Goal: Task Accomplishment & Management: Complete application form

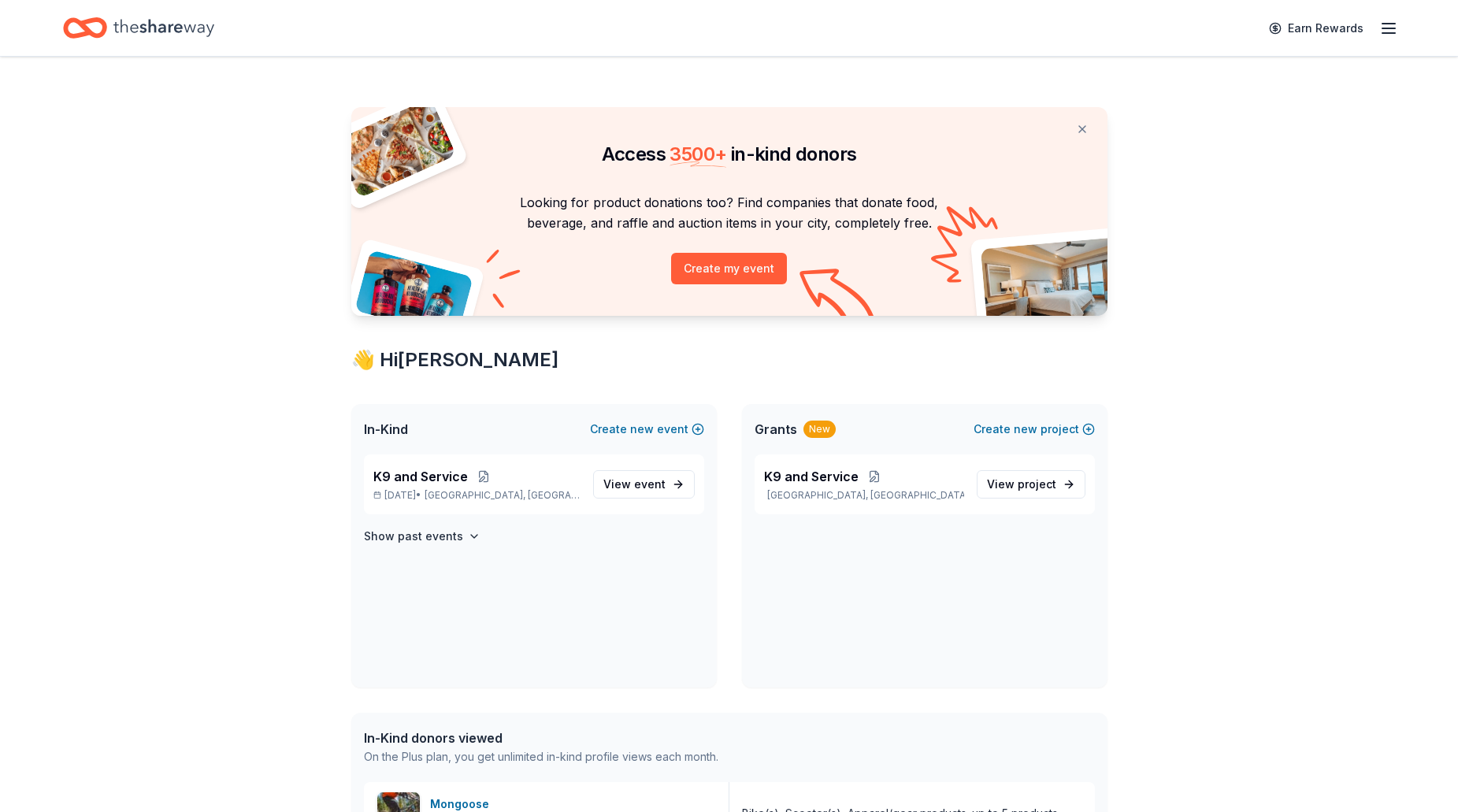
click at [1397, 33] on div "Earn Rewards" at bounding box center [729, 28] width 1458 height 56
click at [1344, 270] on div "Access 3500 + in-kind donors Looking for product donations too? Find companies …" at bounding box center [729, 711] width 1458 height 1308
click at [651, 478] on span "event" at bounding box center [650, 484] width 32 height 13
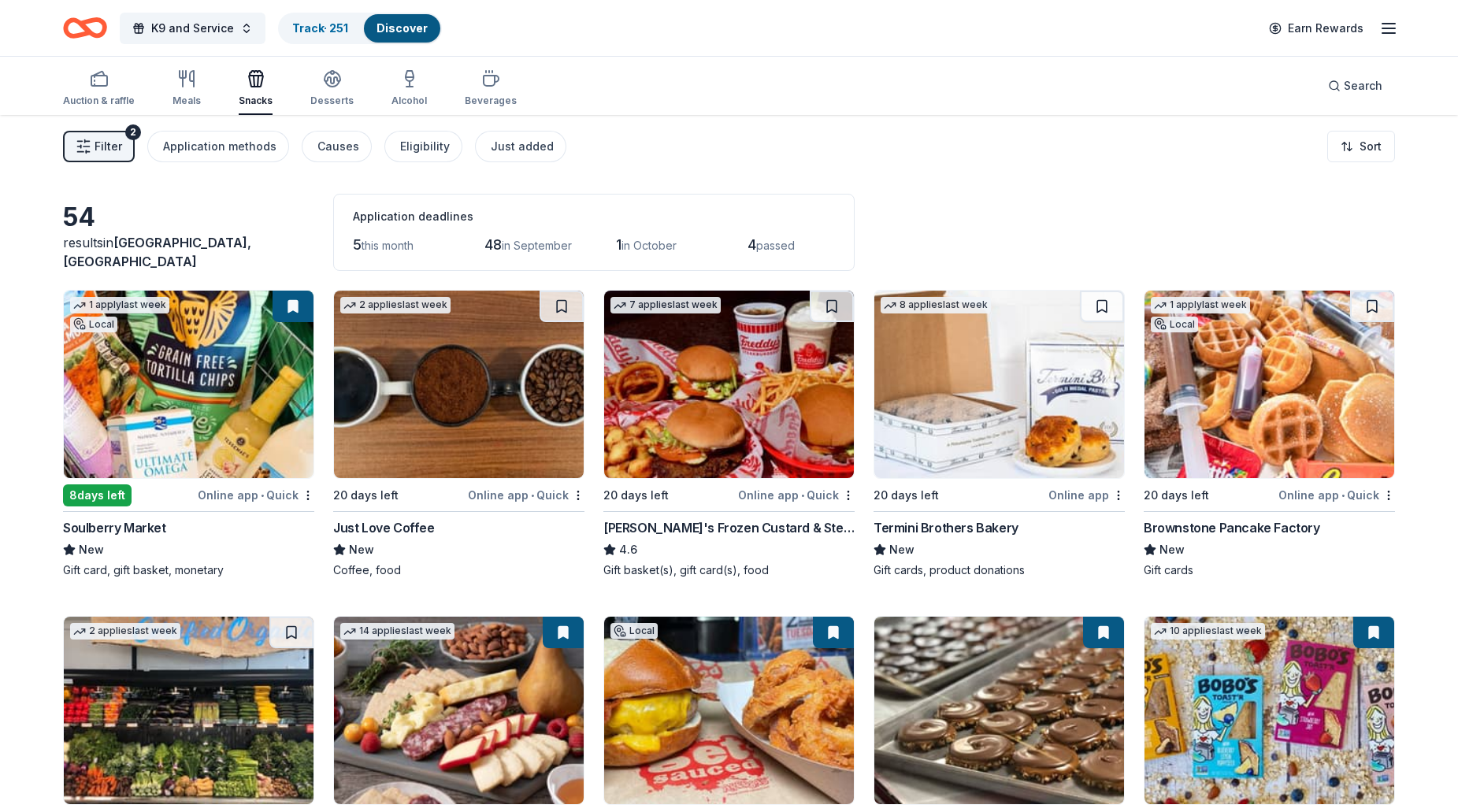
click at [380, 249] on span "this month" at bounding box center [387, 246] width 52 height 13
click at [353, 248] on span "5" at bounding box center [357, 245] width 8 height 17
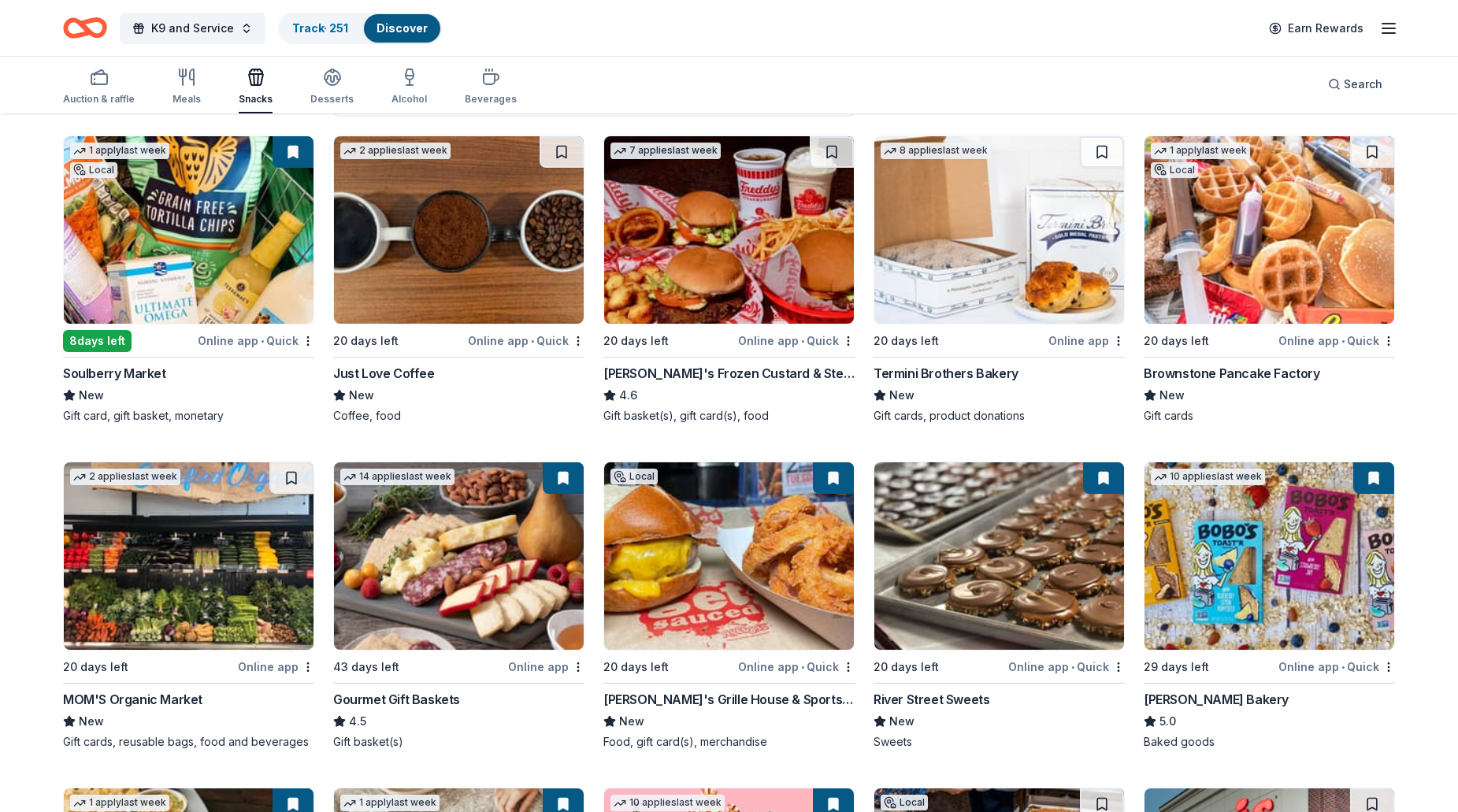
scroll to position [158, 0]
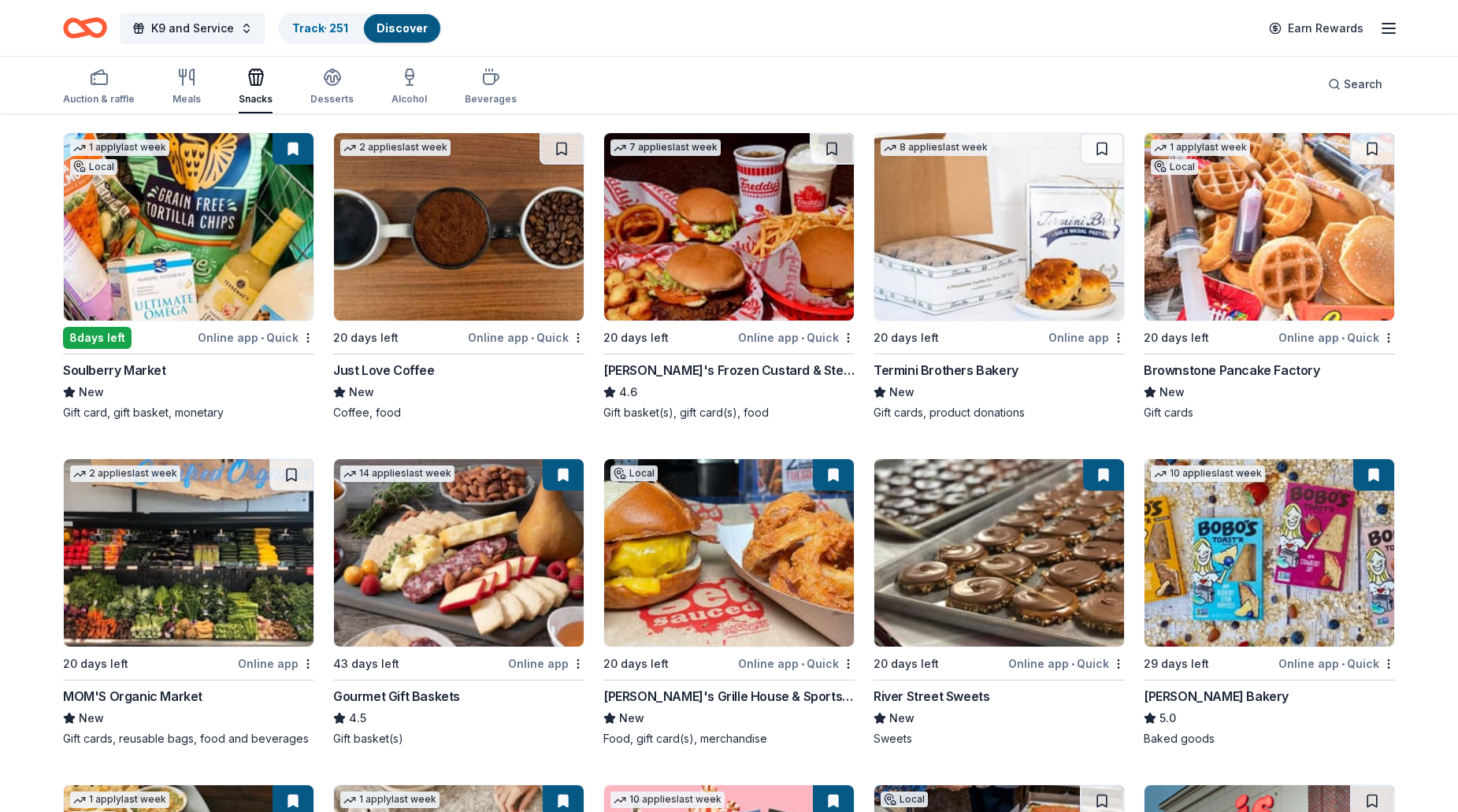
click at [364, 370] on div "Just Love Coffee" at bounding box center [384, 370] width 101 height 19
click at [561, 152] on button at bounding box center [561, 149] width 44 height 32
click at [564, 153] on button at bounding box center [563, 149] width 41 height 32
click at [551, 149] on button at bounding box center [563, 149] width 41 height 32
drag, startPoint x: 552, startPoint y: 150, endPoint x: 543, endPoint y: 156, distance: 10.8
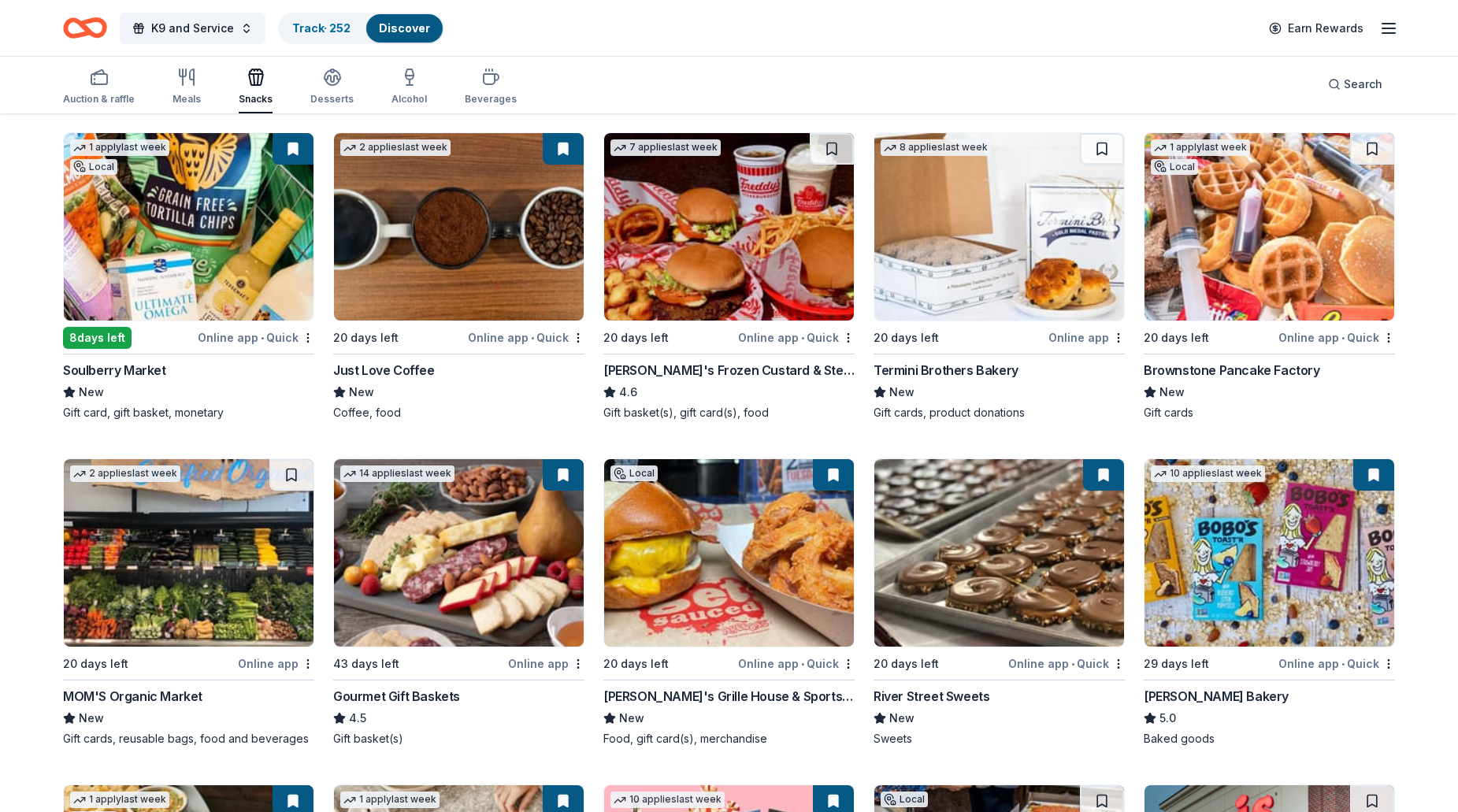
click at [543, 156] on button at bounding box center [563, 149] width 41 height 32
click at [556, 149] on button at bounding box center [563, 149] width 41 height 32
click at [561, 149] on button at bounding box center [563, 149] width 41 height 32
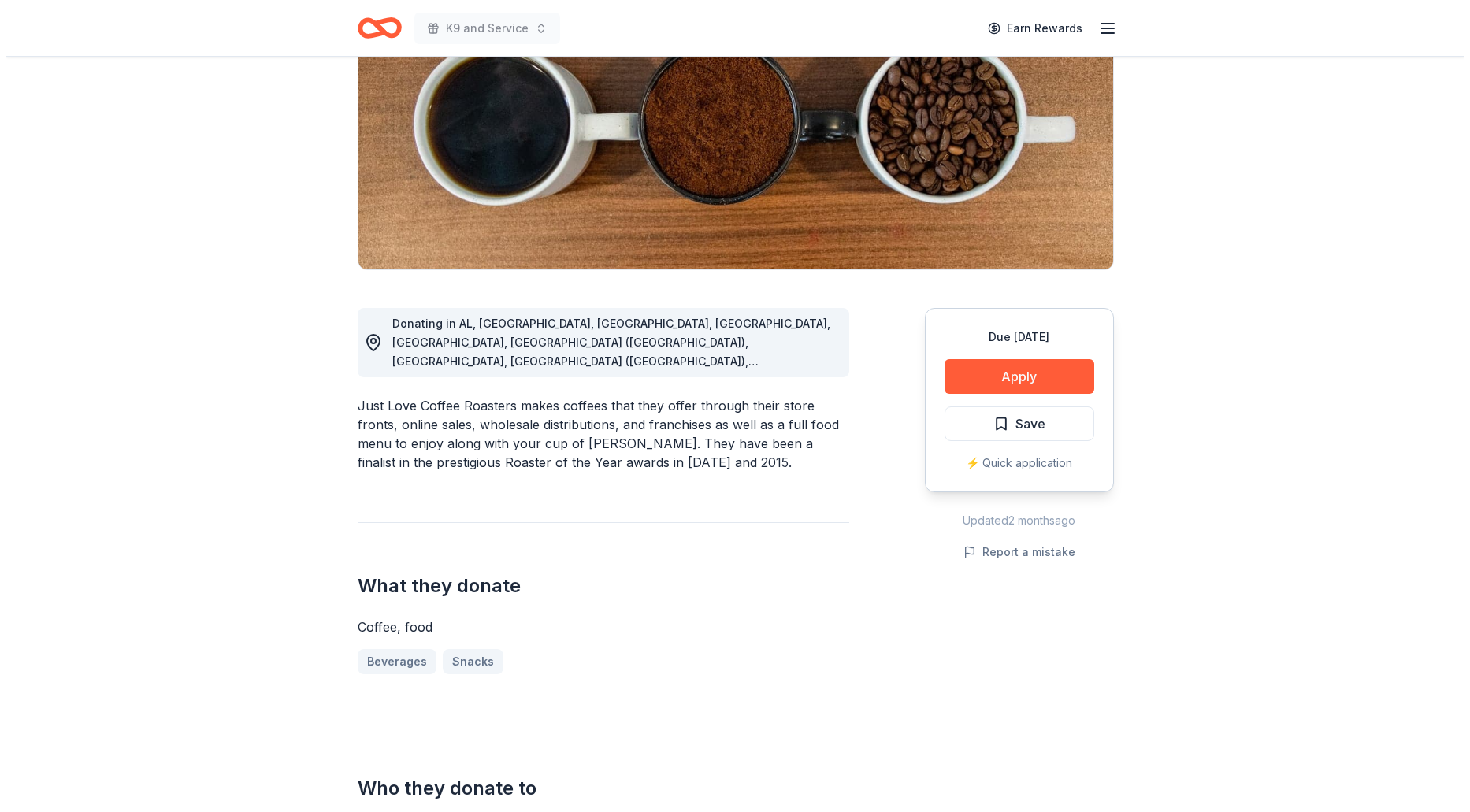
scroll to position [236, 0]
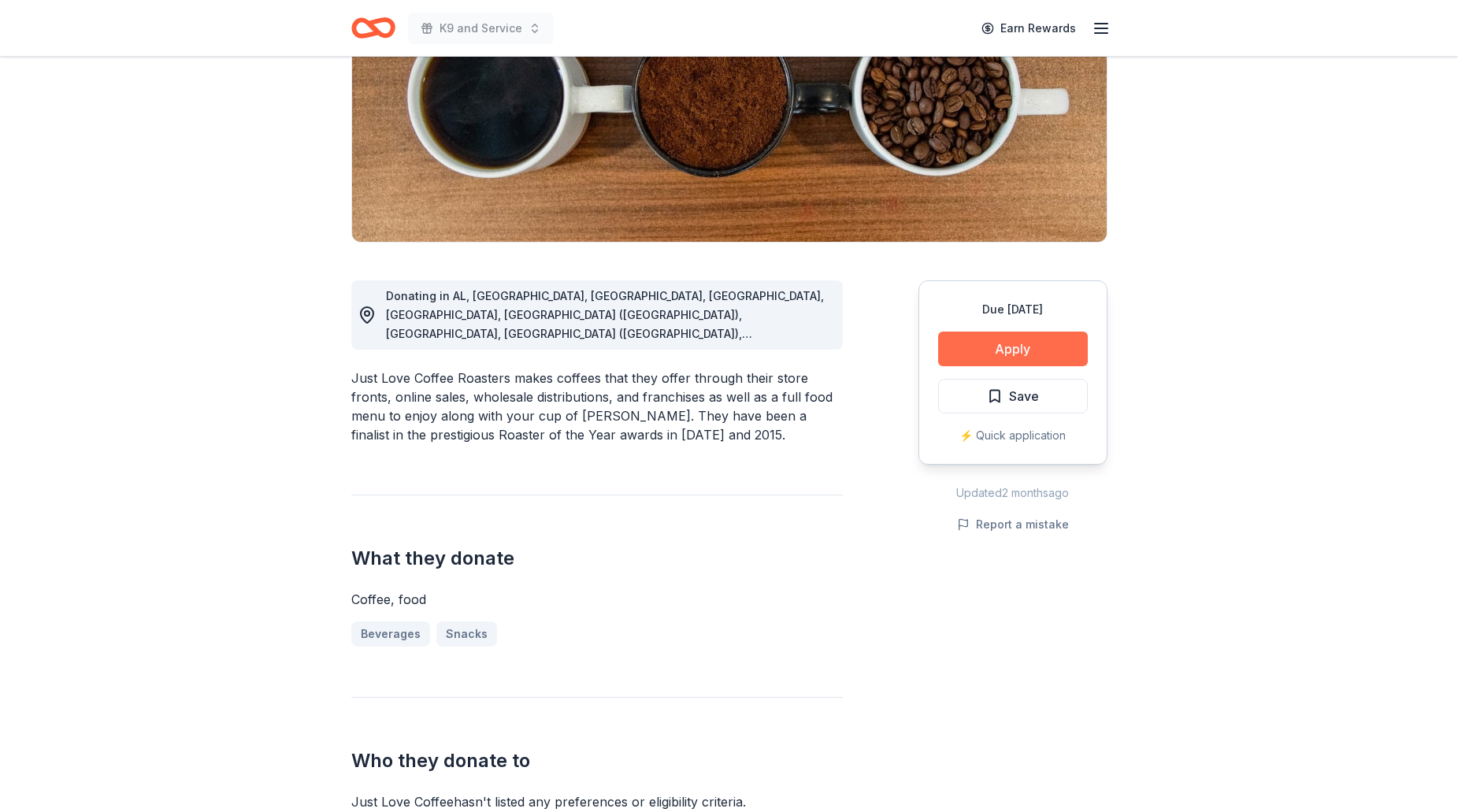
click at [1022, 352] on button "Apply" at bounding box center [1012, 349] width 150 height 34
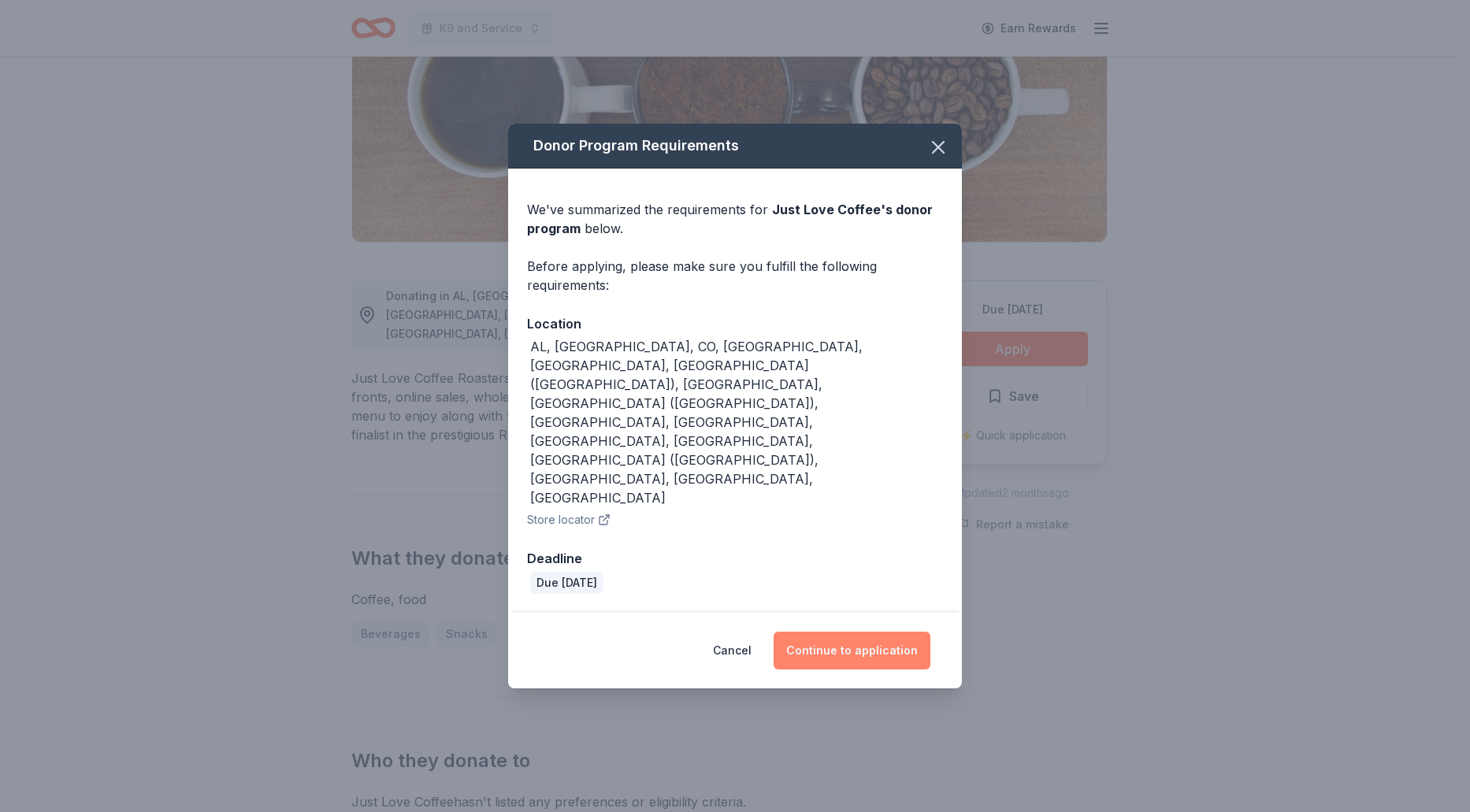
click at [836, 632] on button "Continue to application" at bounding box center [851, 650] width 157 height 38
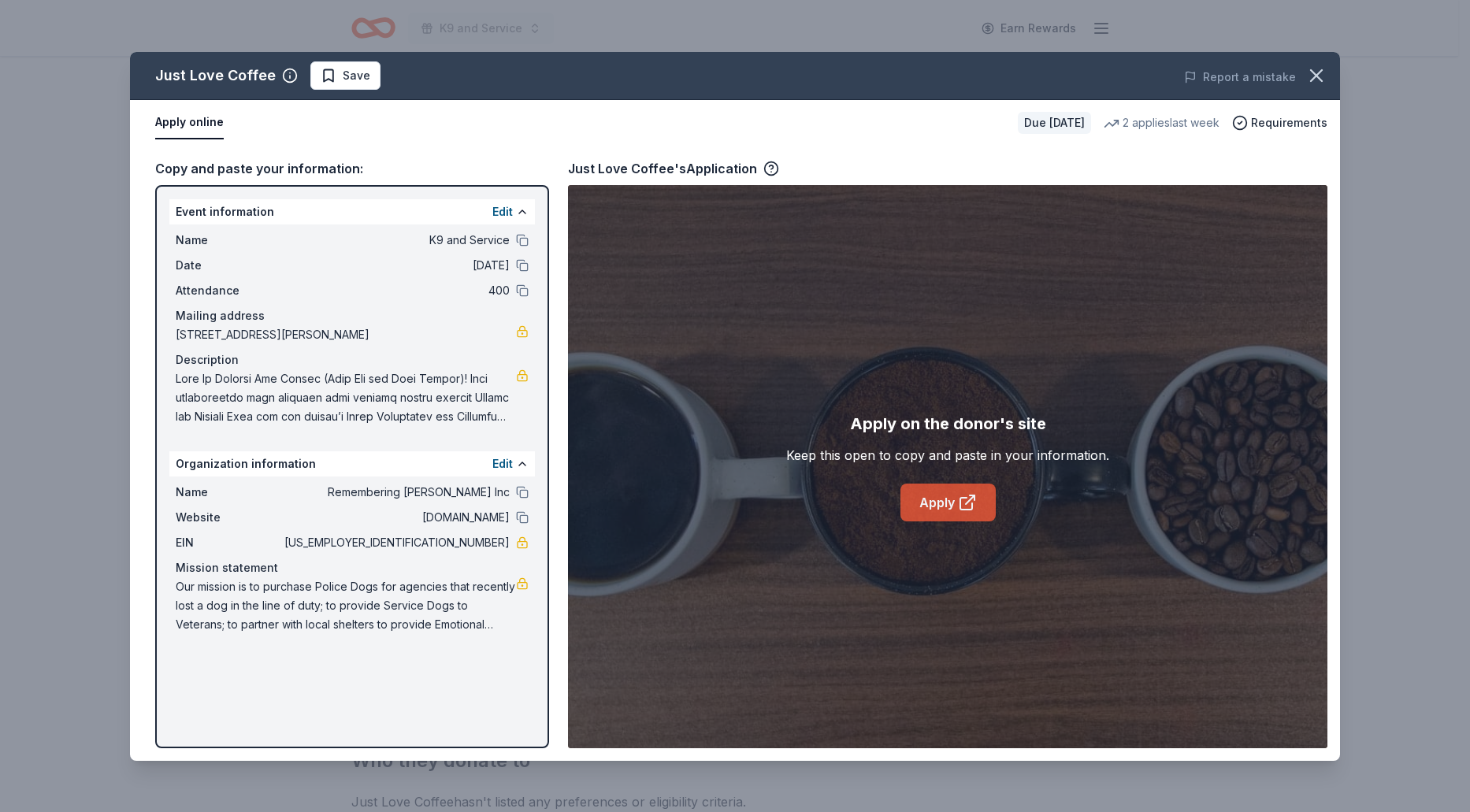
click at [939, 512] on link "Apply" at bounding box center [948, 502] width 96 height 38
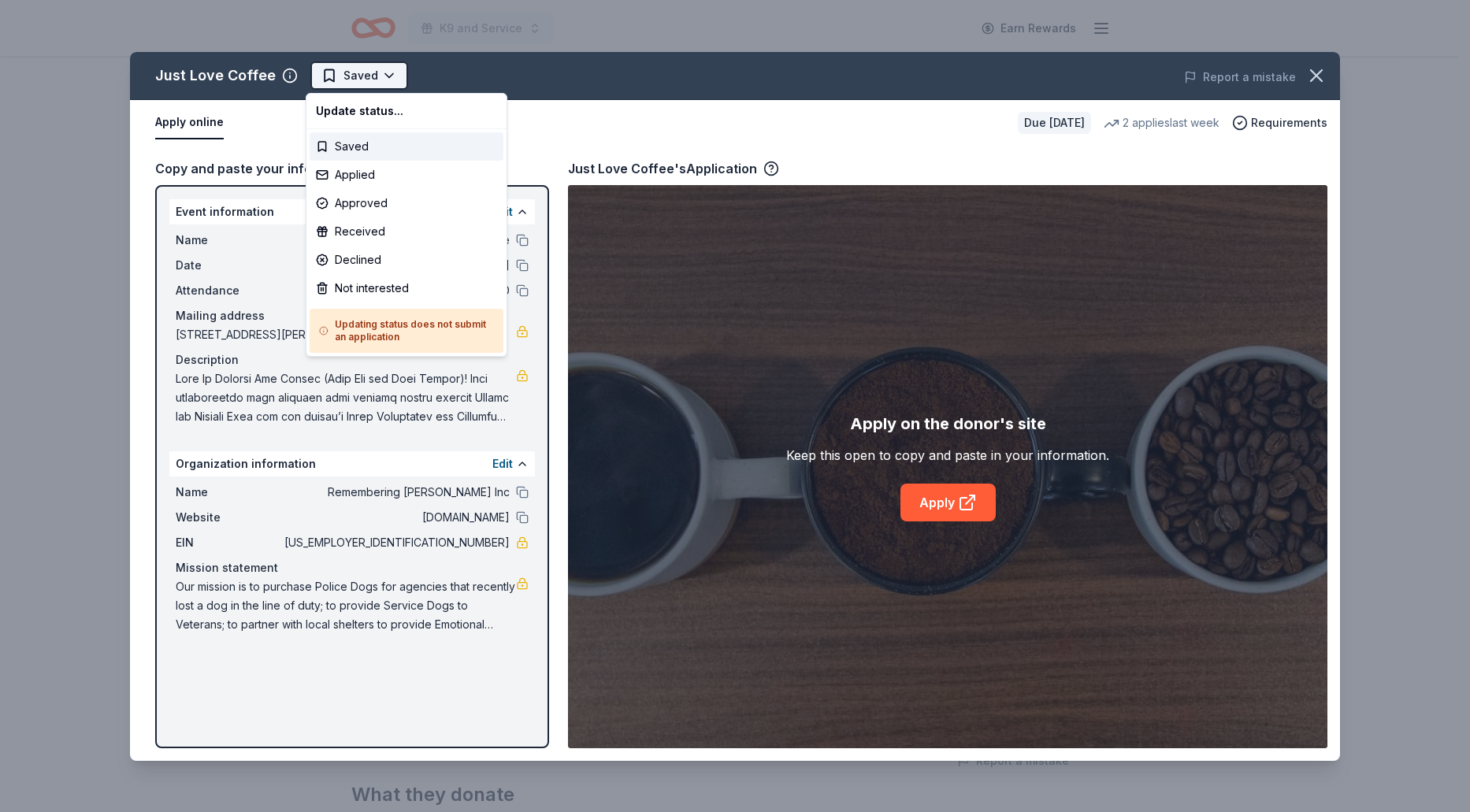
click at [381, 76] on html "K9 and Service Earn Rewards Due in 20 days Share Just Love Coffee New 2 applies…" at bounding box center [735, 406] width 1470 height 812
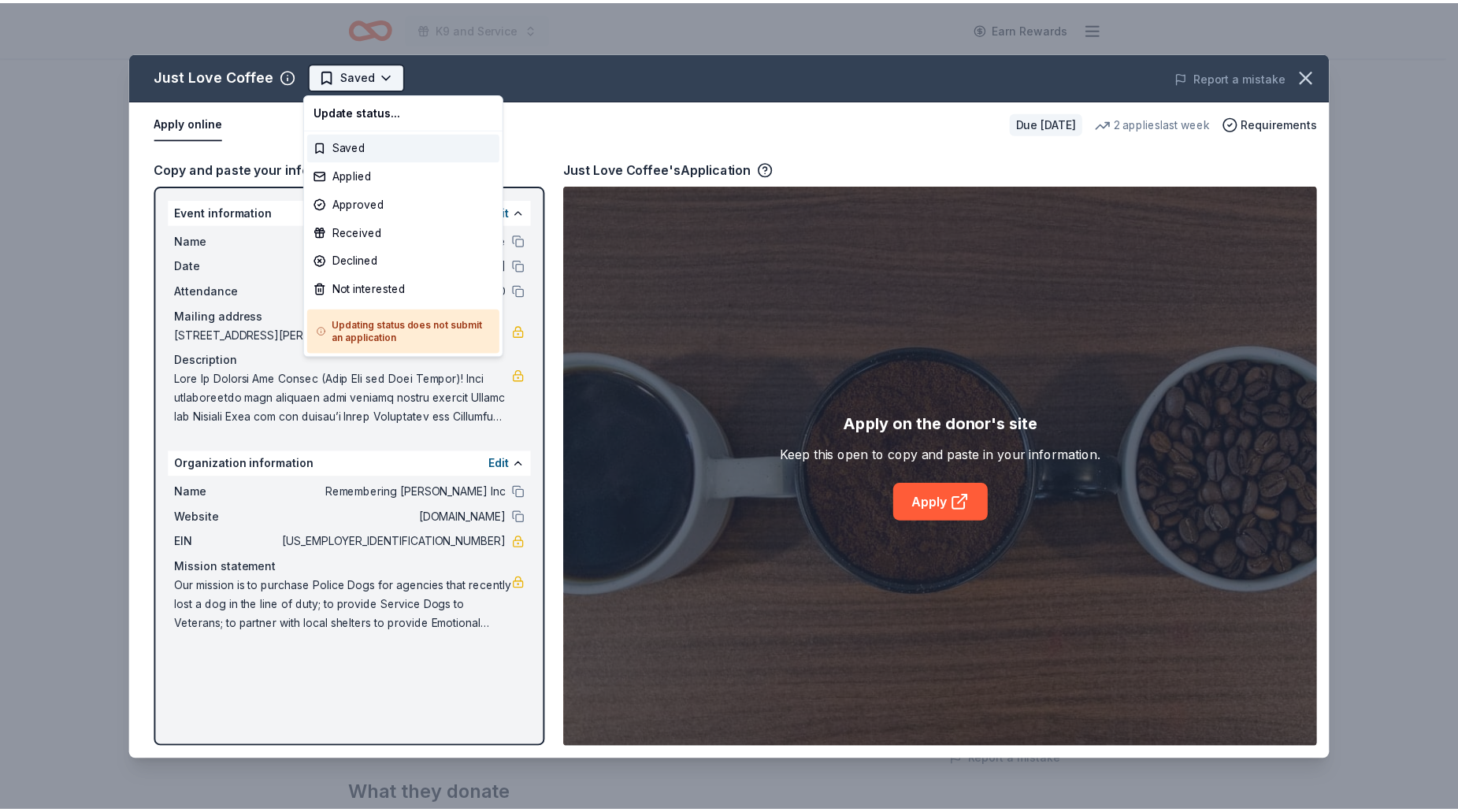
scroll to position [0, 0]
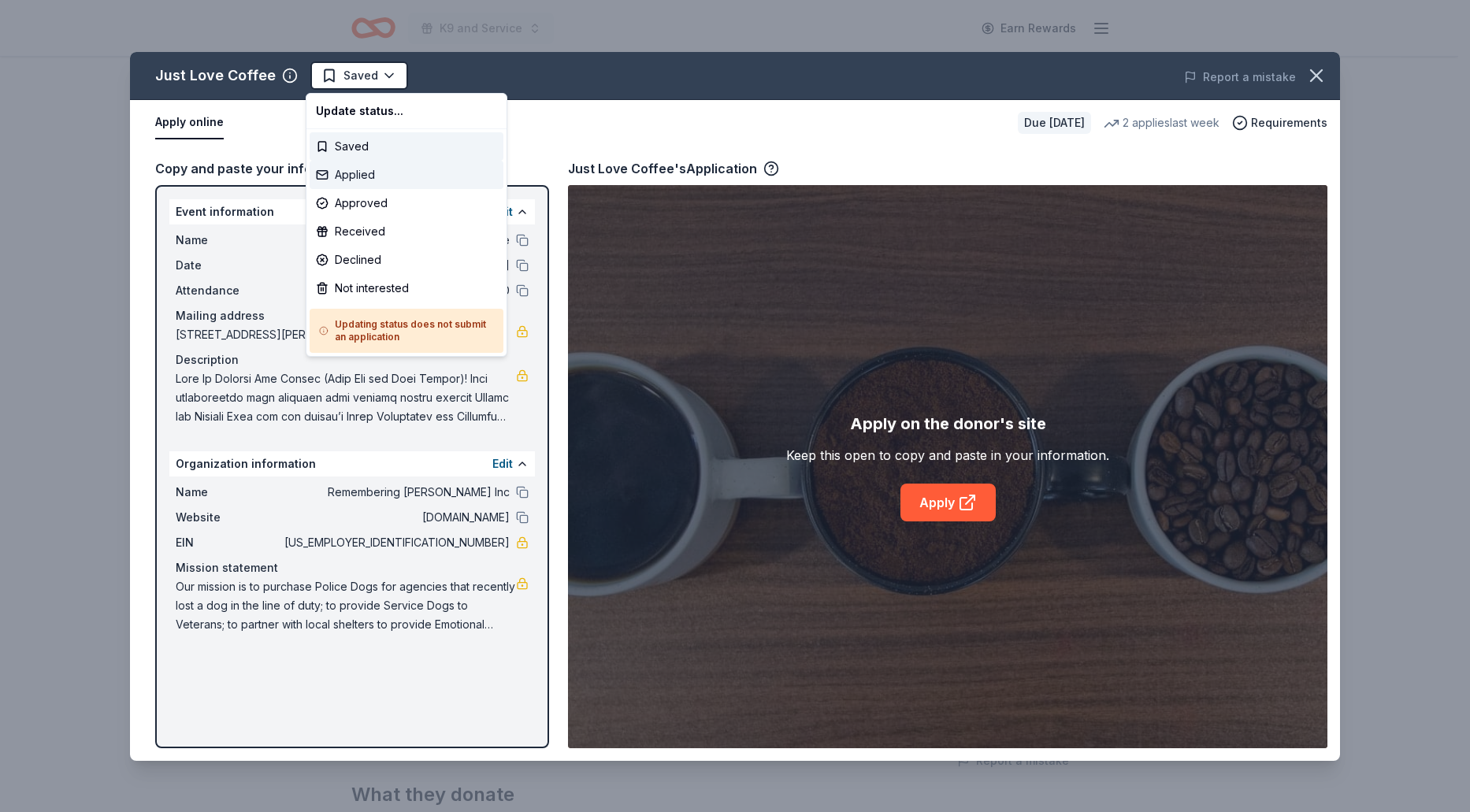
click at [348, 177] on div "Applied" at bounding box center [406, 175] width 194 height 28
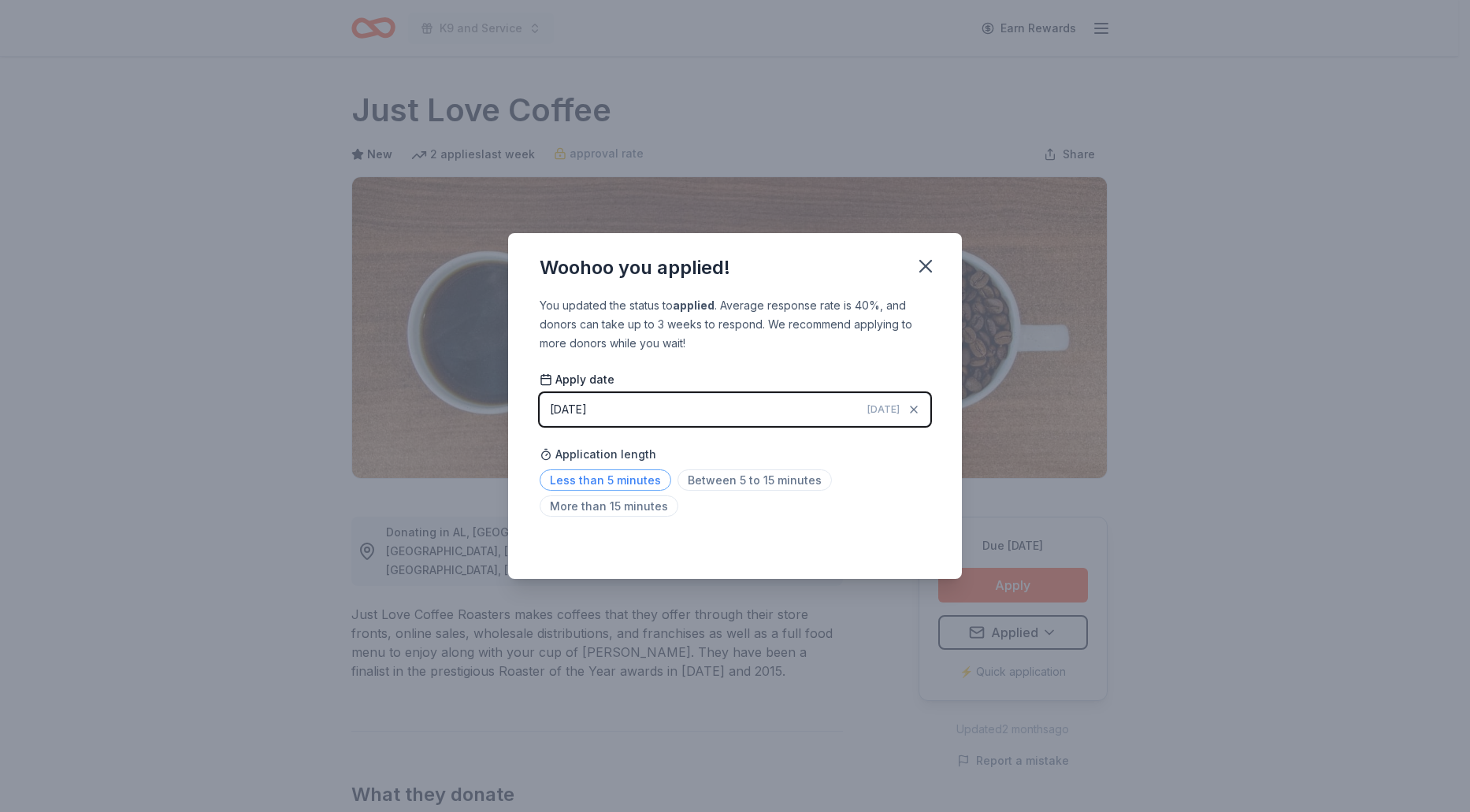
click at [619, 477] on span "Less than 5 minutes" at bounding box center [605, 479] width 132 height 21
click at [920, 263] on icon "button" at bounding box center [925, 266] width 22 height 22
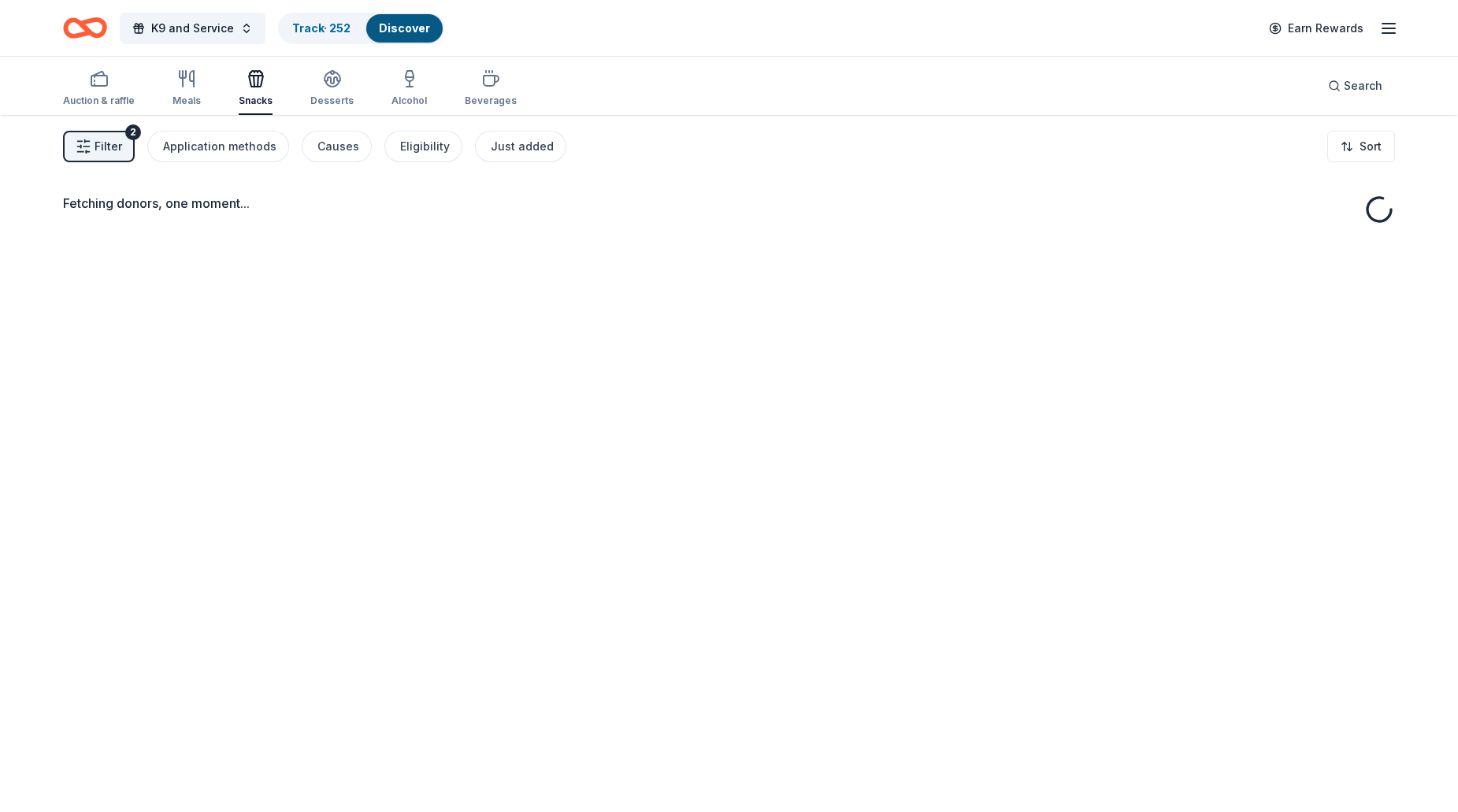
scroll to position [115, 0]
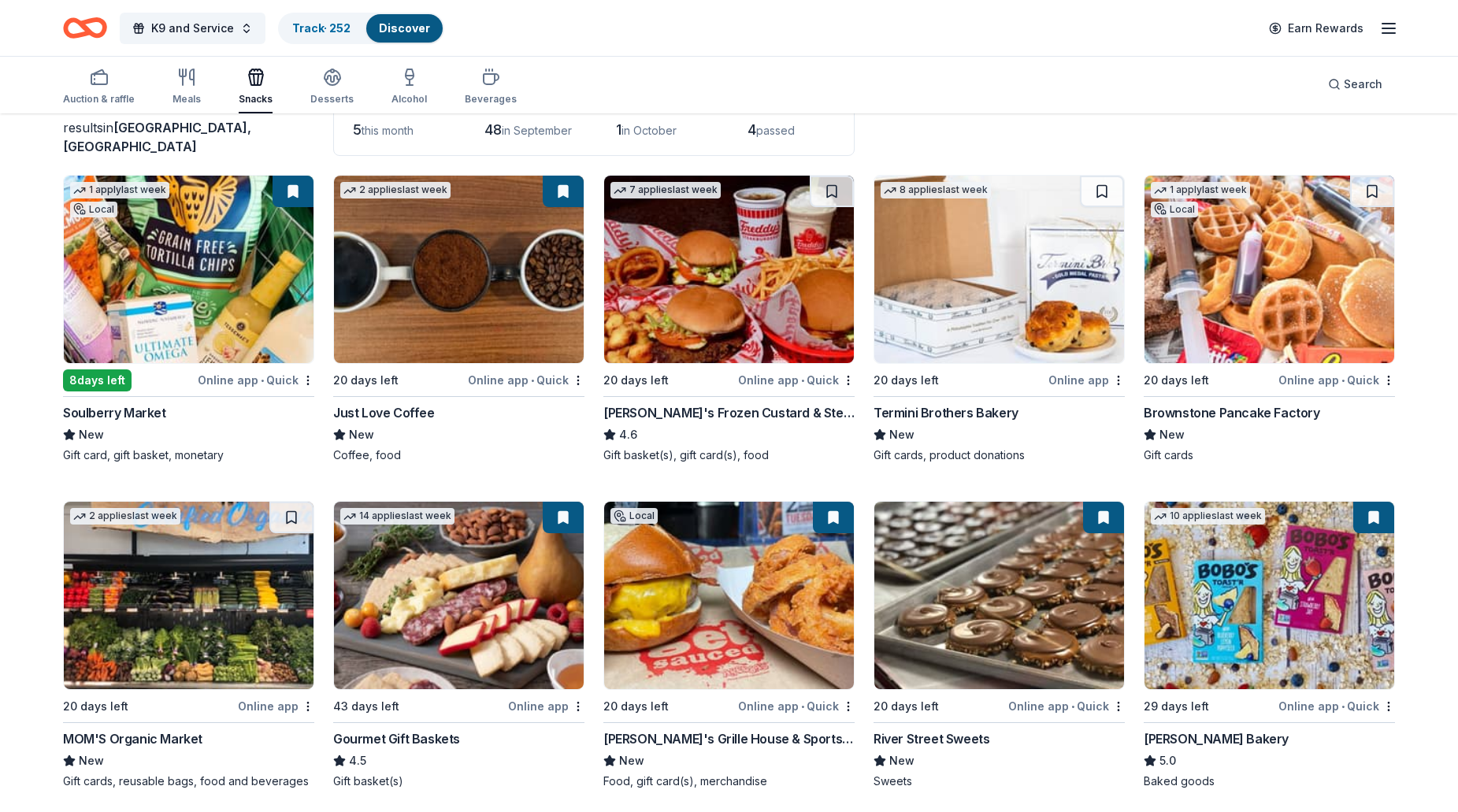
drag, startPoint x: 545, startPoint y: 199, endPoint x: 491, endPoint y: 220, distance: 57.9
click at [491, 220] on img at bounding box center [458, 270] width 250 height 188
click at [320, 23] on link "Track · 252" at bounding box center [322, 28] width 59 height 13
click at [314, 32] on link "Track · 252" at bounding box center [322, 28] width 59 height 13
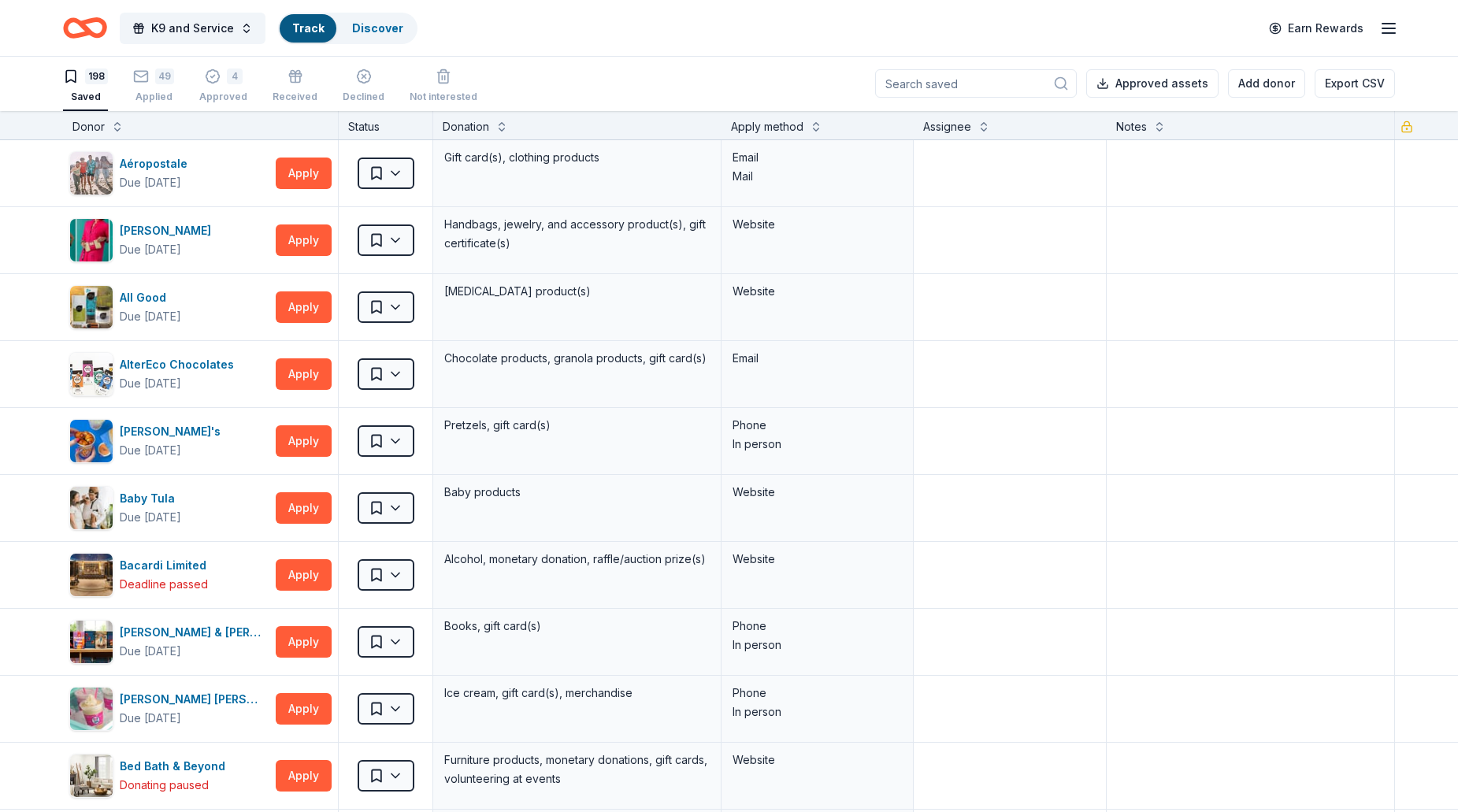
scroll to position [1, 0]
click at [306, 178] on button "Apply" at bounding box center [303, 173] width 56 height 32
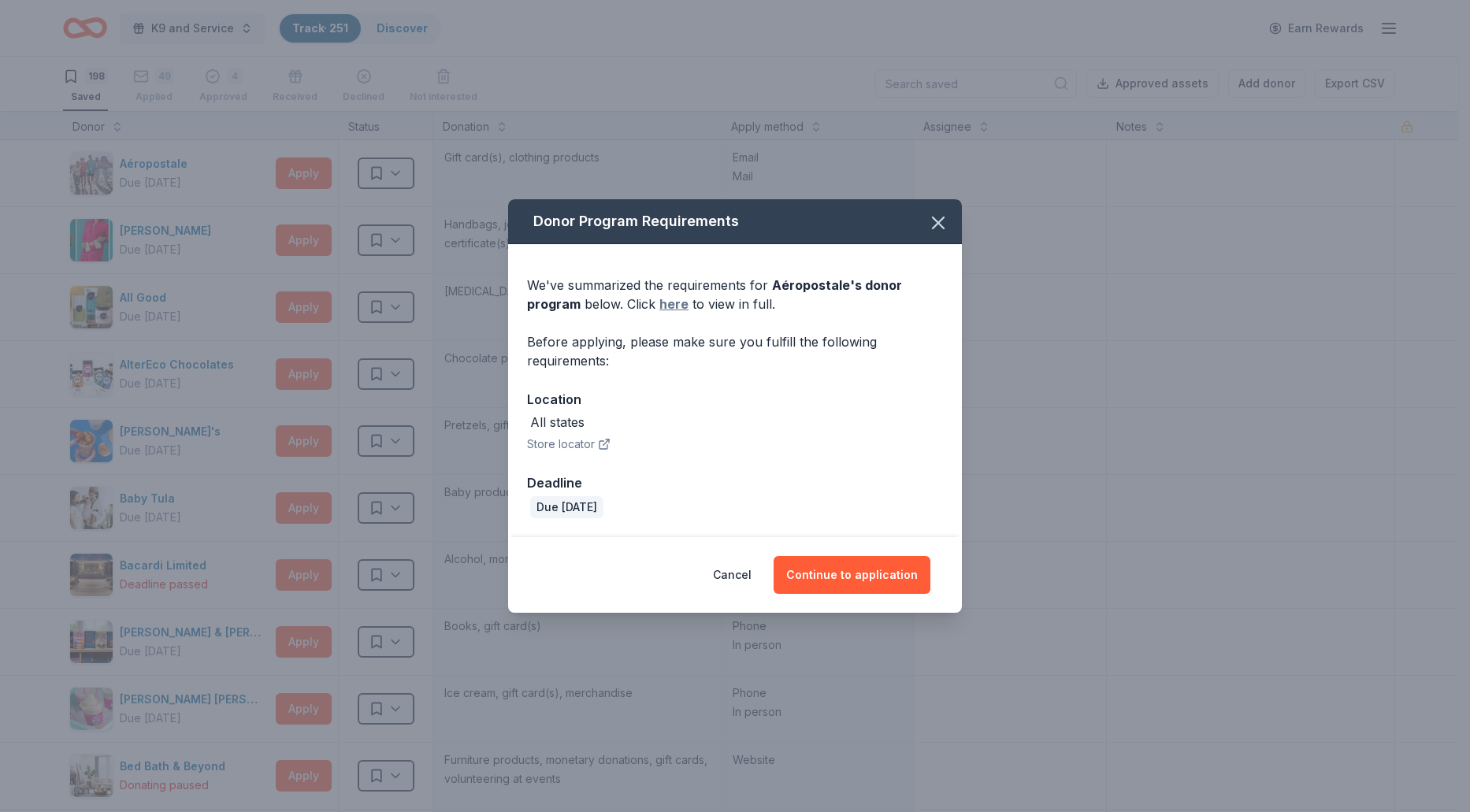
click at [674, 304] on link "here" at bounding box center [674, 303] width 29 height 19
click at [814, 582] on button "Continue to application" at bounding box center [851, 574] width 157 height 38
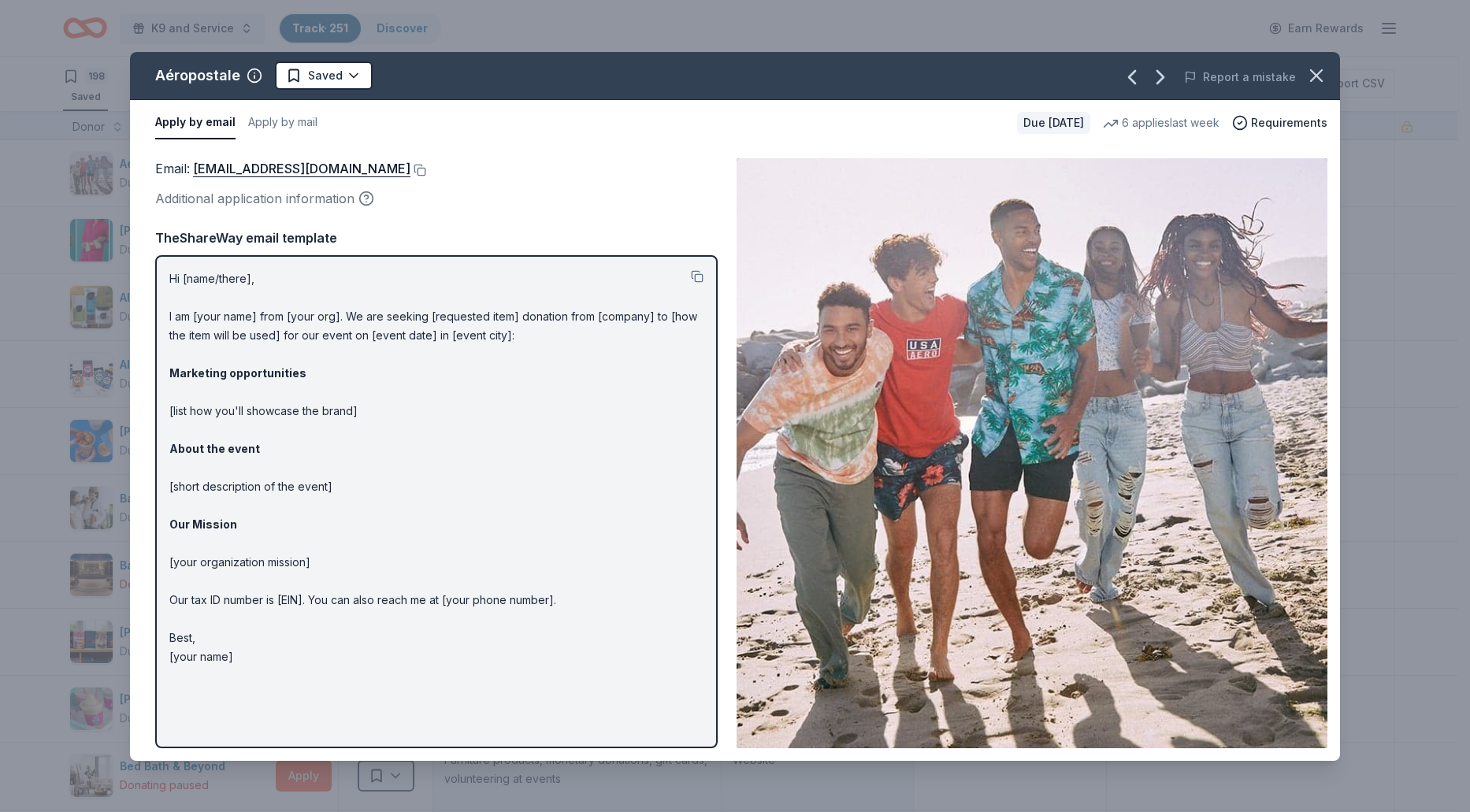
click at [30, 239] on div "Aéropostale Saved Report a mistake Apply by email Apply by mail Due in 29 days …" at bounding box center [735, 406] width 1470 height 812
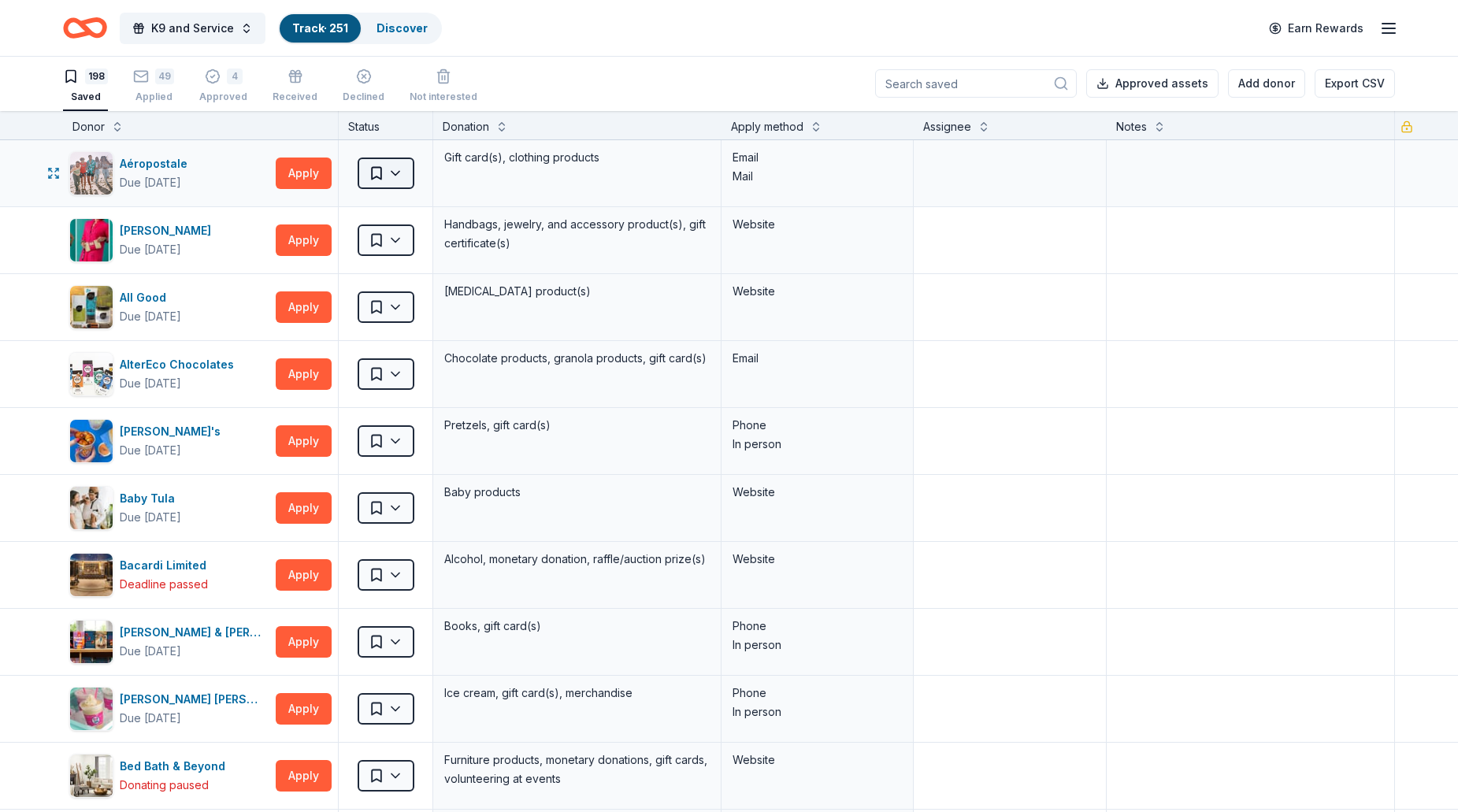
click at [406, 173] on html "K9 and Service Track · 251 Discover Earn Rewards 198 Saved 49 Applied 4 Approve…" at bounding box center [729, 405] width 1458 height 812
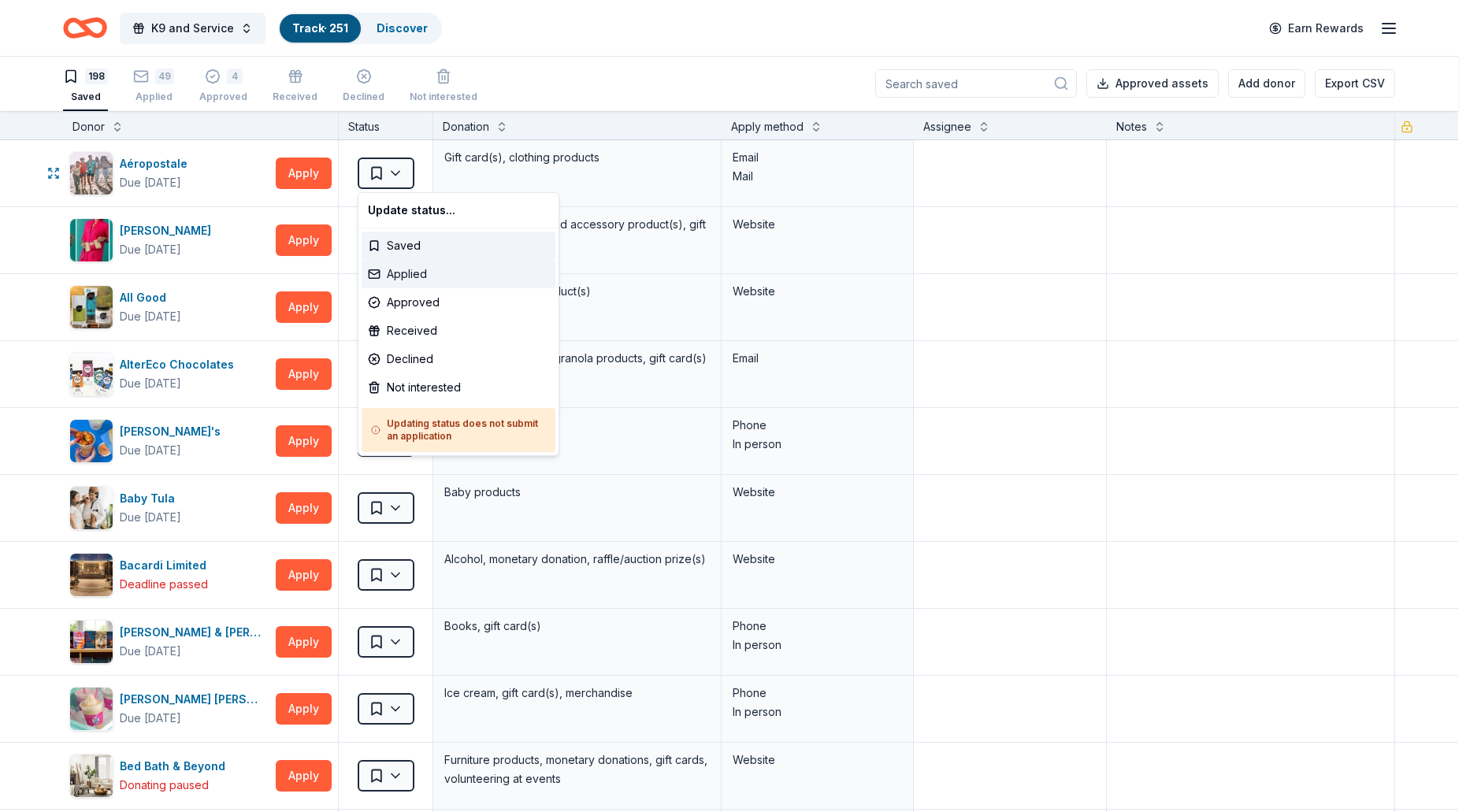
click at [399, 279] on div "Applied" at bounding box center [458, 274] width 194 height 28
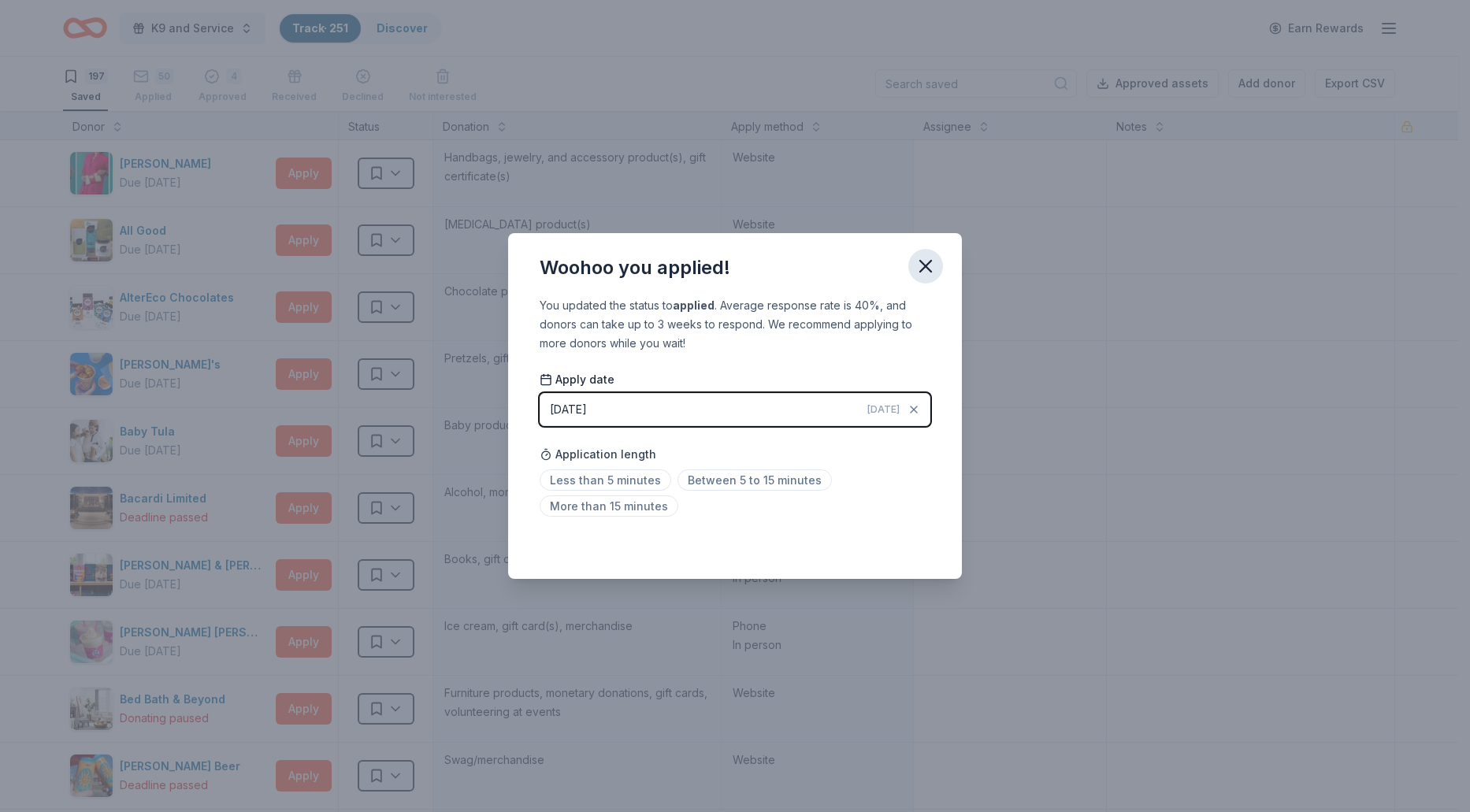
click at [922, 266] on icon "button" at bounding box center [925, 266] width 22 height 22
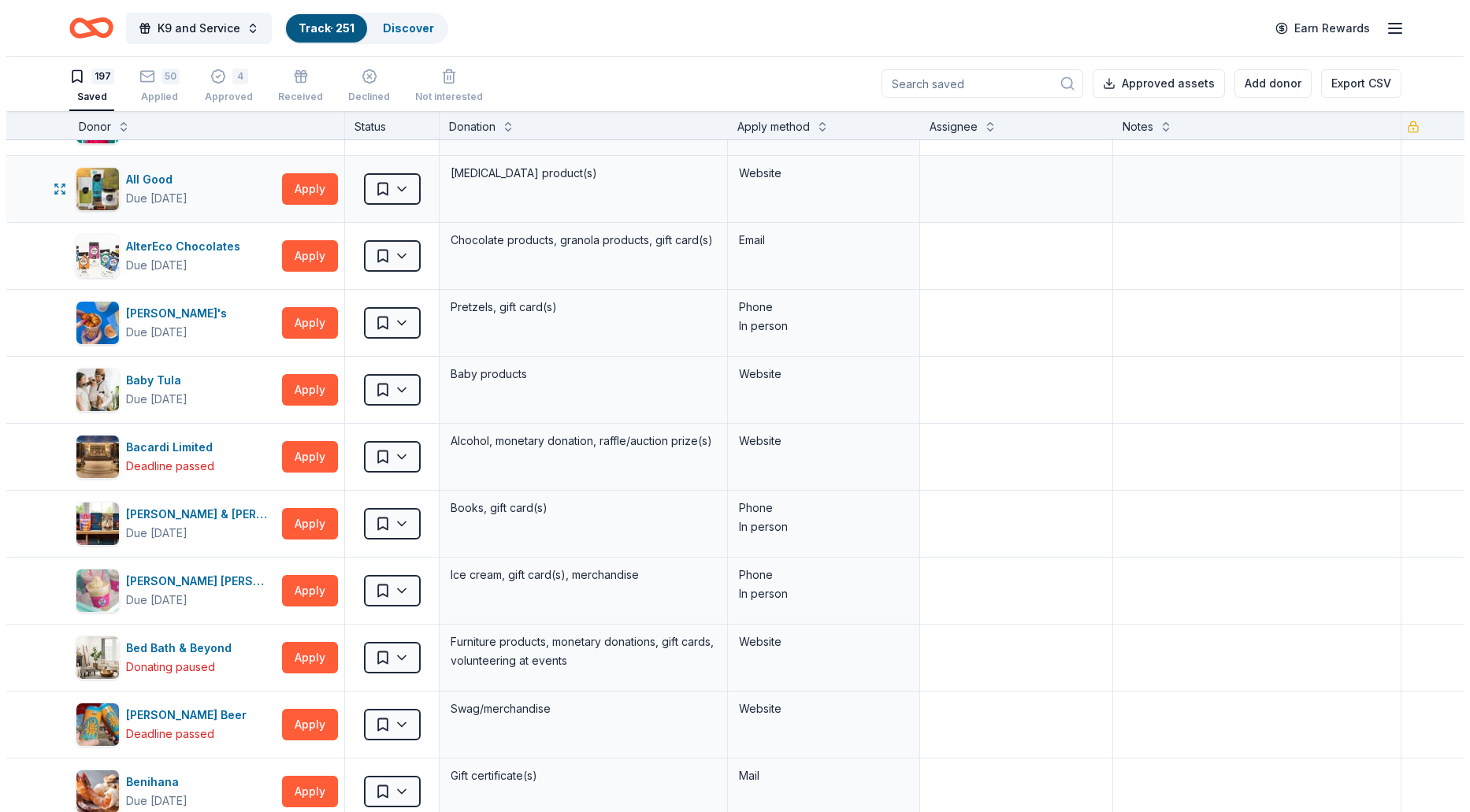
scroll to position [79, 0]
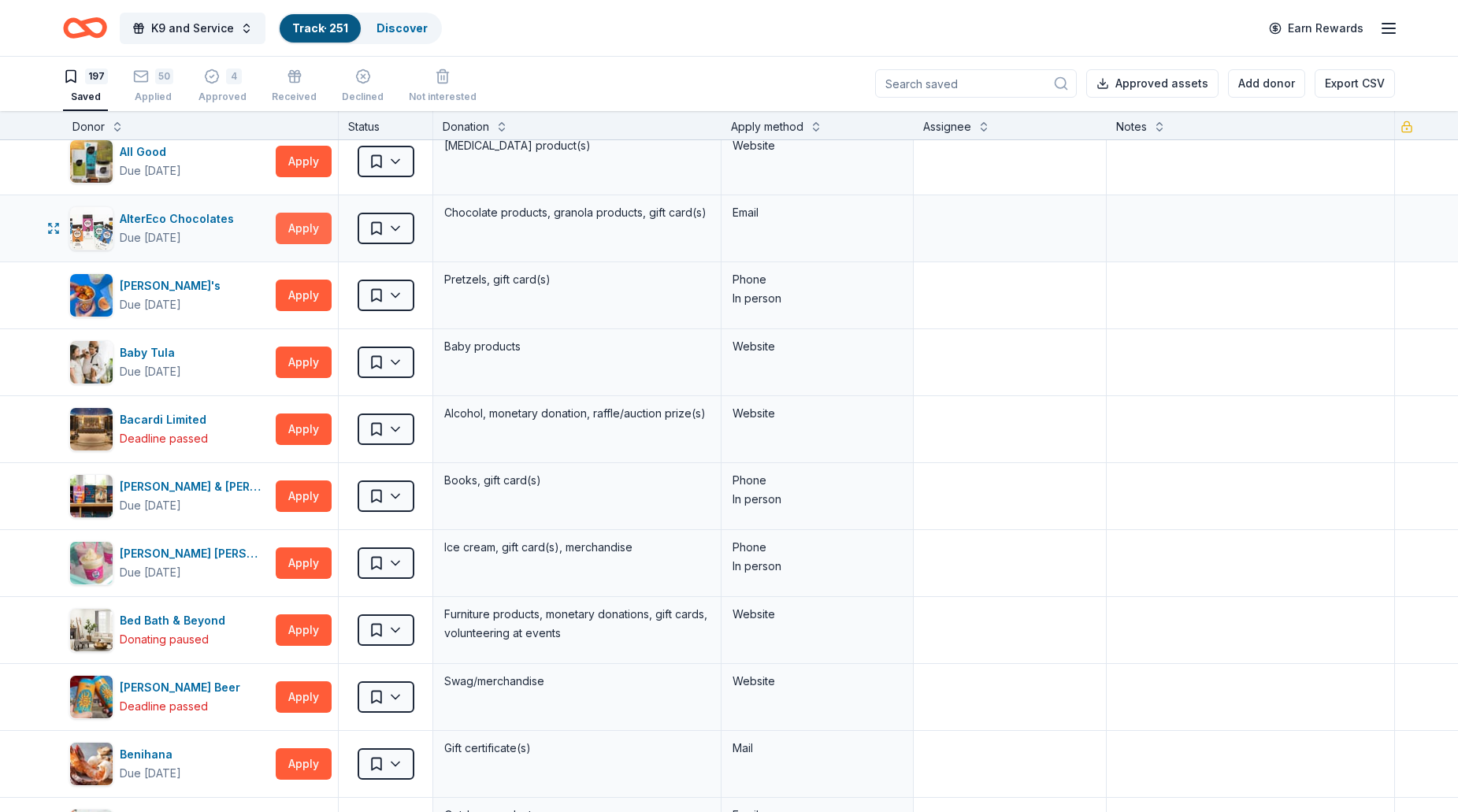
click at [310, 229] on button "Apply" at bounding box center [303, 229] width 56 height 32
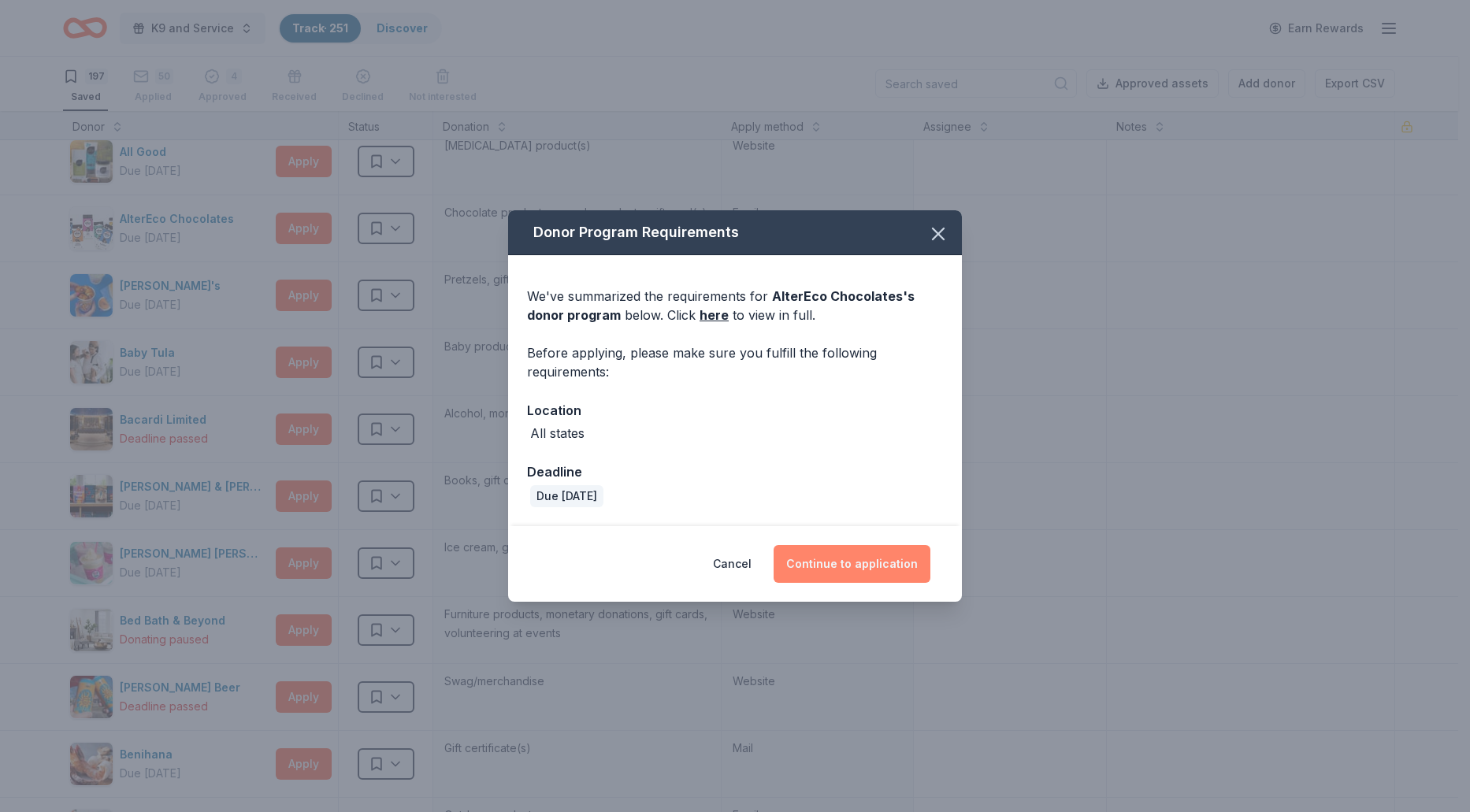
click at [828, 565] on button "Continue to application" at bounding box center [851, 563] width 157 height 38
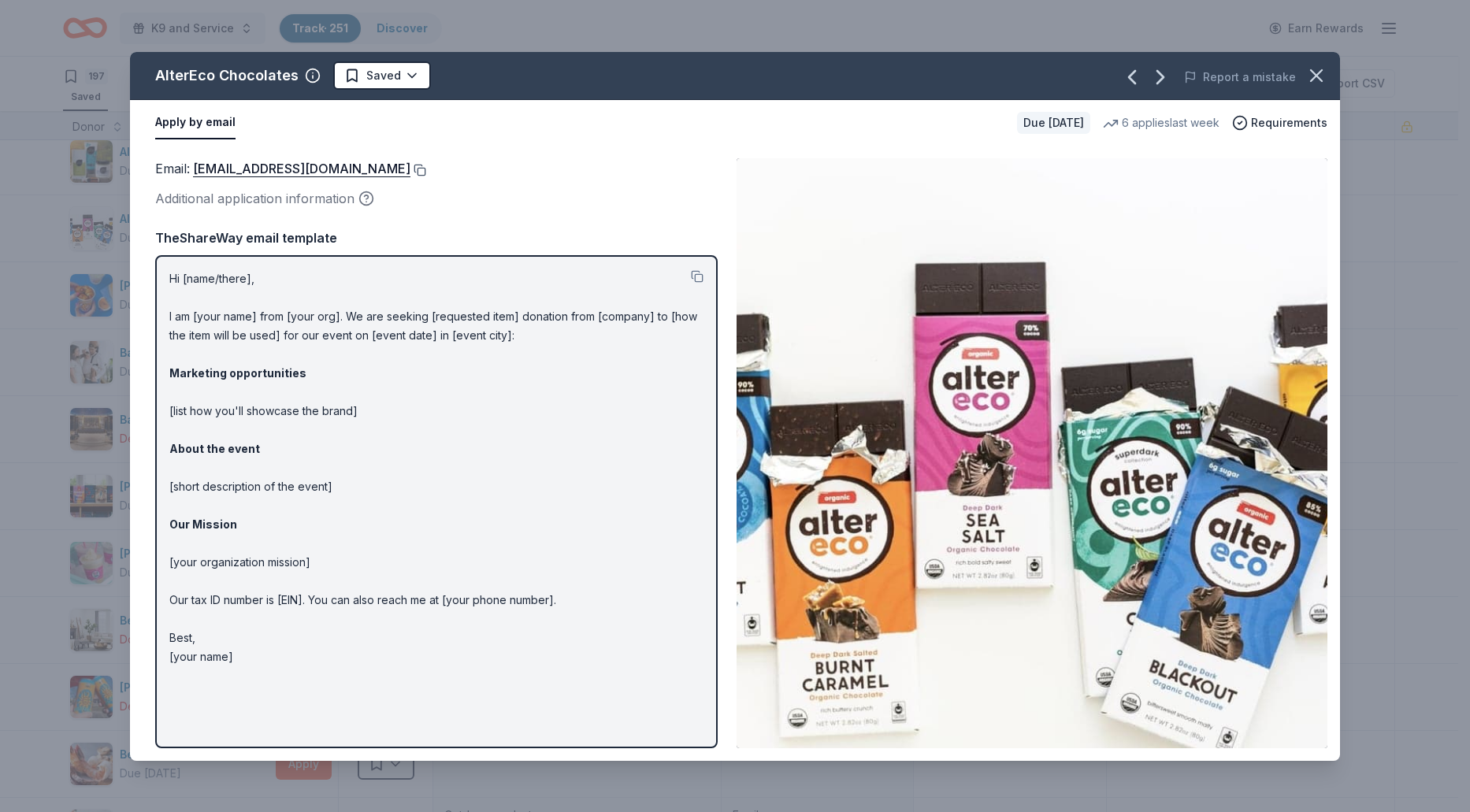
click at [411, 168] on button at bounding box center [418, 169] width 16 height 13
click at [413, 72] on html "K9 and Service Track · 251 Discover Earn Rewards 197 Saved 50 Applied 4 Approve…" at bounding box center [735, 405] width 1470 height 812
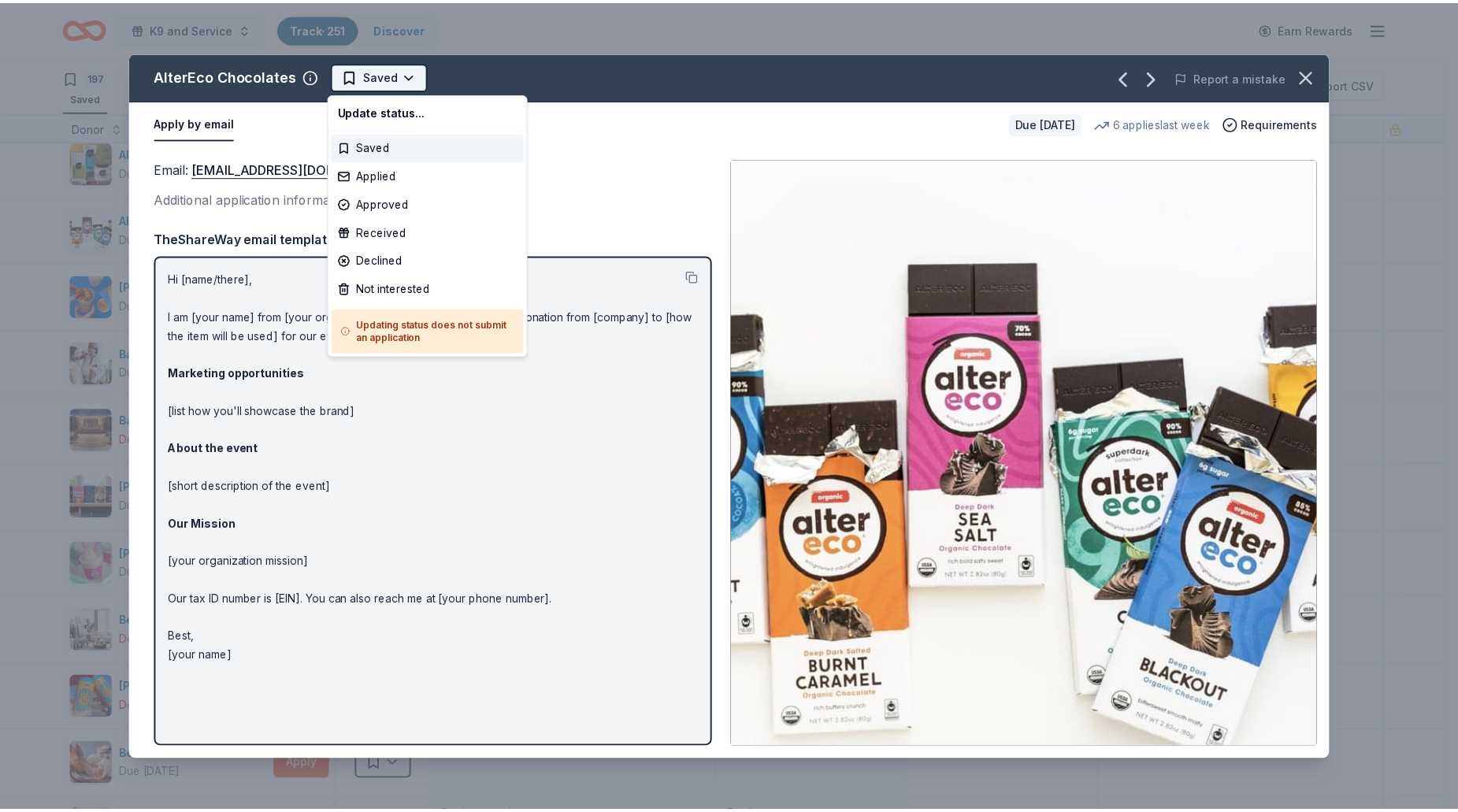
scroll to position [0, 0]
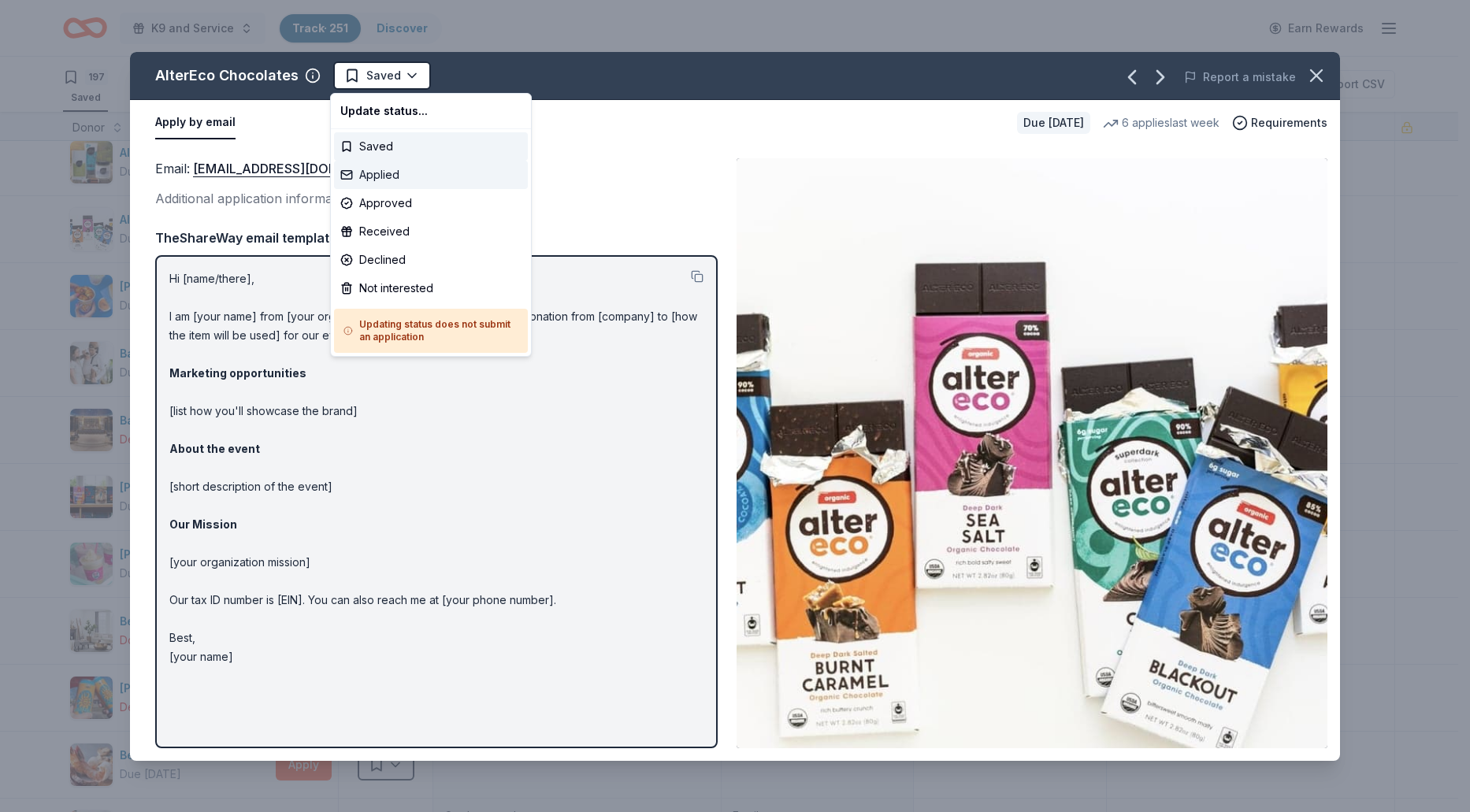
click at [398, 179] on div "Applied" at bounding box center [430, 175] width 194 height 28
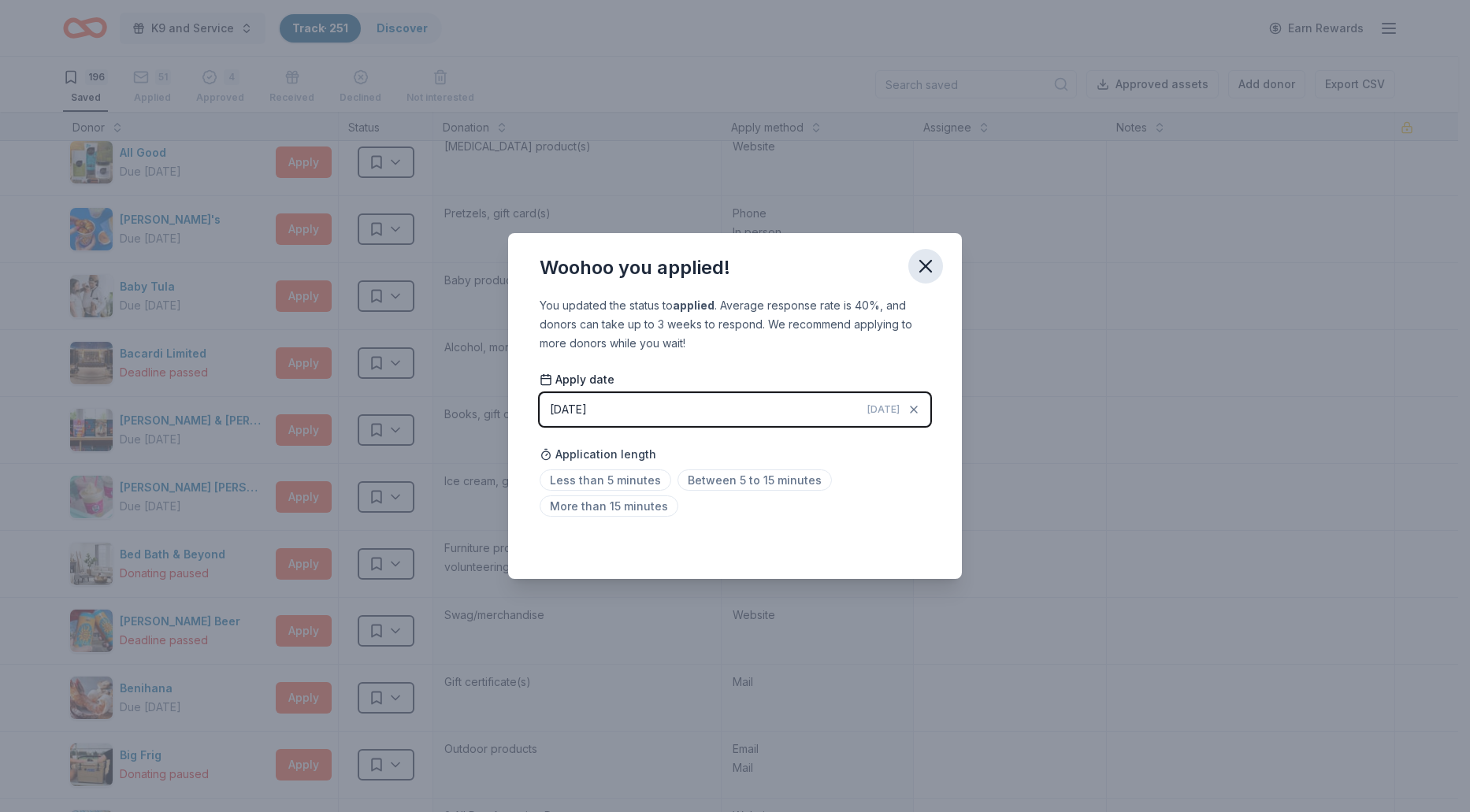
click at [927, 268] on icon "button" at bounding box center [925, 266] width 11 height 11
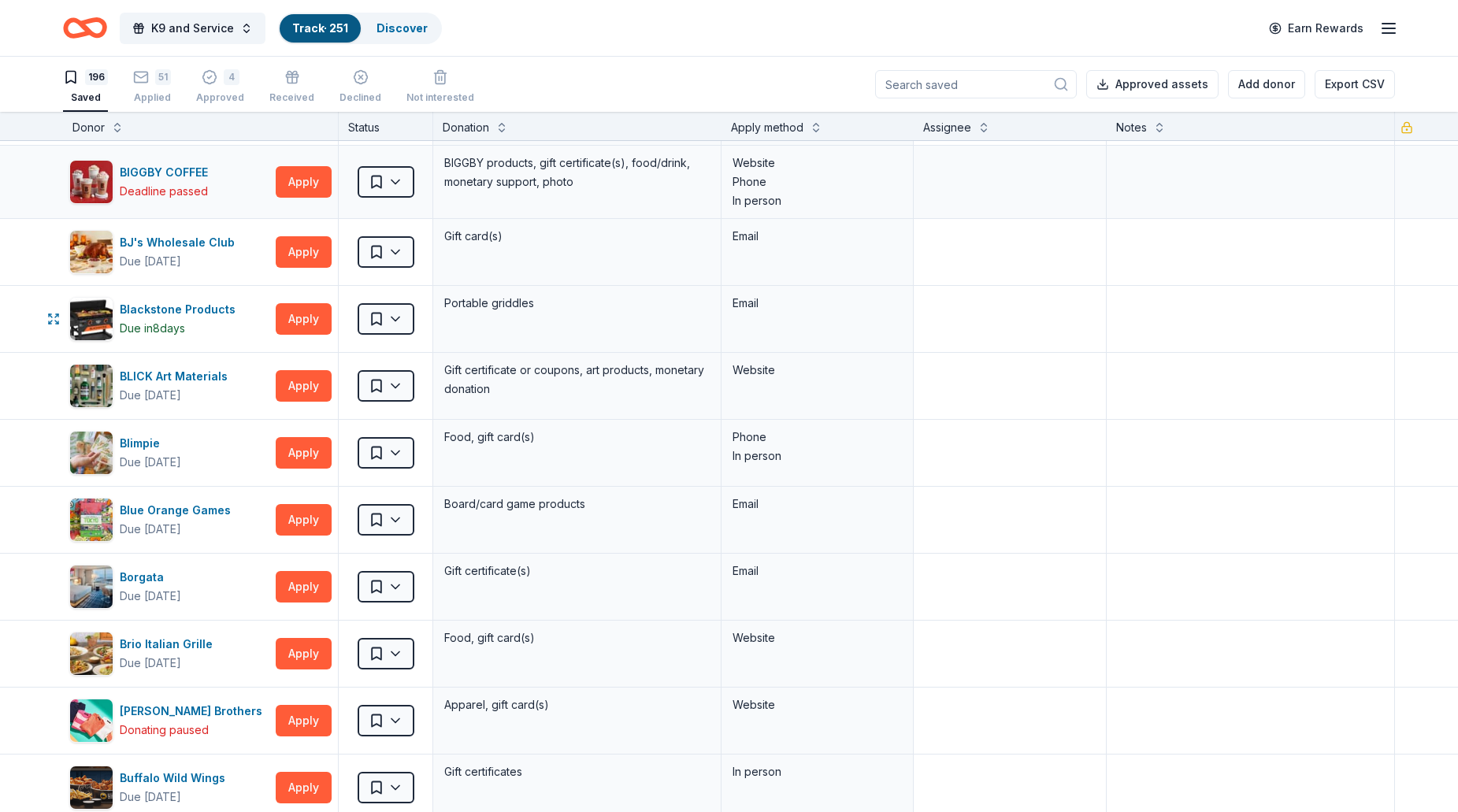
scroll to position [866, 0]
click at [307, 258] on button "Apply" at bounding box center [303, 251] width 56 height 32
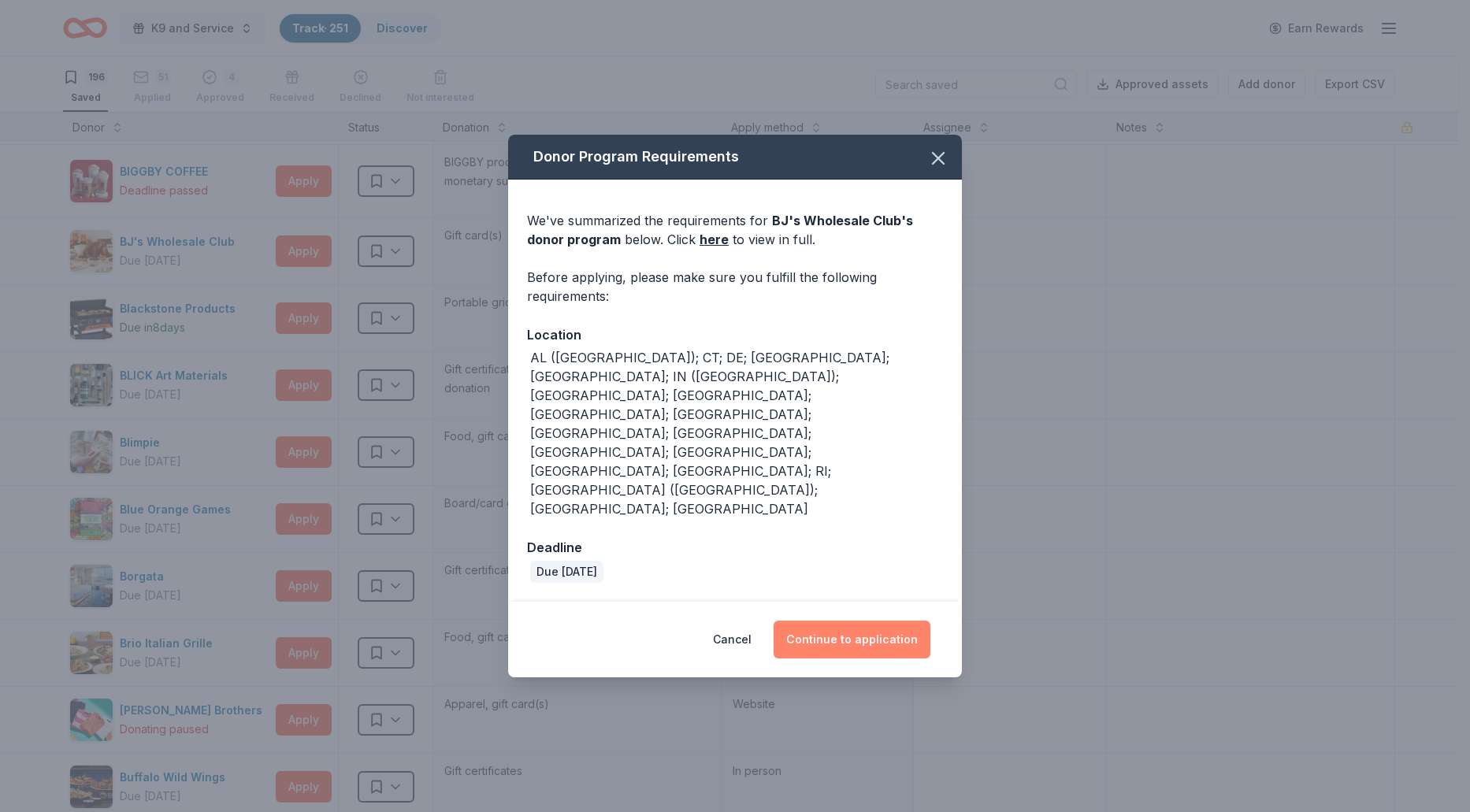
click at [837, 621] on button "Continue to application" at bounding box center [851, 639] width 157 height 38
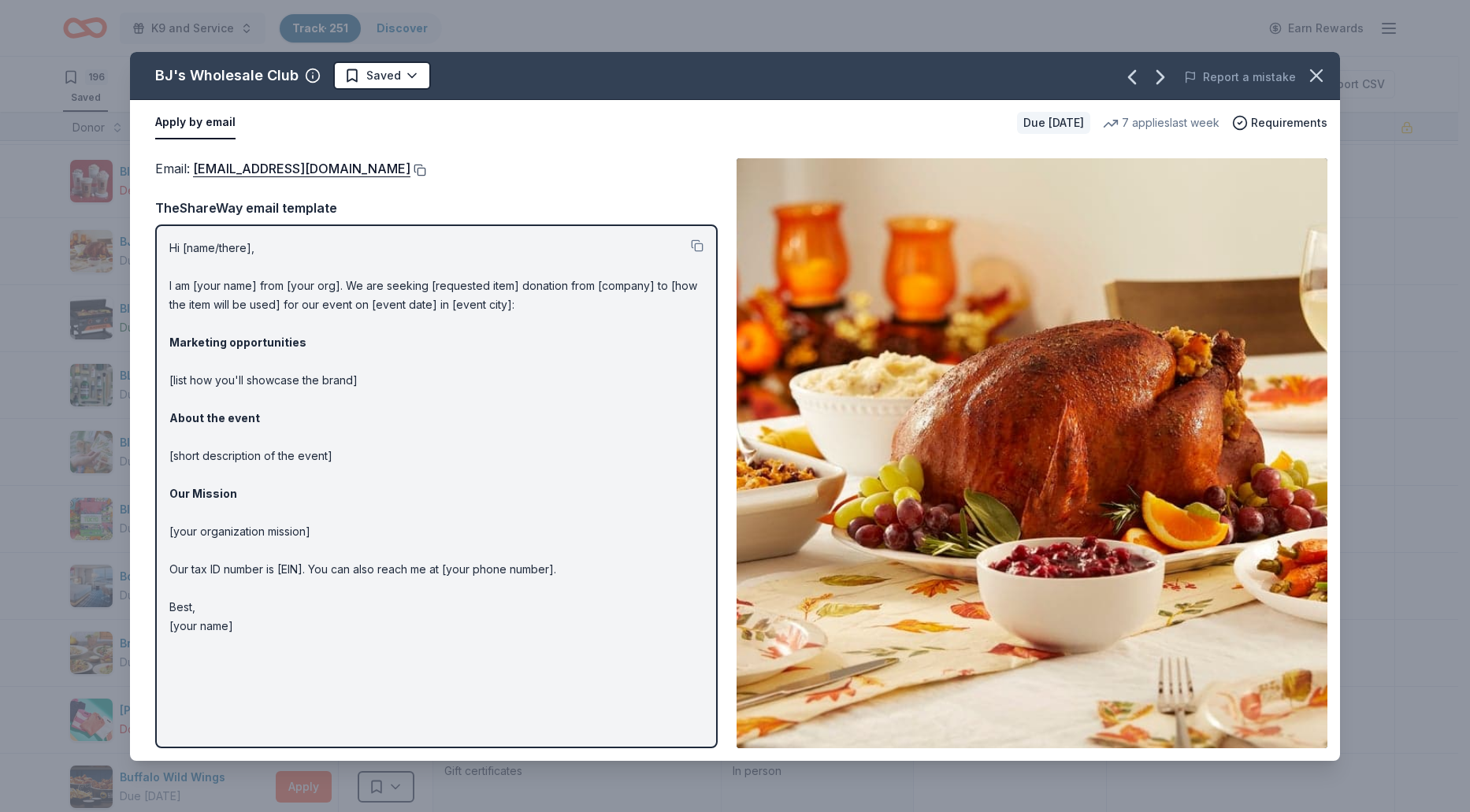
click at [411, 165] on button at bounding box center [418, 169] width 16 height 13
click at [1314, 72] on icon "button" at bounding box center [1316, 75] width 11 height 11
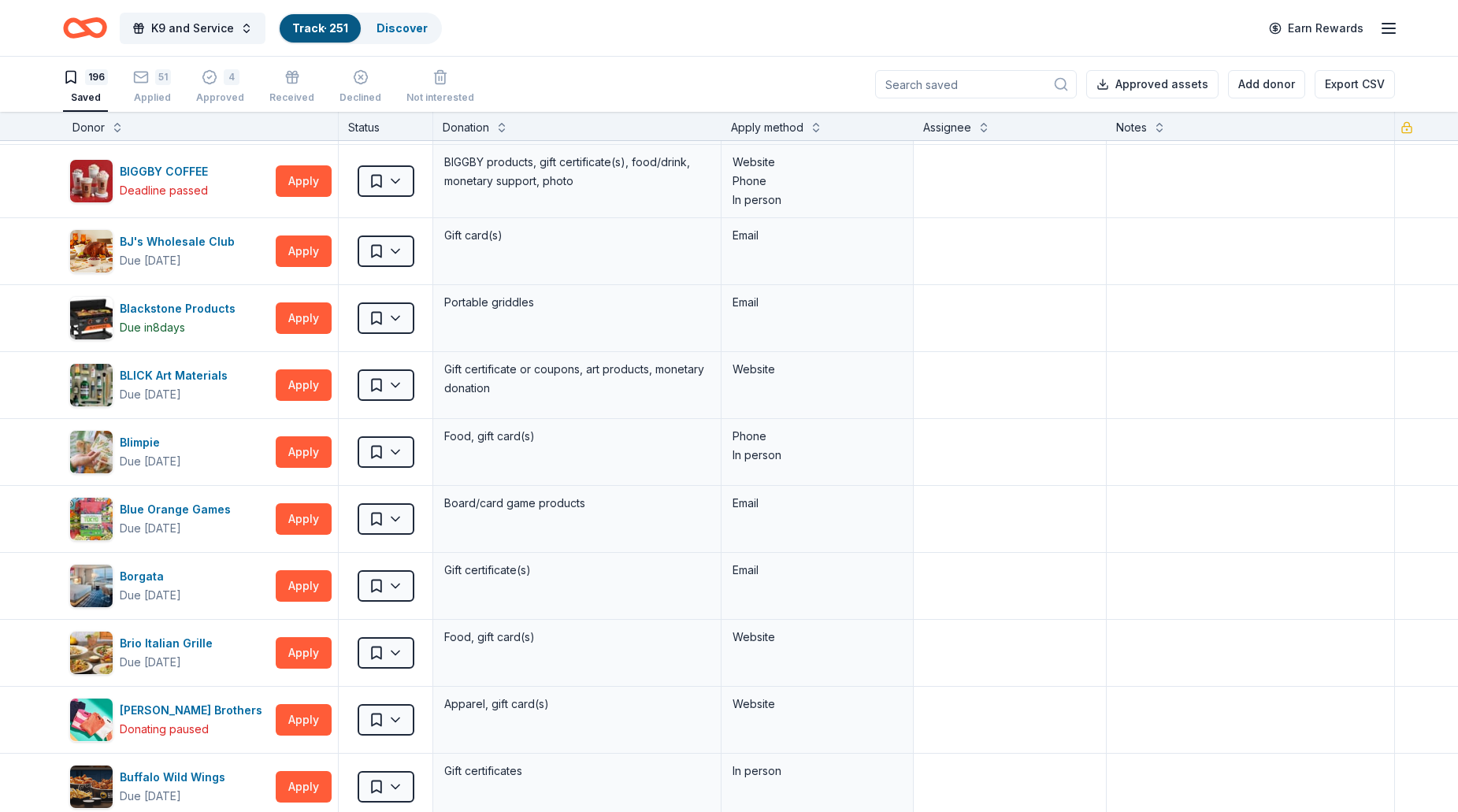
click at [1303, 72] on div "BJ's Wholesale Club Saved Report a mistake Apply by email Due in 20 days 7 appl…" at bounding box center [728, 406] width 1149 height 674
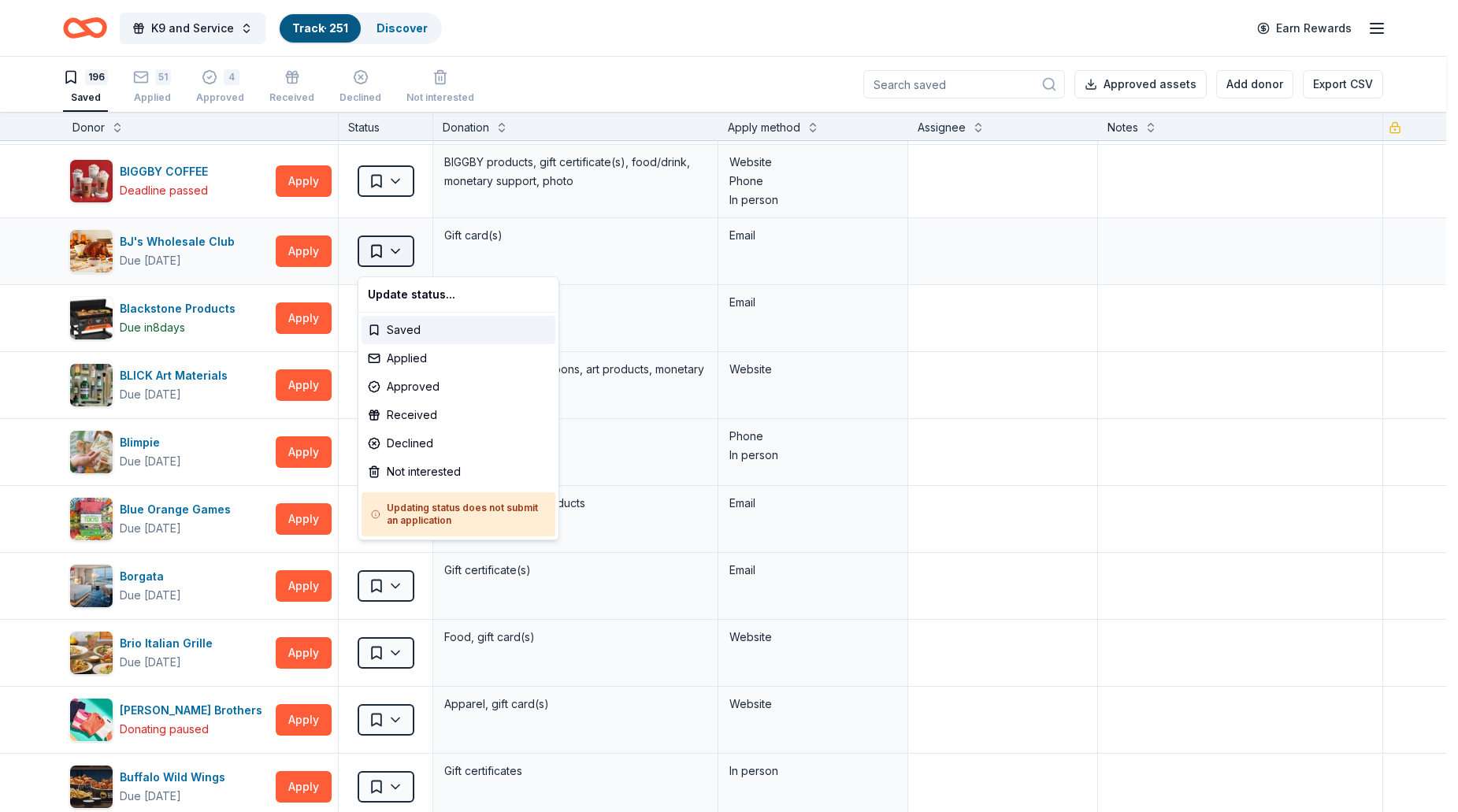
click at [398, 262] on html "K9 and Service Track · 251 Discover Earn Rewards 196 Saved 51 Applied 4 Approve…" at bounding box center [729, 406] width 1458 height 812
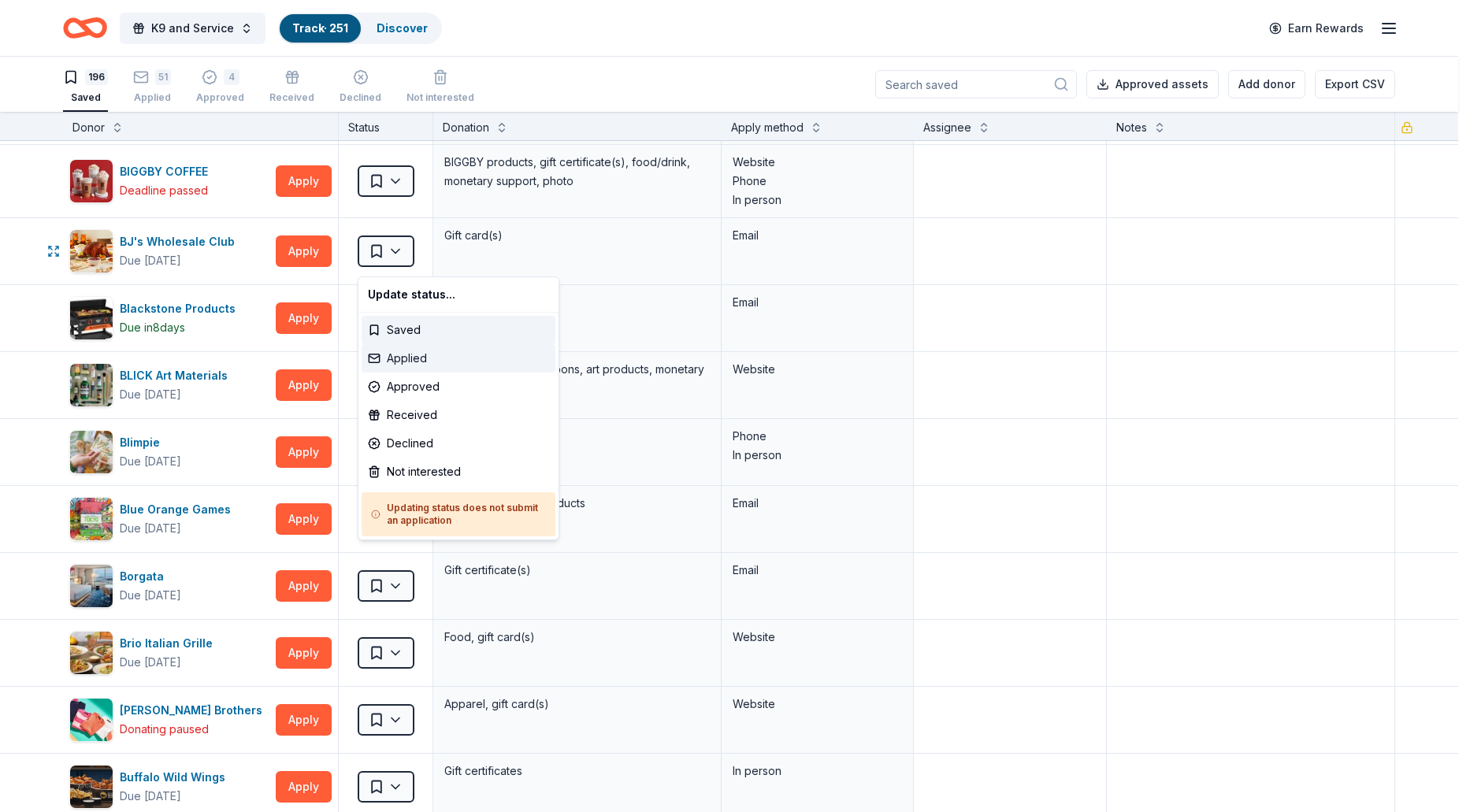
click at [419, 355] on div "Applied" at bounding box center [458, 359] width 194 height 28
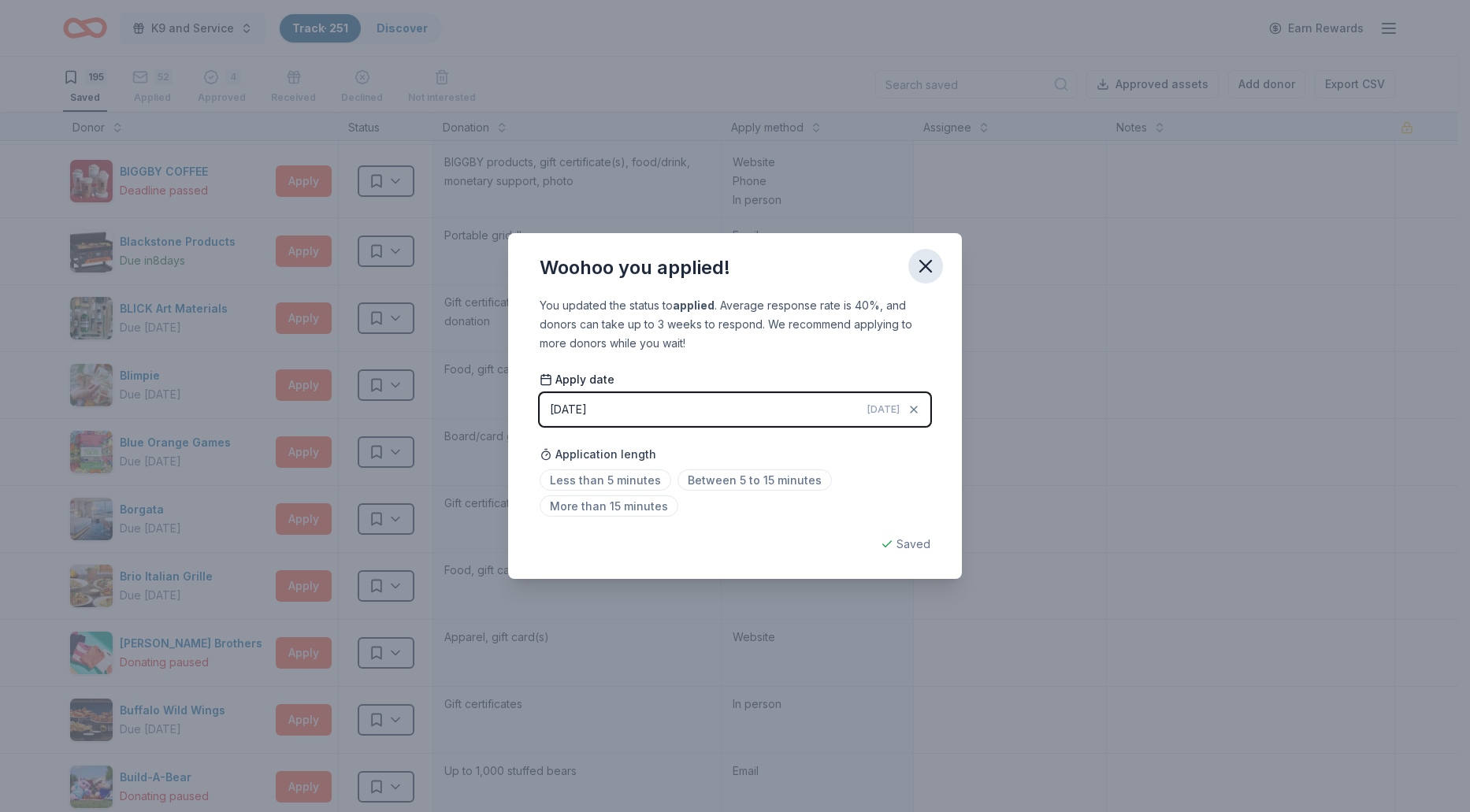
click at [919, 269] on icon "button" at bounding box center [925, 266] width 22 height 22
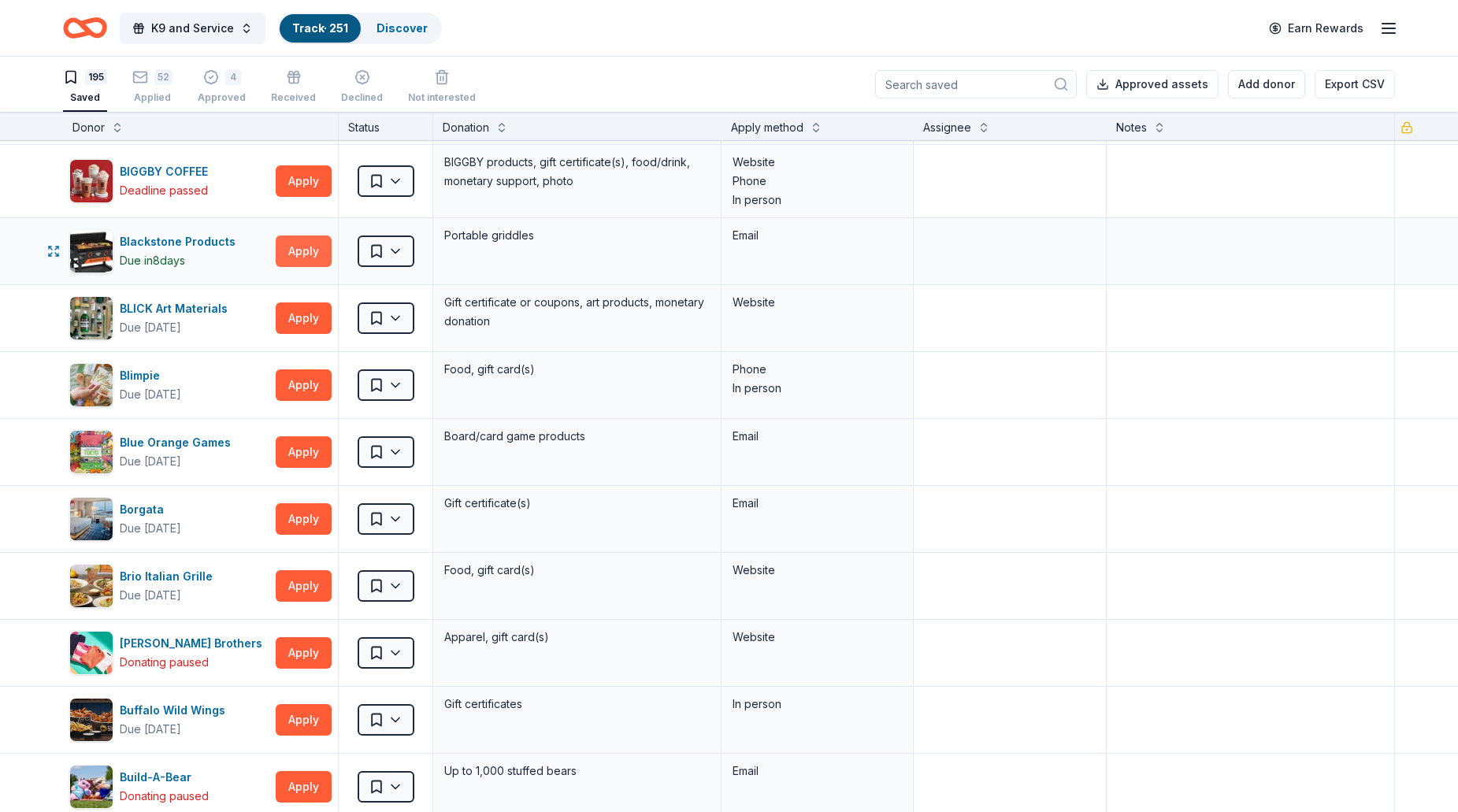
click at [310, 258] on button "Apply" at bounding box center [303, 251] width 56 height 32
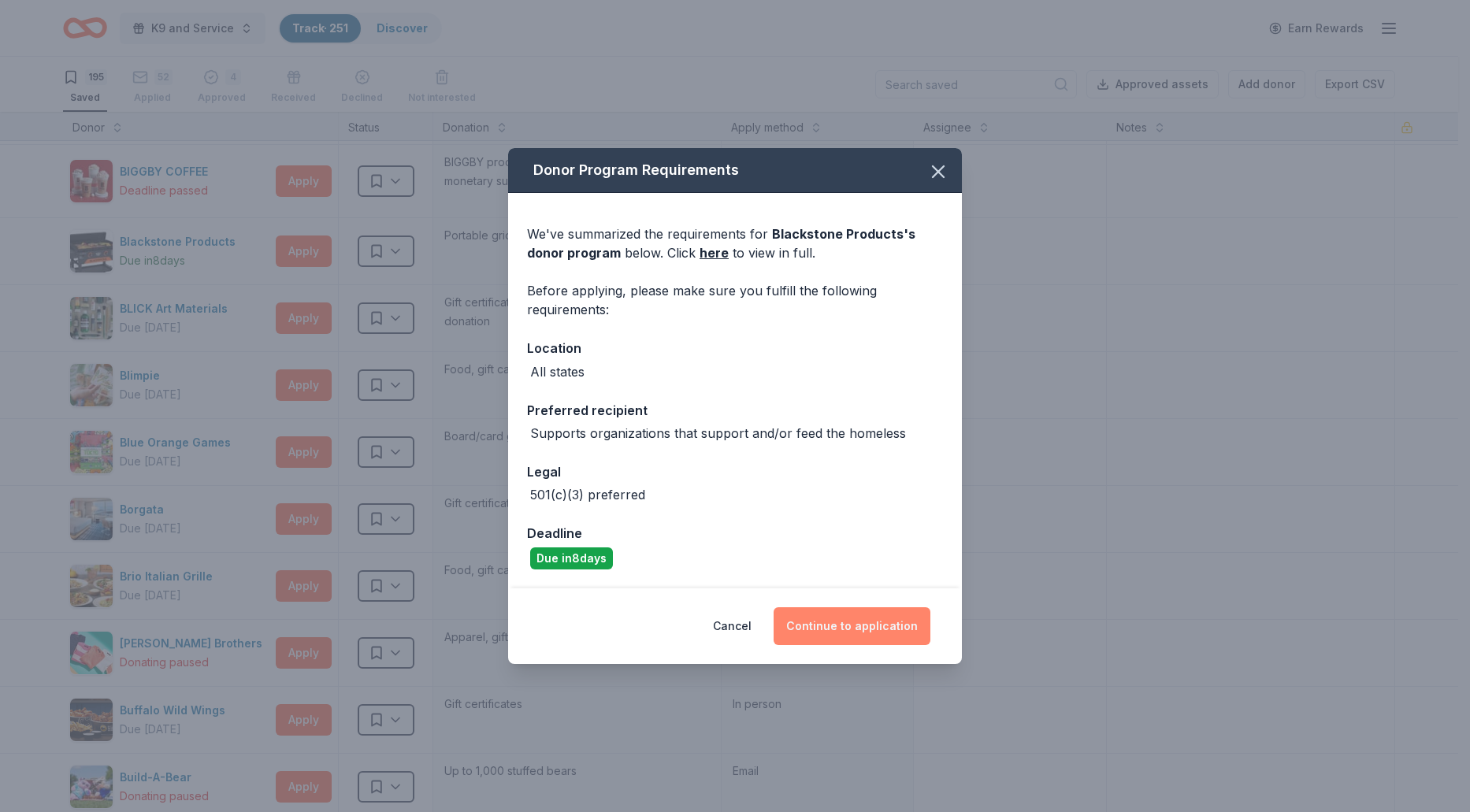
click at [831, 624] on button "Continue to application" at bounding box center [851, 626] width 157 height 38
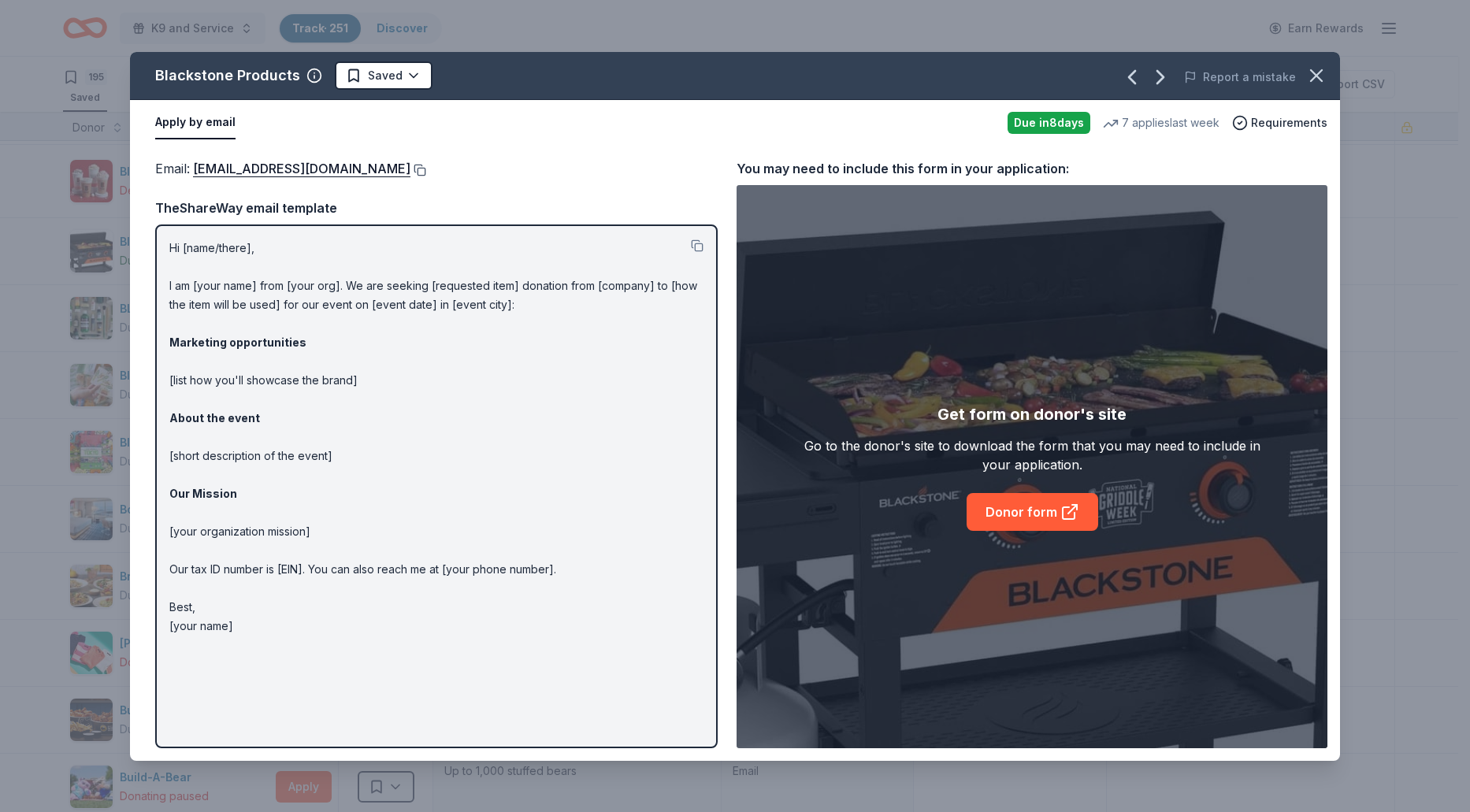
click at [423, 164] on button at bounding box center [418, 169] width 16 height 13
click at [1321, 76] on icon "button" at bounding box center [1316, 75] width 22 height 22
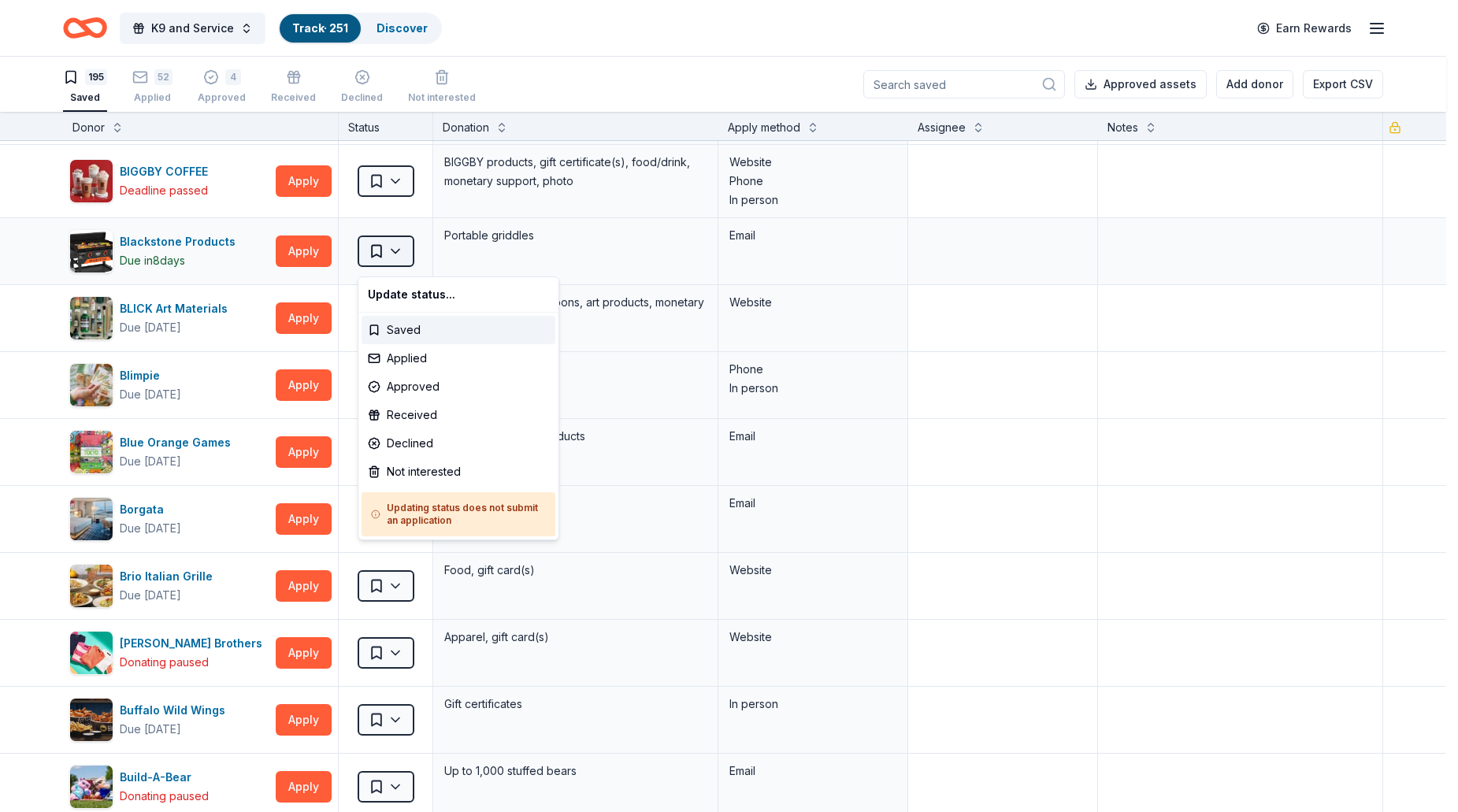
click at [399, 260] on html "K9 and Service Track · 251 Discover Earn Rewards 195 Saved 52 Applied 4 Approve…" at bounding box center [729, 406] width 1458 height 812
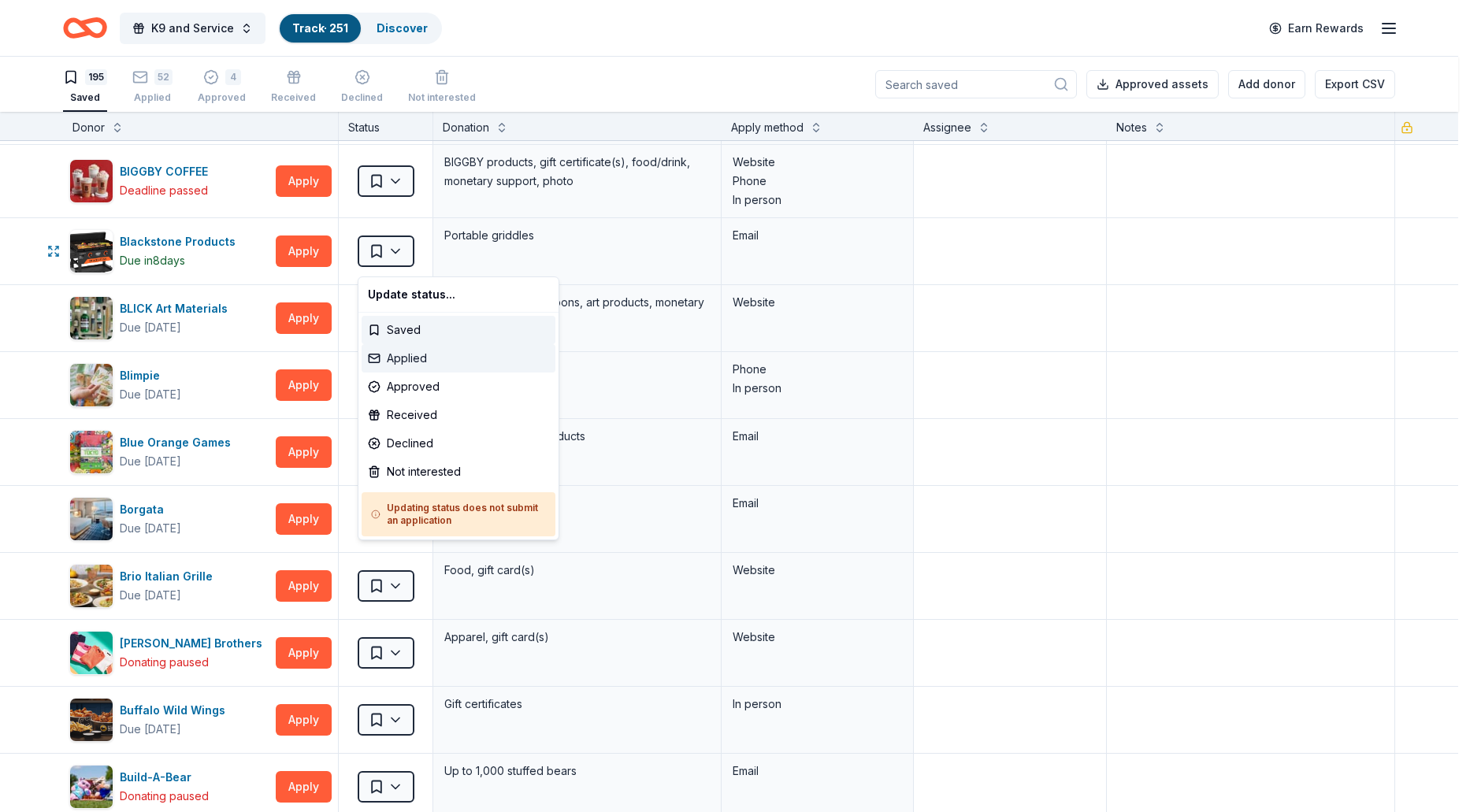
click at [400, 354] on div "Applied" at bounding box center [458, 359] width 194 height 28
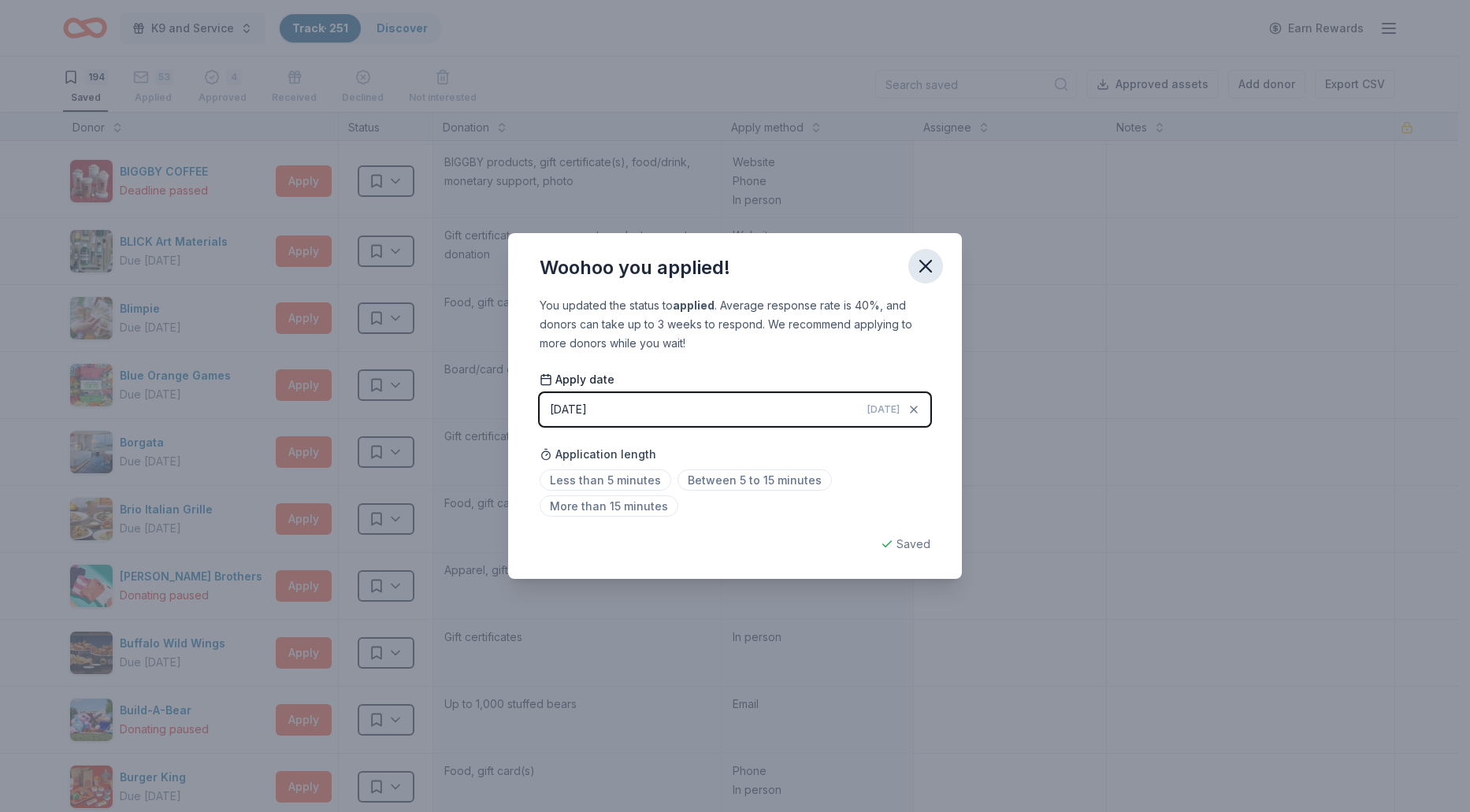
click at [920, 270] on icon "button" at bounding box center [925, 266] width 11 height 11
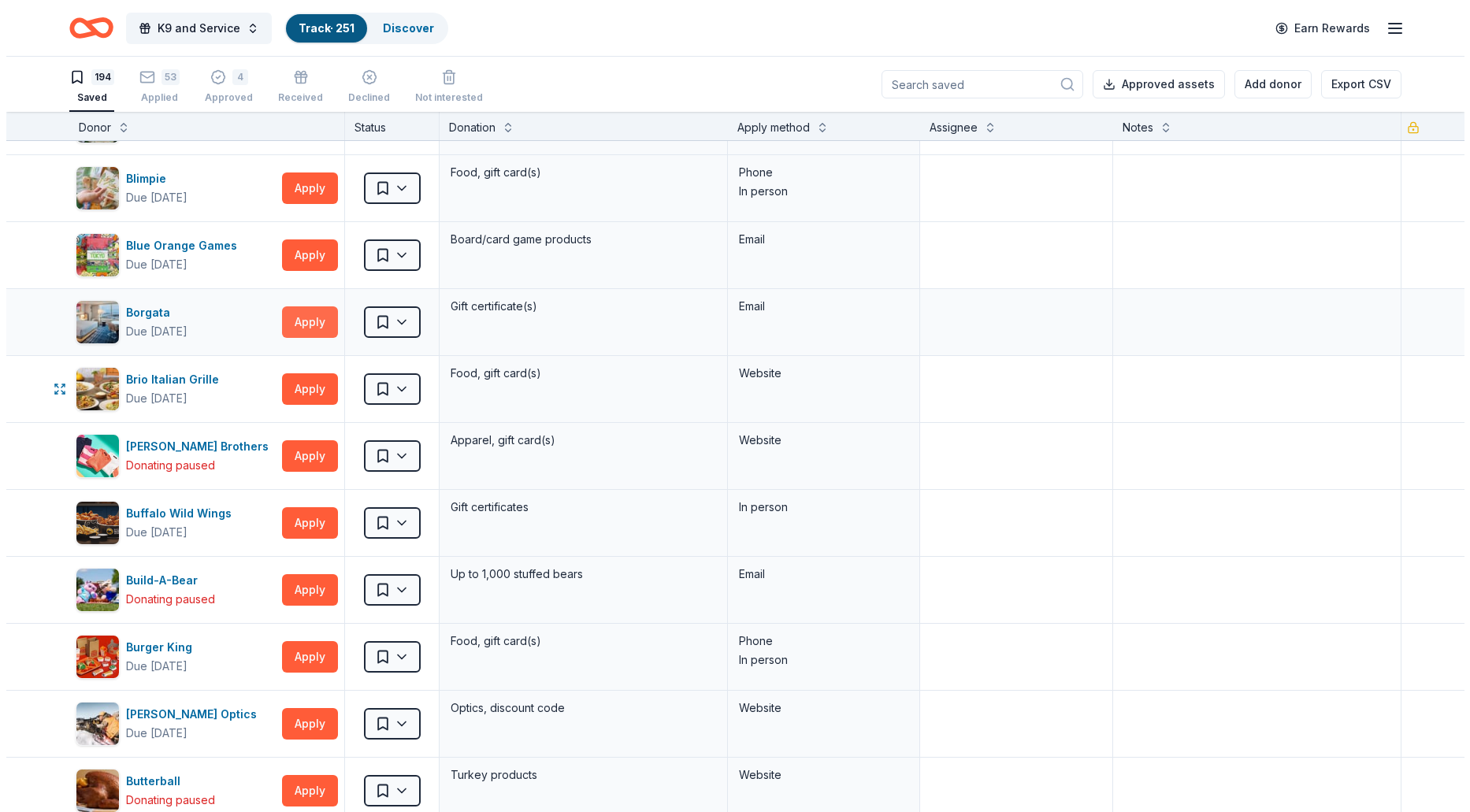
scroll to position [1024, 0]
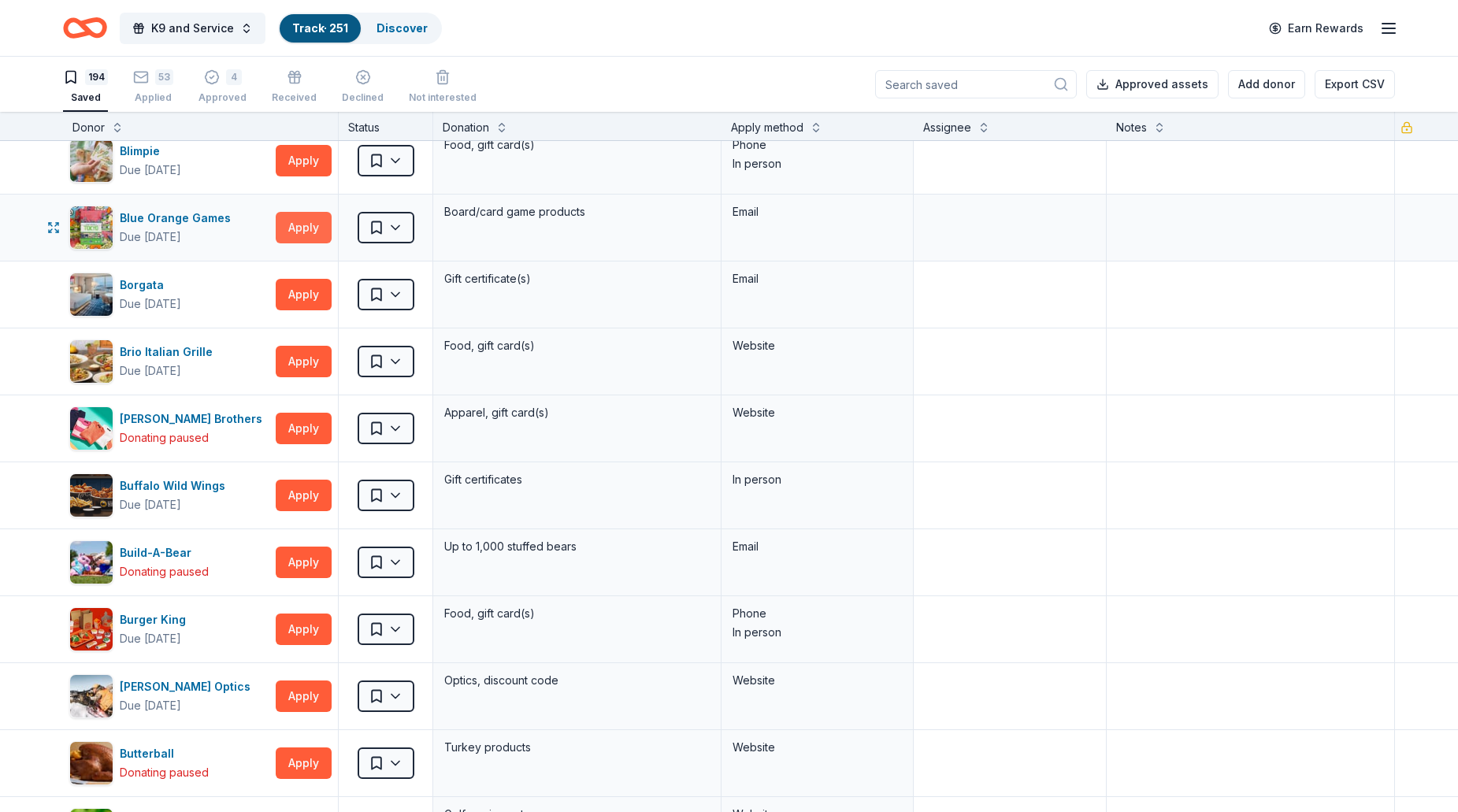
click at [311, 238] on button "Apply" at bounding box center [303, 228] width 56 height 32
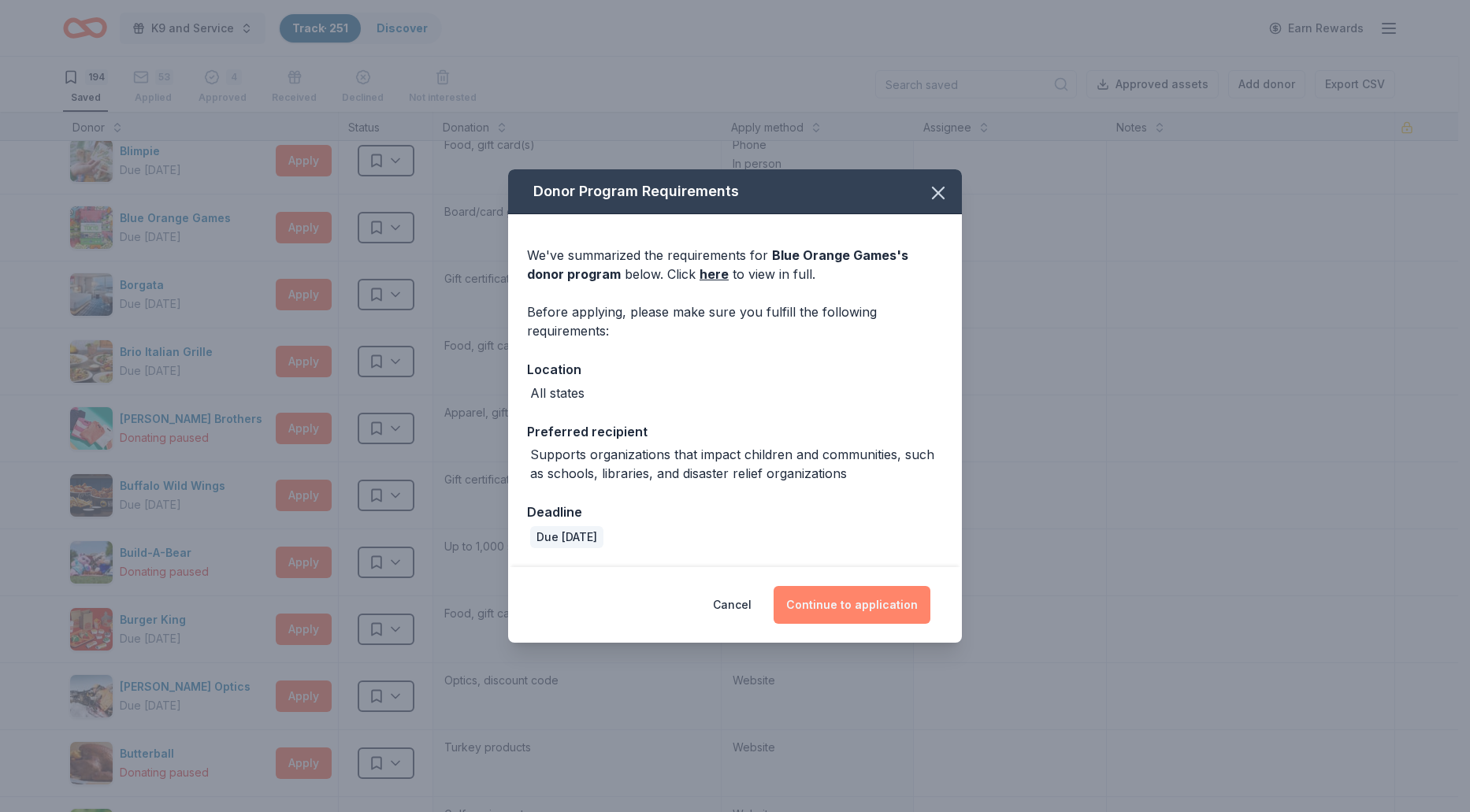
click at [831, 605] on button "Continue to application" at bounding box center [851, 604] width 157 height 38
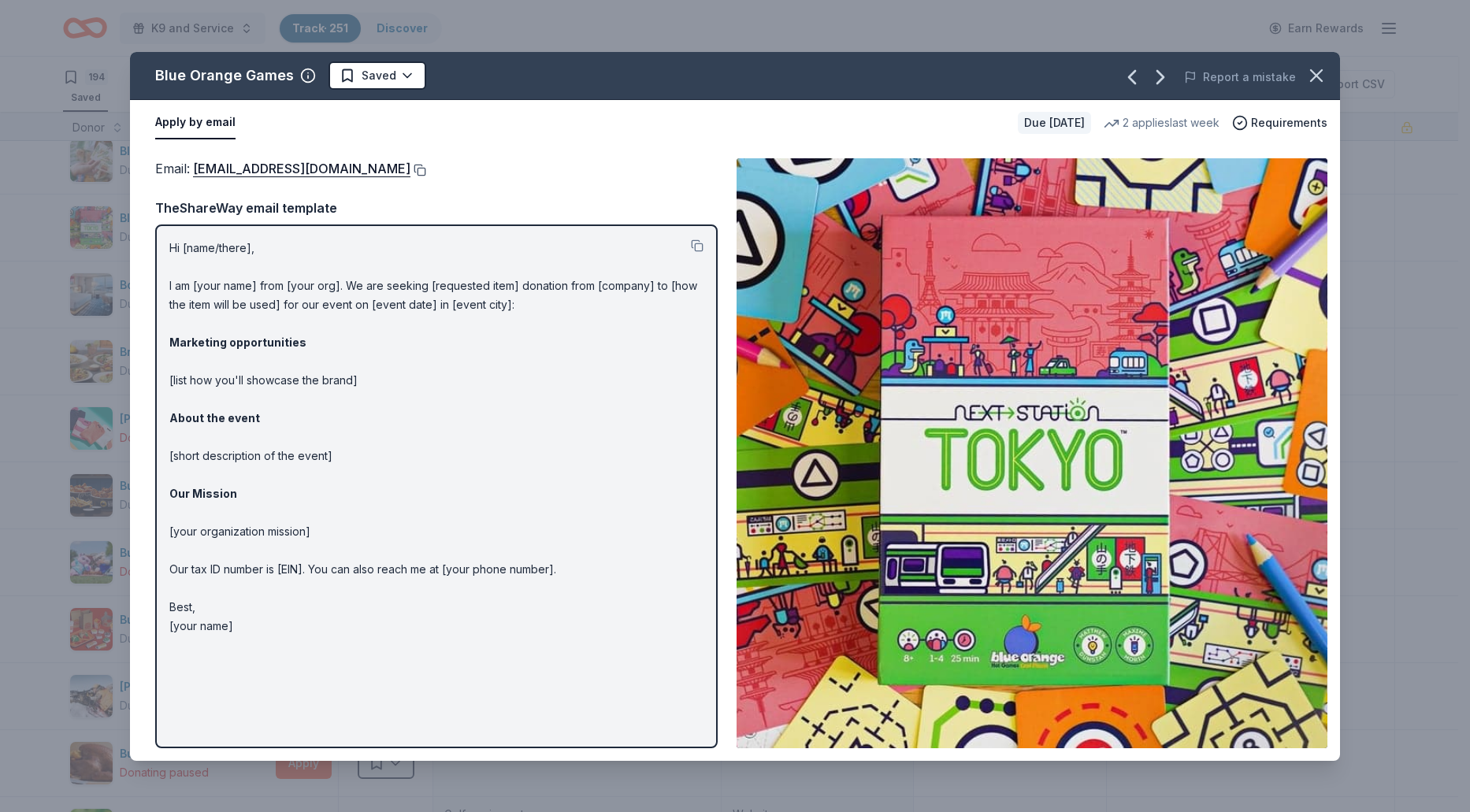
click at [411, 168] on button at bounding box center [418, 169] width 16 height 13
click at [1316, 72] on icon "button" at bounding box center [1316, 75] width 22 height 22
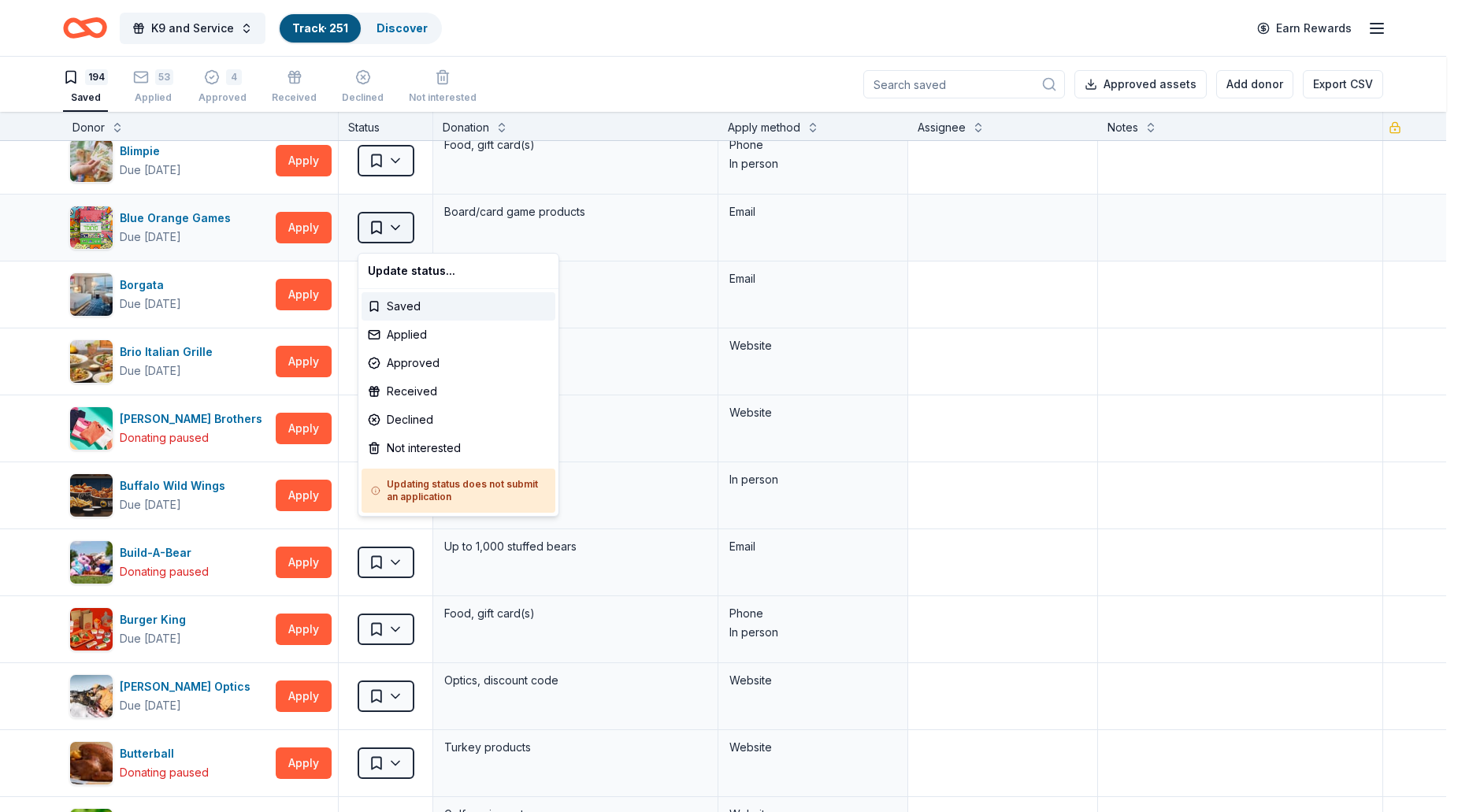
click at [407, 231] on html "K9 and Service Track · 251 Discover Earn Rewards 194 Saved 53 Applied 4 Approve…" at bounding box center [729, 406] width 1458 height 812
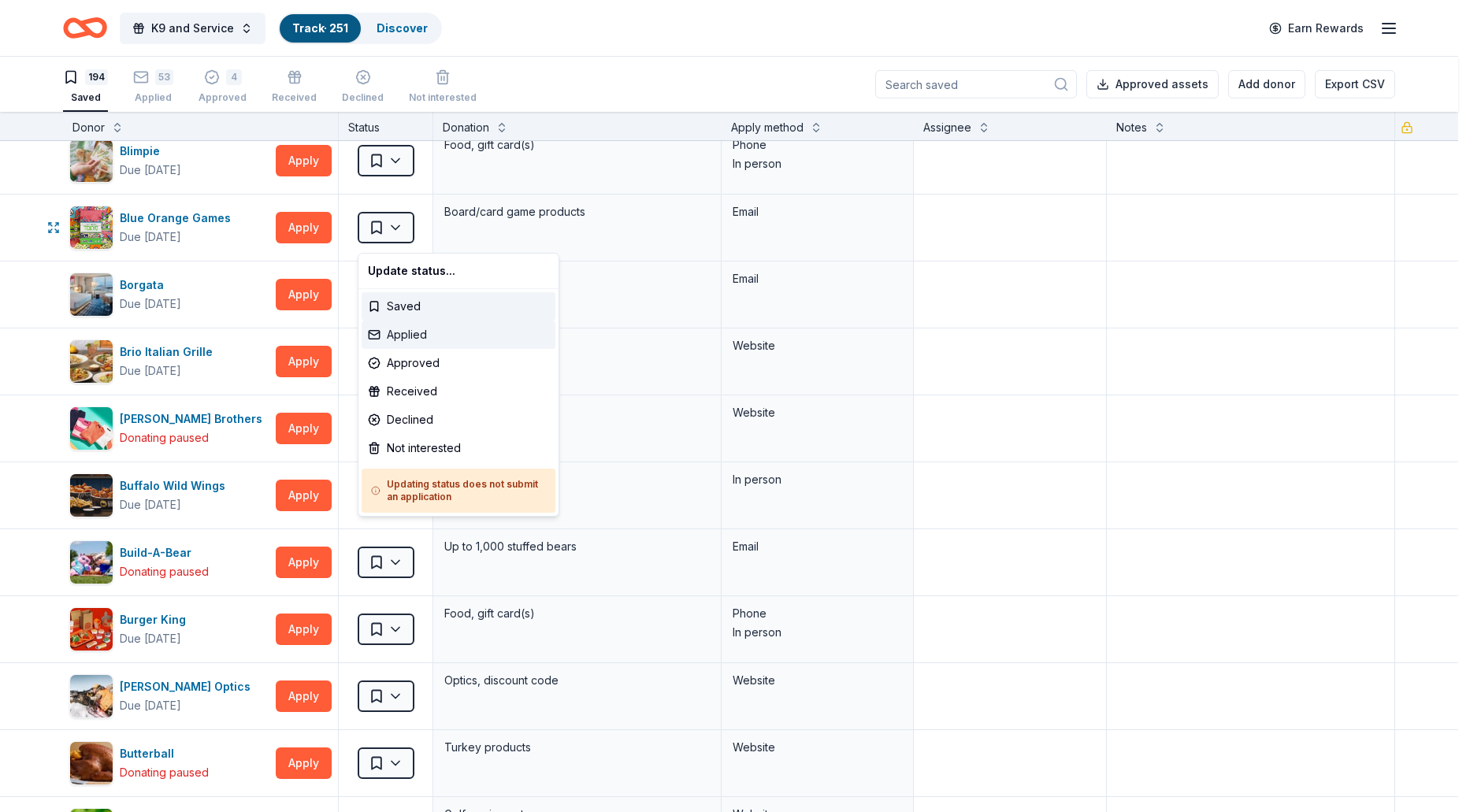
click at [404, 332] on div "Applied" at bounding box center [458, 334] width 194 height 28
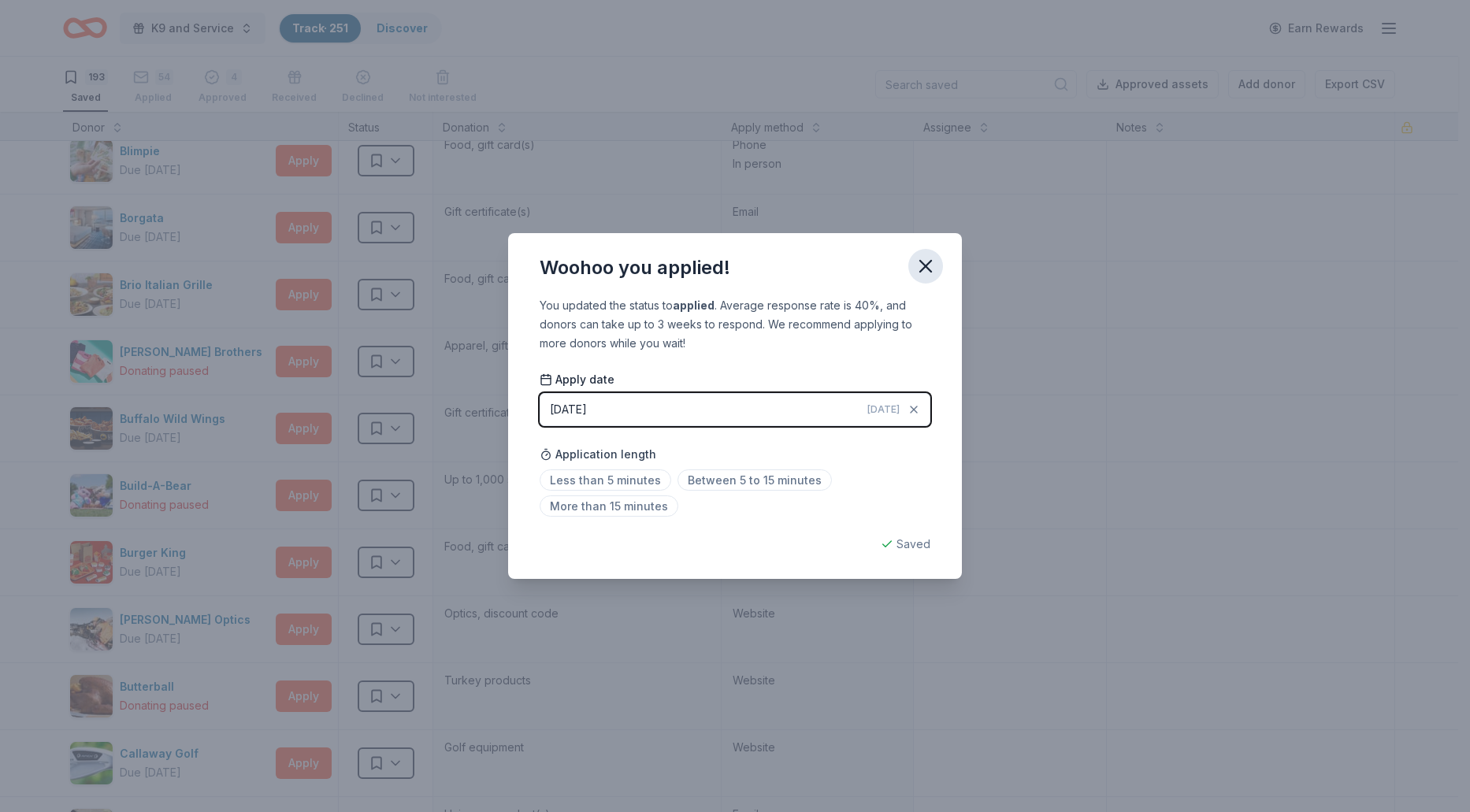
click at [930, 266] on icon "button" at bounding box center [925, 266] width 22 height 22
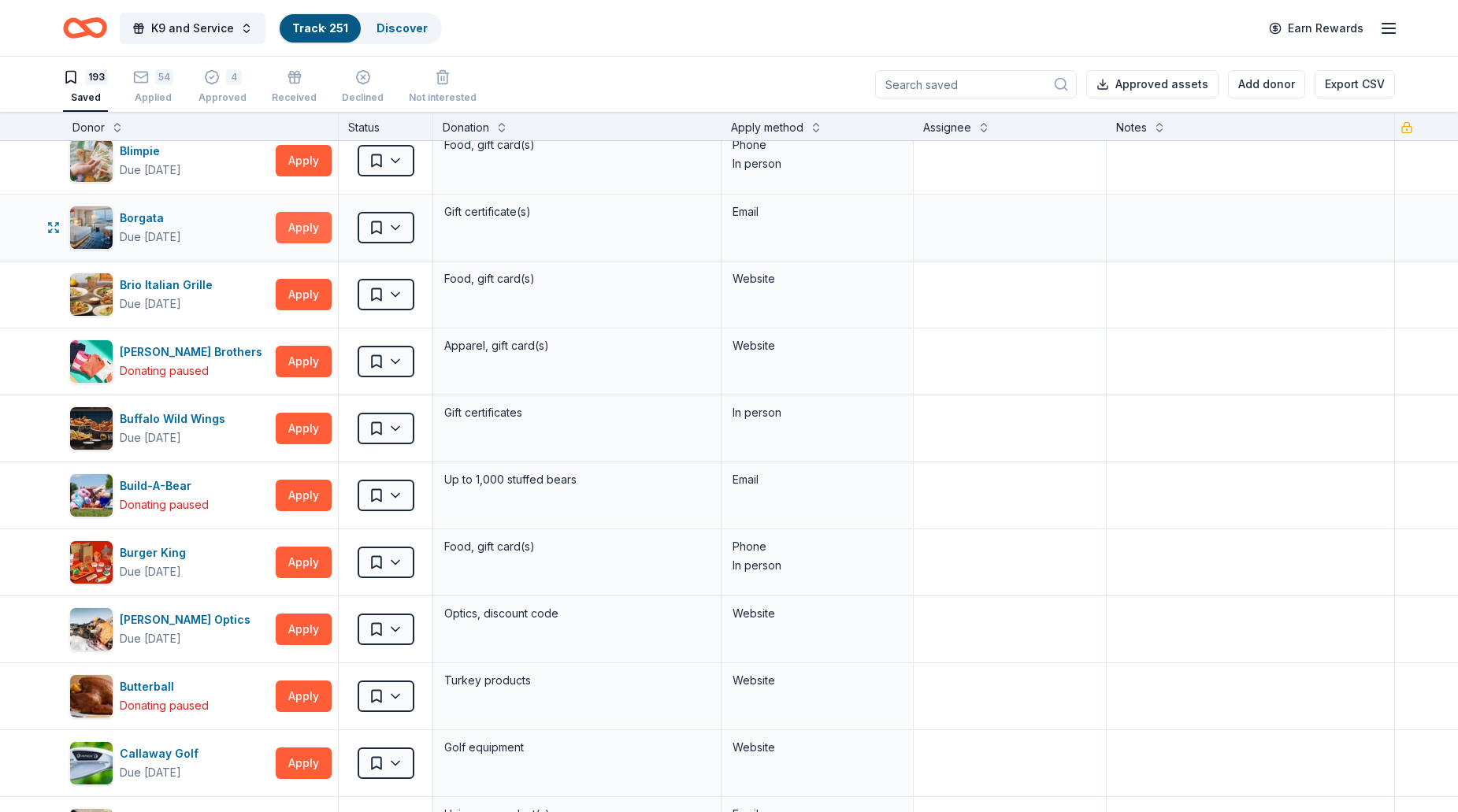
click at [308, 240] on button "Apply" at bounding box center [303, 228] width 56 height 32
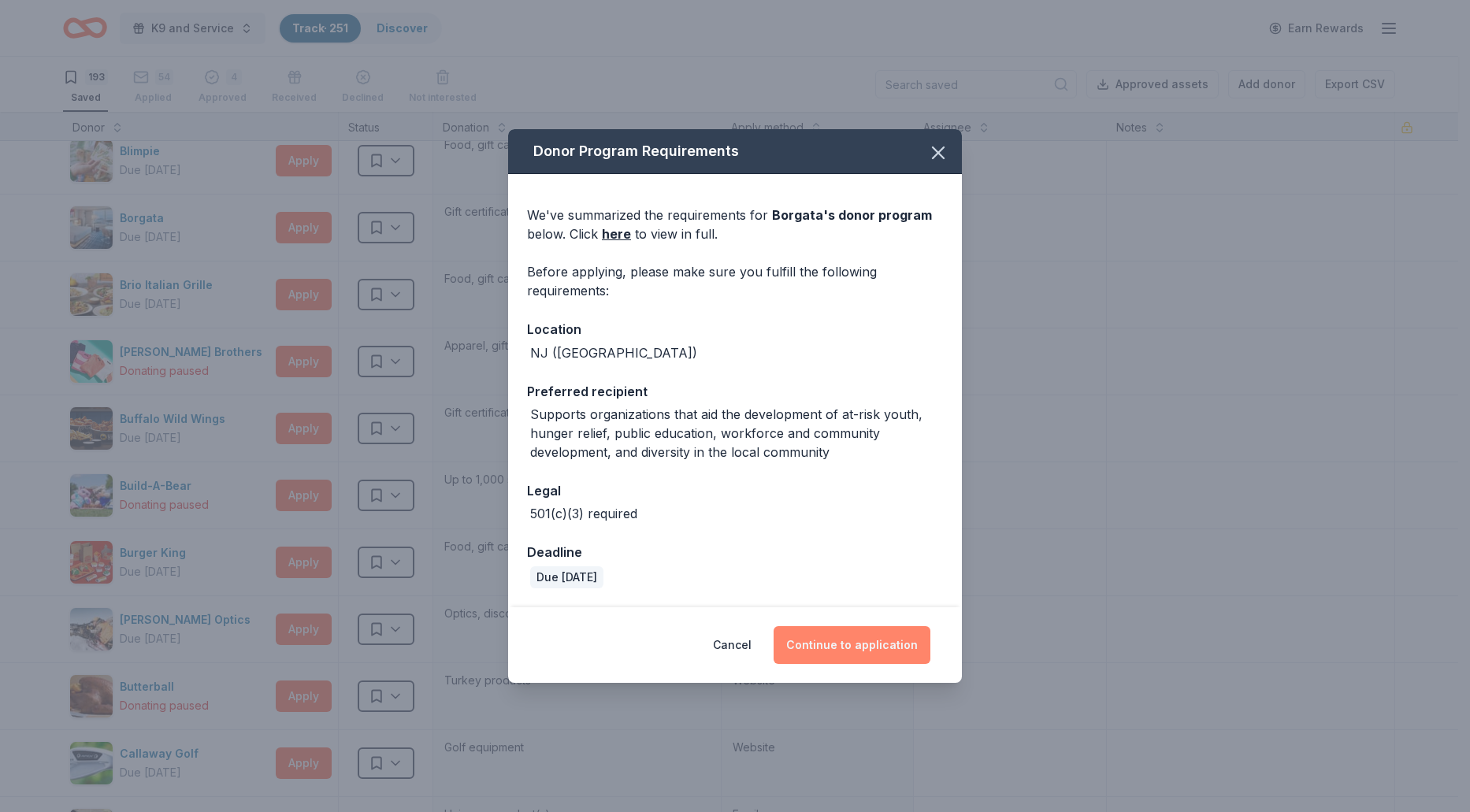
click at [840, 644] on button "Continue to application" at bounding box center [851, 644] width 157 height 38
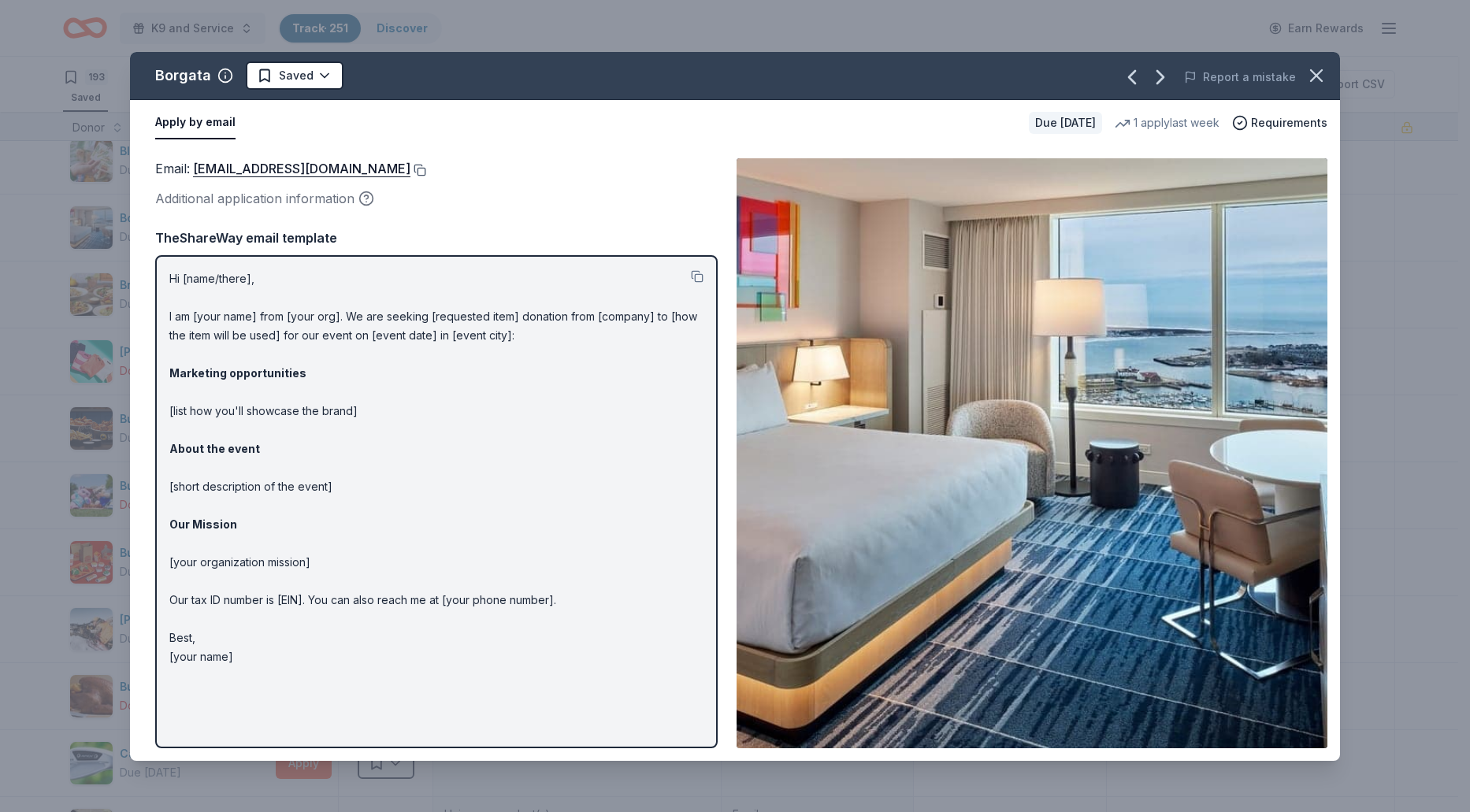
click at [411, 164] on button at bounding box center [418, 169] width 16 height 13
click at [329, 80] on html "K9 and Service Track · 251 Discover Earn Rewards 193 Saved 54 Applied 4 Approve…" at bounding box center [735, 406] width 1470 height 812
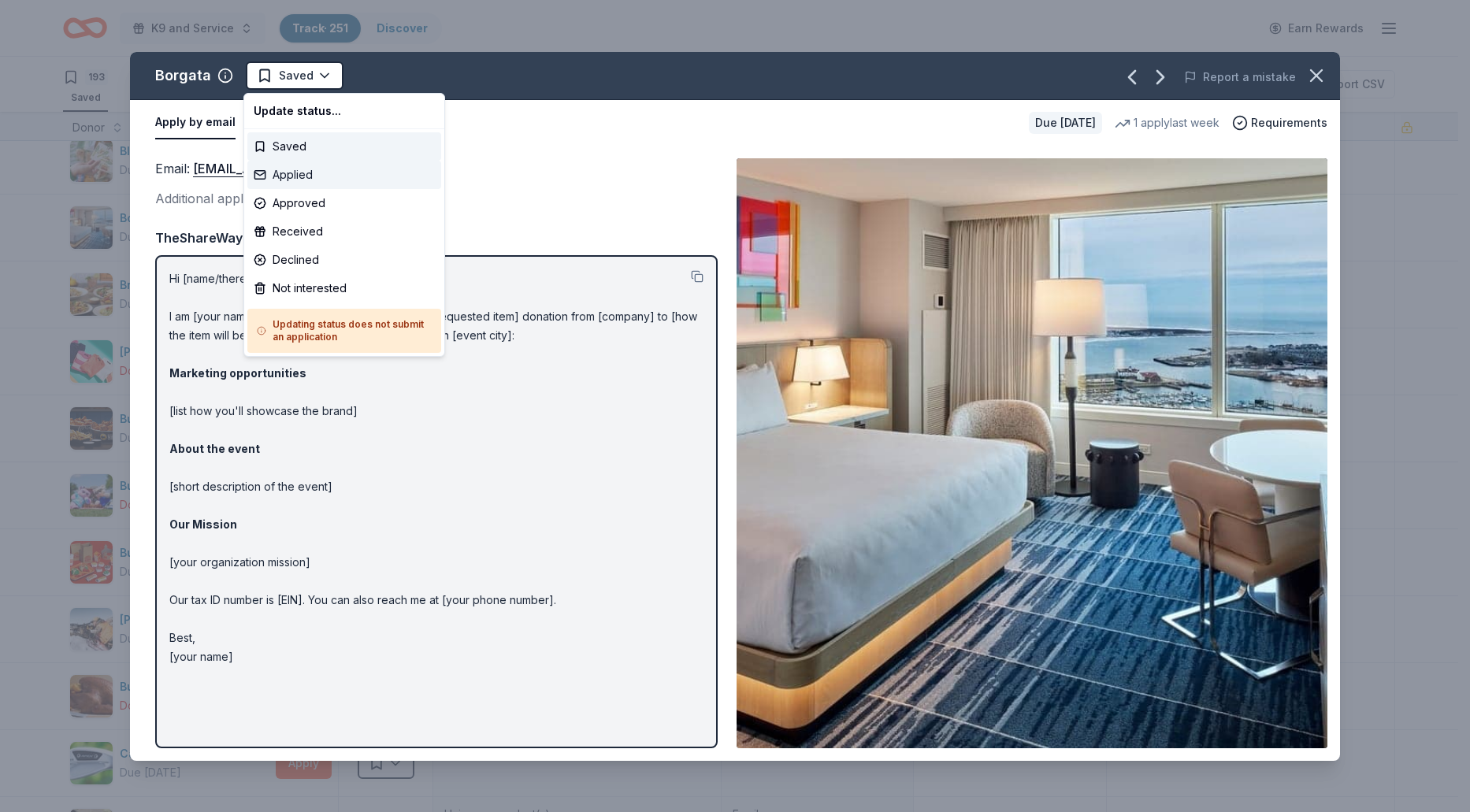
click at [312, 173] on div "Applied" at bounding box center [344, 175] width 194 height 28
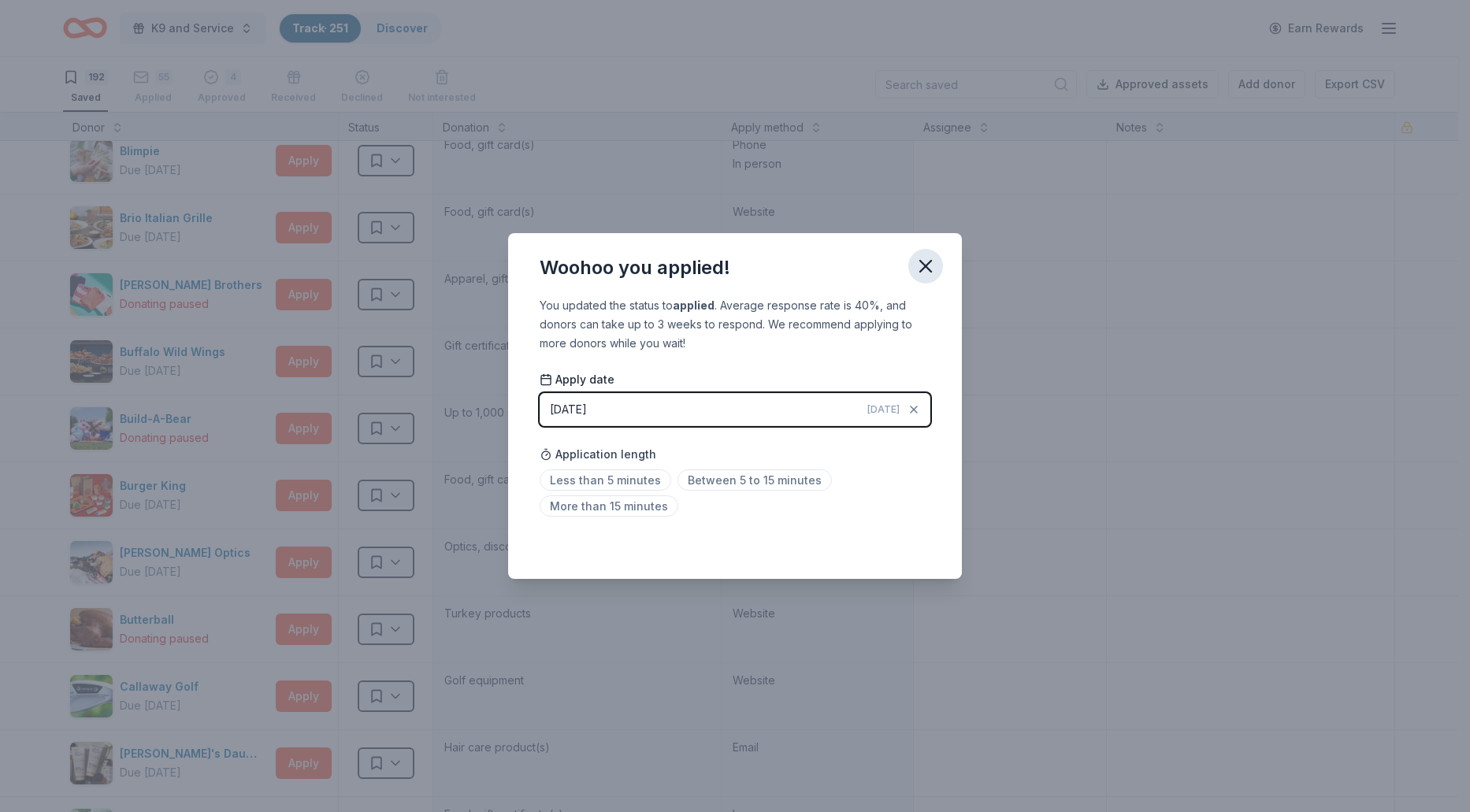
click at [925, 260] on icon "button" at bounding box center [925, 266] width 22 height 22
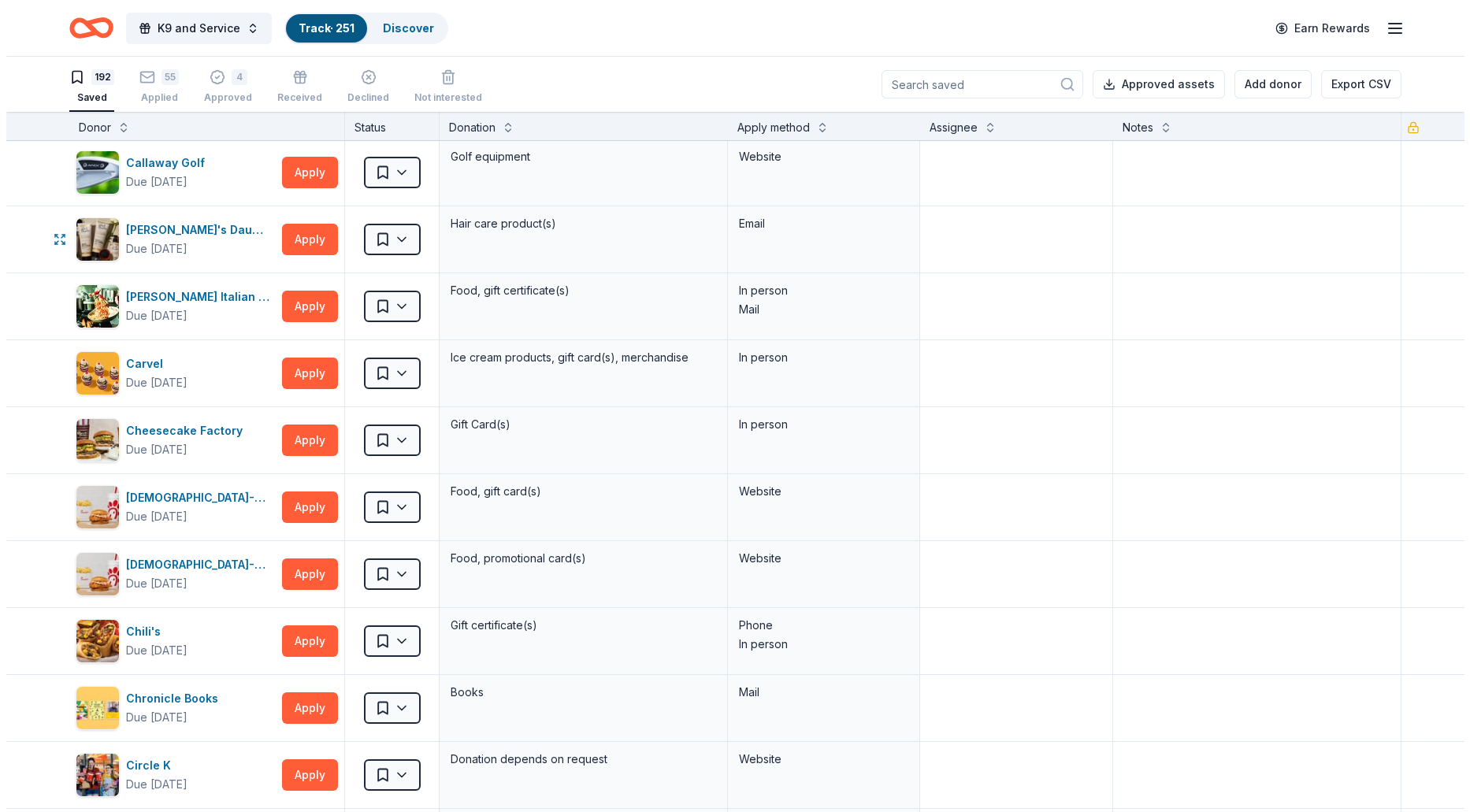
scroll to position [1575, 0]
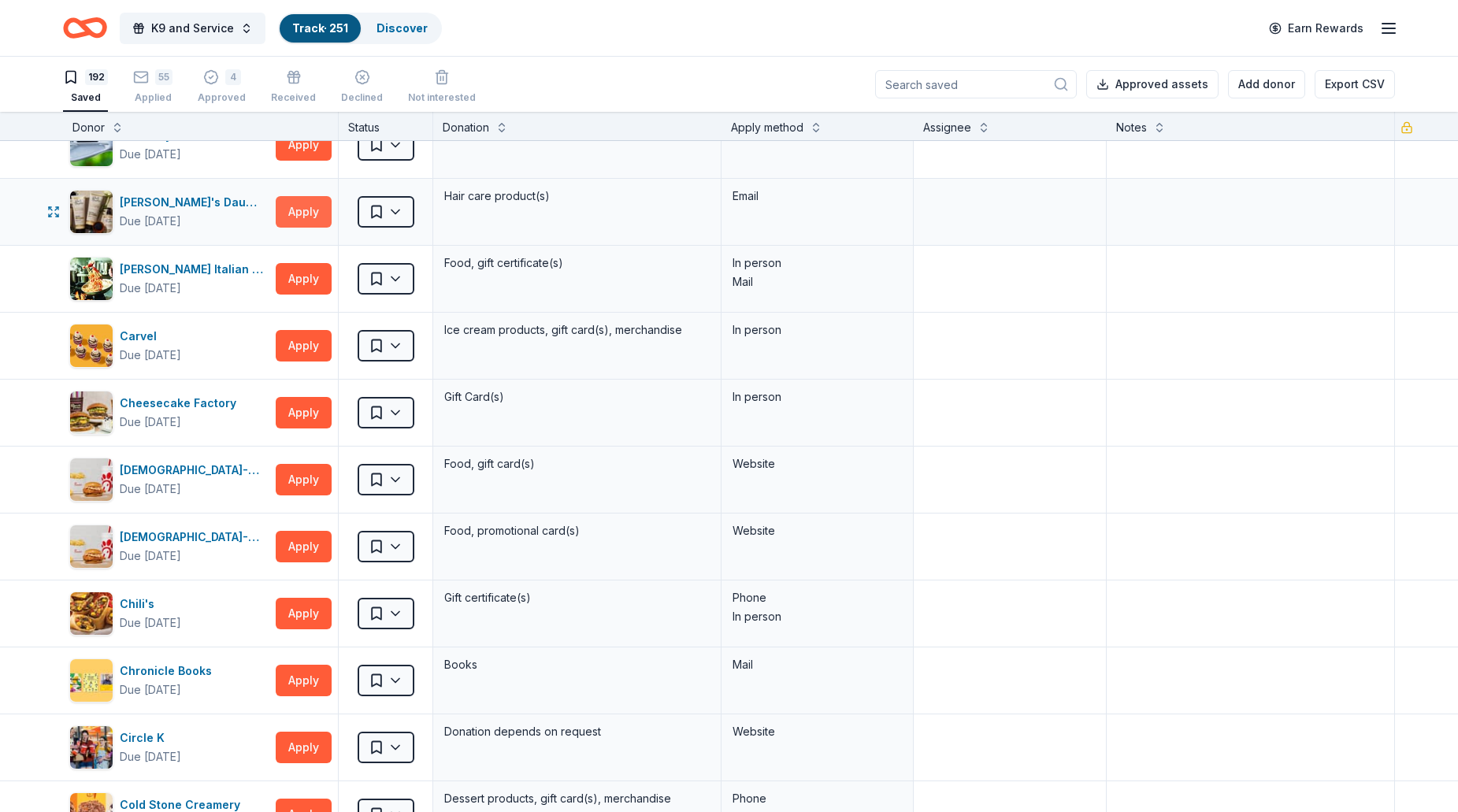
click at [309, 224] on button "Apply" at bounding box center [303, 212] width 56 height 32
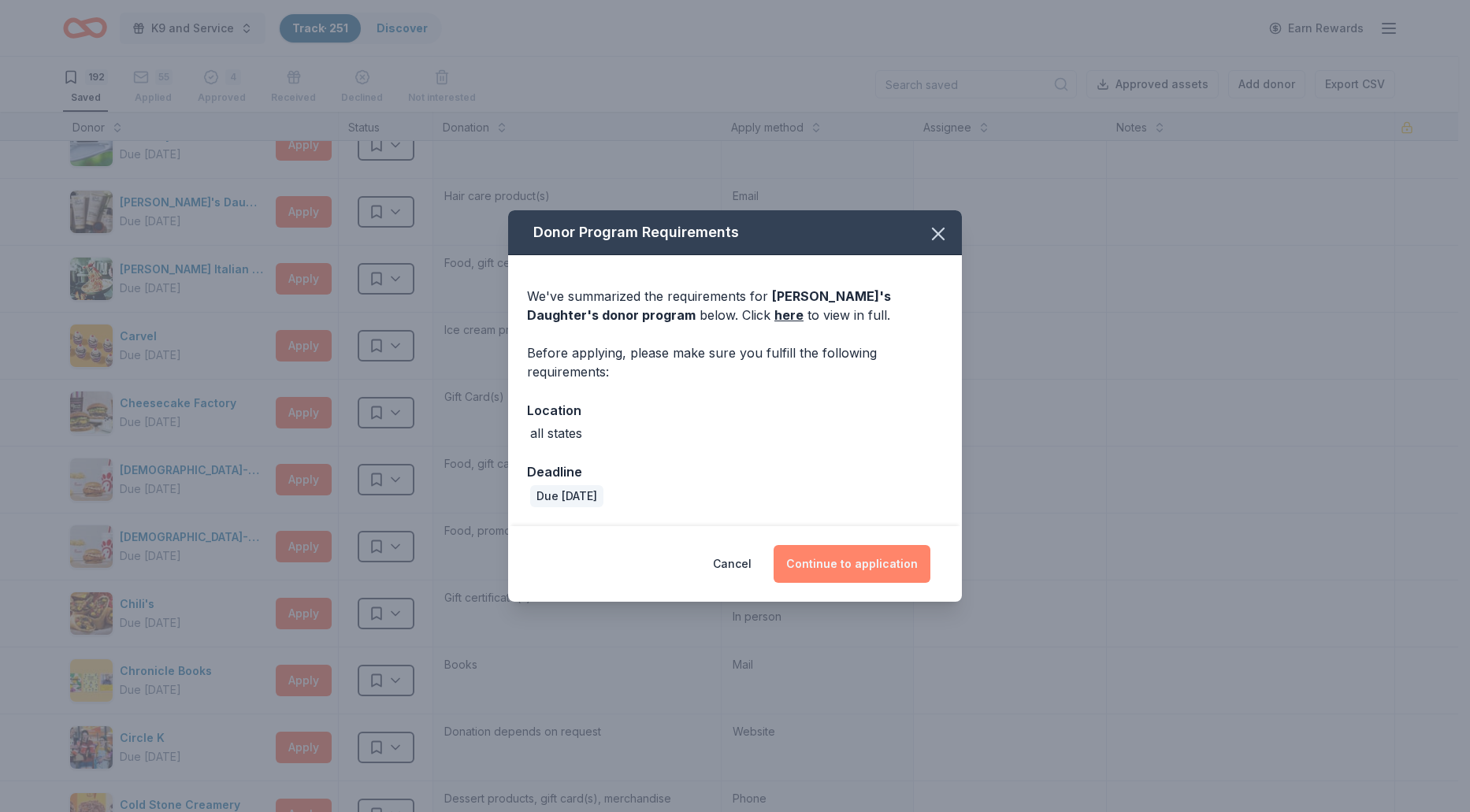
click at [861, 562] on button "Continue to application" at bounding box center [851, 563] width 157 height 38
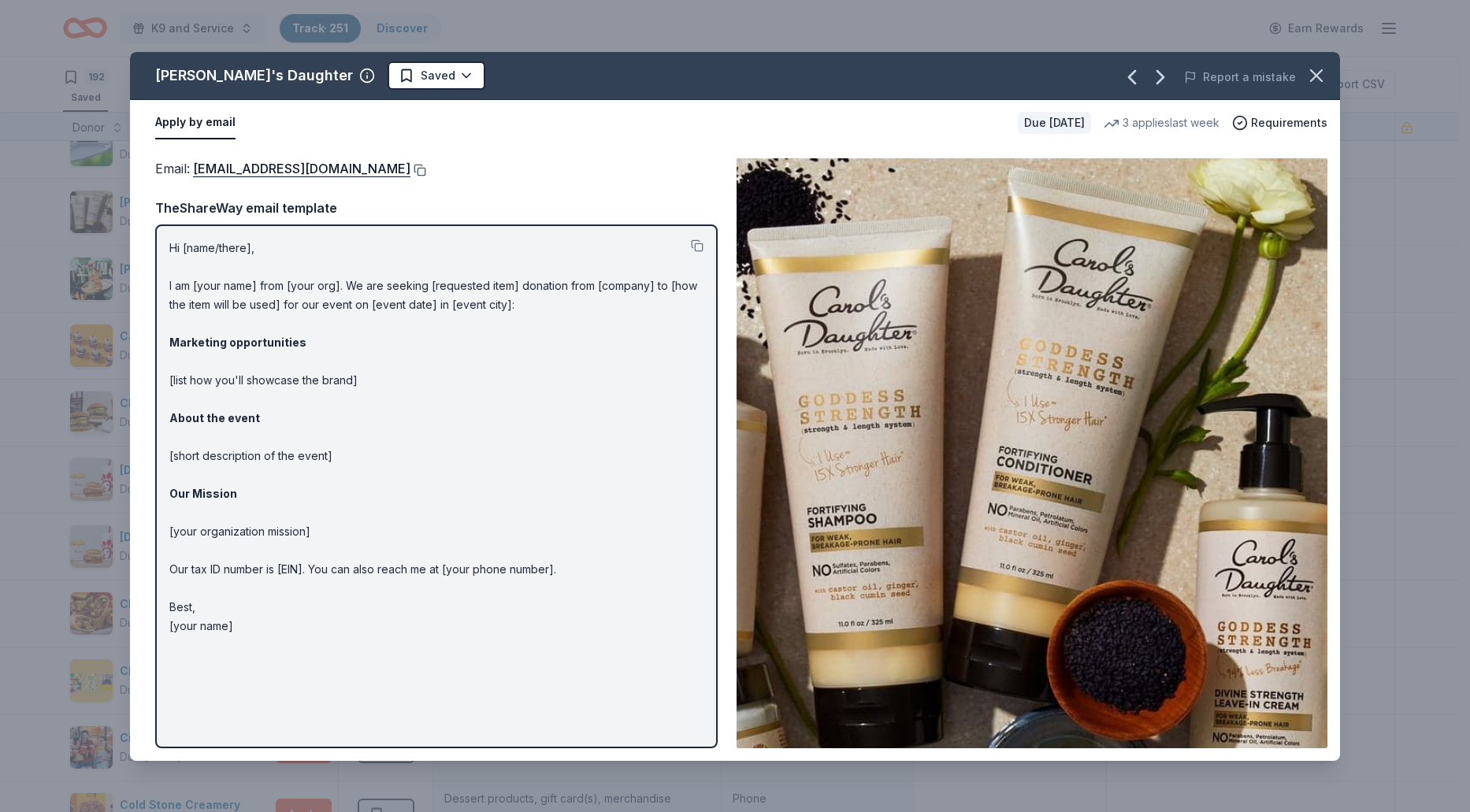
click at [417, 166] on button at bounding box center [418, 169] width 16 height 13
click at [393, 73] on html "K9 and Service Track · 251 Discover Earn Rewards 192 Saved 55 Applied 4 Approve…" at bounding box center [735, 406] width 1470 height 812
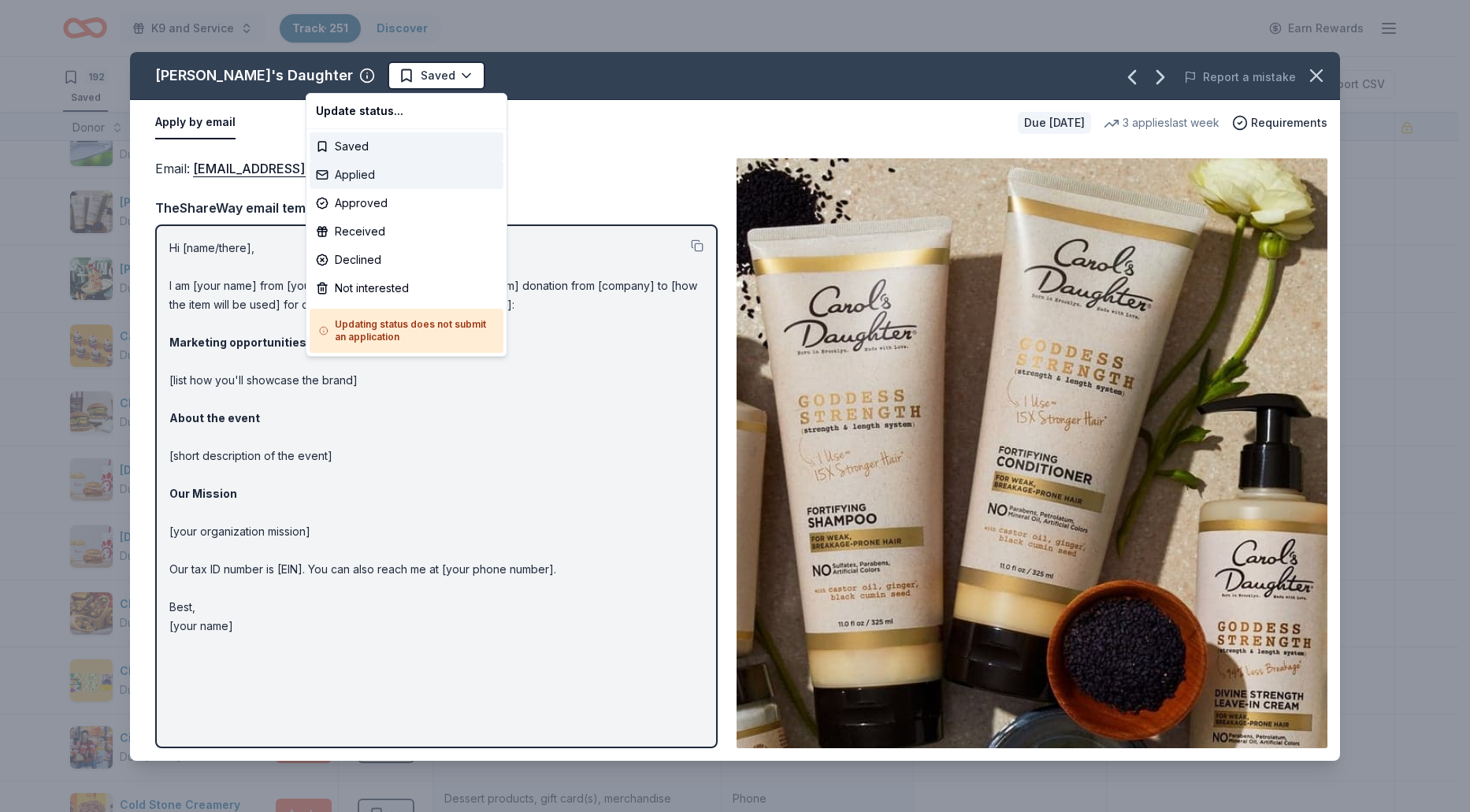
click at [360, 173] on div "Applied" at bounding box center [406, 175] width 194 height 28
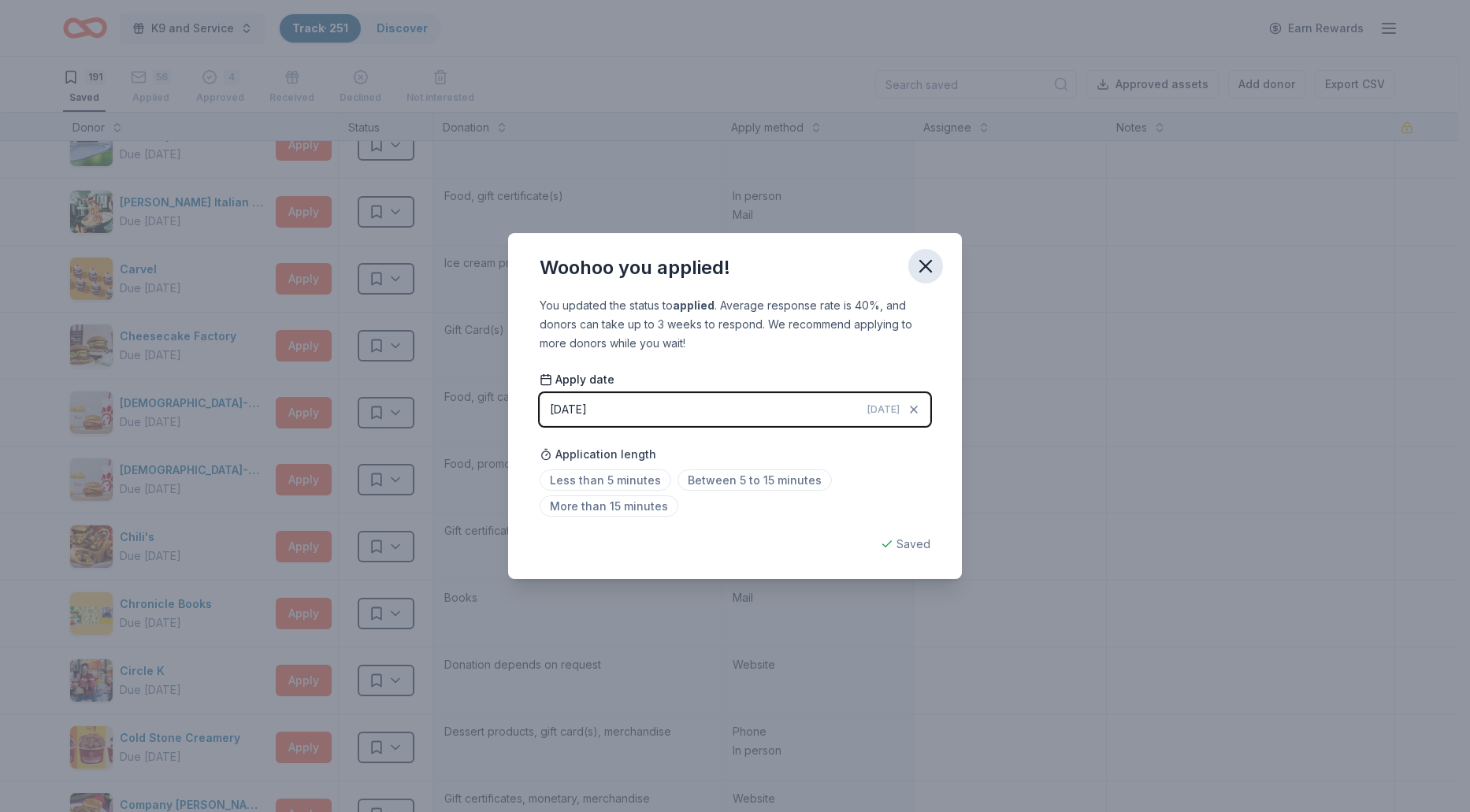
click at [929, 269] on icon "button" at bounding box center [925, 266] width 11 height 11
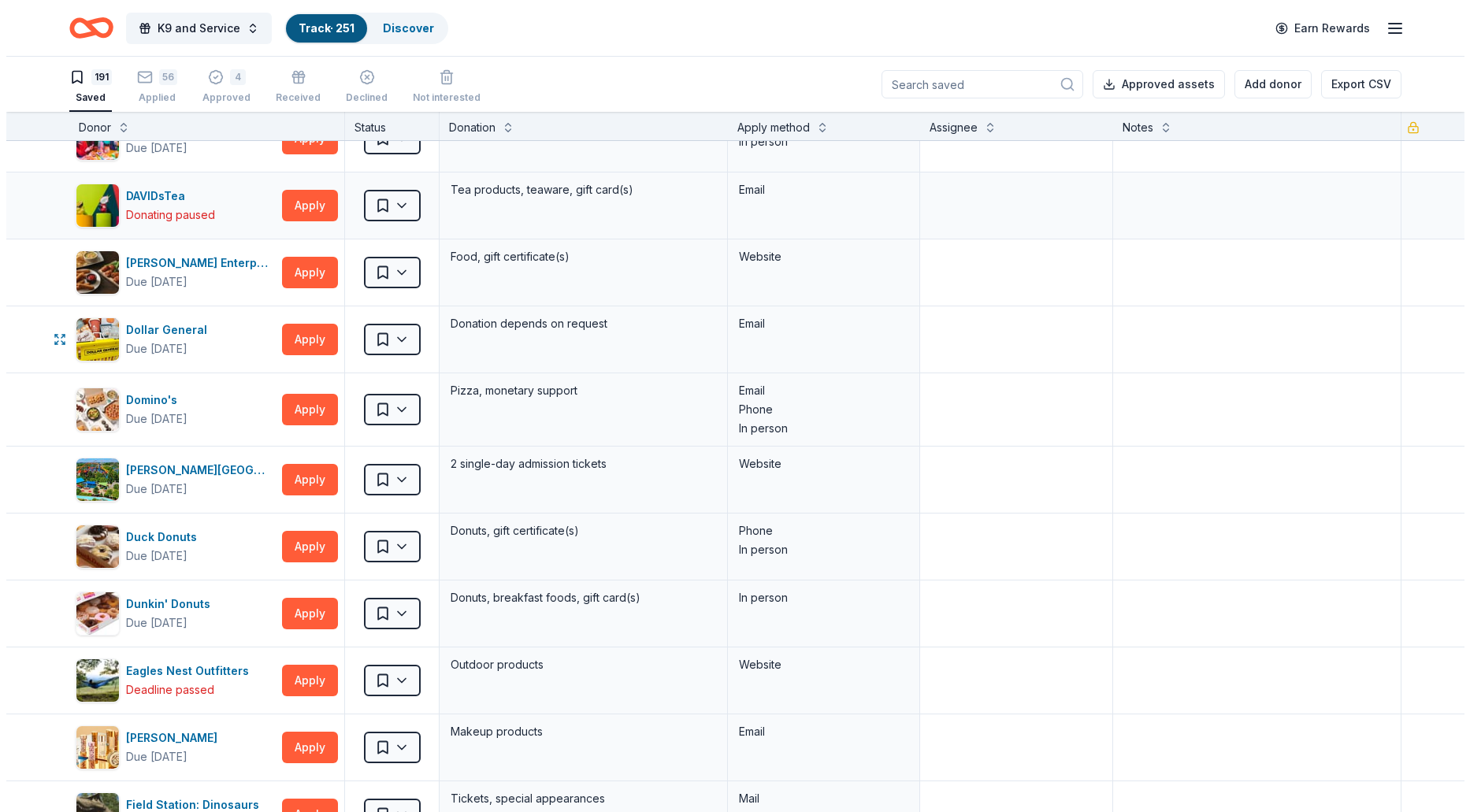
scroll to position [2520, 0]
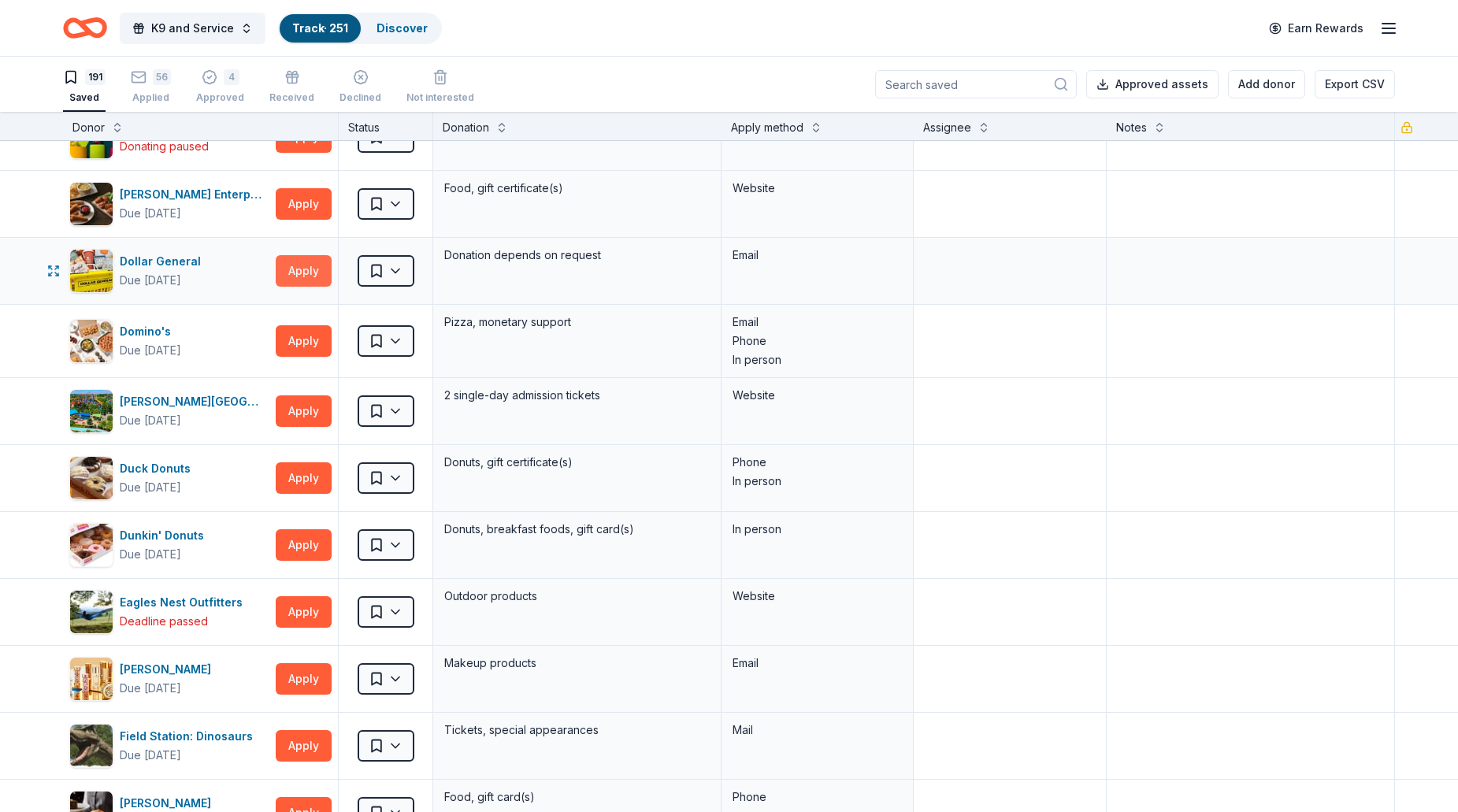
click at [320, 282] on button "Apply" at bounding box center [303, 271] width 56 height 32
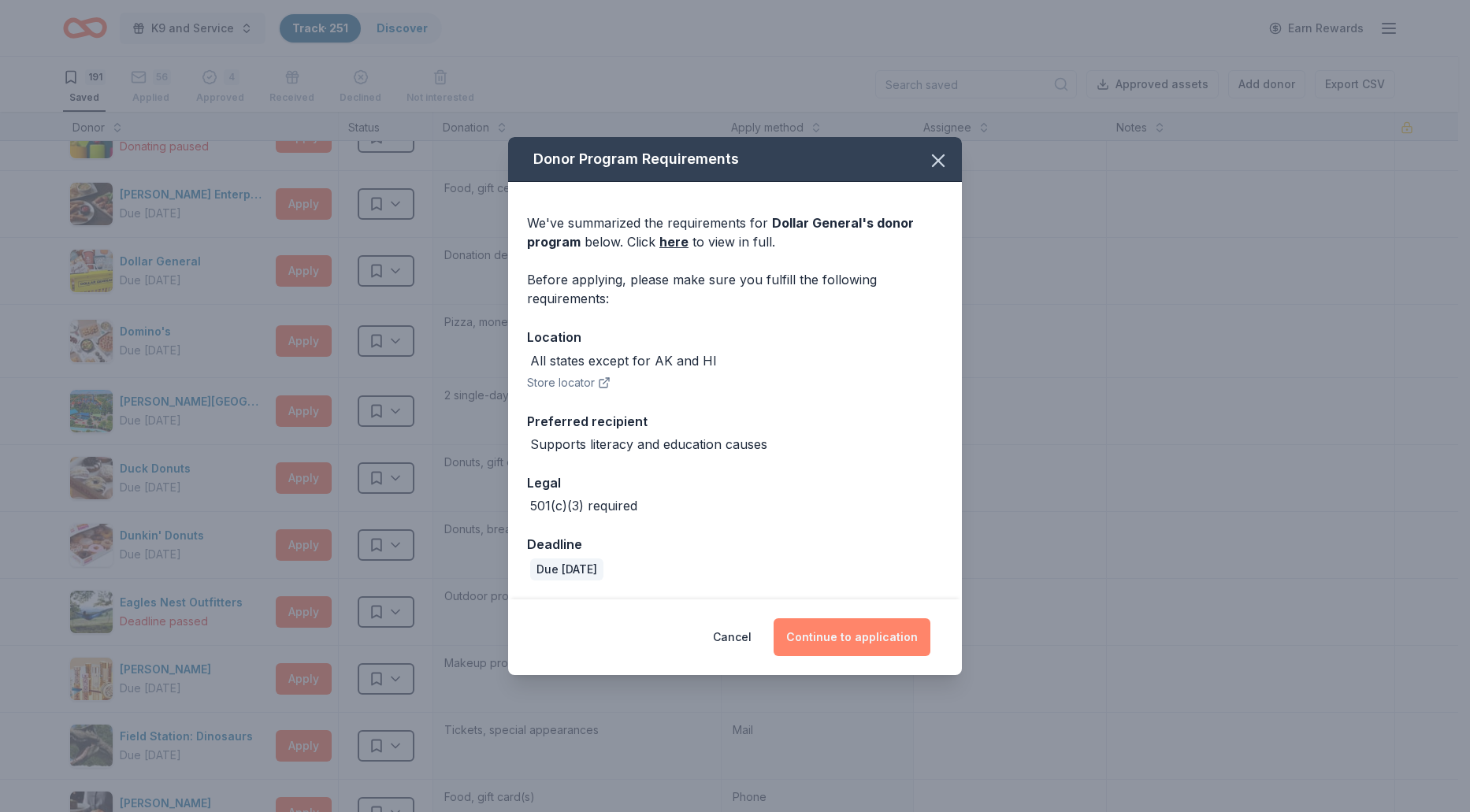
click at [829, 634] on button "Continue to application" at bounding box center [851, 637] width 157 height 38
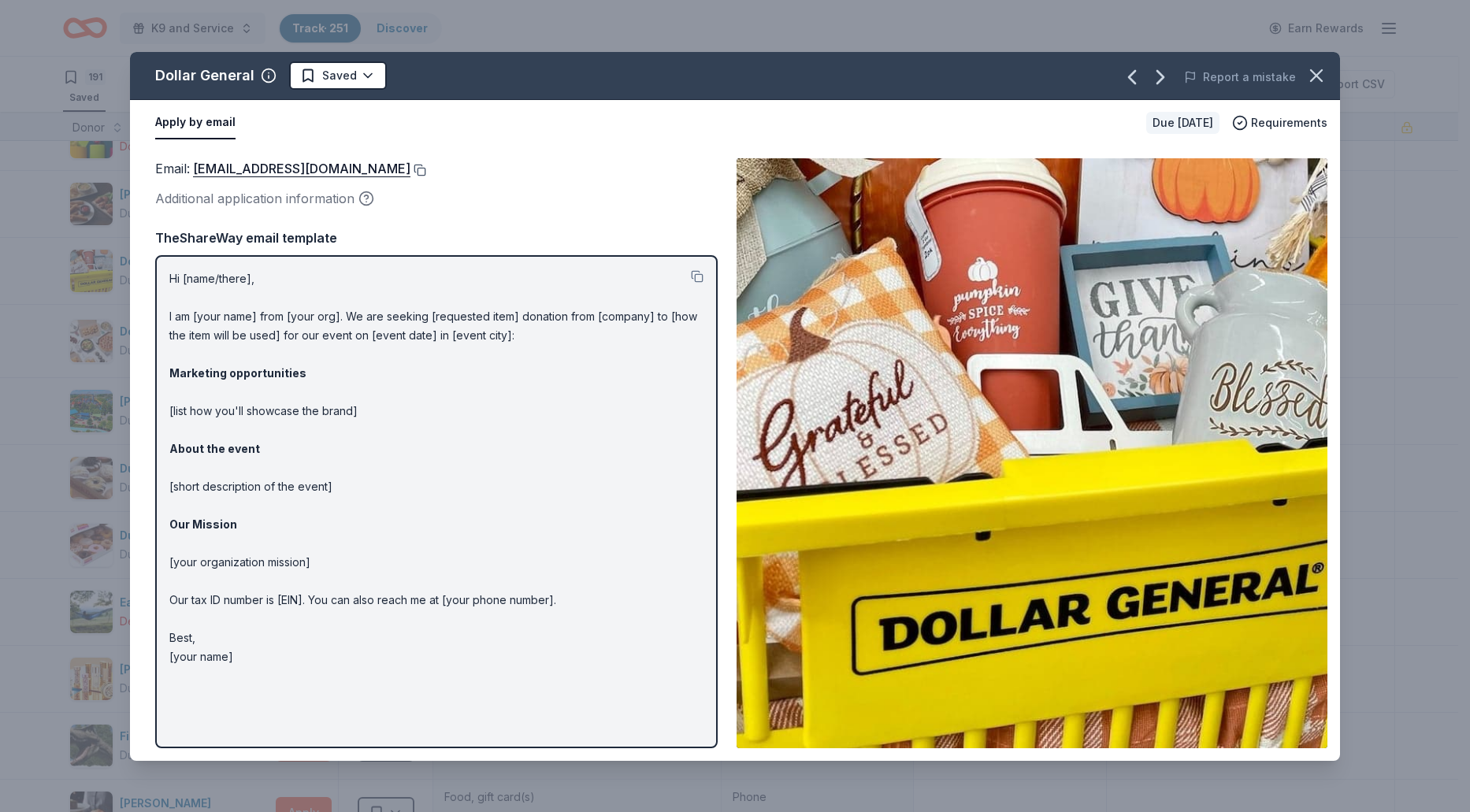
click at [411, 171] on button at bounding box center [418, 169] width 16 height 13
click at [355, 77] on html "K9 and Service Track · 251 Discover Earn Rewards 191 Saved 56 Applied 4 Approve…" at bounding box center [735, 406] width 1470 height 812
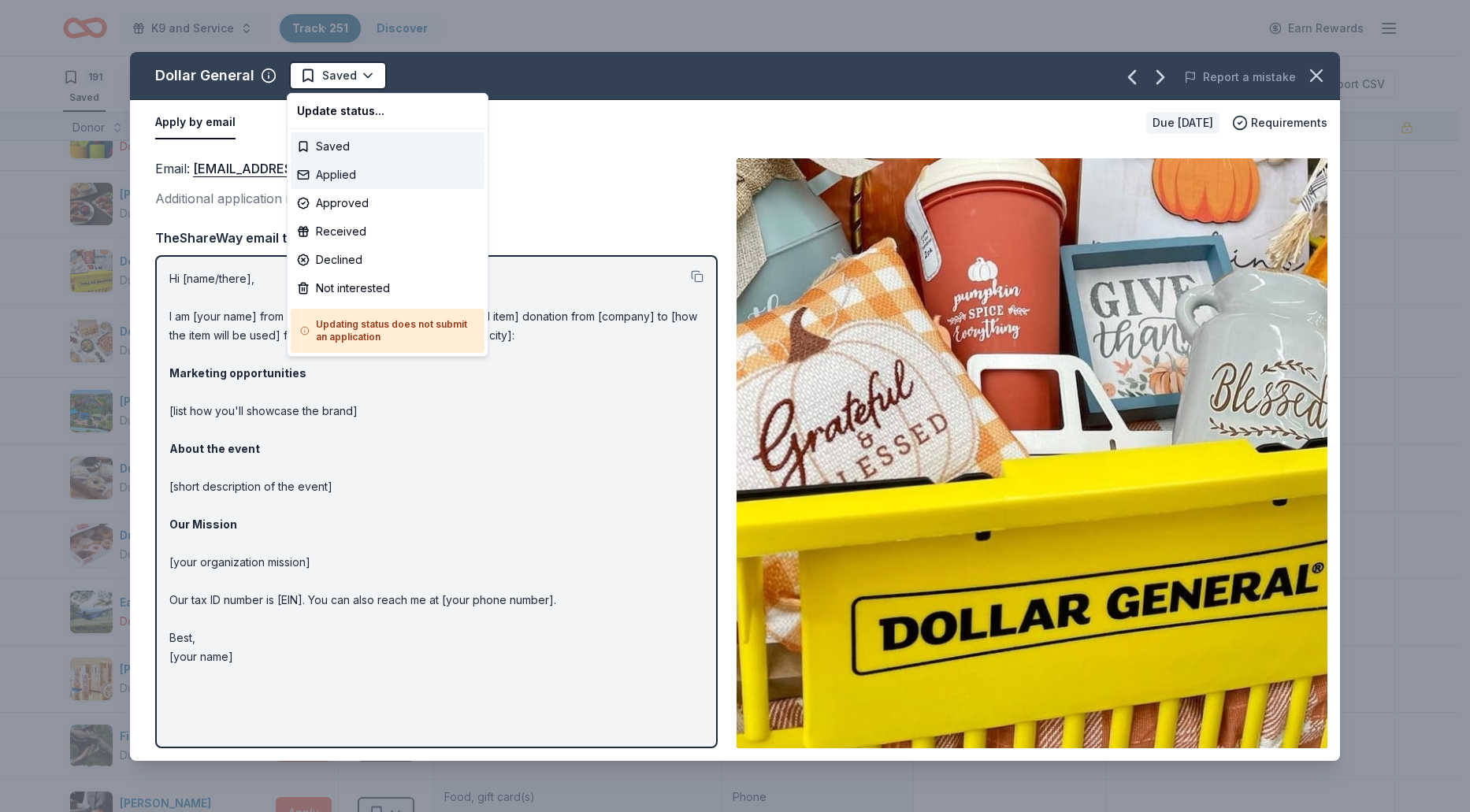
click at [332, 170] on div "Applied" at bounding box center [387, 175] width 194 height 28
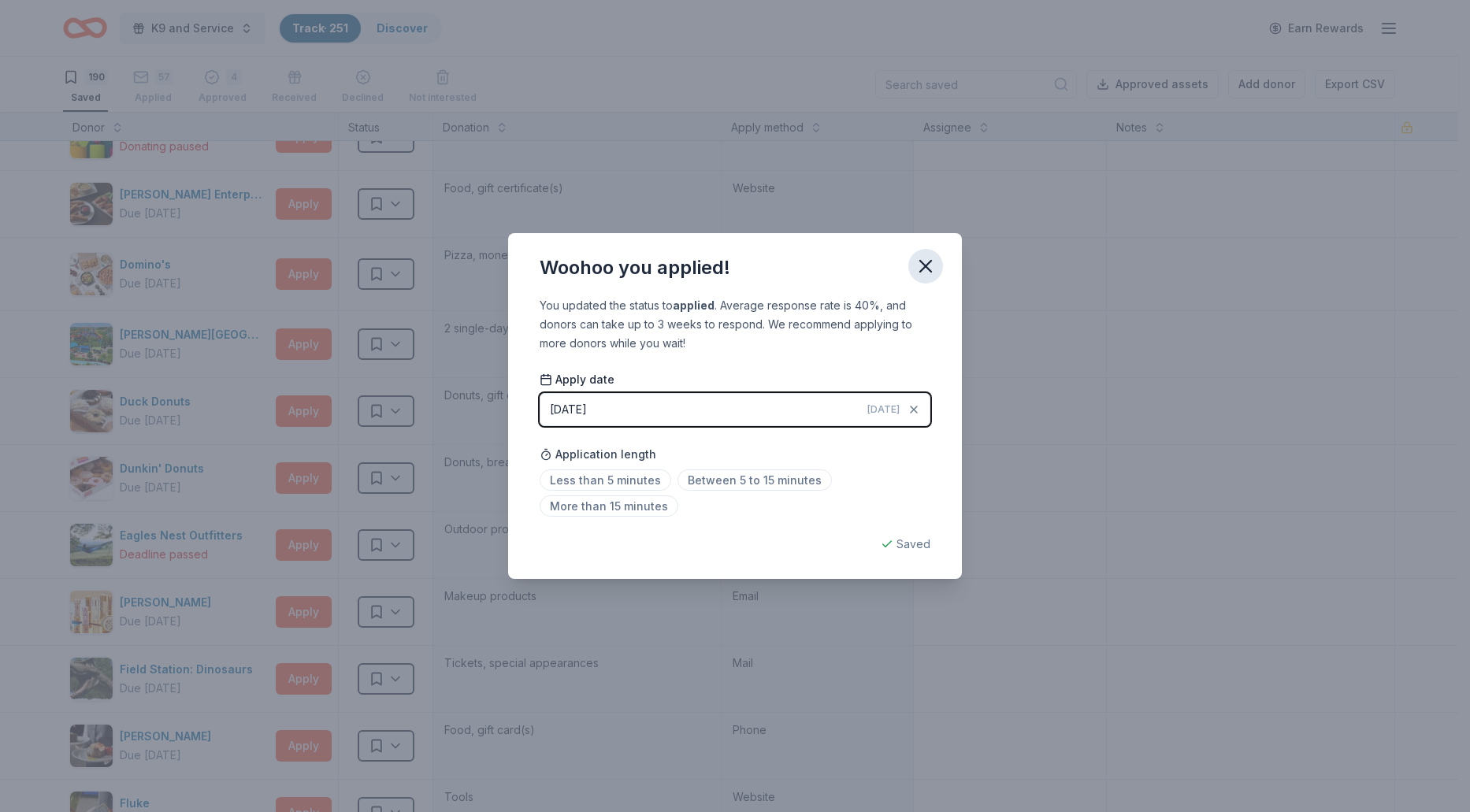
click at [923, 265] on icon "button" at bounding box center [925, 266] width 22 height 22
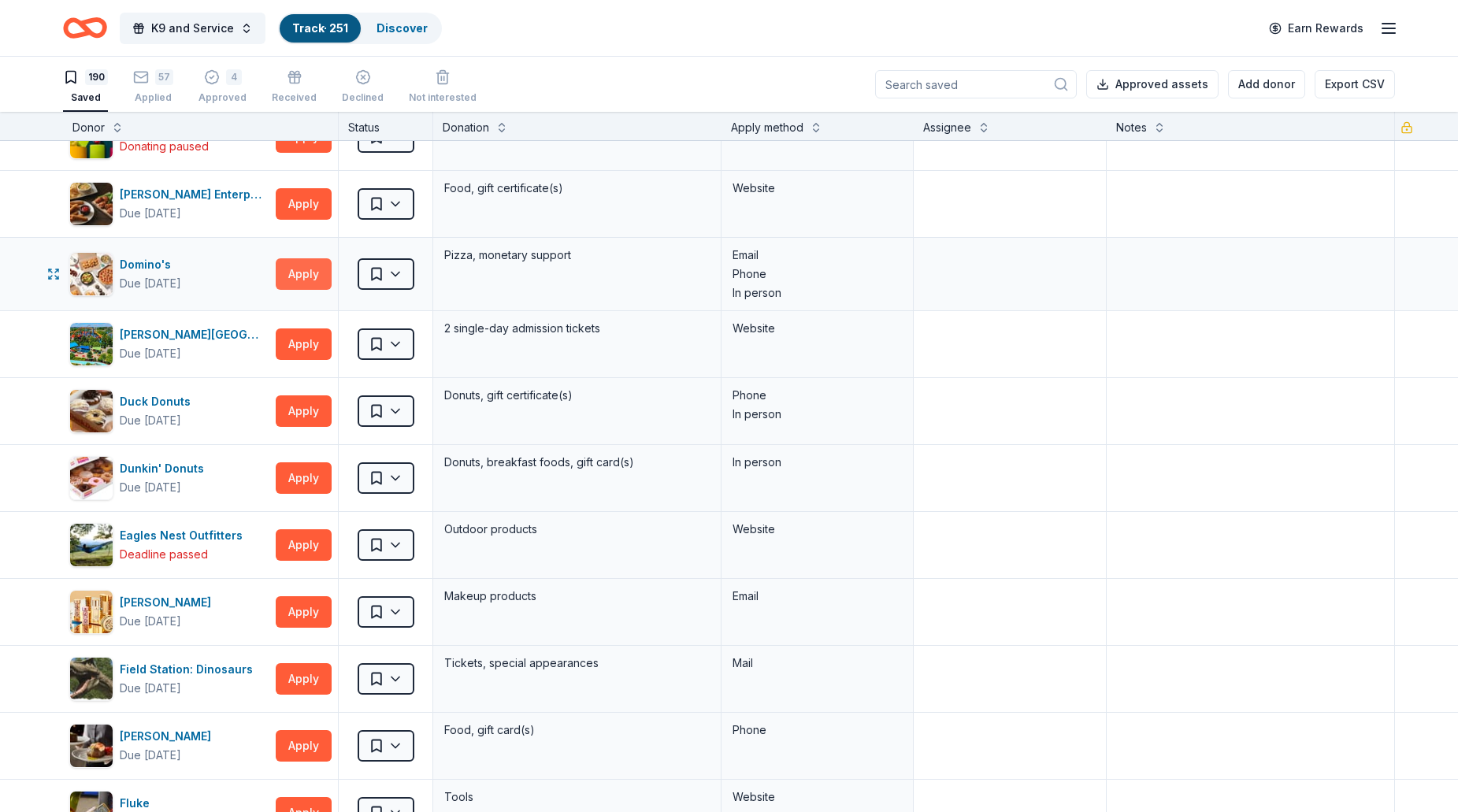
click at [310, 285] on button "Apply" at bounding box center [303, 274] width 56 height 32
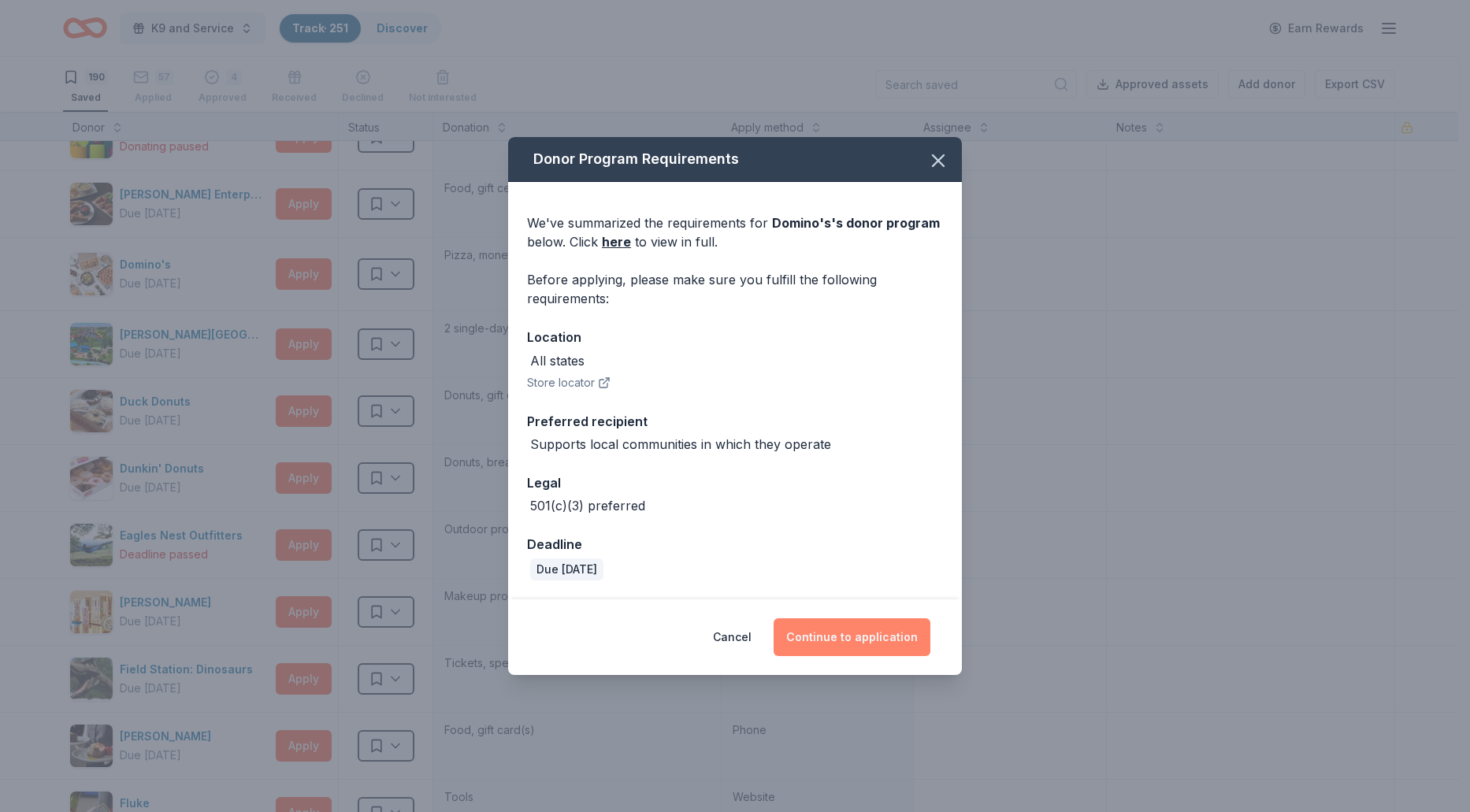
click at [838, 636] on button "Continue to application" at bounding box center [851, 637] width 157 height 38
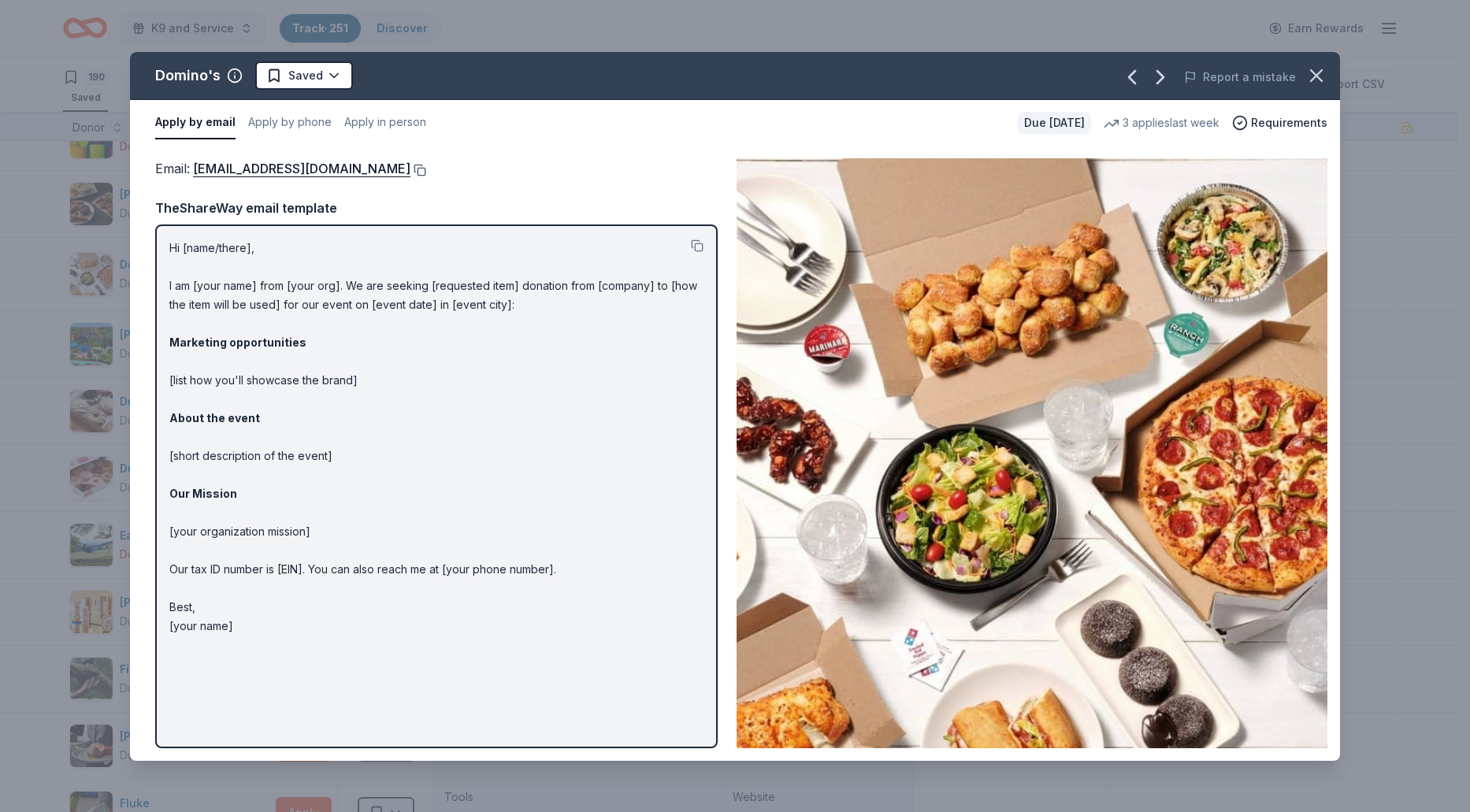
click at [411, 171] on button at bounding box center [418, 169] width 16 height 13
click at [338, 74] on html "K9 and Service Track · 251 Discover Earn Rewards 190 Saved 57 Applied 4 Approve…" at bounding box center [735, 406] width 1470 height 812
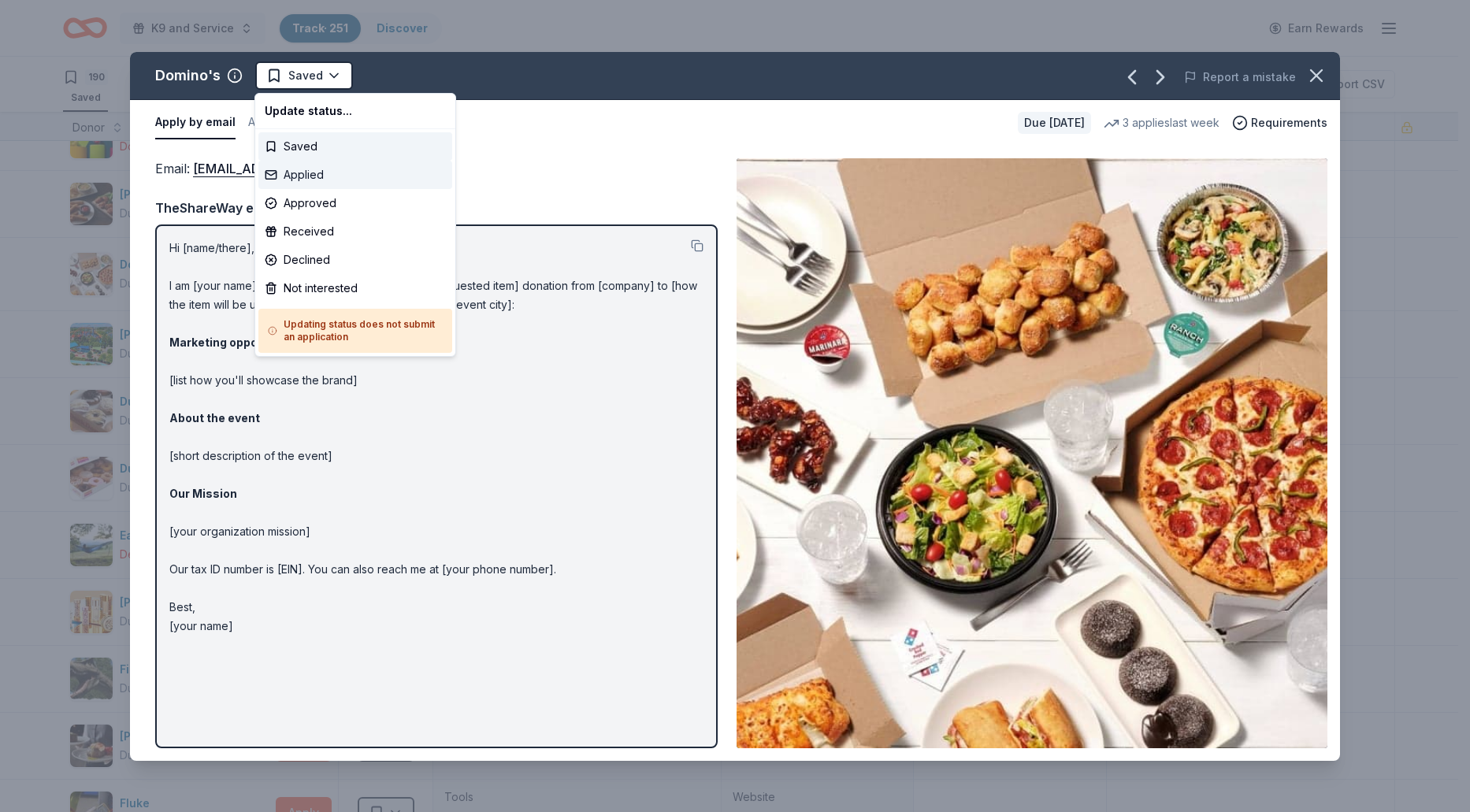
click at [323, 171] on div "Applied" at bounding box center [355, 175] width 194 height 28
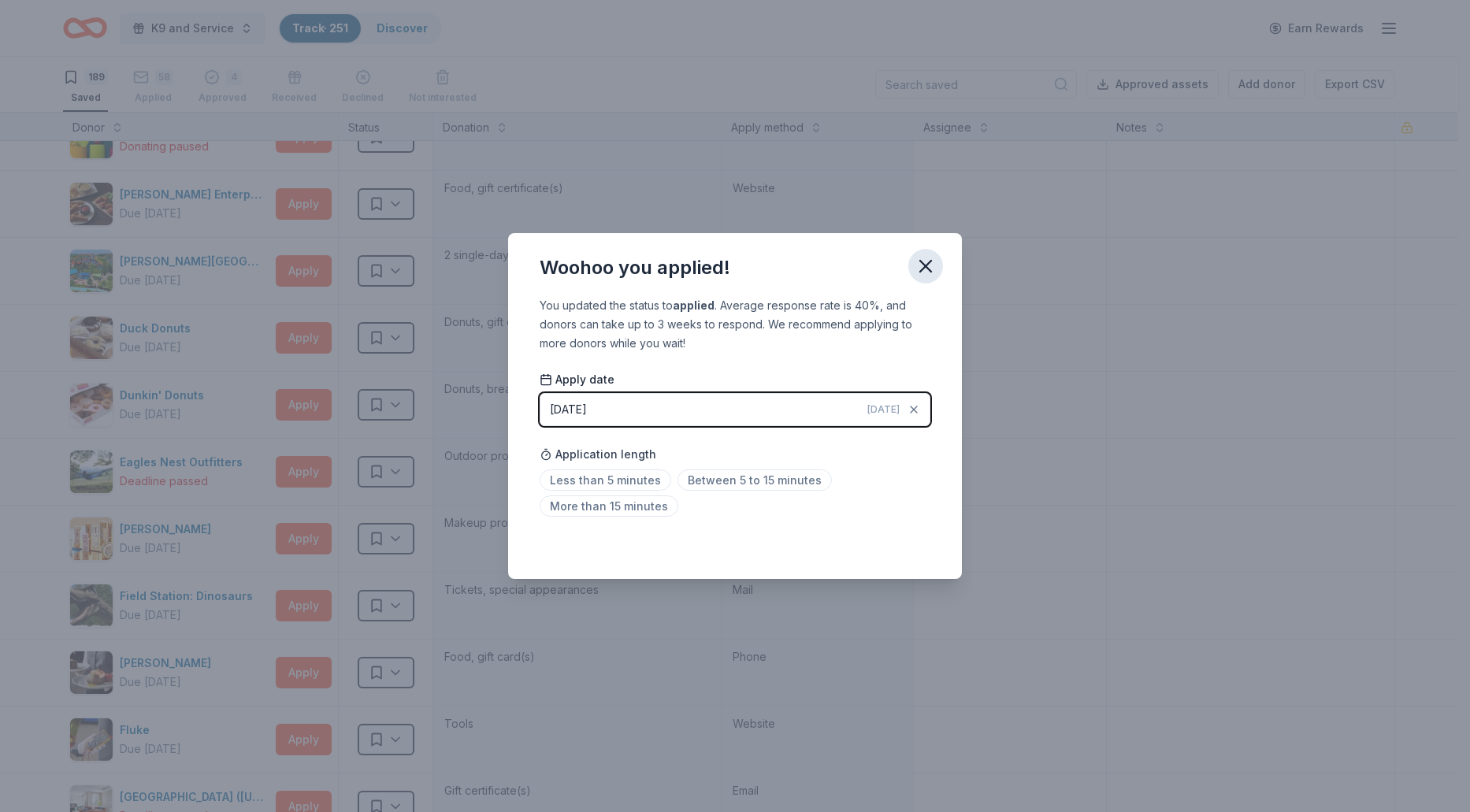
click at [920, 270] on icon "button" at bounding box center [925, 266] width 11 height 11
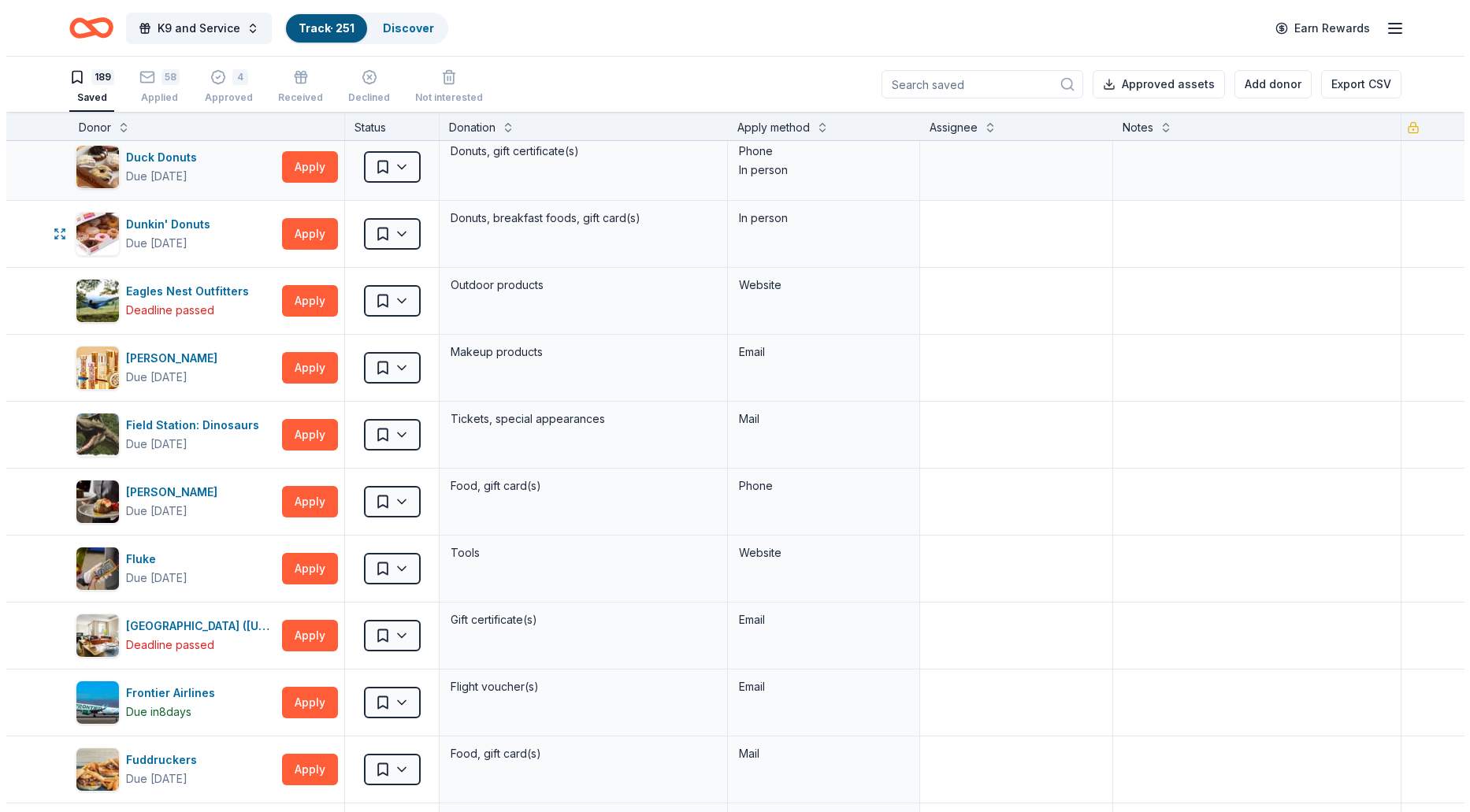
scroll to position [2756, 0]
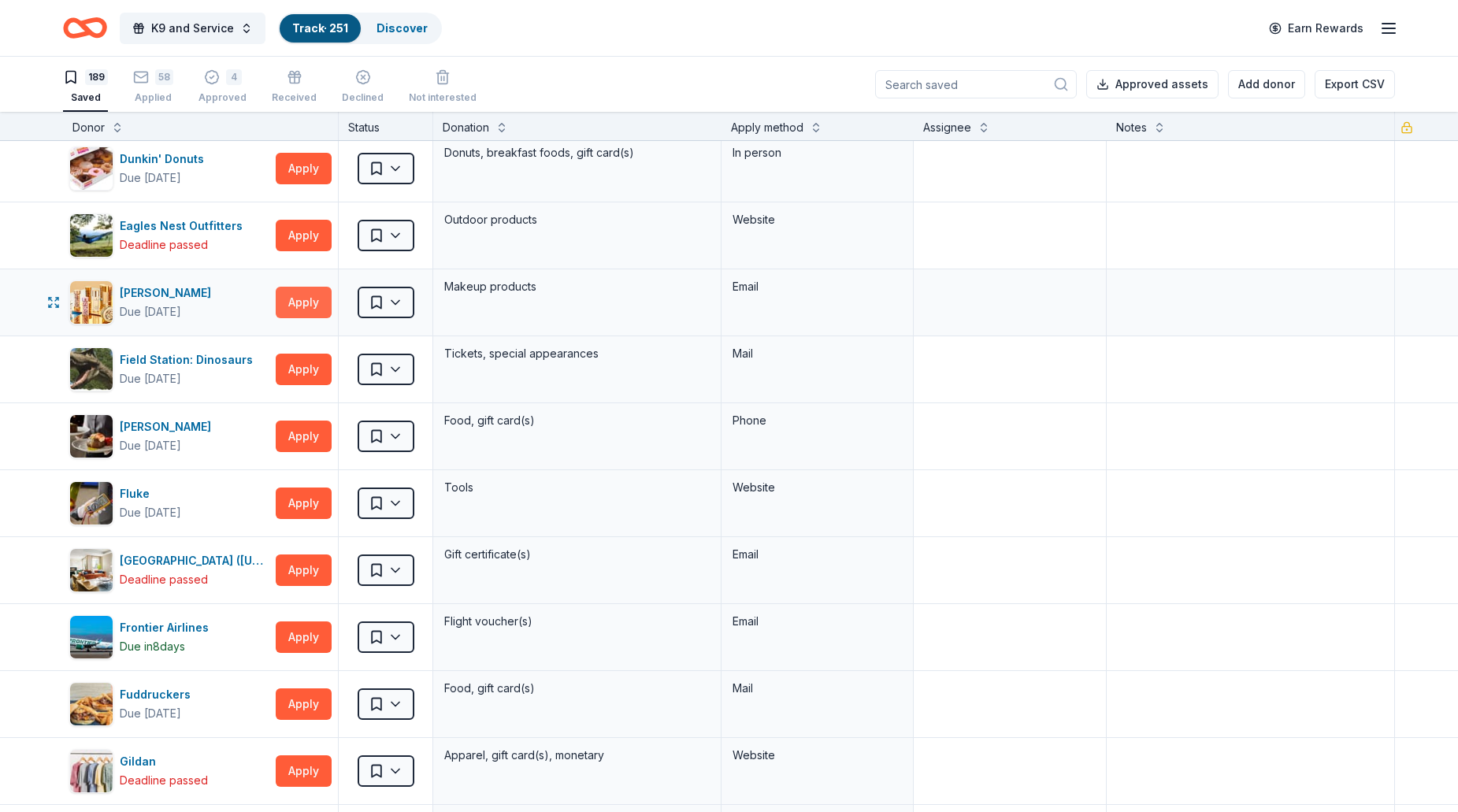
click at [311, 308] on button "Apply" at bounding box center [303, 303] width 56 height 32
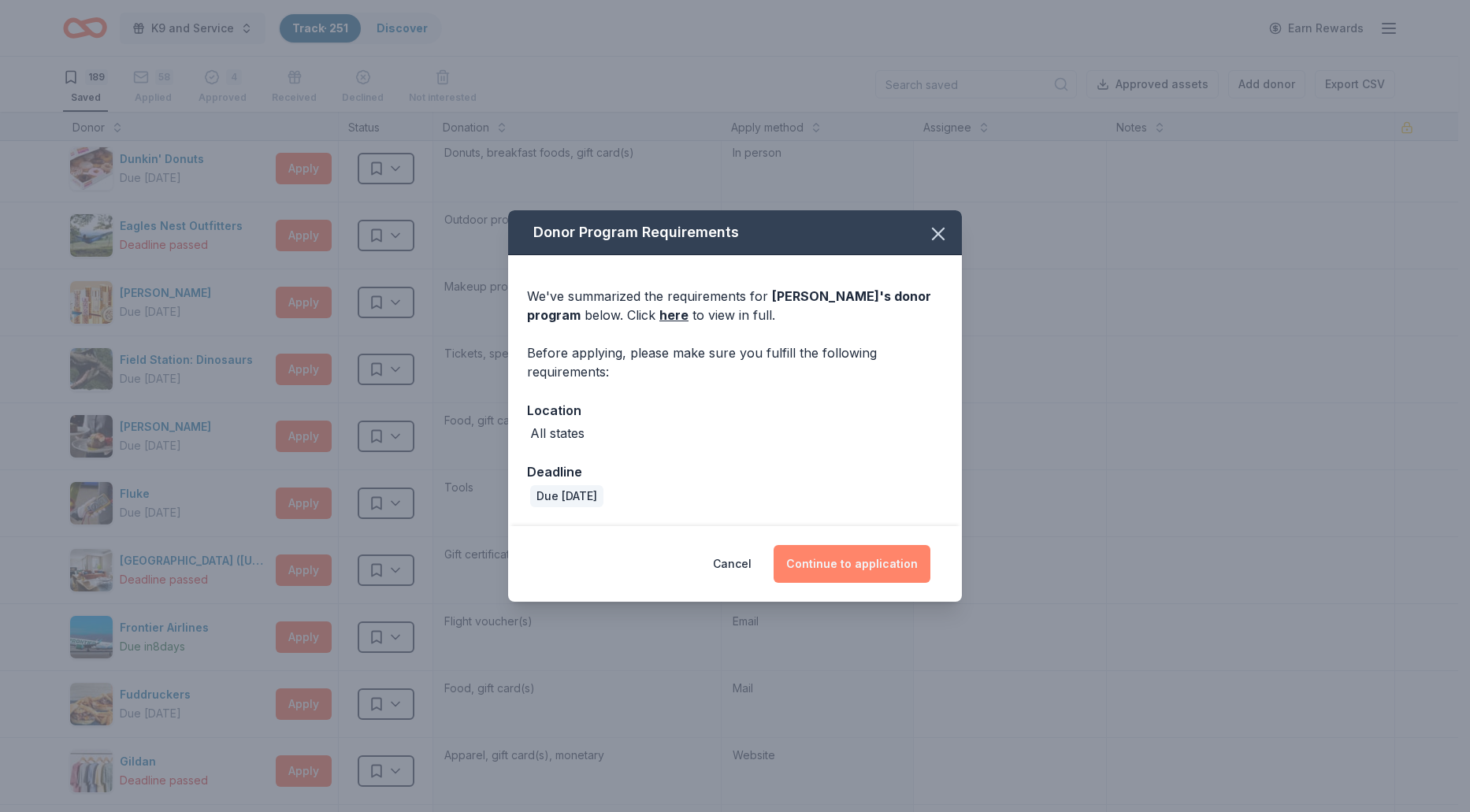
click at [823, 566] on button "Continue to application" at bounding box center [851, 563] width 157 height 38
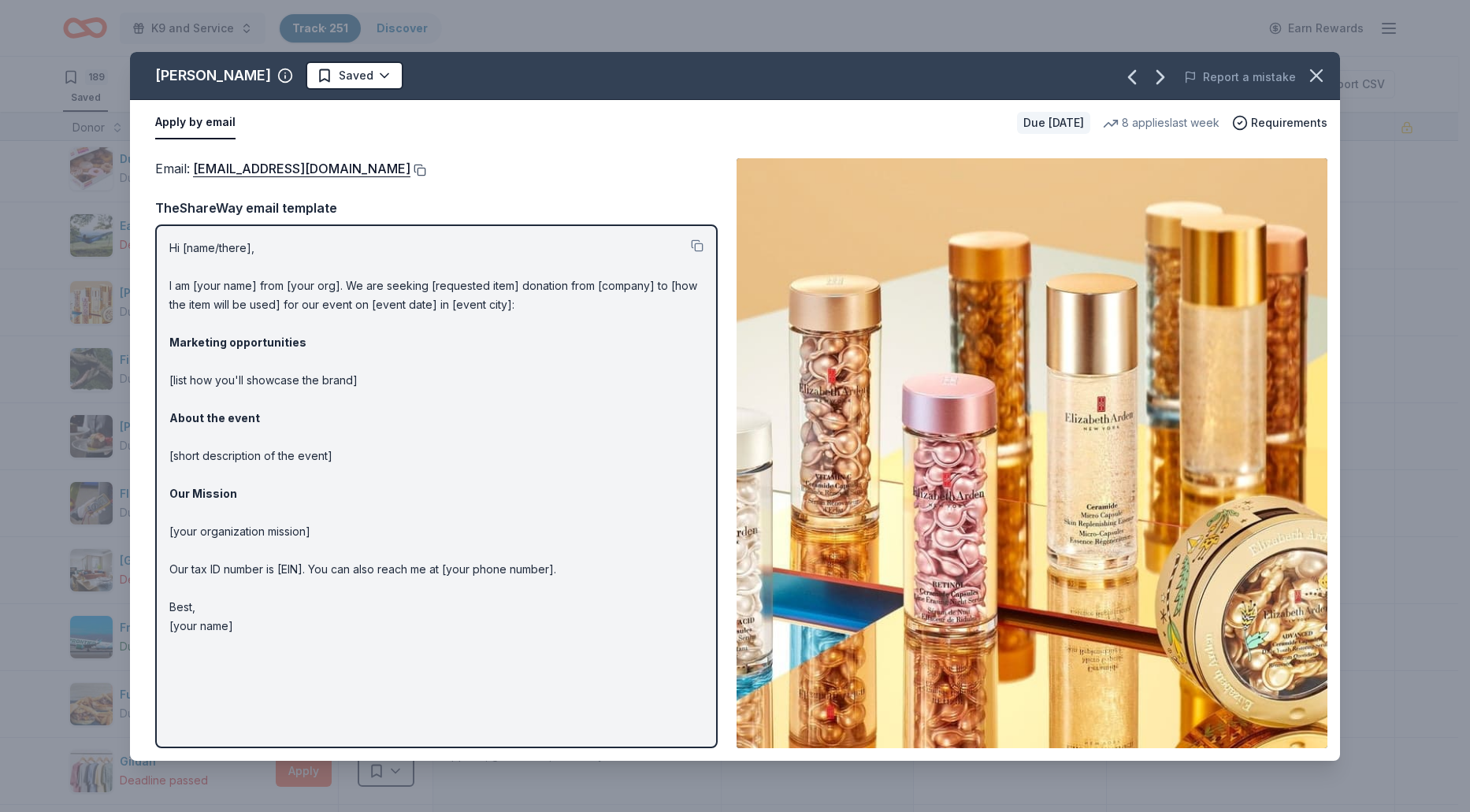
click at [420, 169] on button at bounding box center [418, 169] width 16 height 13
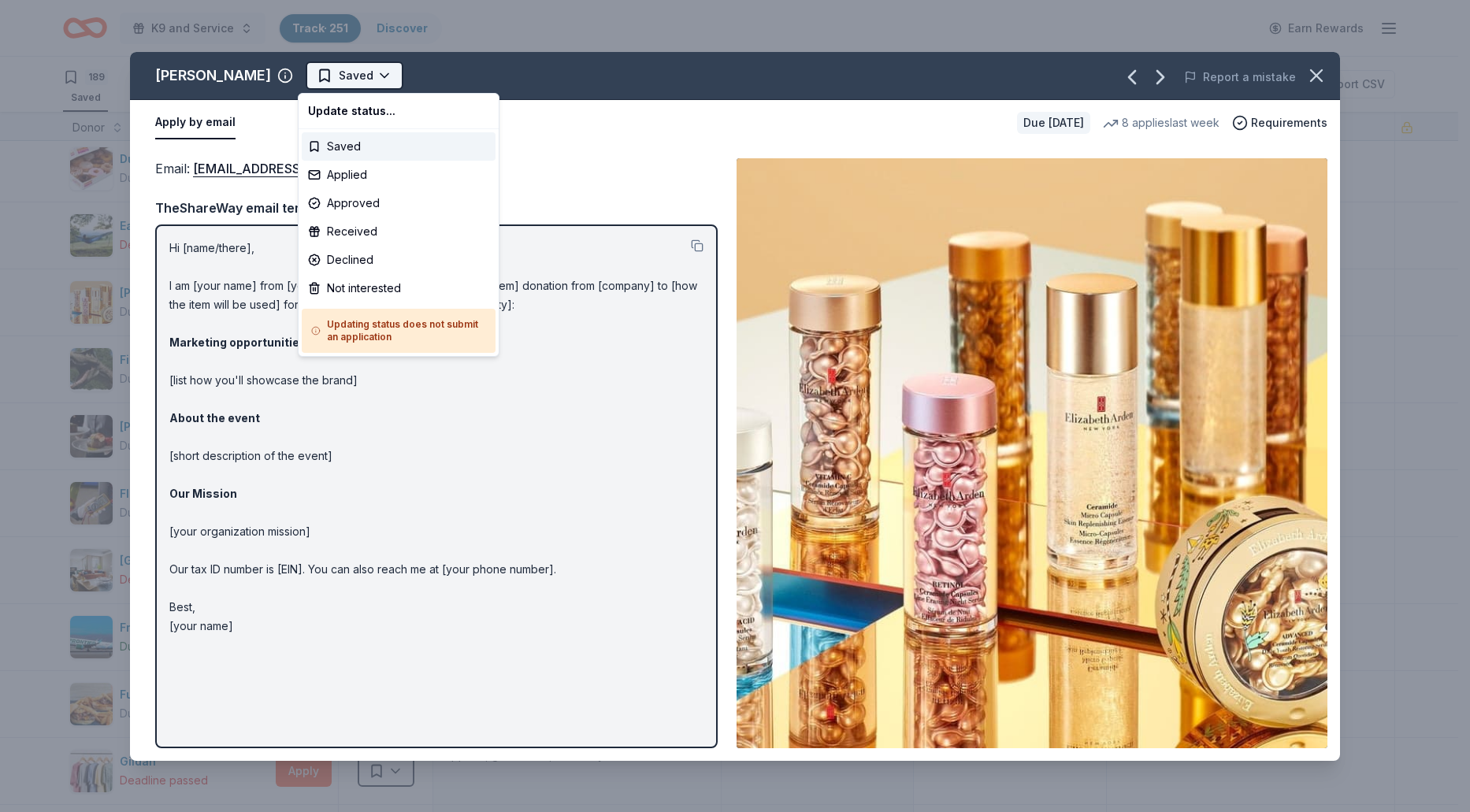
click at [370, 70] on html "K9 and Service Track · 251 Discover Earn Rewards 189 Saved 58 Applied 4 Approve…" at bounding box center [735, 406] width 1470 height 812
click at [354, 182] on div "Applied" at bounding box center [398, 175] width 194 height 28
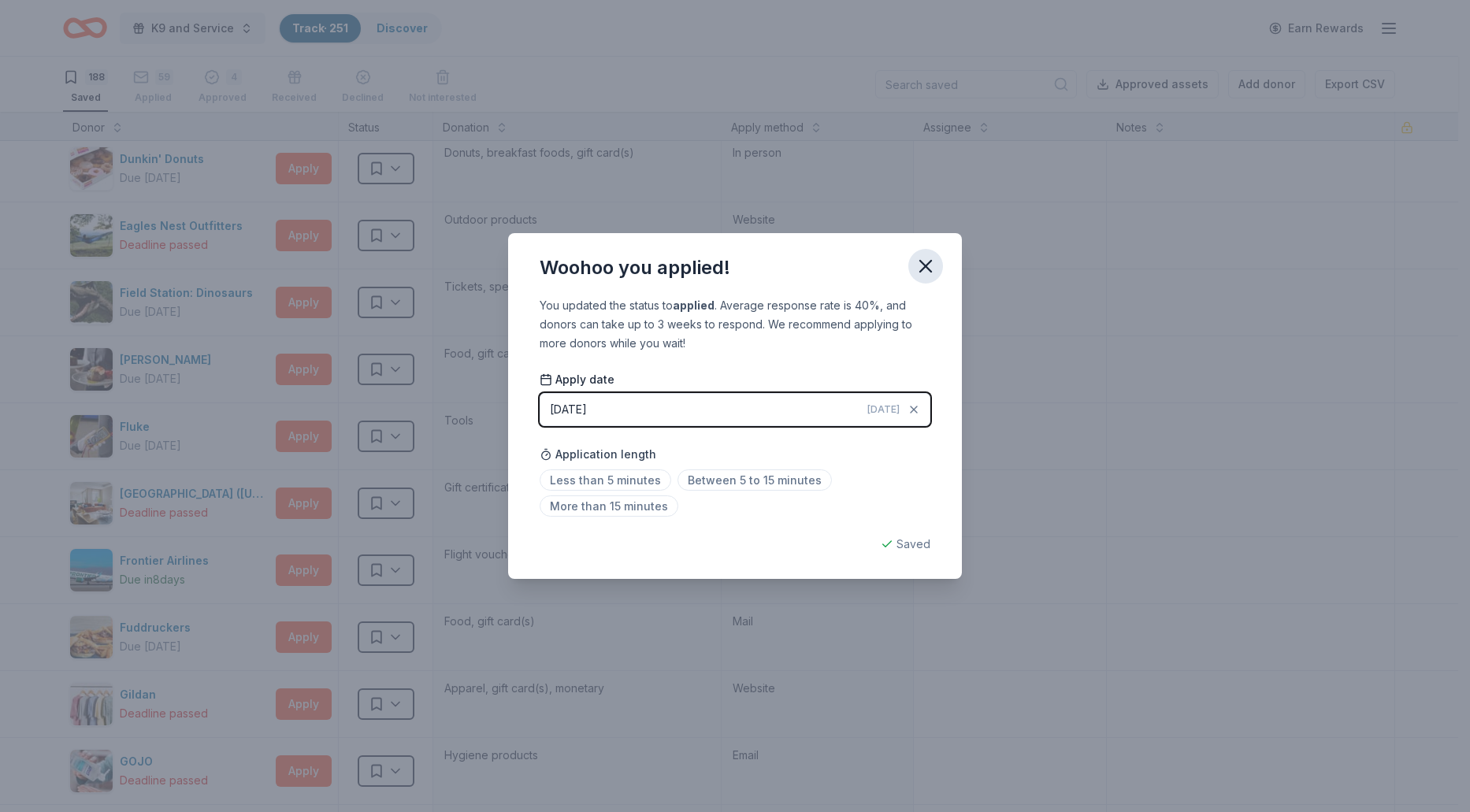
click at [929, 264] on icon "button" at bounding box center [925, 266] width 11 height 11
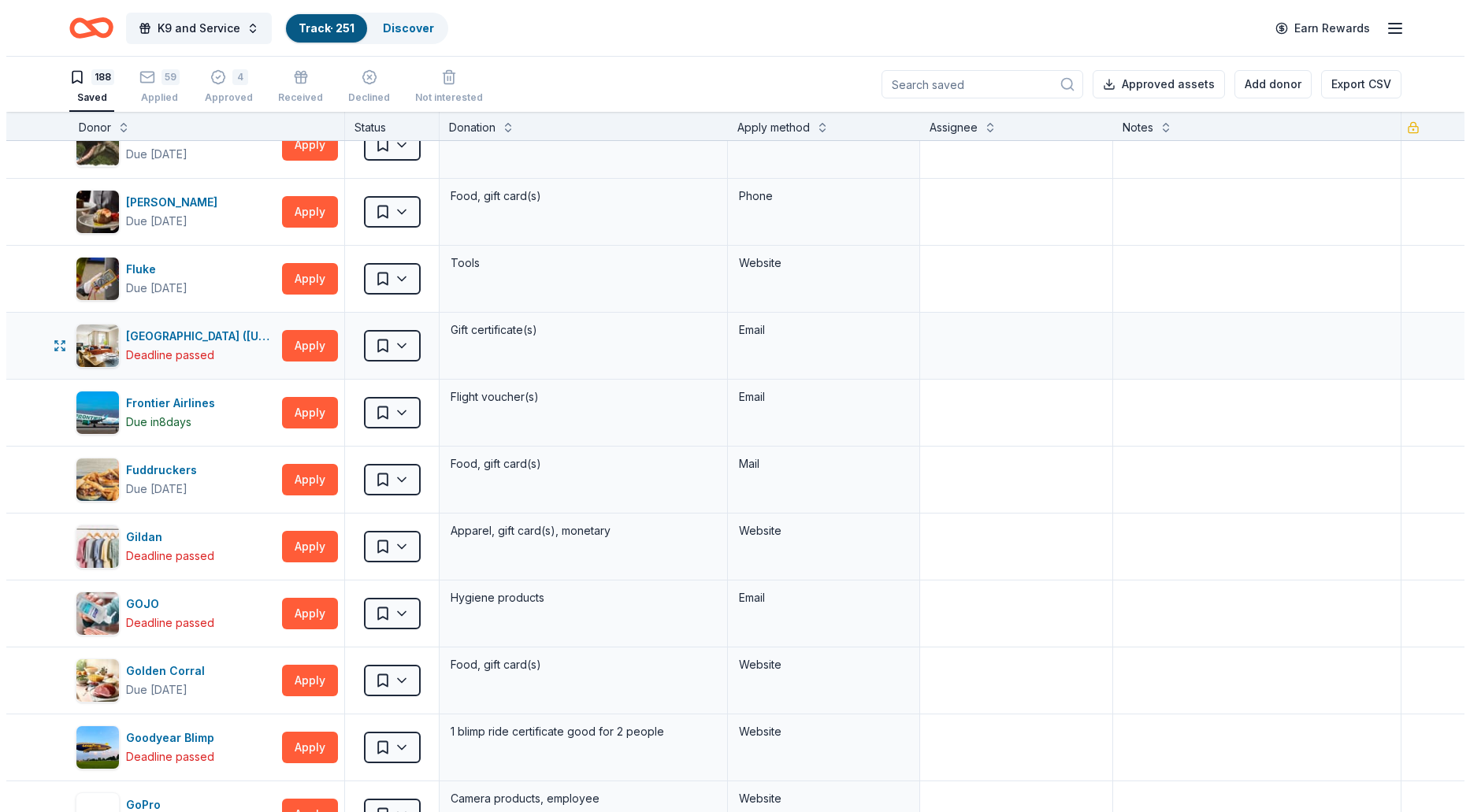
scroll to position [2992, 0]
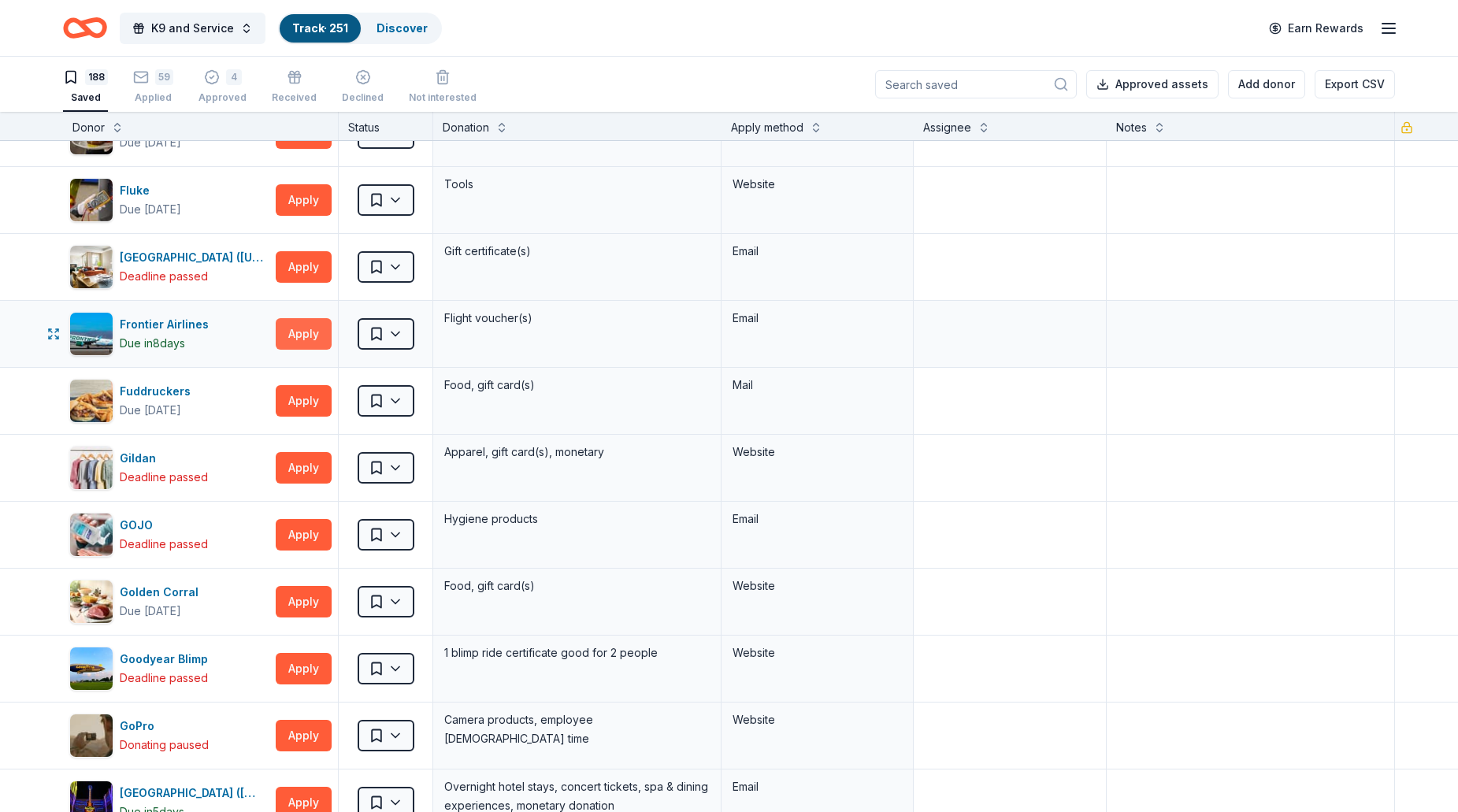
click at [318, 347] on button "Apply" at bounding box center [303, 334] width 56 height 32
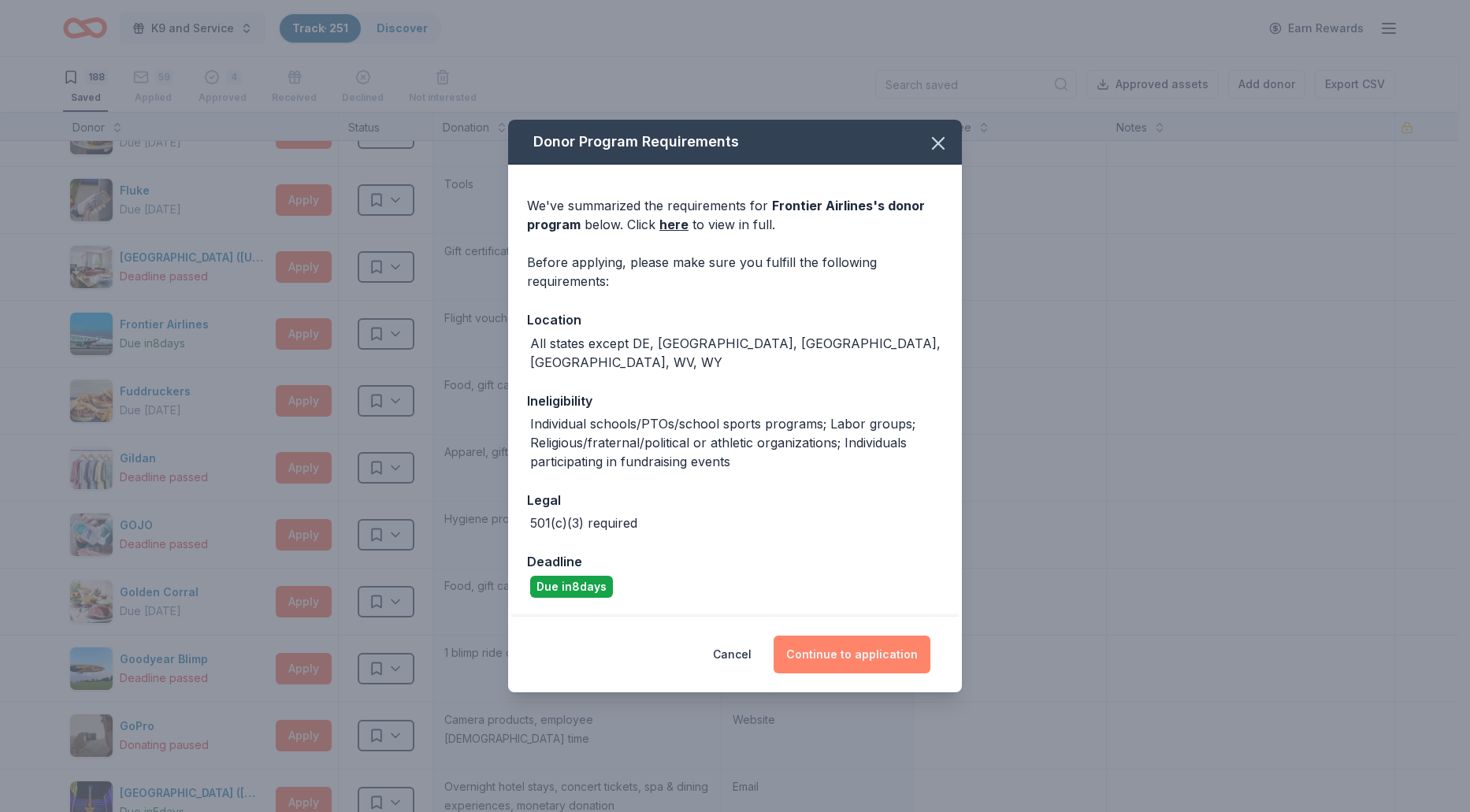
click at [846, 639] on button "Continue to application" at bounding box center [851, 654] width 157 height 38
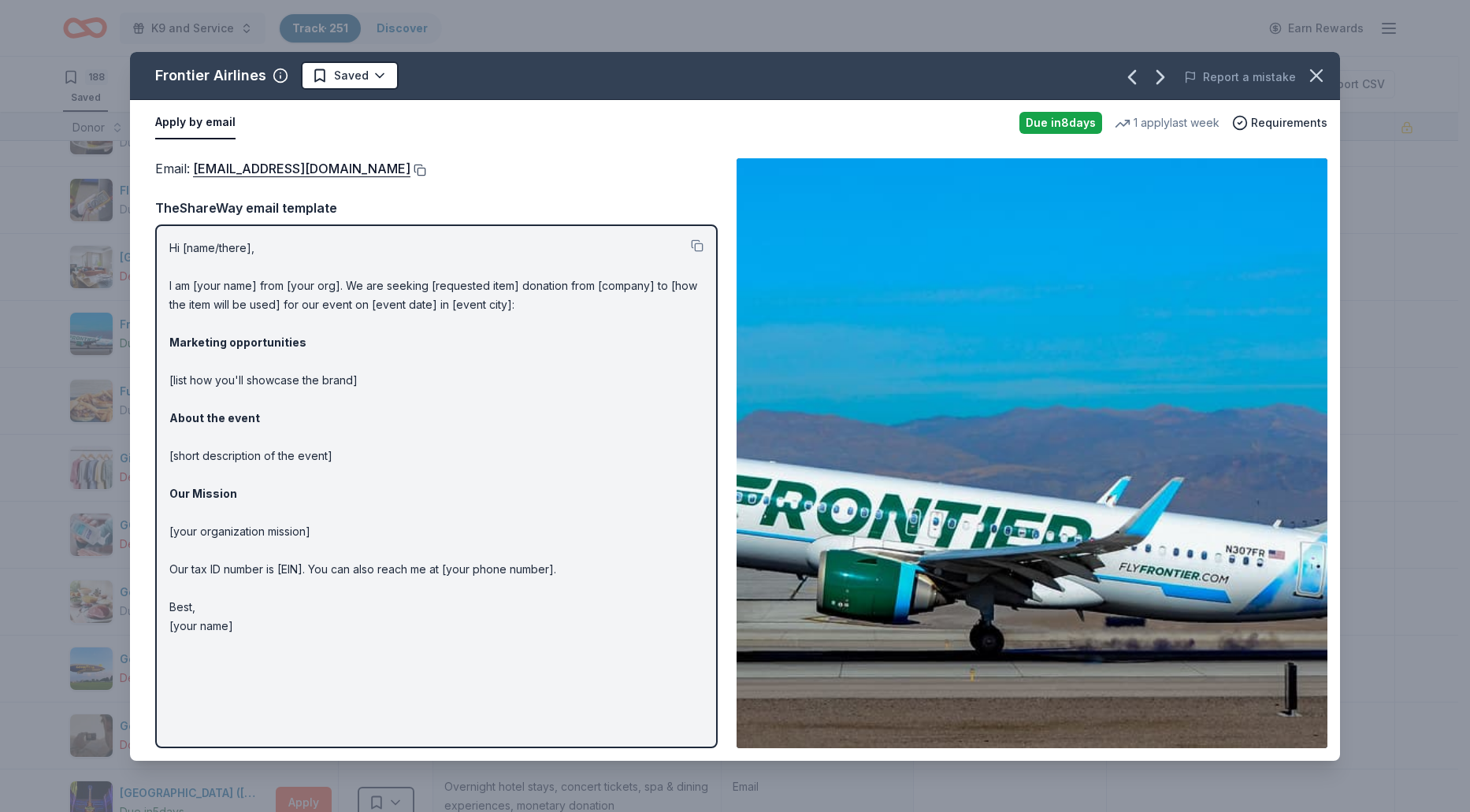
click at [411, 173] on button at bounding box center [418, 169] width 16 height 13
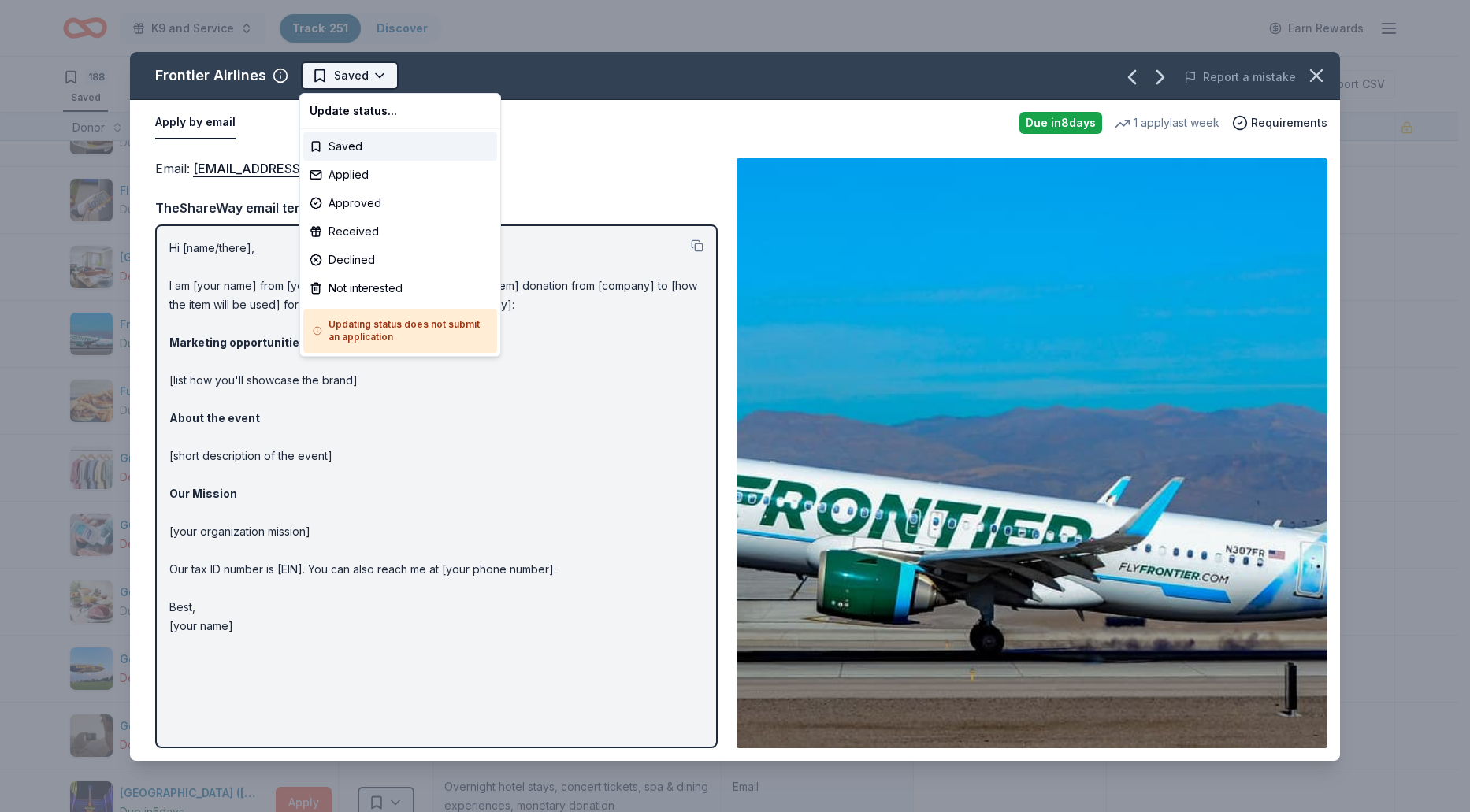
click at [377, 70] on html "K9 and Service Track · 251 Discover Earn Rewards 188 Saved 59 Applied 4 Approve…" at bounding box center [735, 406] width 1470 height 812
click at [358, 177] on div "Applied" at bounding box center [400, 175] width 194 height 28
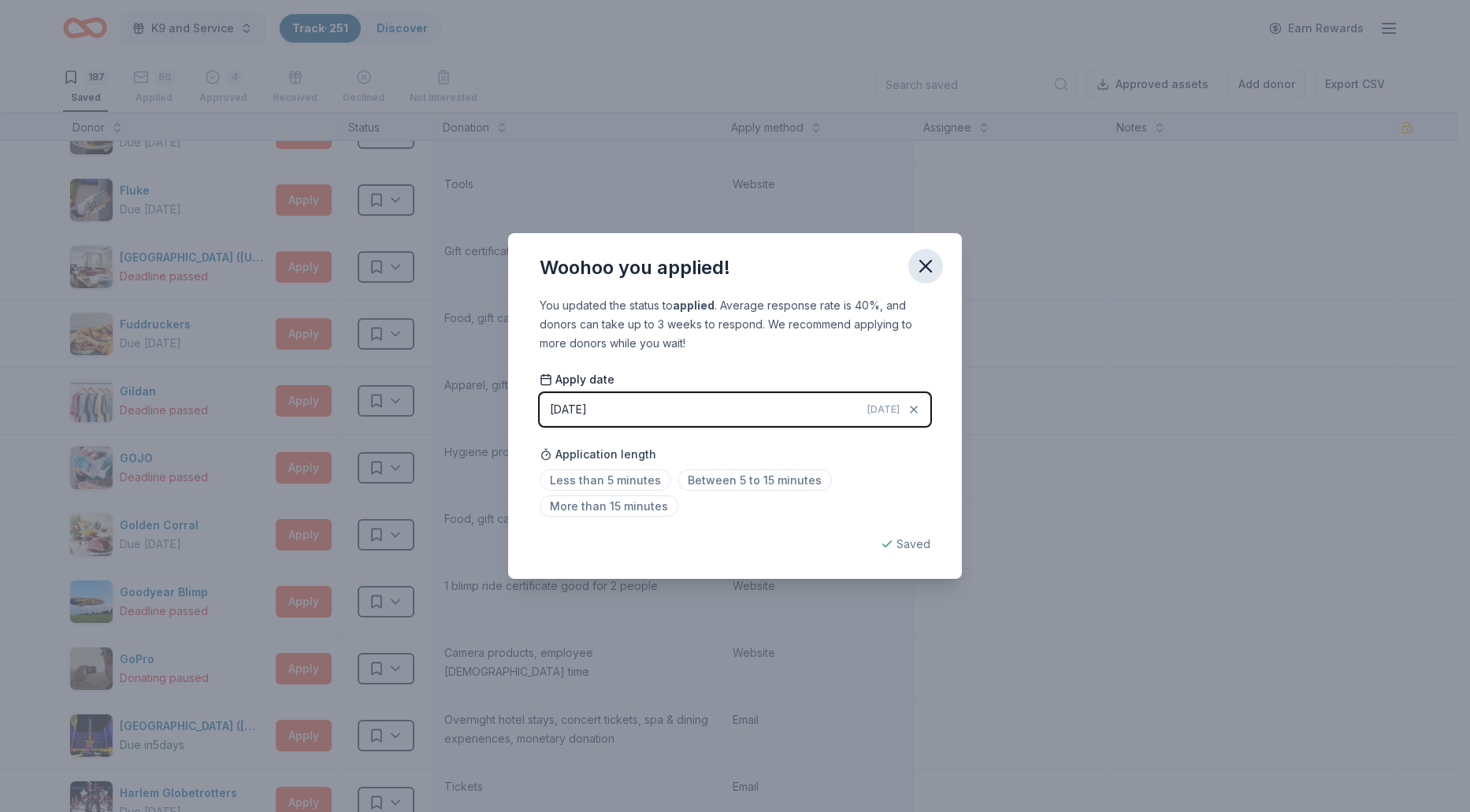
click at [923, 266] on icon "button" at bounding box center [925, 266] width 22 height 22
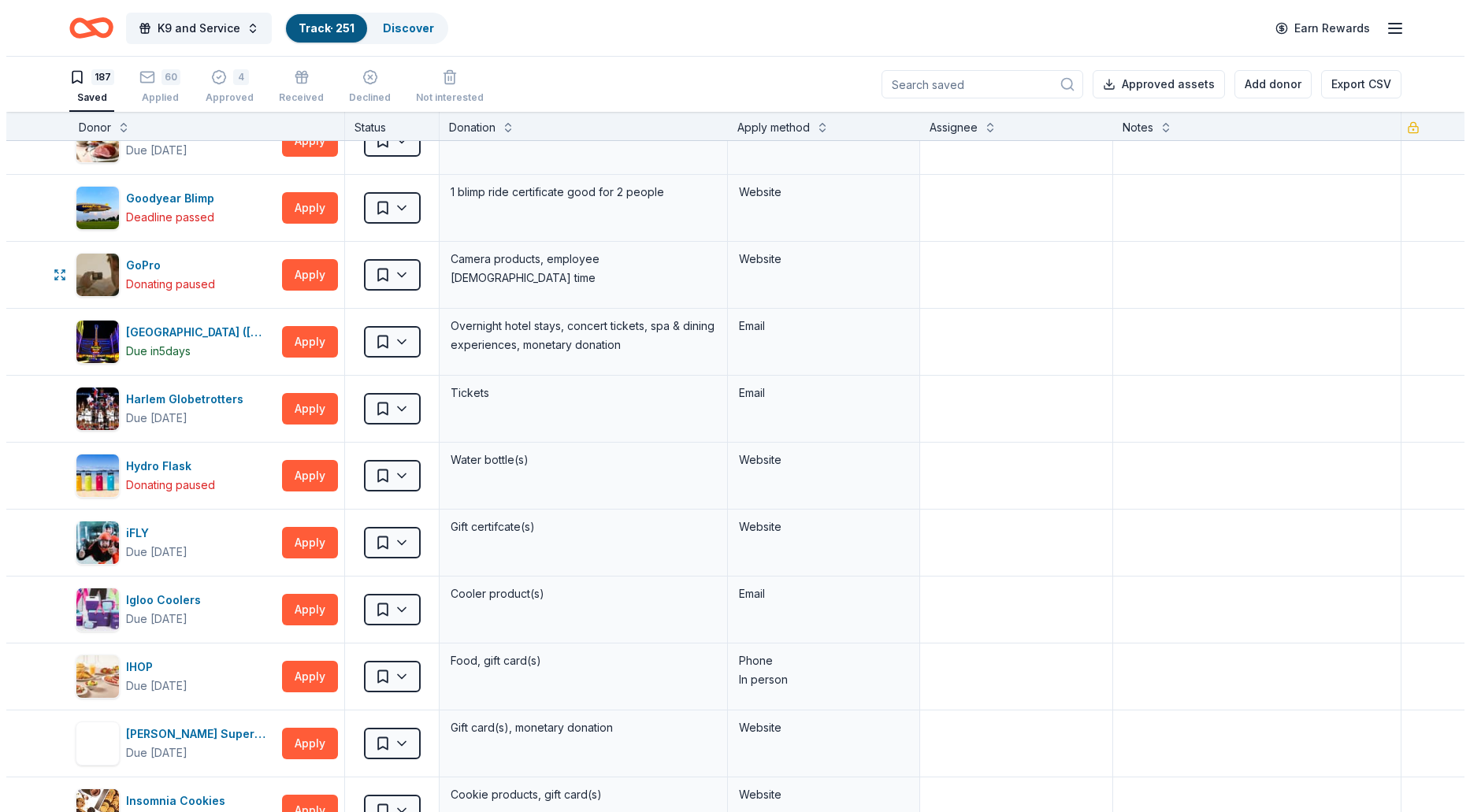
scroll to position [3465, 0]
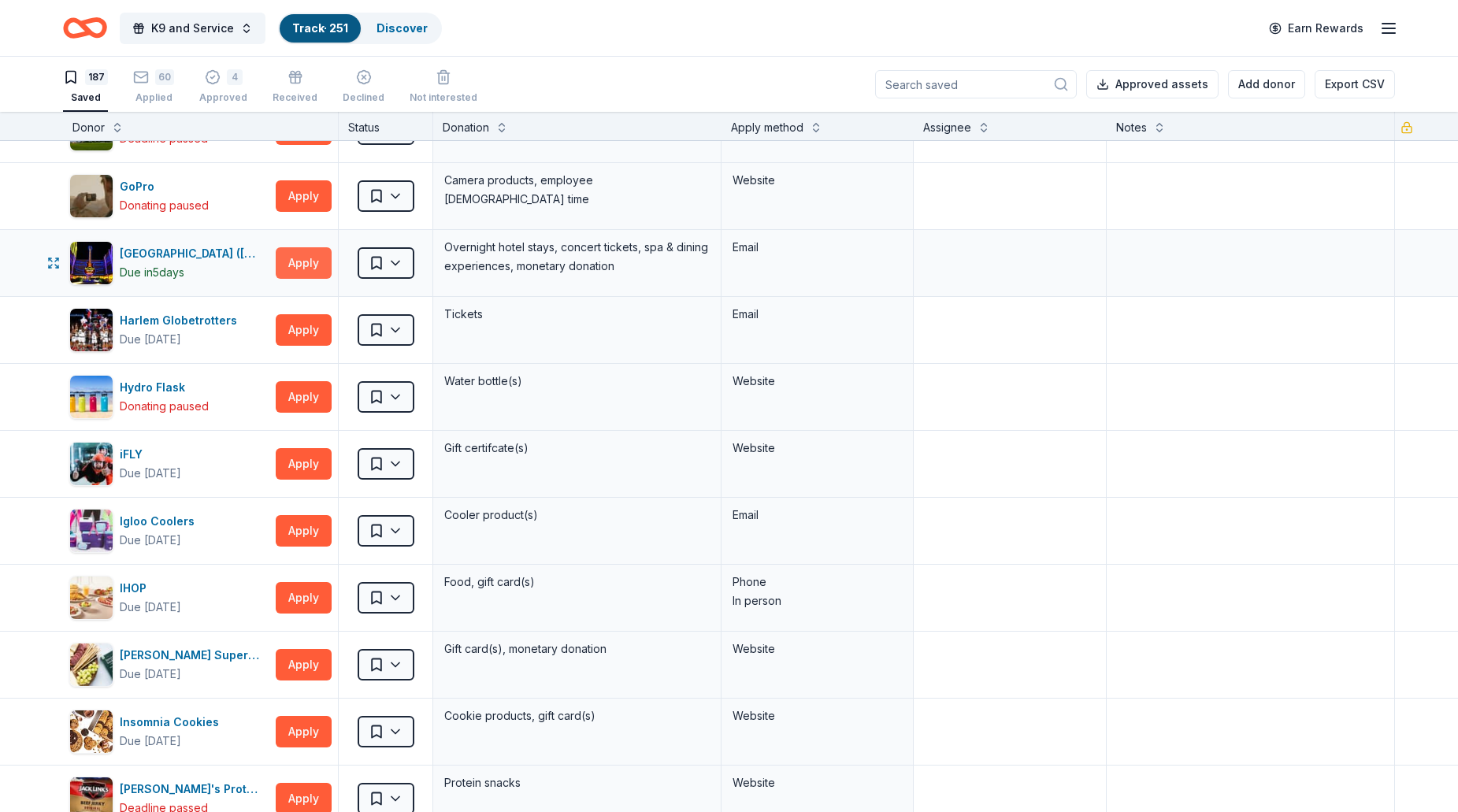
click at [304, 273] on button "Apply" at bounding box center [303, 263] width 56 height 32
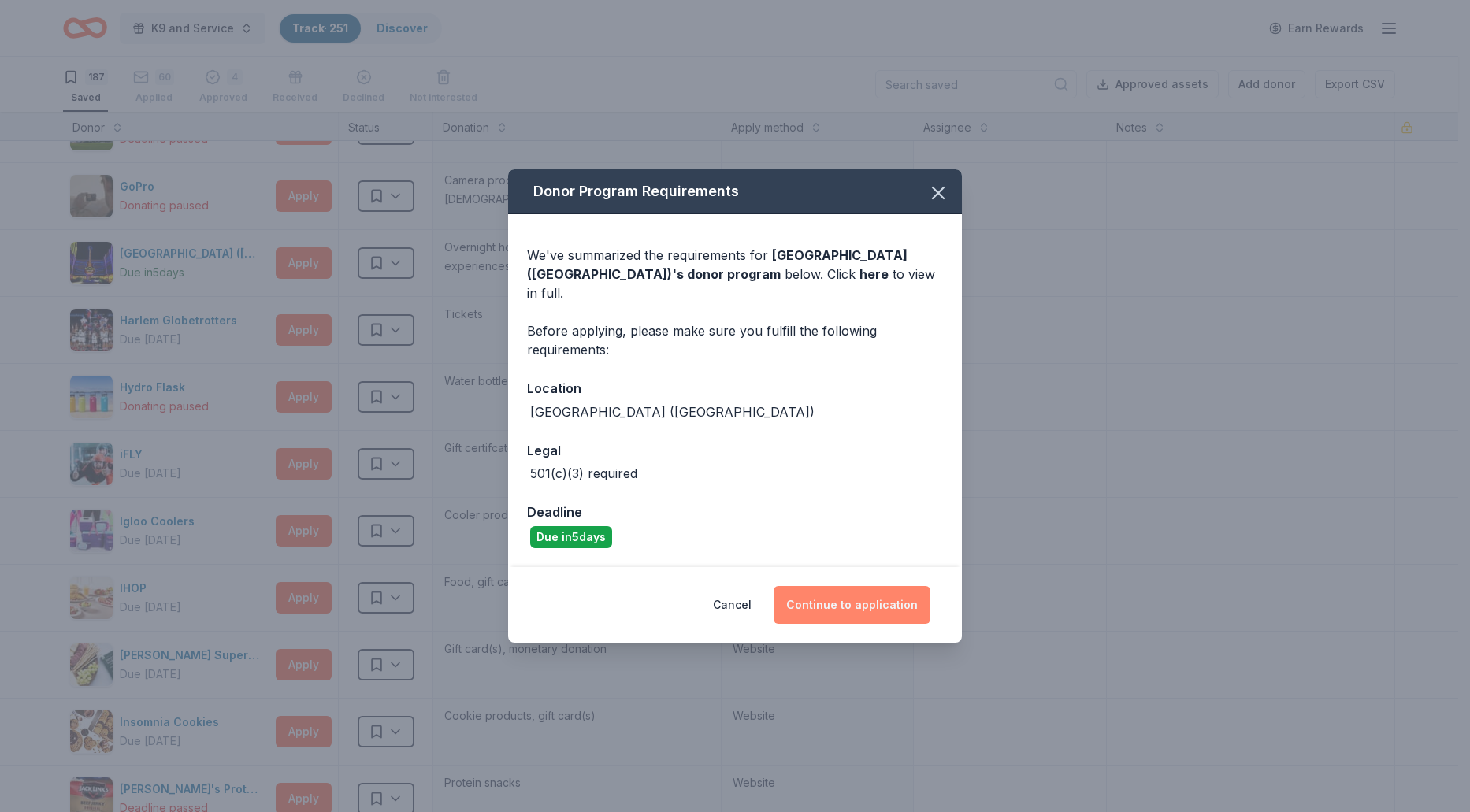
click at [844, 596] on button "Continue to application" at bounding box center [851, 604] width 157 height 38
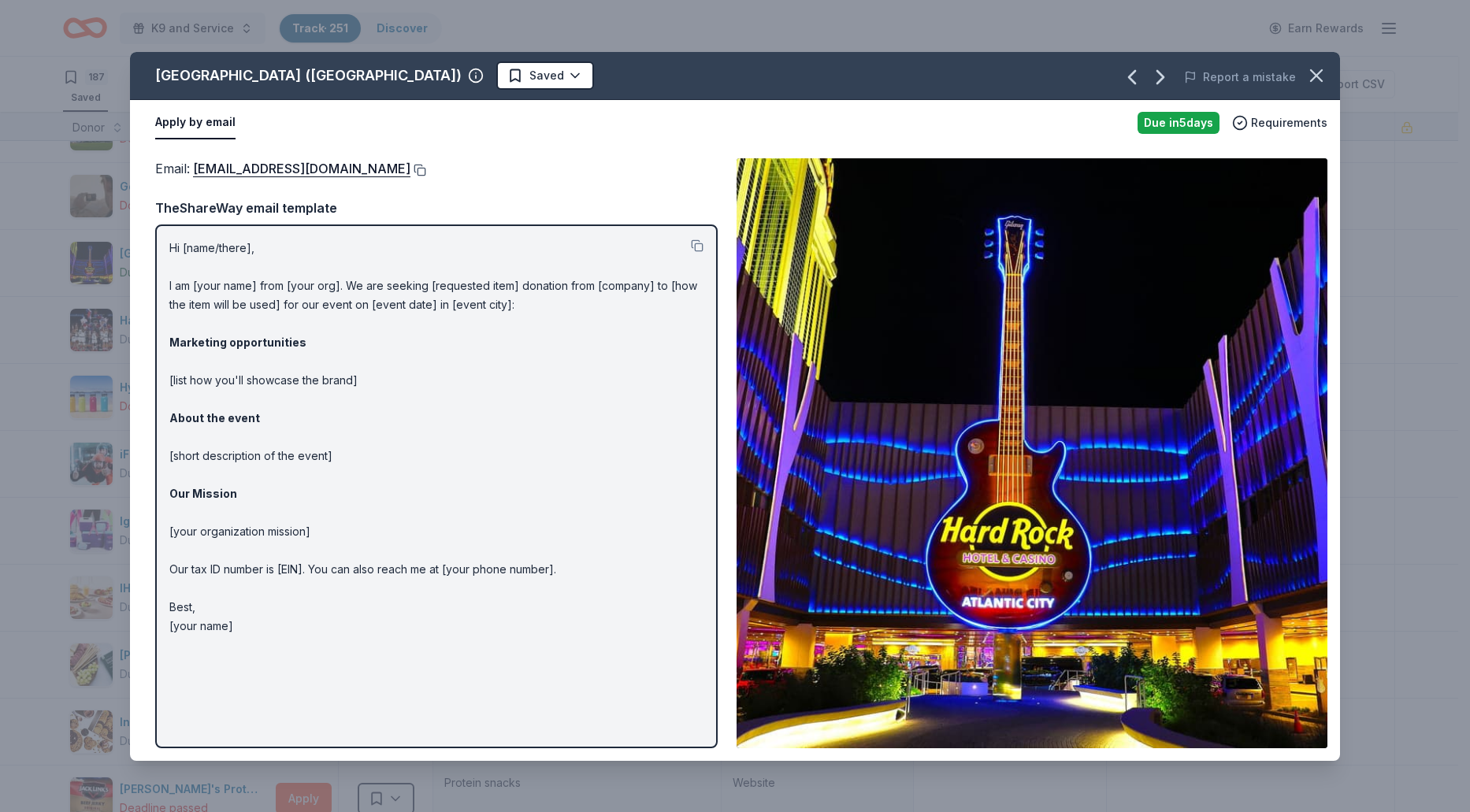
click at [411, 171] on button at bounding box center [418, 169] width 16 height 13
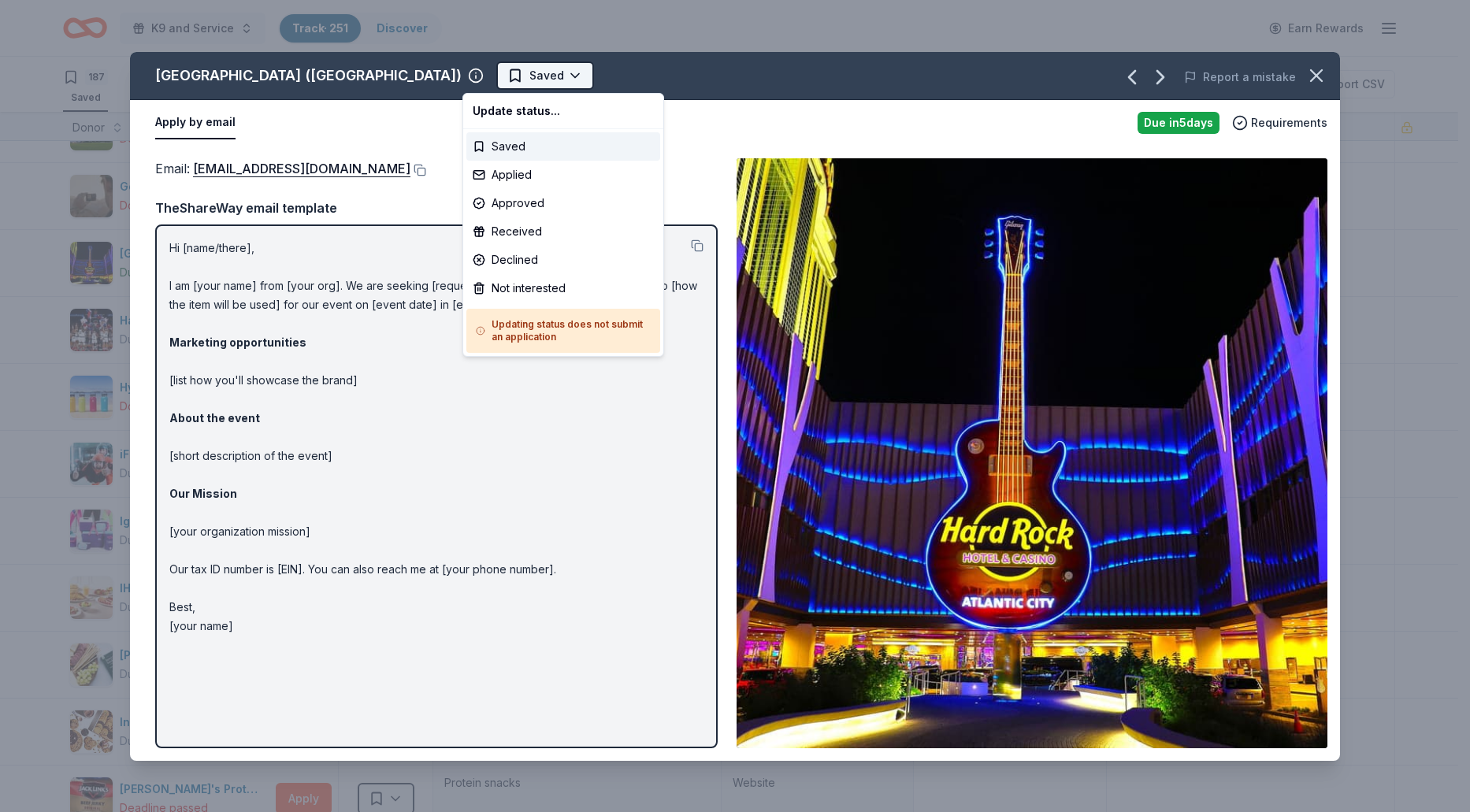
click at [545, 72] on html "K9 and Service Track · 251 Discover Earn Rewards 187 Saved 60 Applied 4 Approve…" at bounding box center [735, 406] width 1470 height 812
click at [515, 176] on div "Applied" at bounding box center [562, 175] width 194 height 28
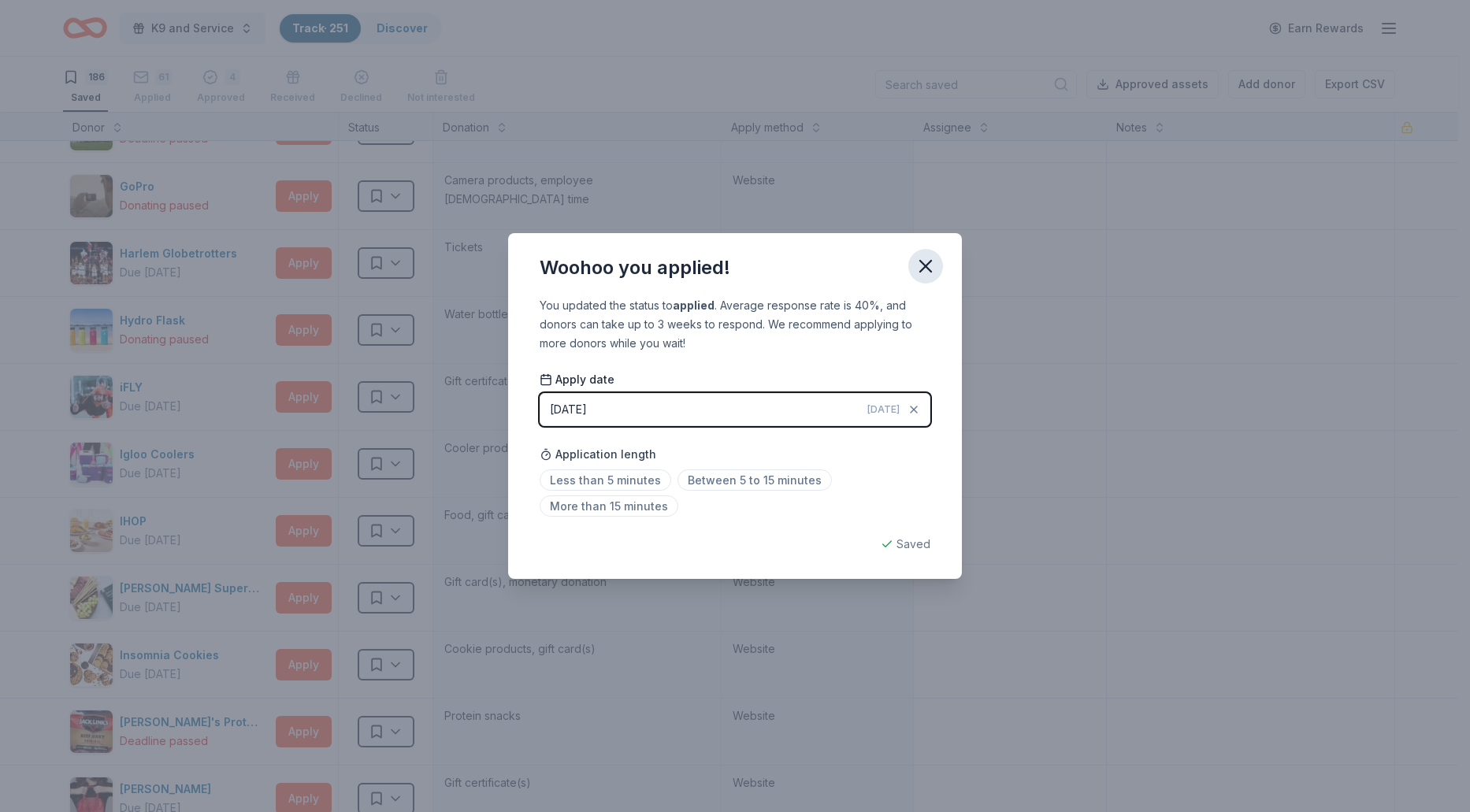
click at [922, 270] on icon "button" at bounding box center [925, 266] width 11 height 11
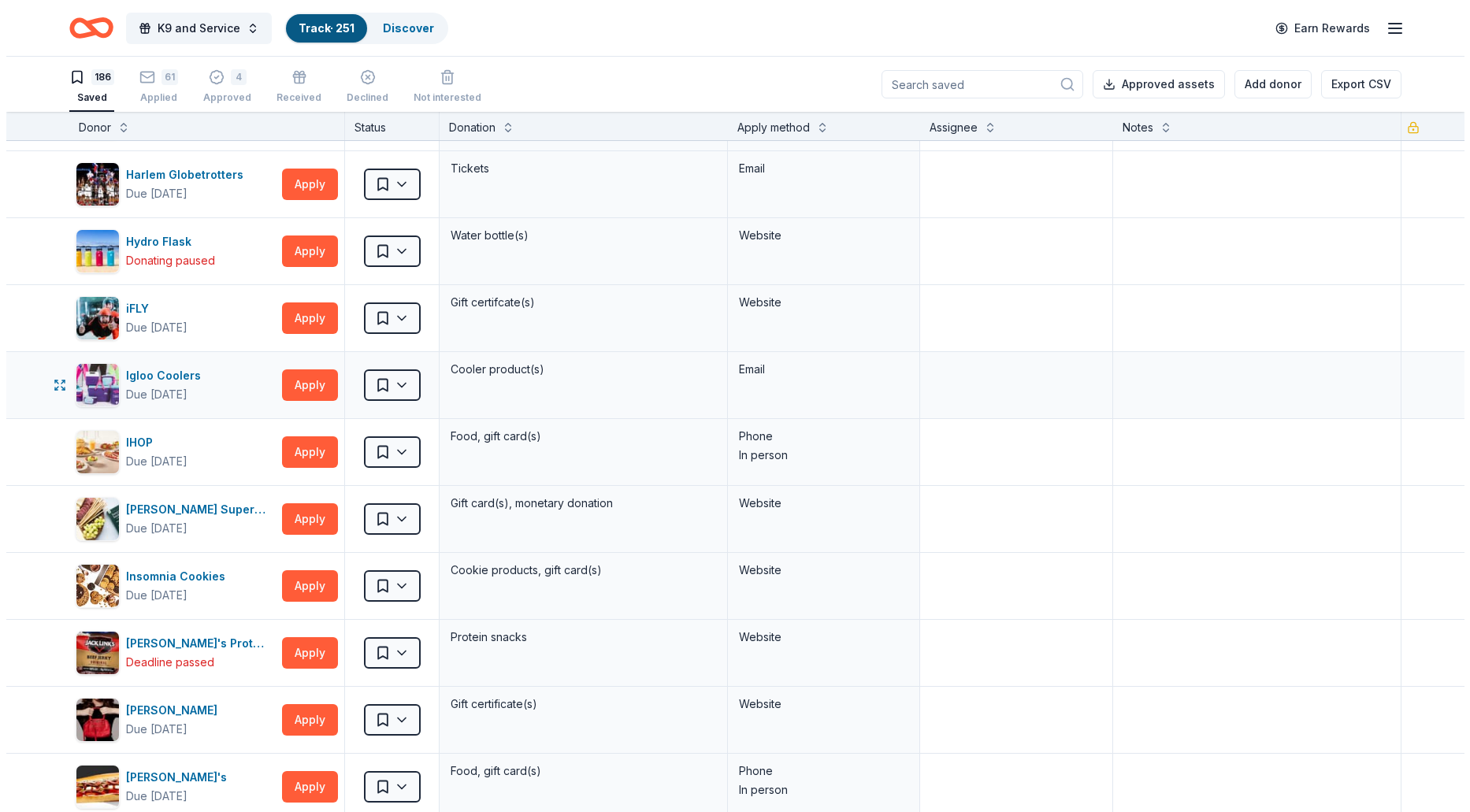
scroll to position [3623, 0]
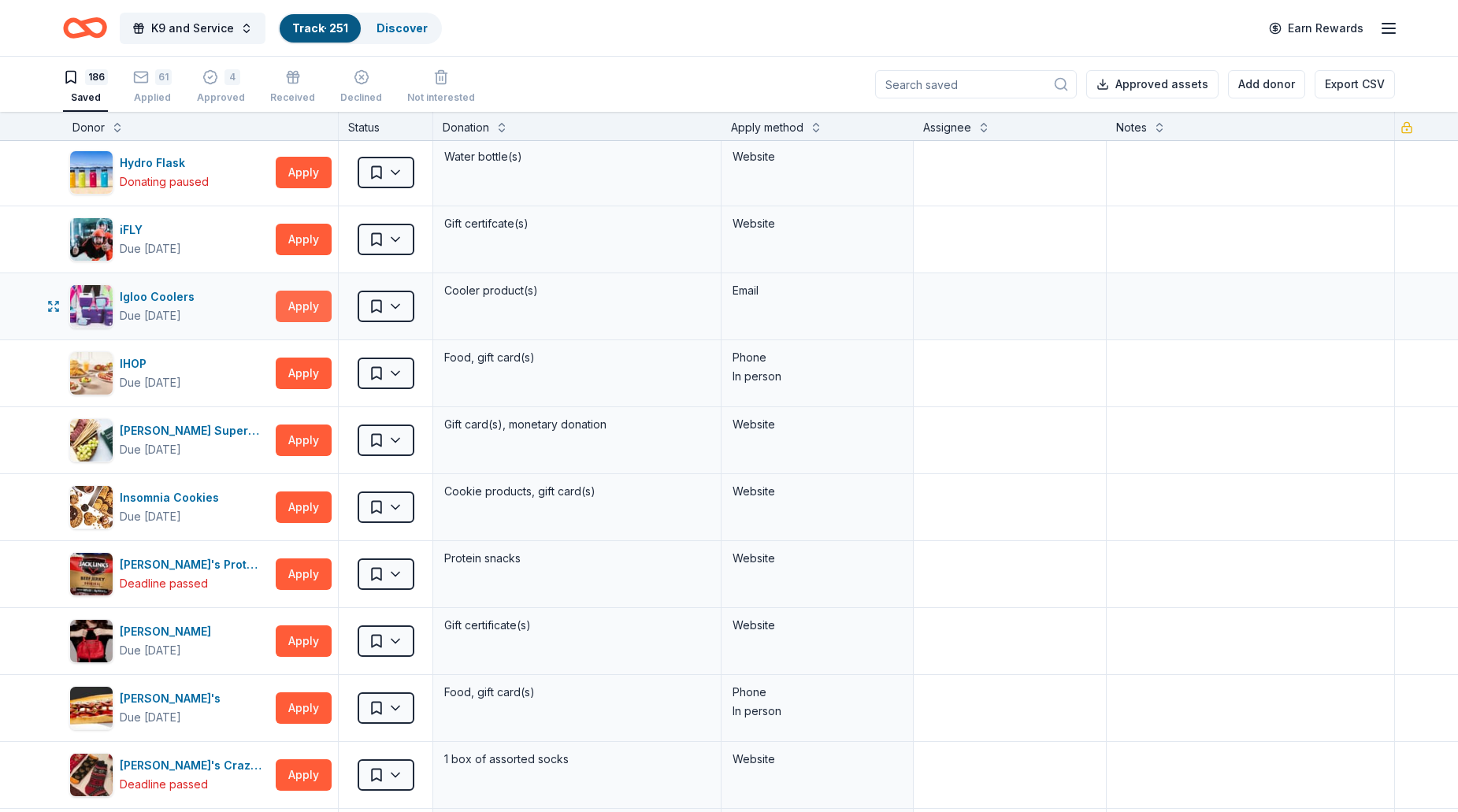
click at [308, 314] on button "Apply" at bounding box center [303, 307] width 56 height 32
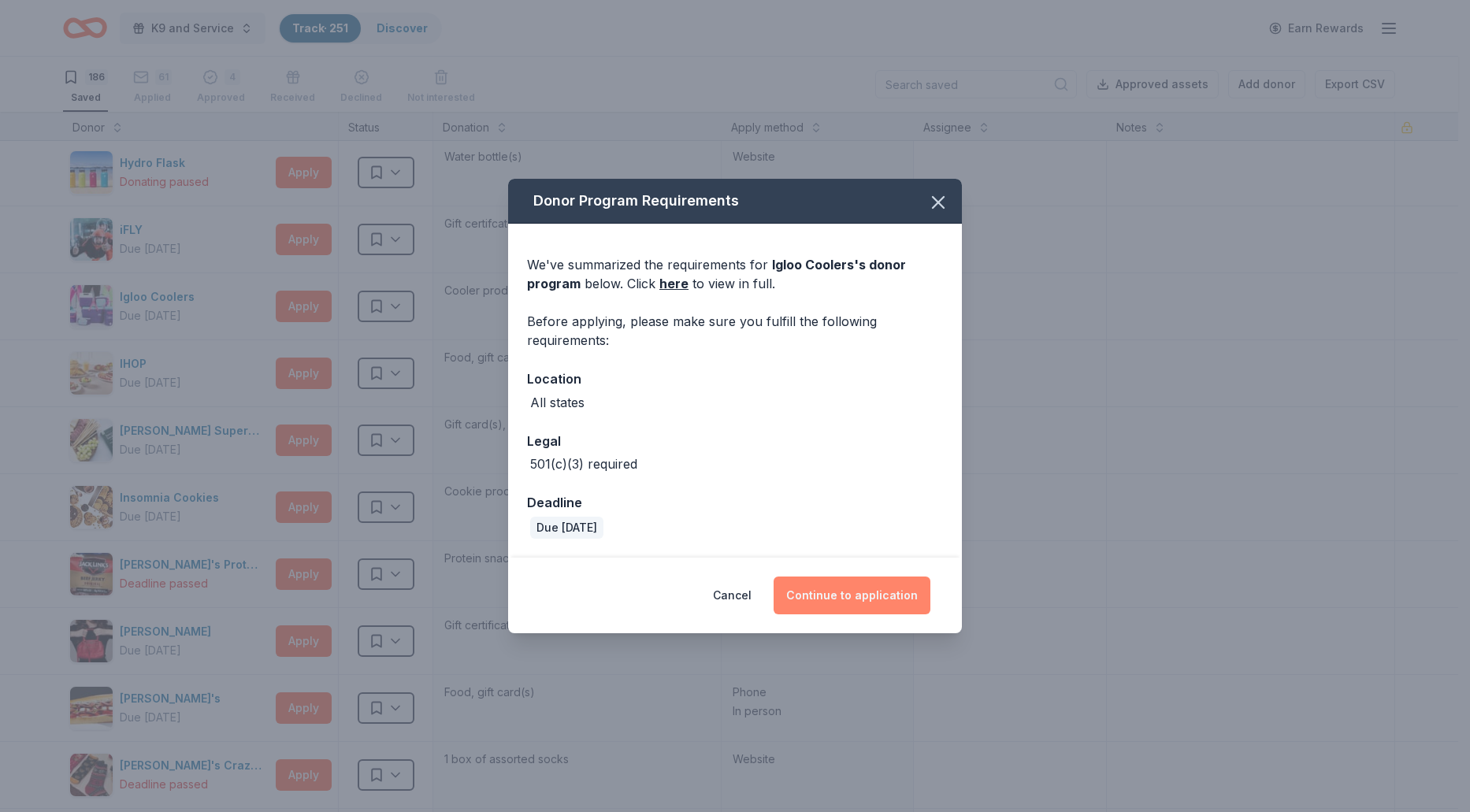
click at [835, 595] on button "Continue to application" at bounding box center [851, 595] width 157 height 38
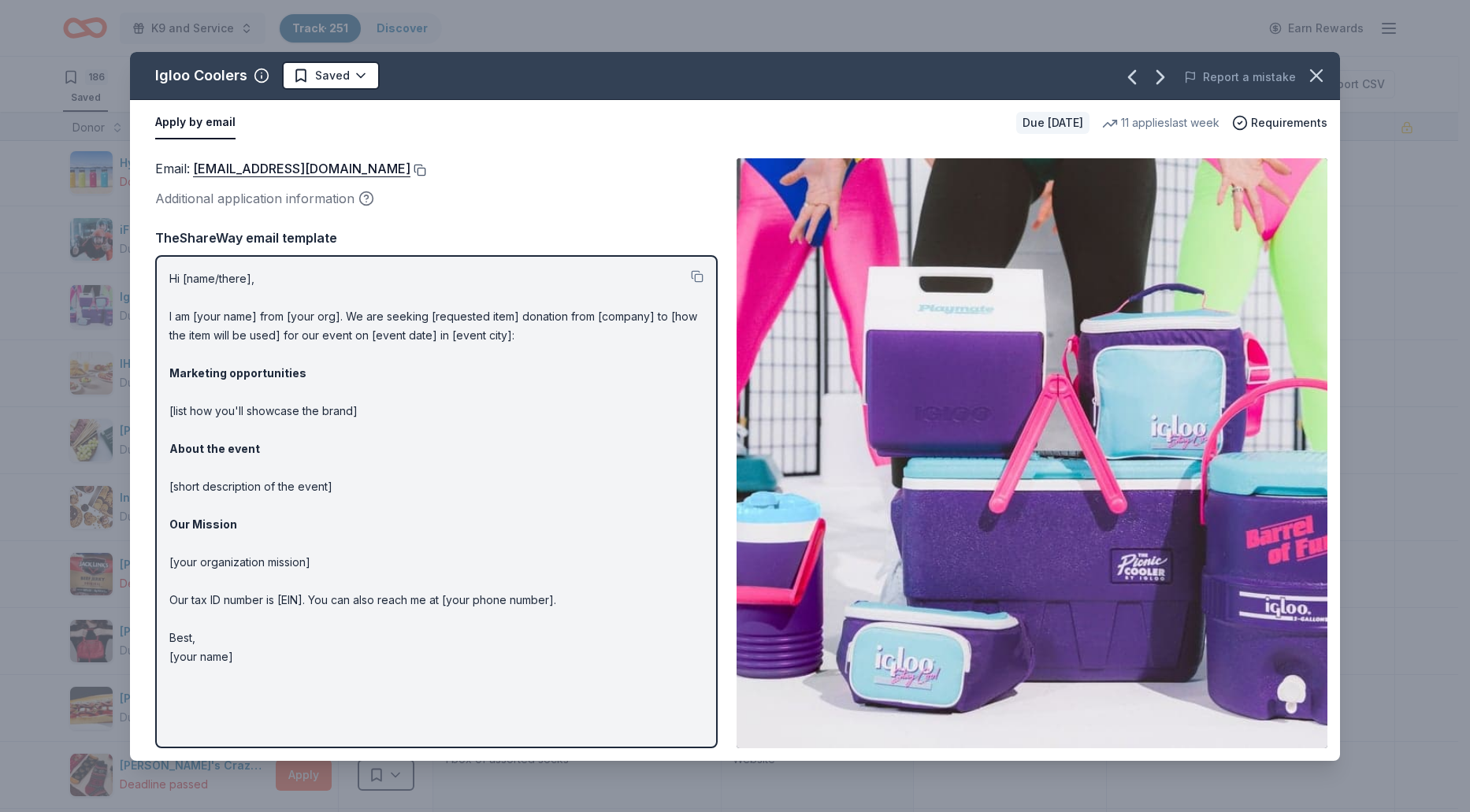
click at [411, 172] on button at bounding box center [418, 169] width 16 height 13
click at [364, 80] on html "K9 and Service Track · 251 Discover Earn Rewards 186 Saved 61 Applied 4 Approve…" at bounding box center [735, 406] width 1470 height 812
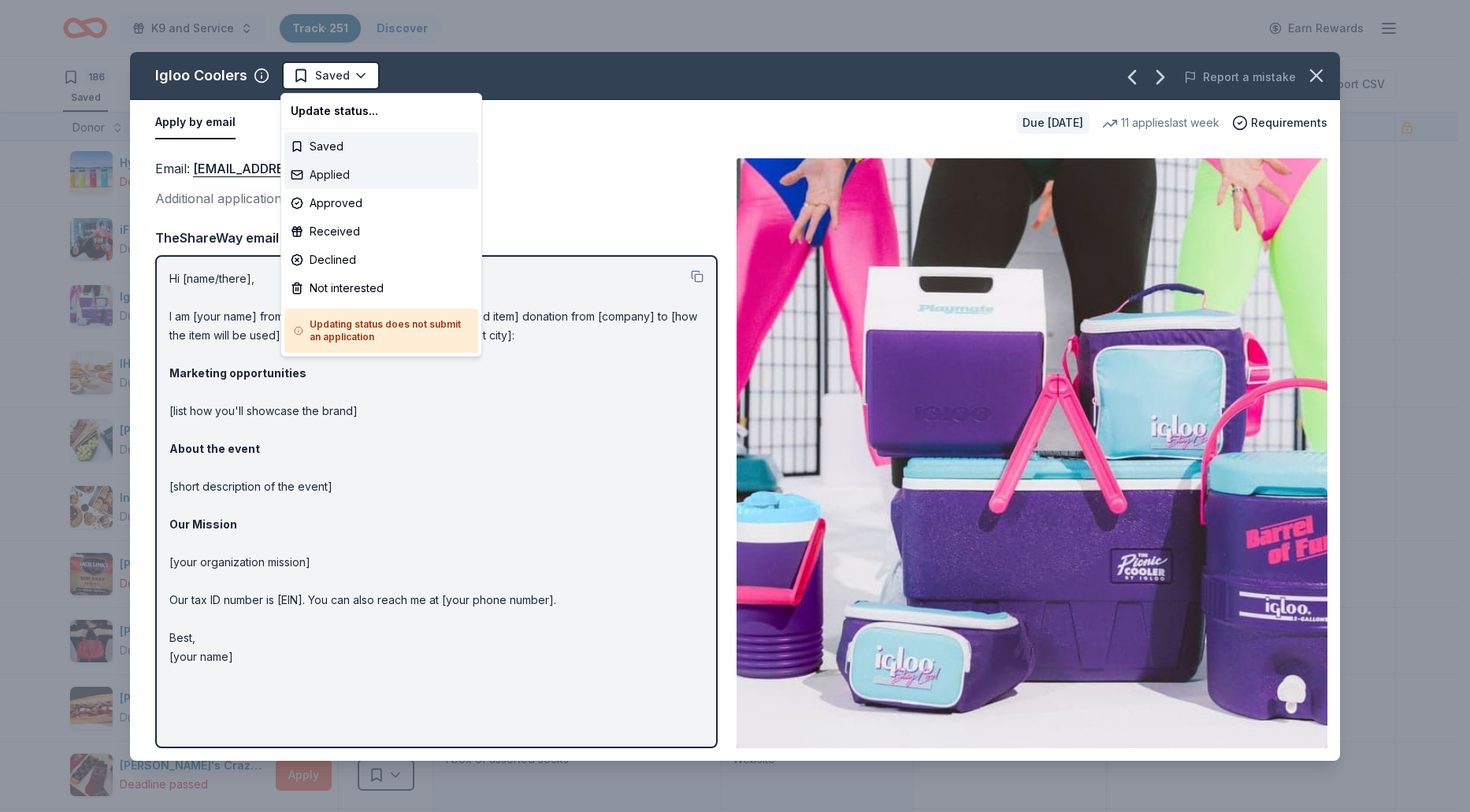
click at [337, 178] on div "Applied" at bounding box center [380, 175] width 194 height 28
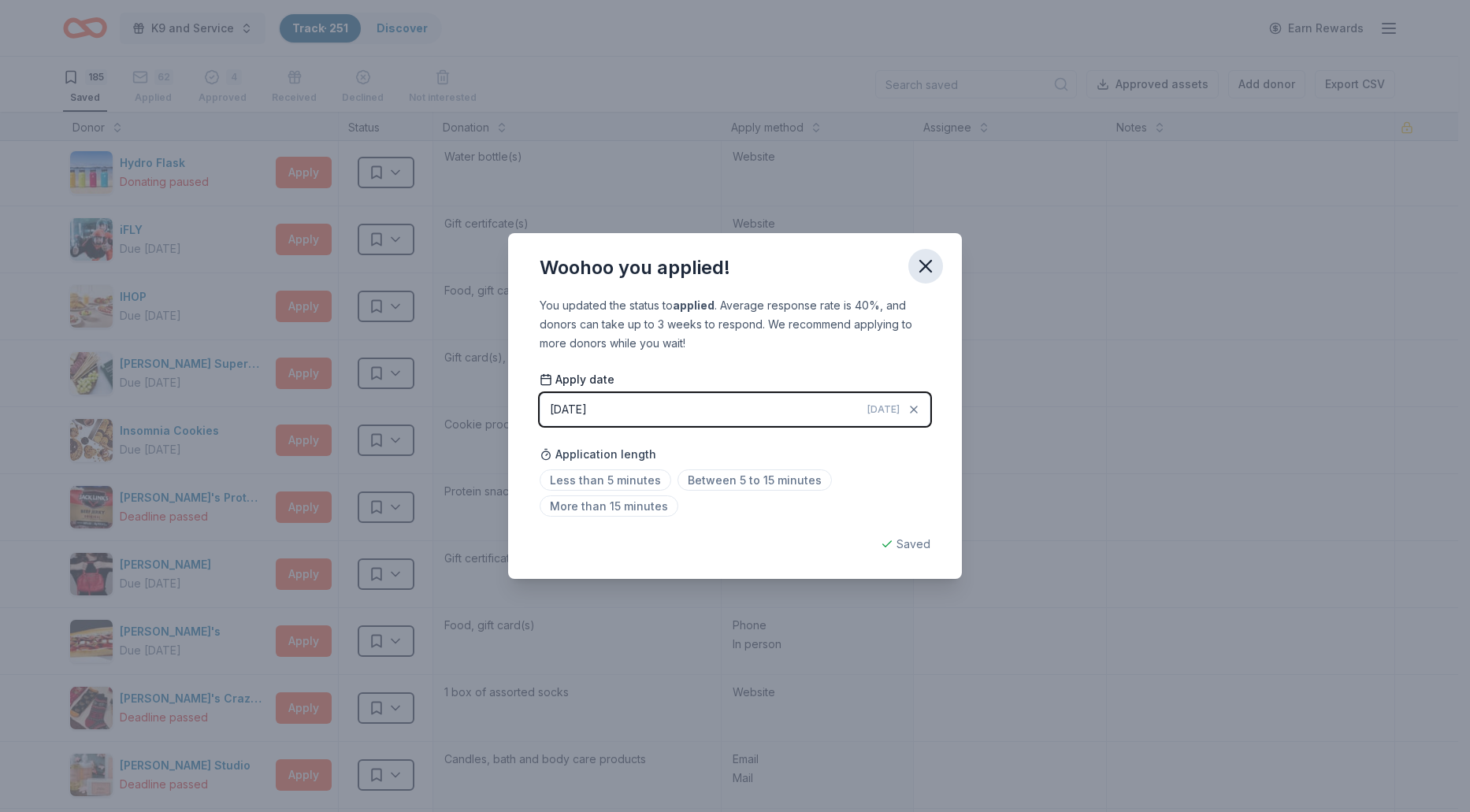
click at [928, 263] on icon "button" at bounding box center [925, 266] width 11 height 11
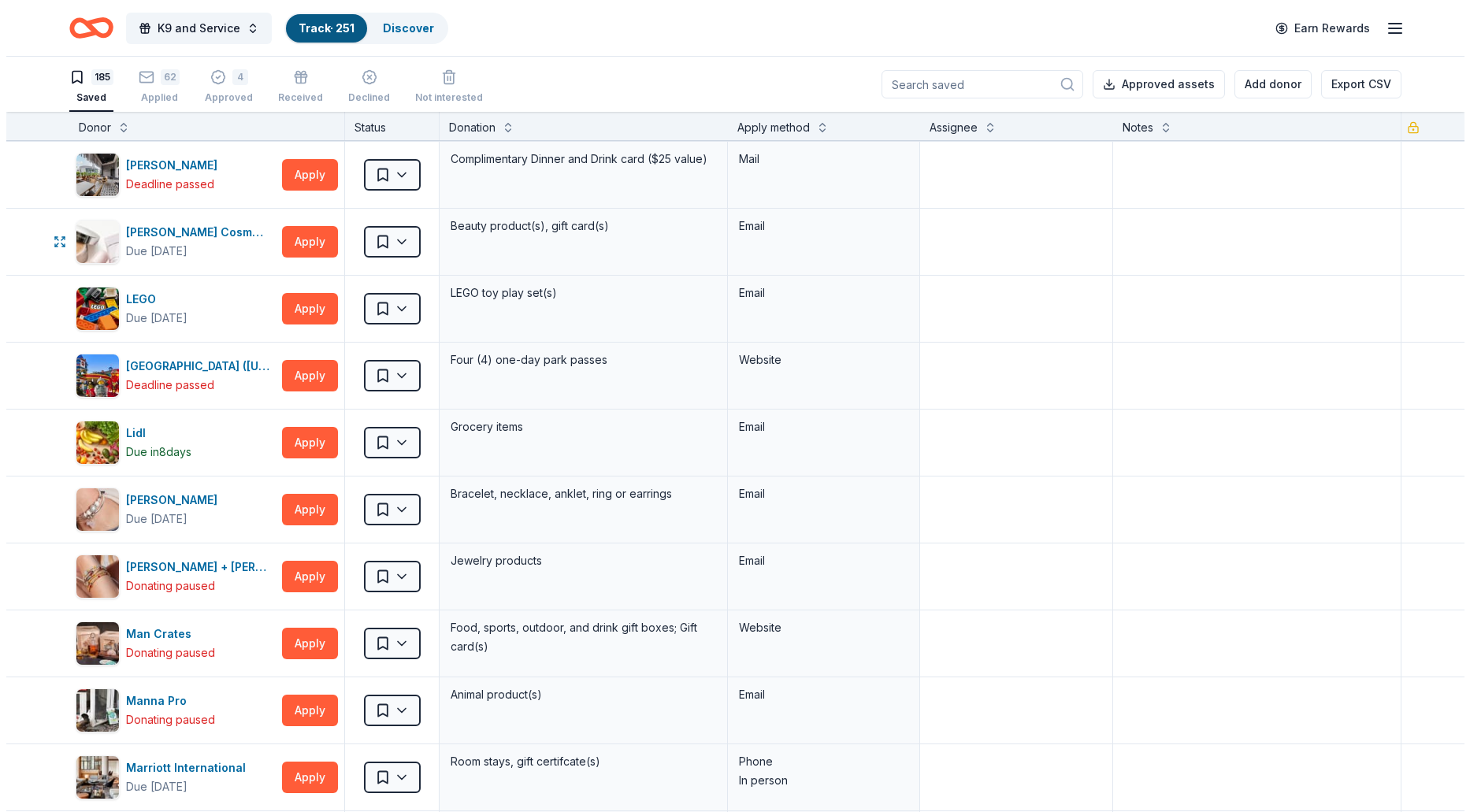
scroll to position [4725, 0]
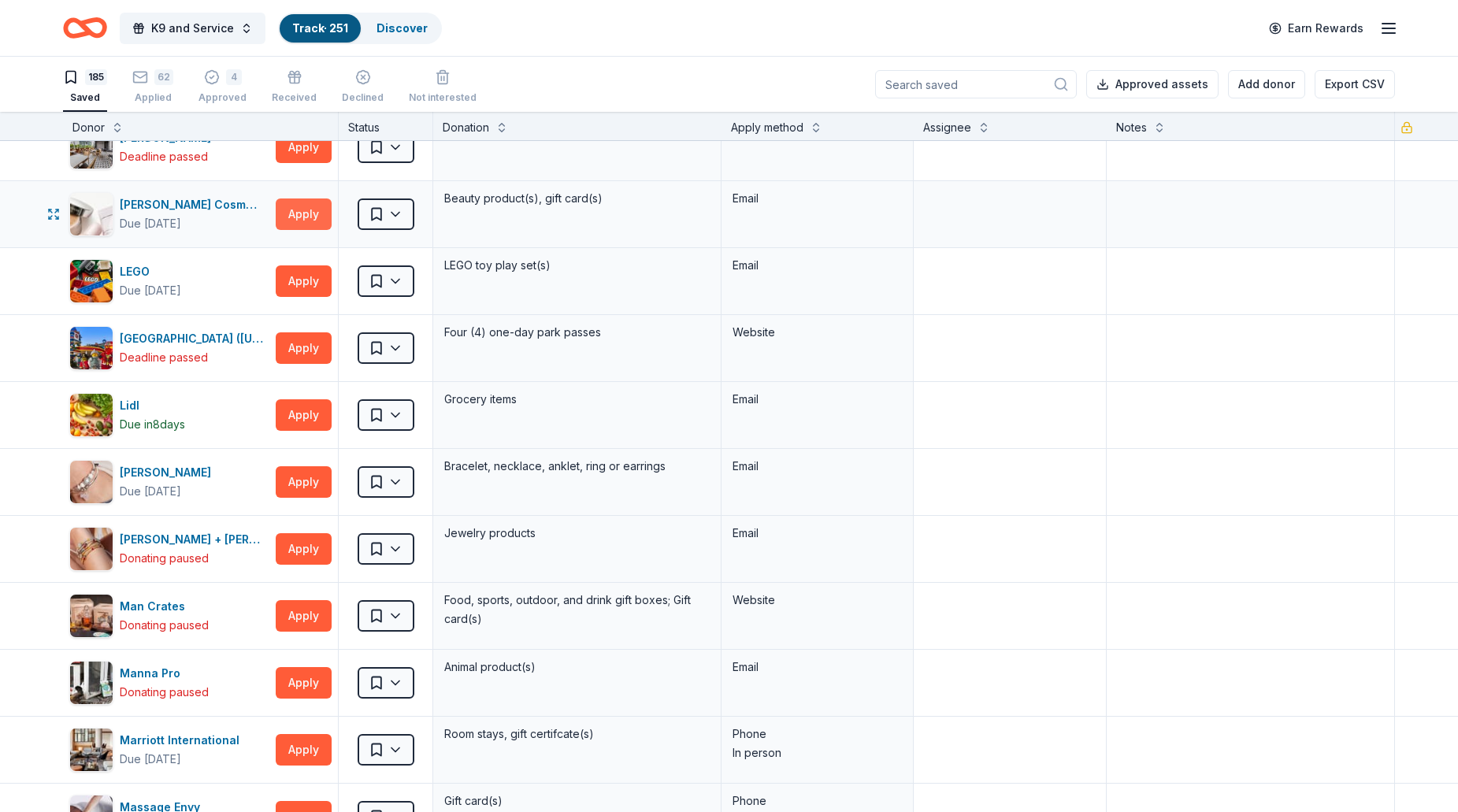
click at [307, 225] on button "Apply" at bounding box center [303, 215] width 56 height 32
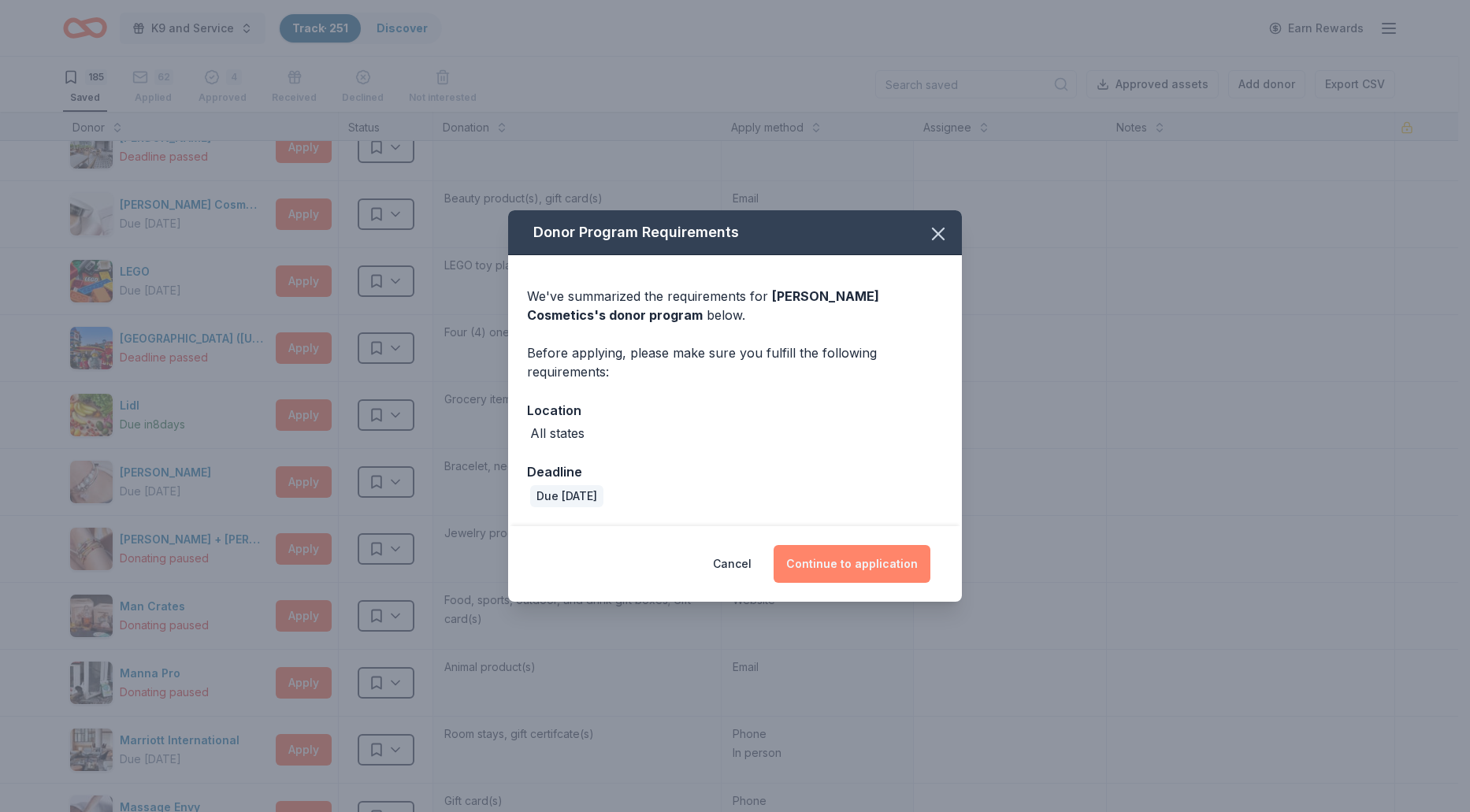
click at [871, 563] on button "Continue to application" at bounding box center [851, 563] width 157 height 38
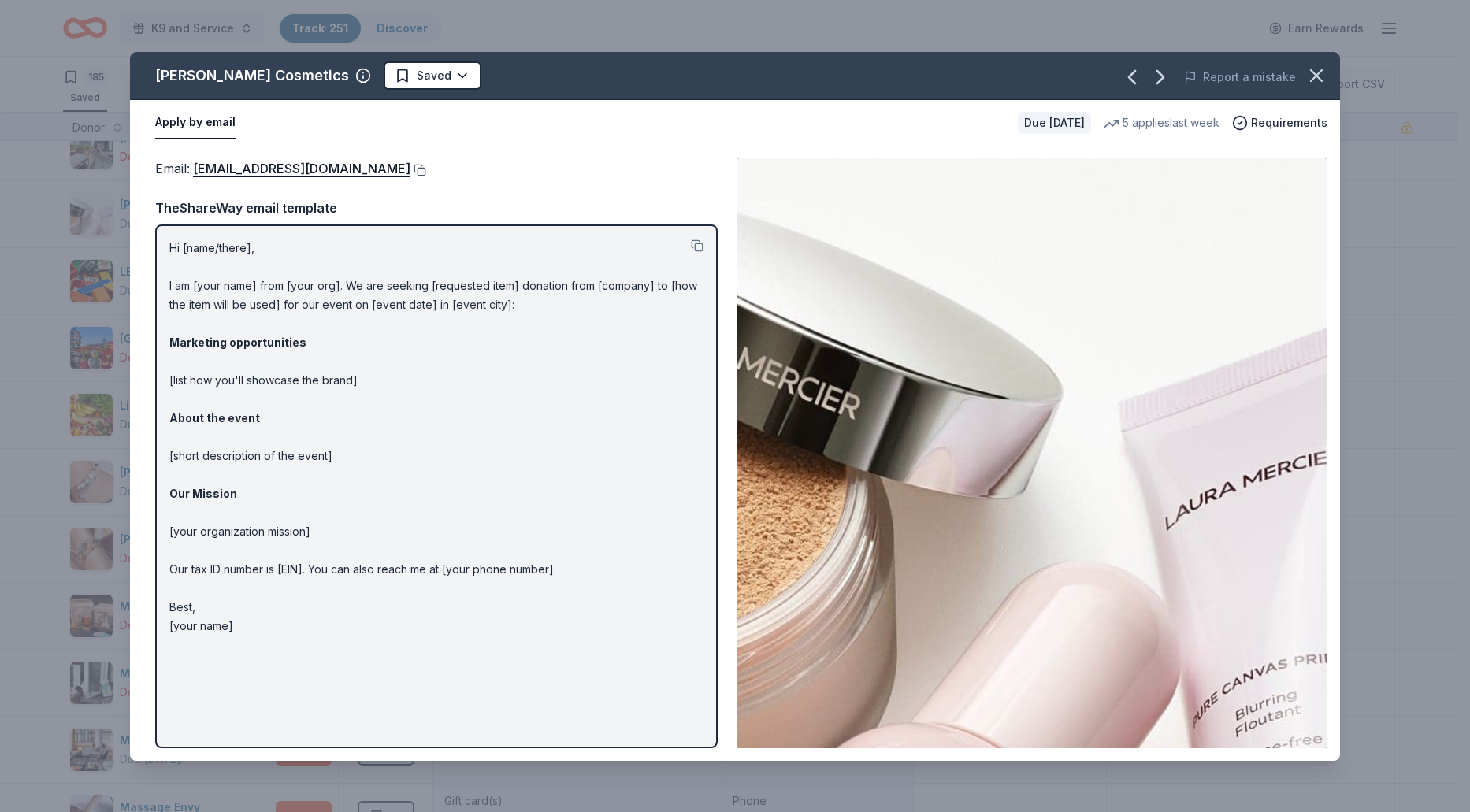
click at [411, 174] on button at bounding box center [418, 169] width 16 height 13
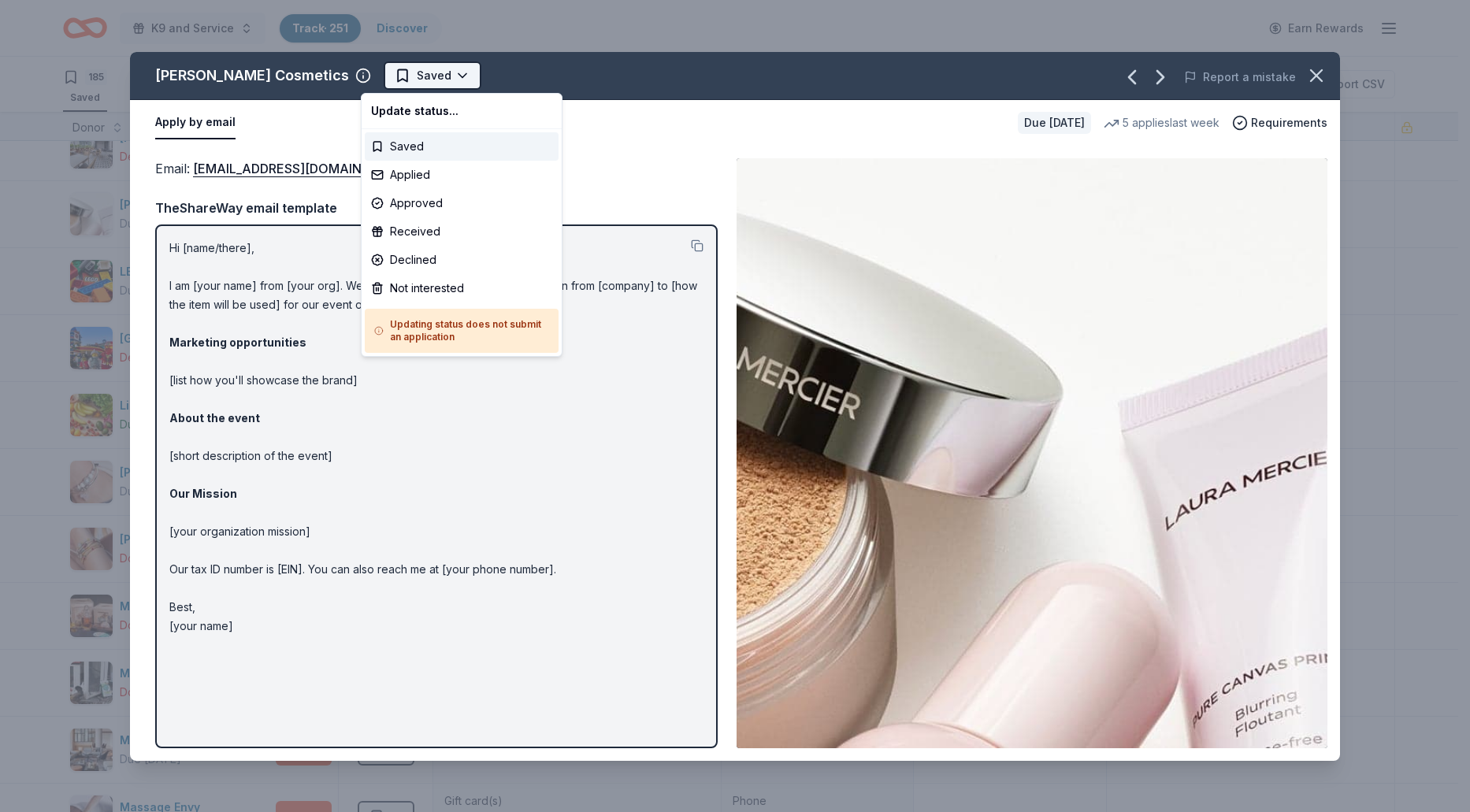
click at [447, 70] on html "K9 and Service Track · 251 Discover Earn Rewards 185 Saved 62 Applied 4 Approve…" at bounding box center [735, 406] width 1470 height 812
click at [417, 176] on div "Applied" at bounding box center [461, 175] width 194 height 28
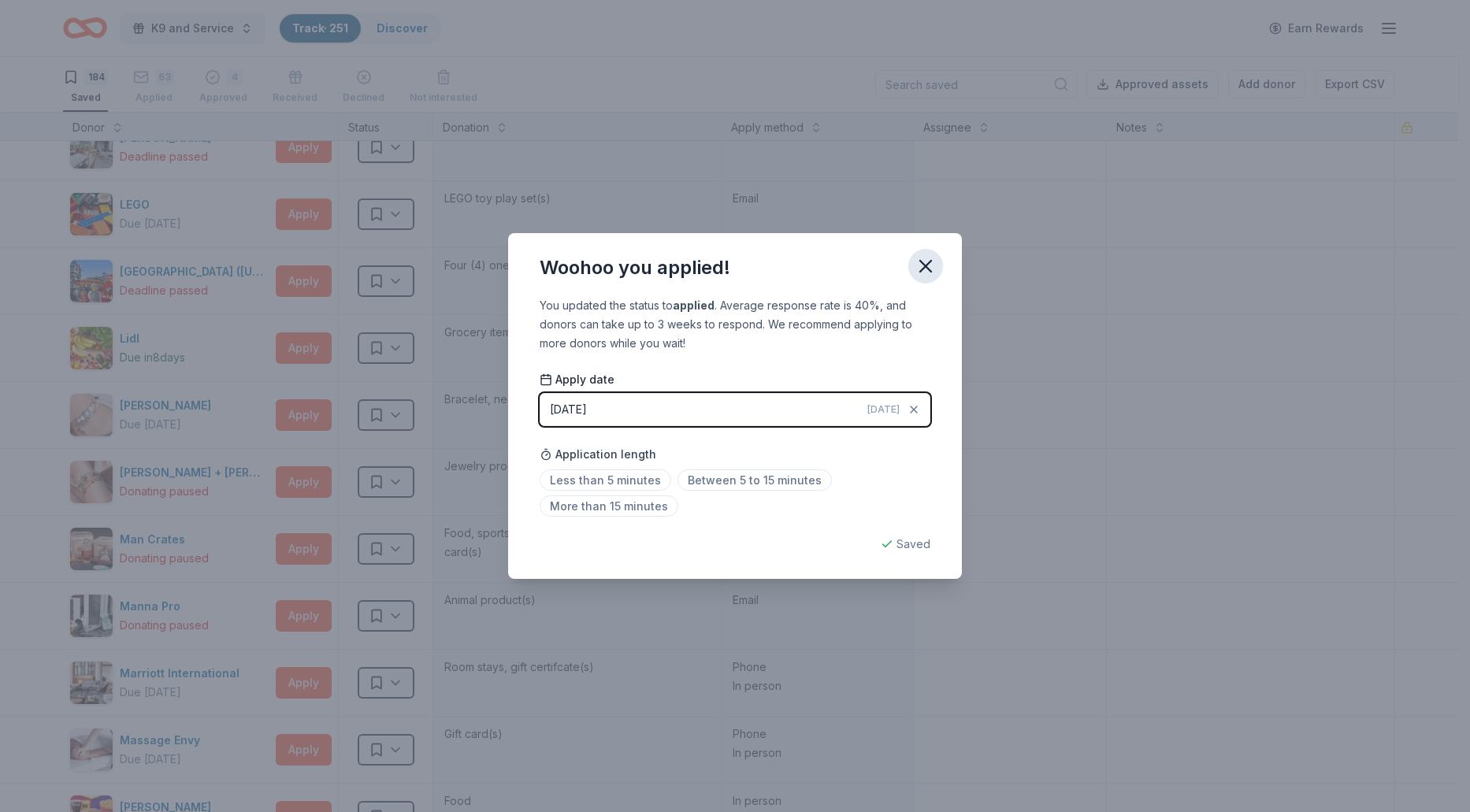
click at [916, 267] on icon "button" at bounding box center [925, 266] width 22 height 22
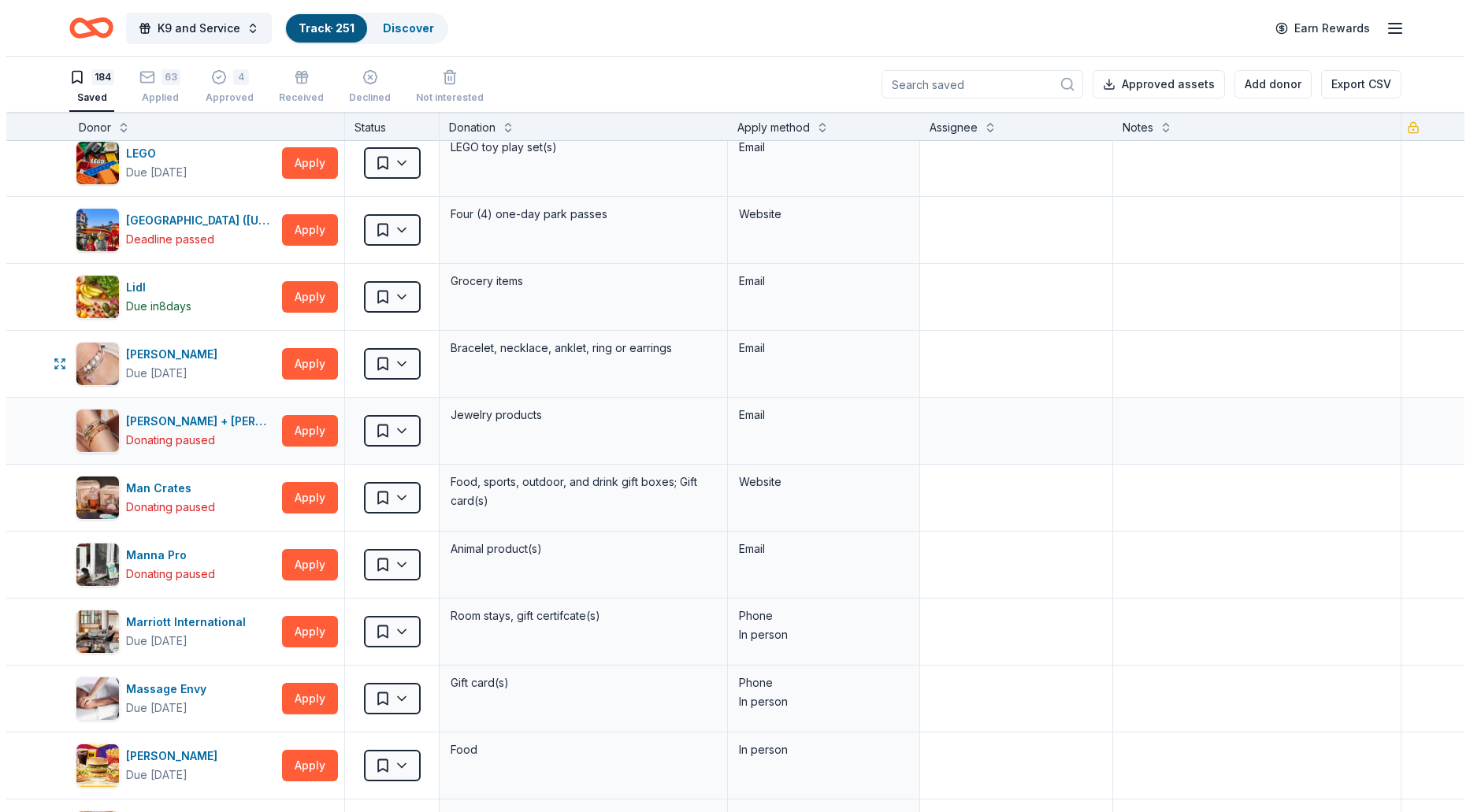
scroll to position [4804, 0]
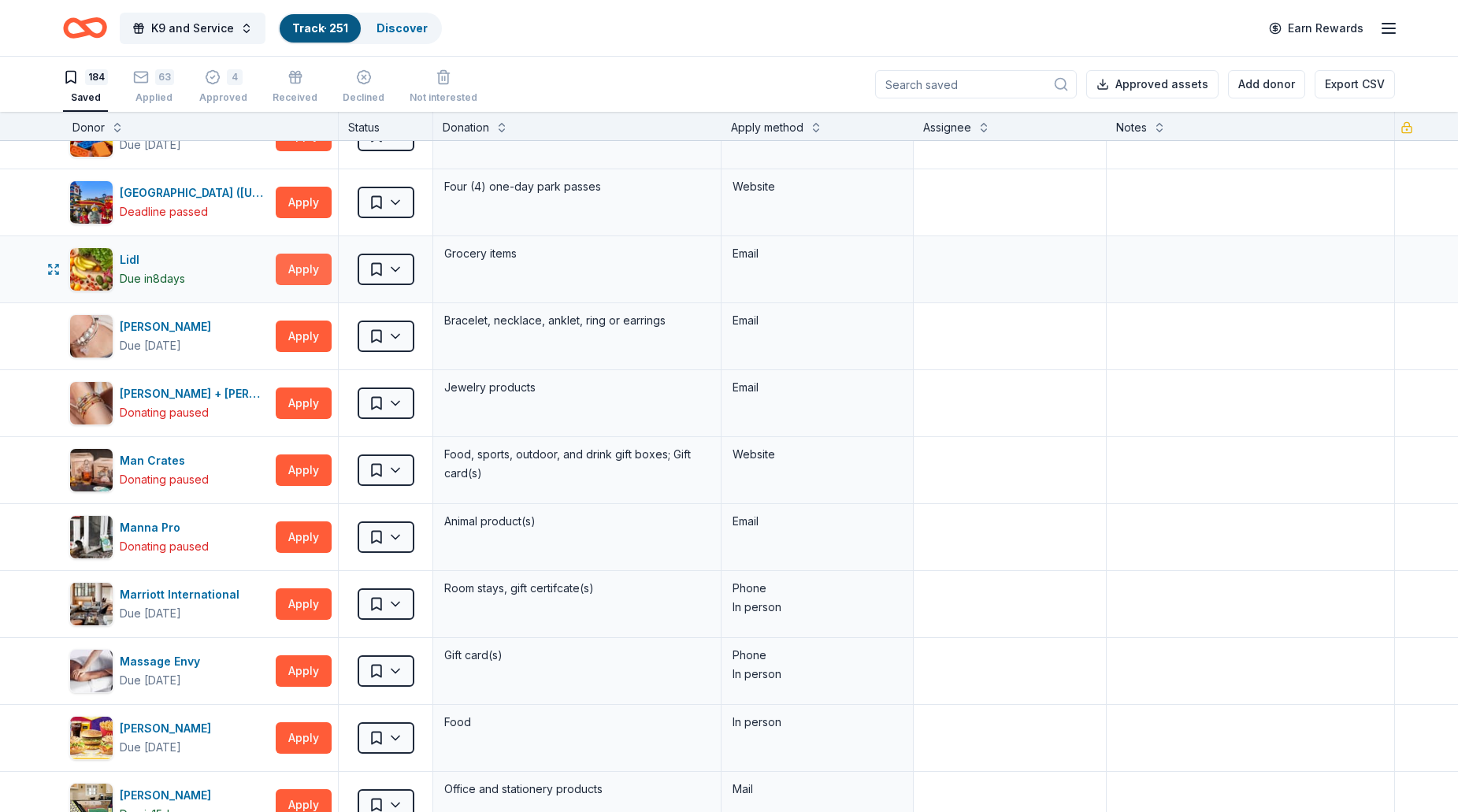
click at [306, 272] on button "Apply" at bounding box center [303, 270] width 56 height 32
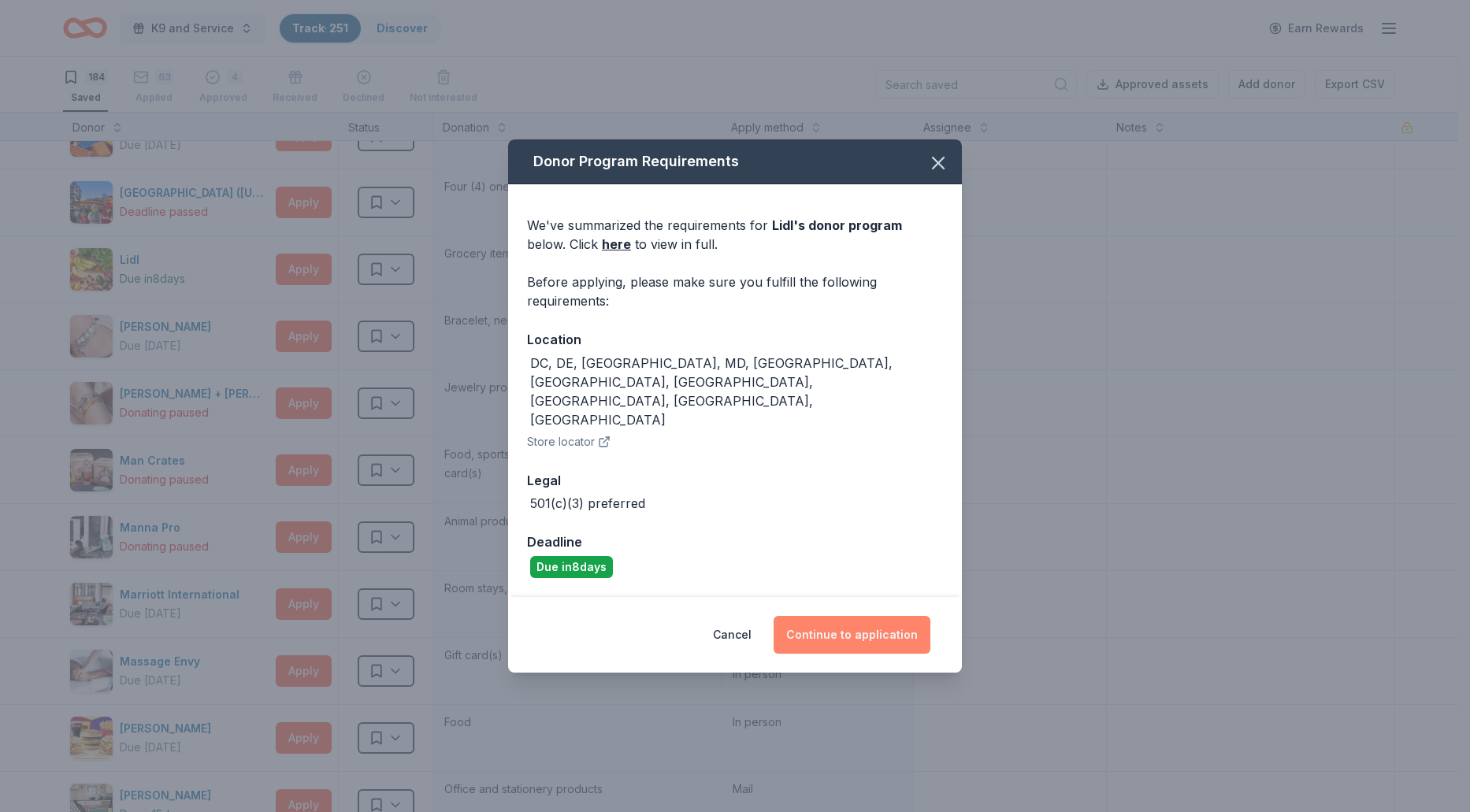
click at [832, 616] on button "Continue to application" at bounding box center [851, 634] width 157 height 38
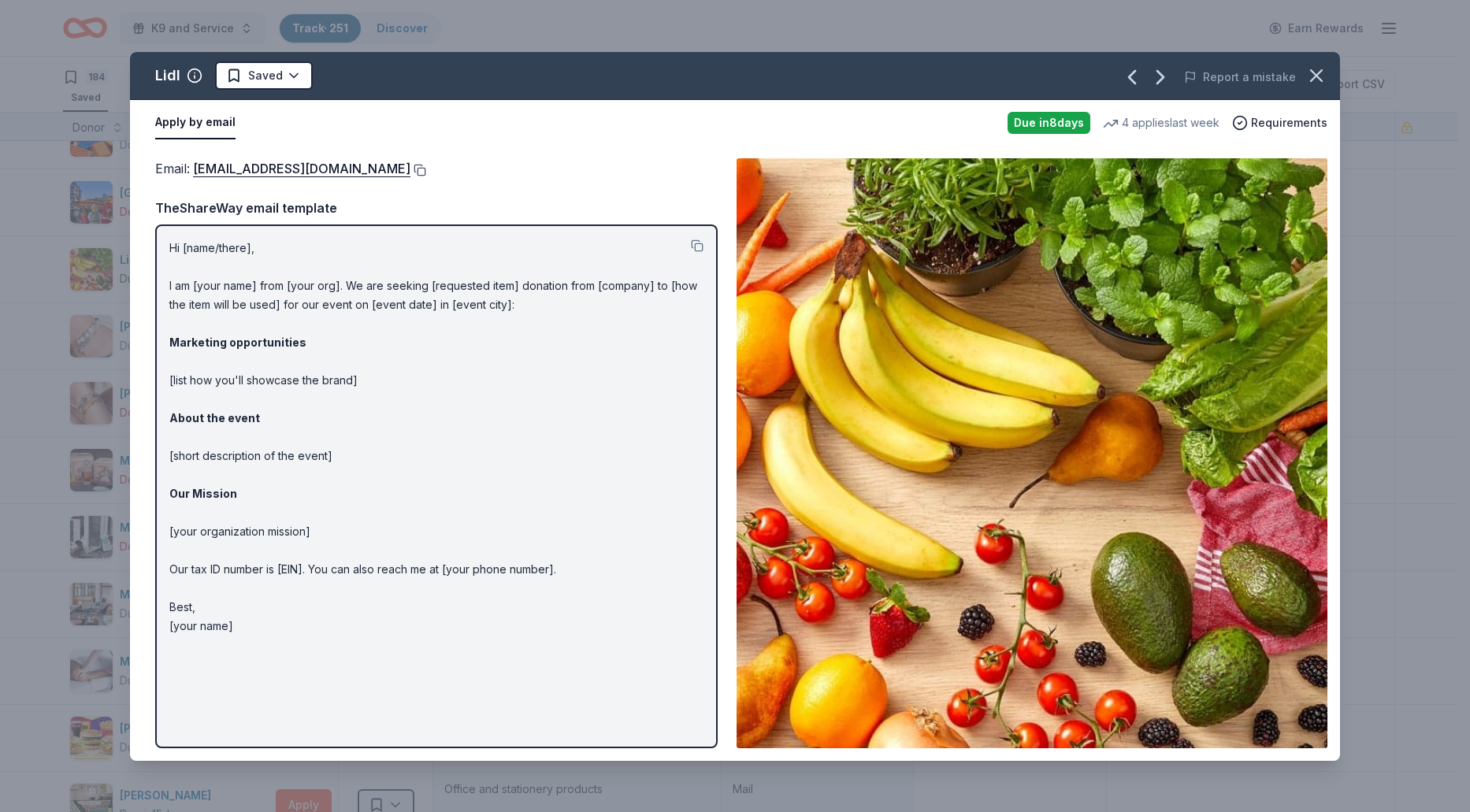
click at [411, 169] on button at bounding box center [418, 169] width 16 height 13
click at [298, 77] on html "K9 and Service Track · 251 Discover Earn Rewards 184 Saved 63 Applied 4 Approve…" at bounding box center [735, 406] width 1470 height 812
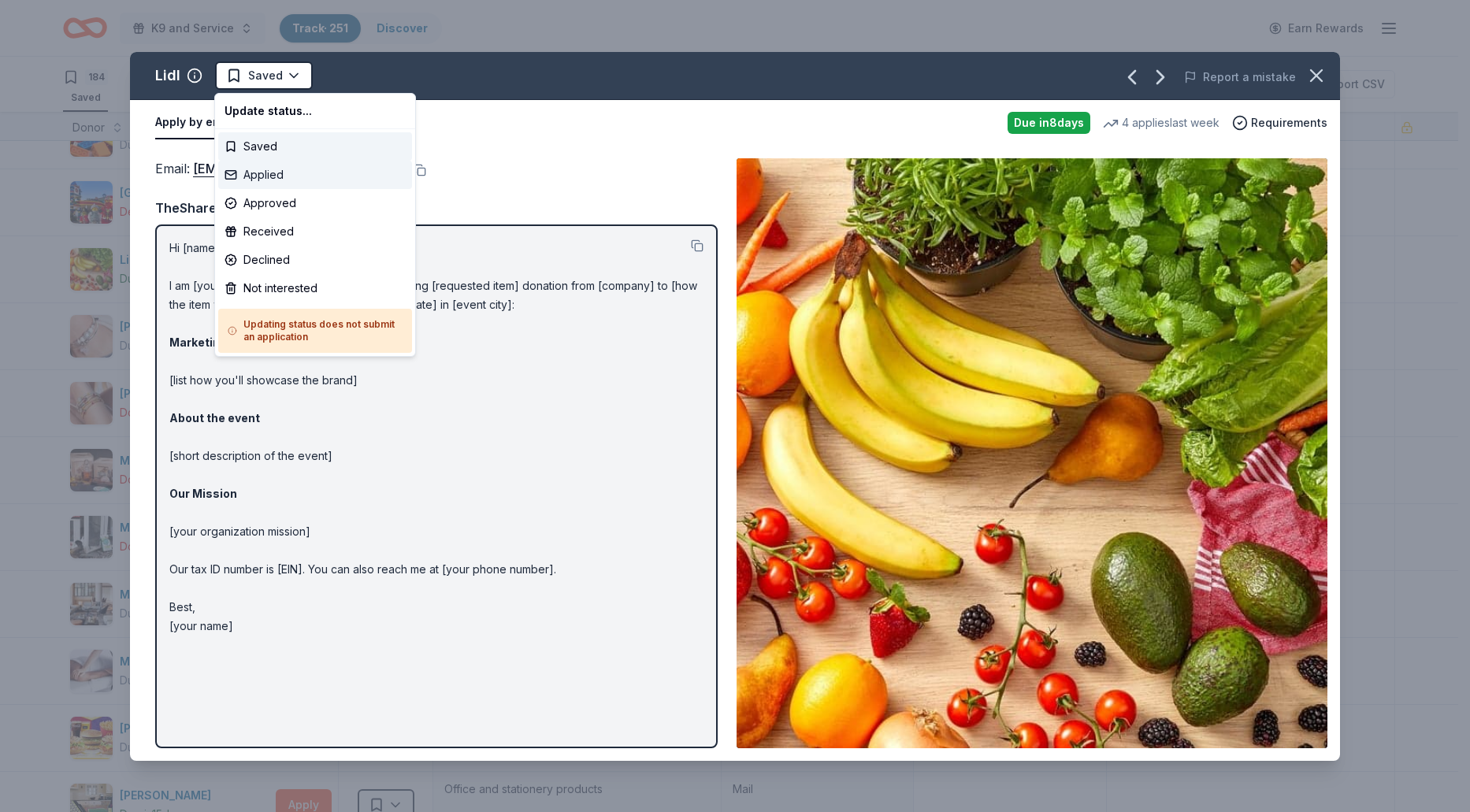
click at [308, 178] on div "Applied" at bounding box center [314, 175] width 194 height 28
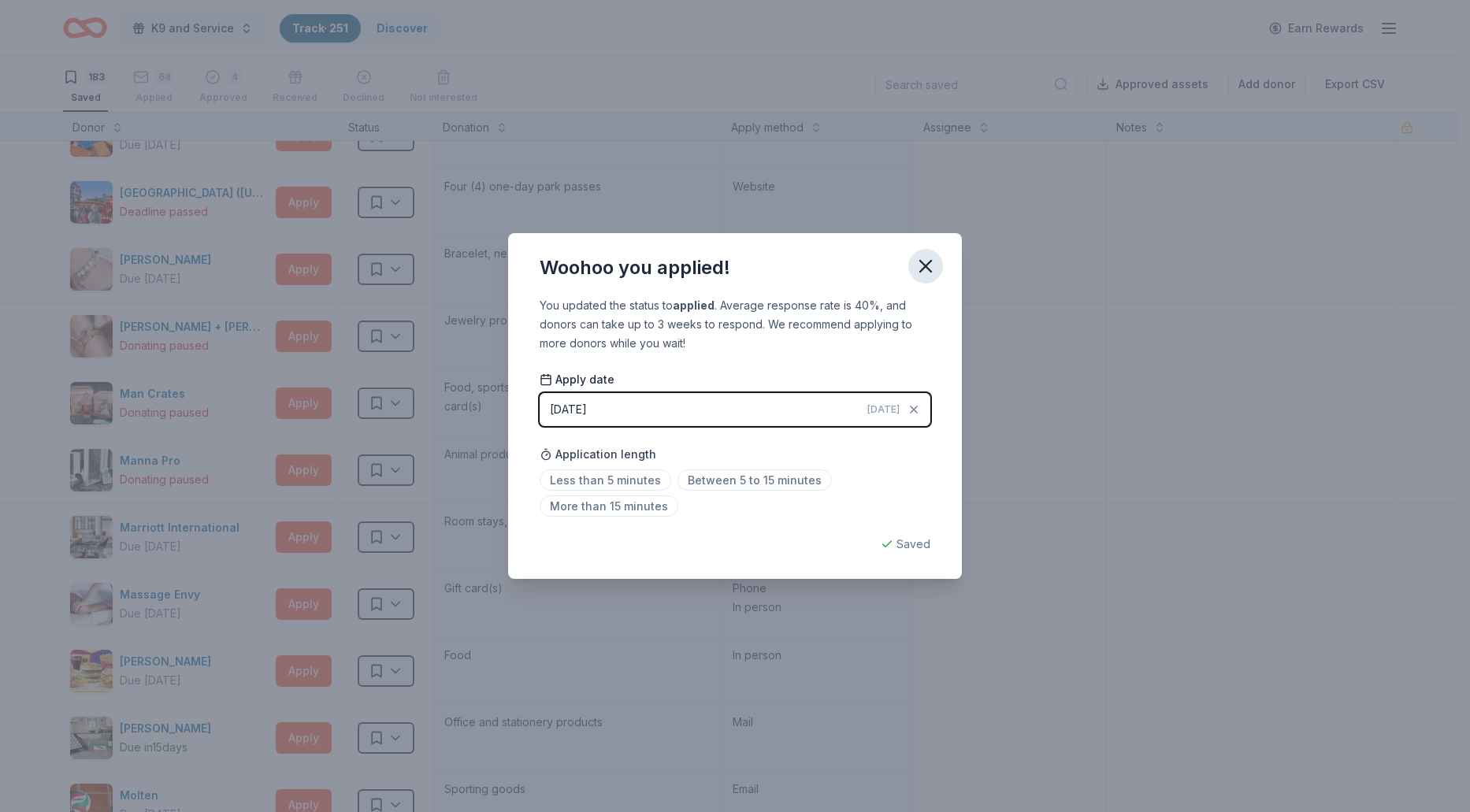
click at [929, 267] on icon "button" at bounding box center [925, 266] width 22 height 22
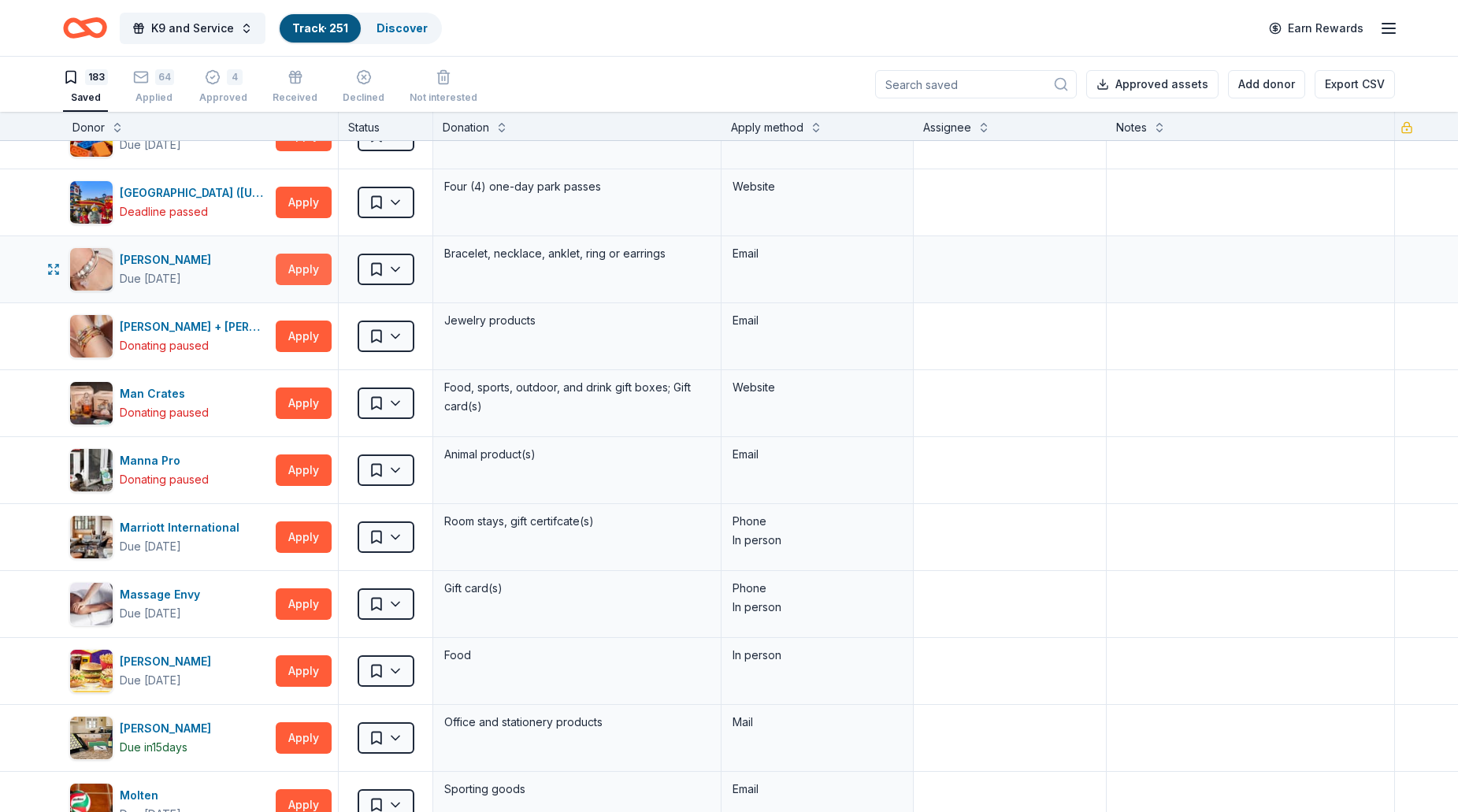
click at [305, 282] on button "Apply" at bounding box center [303, 270] width 56 height 32
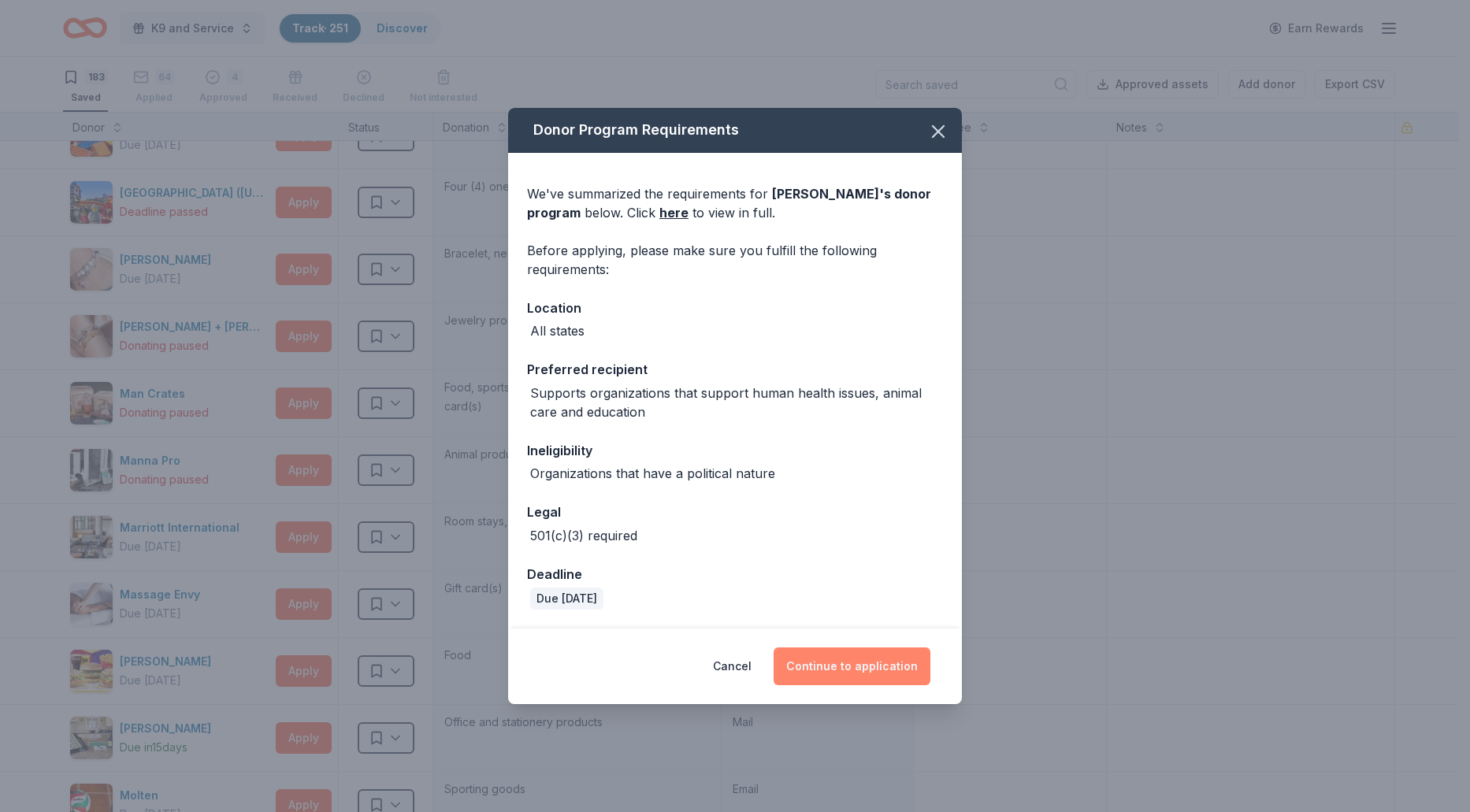
click at [842, 671] on button "Continue to application" at bounding box center [851, 666] width 157 height 38
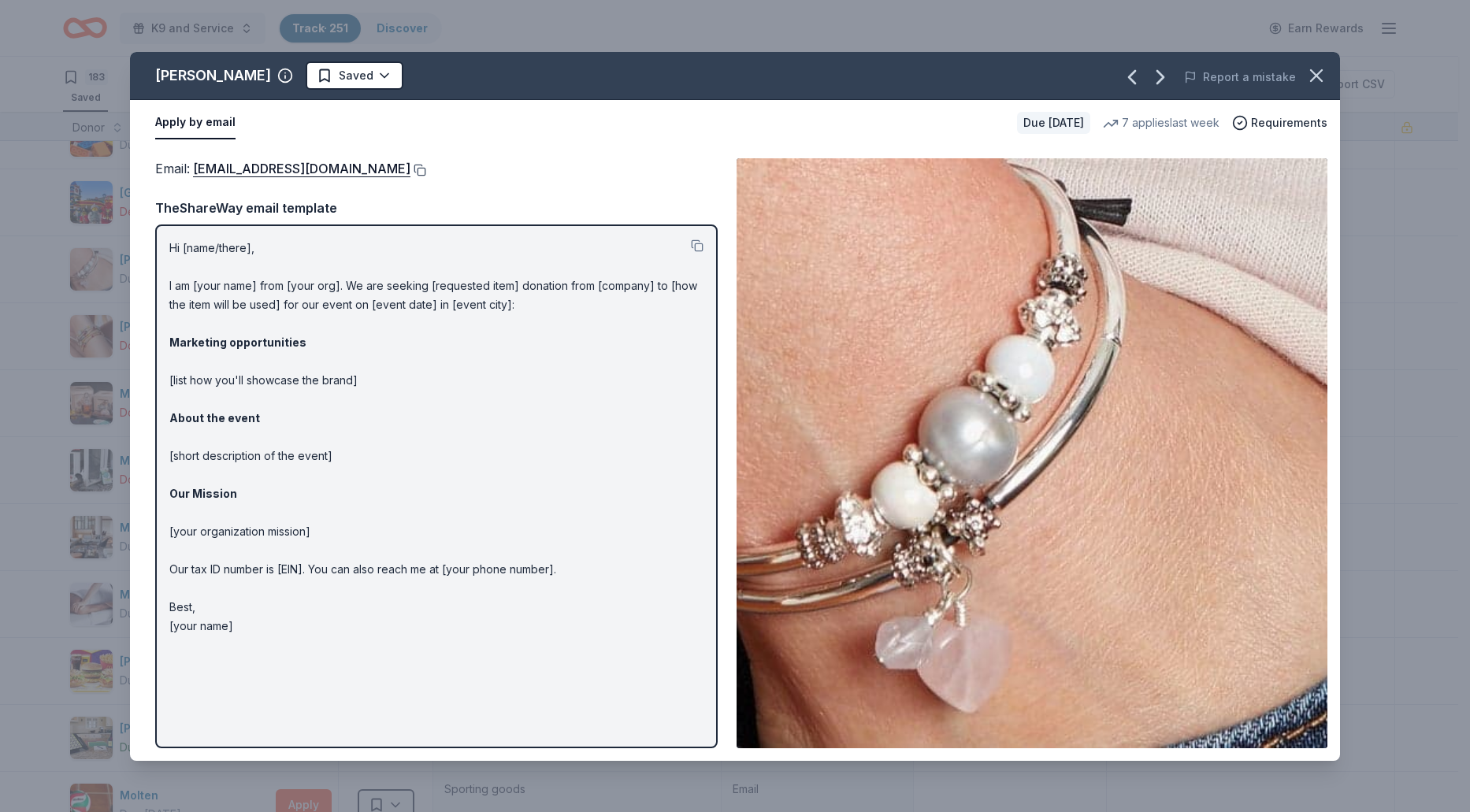
click at [411, 170] on button at bounding box center [418, 169] width 16 height 13
click at [354, 81] on html "K9 and Service Track · 251 Discover Earn Rewards 183 Saved 64 Applied 4 Approve…" at bounding box center [735, 406] width 1470 height 812
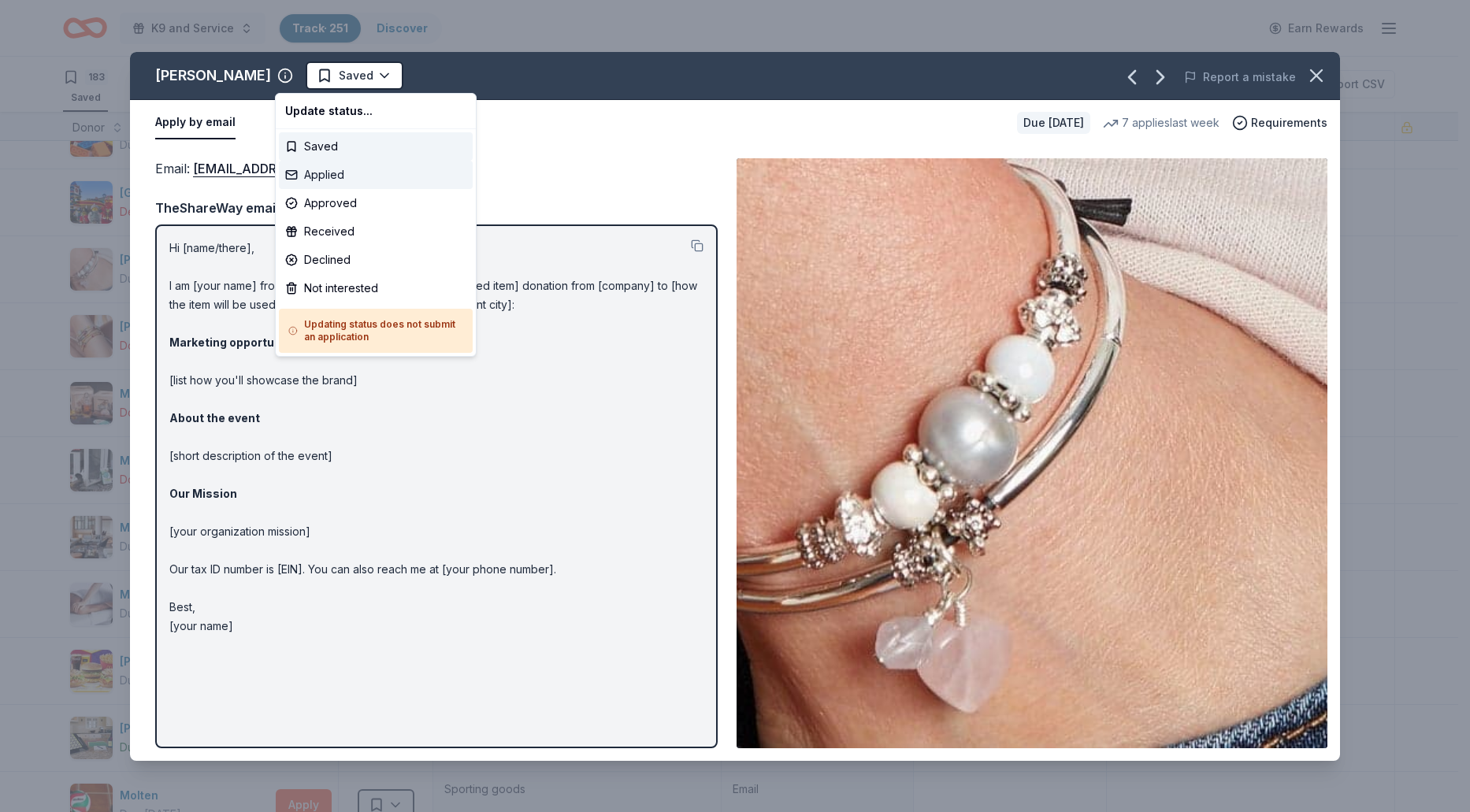
click at [353, 176] on div "Applied" at bounding box center [375, 175] width 194 height 28
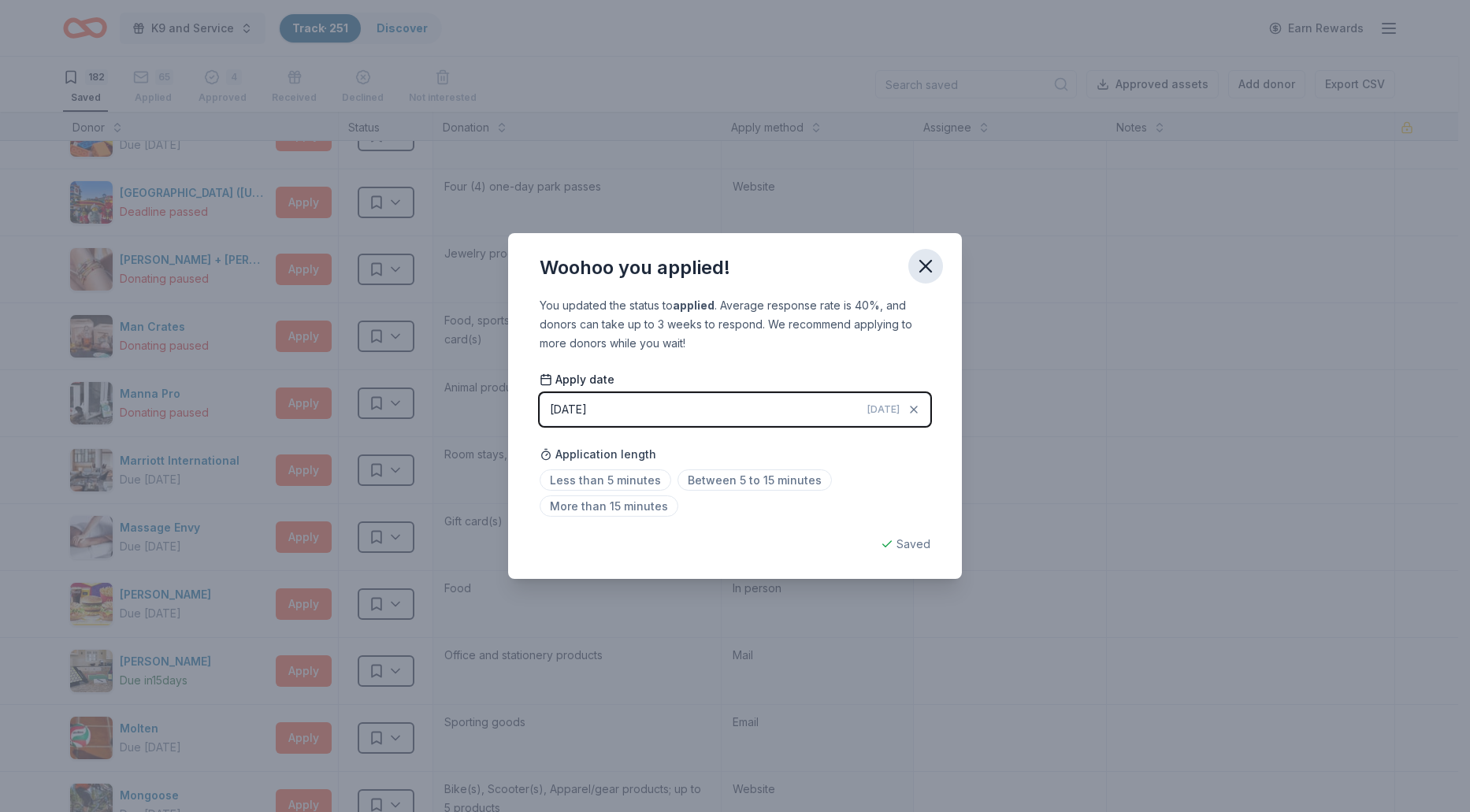
click at [929, 263] on icon "button" at bounding box center [925, 266] width 11 height 11
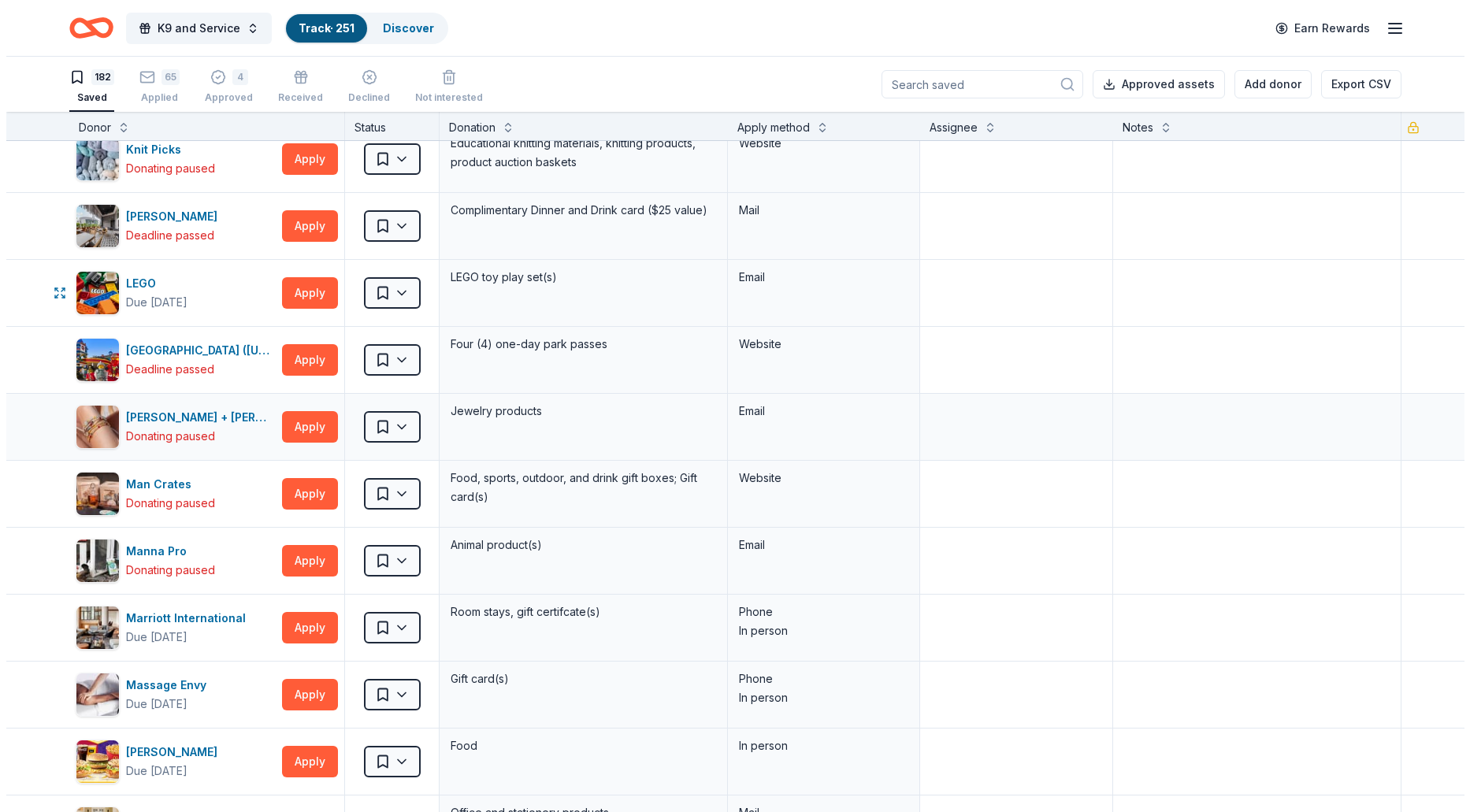
scroll to position [4725, 0]
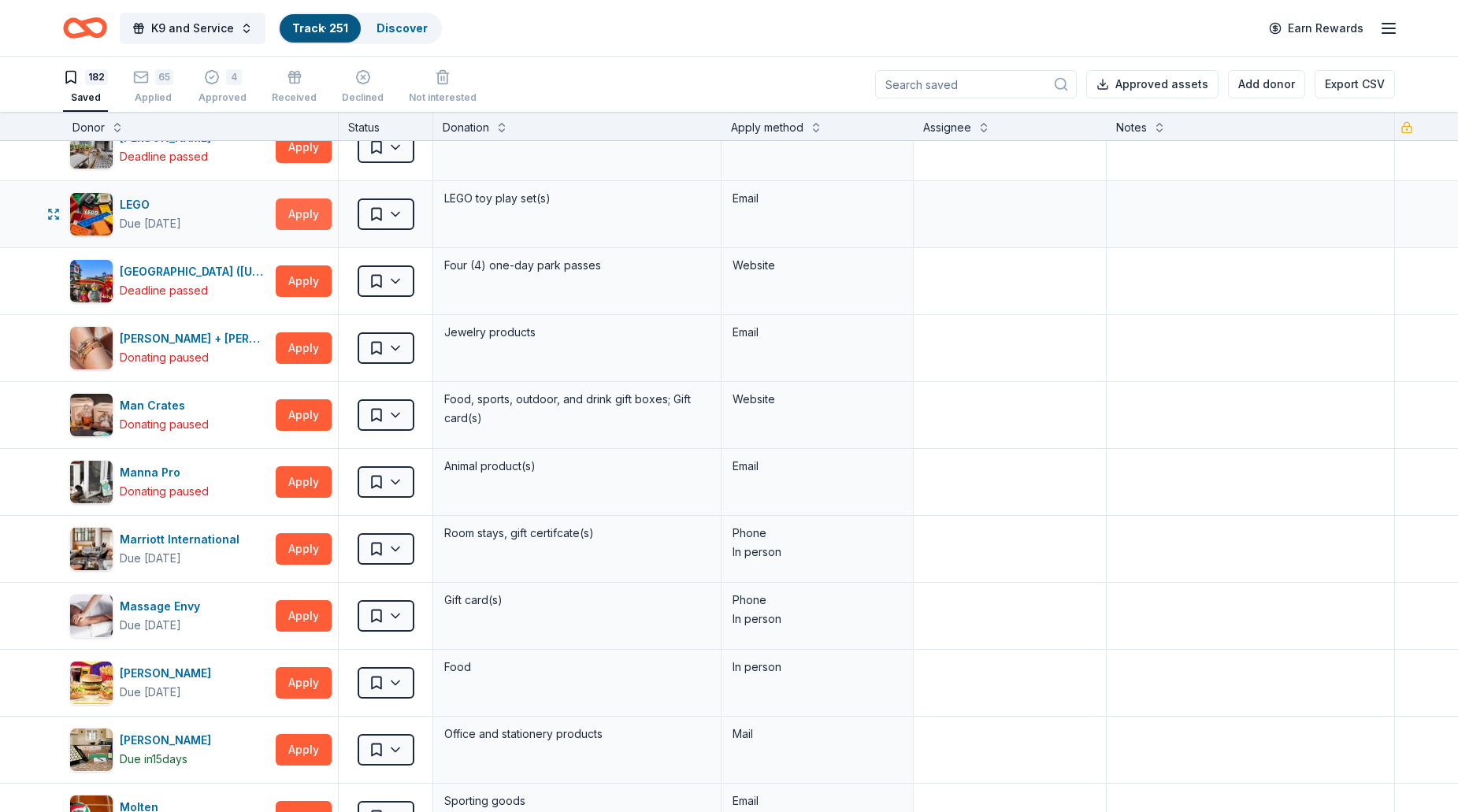
click at [311, 226] on button "Apply" at bounding box center [303, 215] width 56 height 32
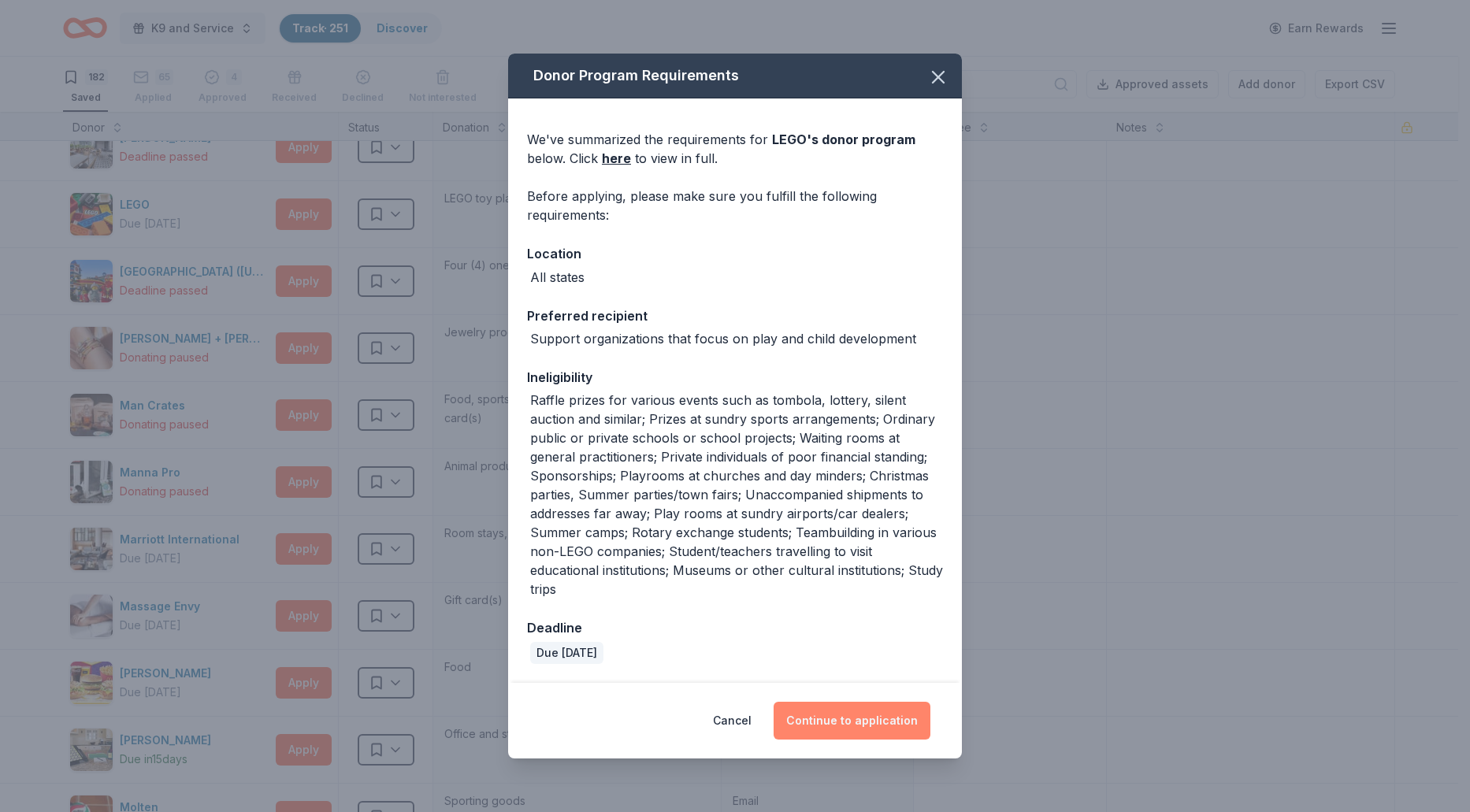
click at [831, 721] on button "Continue to application" at bounding box center [851, 720] width 157 height 38
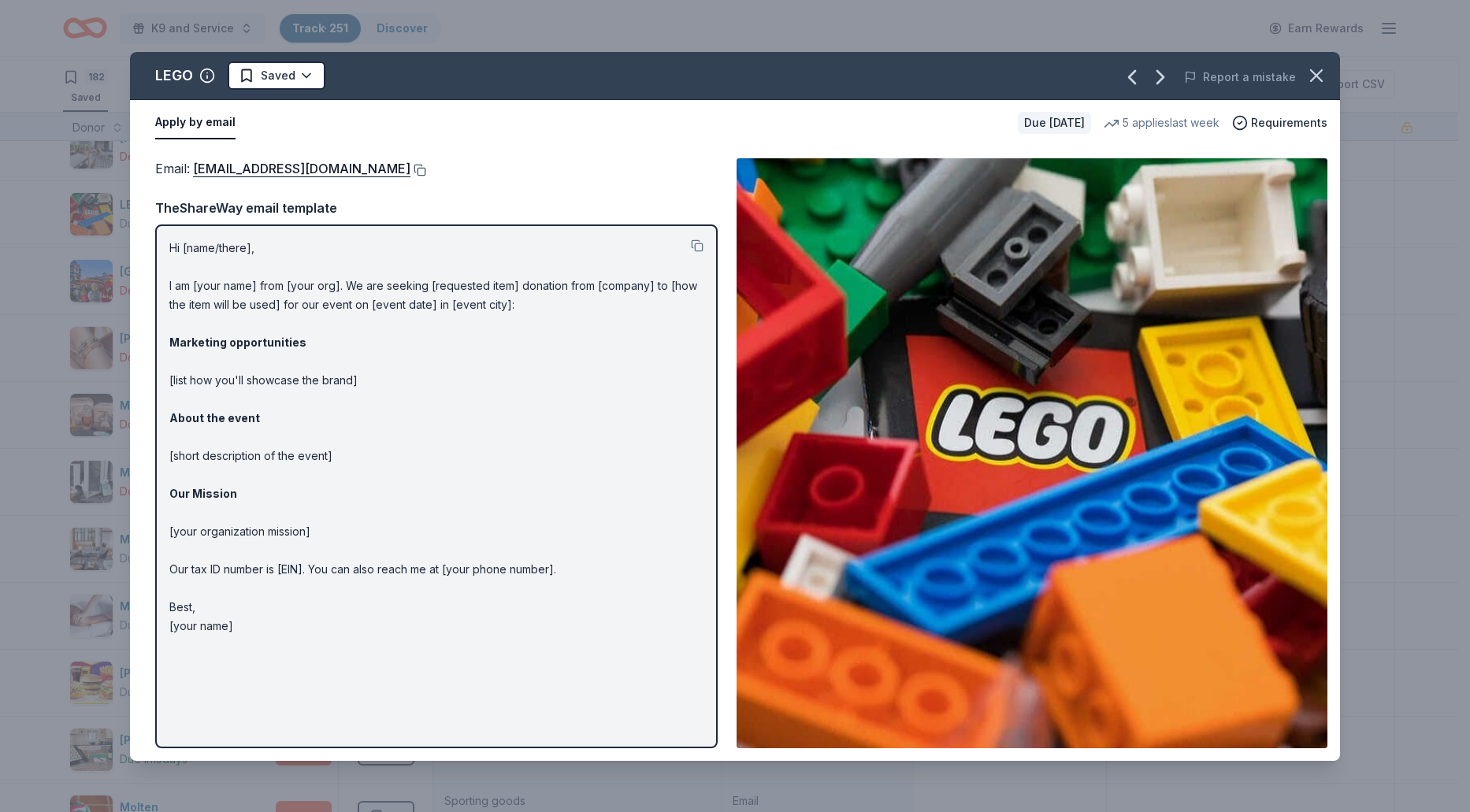
click at [411, 168] on button at bounding box center [418, 169] width 16 height 13
click at [311, 78] on html "K9 and Service Track · 251 Discover Earn Rewards 182 Saved 65 Applied 4 Approve…" at bounding box center [735, 406] width 1470 height 812
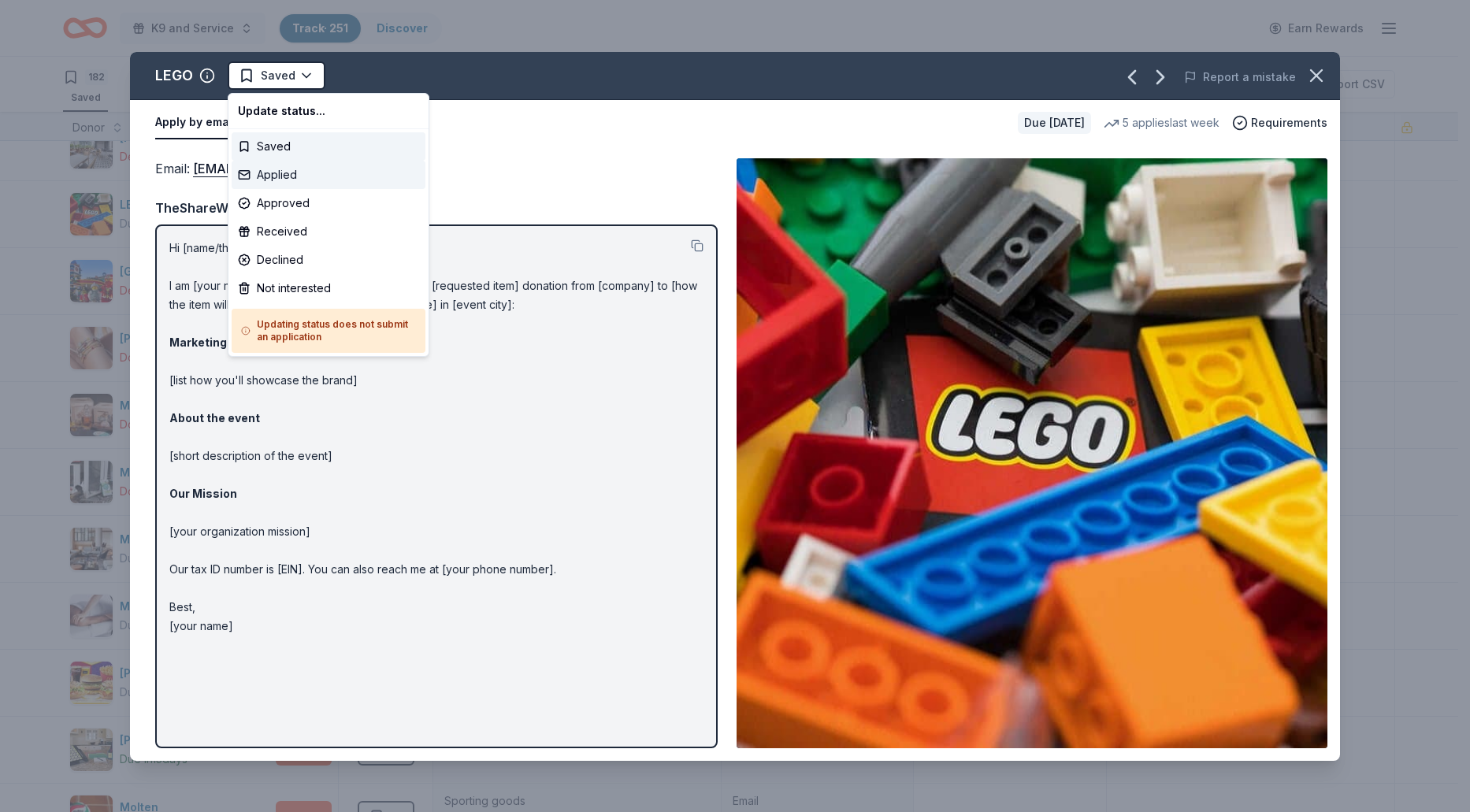
click at [296, 169] on div "Applied" at bounding box center [328, 175] width 194 height 28
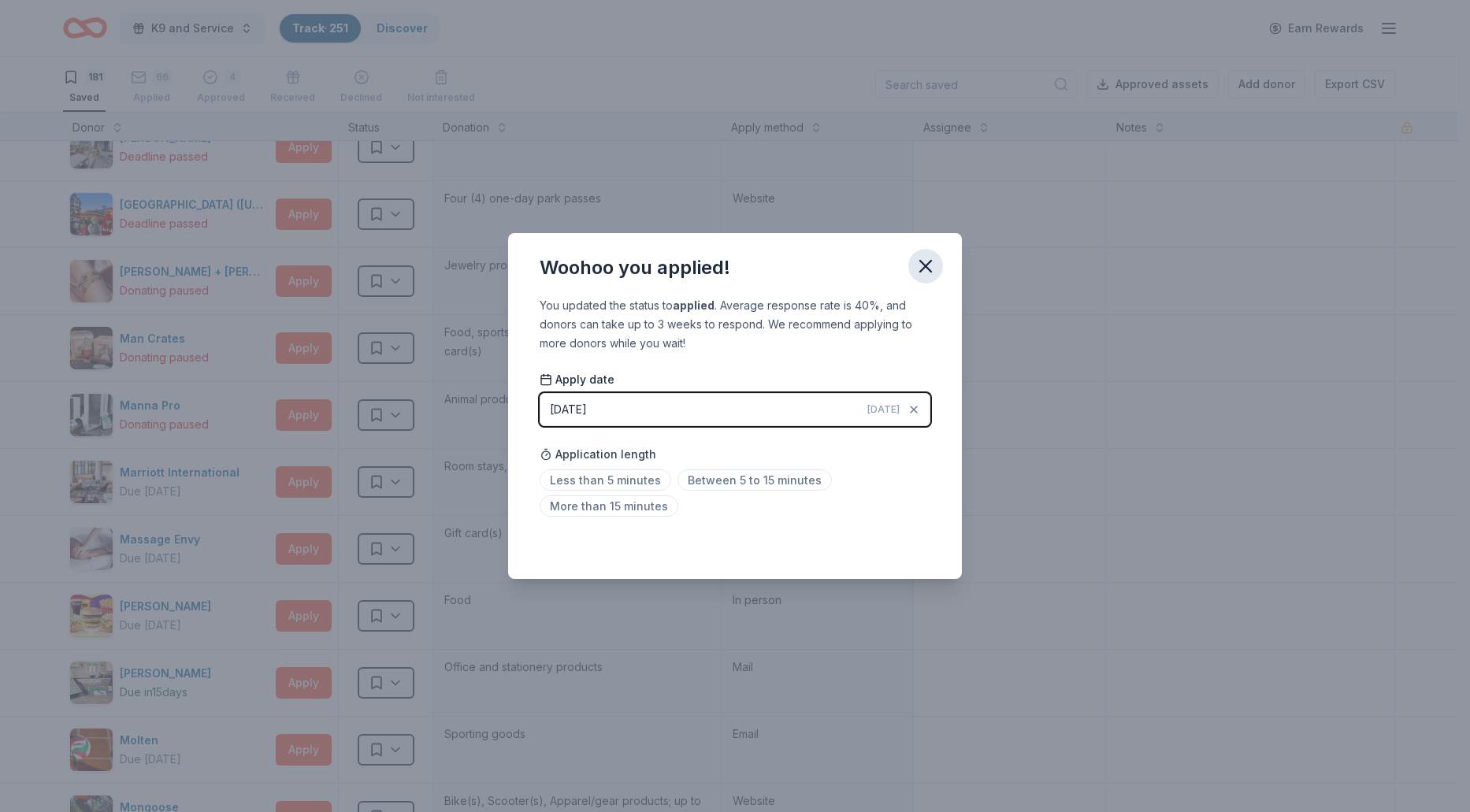
click at [924, 276] on icon "button" at bounding box center [925, 266] width 22 height 22
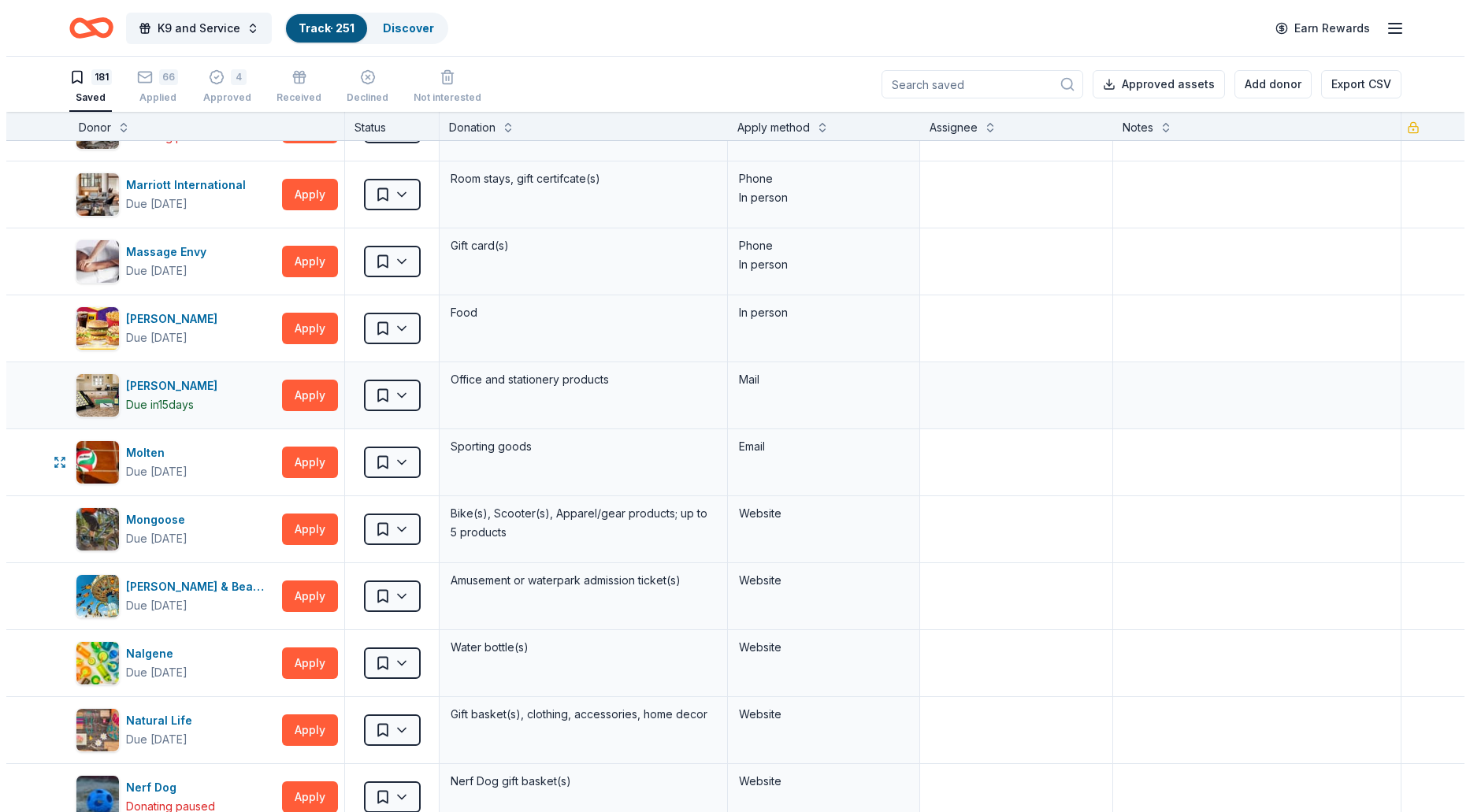
scroll to position [5040, 0]
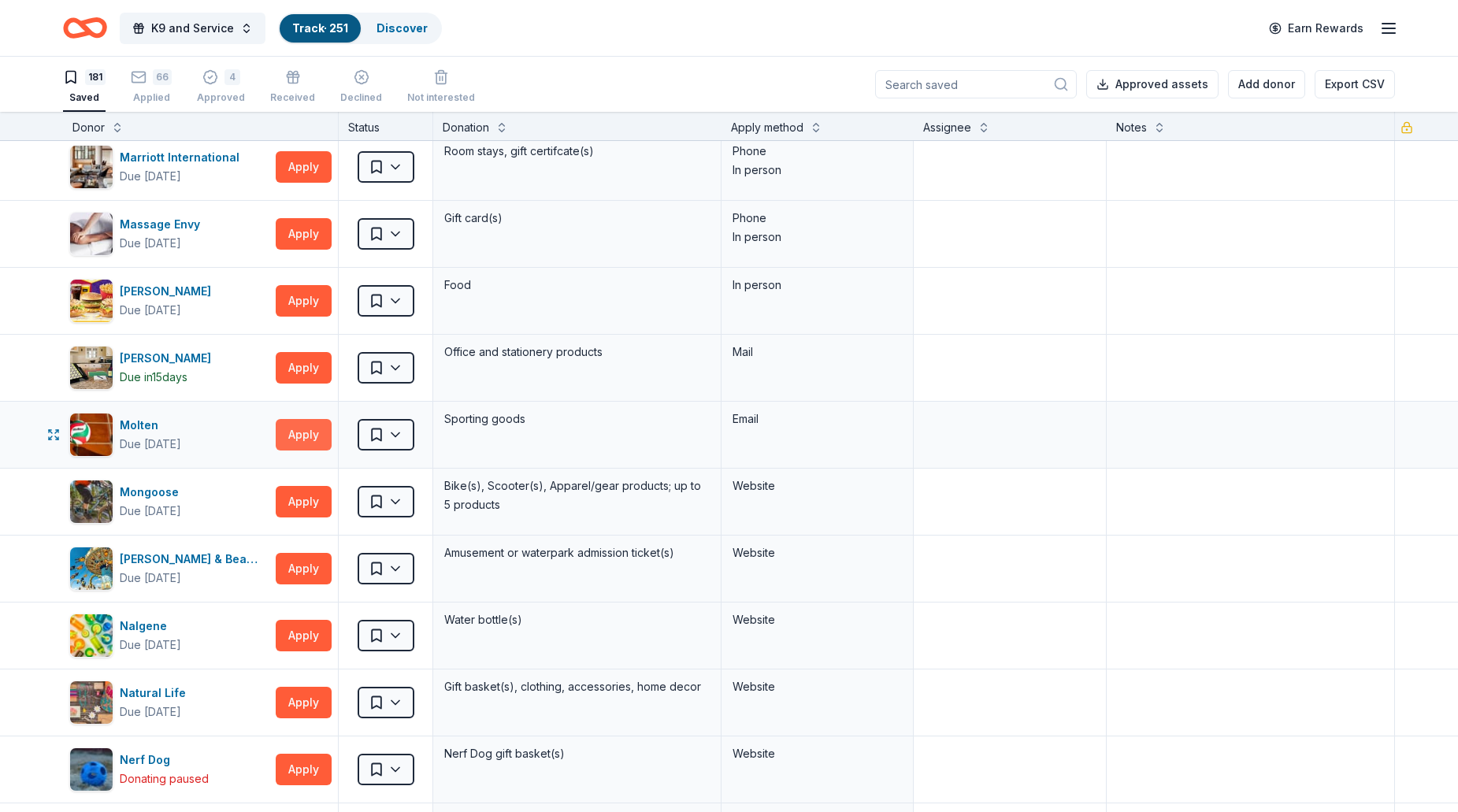
click at [310, 437] on button "Apply" at bounding box center [303, 435] width 56 height 32
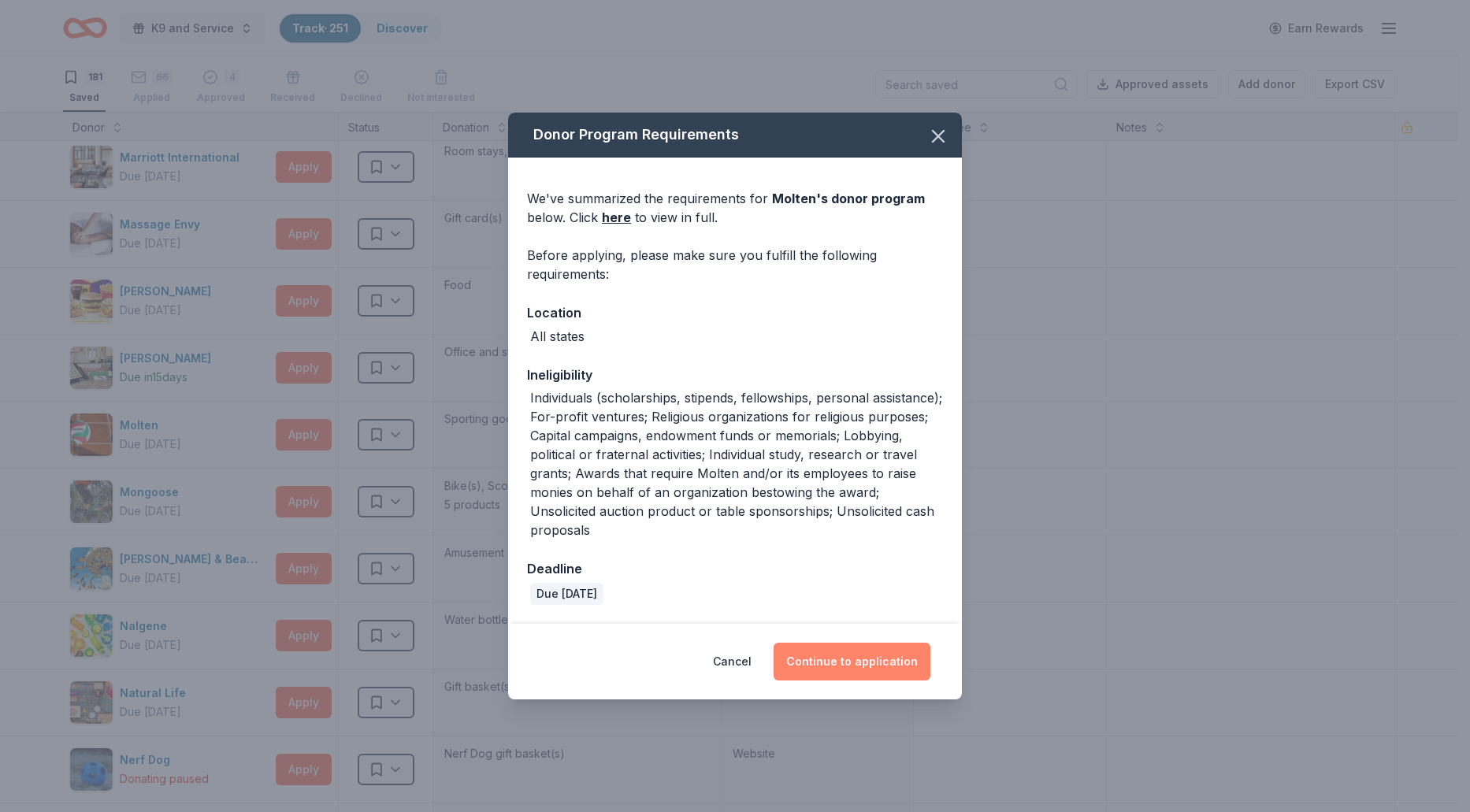
click at [844, 674] on button "Continue to application" at bounding box center [851, 661] width 157 height 38
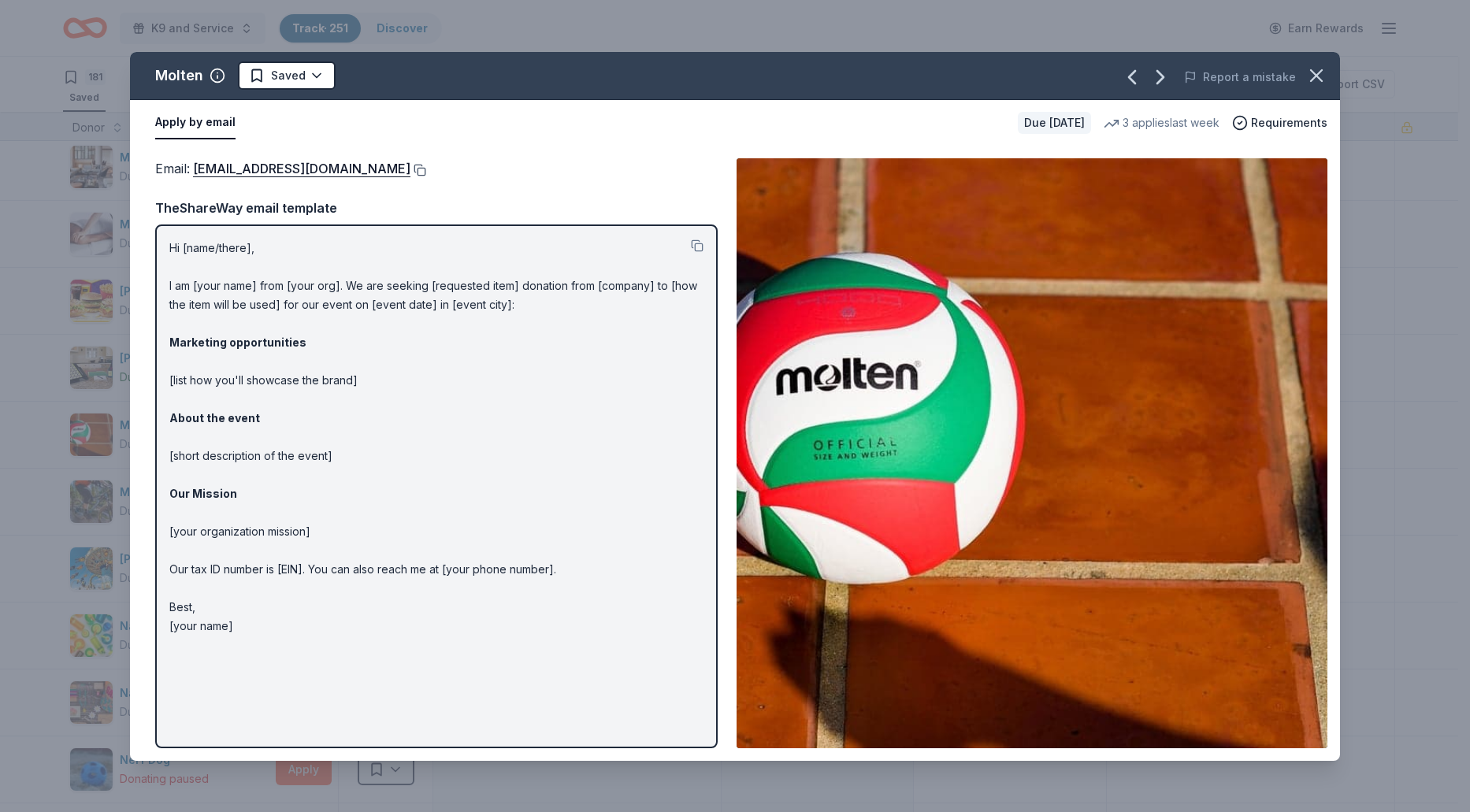
click at [411, 172] on button at bounding box center [418, 169] width 16 height 13
click at [314, 70] on html "K9 and Service Track · 251 Discover Earn Rewards 181 Saved 66 Applied 4 Approve…" at bounding box center [735, 406] width 1470 height 812
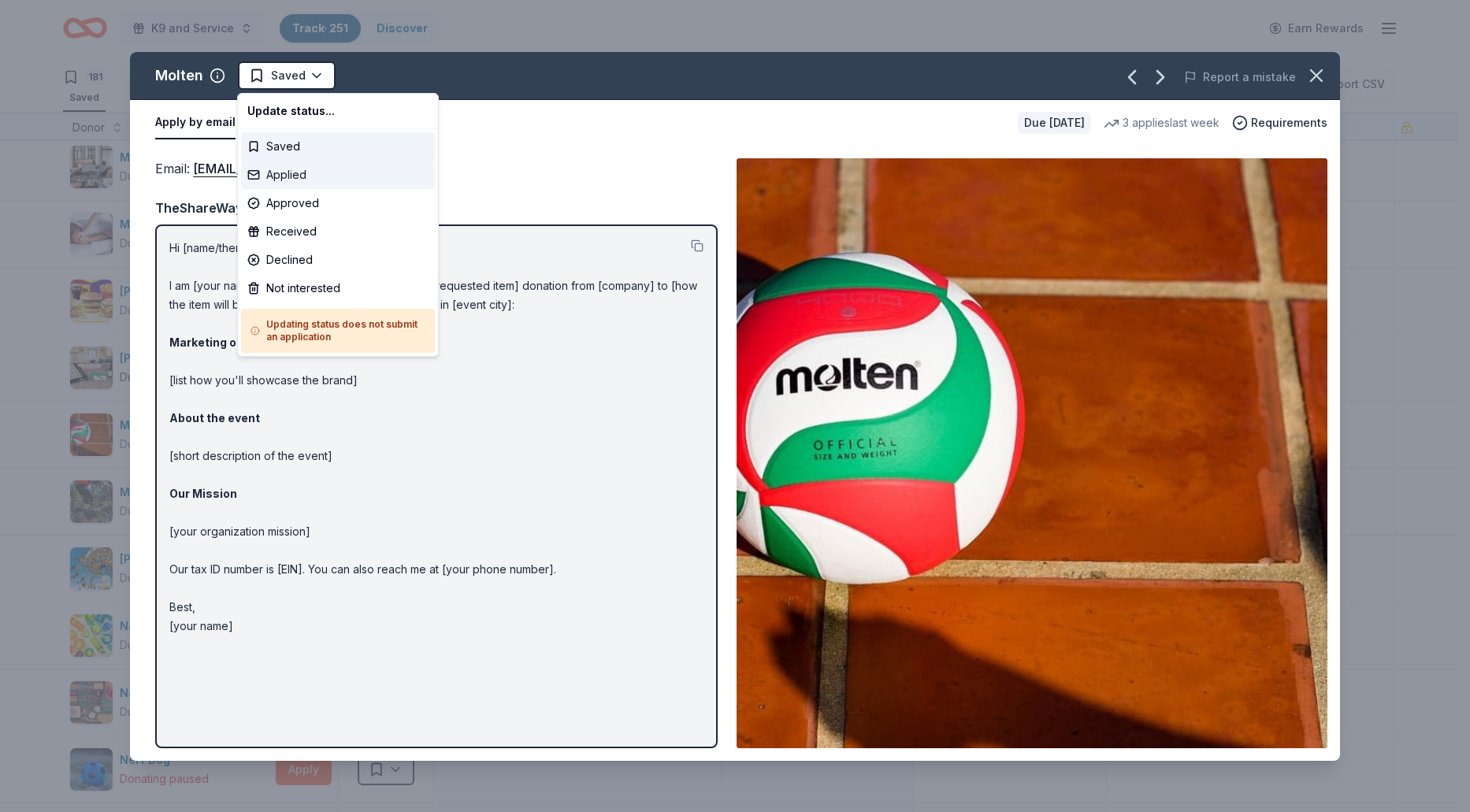
click at [294, 176] on div "Applied" at bounding box center [338, 175] width 194 height 28
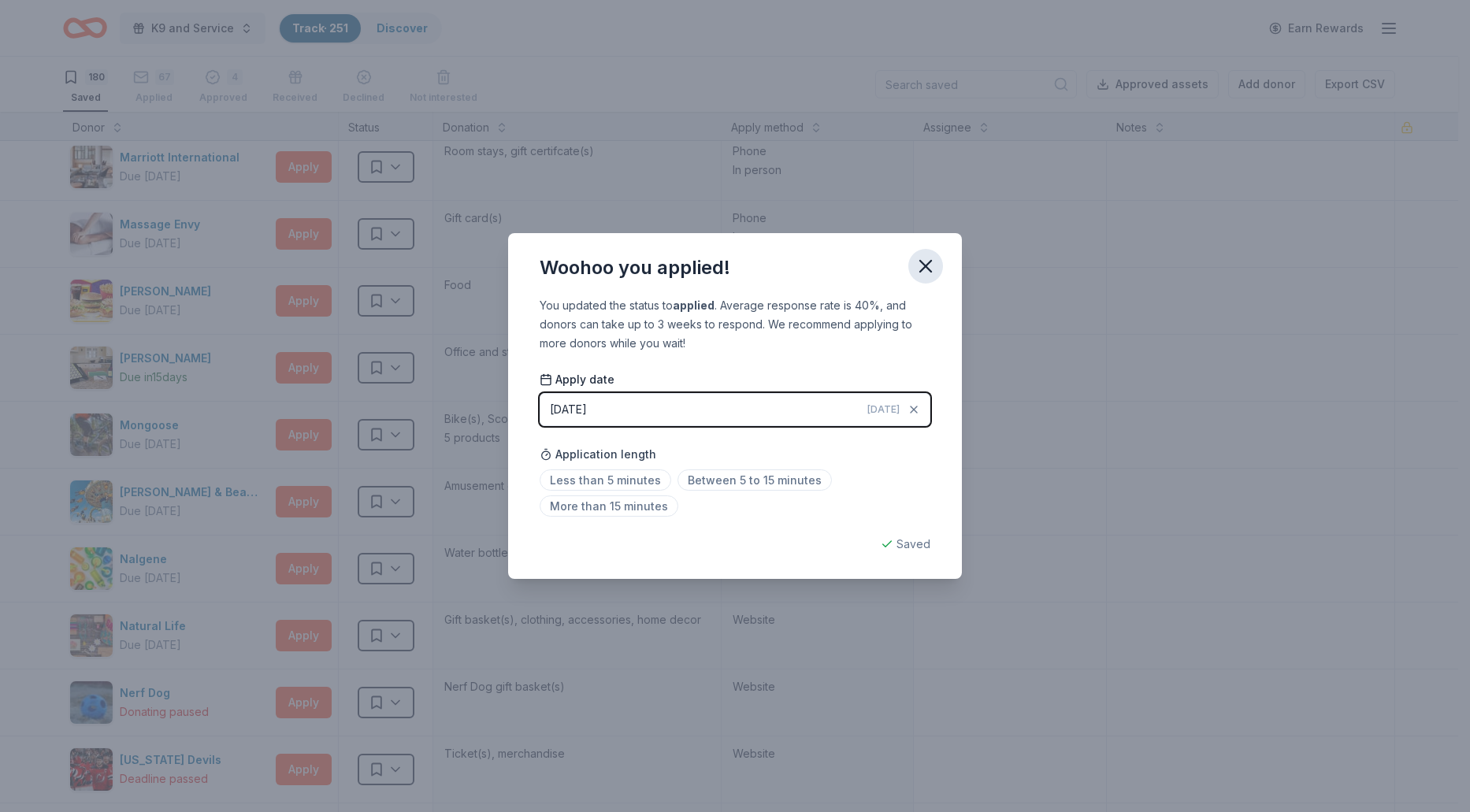
click at [918, 274] on icon "button" at bounding box center [925, 266] width 22 height 22
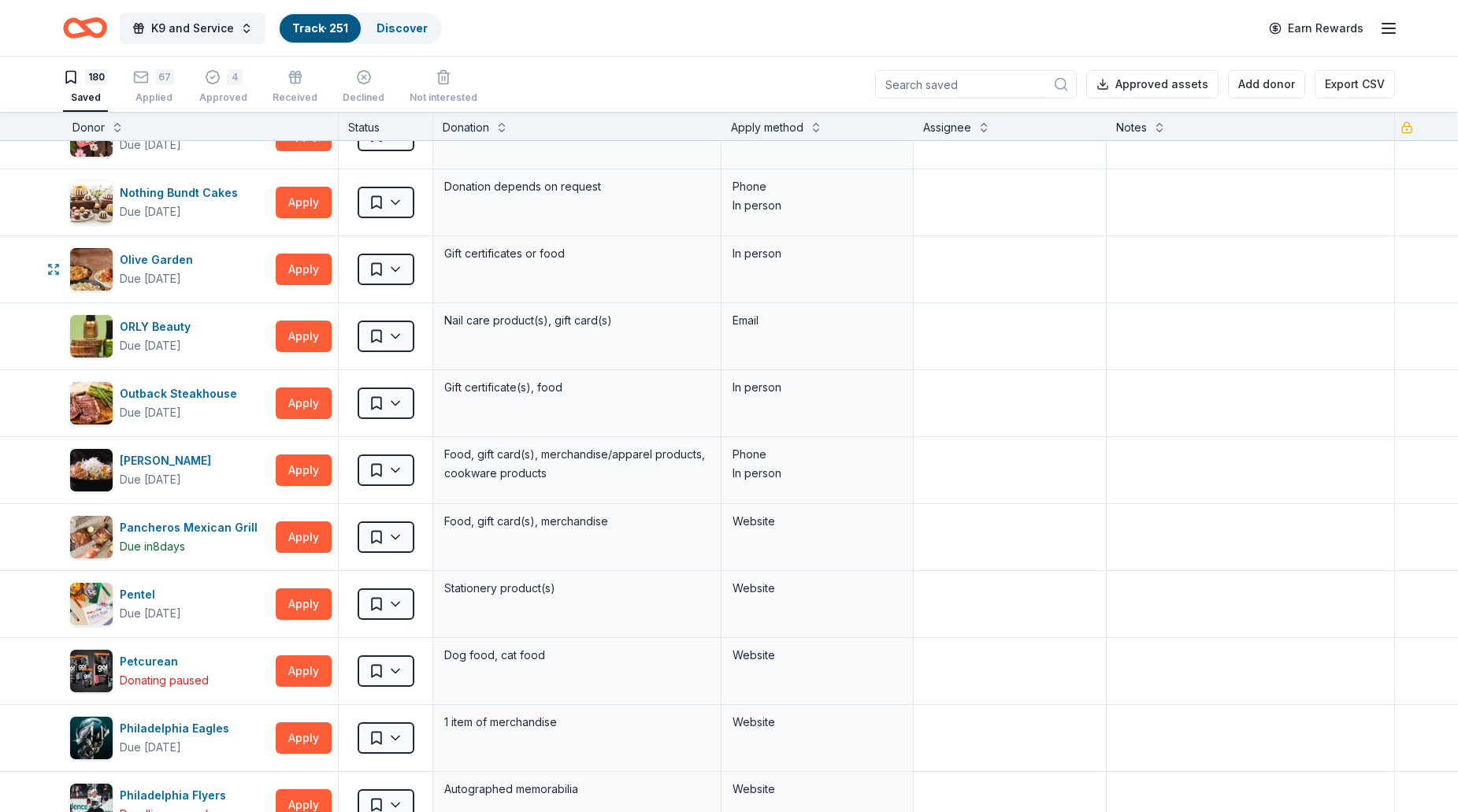
scroll to position [6064, 0]
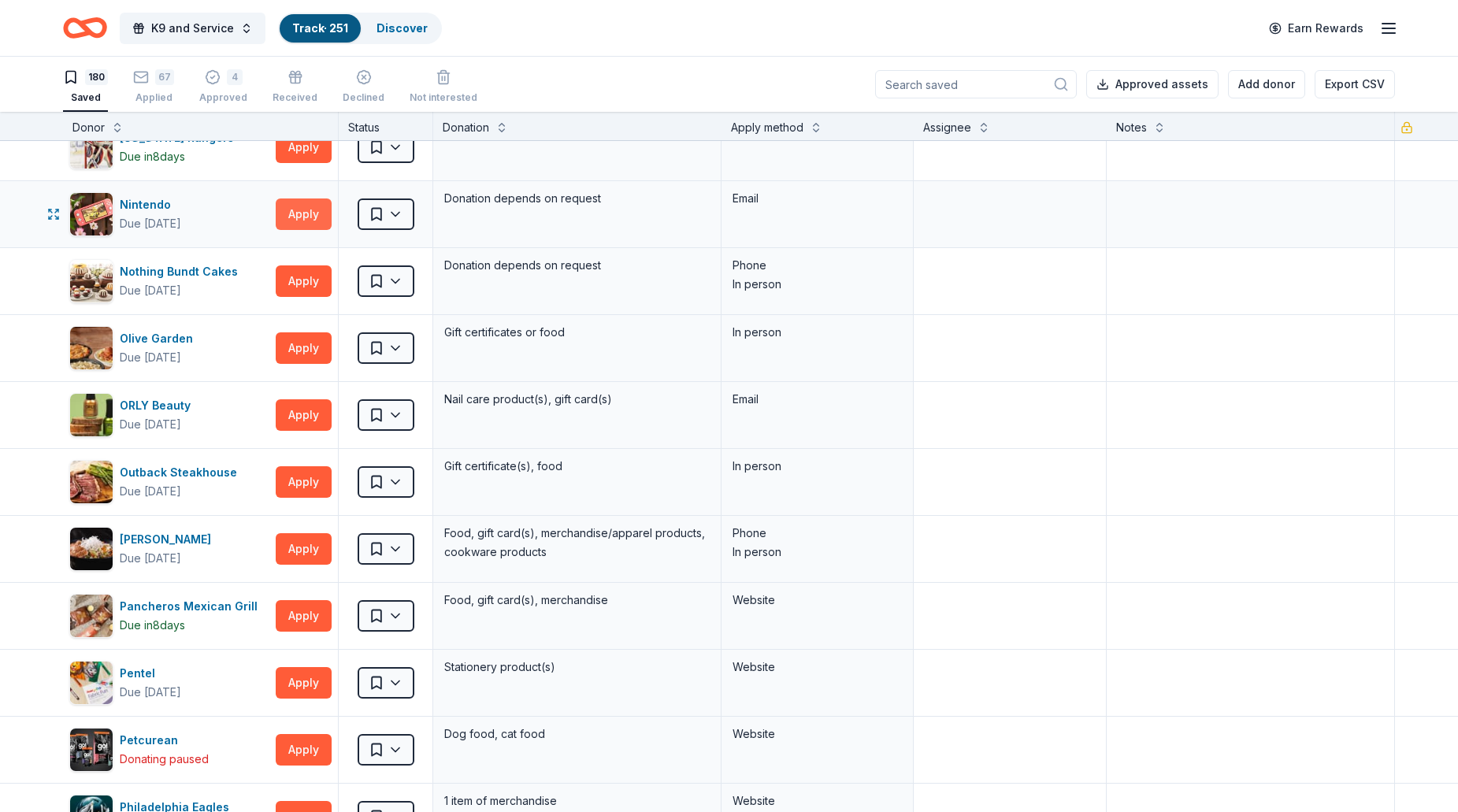
click at [307, 220] on button "Apply" at bounding box center [303, 215] width 56 height 32
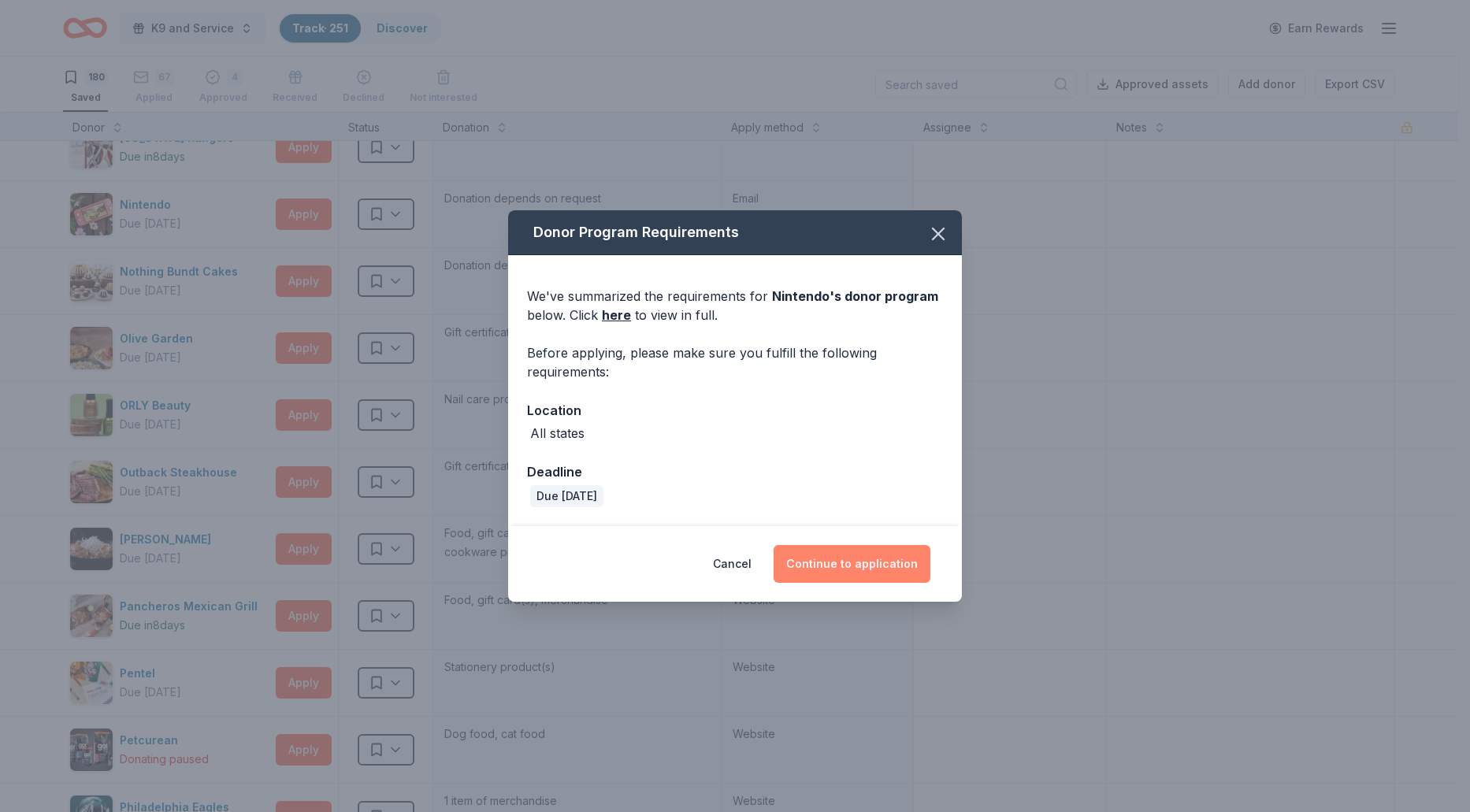
click at [820, 556] on button "Continue to application" at bounding box center [851, 563] width 157 height 38
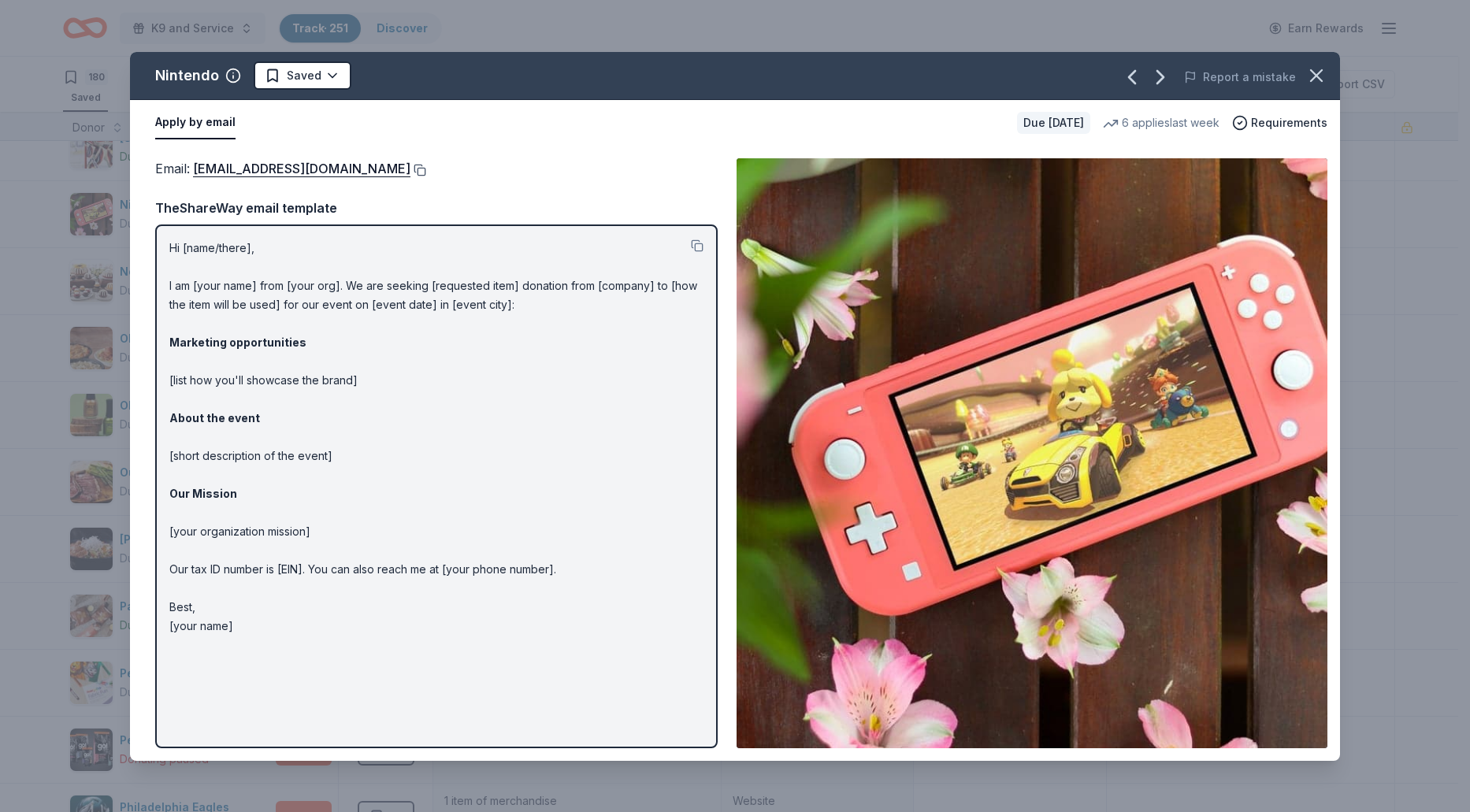
click at [426, 172] on button at bounding box center [418, 169] width 16 height 13
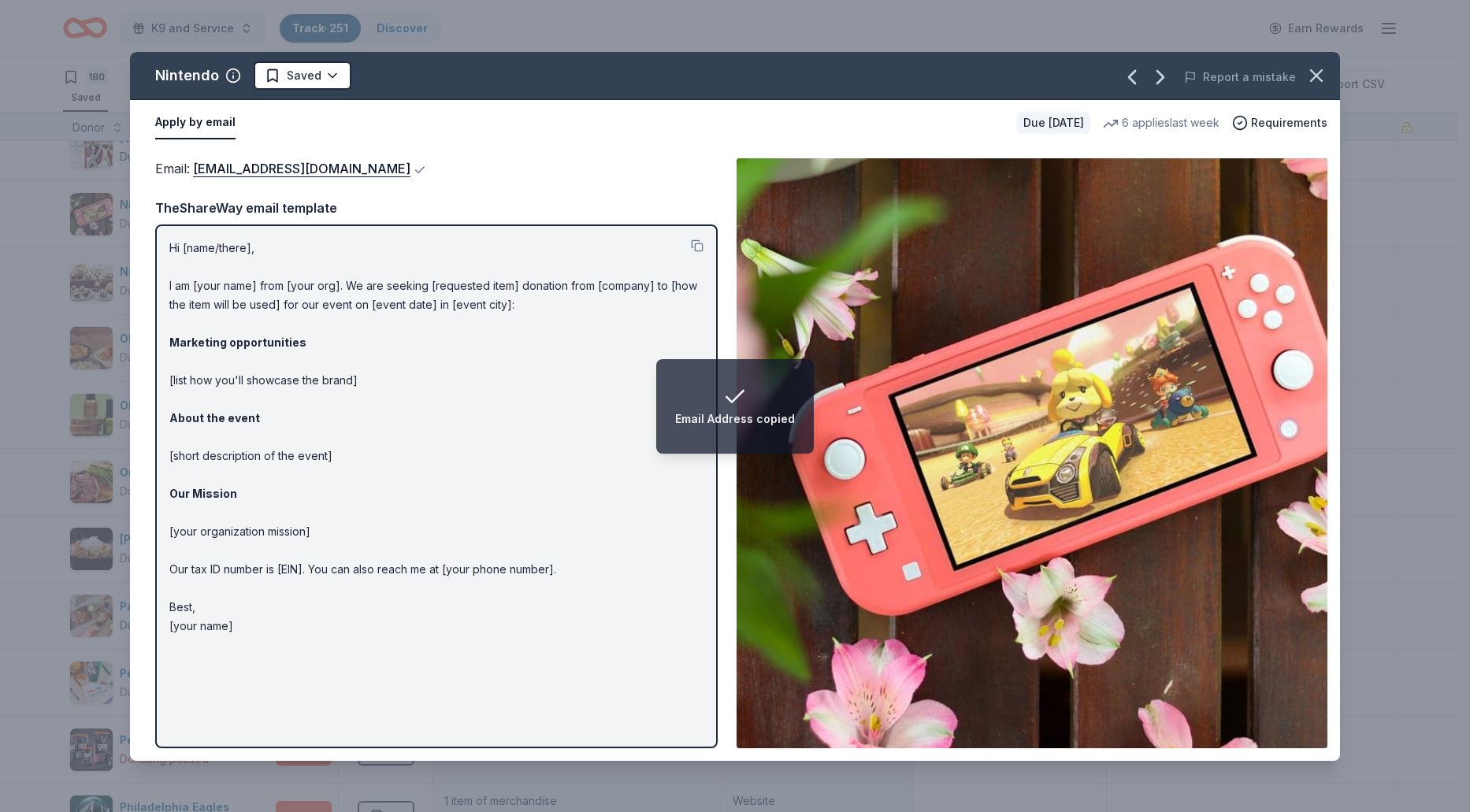
click at [42, 209] on div "Nintendo Saved Report a mistake Apply by email Due in 20 days 6 applies last we…" at bounding box center [735, 406] width 1470 height 812
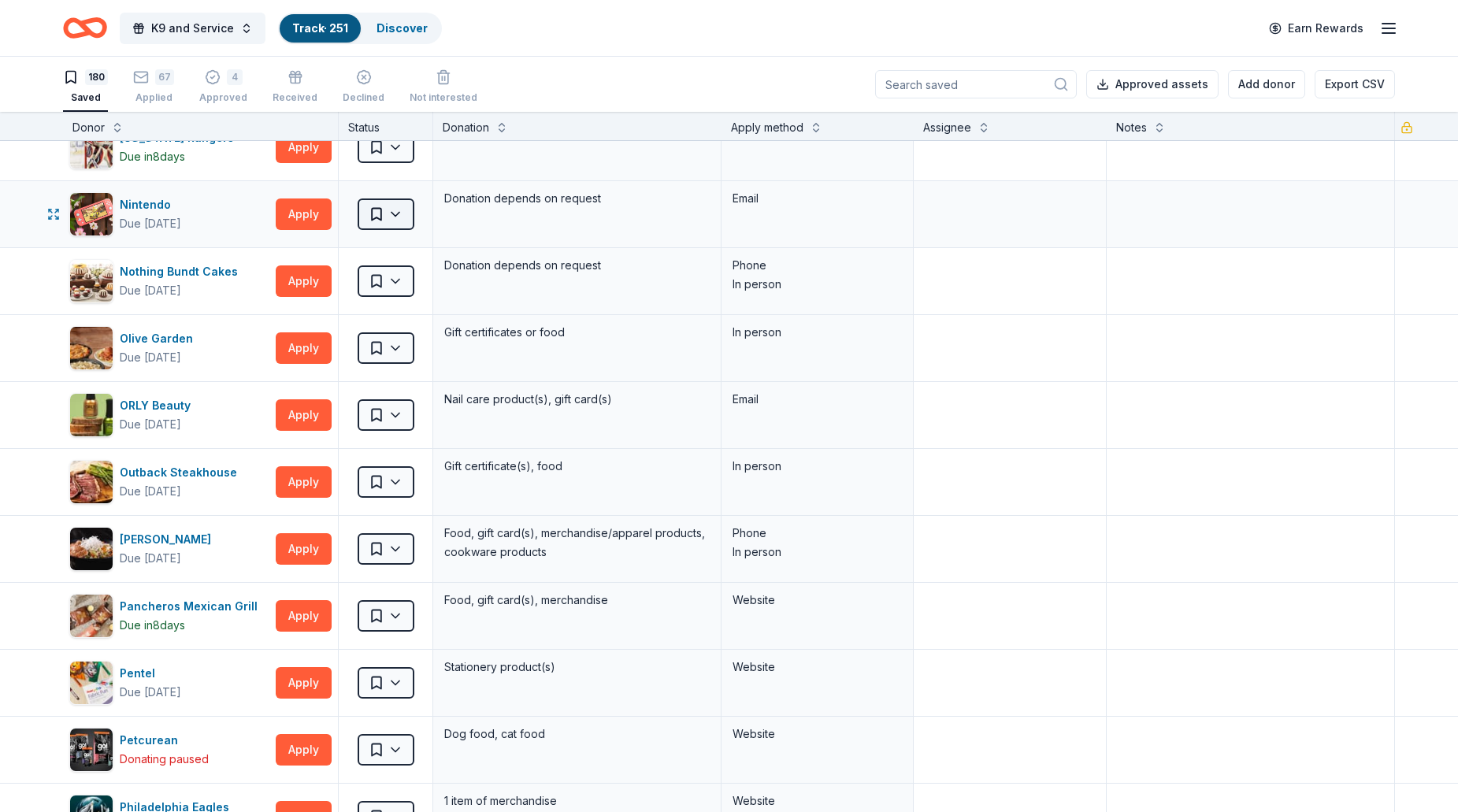
click at [401, 220] on html "K9 and Service Track · 251 Discover Earn Rewards 180 Saved 67 Applied 4 Approve…" at bounding box center [729, 406] width 1458 height 812
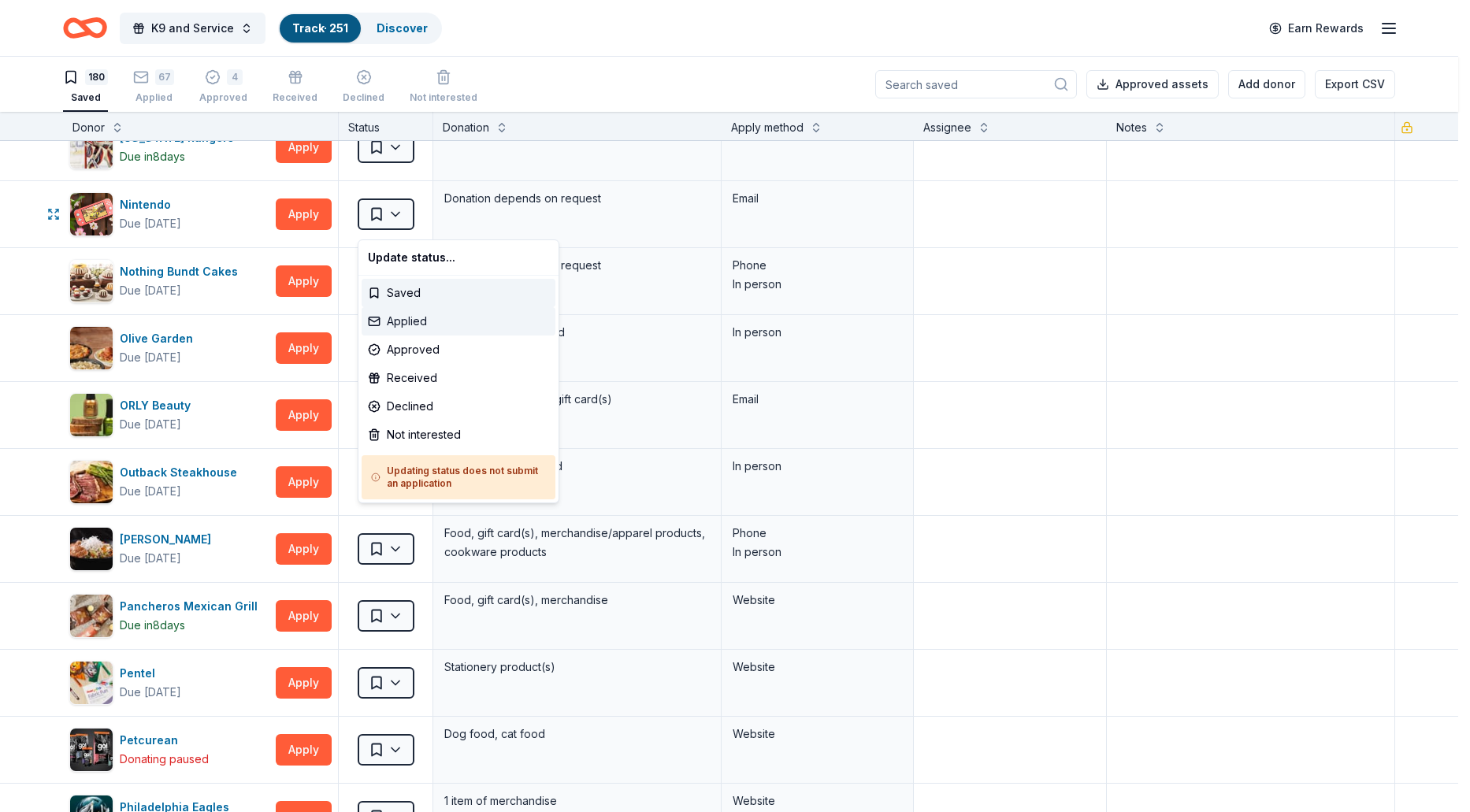
click at [406, 317] on div "Applied" at bounding box center [458, 322] width 194 height 28
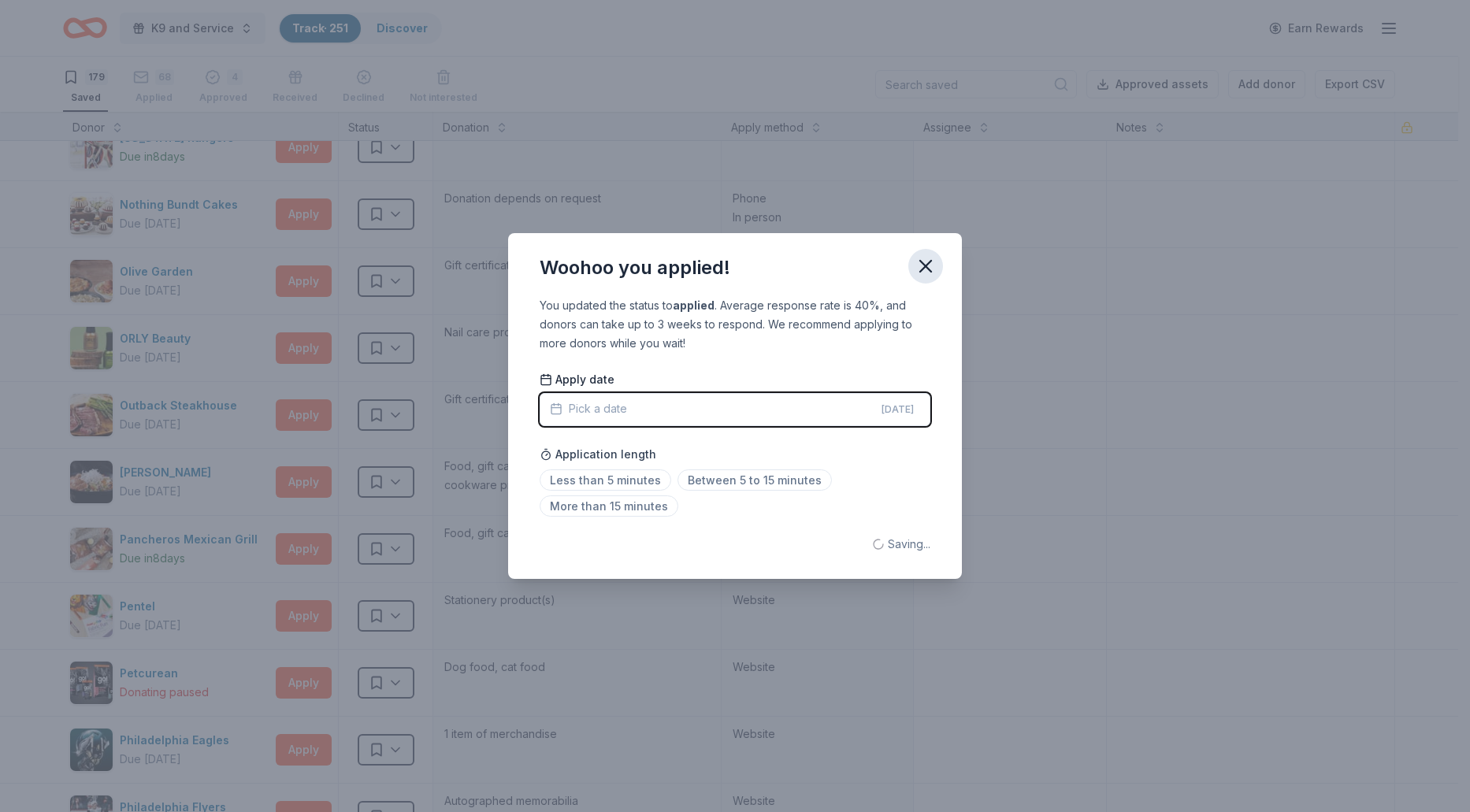
click at [931, 266] on icon "button" at bounding box center [925, 266] width 22 height 22
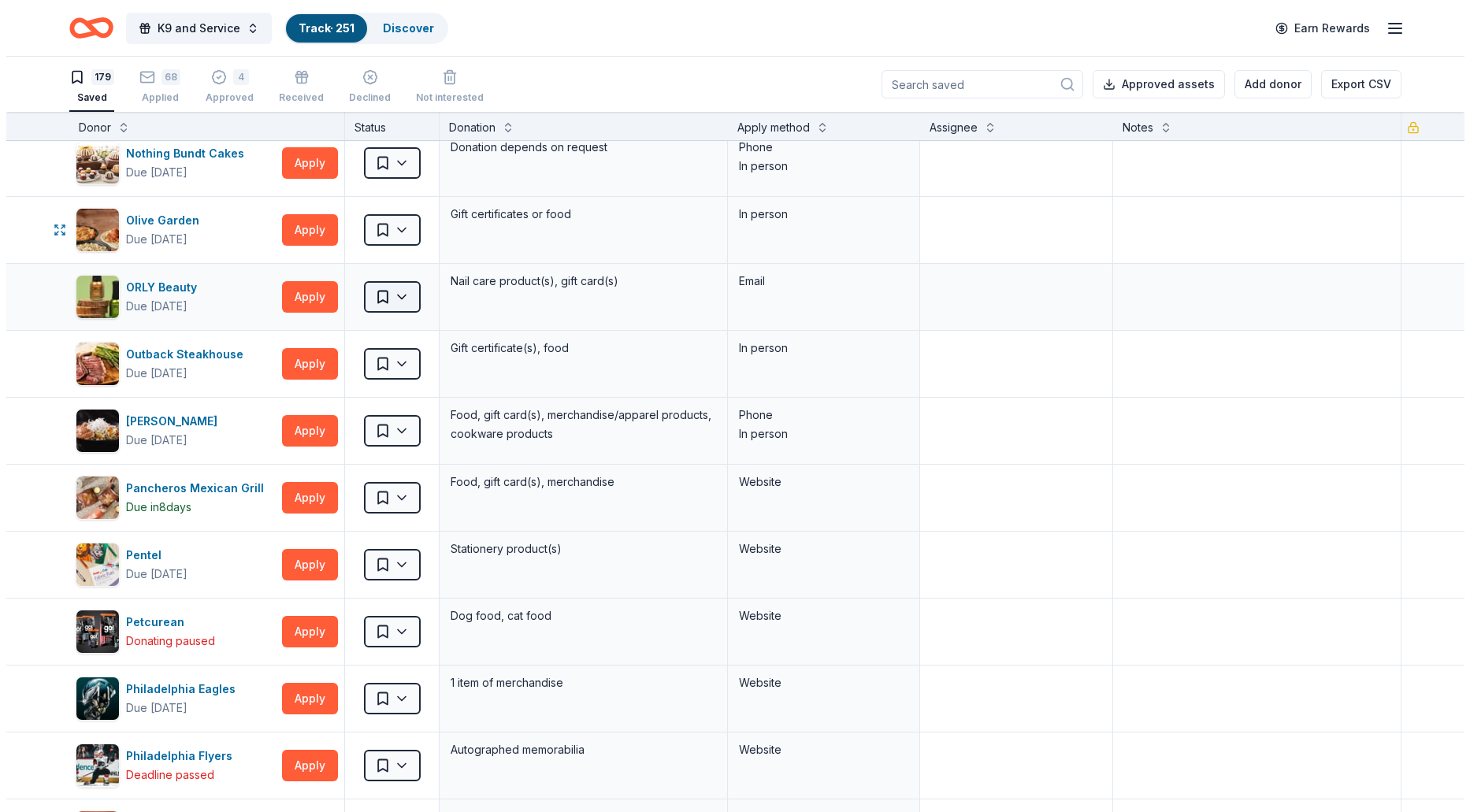
scroll to position [6142, 0]
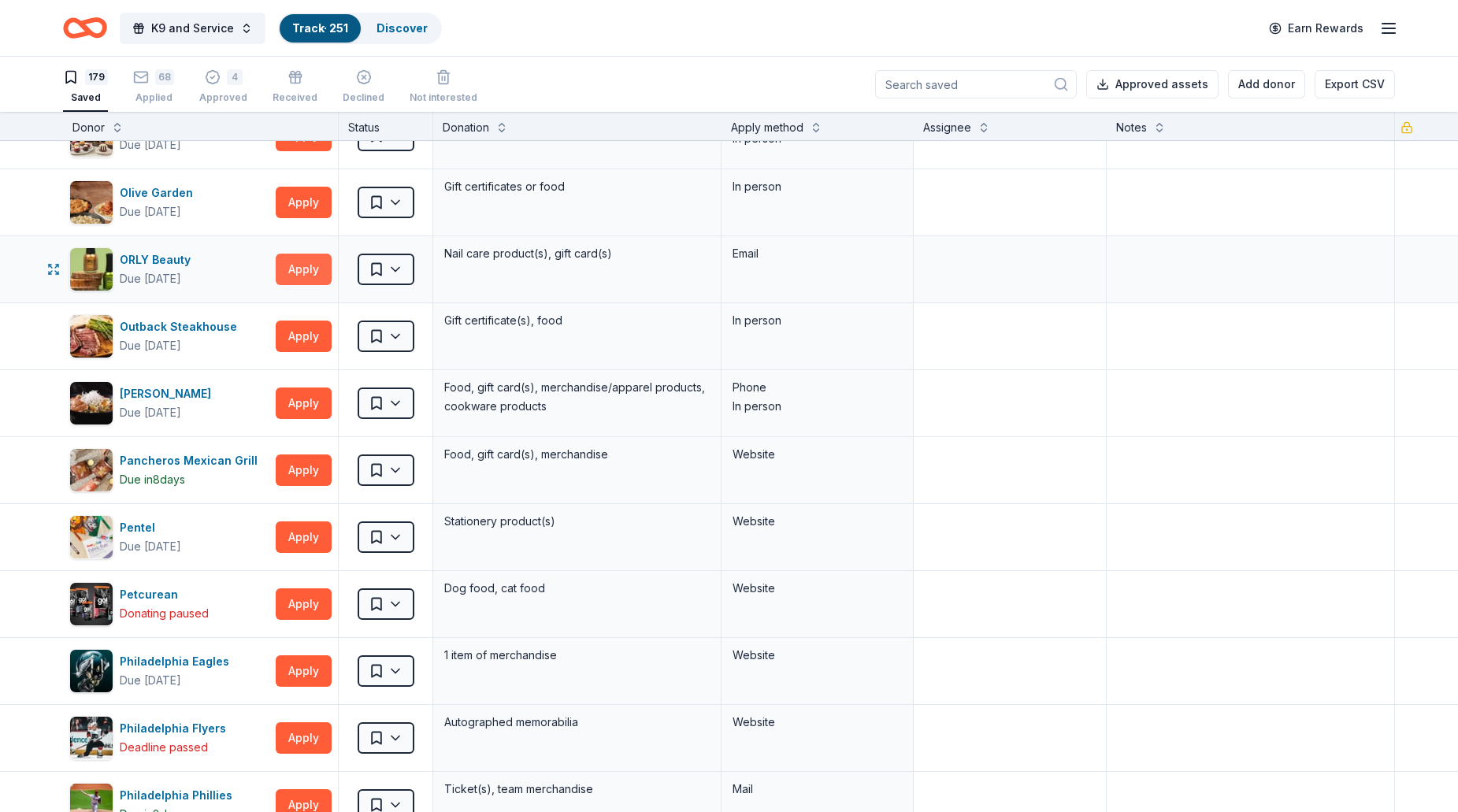
click at [302, 277] on button "Apply" at bounding box center [303, 270] width 56 height 32
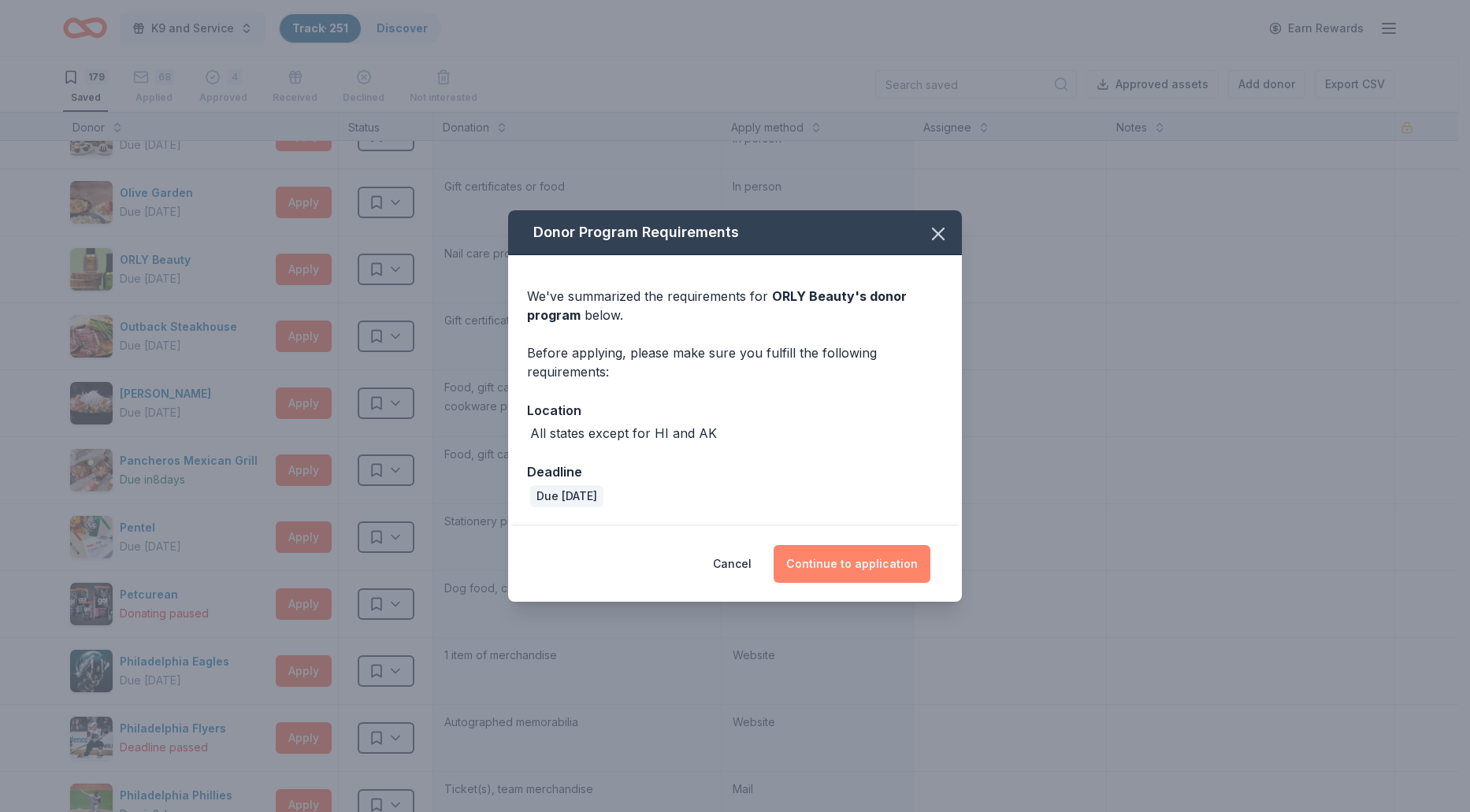
click at [837, 565] on button "Continue to application" at bounding box center [851, 563] width 157 height 38
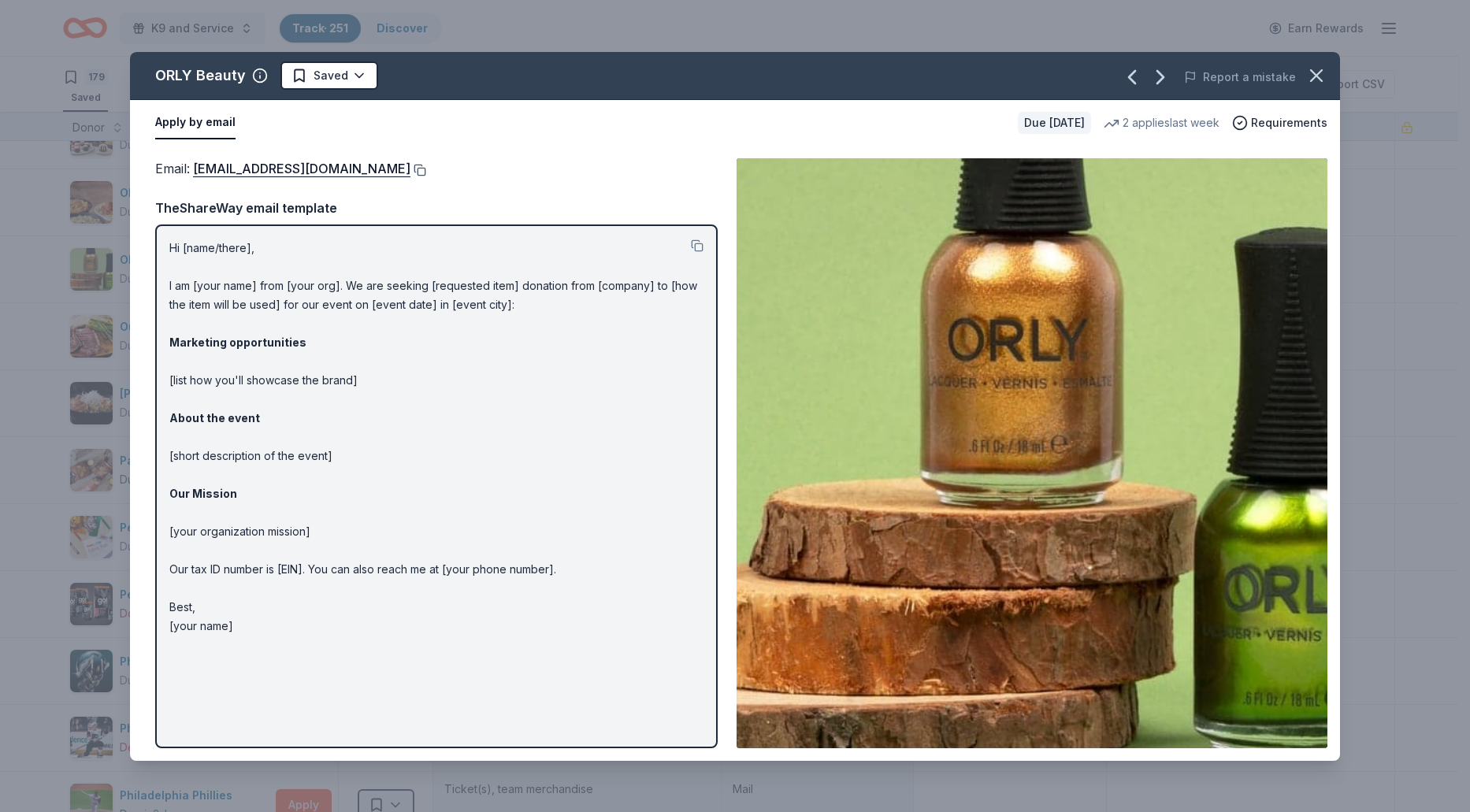
click at [412, 168] on button at bounding box center [418, 169] width 16 height 13
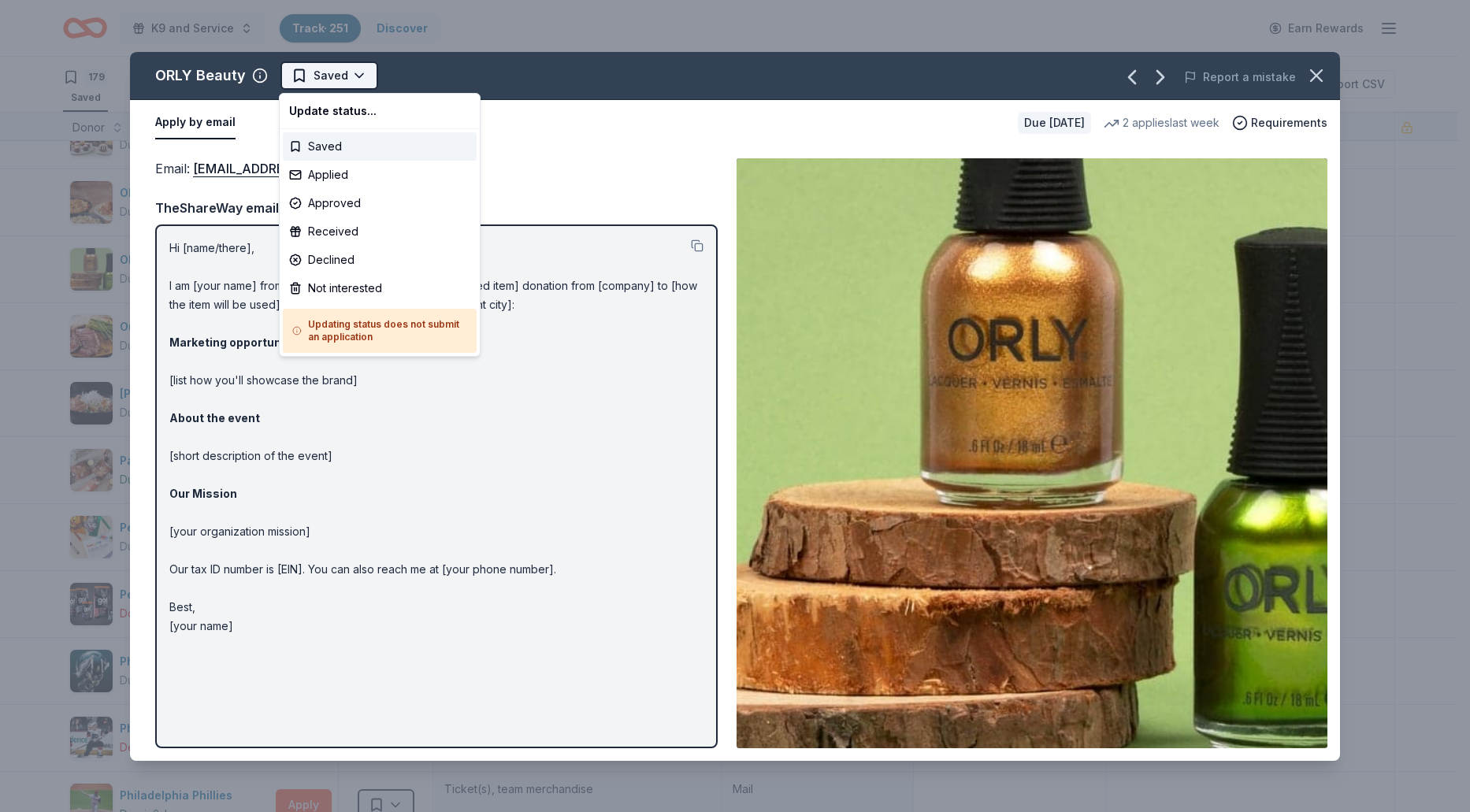
click at [364, 76] on html "K9 and Service Track · 251 Discover Earn Rewards 179 Saved 68 Applied 4 Approve…" at bounding box center [735, 406] width 1470 height 812
click at [339, 177] on div "Applied" at bounding box center [379, 175] width 194 height 28
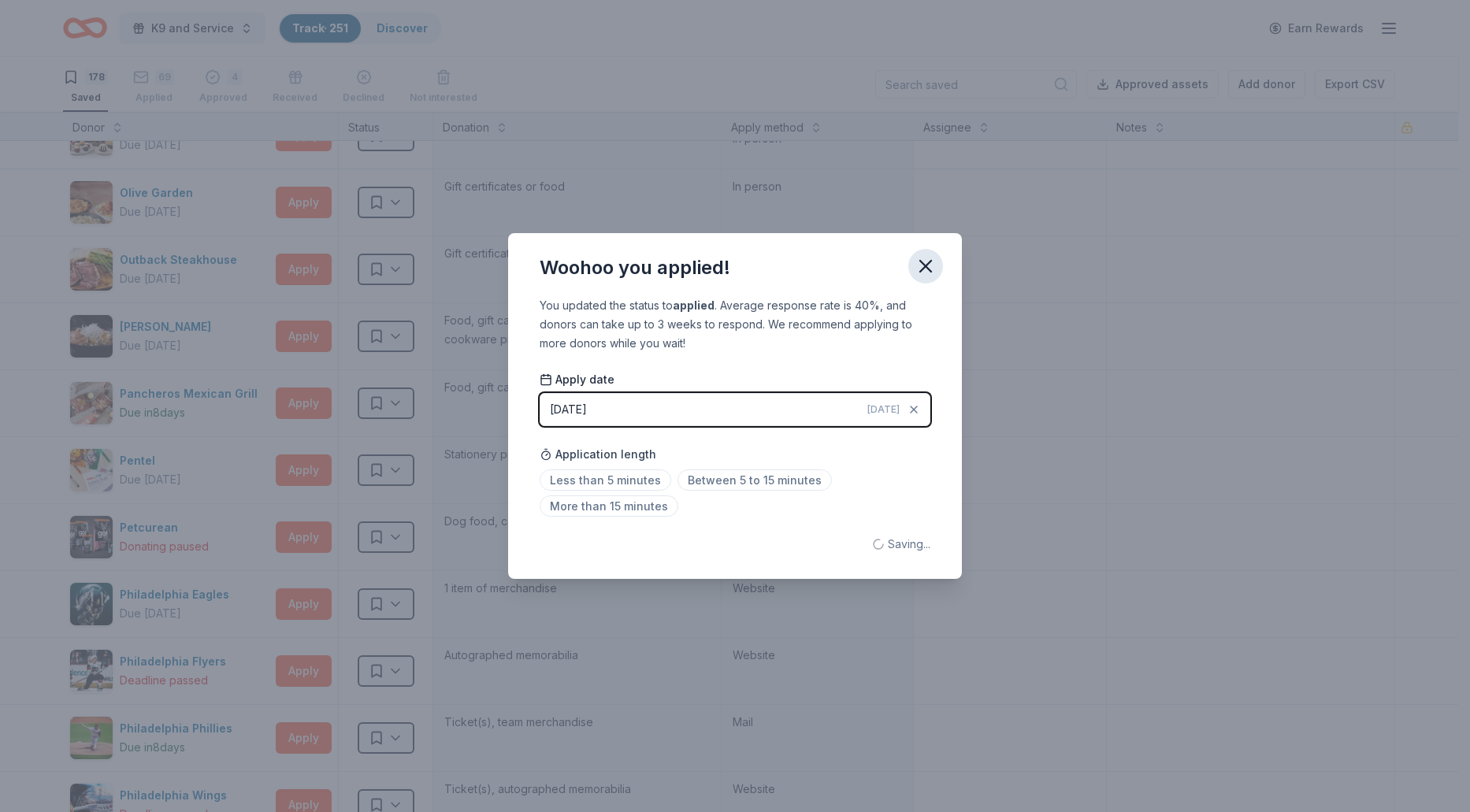
click at [930, 261] on icon "button" at bounding box center [925, 266] width 11 height 11
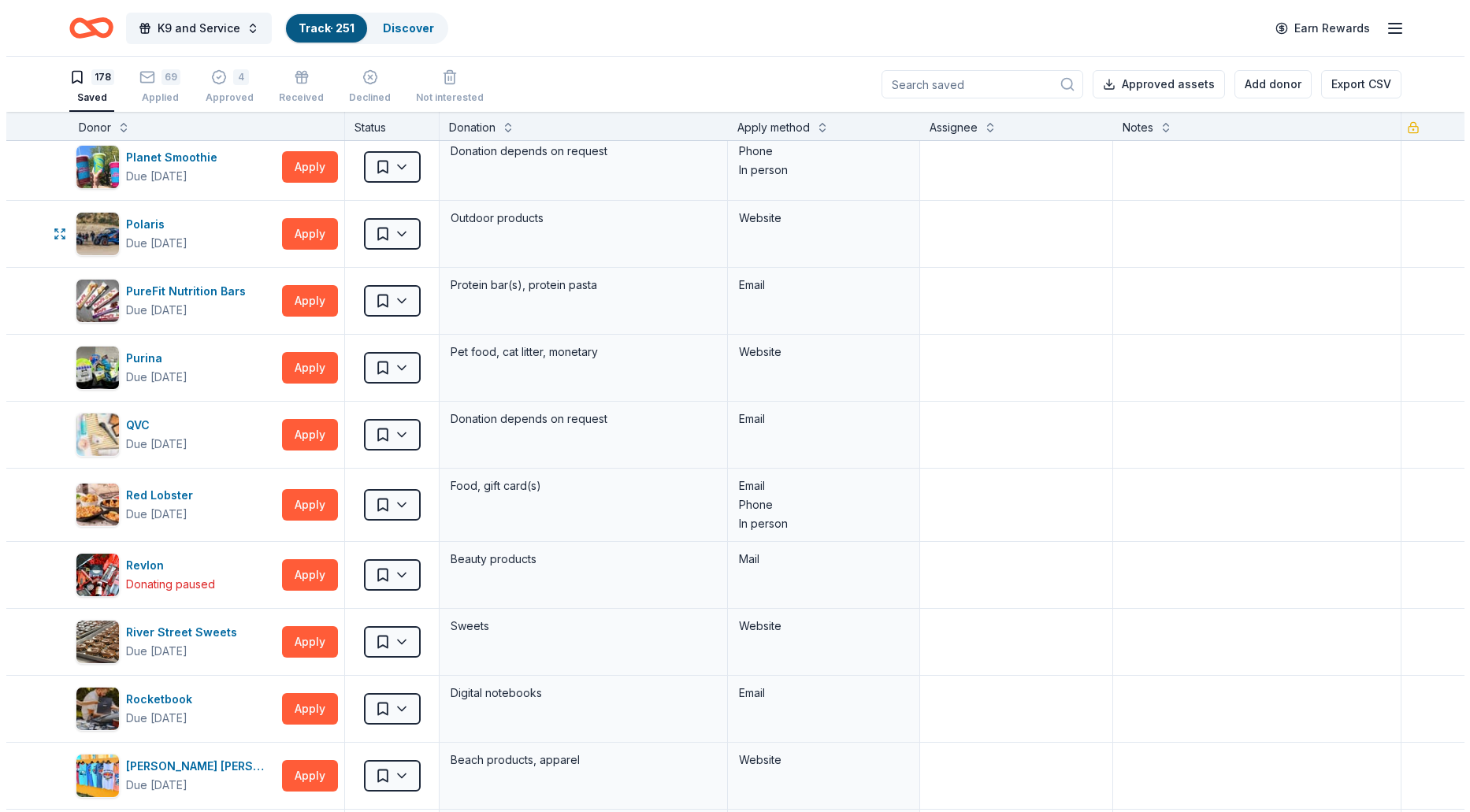
scroll to position [7009, 0]
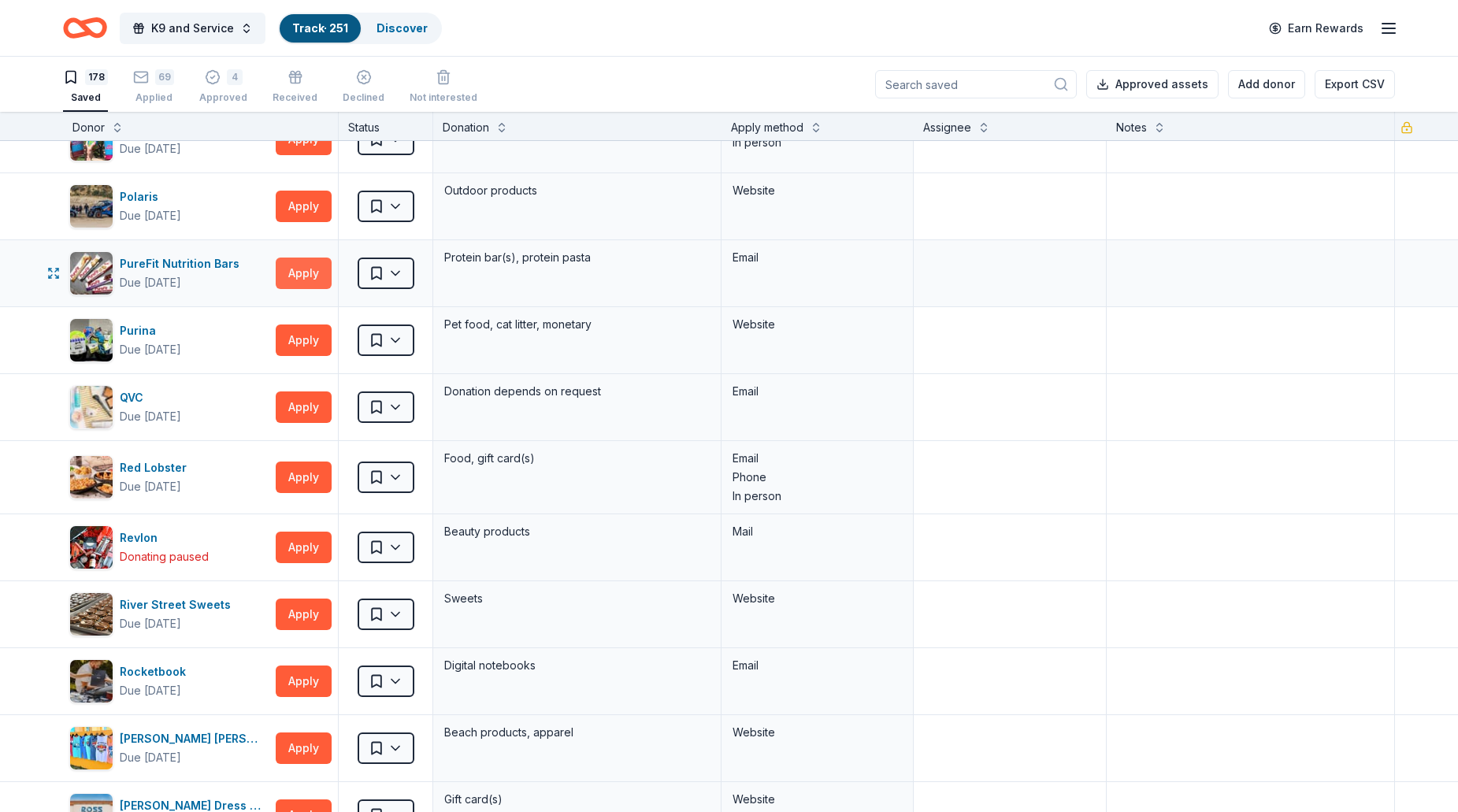
click at [296, 289] on button "Apply" at bounding box center [303, 273] width 56 height 32
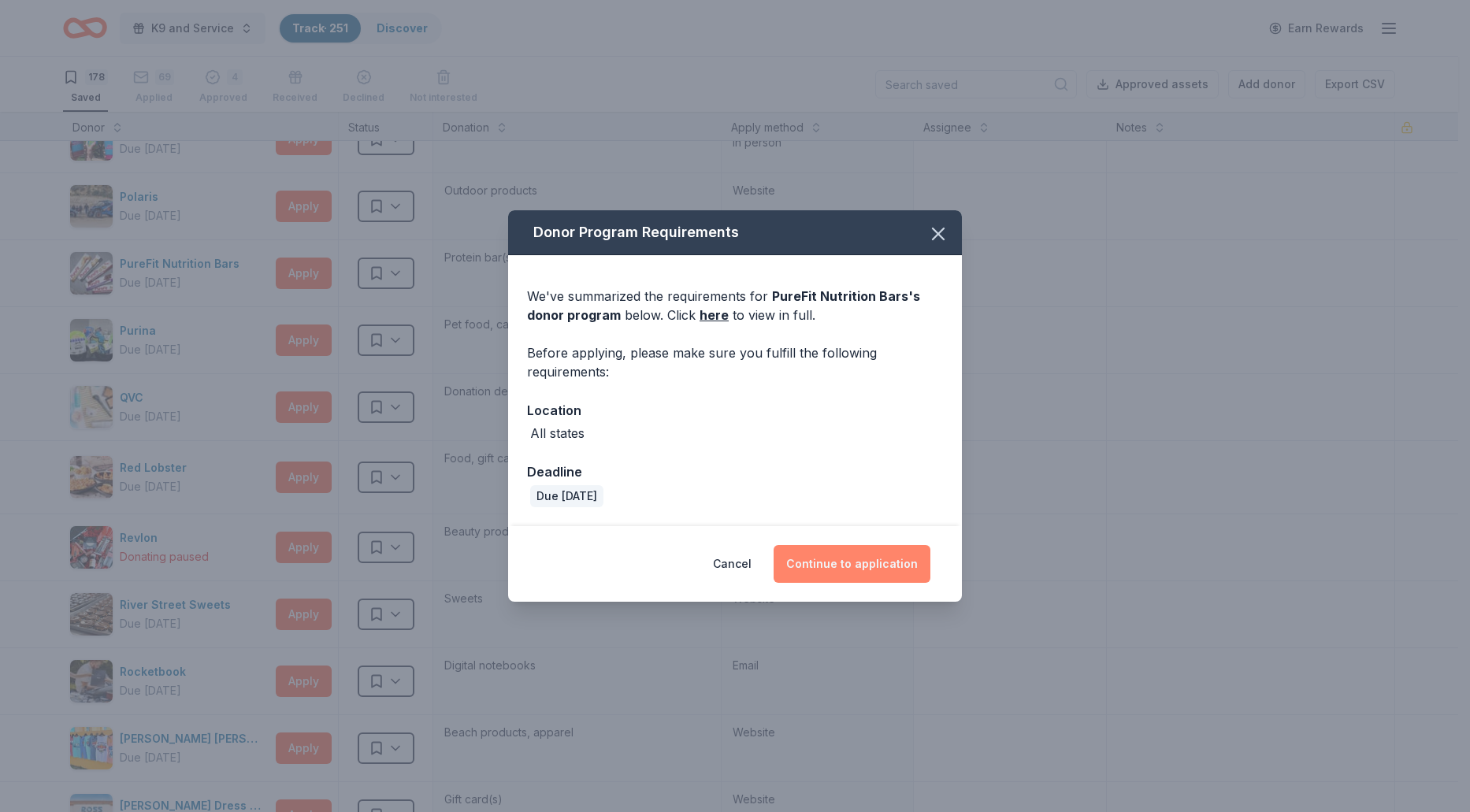
click at [810, 561] on button "Continue to application" at bounding box center [851, 563] width 157 height 38
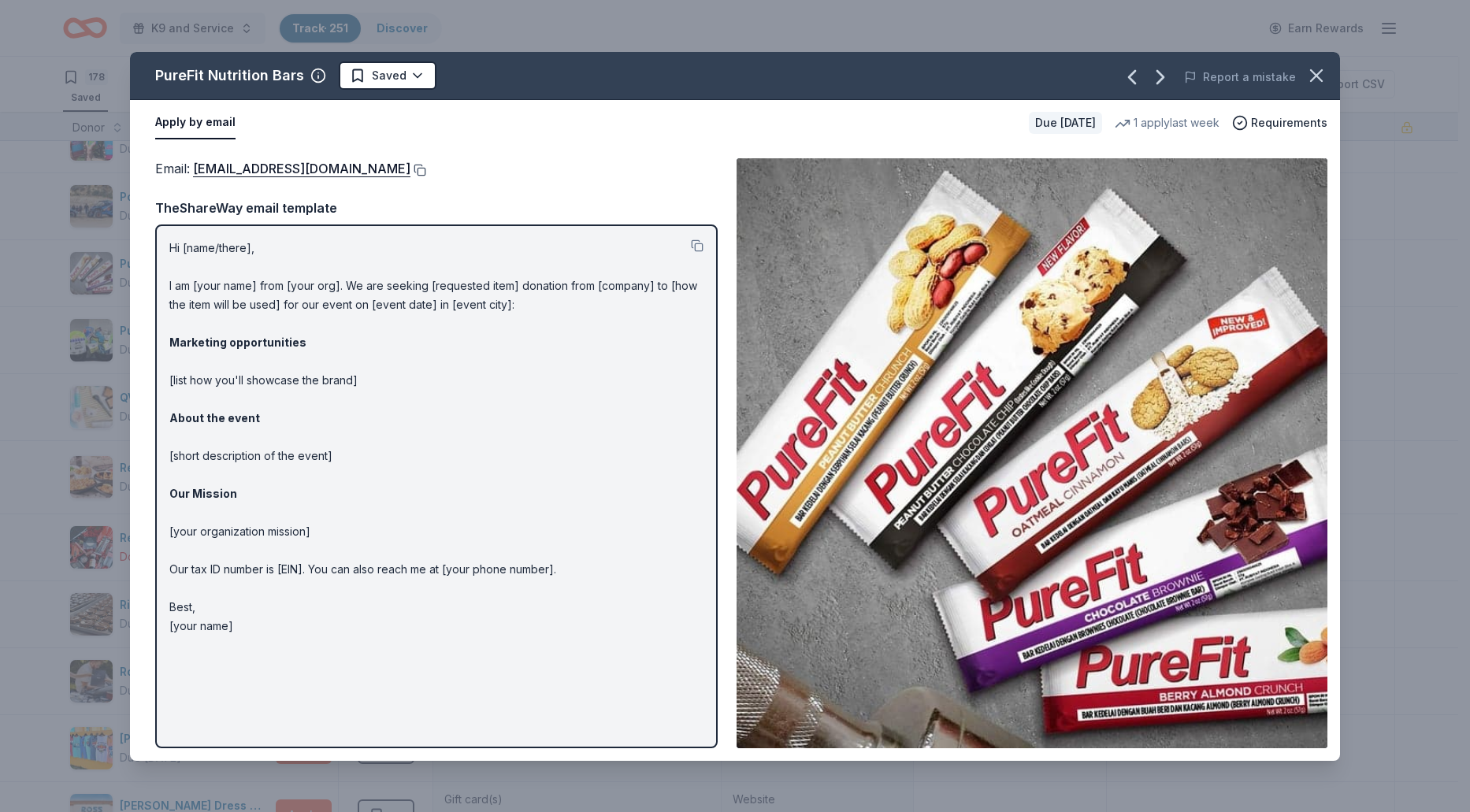
click at [411, 168] on button at bounding box center [418, 169] width 16 height 13
click at [413, 86] on body "K9 and Service Track · 251 Discover Earn Rewards 178 Saved 69 Applied 4 Approve…" at bounding box center [729, 406] width 1458 height 812
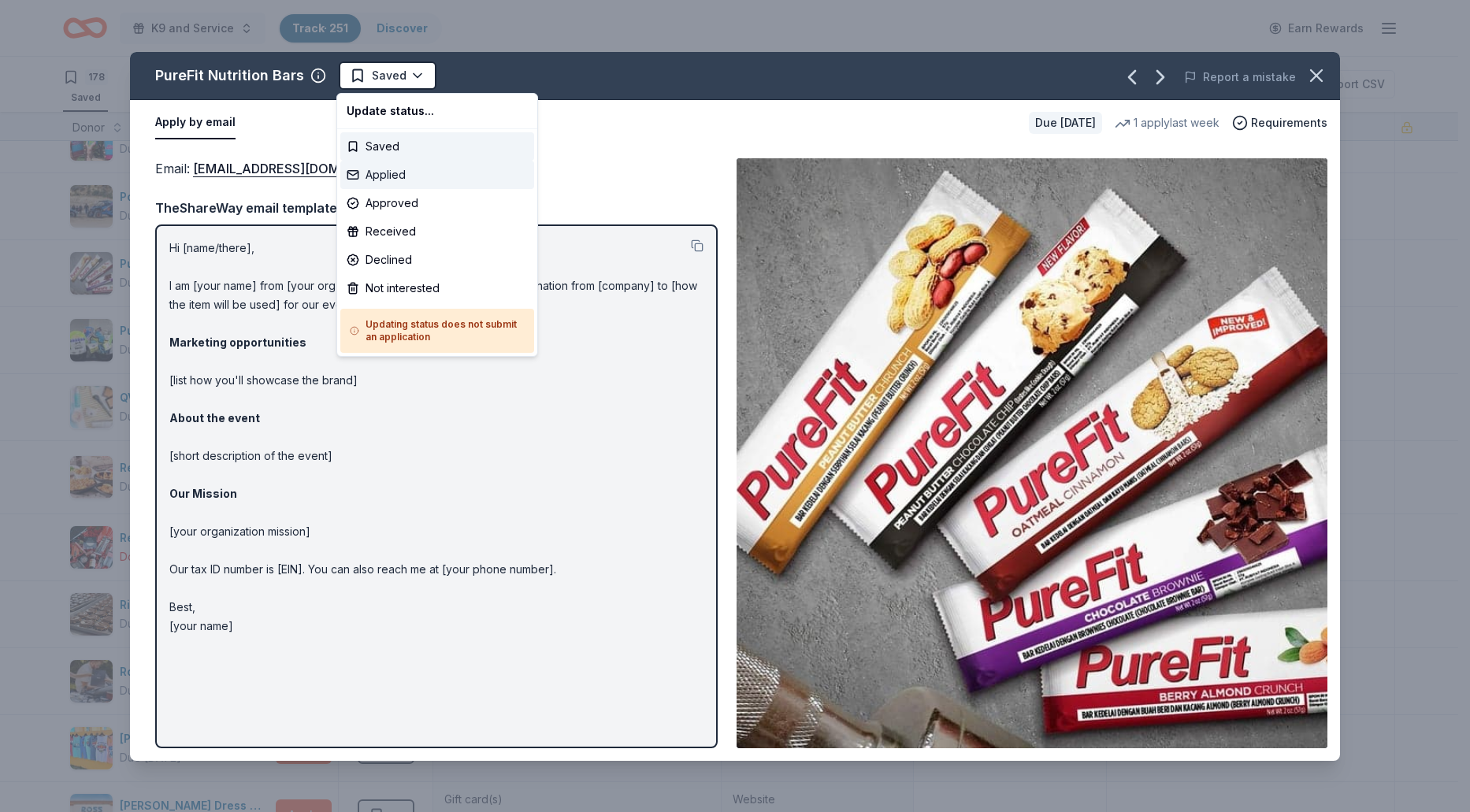
click at [396, 170] on div "Applied" at bounding box center [437, 175] width 194 height 28
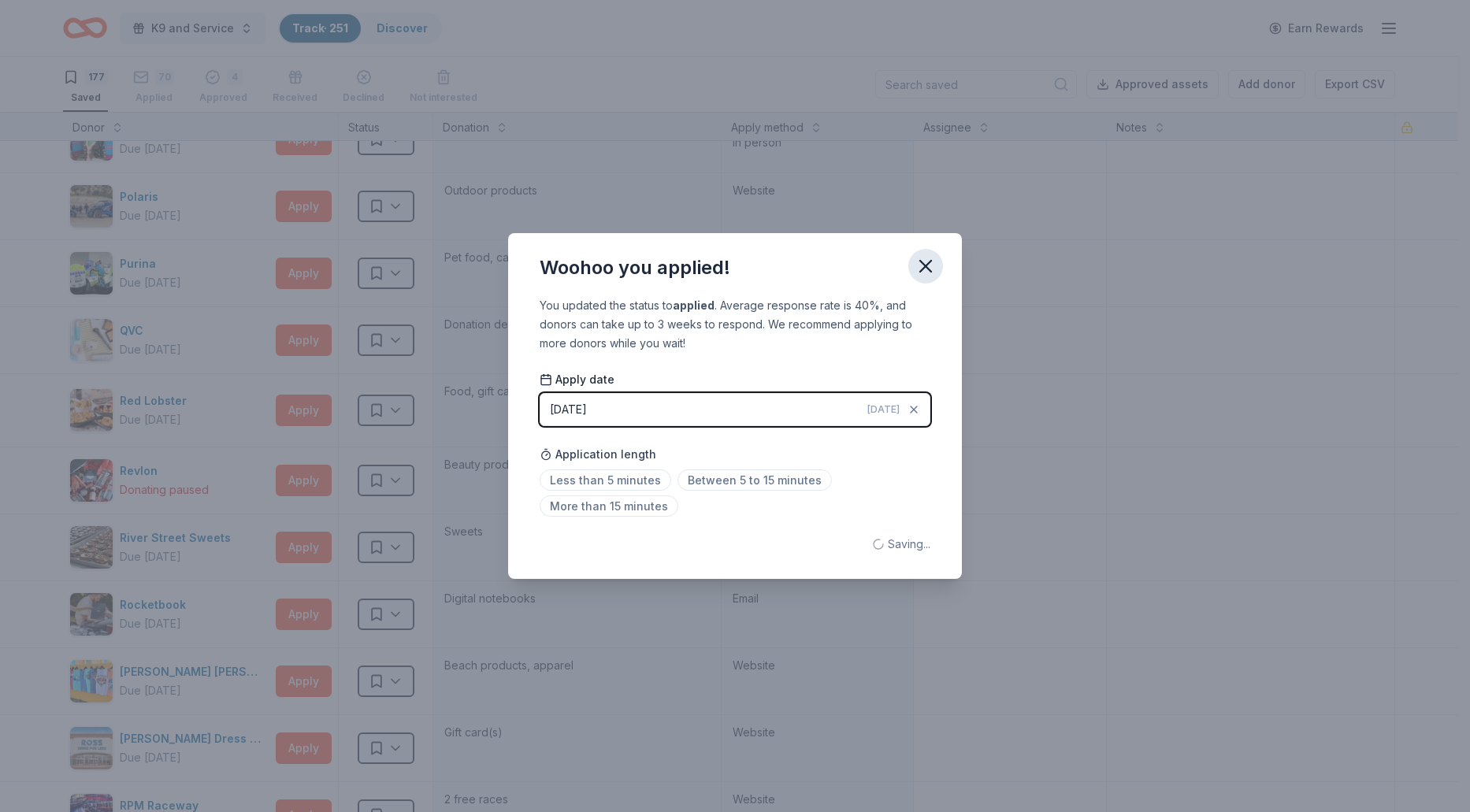
click at [922, 273] on icon "button" at bounding box center [925, 266] width 22 height 22
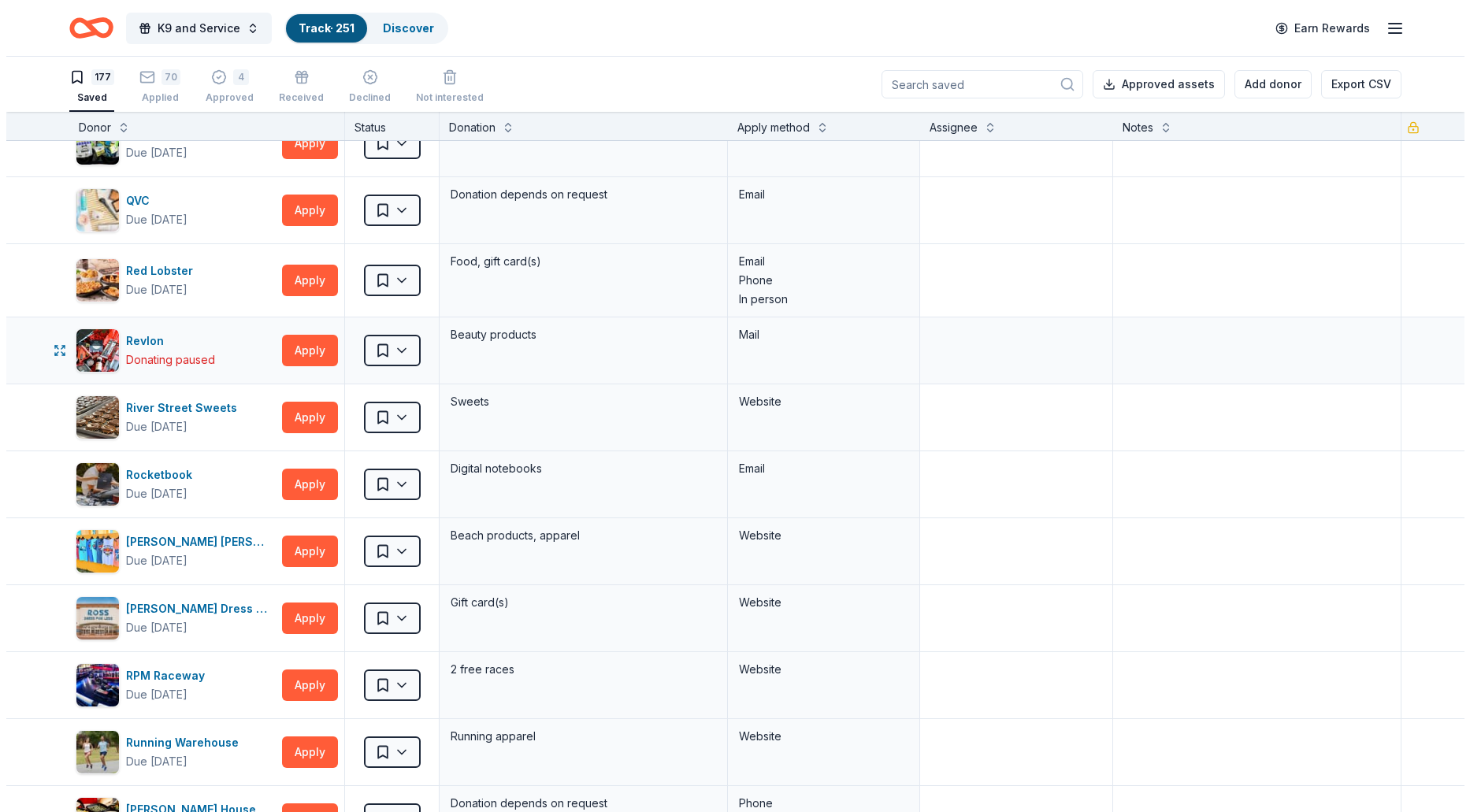
scroll to position [7166, 0]
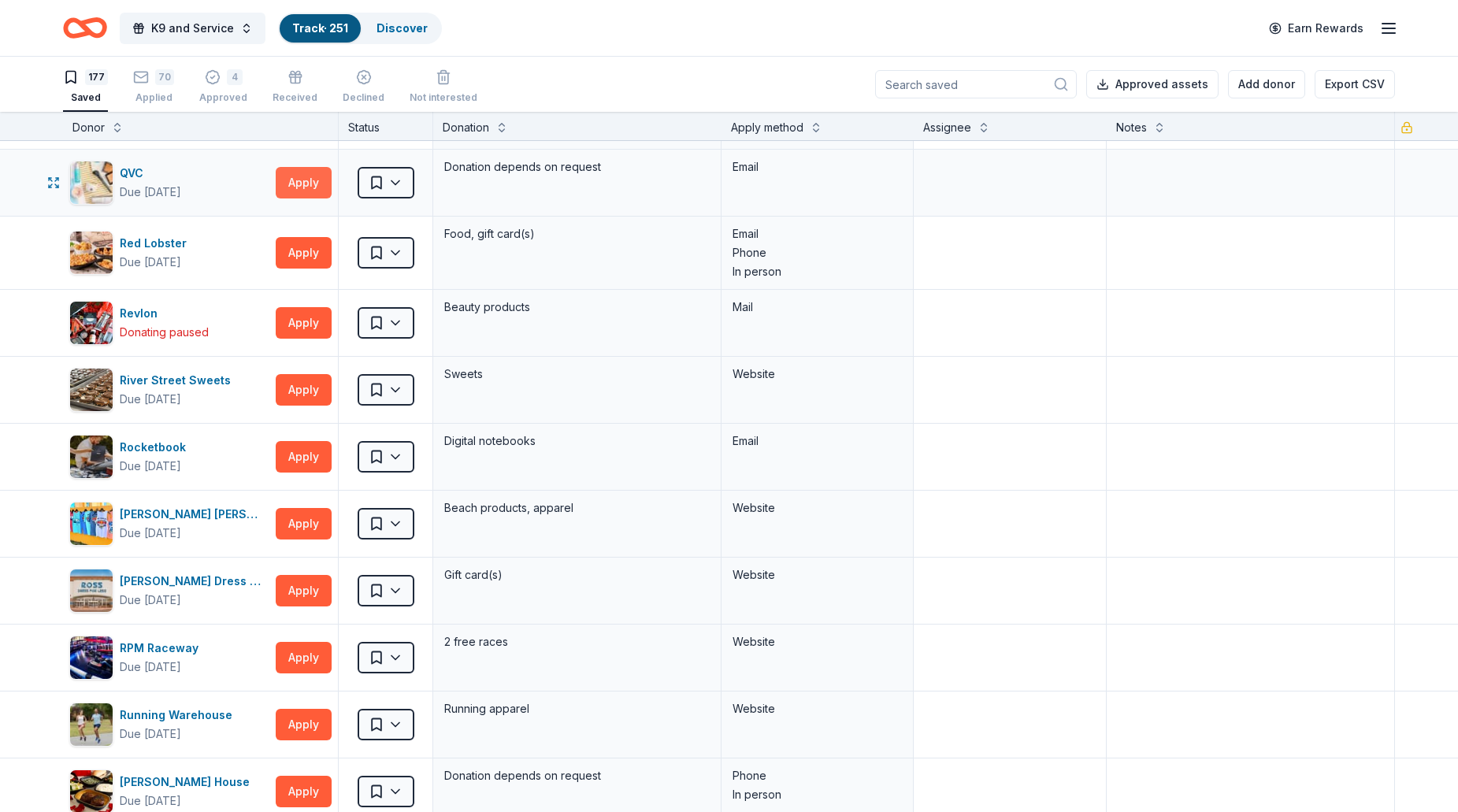
click at [307, 194] on button "Apply" at bounding box center [303, 183] width 56 height 32
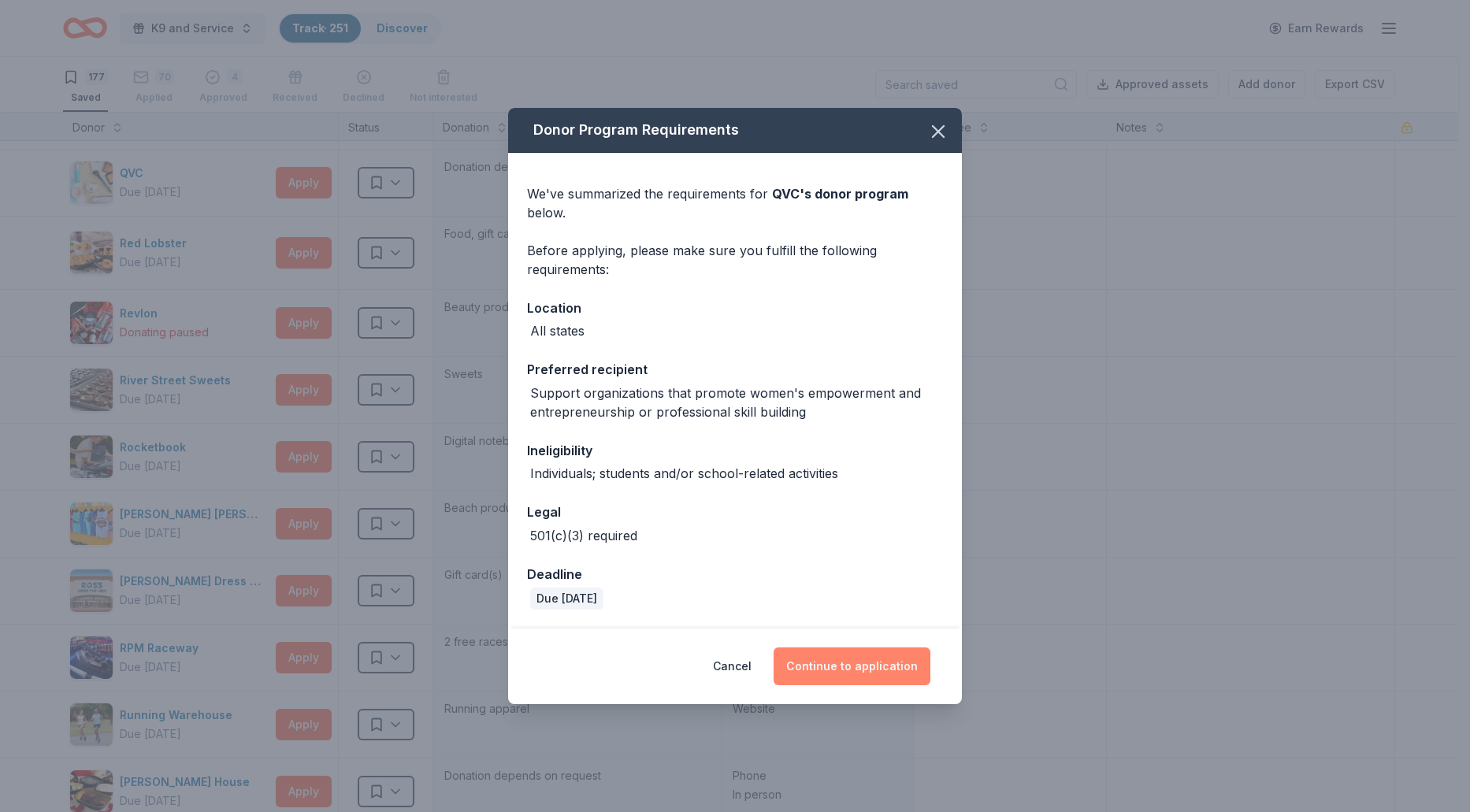
click at [824, 671] on button "Continue to application" at bounding box center [851, 666] width 157 height 38
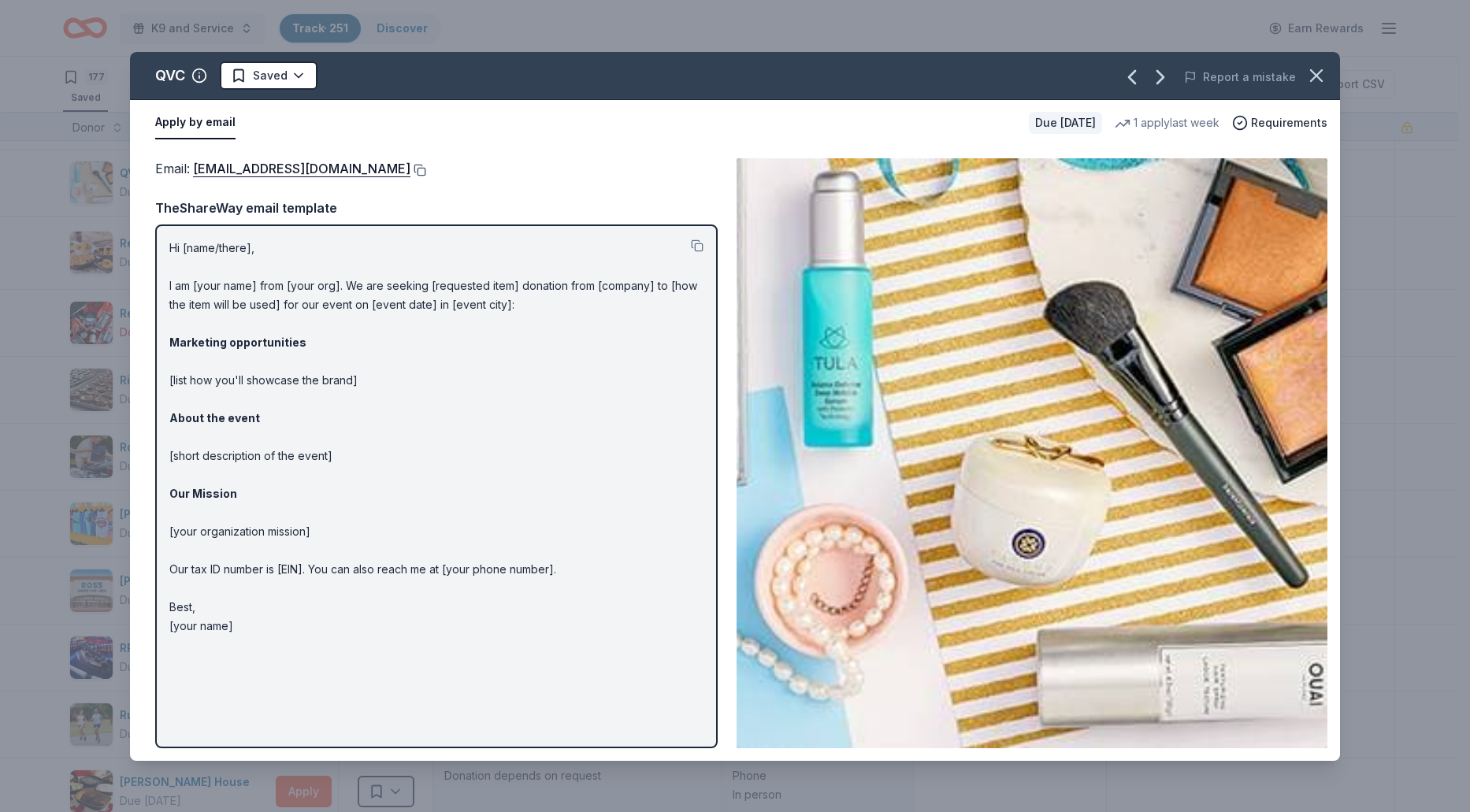
click at [411, 171] on button at bounding box center [418, 169] width 16 height 13
click at [306, 74] on html "K9 and Service Track · 251 Discover Earn Rewards 177 Saved 70 Applied 4 Approve…" at bounding box center [735, 406] width 1470 height 812
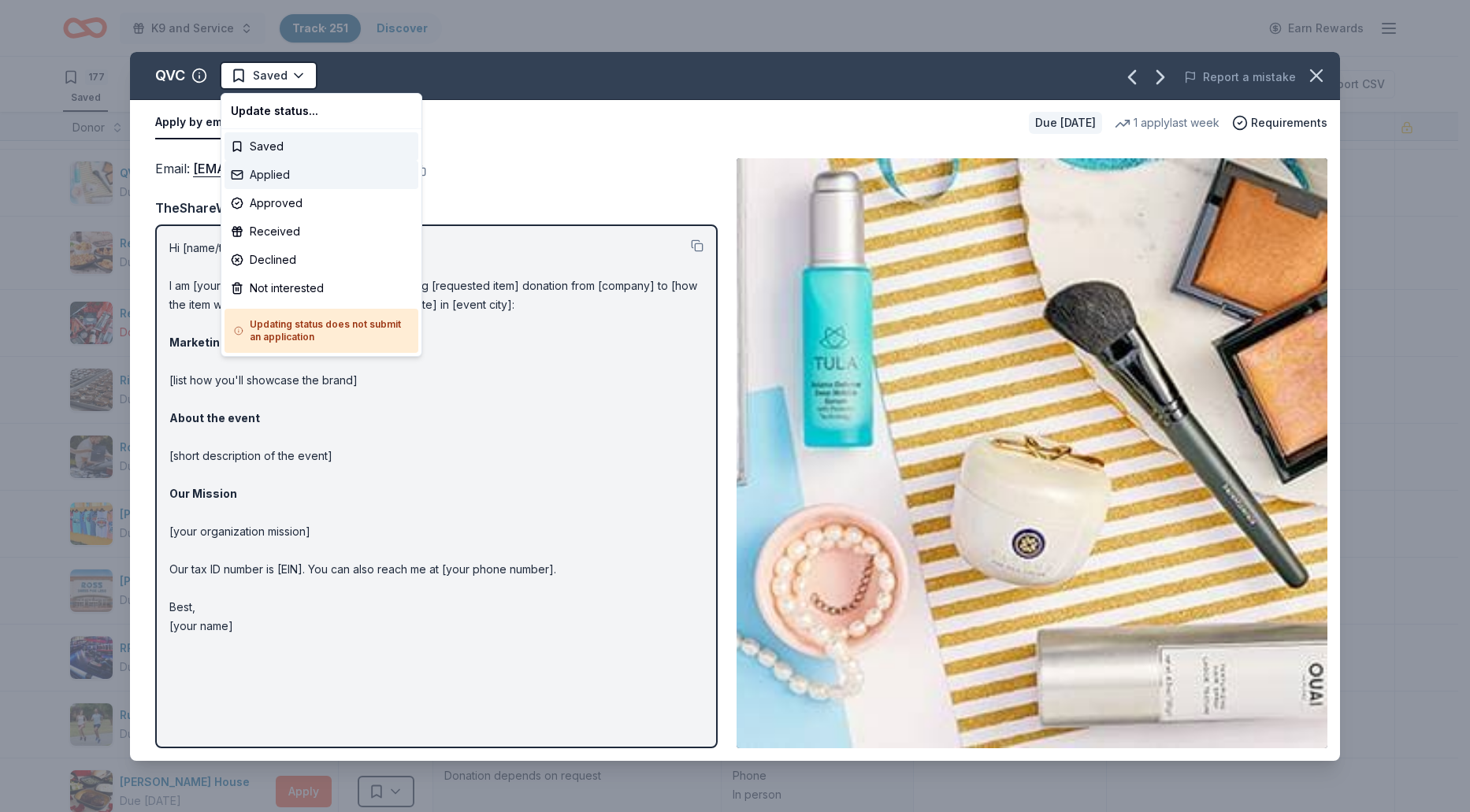
click at [282, 177] on div "Applied" at bounding box center [321, 175] width 194 height 28
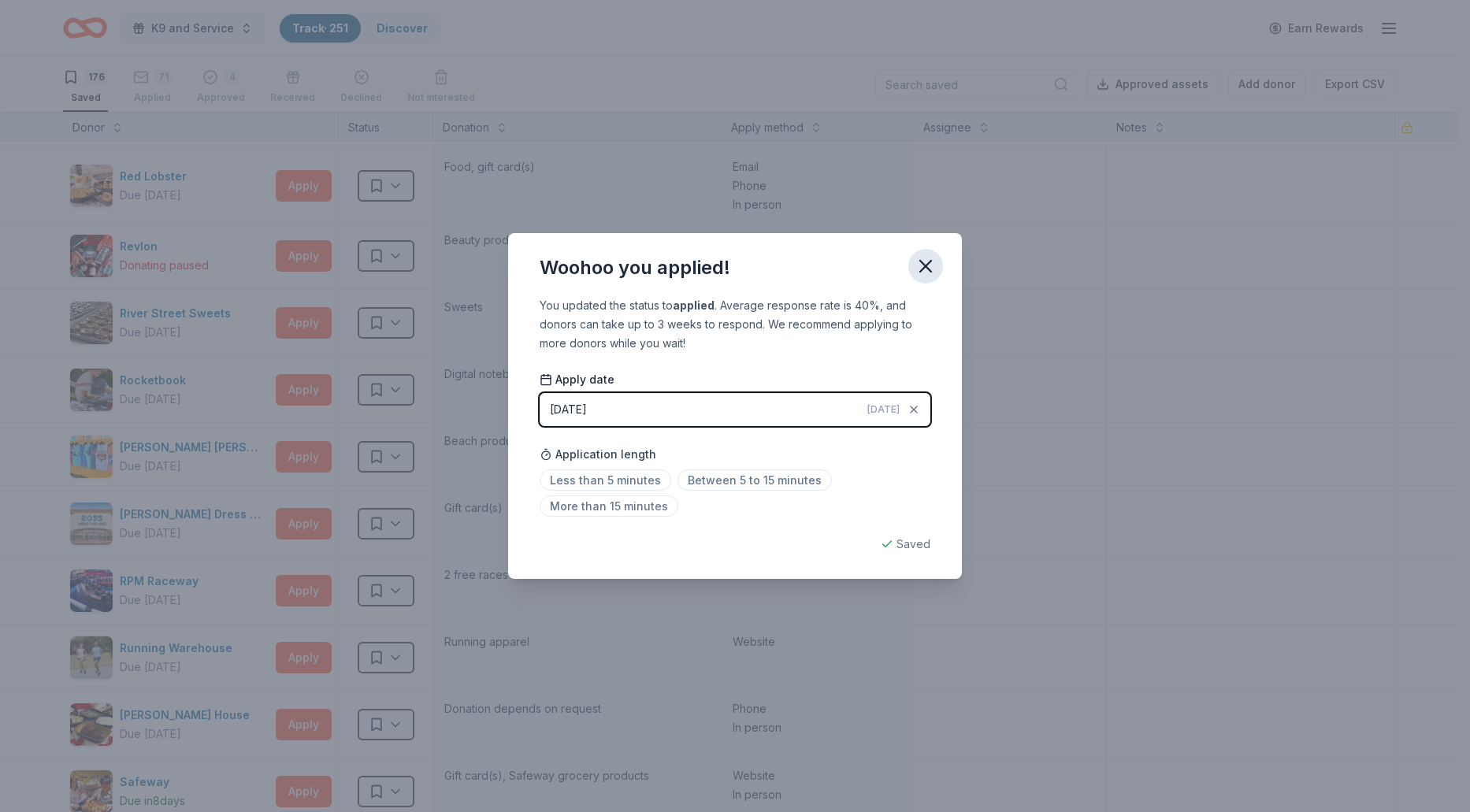
click at [920, 271] on icon "button" at bounding box center [925, 266] width 11 height 11
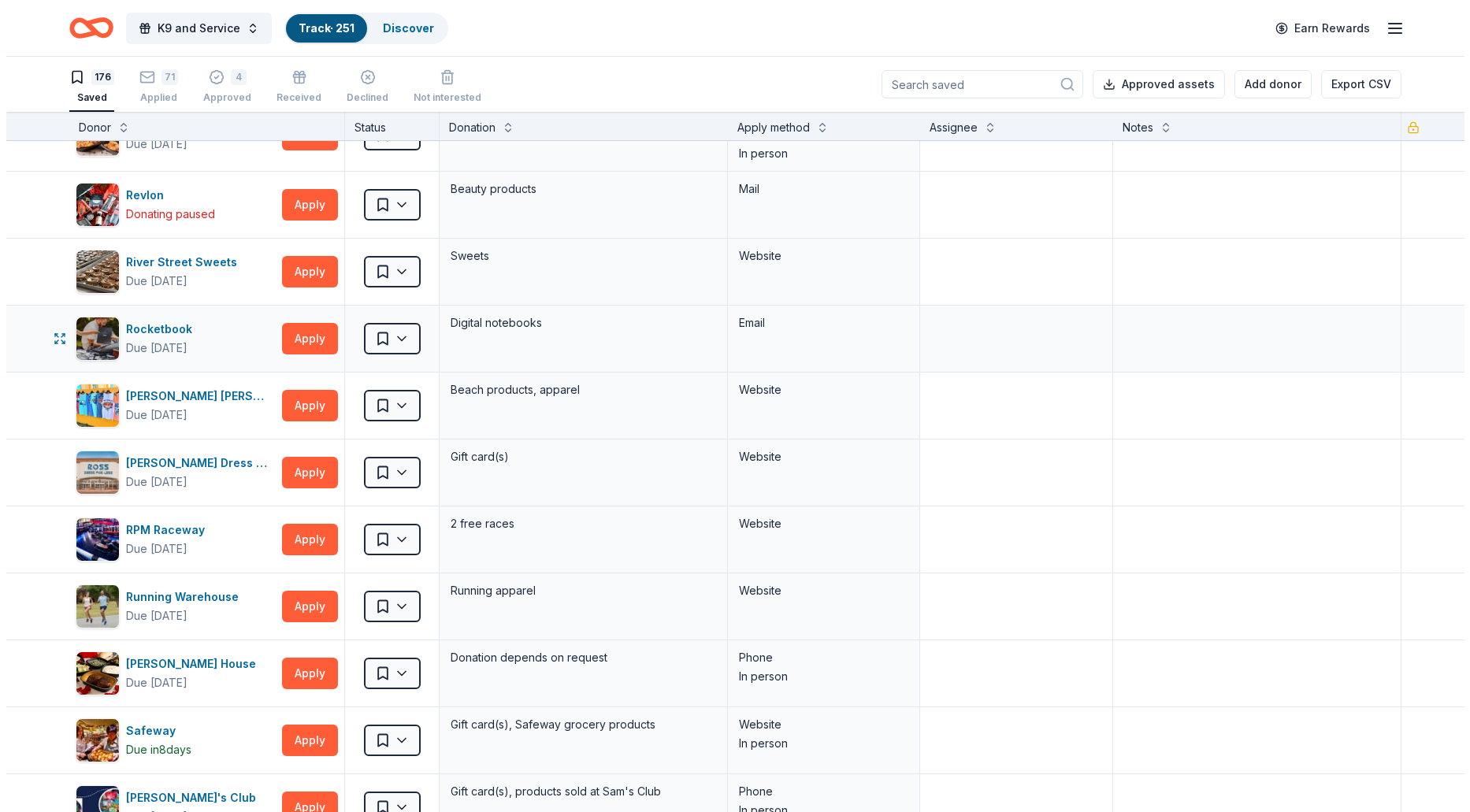
scroll to position [7245, 0]
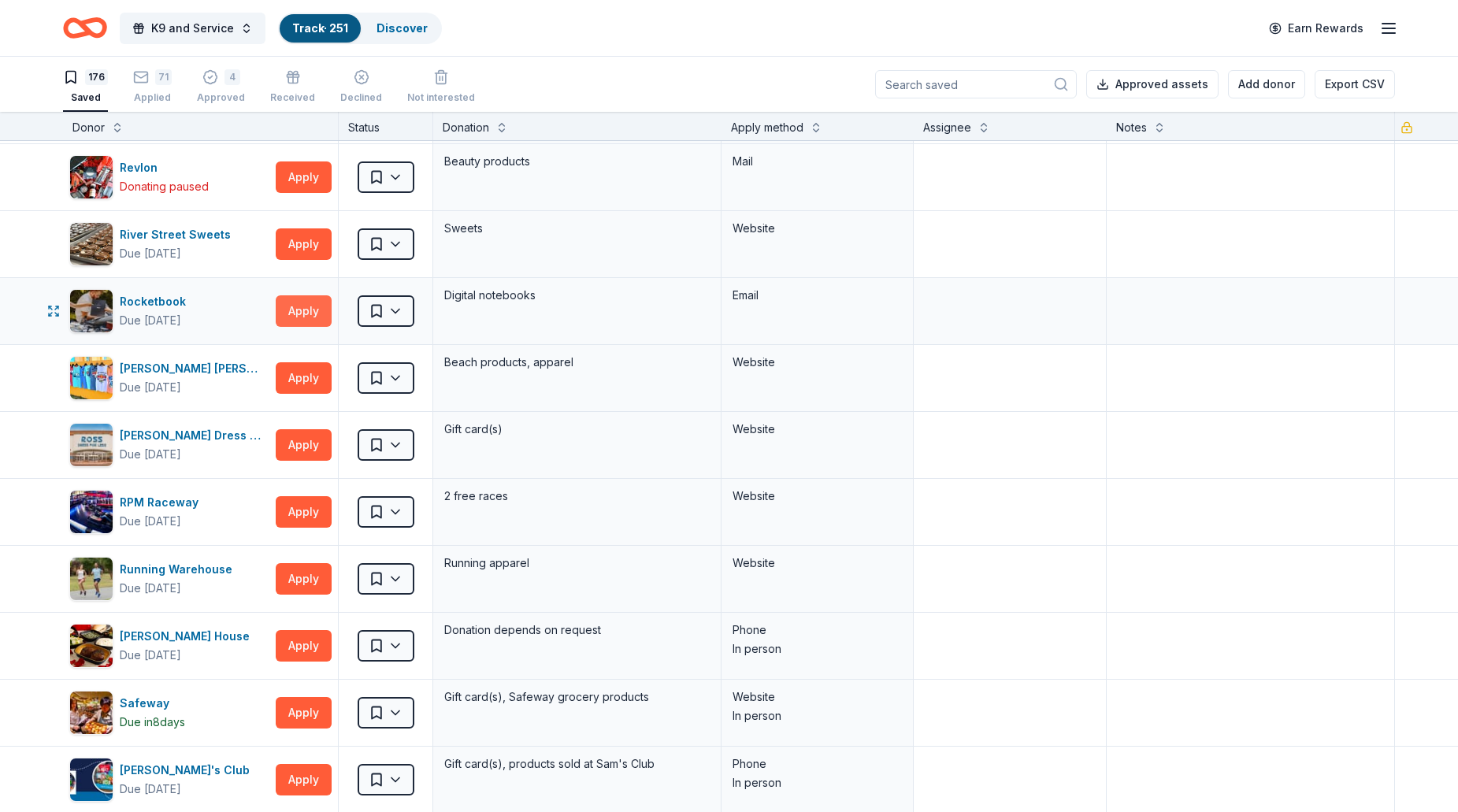
click at [317, 308] on button "Apply" at bounding box center [303, 311] width 56 height 32
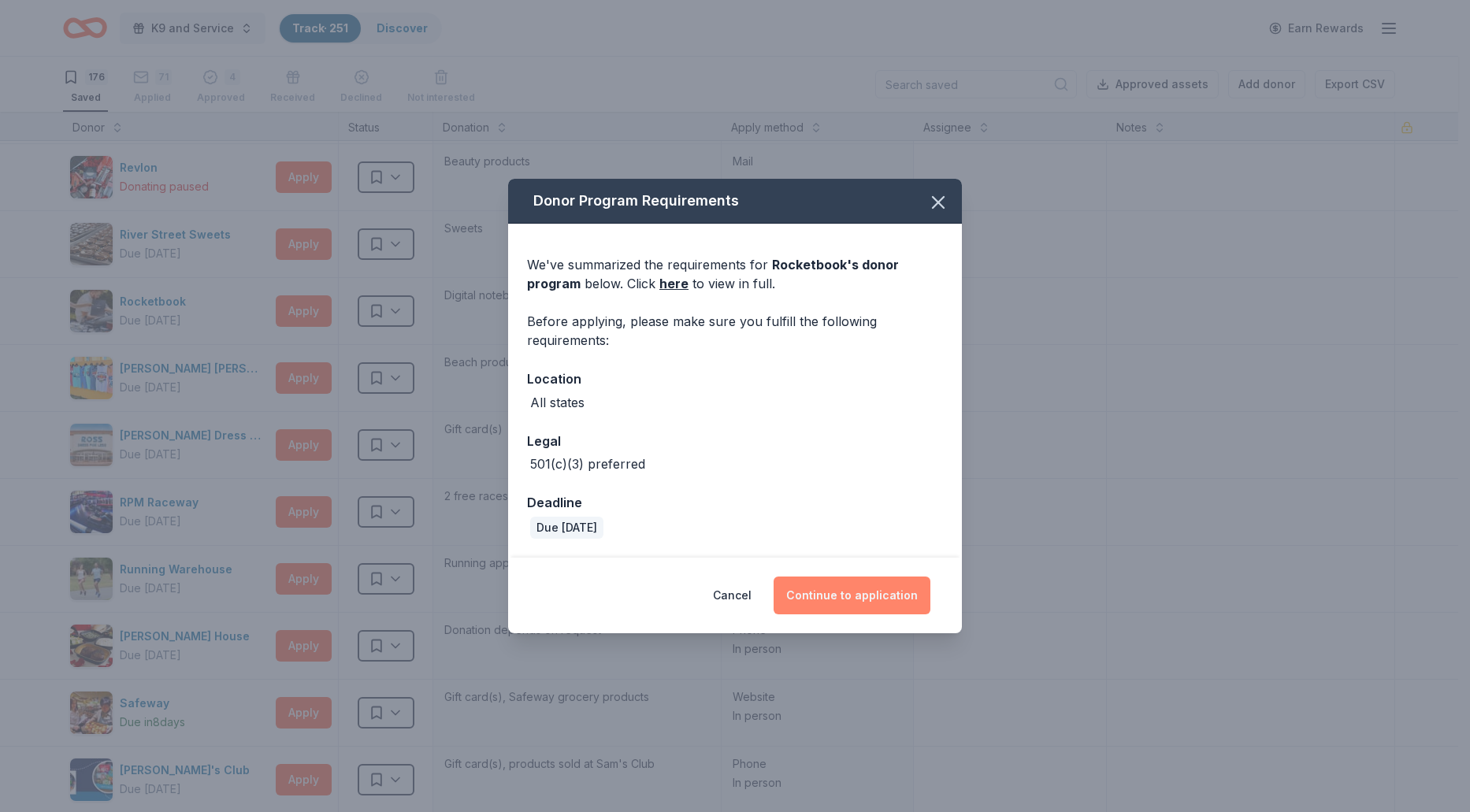
click at [857, 597] on button "Continue to application" at bounding box center [851, 595] width 157 height 38
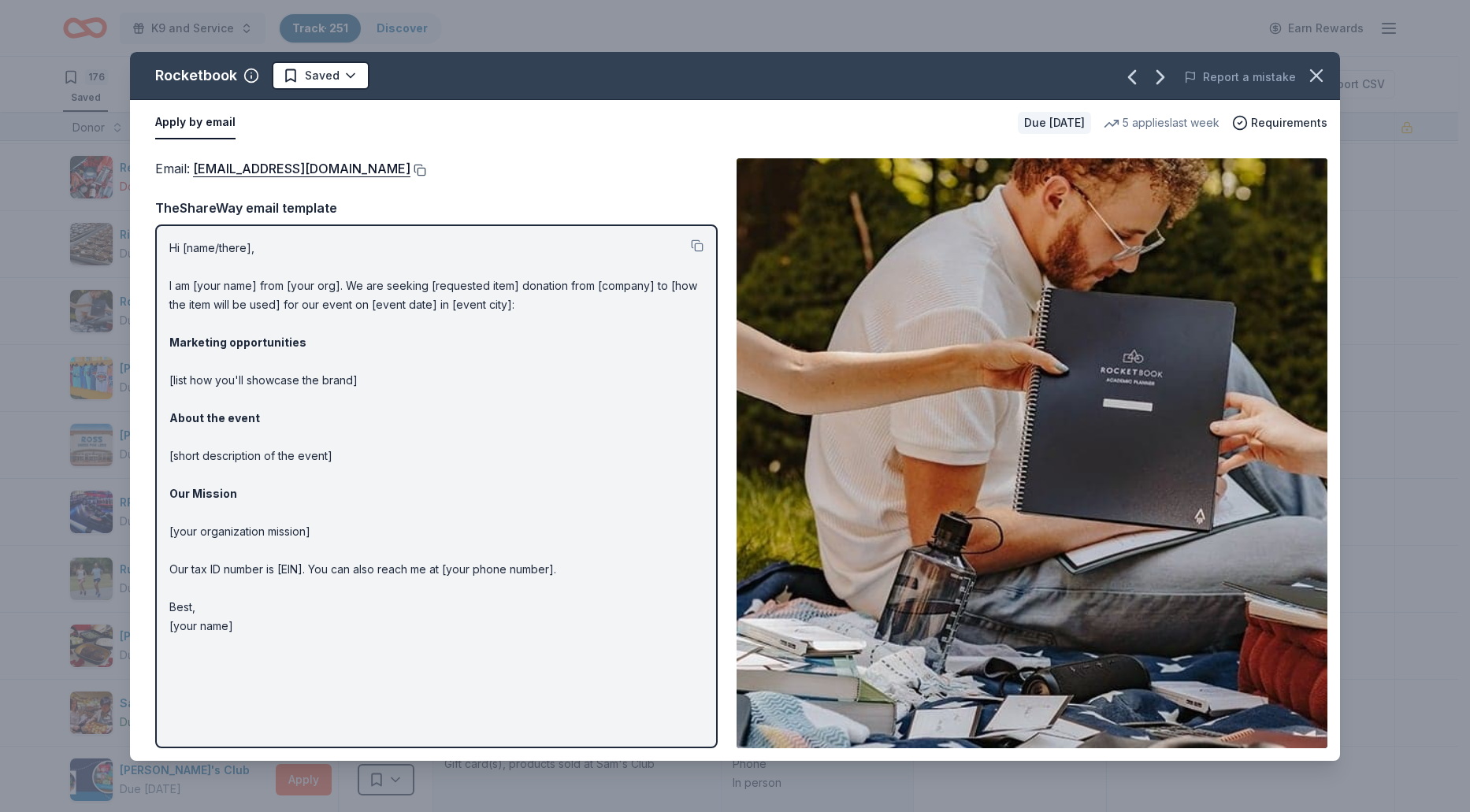
click at [426, 163] on button at bounding box center [418, 169] width 16 height 13
click at [352, 83] on html "K9 and Service Track · 251 Discover Earn Rewards 176 Saved 71 Applied 4 Approve…" at bounding box center [735, 406] width 1470 height 812
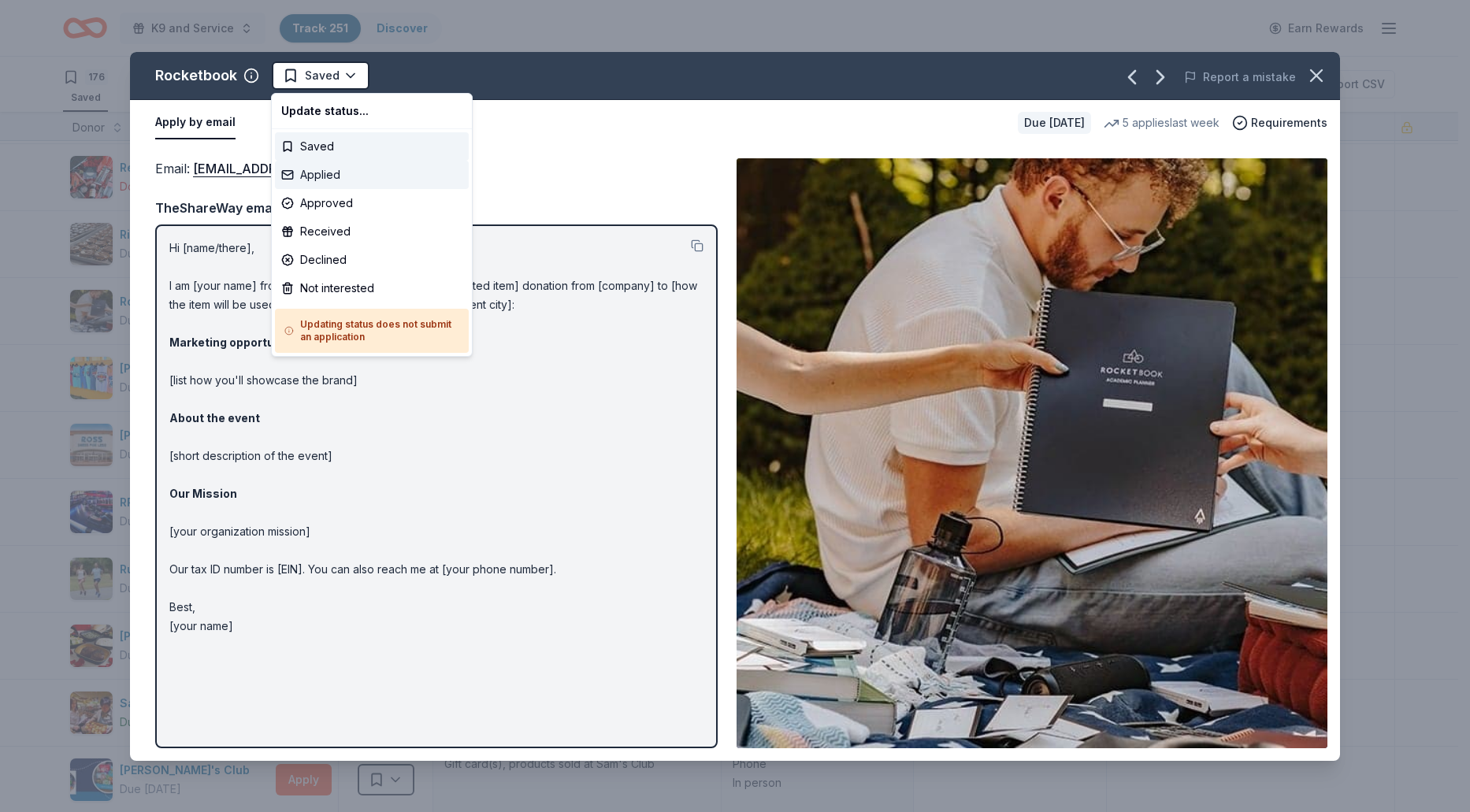
click at [327, 179] on div "Applied" at bounding box center [371, 175] width 194 height 28
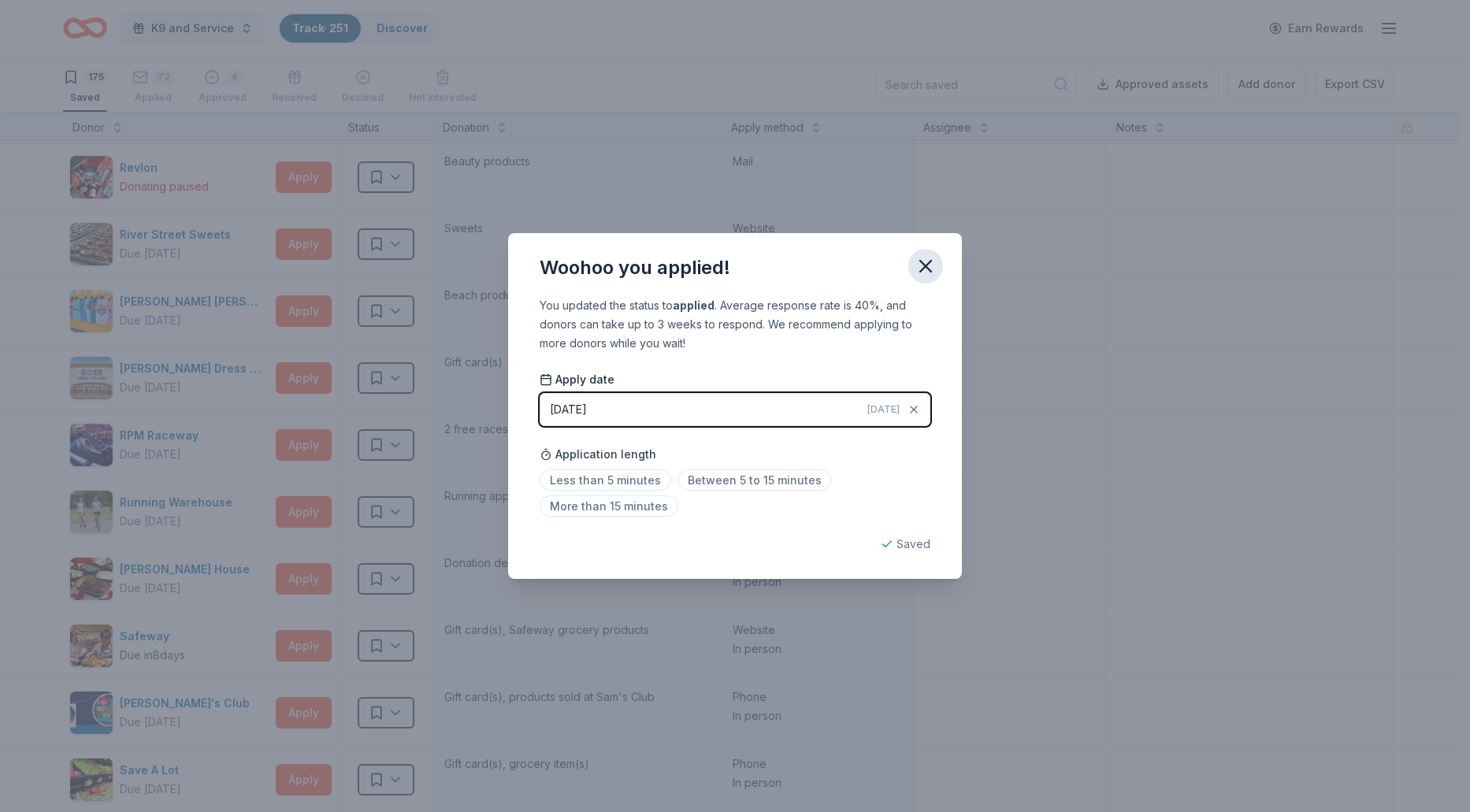
click at [924, 268] on icon "button" at bounding box center [925, 266] width 11 height 11
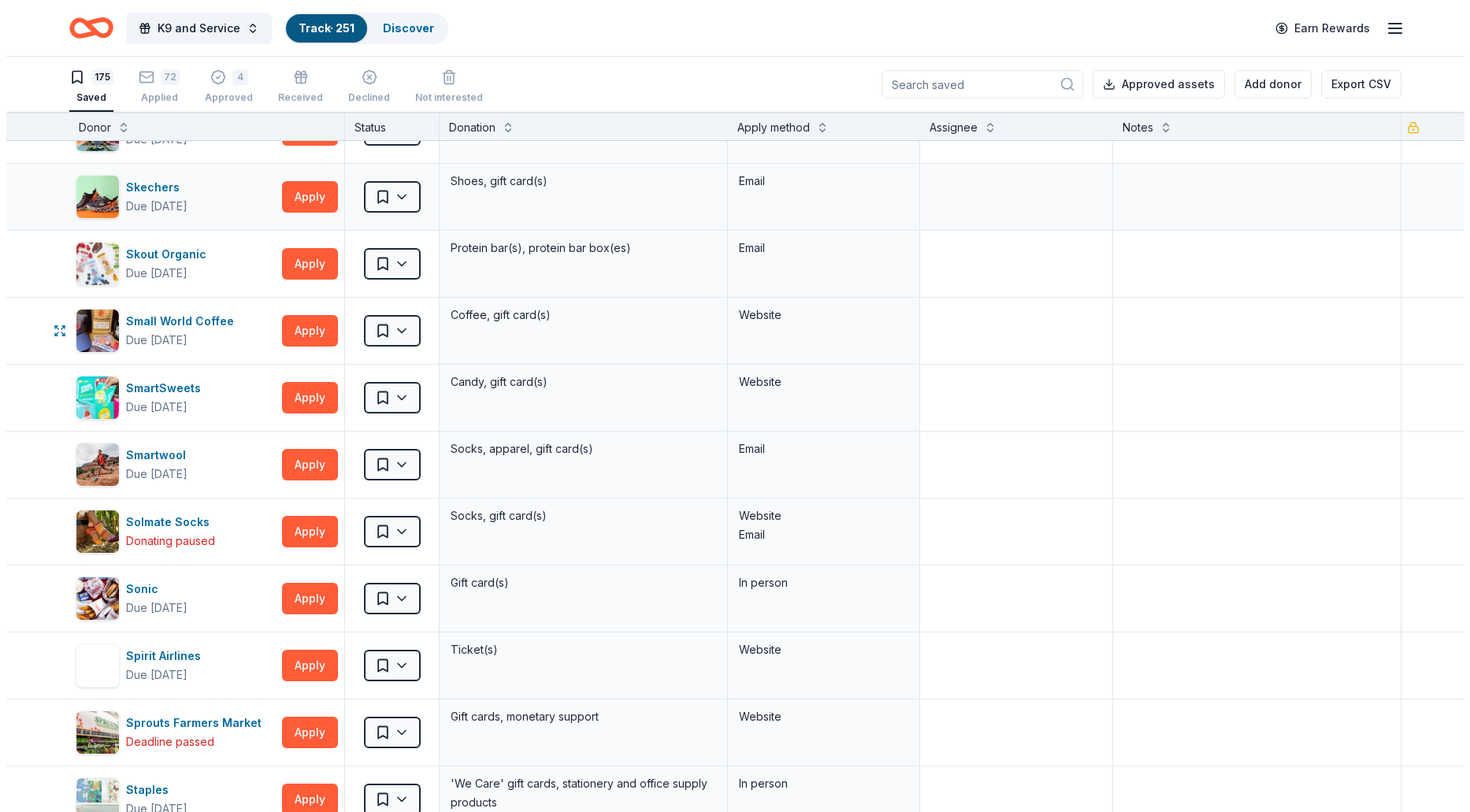
scroll to position [8269, 0]
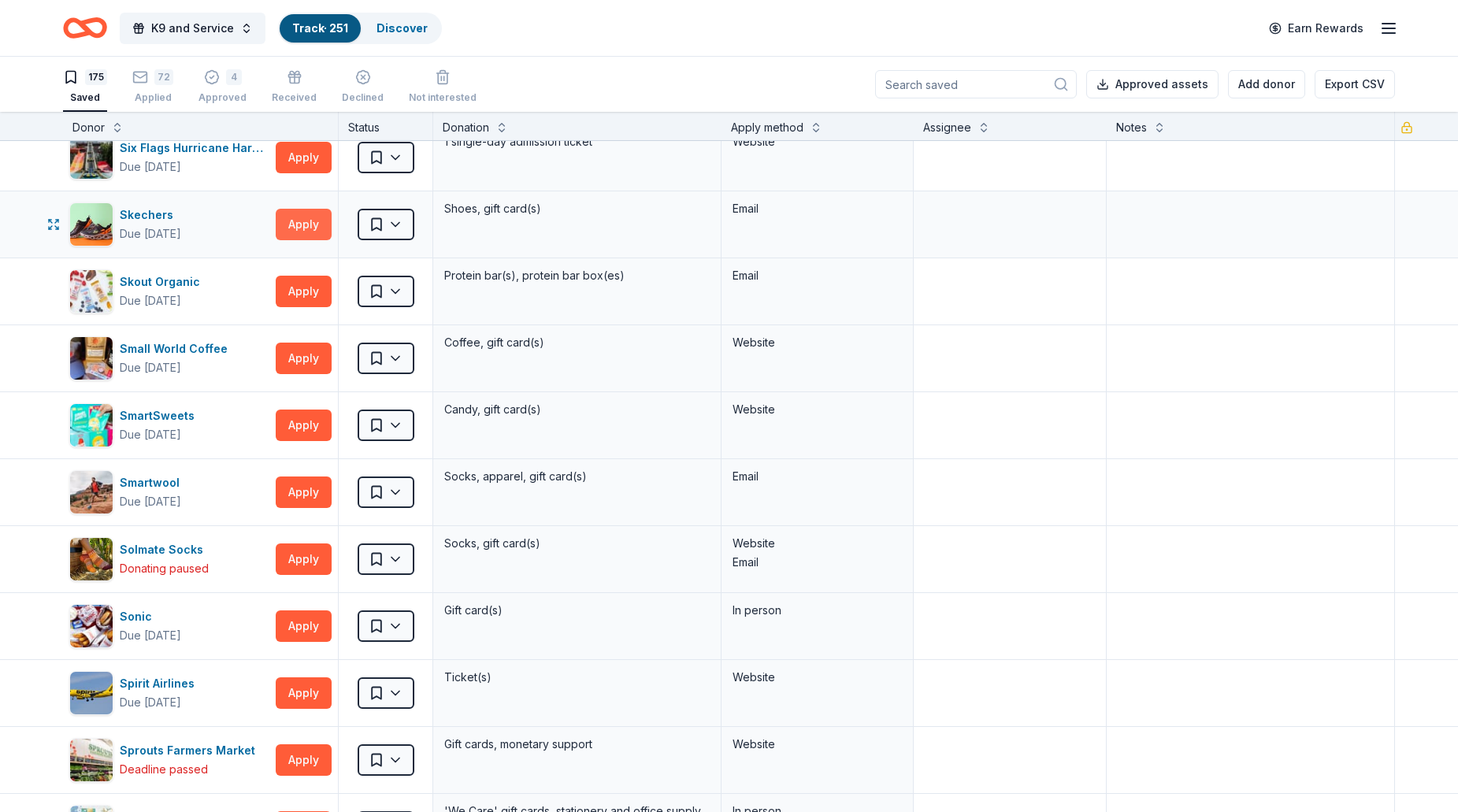
click at [313, 235] on button "Apply" at bounding box center [303, 225] width 56 height 32
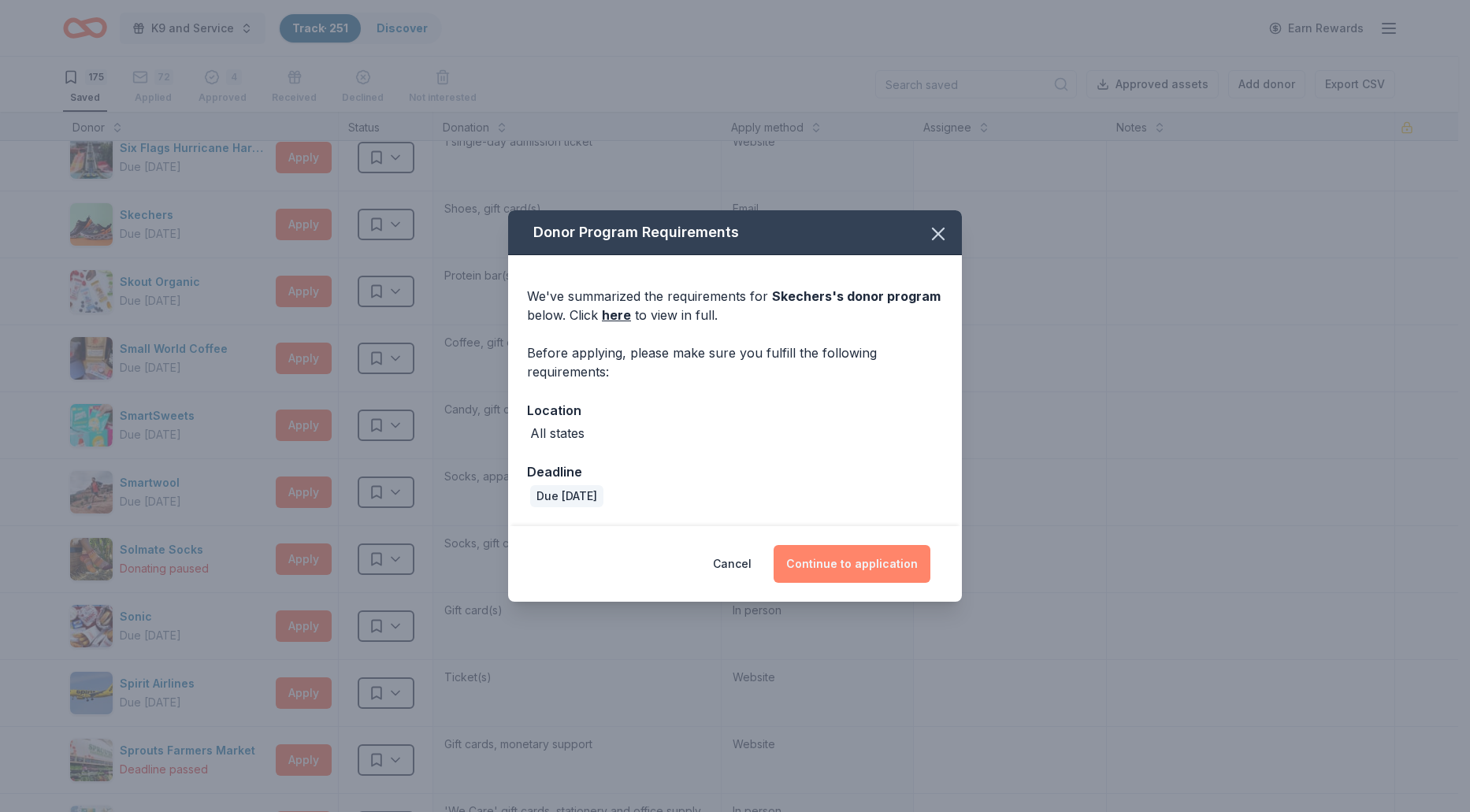
click at [834, 568] on button "Continue to application" at bounding box center [851, 563] width 157 height 38
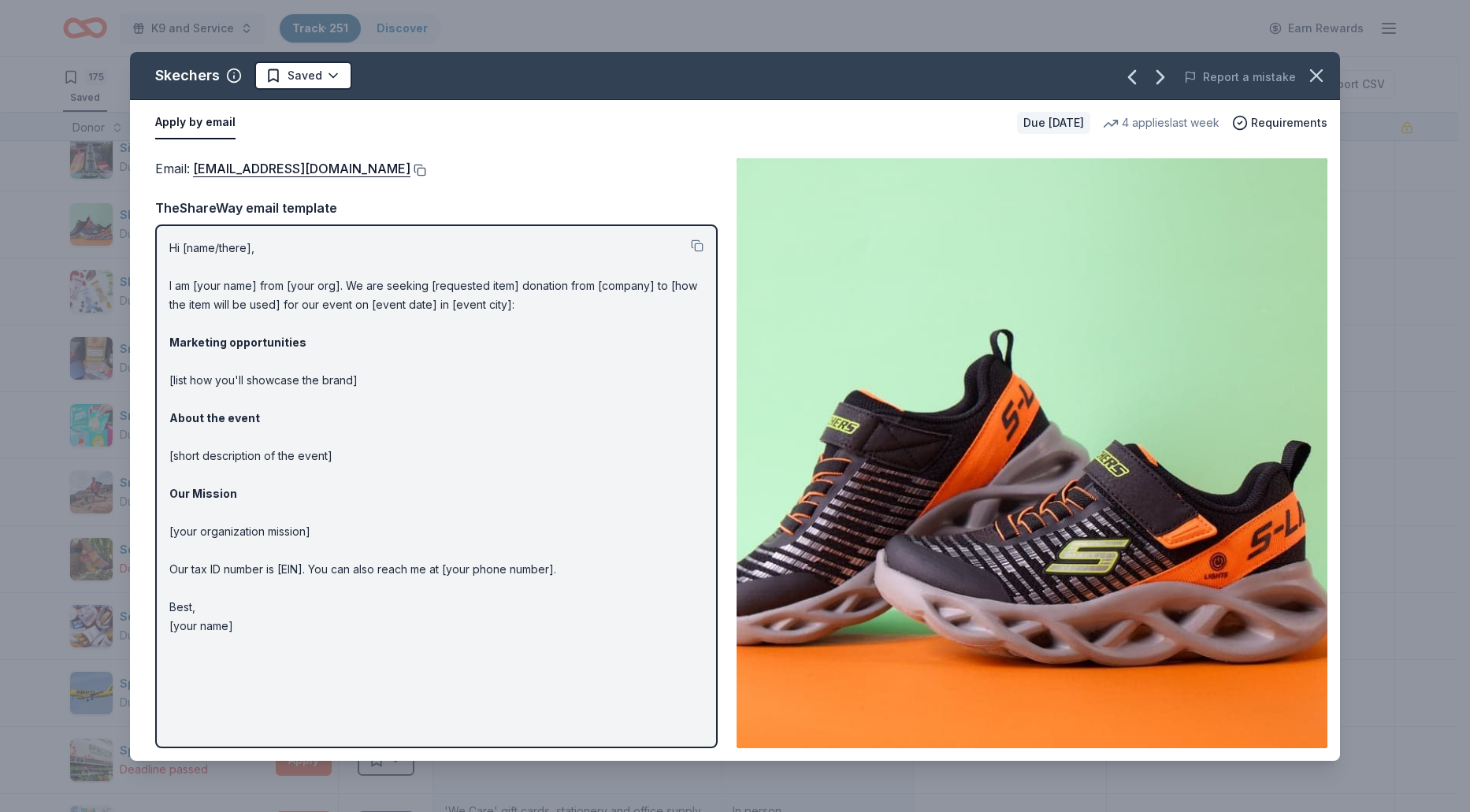
click at [411, 170] on button at bounding box center [418, 169] width 16 height 13
click at [341, 80] on html "K9 and Service Track · 251 Discover Earn Rewards 175 Saved 72 Applied 4 Approve…" at bounding box center [735, 406] width 1470 height 812
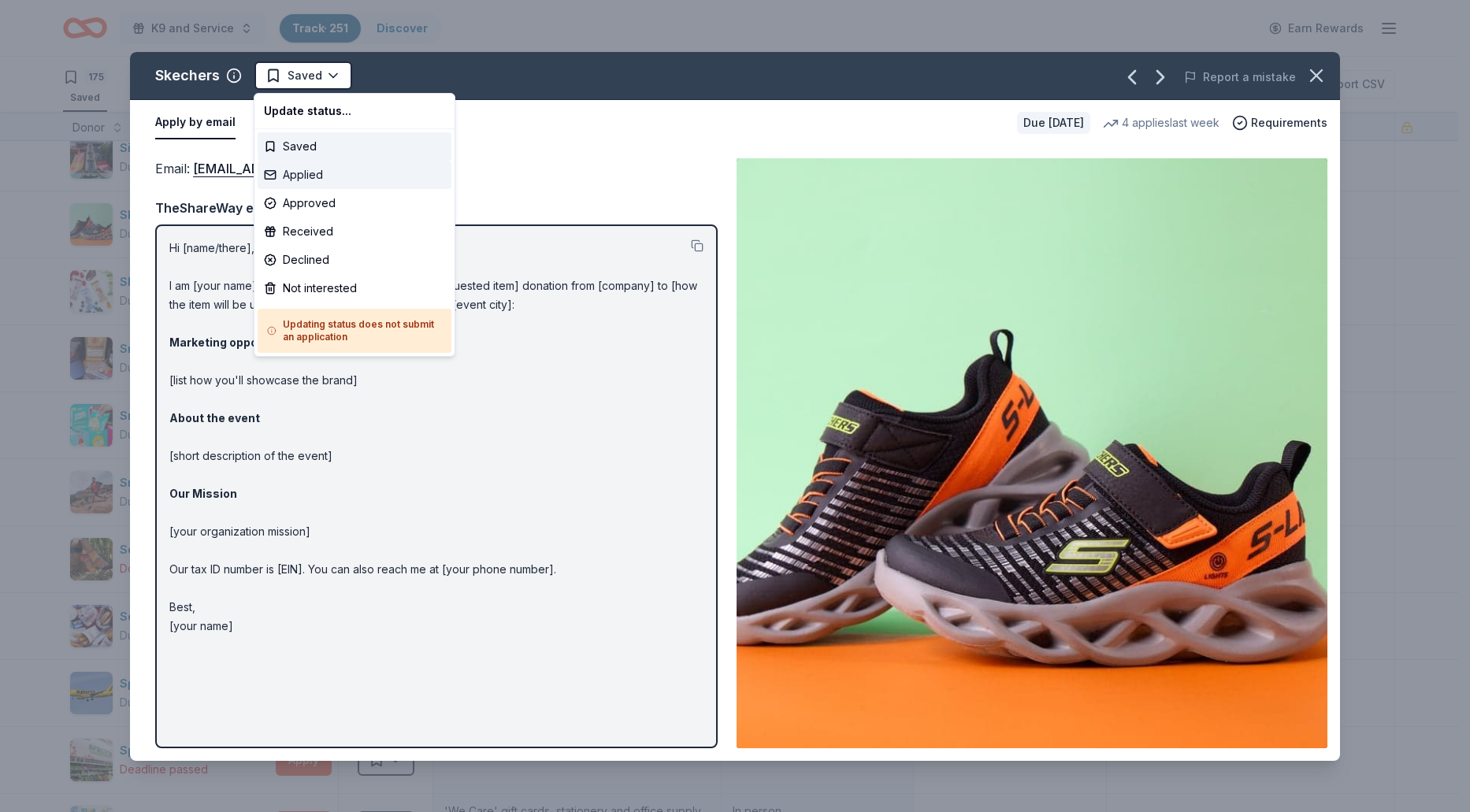
click at [325, 168] on div "Applied" at bounding box center [354, 175] width 194 height 28
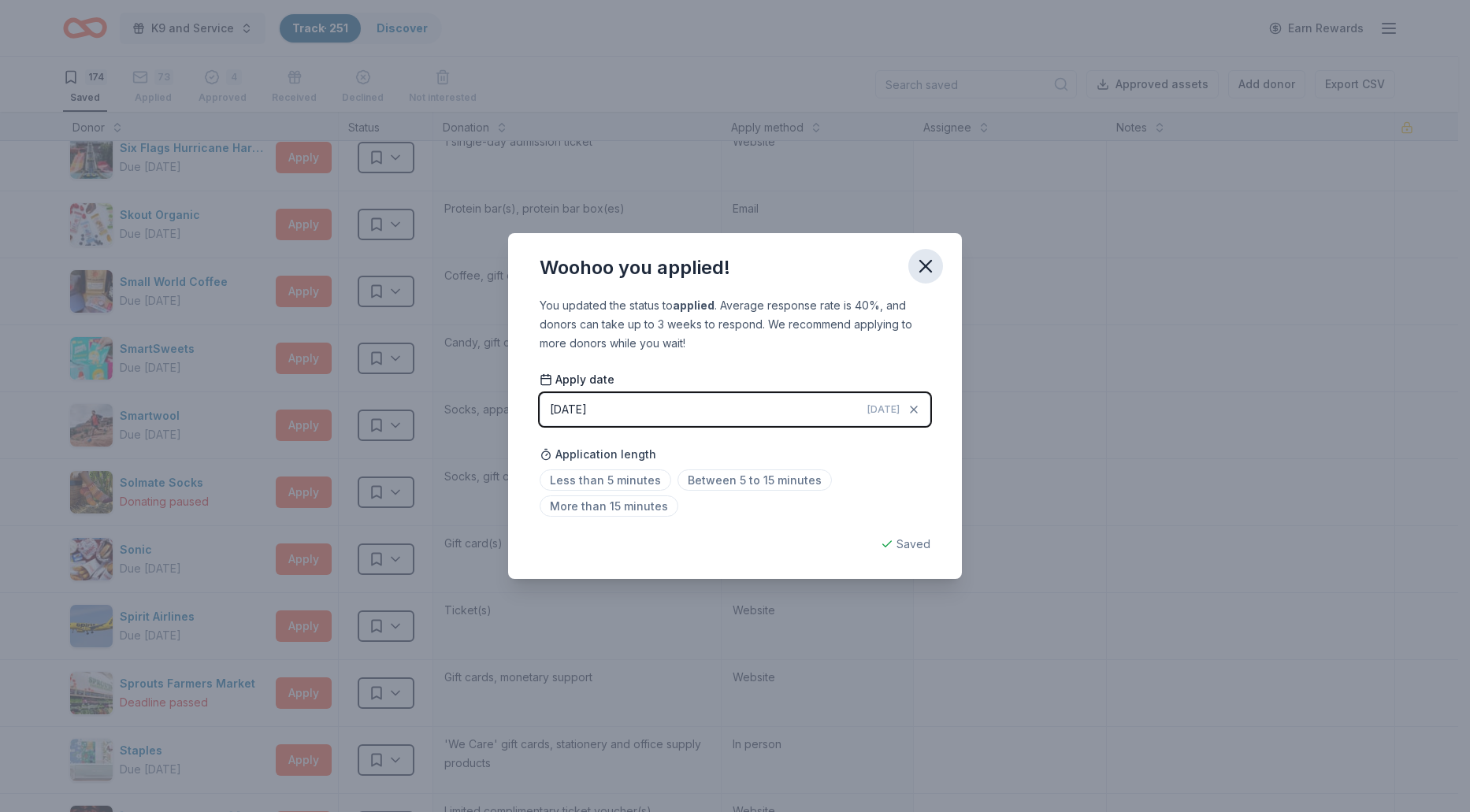
click at [920, 263] on icon "button" at bounding box center [925, 266] width 22 height 22
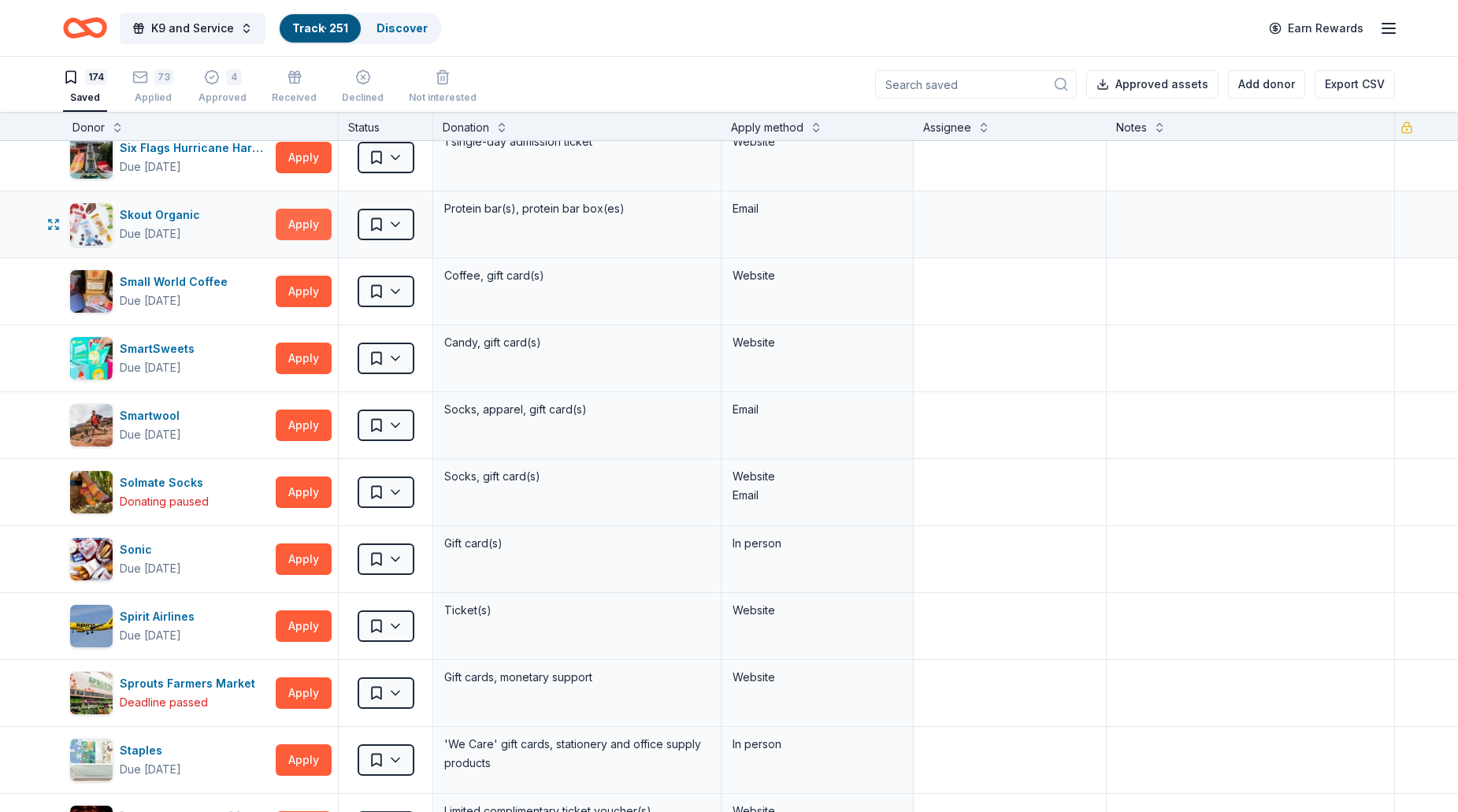
click at [300, 229] on button "Apply" at bounding box center [303, 225] width 56 height 32
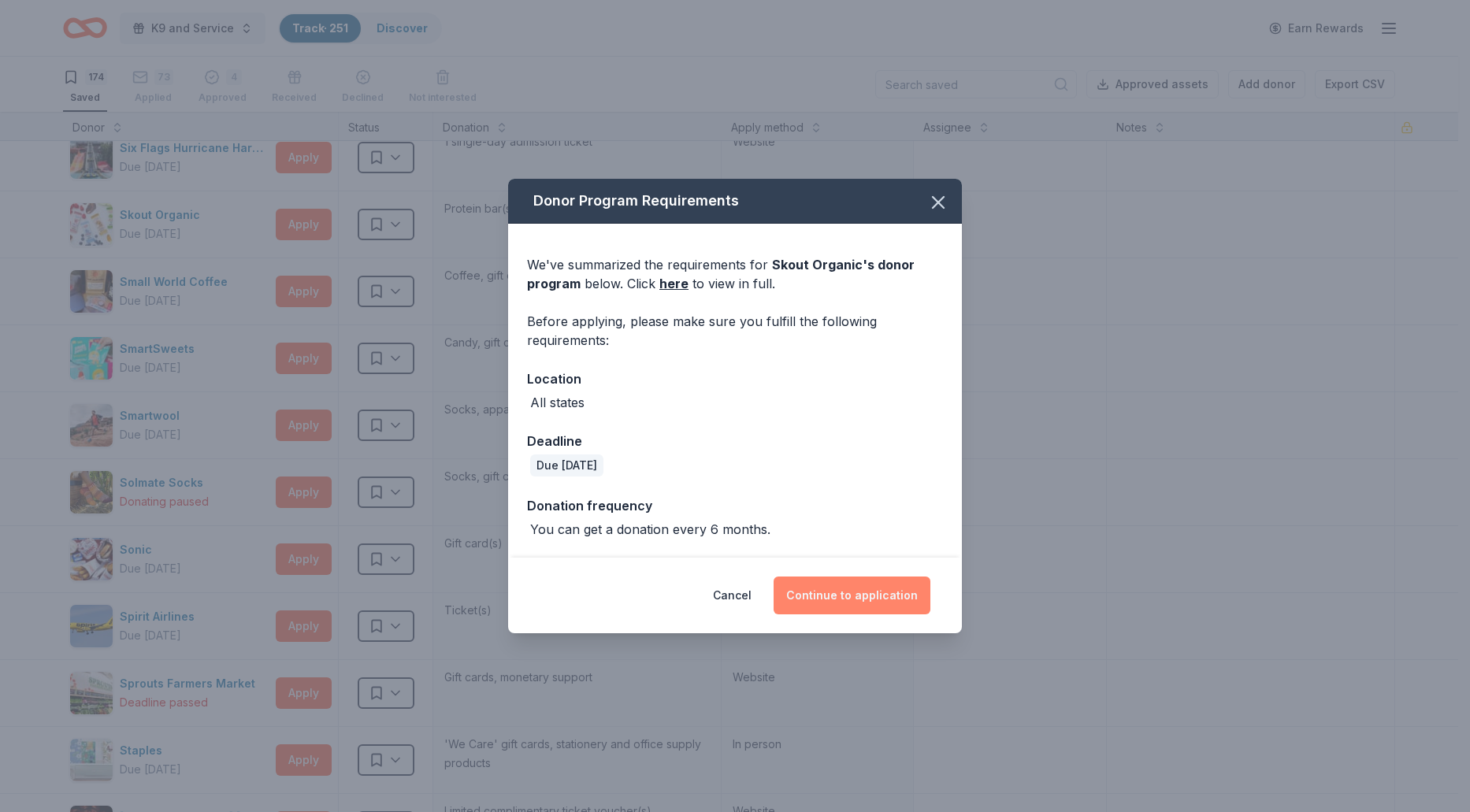
click at [835, 592] on button "Continue to application" at bounding box center [851, 595] width 157 height 38
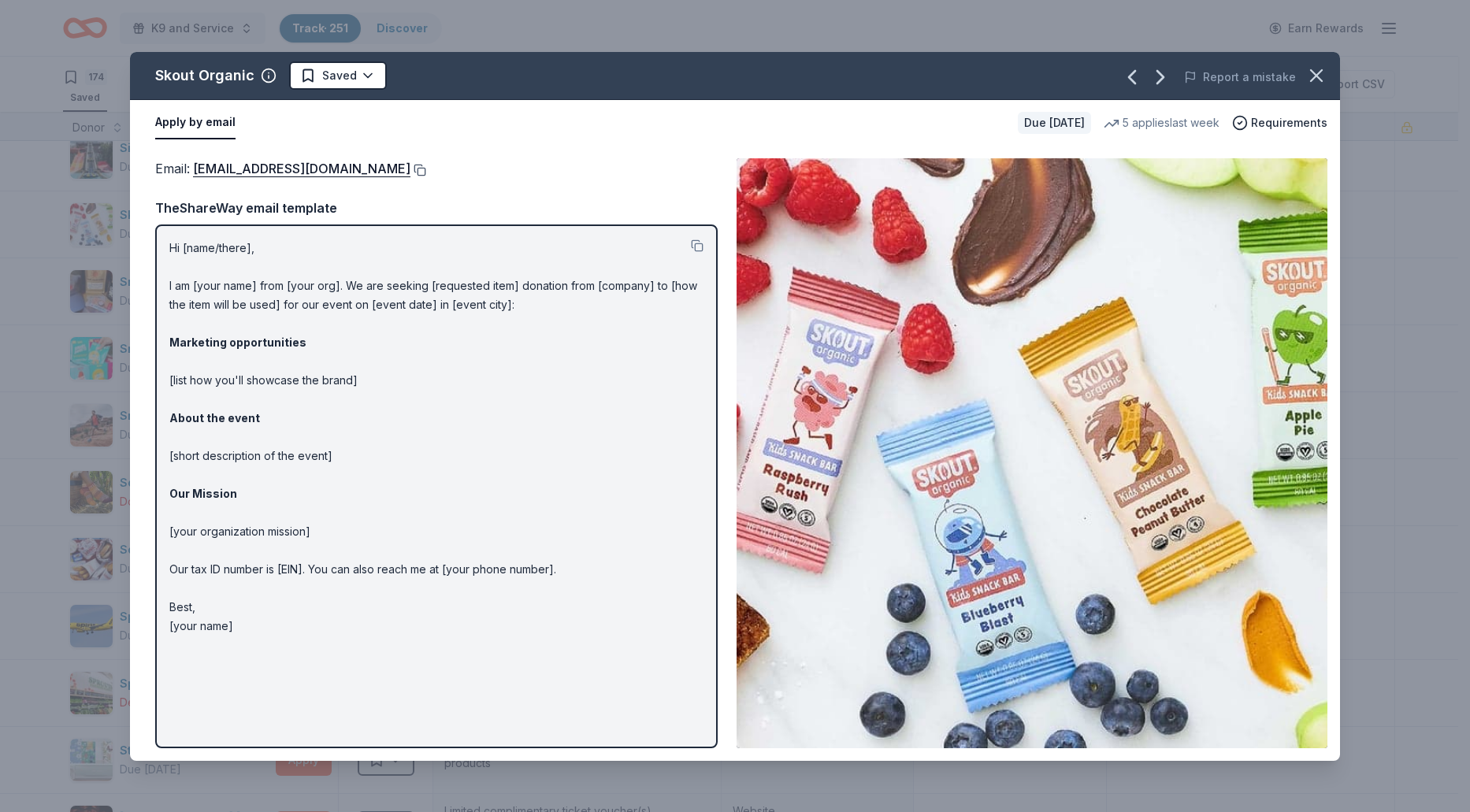
click at [411, 173] on button at bounding box center [418, 169] width 16 height 13
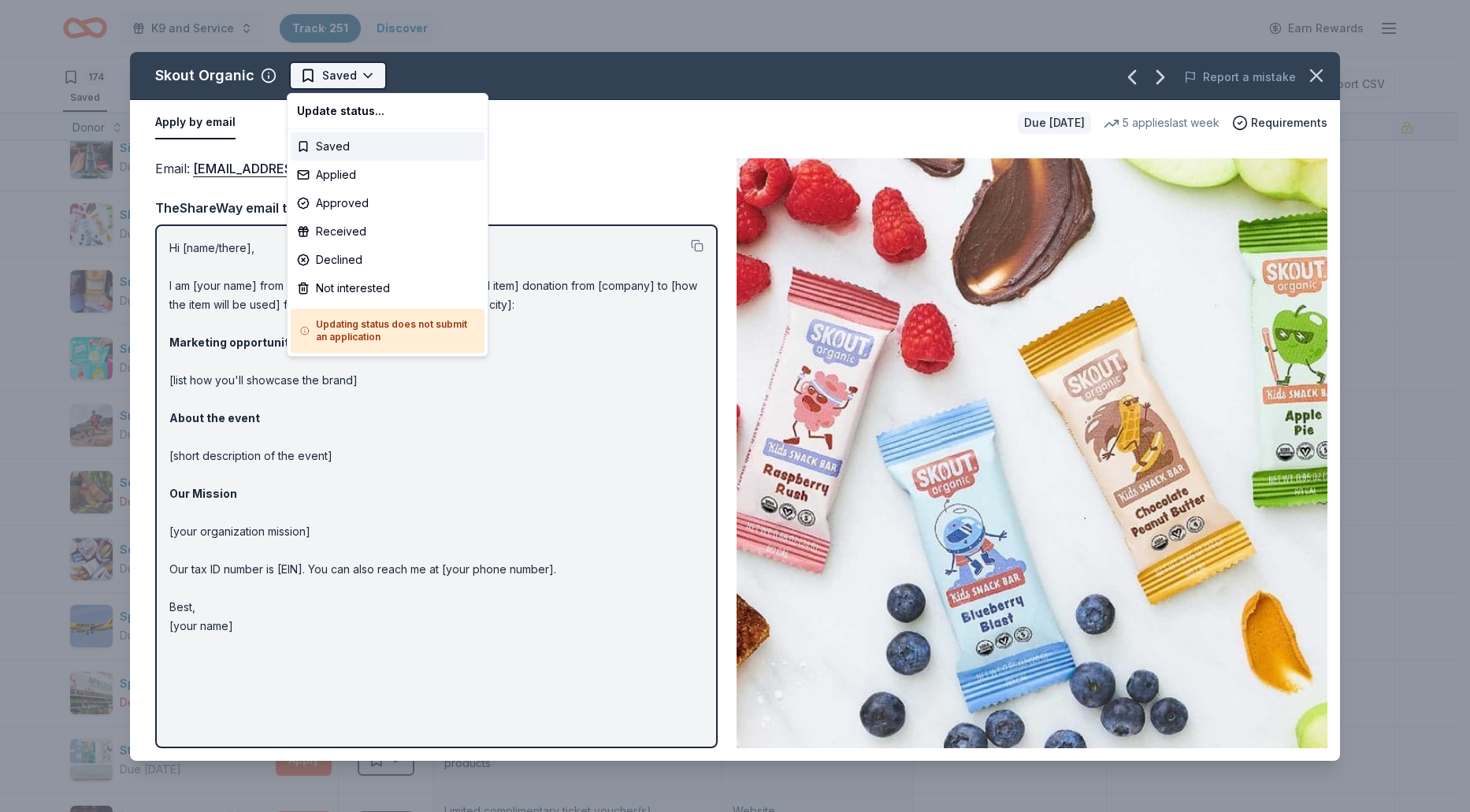
click at [366, 82] on html "K9 and Service Track · 251 Discover Earn Rewards 174 Saved 73 Applied 4 Approve…" at bounding box center [735, 406] width 1470 height 812
click at [347, 171] on div "Applied" at bounding box center [387, 175] width 194 height 28
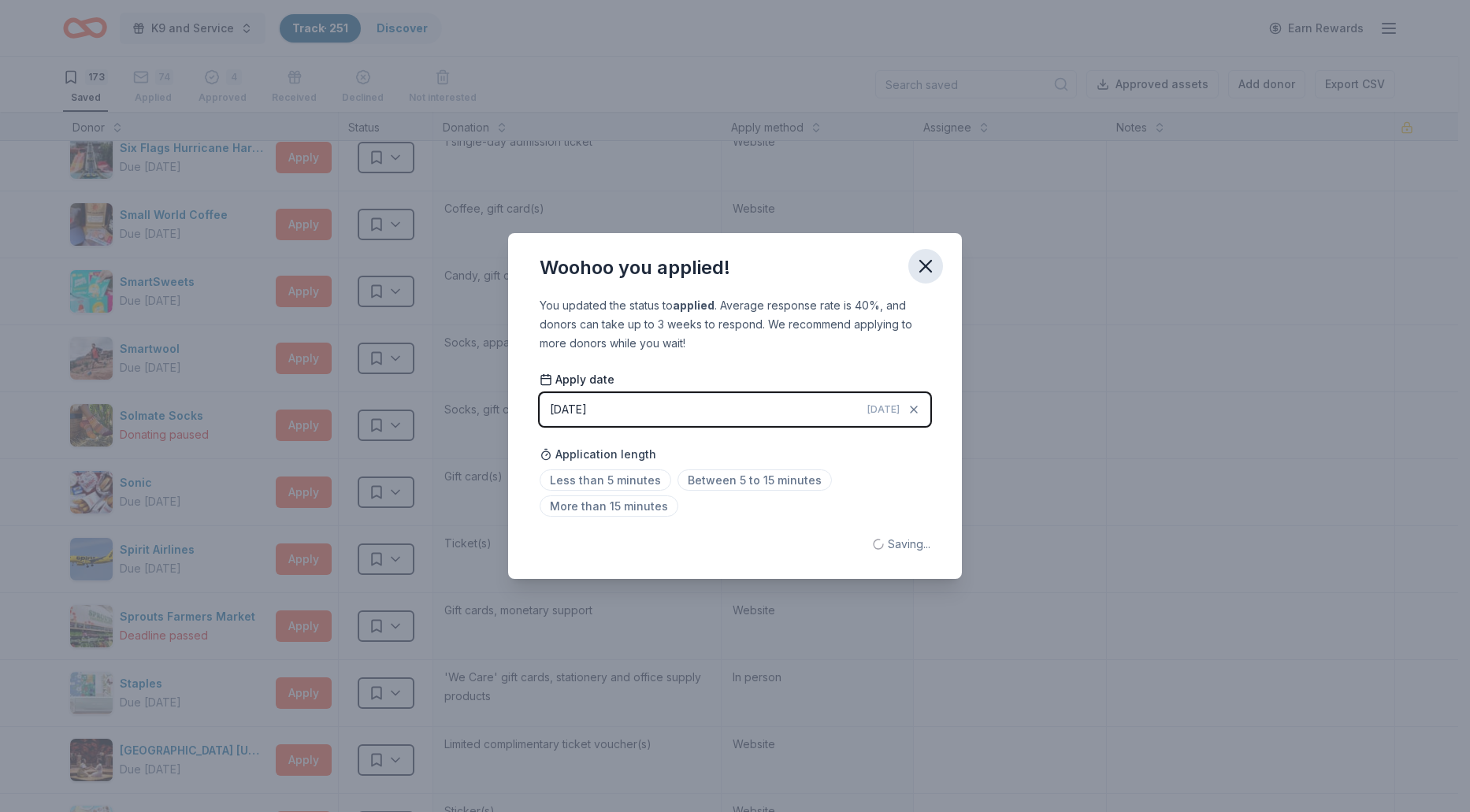
click at [935, 264] on icon "button" at bounding box center [925, 266] width 22 height 22
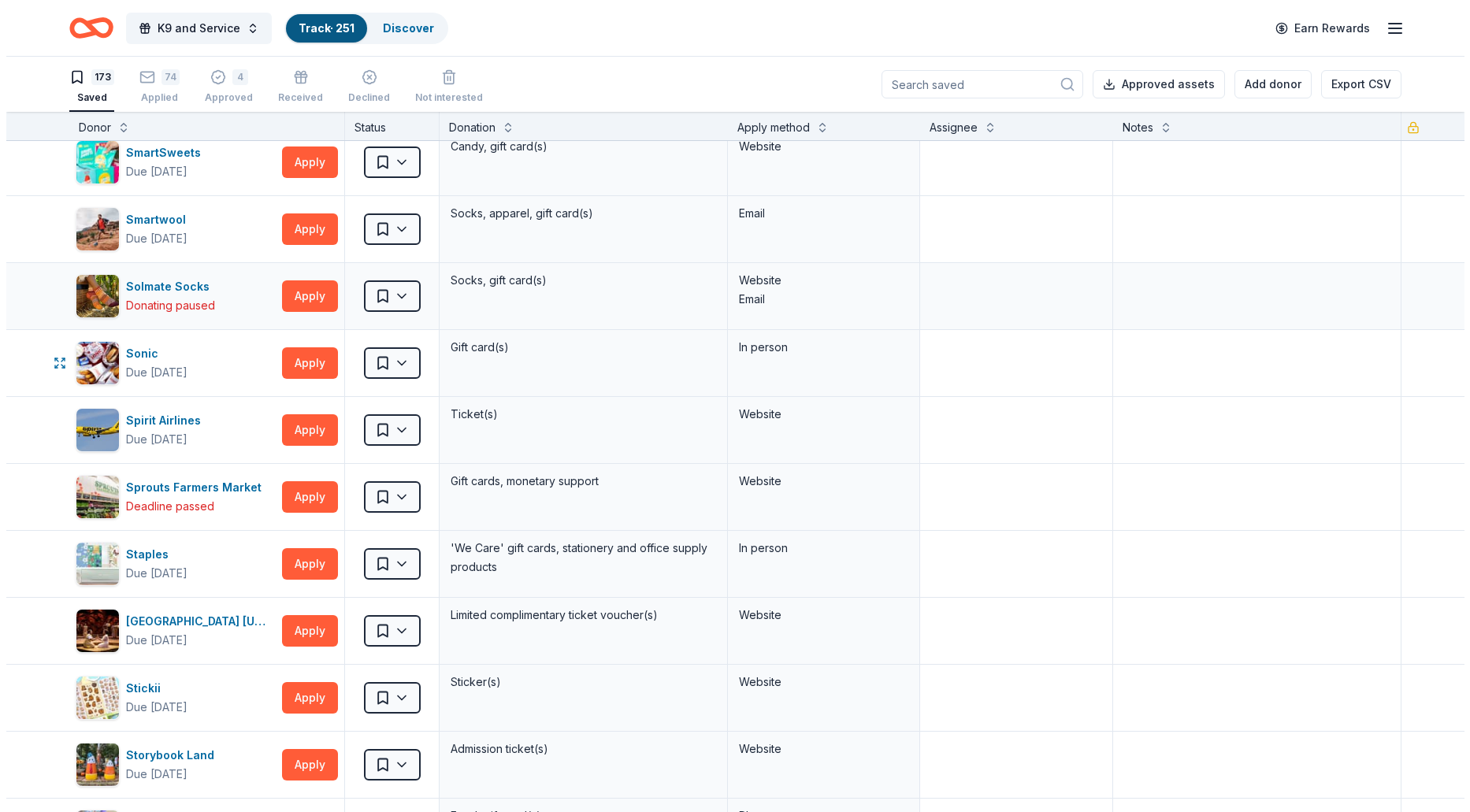
scroll to position [8427, 0]
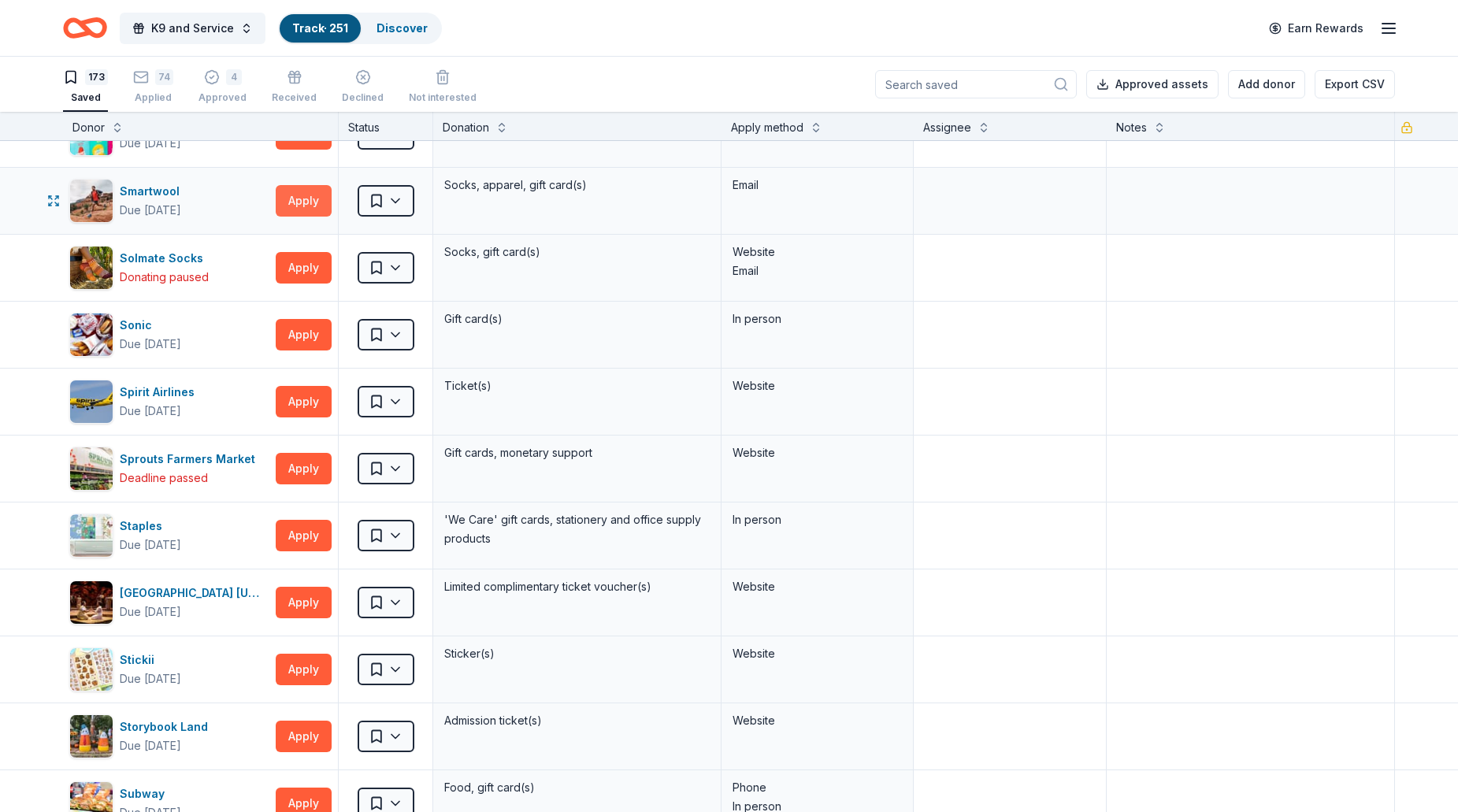
click at [306, 213] on button "Apply" at bounding box center [303, 201] width 56 height 32
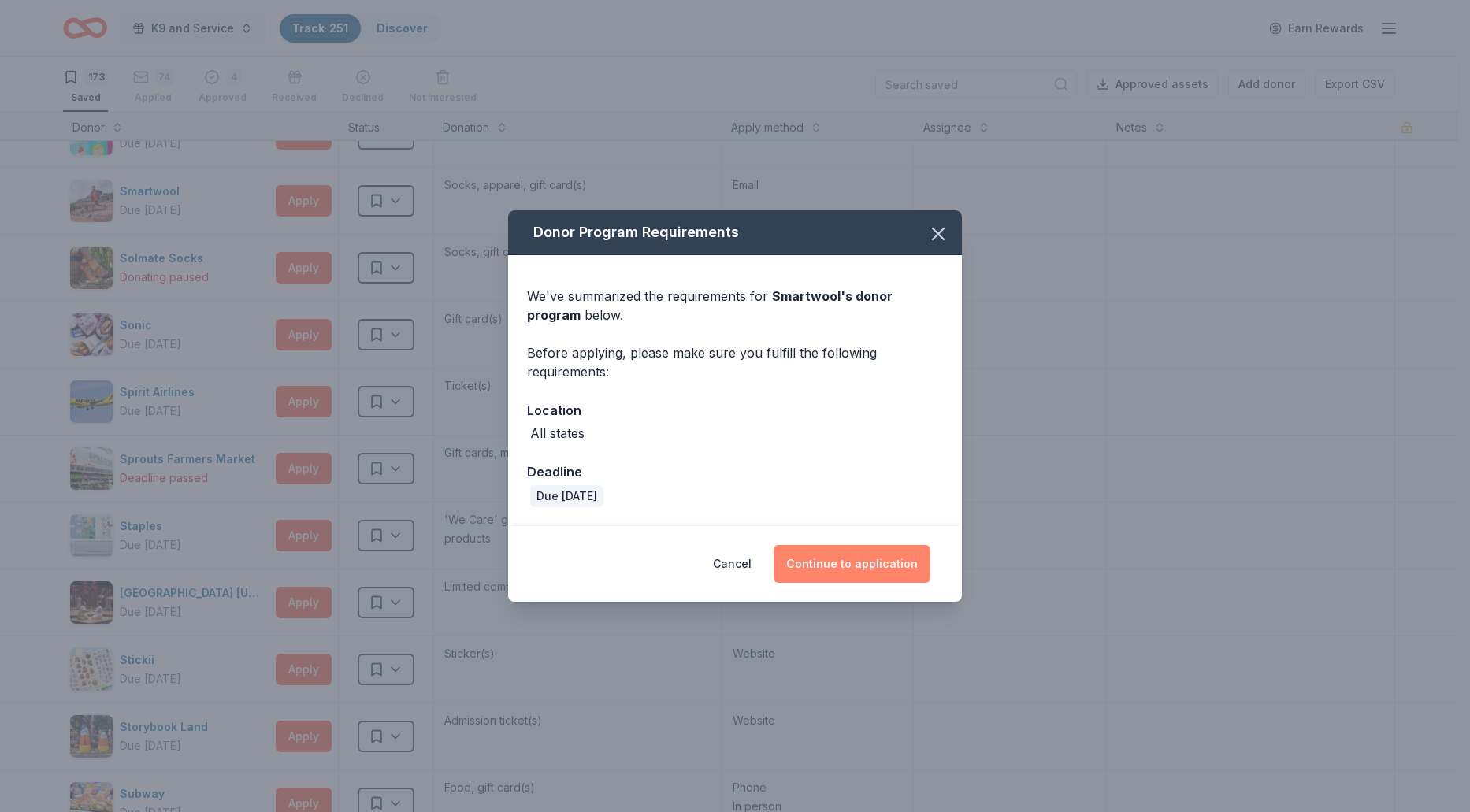
click at [824, 566] on button "Continue to application" at bounding box center [851, 563] width 157 height 38
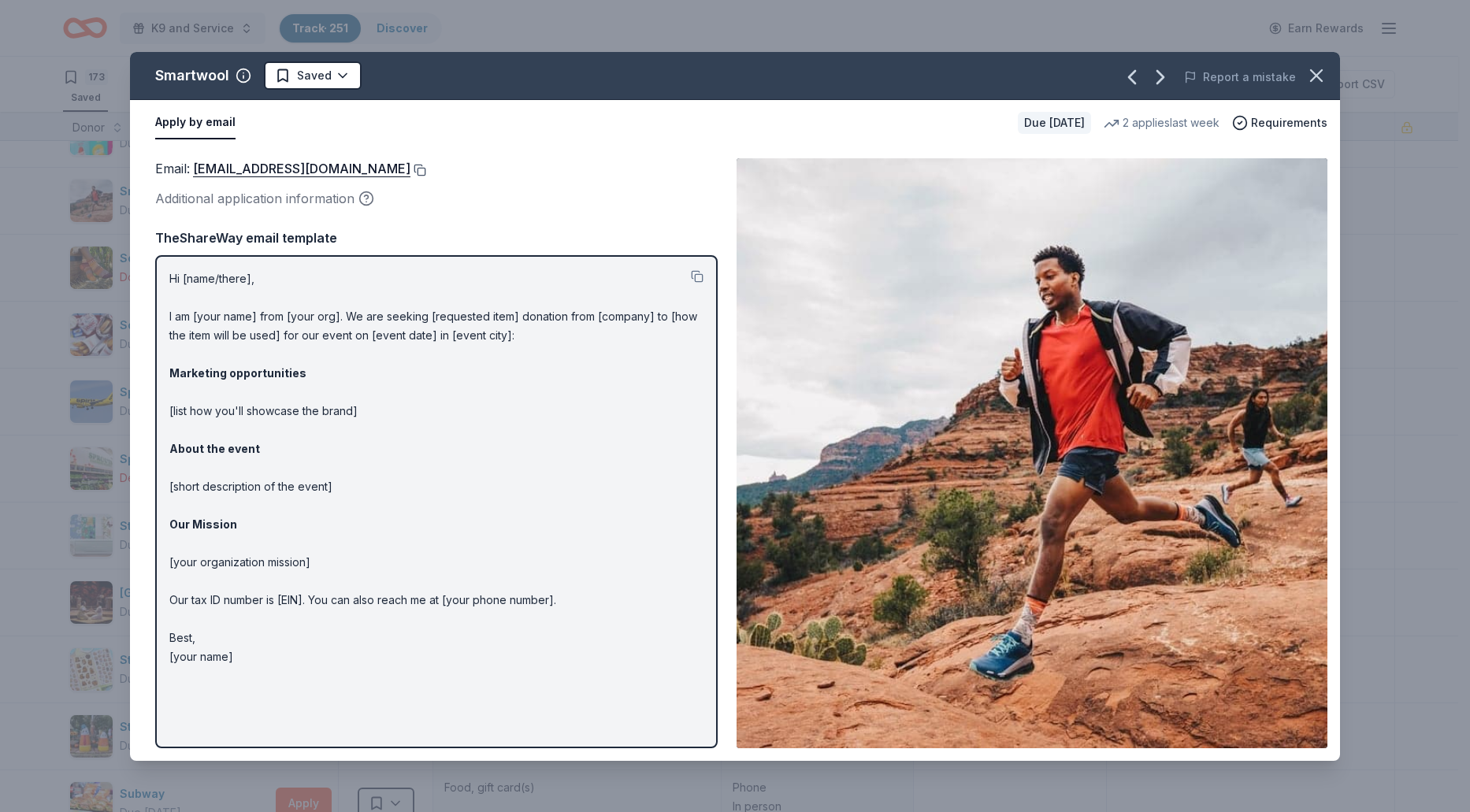
click at [411, 171] on button at bounding box center [418, 169] width 16 height 13
click at [343, 83] on html "K9 and Service Track · 251 Discover Earn Rewards 173 Saved 74 Applied 4 Approve…" at bounding box center [735, 406] width 1470 height 812
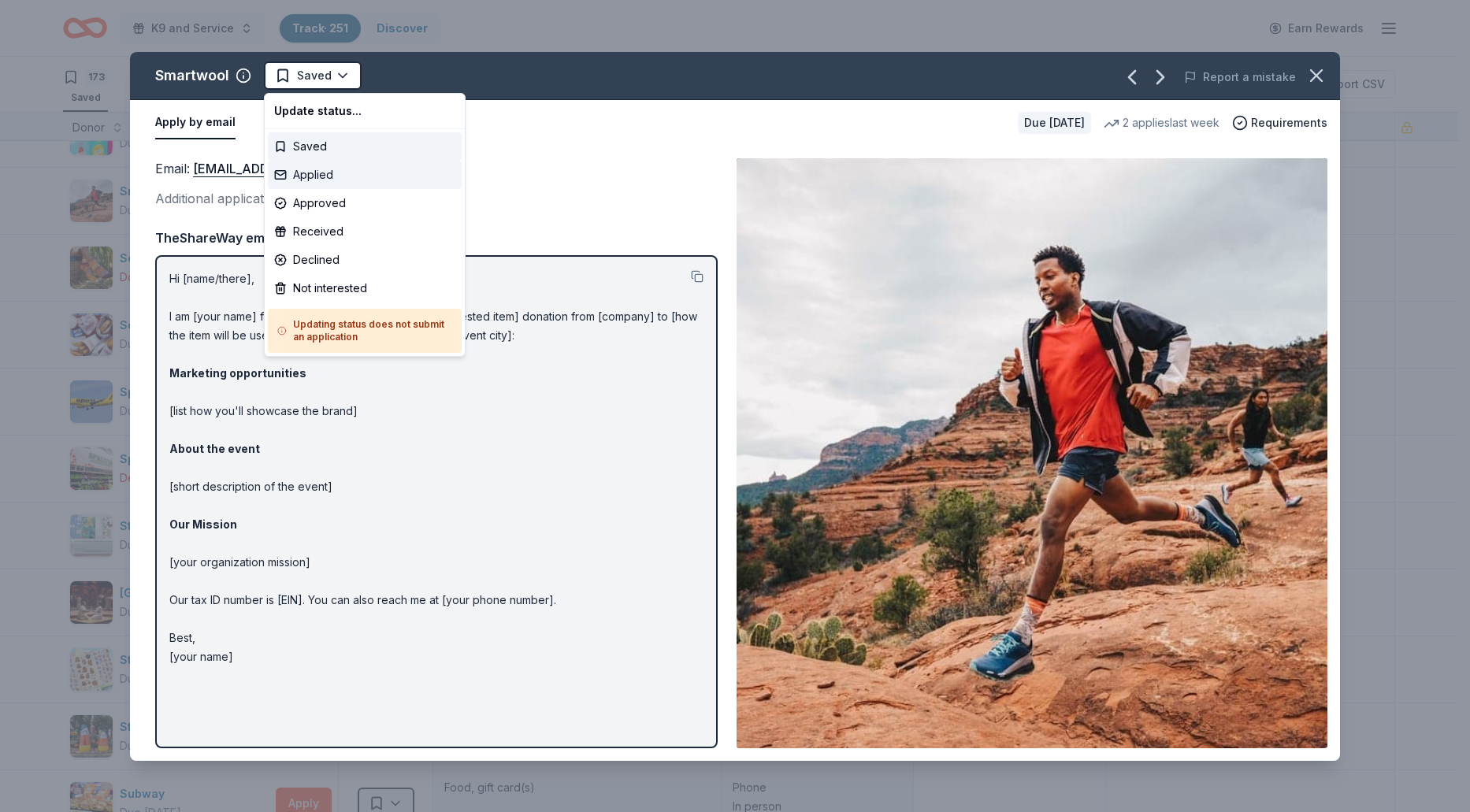
click at [344, 173] on div "Applied" at bounding box center [365, 175] width 194 height 28
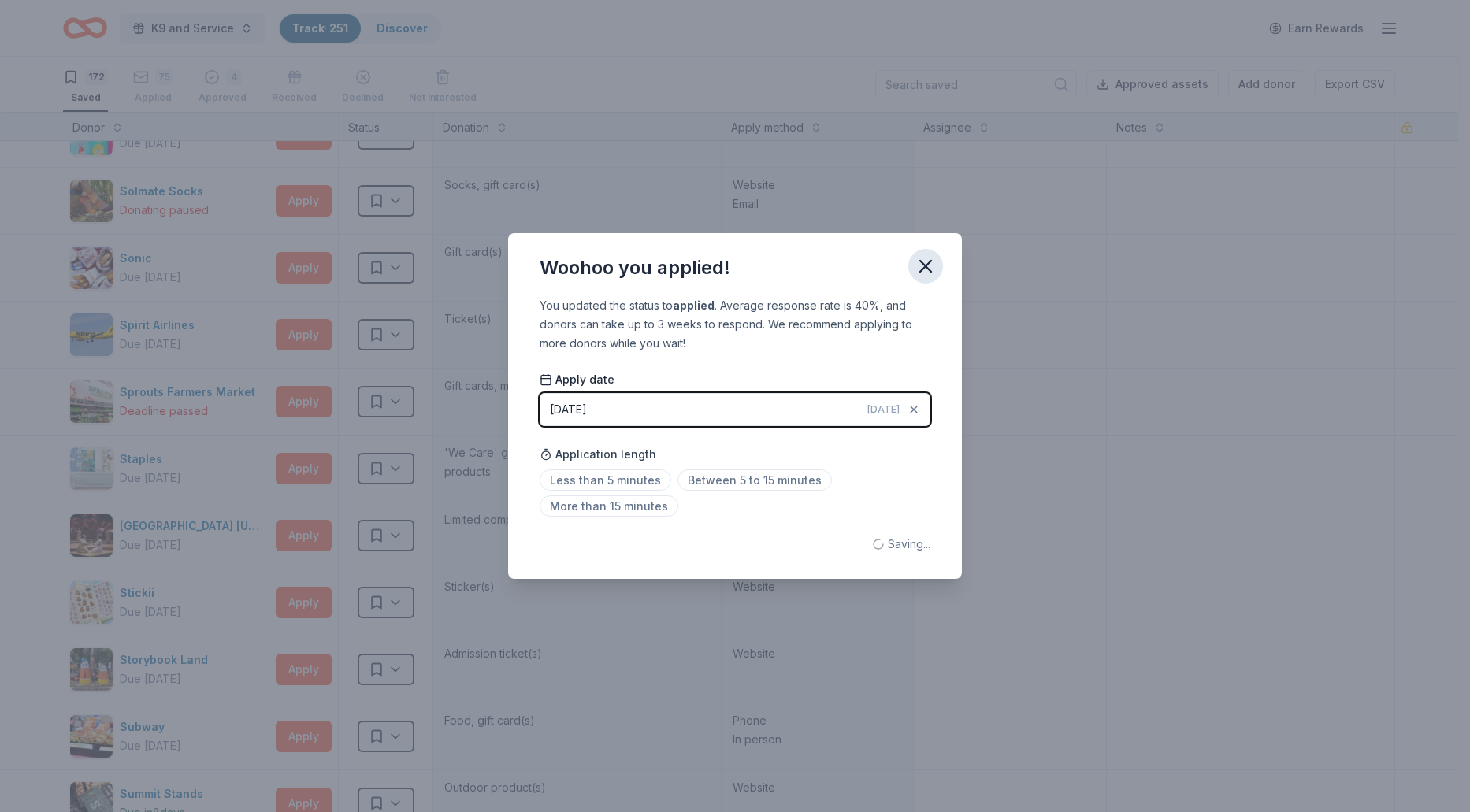
click at [917, 265] on icon "button" at bounding box center [925, 266] width 22 height 22
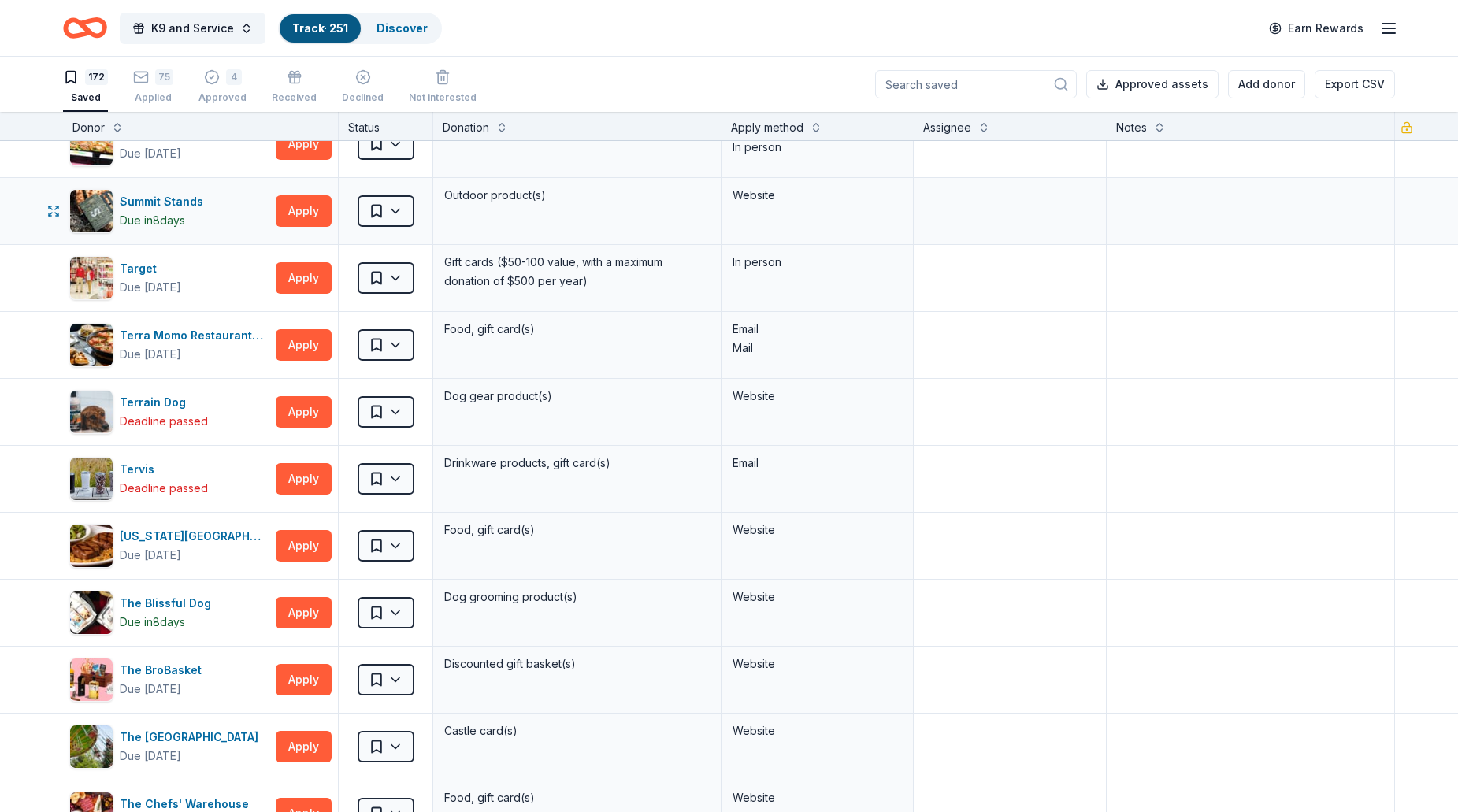
scroll to position [9057, 0]
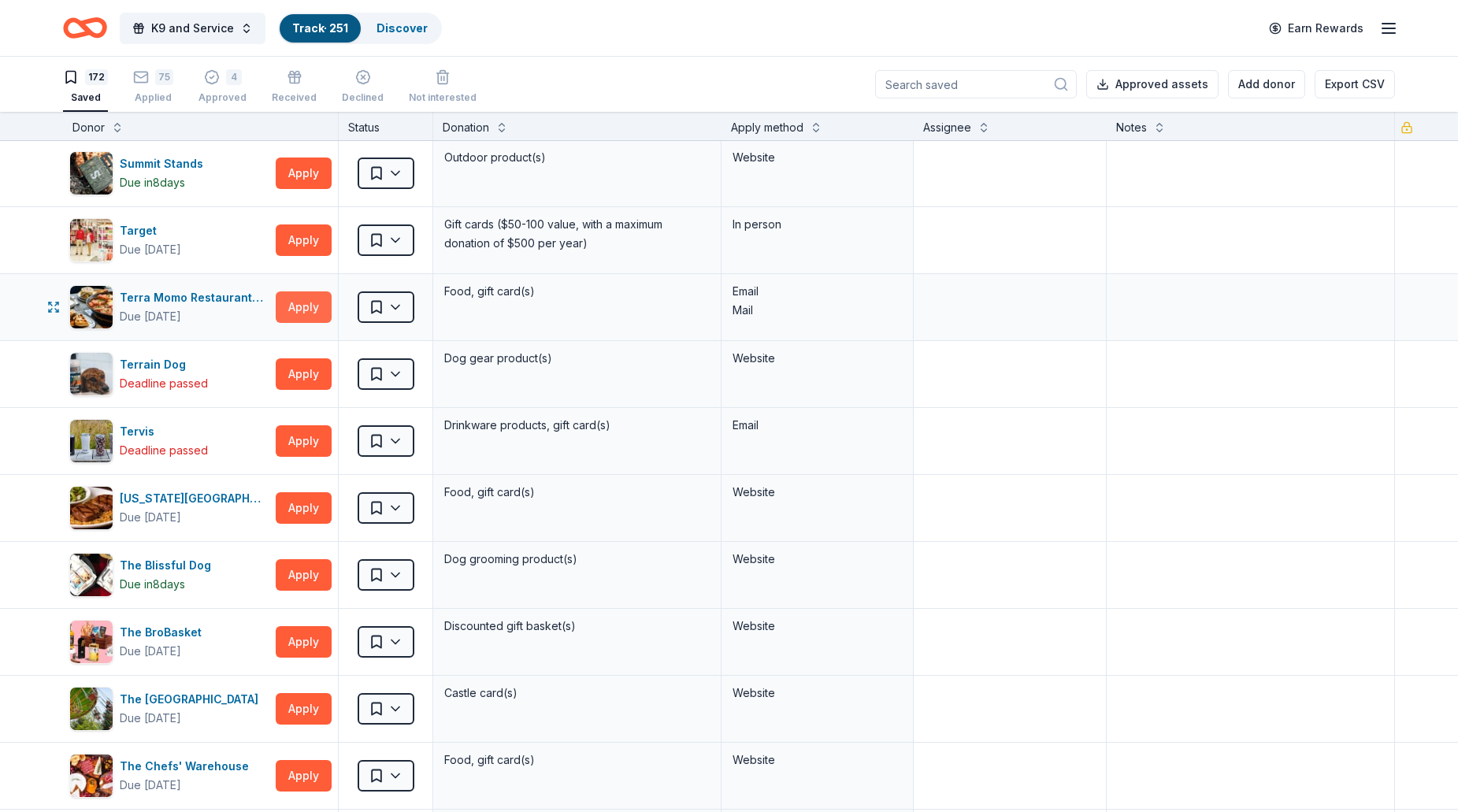
click at [293, 318] on button "Apply" at bounding box center [303, 308] width 56 height 32
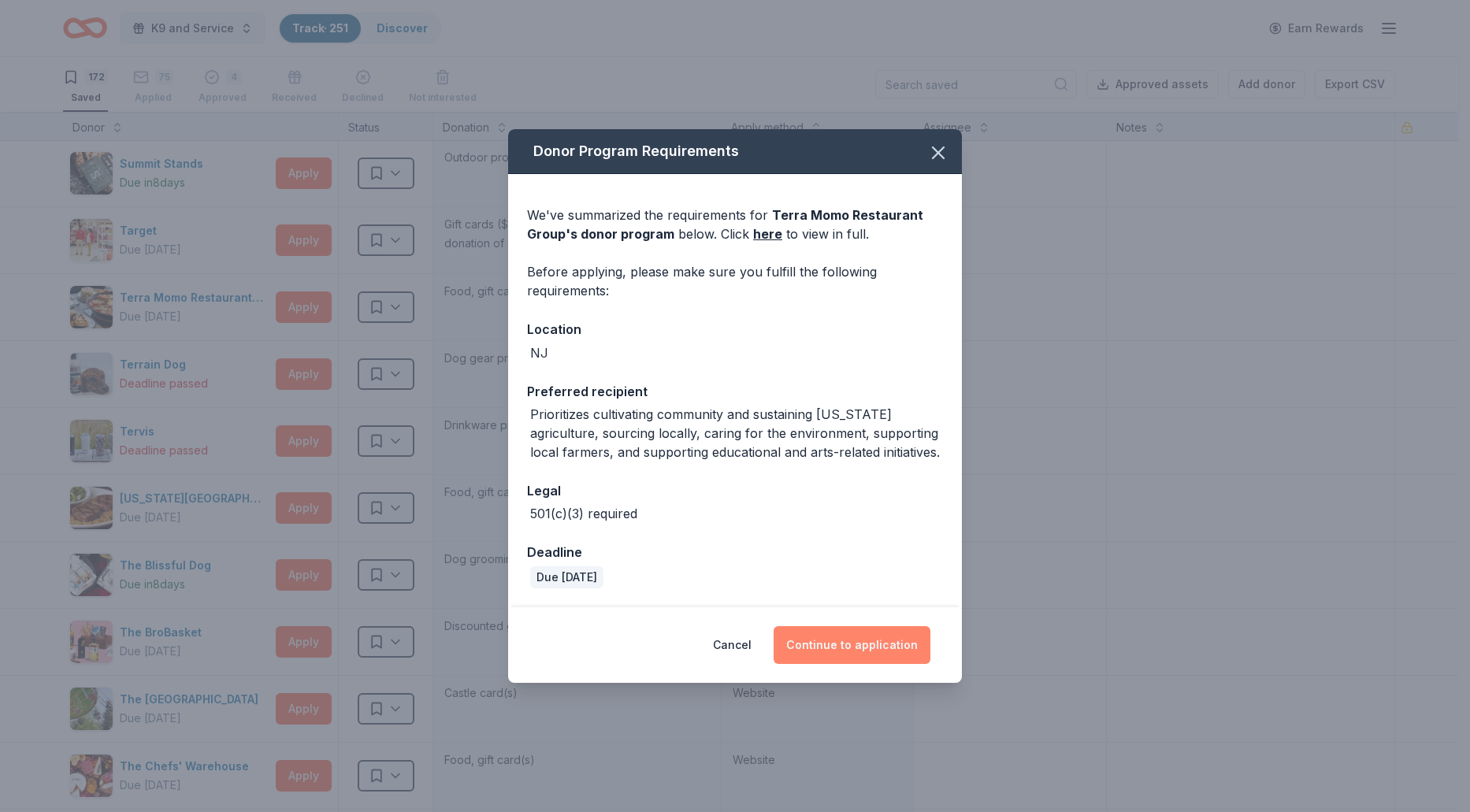
click at [811, 646] on button "Continue to application" at bounding box center [851, 644] width 157 height 38
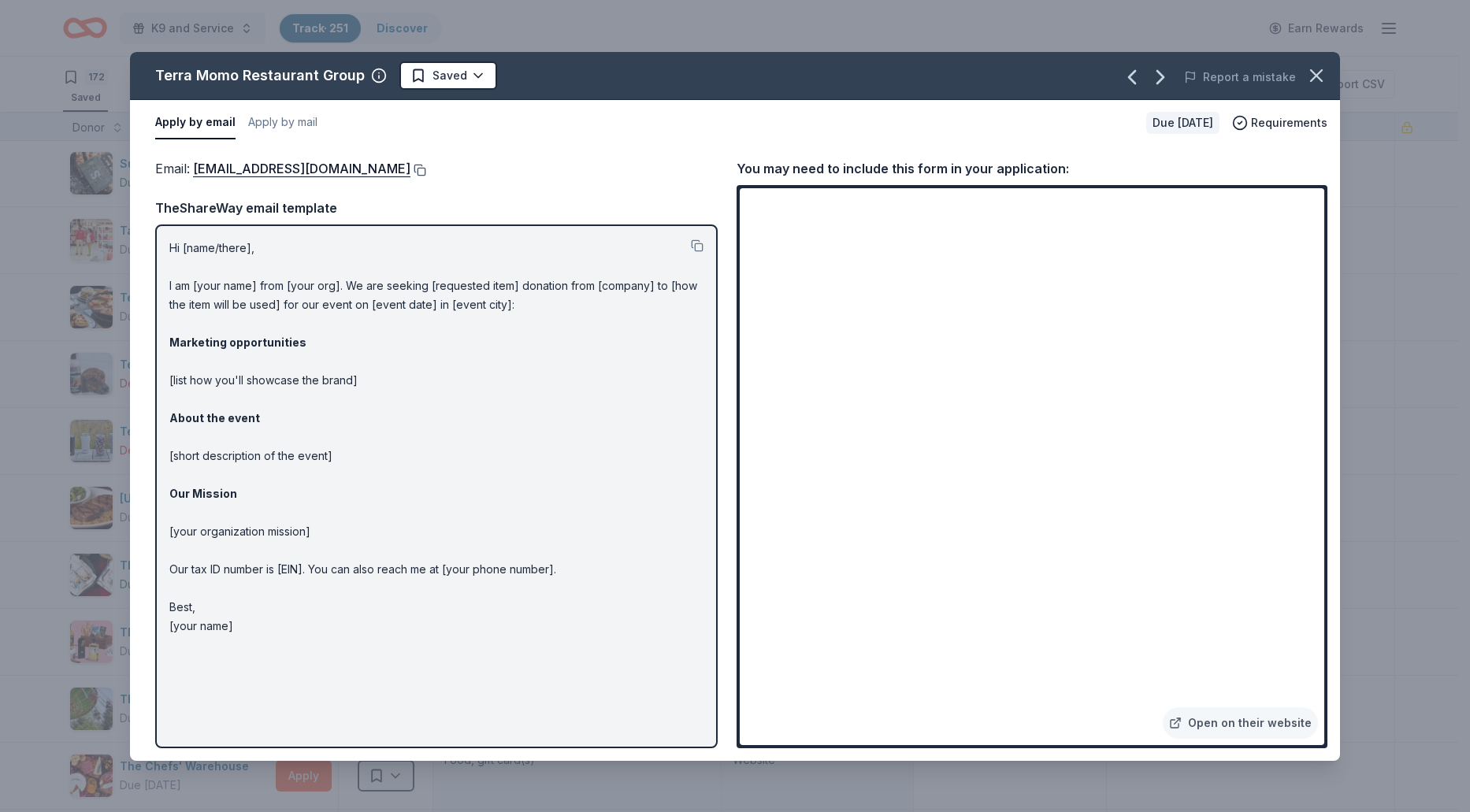
click at [411, 171] on button at bounding box center [418, 169] width 16 height 13
click at [1307, 74] on icon "button" at bounding box center [1316, 75] width 22 height 22
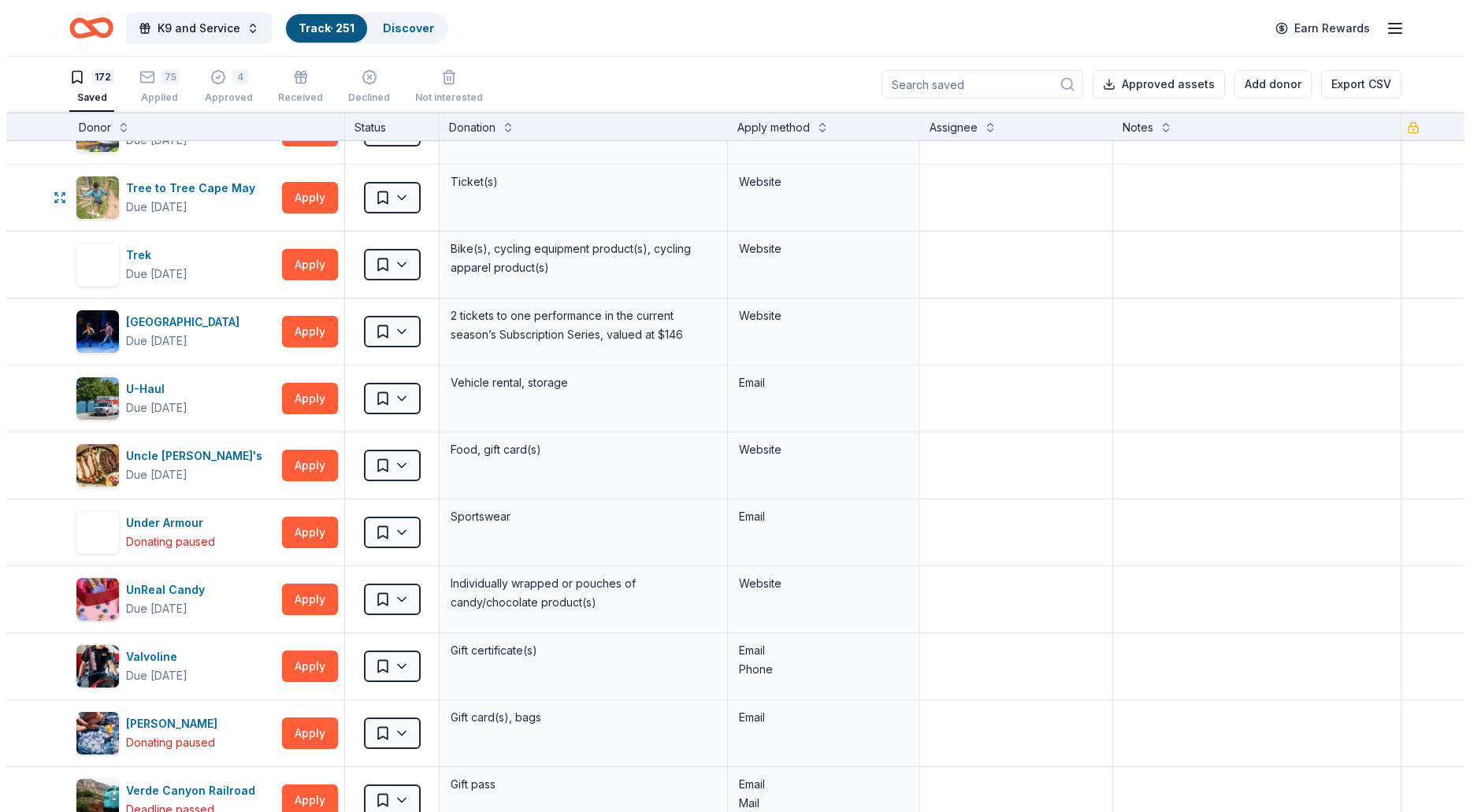
scroll to position [10238, 0]
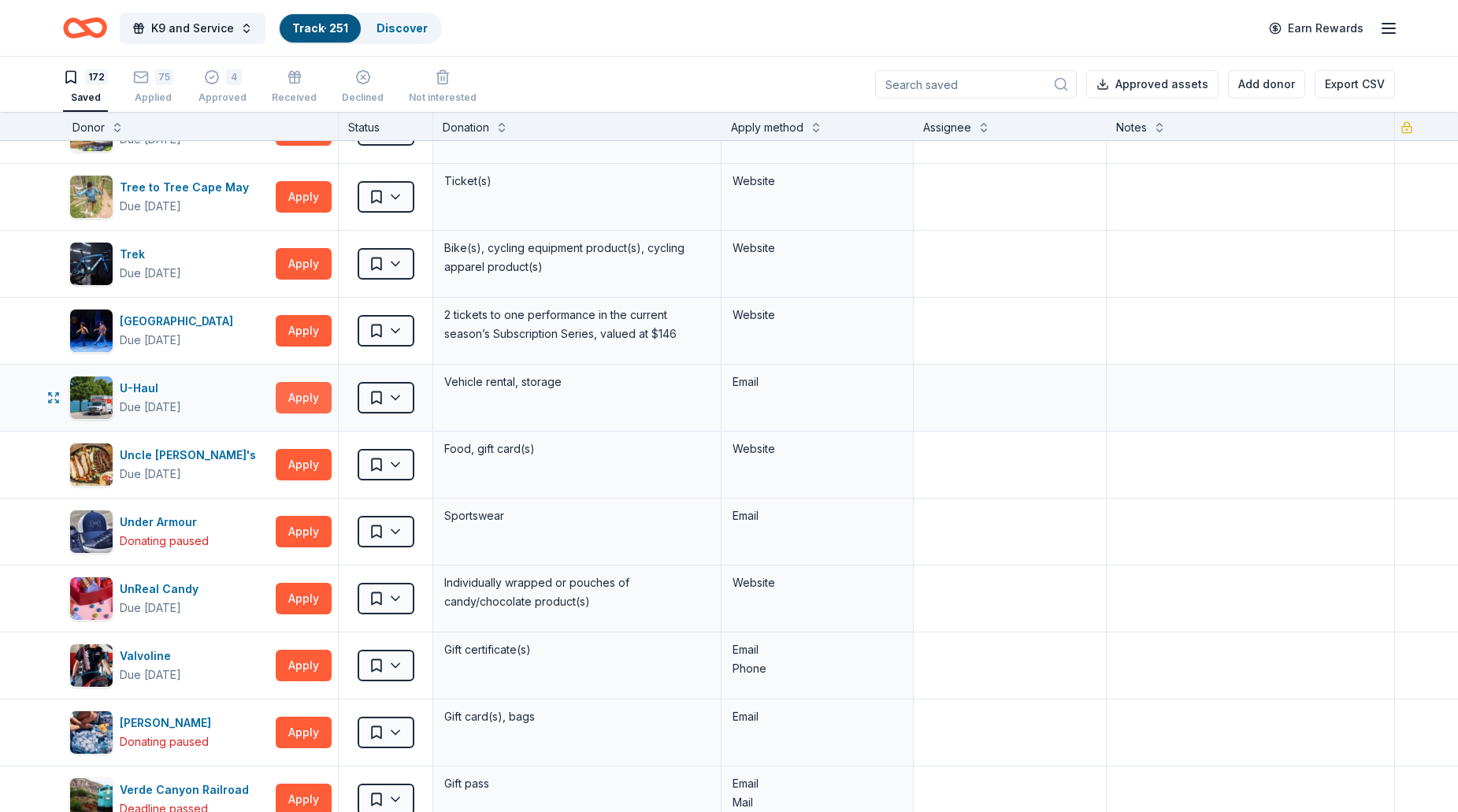
click at [306, 407] on button "Apply" at bounding box center [303, 398] width 56 height 32
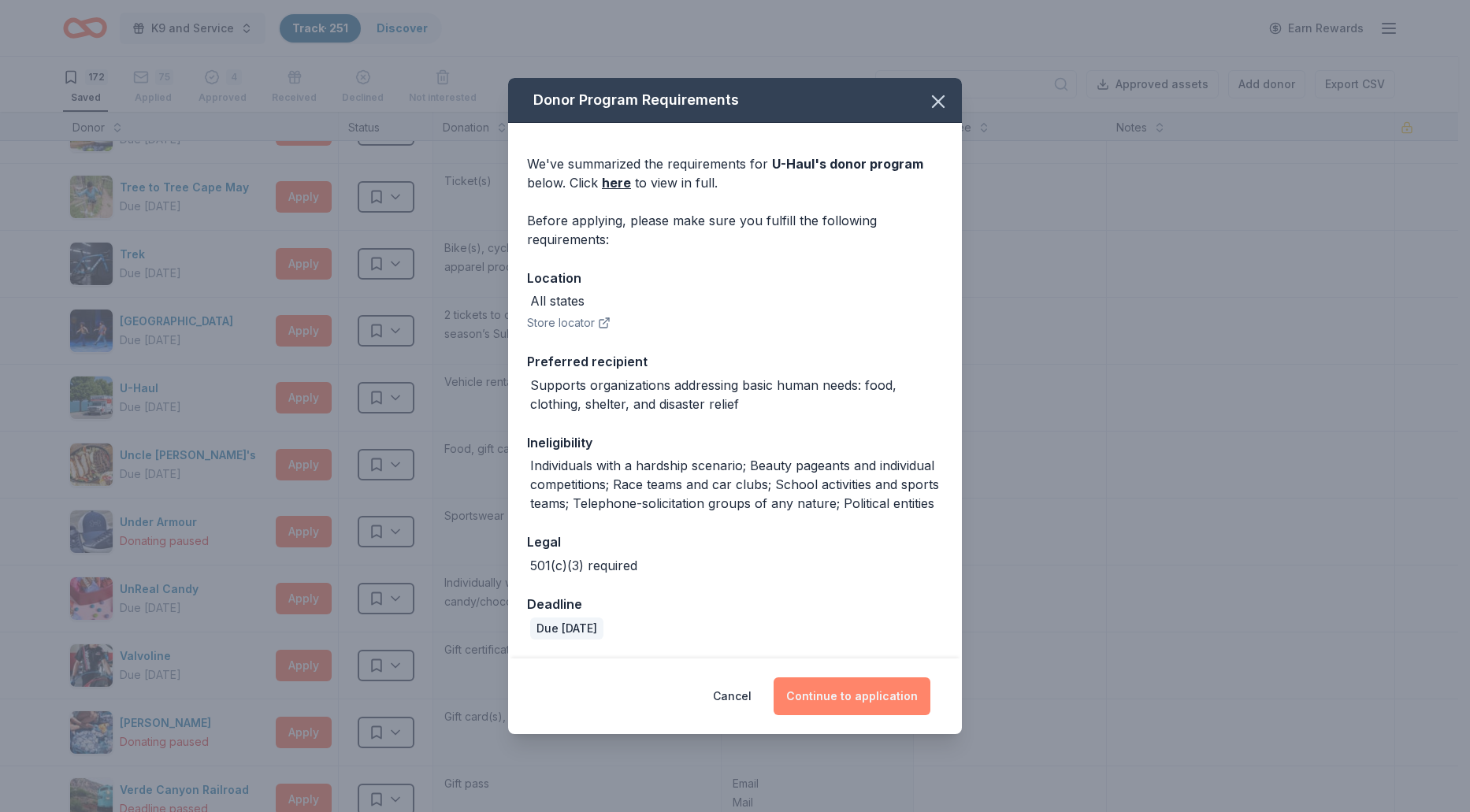
click at [834, 685] on button "Continue to application" at bounding box center [851, 696] width 157 height 38
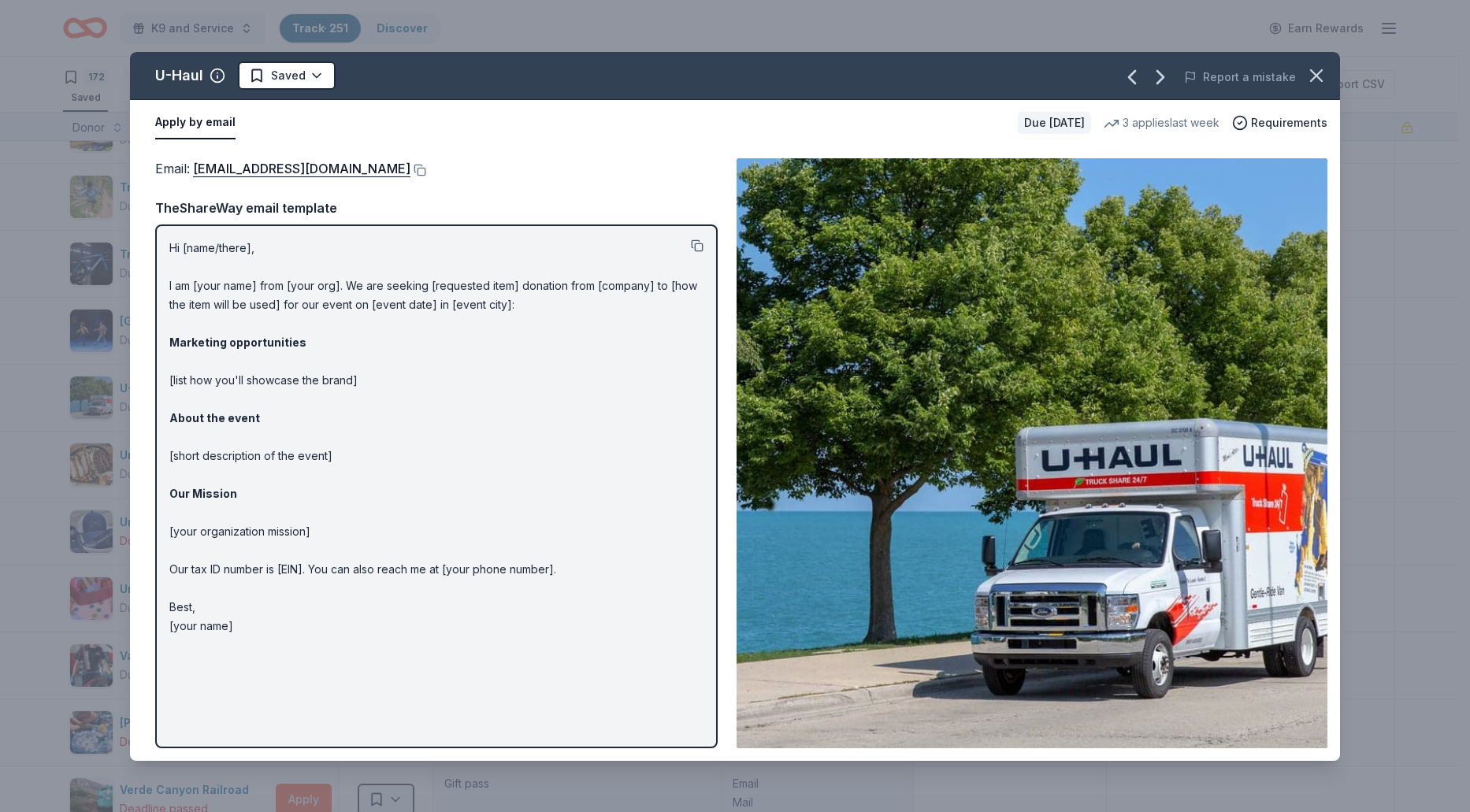
click at [696, 249] on button at bounding box center [696, 246] width 13 height 13
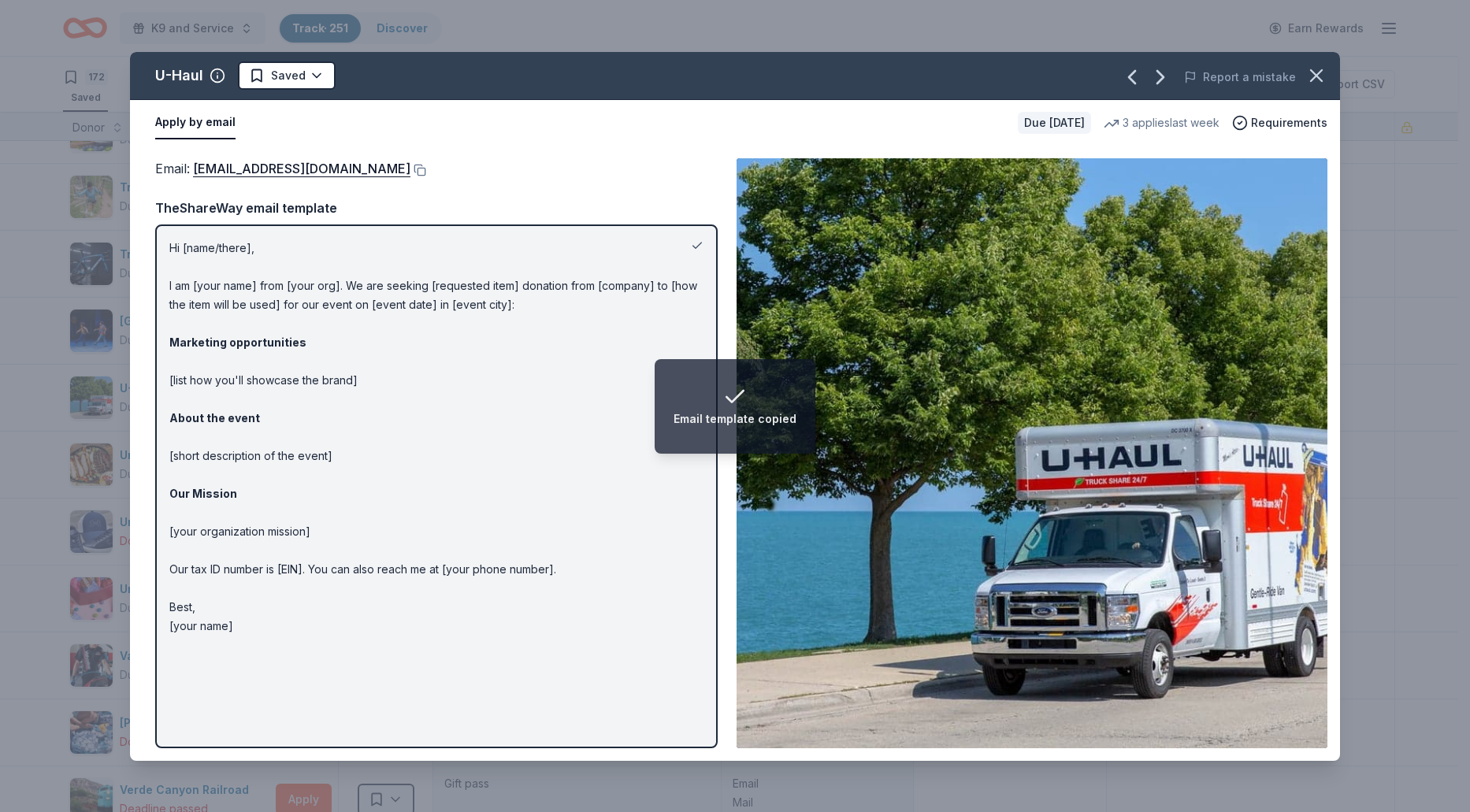
click at [696, 249] on button at bounding box center [696, 246] width 13 height 13
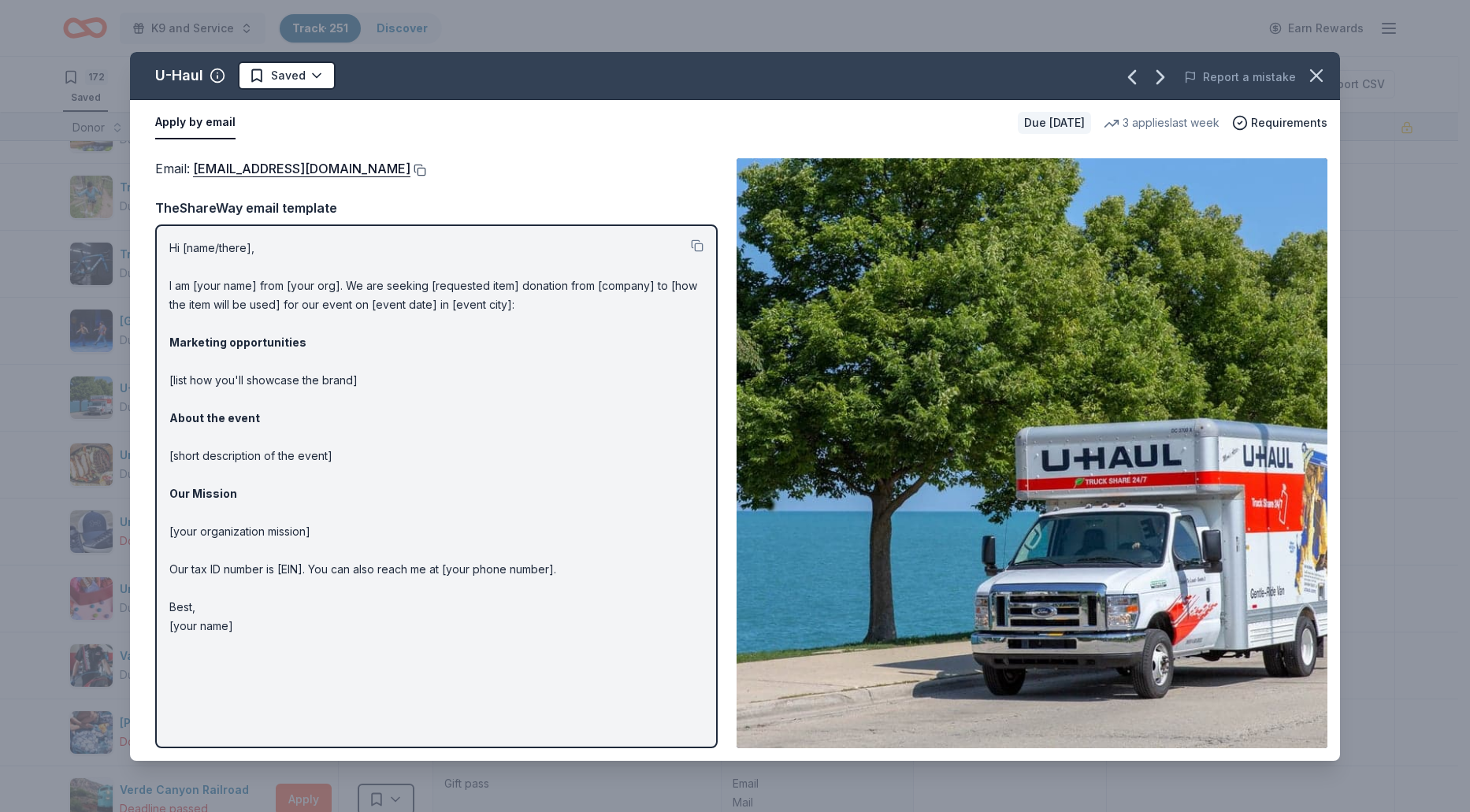
click at [411, 165] on button at bounding box center [418, 169] width 16 height 13
click at [318, 76] on html "K9 and Service Track · 251 Discover Earn Rewards 172 Saved 75 Applied 4 Approve…" at bounding box center [735, 406] width 1470 height 812
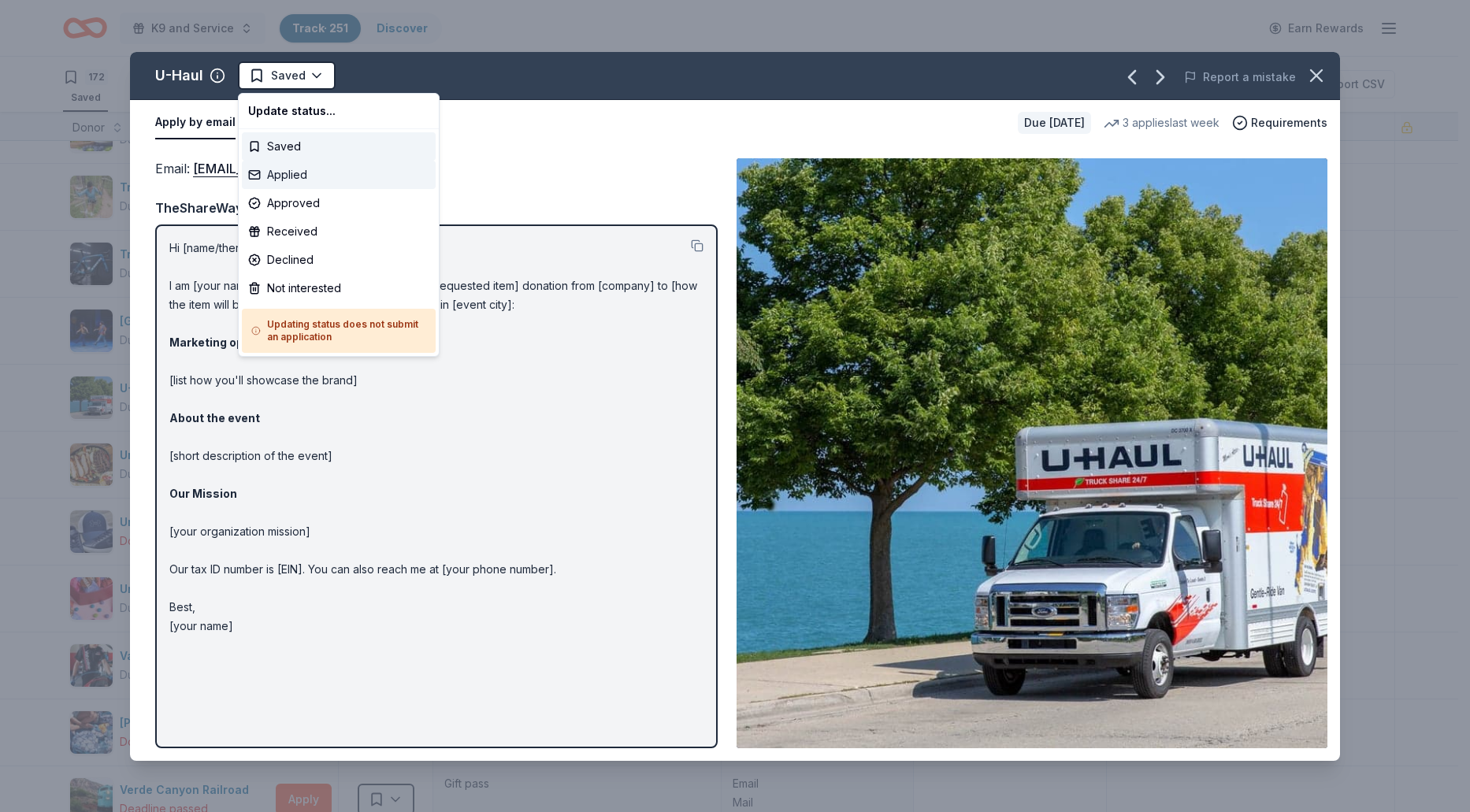
click at [306, 177] on div "Applied" at bounding box center [339, 175] width 194 height 28
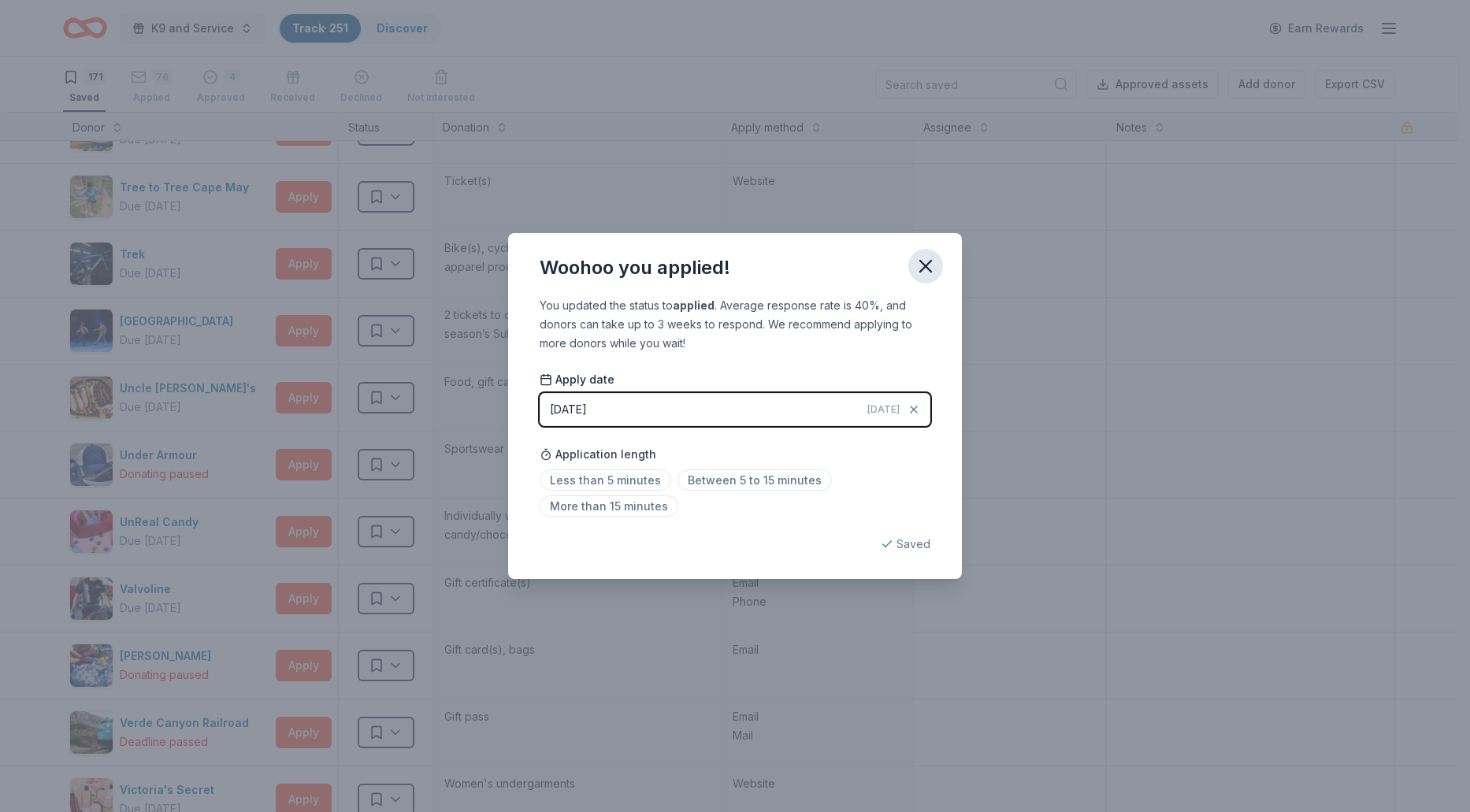
click at [924, 277] on icon "button" at bounding box center [925, 266] width 22 height 22
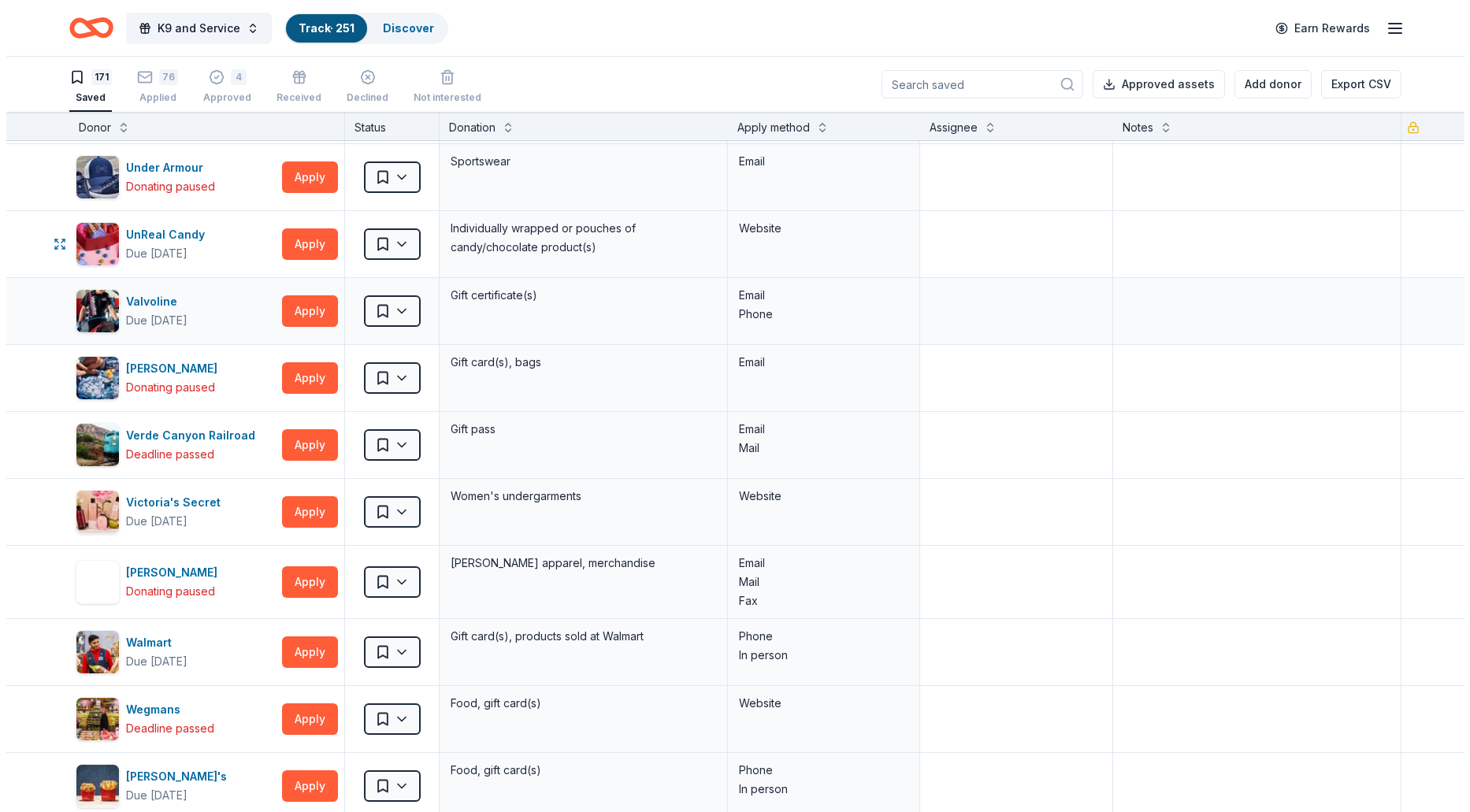
scroll to position [10553, 0]
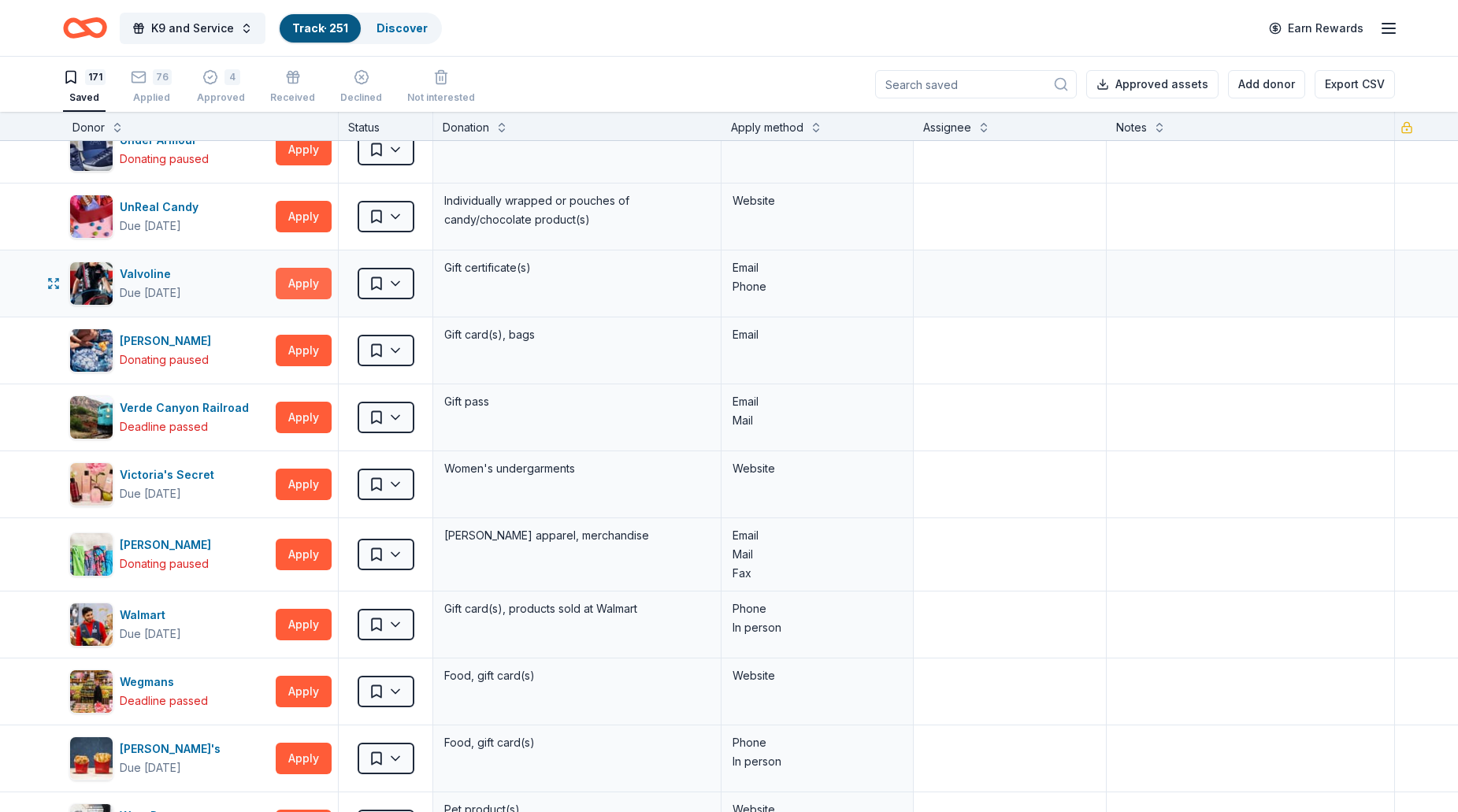
click at [296, 289] on button "Apply" at bounding box center [303, 284] width 56 height 32
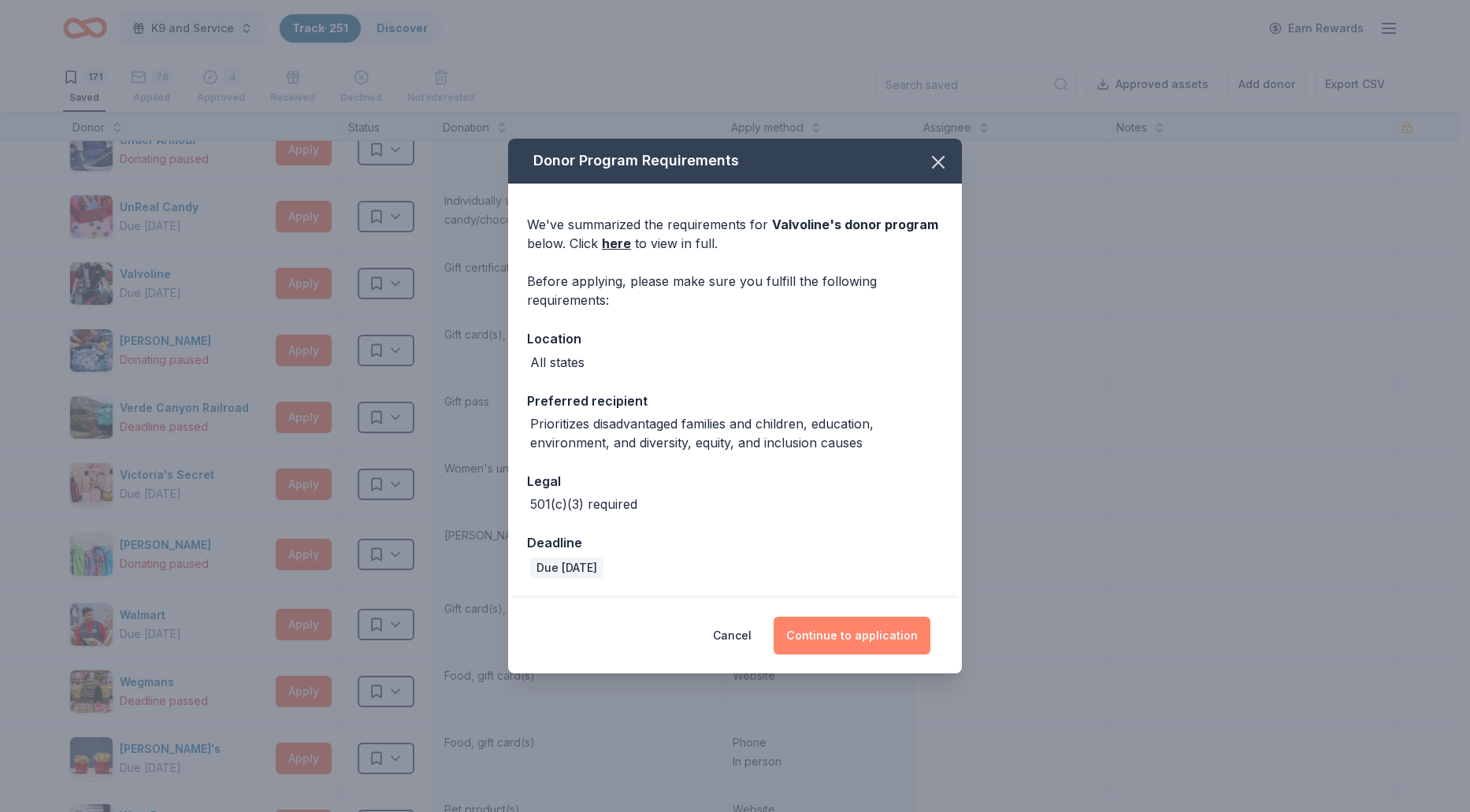
click at [820, 639] on button "Continue to application" at bounding box center [851, 635] width 157 height 38
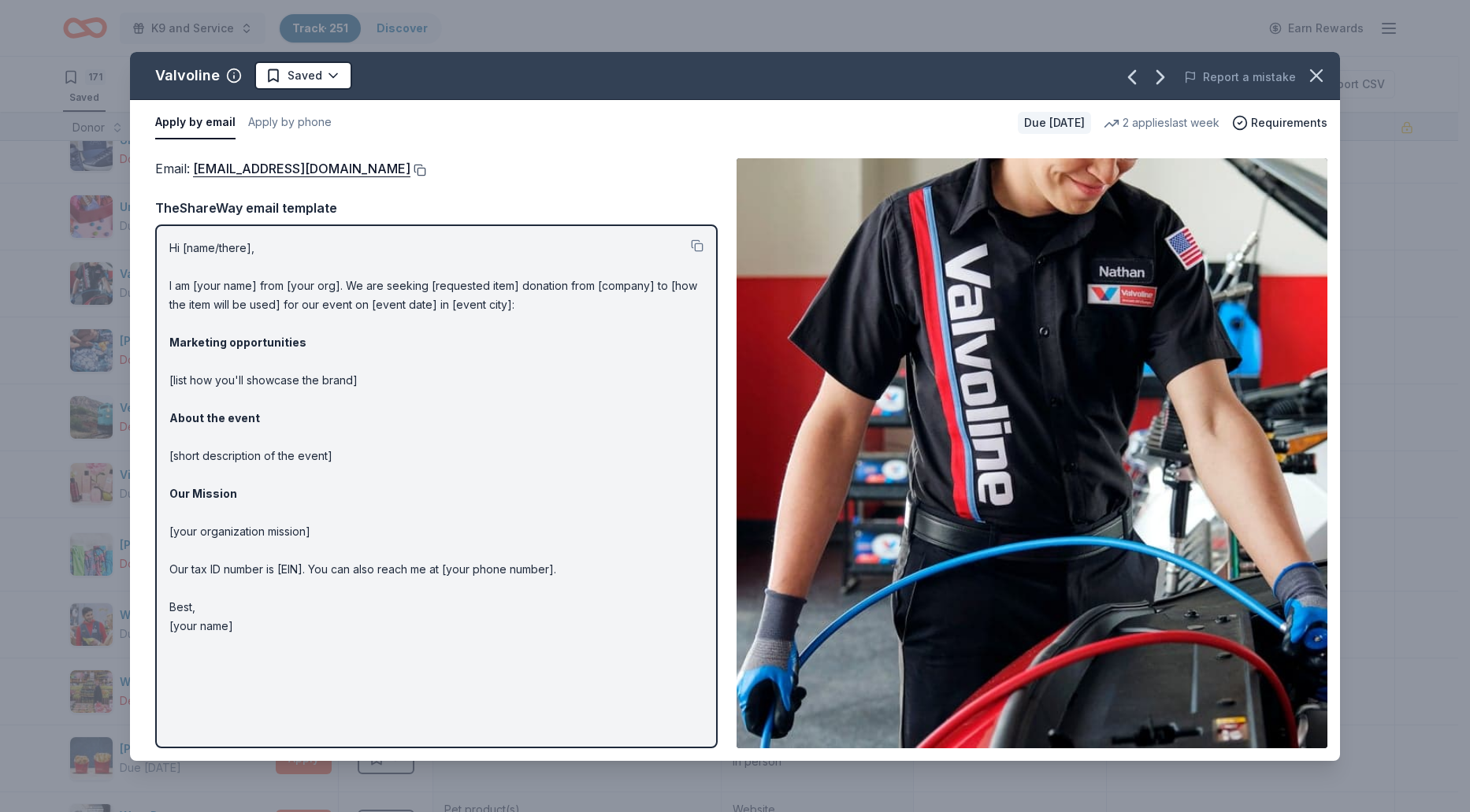
click at [411, 166] on button at bounding box center [418, 169] width 16 height 13
click at [334, 75] on html "K9 and Service Track · 251 Discover Earn Rewards 171 Saved 76 Applied 4 Approve…" at bounding box center [735, 406] width 1470 height 812
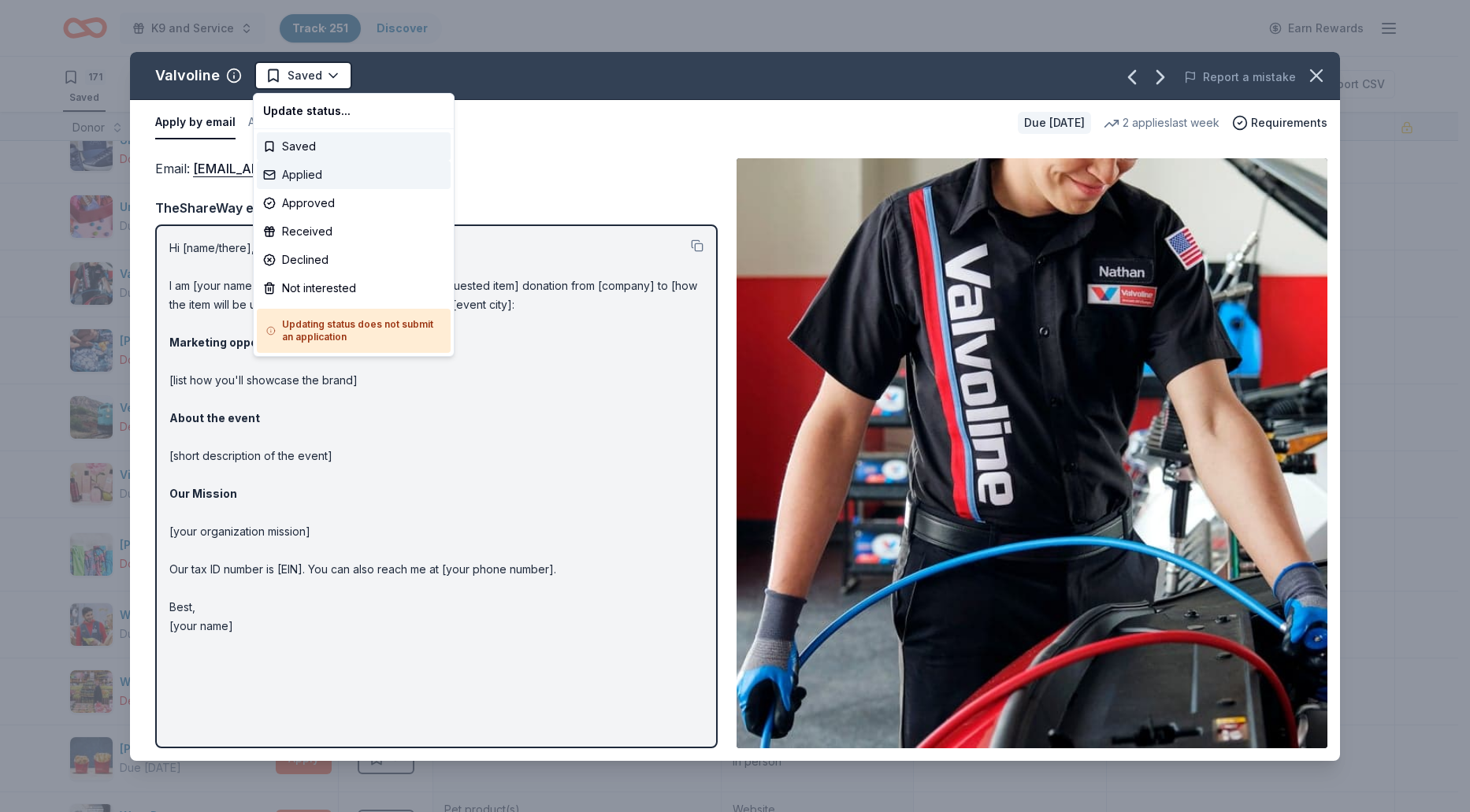
click at [314, 172] on div "Applied" at bounding box center [353, 175] width 194 height 28
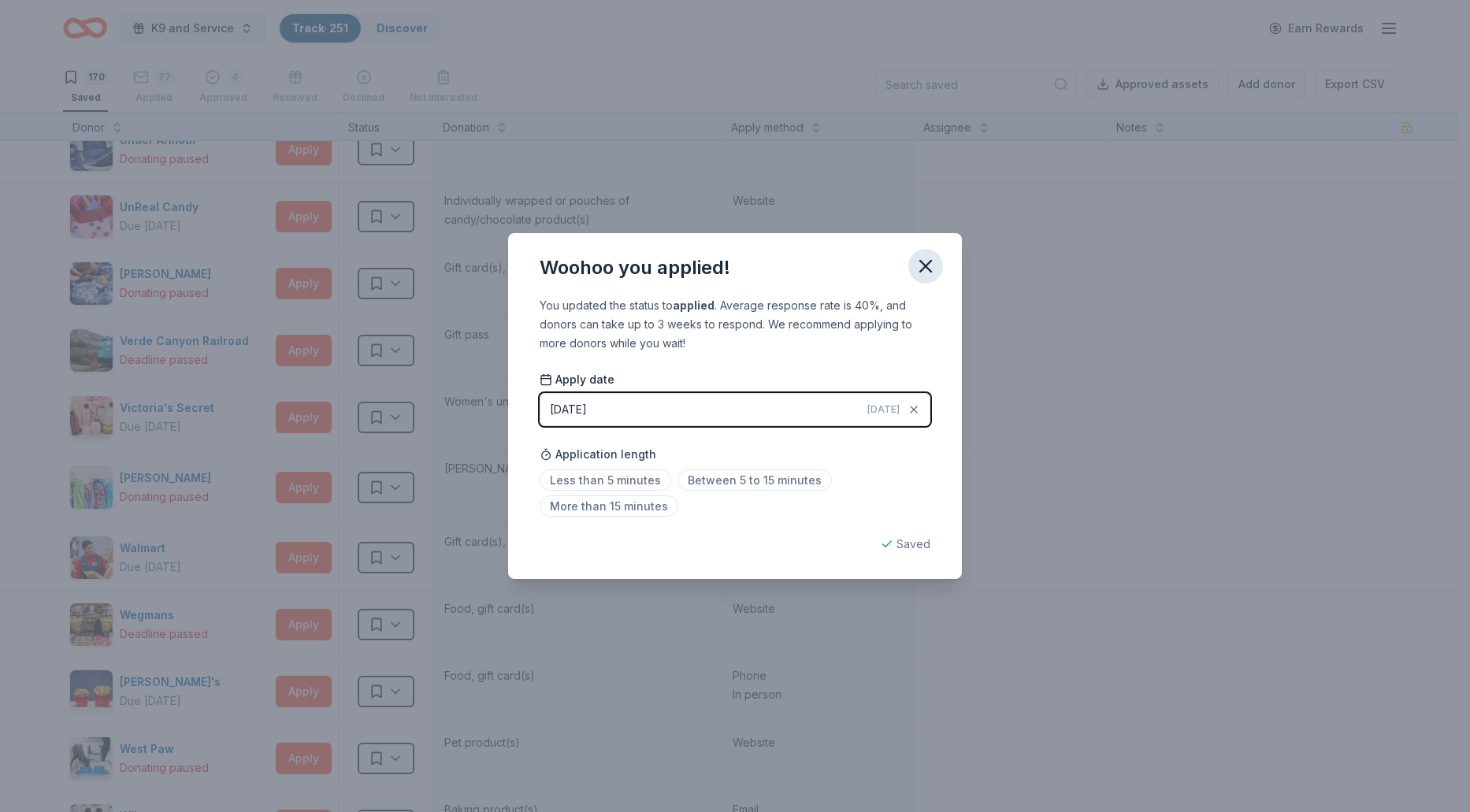
click at [923, 269] on icon "button" at bounding box center [925, 266] width 11 height 11
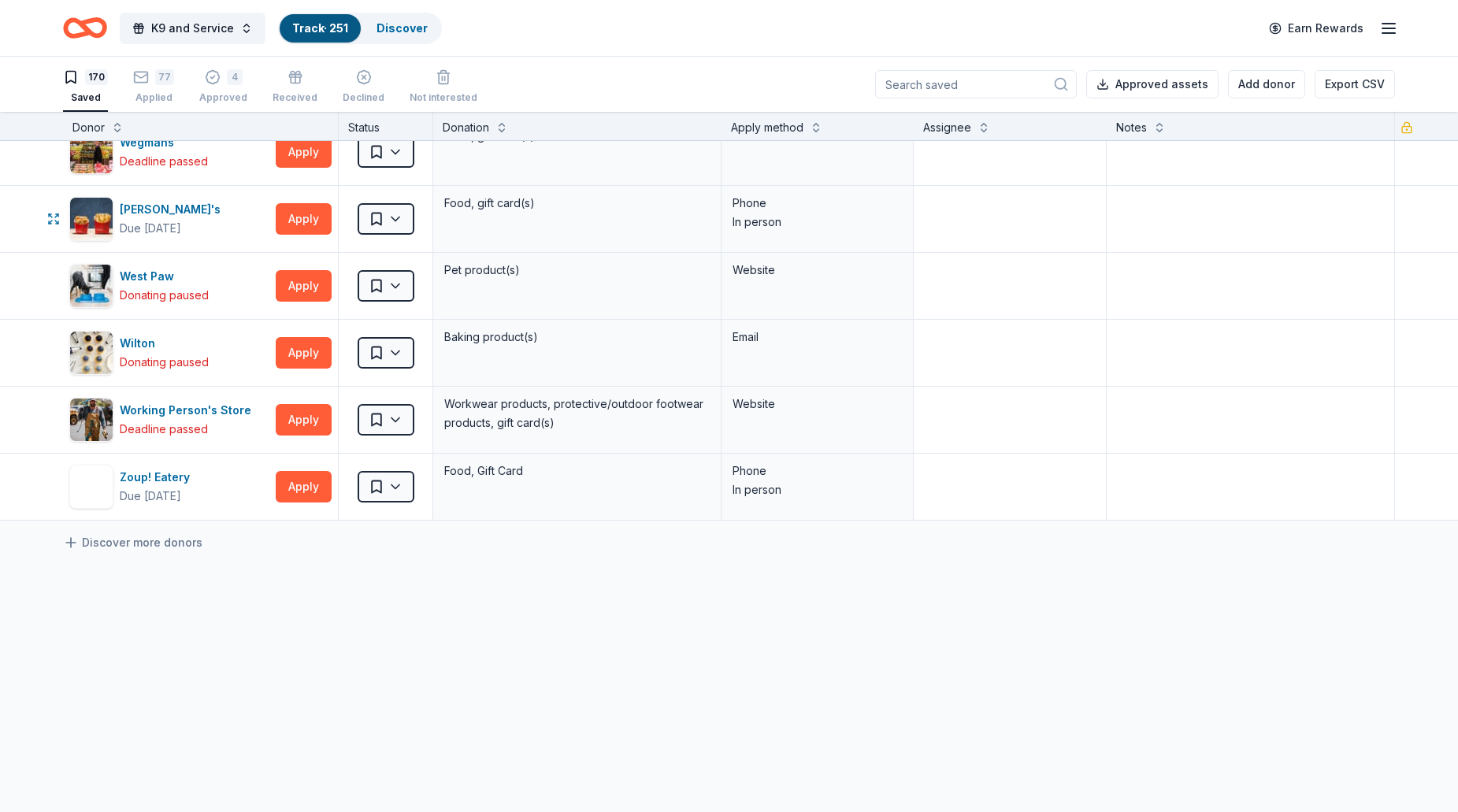
scroll to position [11035, 0]
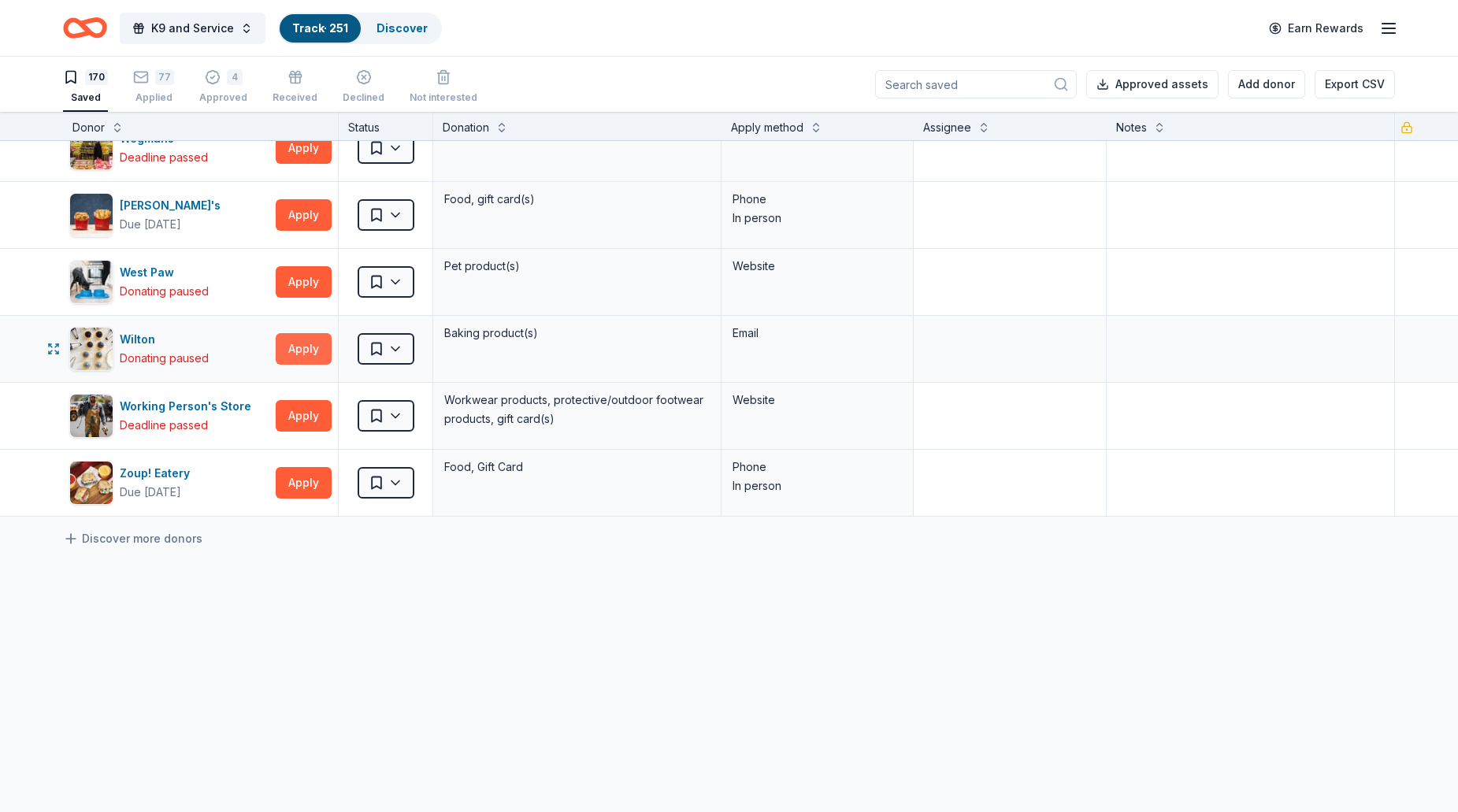
click at [313, 346] on button "Apply" at bounding box center [303, 349] width 56 height 32
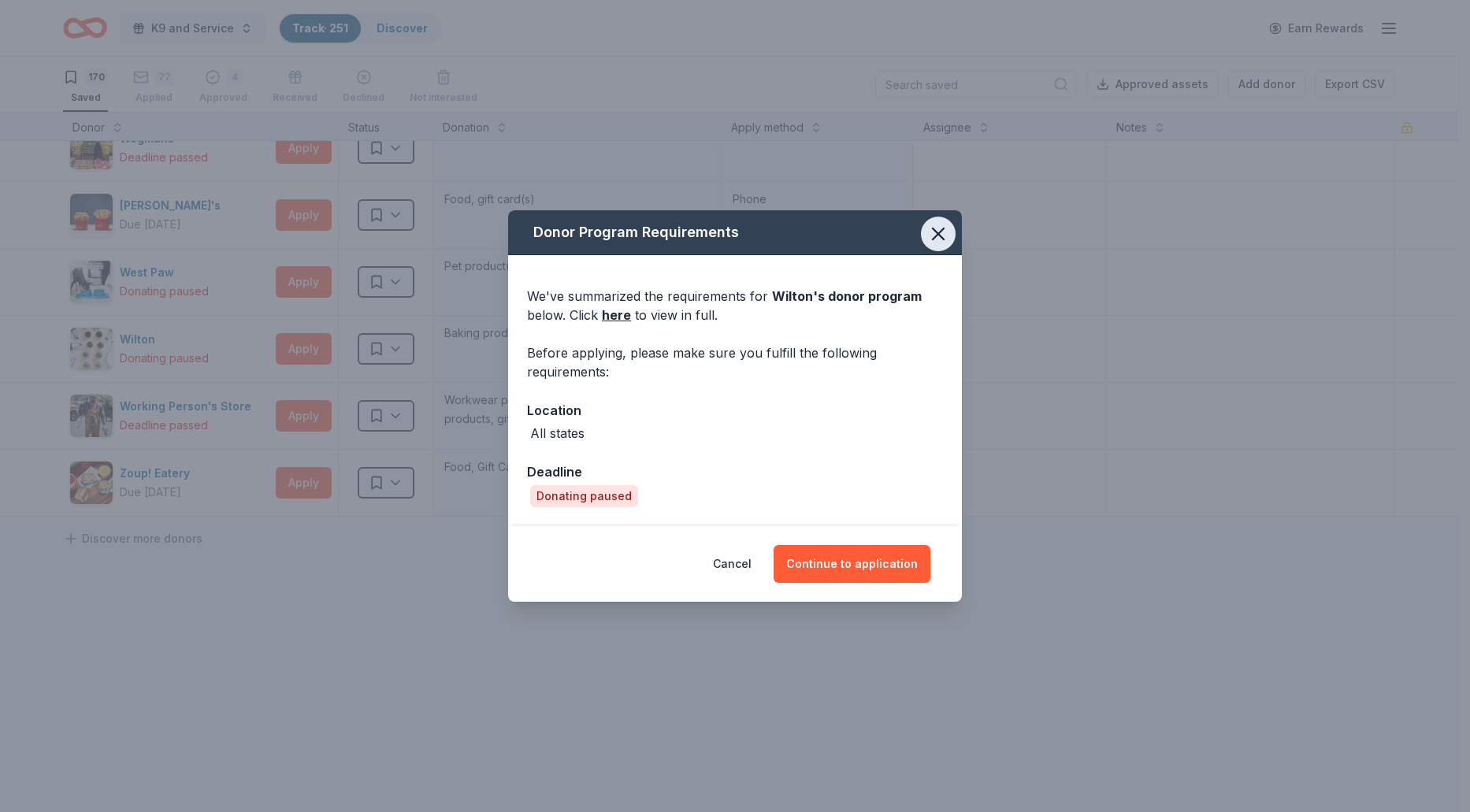
drag, startPoint x: 940, startPoint y: 237, endPoint x: 931, endPoint y: 241, distance: 9.8
click at [939, 237] on icon "button" at bounding box center [938, 234] width 22 height 22
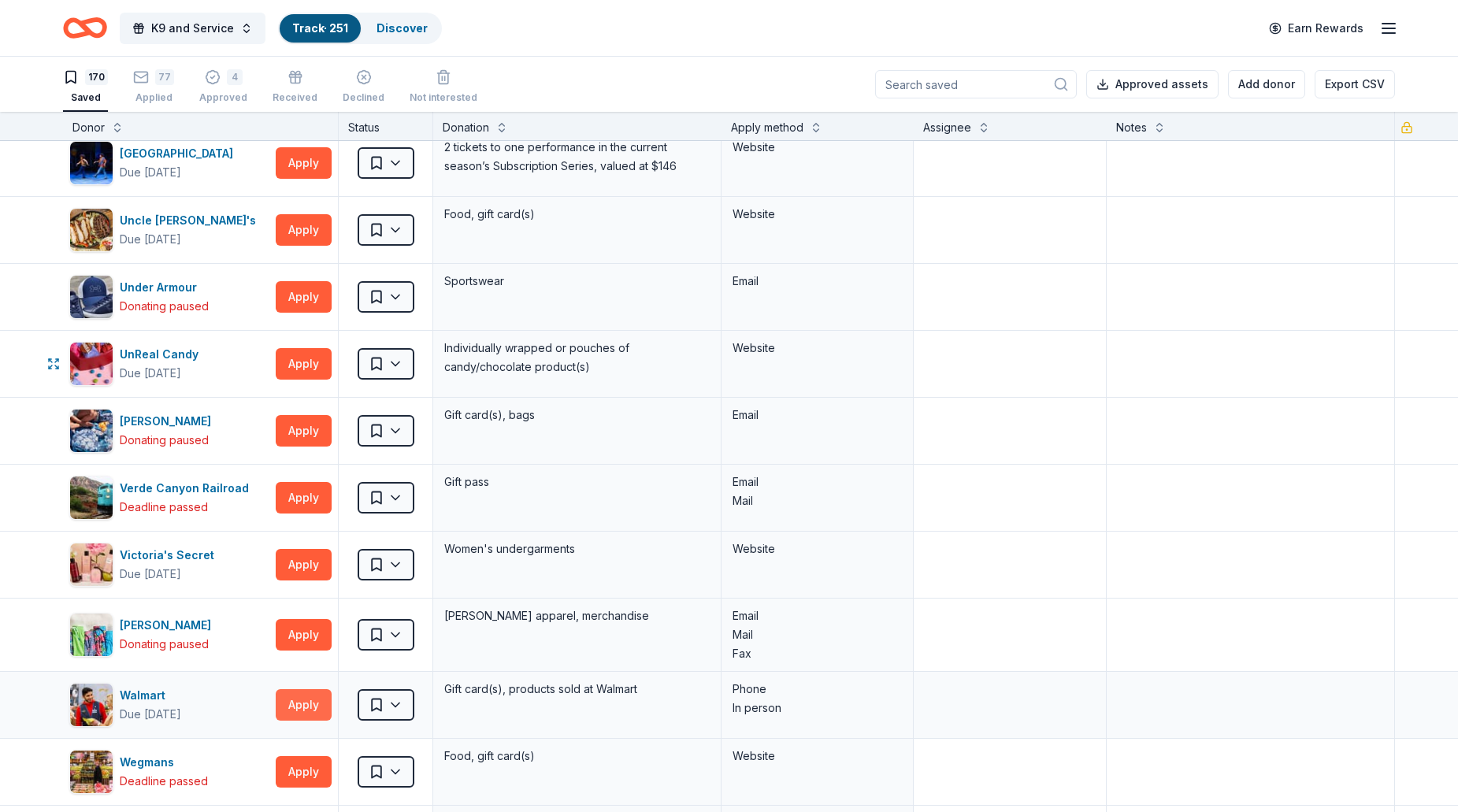
scroll to position [10327, 0]
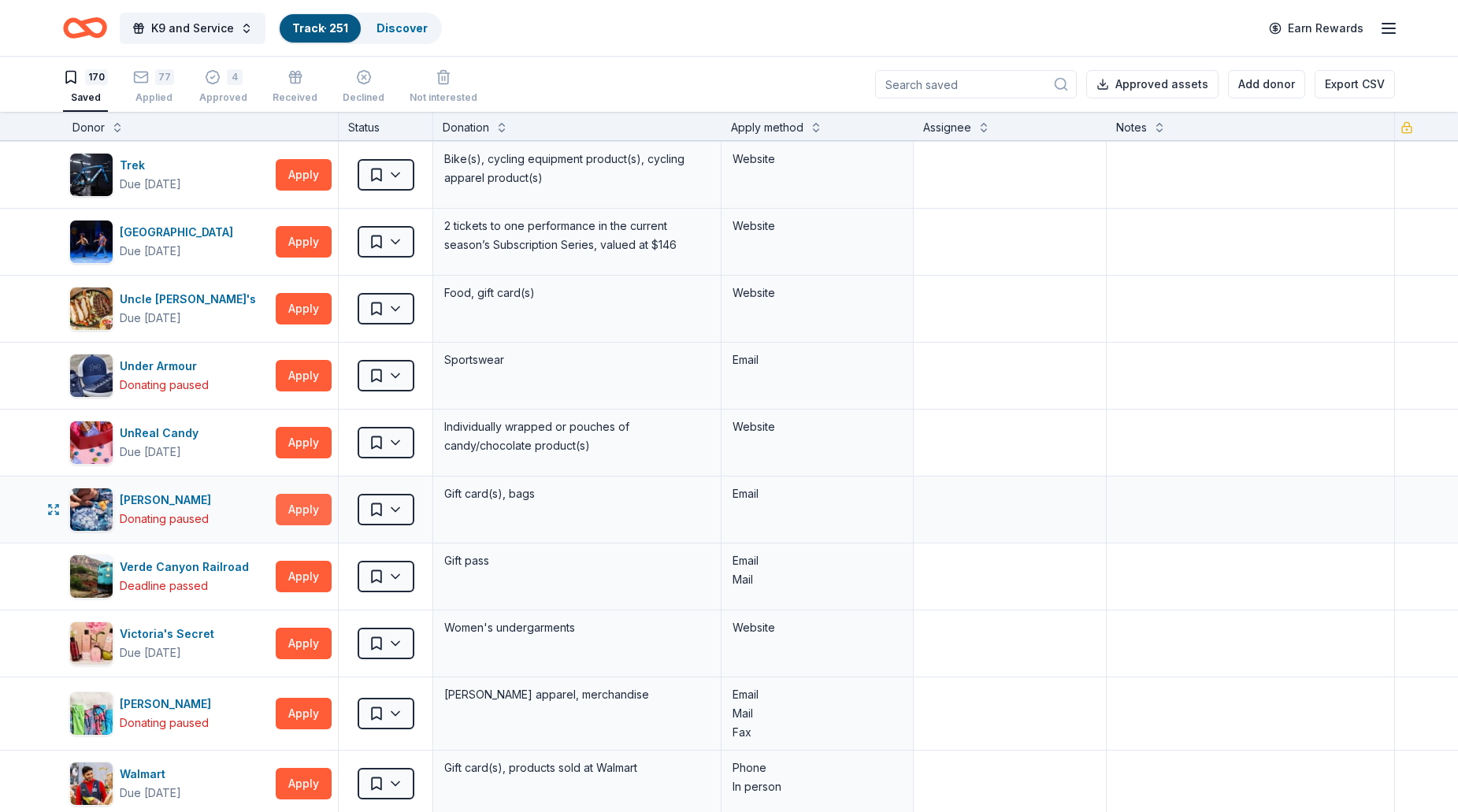
click at [306, 517] on button "Apply" at bounding box center [303, 509] width 56 height 32
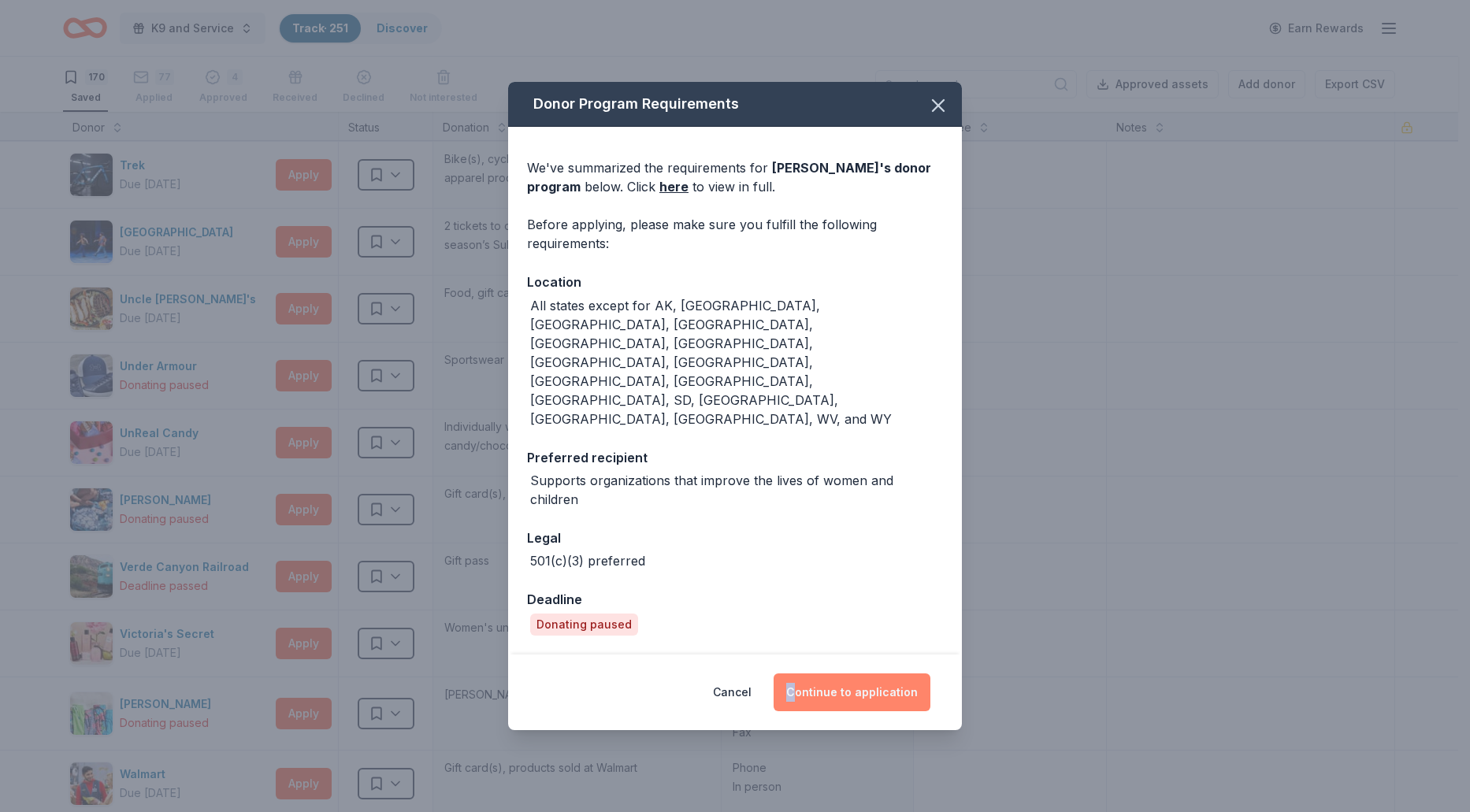
click at [801, 674] on div "Cancel Continue to application" at bounding box center [735, 692] width 391 height 38
click at [816, 674] on button "Continue to application" at bounding box center [851, 692] width 157 height 38
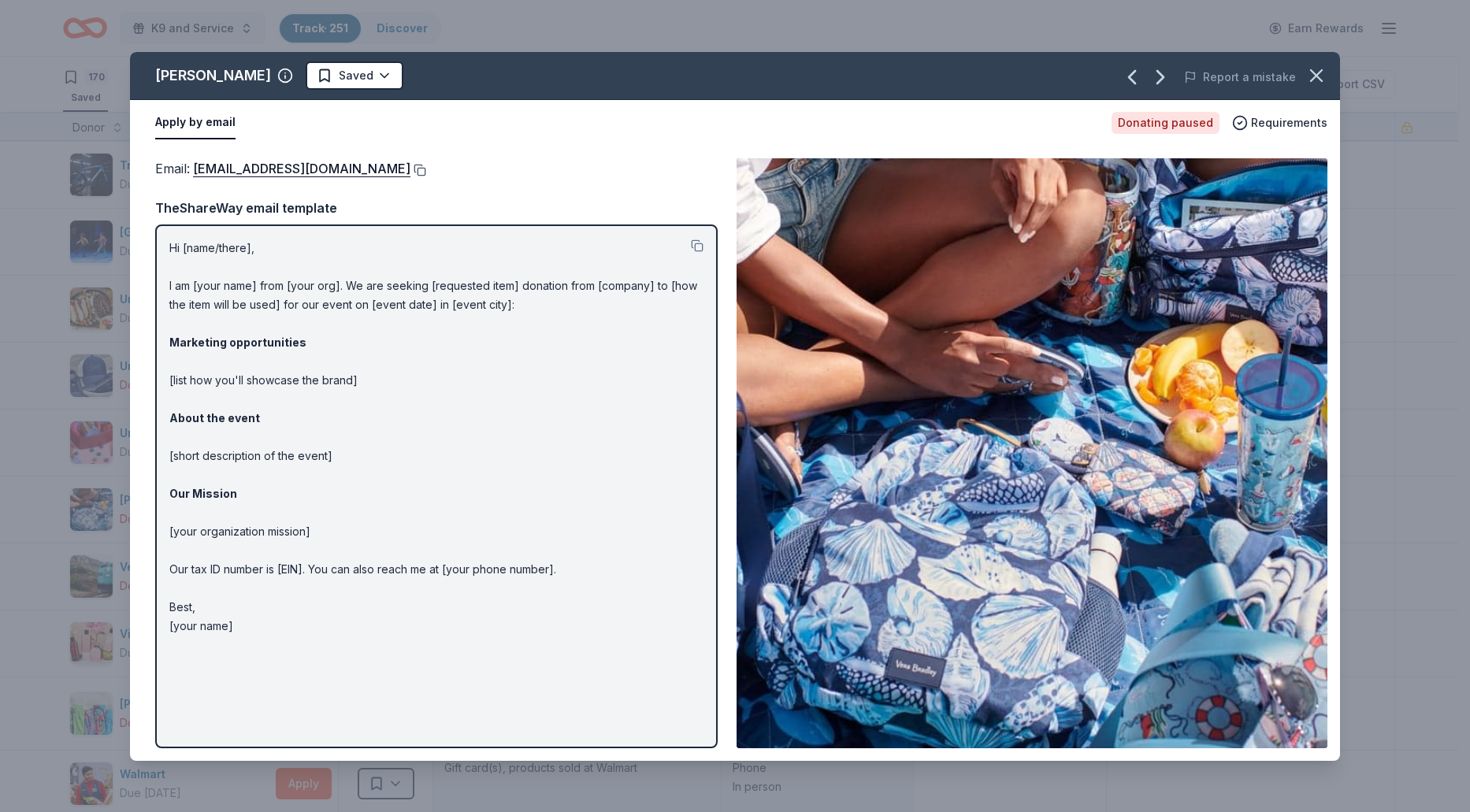
click at [413, 168] on button at bounding box center [418, 169] width 16 height 13
click at [1320, 82] on icon "button" at bounding box center [1316, 75] width 22 height 22
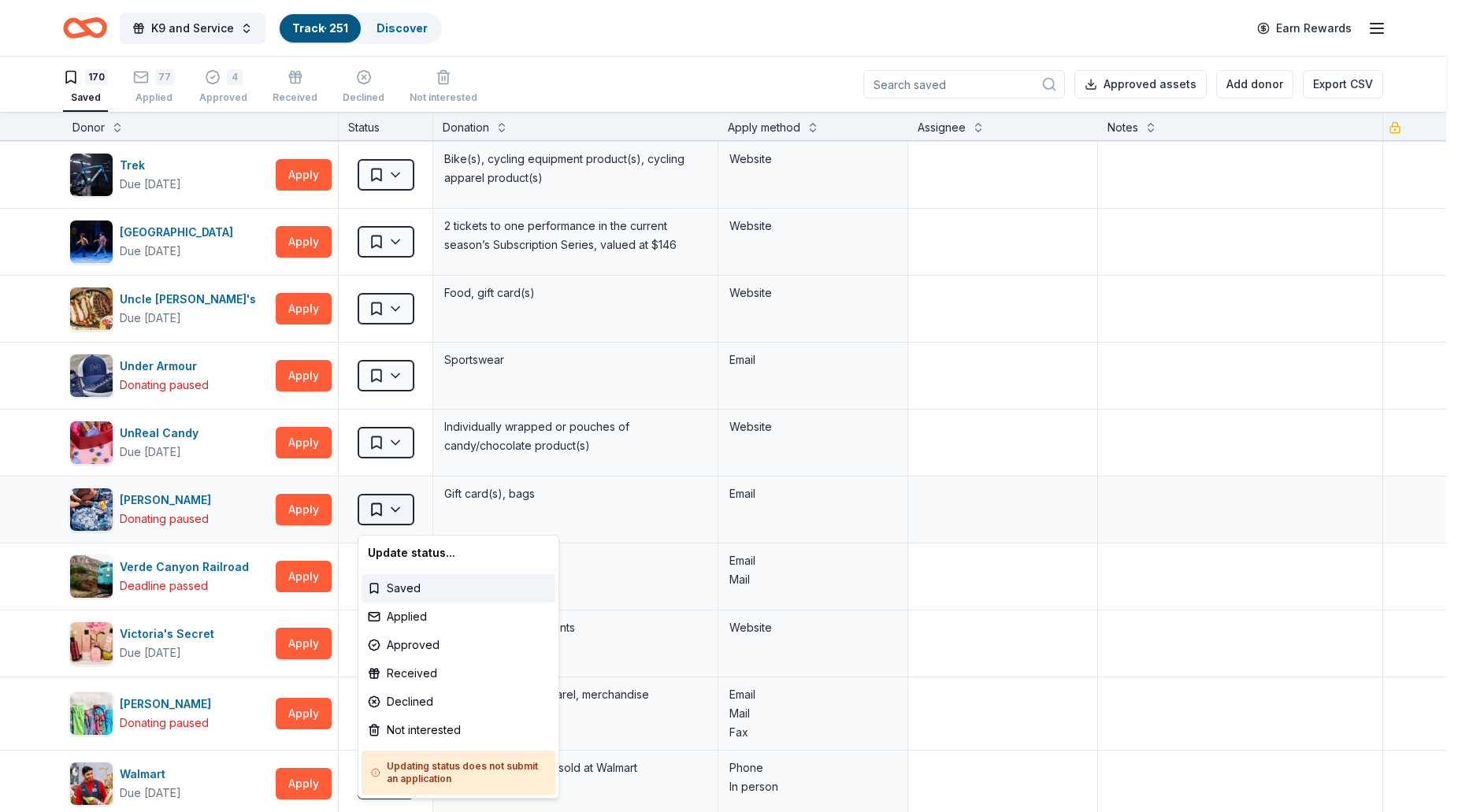
click at [387, 509] on html "K9 and Service Track · 251 Discover Earn Rewards 170 Saved 77 Applied 4 Approve…" at bounding box center [729, 406] width 1458 height 812
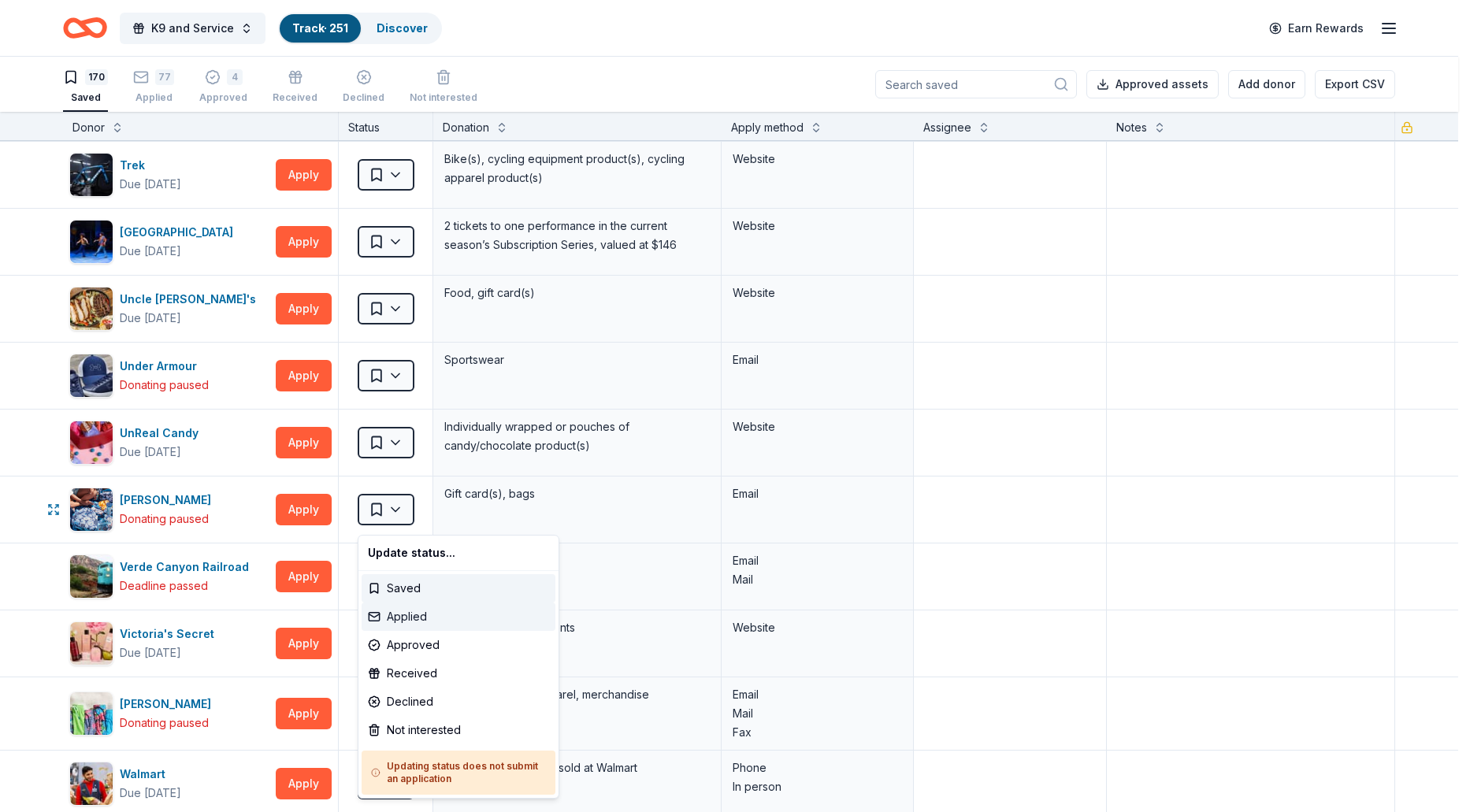
click at [404, 622] on div "Applied" at bounding box center [458, 617] width 194 height 28
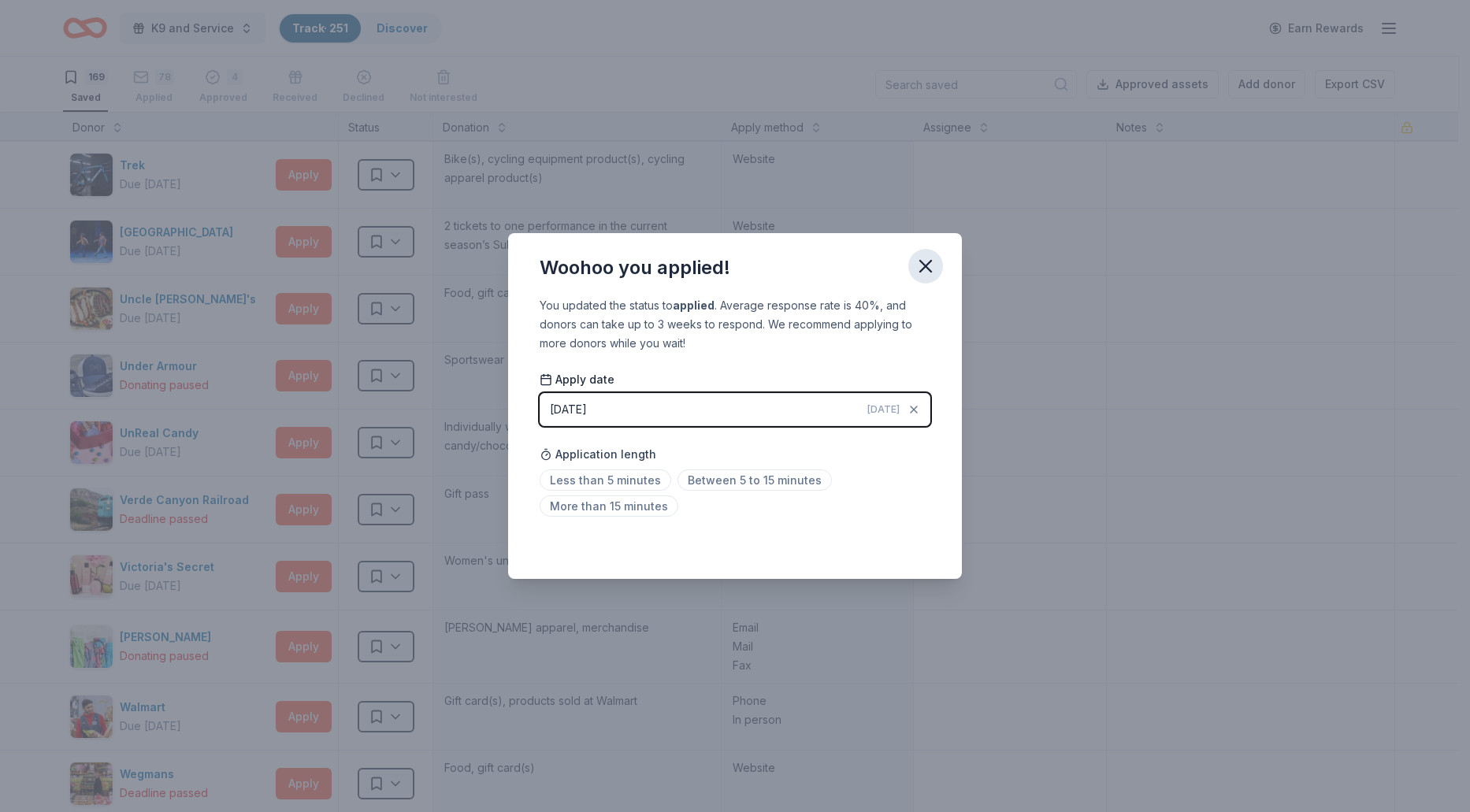
click at [924, 272] on icon "button" at bounding box center [925, 266] width 22 height 22
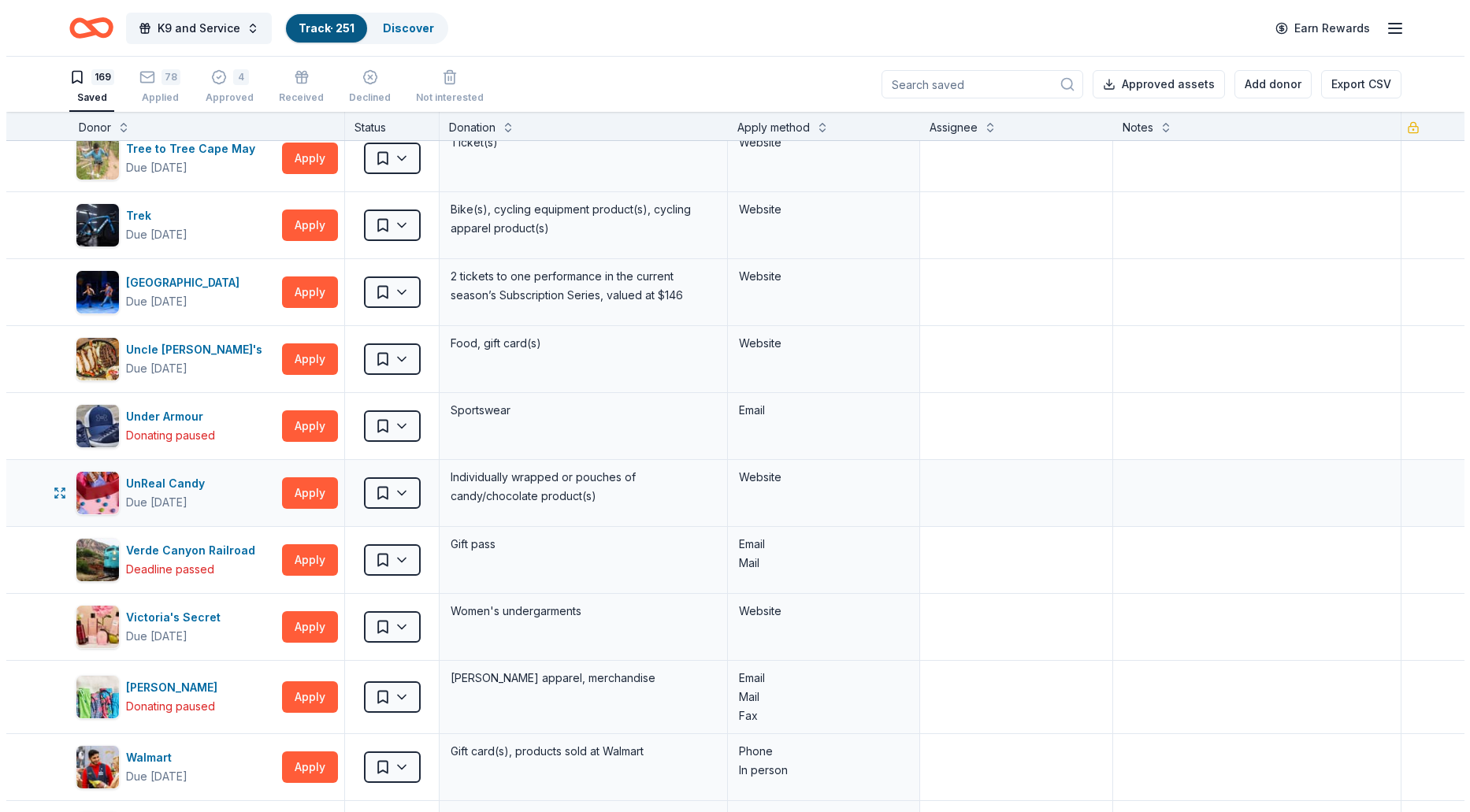
scroll to position [10248, 0]
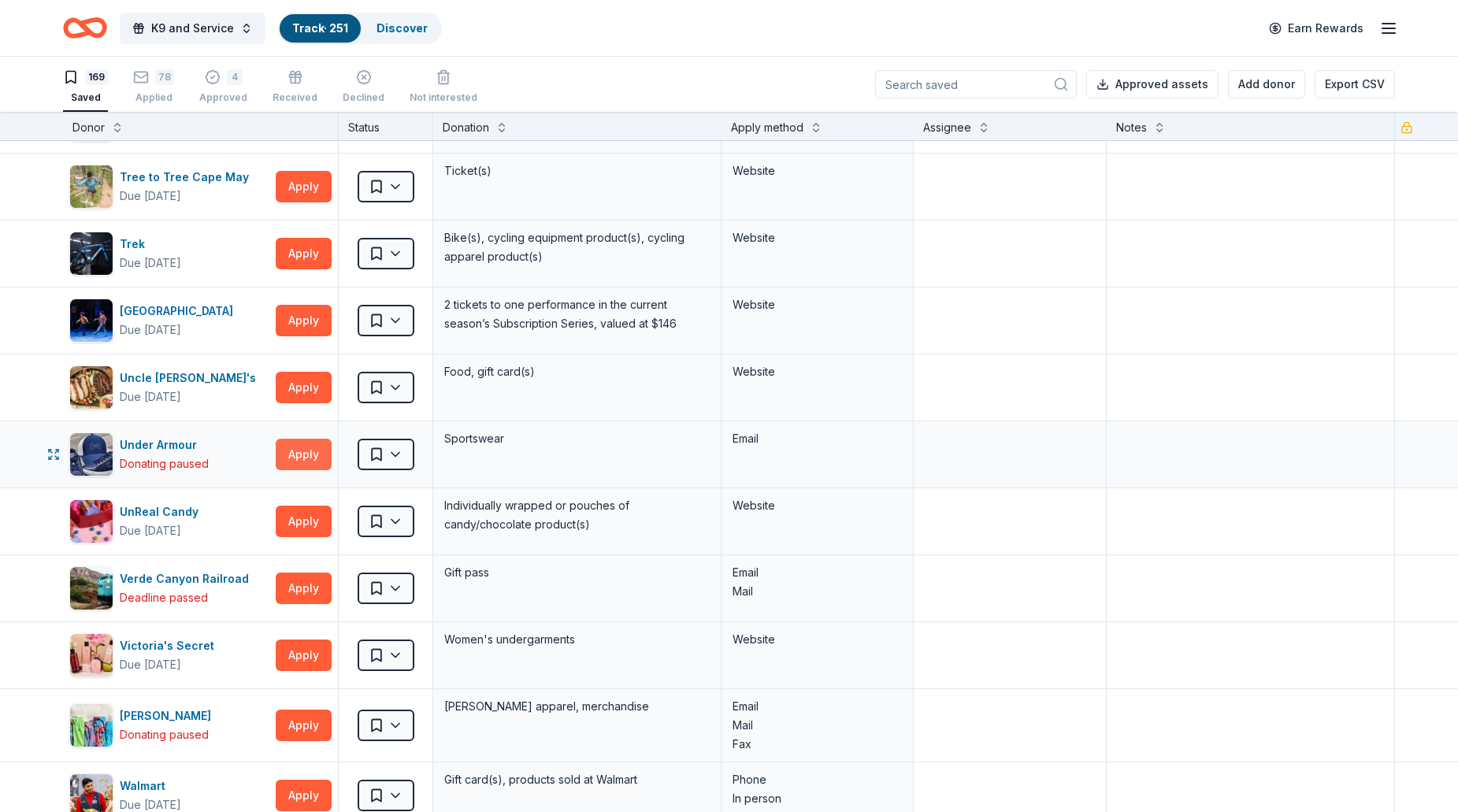
click at [315, 465] on button "Apply" at bounding box center [303, 454] width 56 height 32
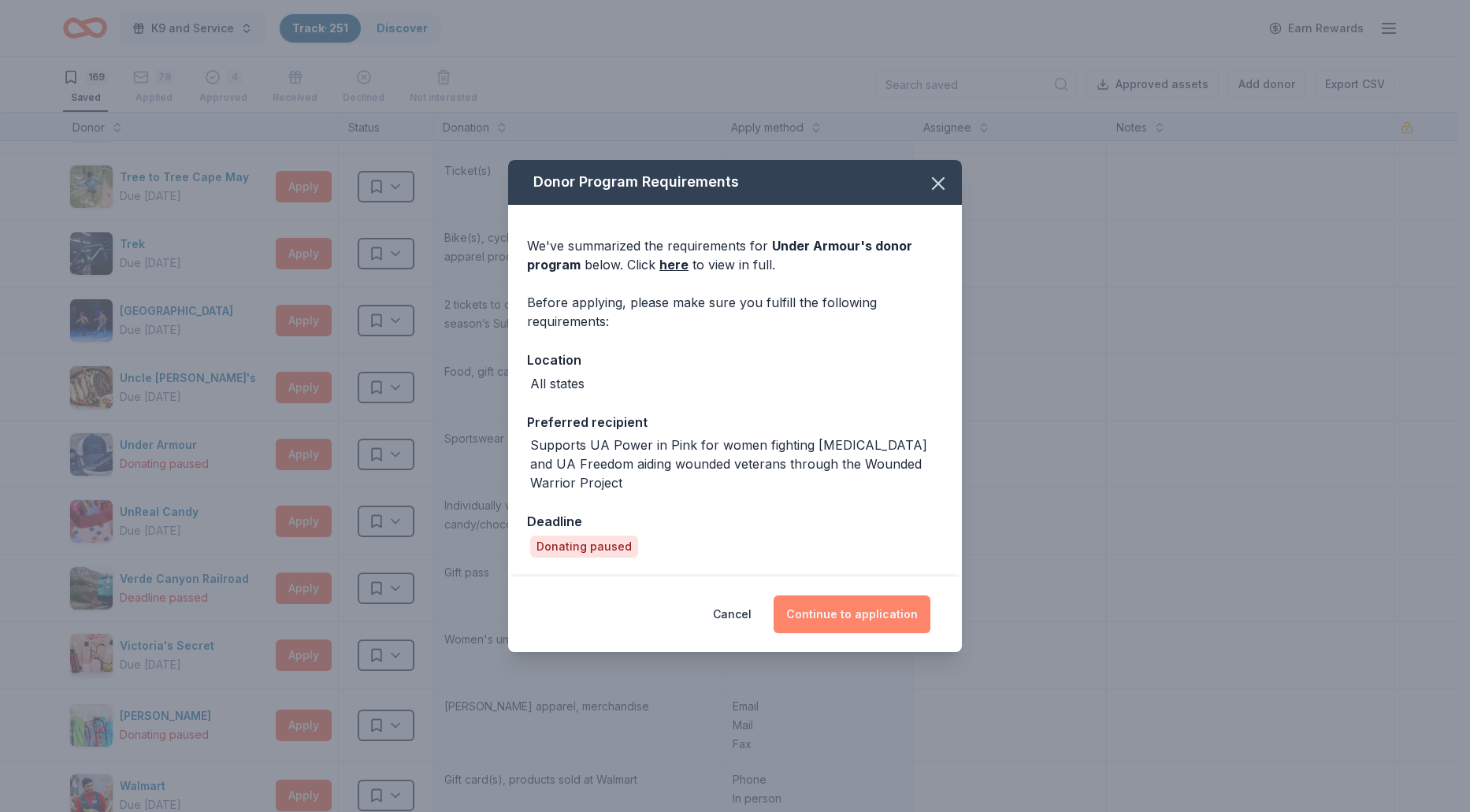
click at [857, 610] on button "Continue to application" at bounding box center [851, 613] width 157 height 38
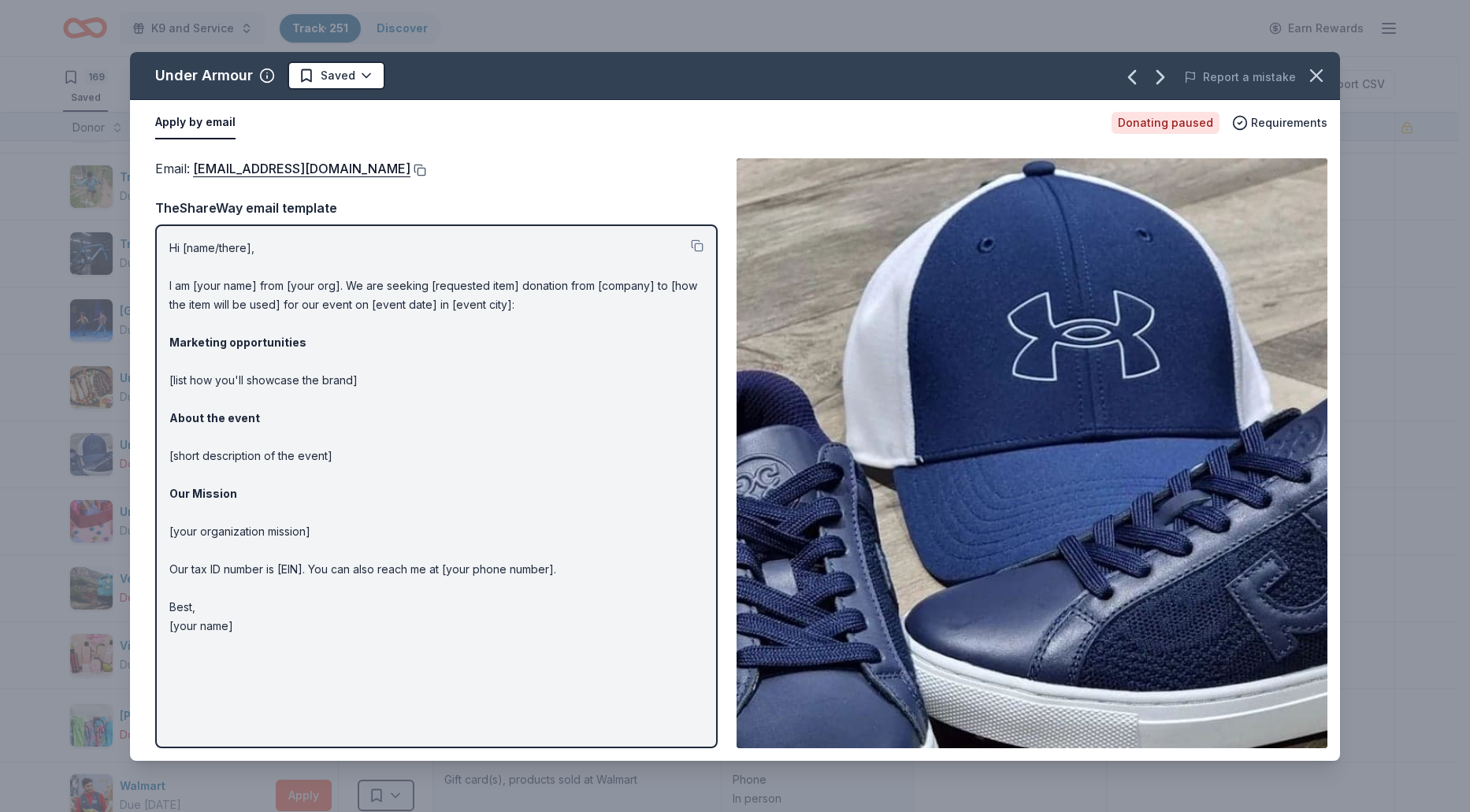
click at [418, 172] on button at bounding box center [418, 169] width 16 height 13
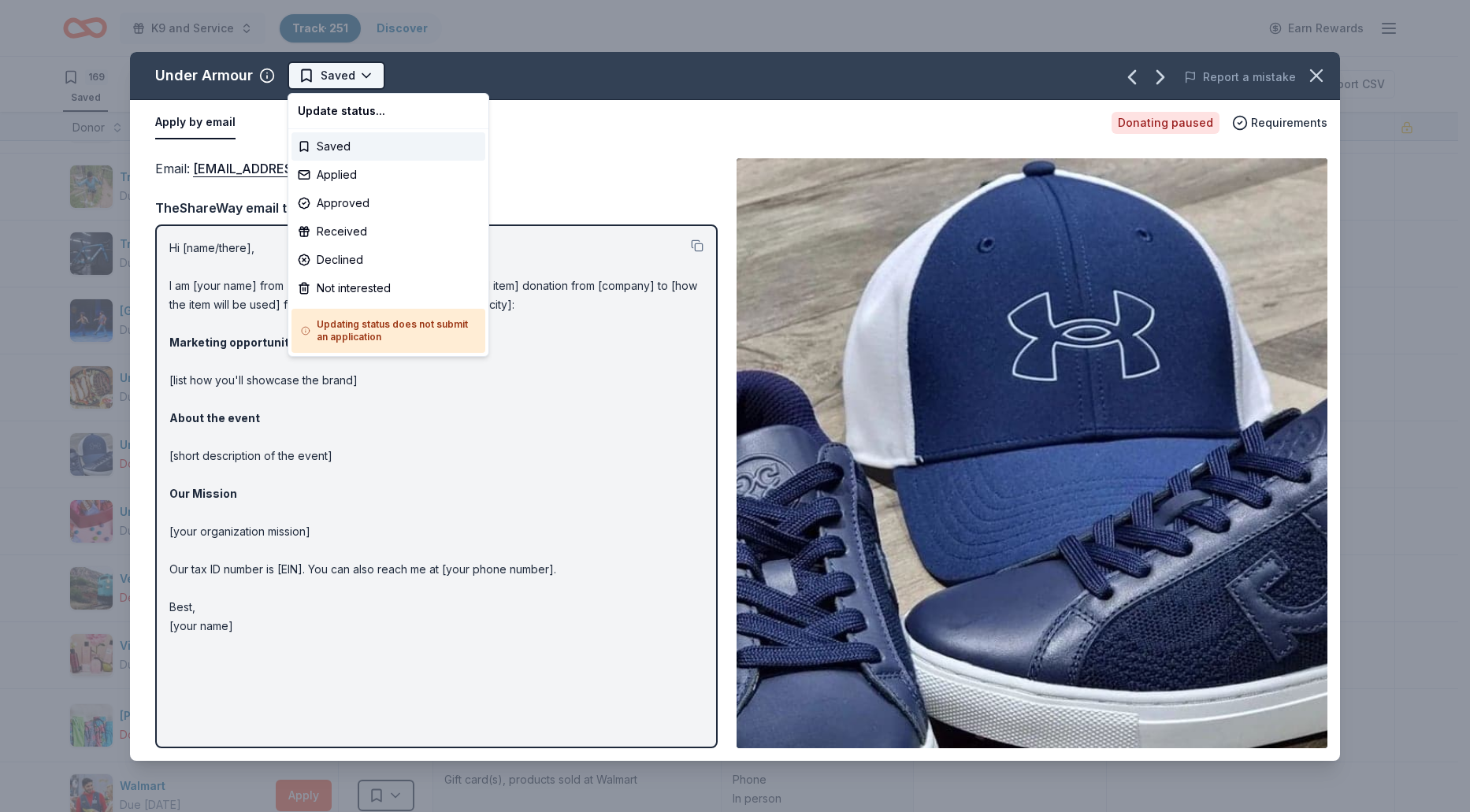
click at [375, 75] on html "K9 and Service Track · 251 Discover Earn Rewards 169 Saved 78 Applied 4 Approve…" at bounding box center [735, 406] width 1470 height 812
click at [334, 176] on div "Applied" at bounding box center [388, 175] width 194 height 28
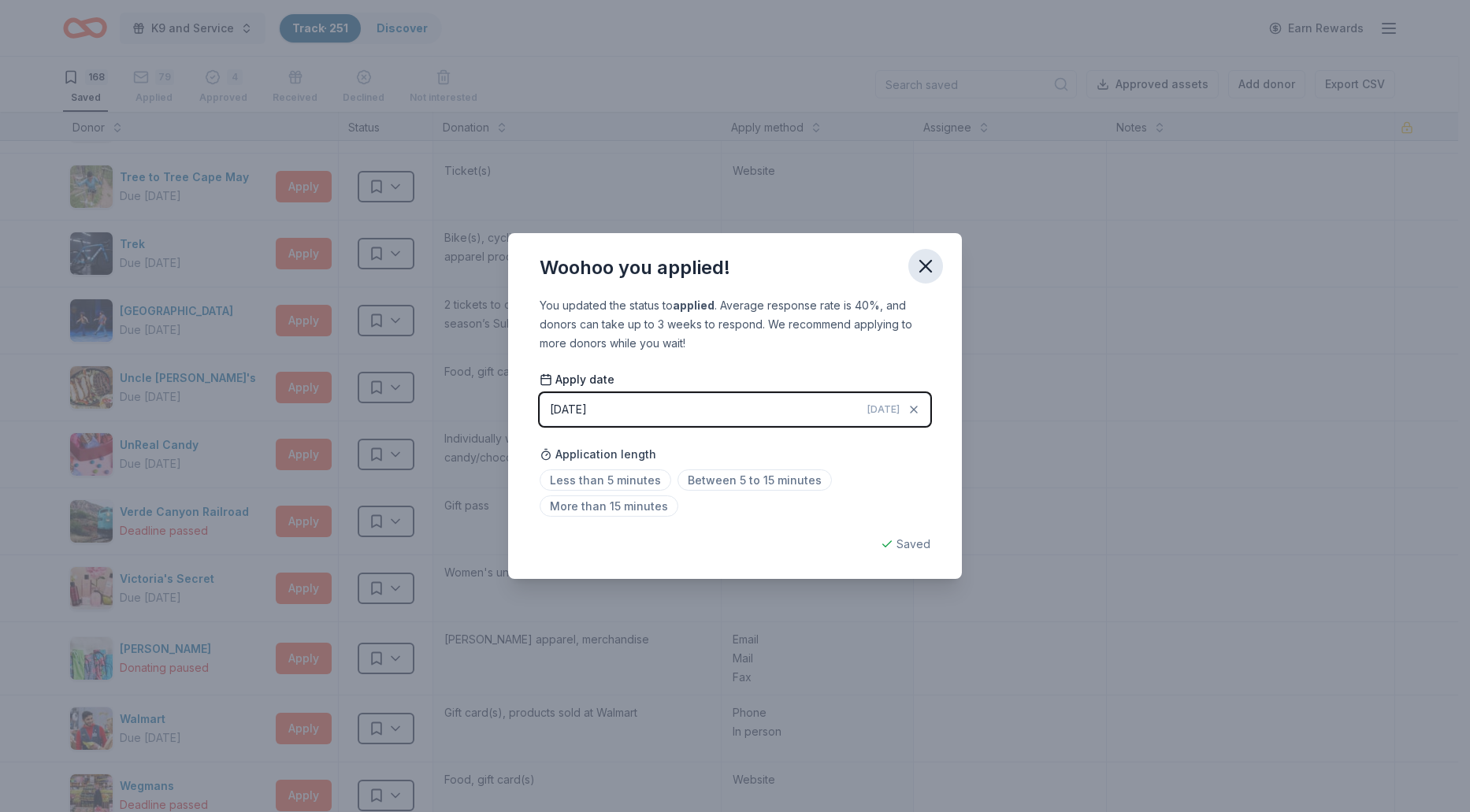
click at [927, 261] on icon "button" at bounding box center [925, 266] width 22 height 22
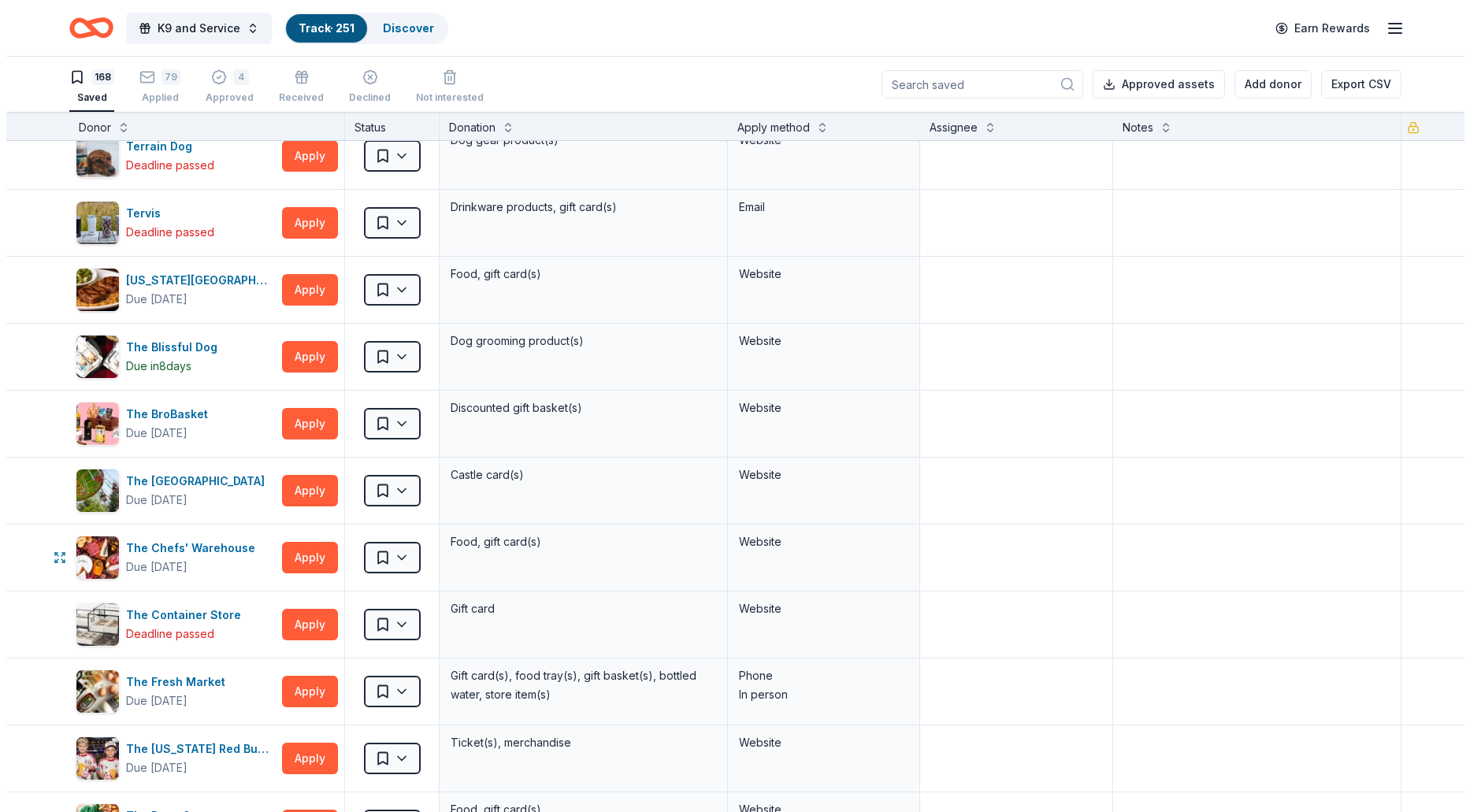
scroll to position [9224, 0]
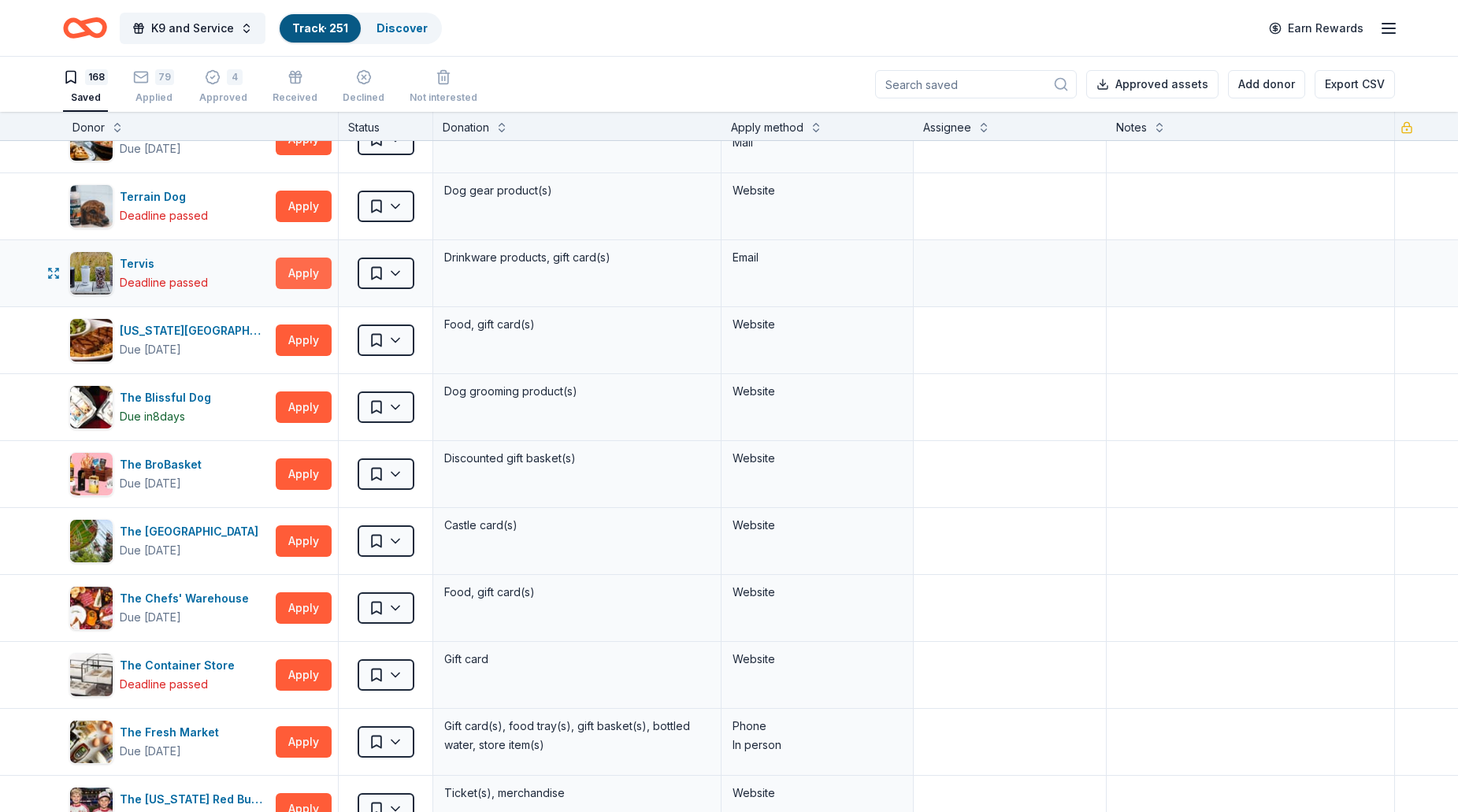
click at [305, 277] on button "Apply" at bounding box center [303, 273] width 56 height 32
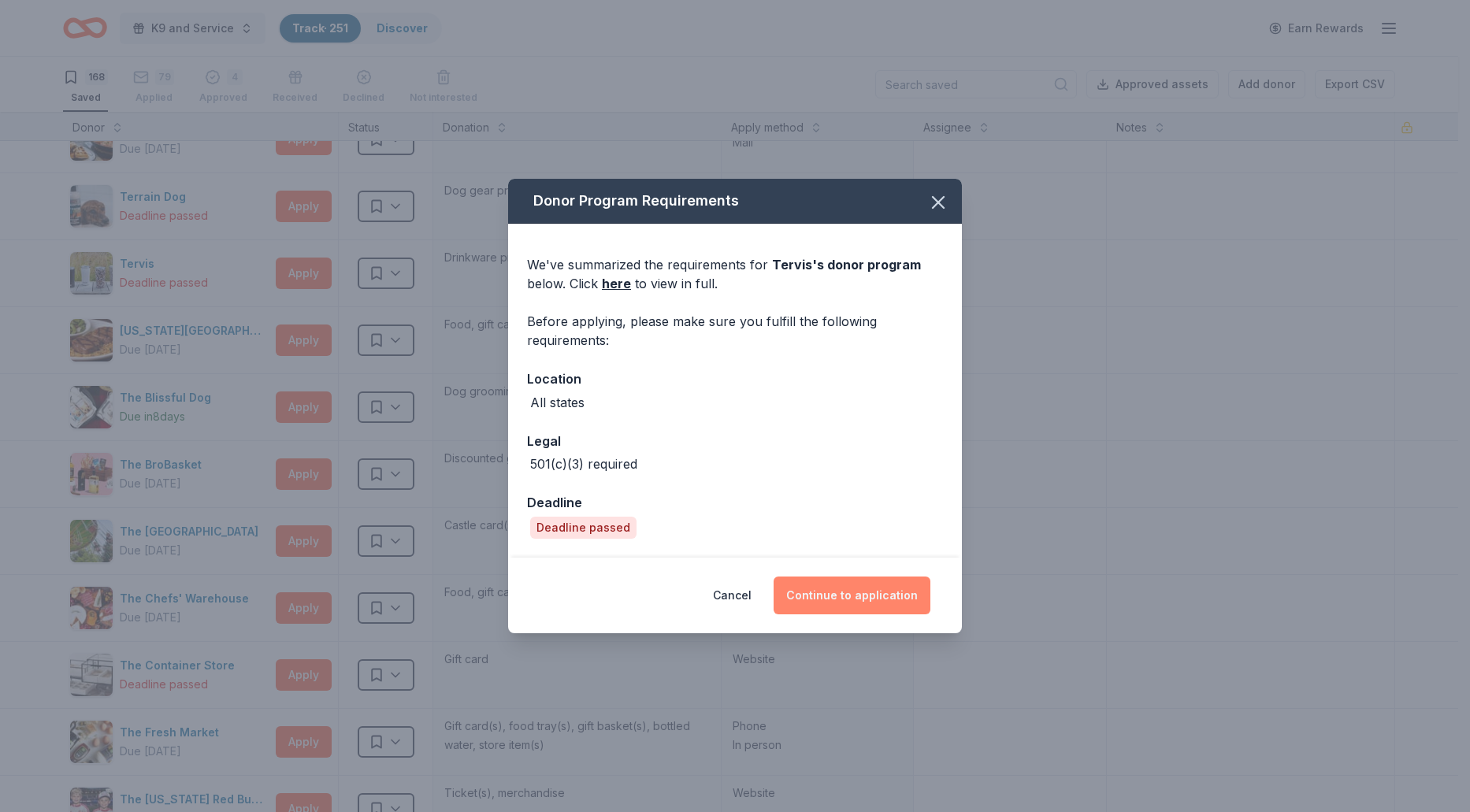
click at [853, 594] on button "Continue to application" at bounding box center [851, 595] width 157 height 38
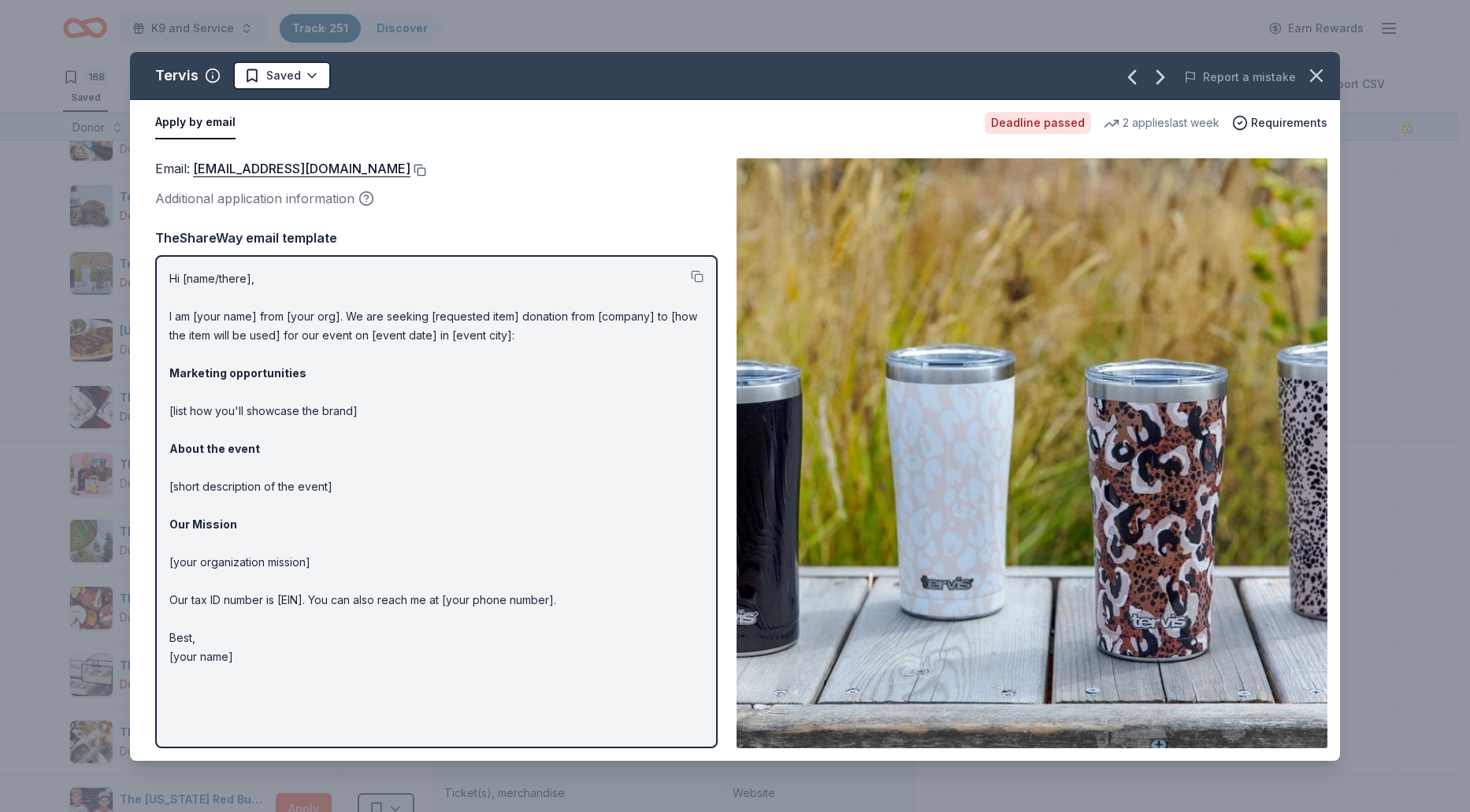
click at [411, 169] on button at bounding box center [418, 169] width 16 height 13
click at [306, 80] on html "K9 and Service Track · 251 Discover Earn Rewards 168 Saved 79 Applied 4 Approve…" at bounding box center [735, 406] width 1470 height 812
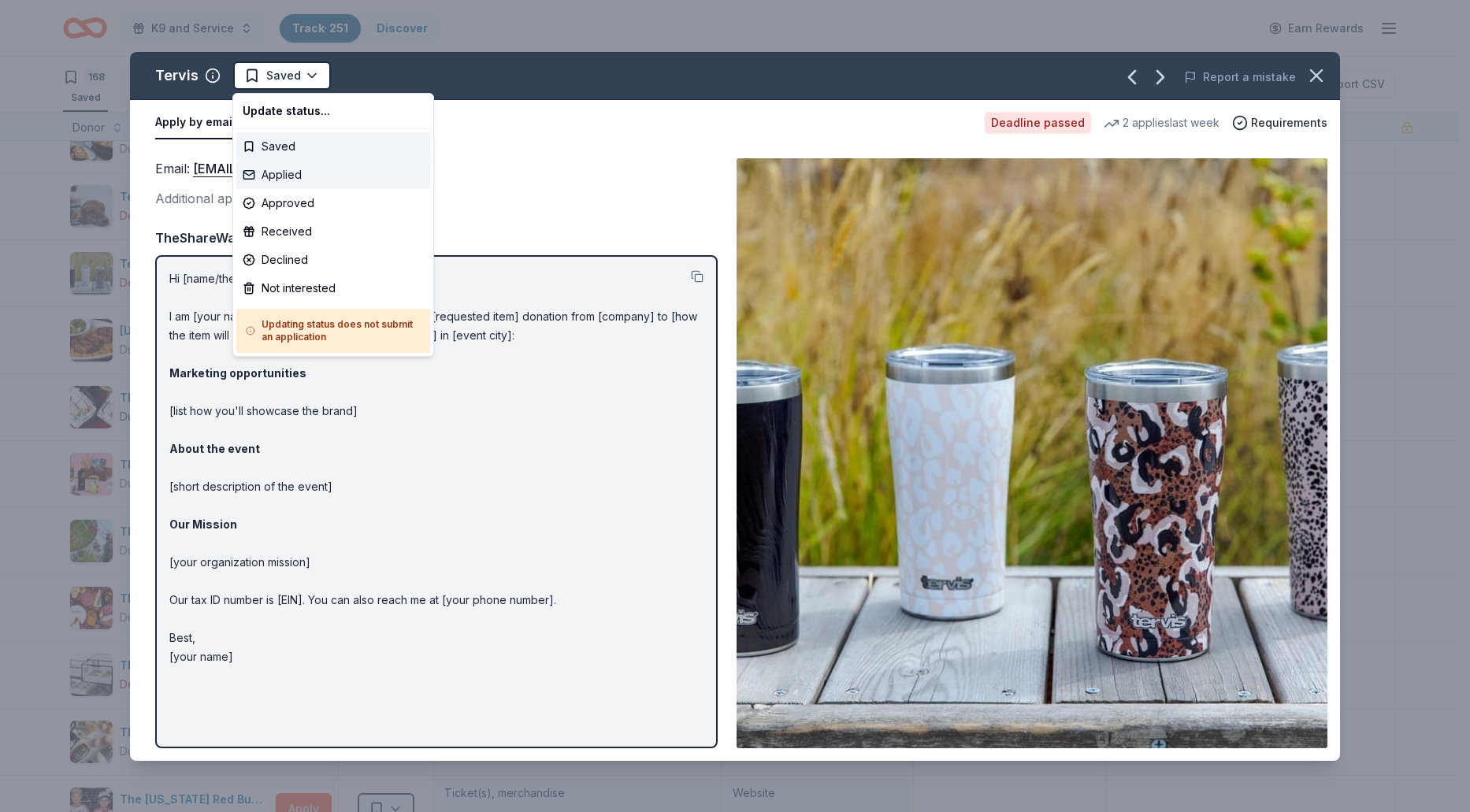
click at [298, 169] on div "Applied" at bounding box center [333, 175] width 194 height 28
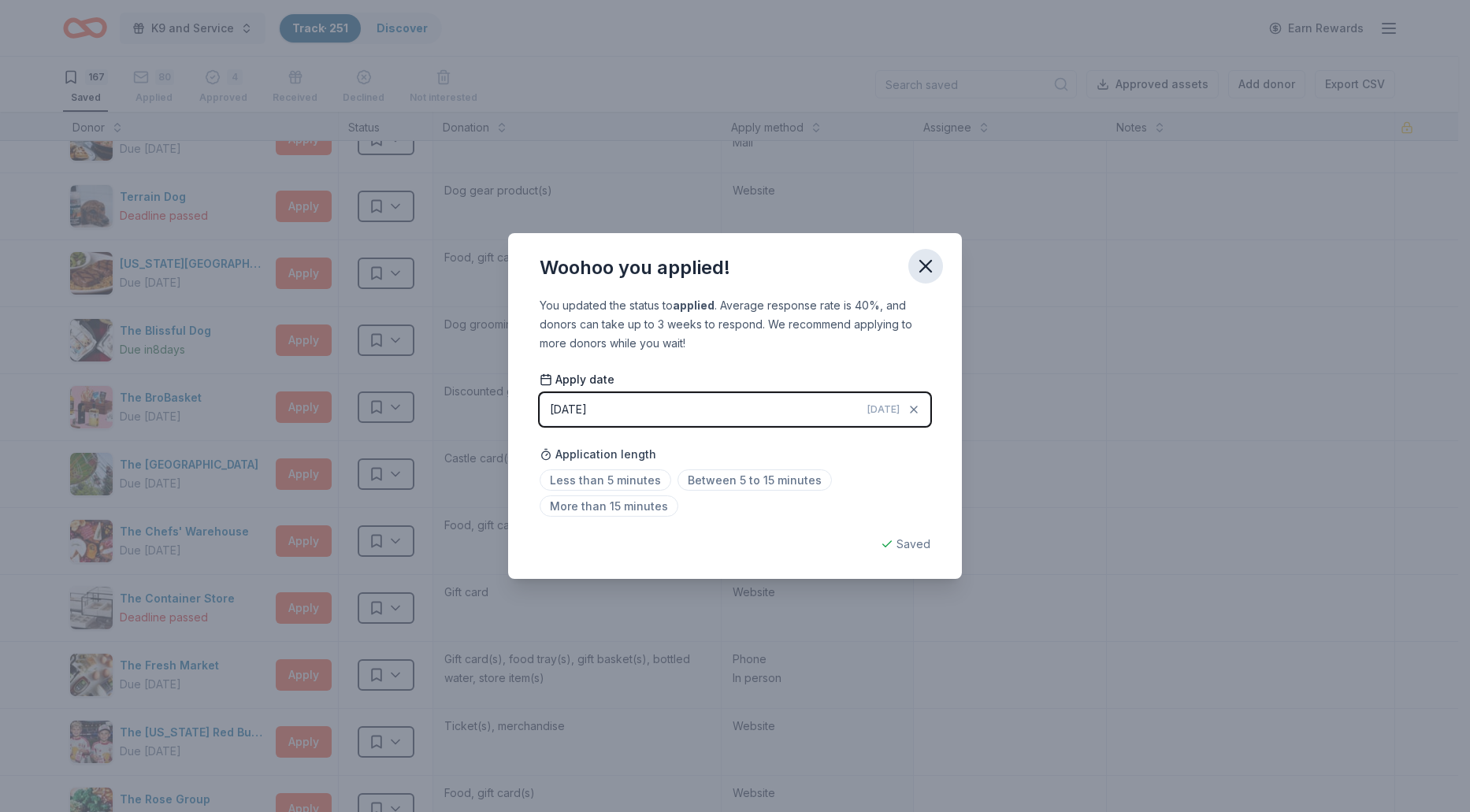
click at [929, 262] on icon "button" at bounding box center [925, 266] width 11 height 11
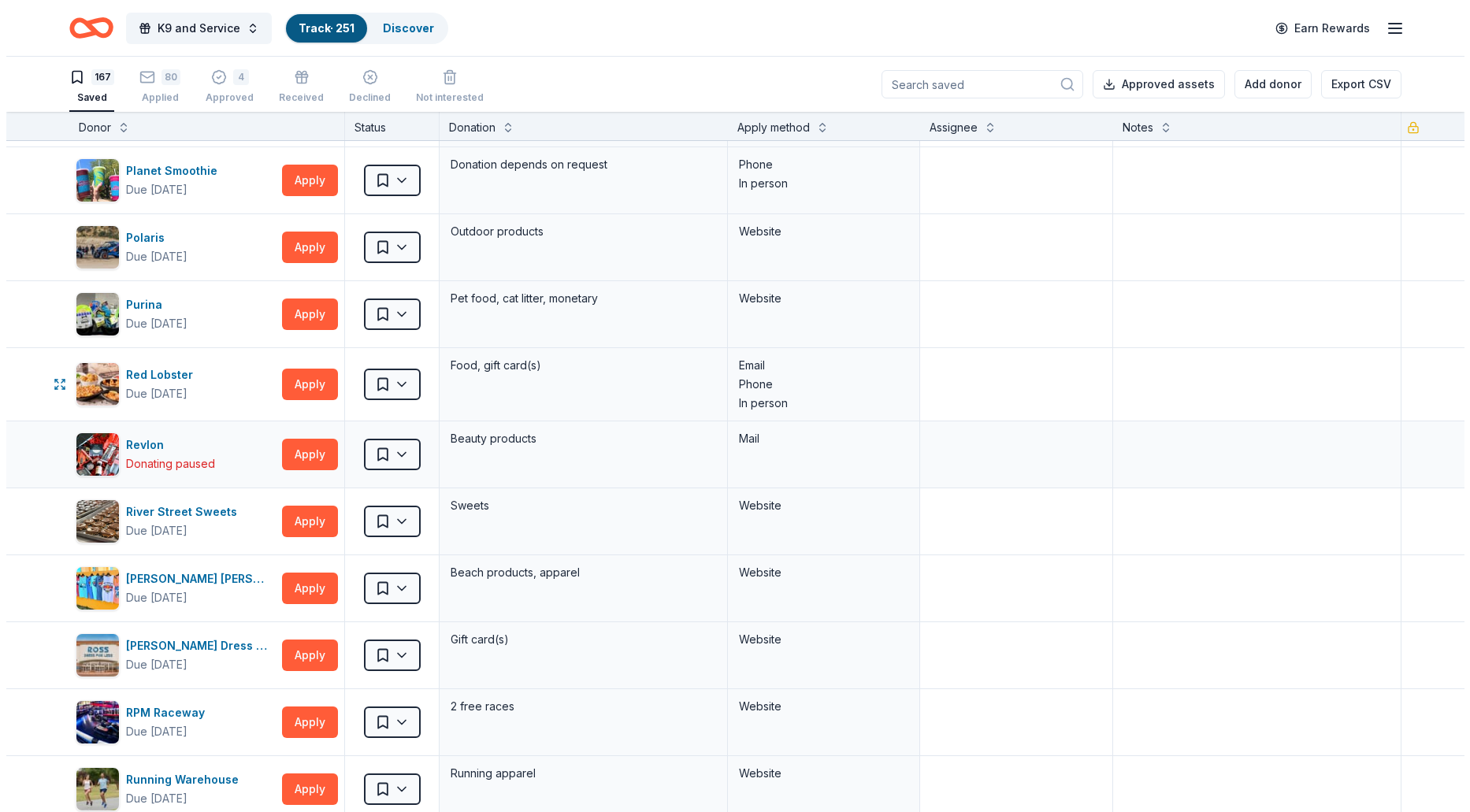
scroll to position [6940, 0]
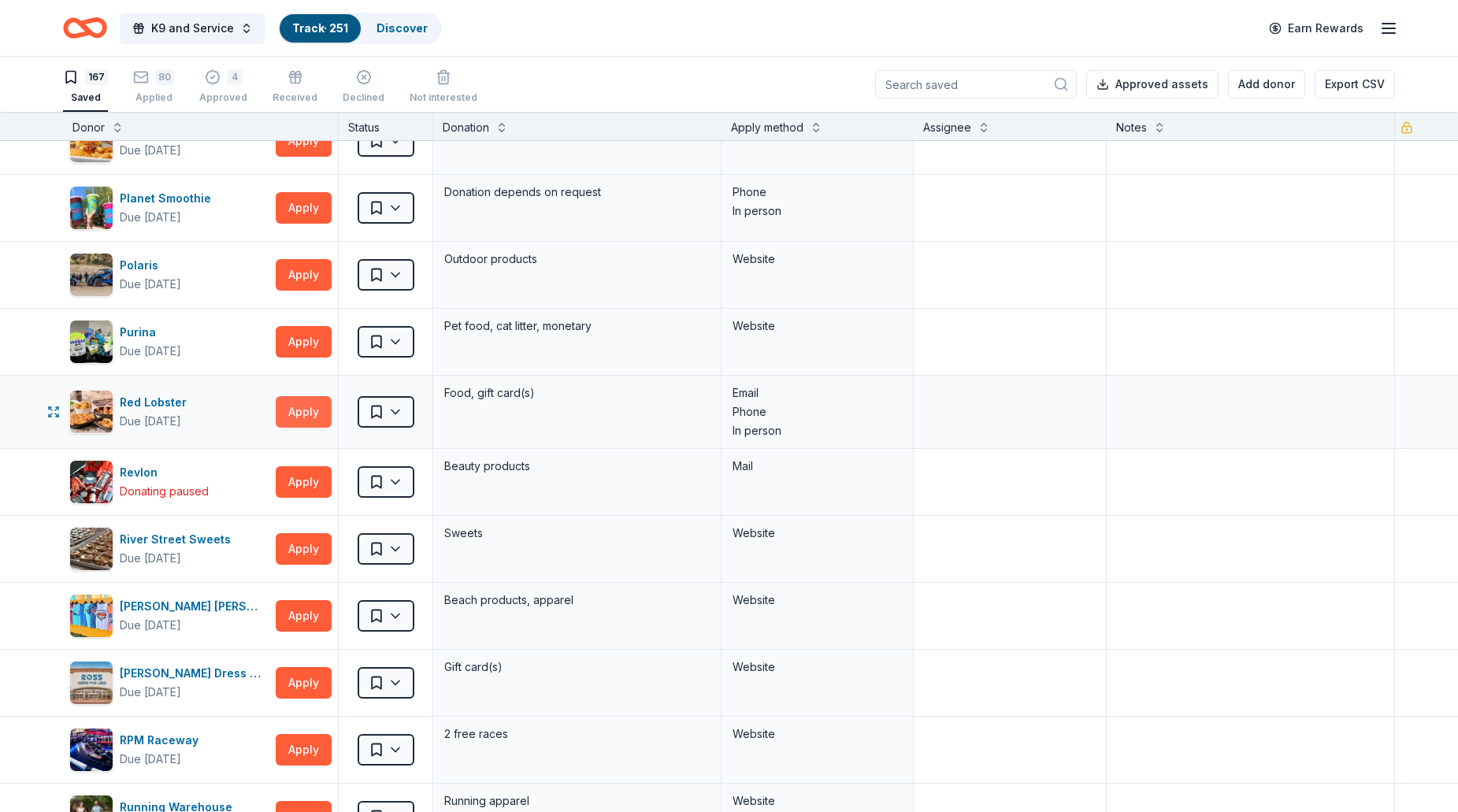
click at [308, 425] on button "Apply" at bounding box center [303, 412] width 56 height 32
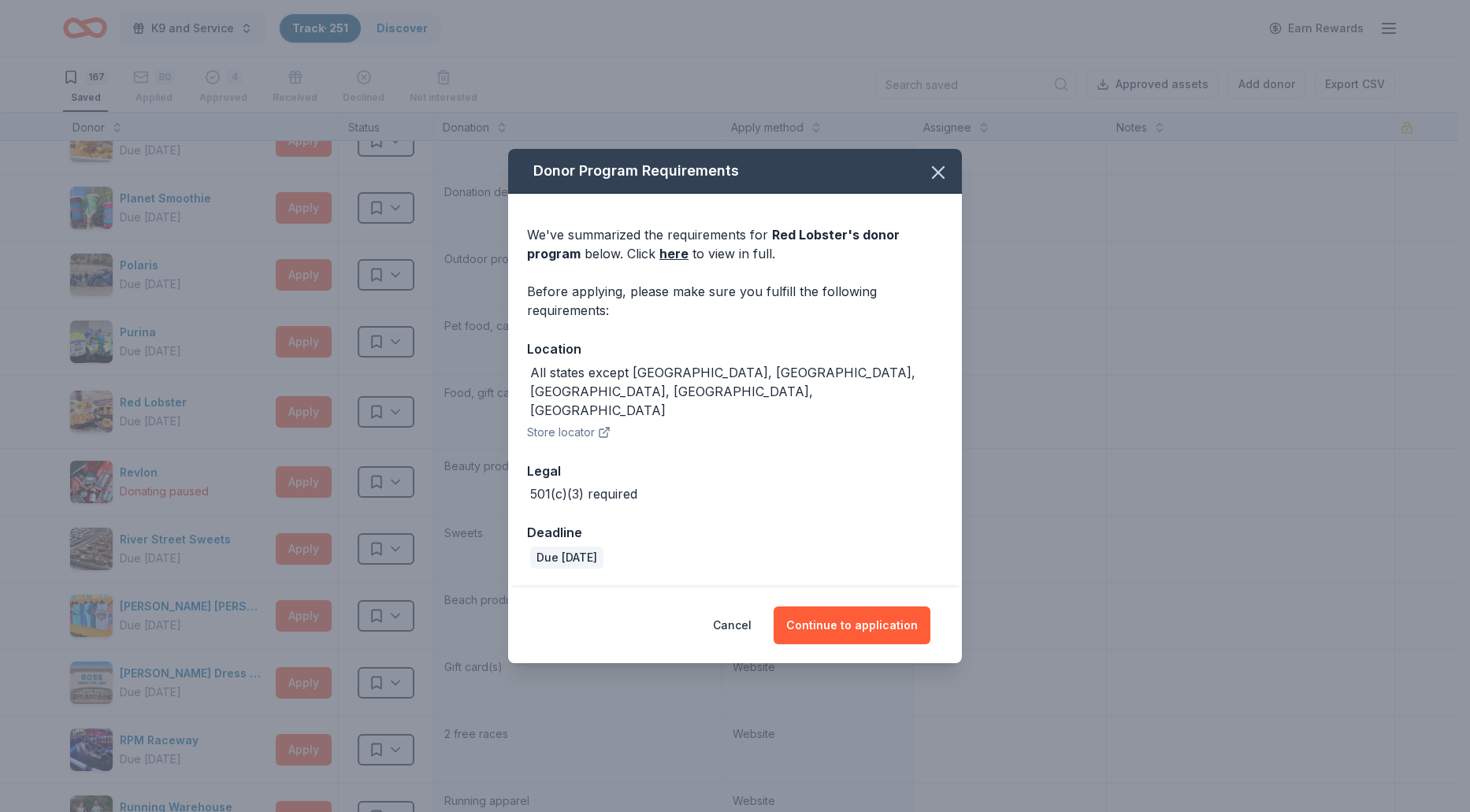
click at [558, 423] on button "Store locator" at bounding box center [569, 432] width 84 height 19
click at [844, 608] on button "Continue to application" at bounding box center [851, 625] width 157 height 38
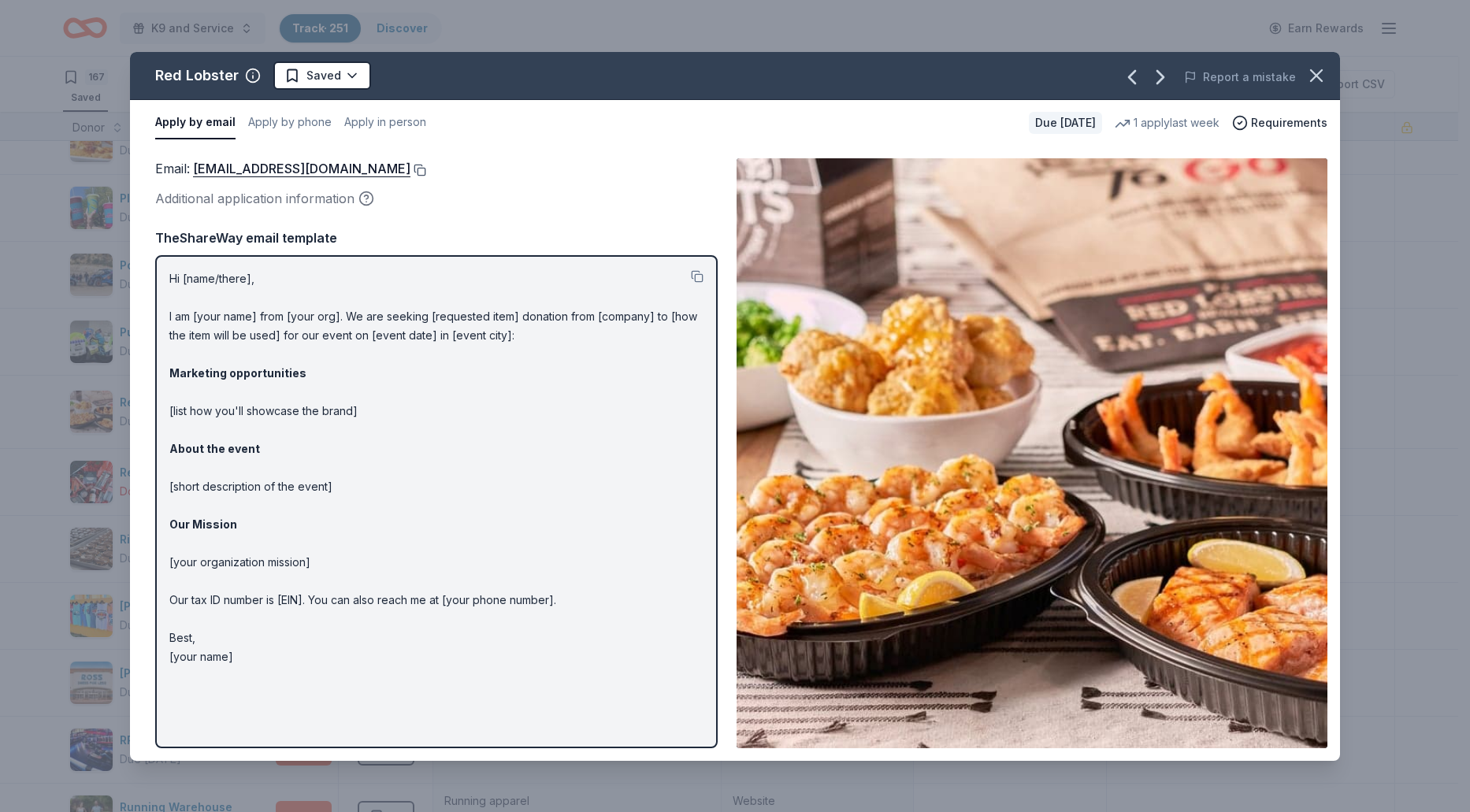
click at [426, 164] on button at bounding box center [418, 169] width 16 height 13
click at [361, 81] on html "K9 and Service Track · 251 Discover Earn Rewards 167 Saved 80 Applied 4 Approve…" at bounding box center [735, 406] width 1470 height 812
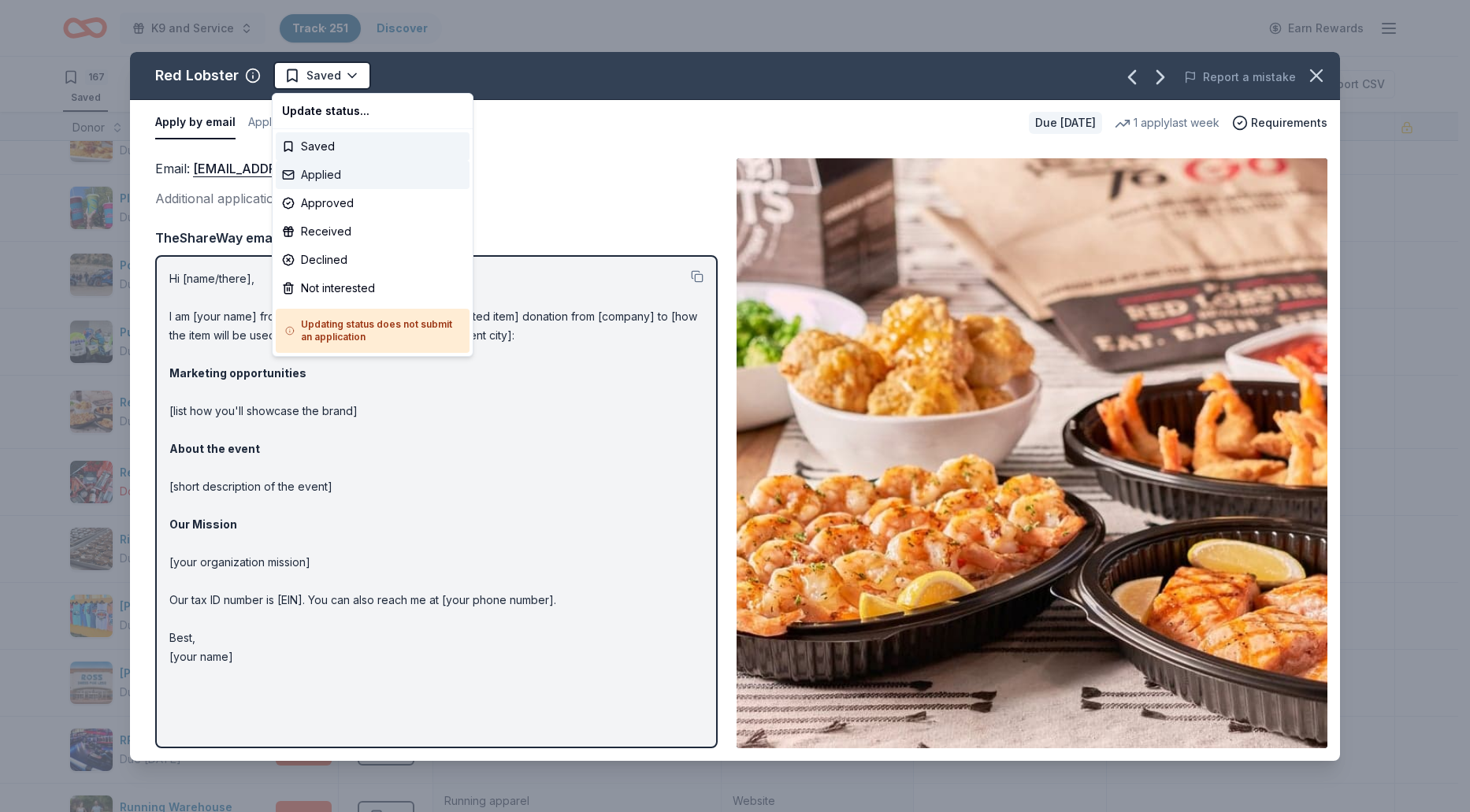
click at [344, 174] on div "Applied" at bounding box center [372, 175] width 194 height 28
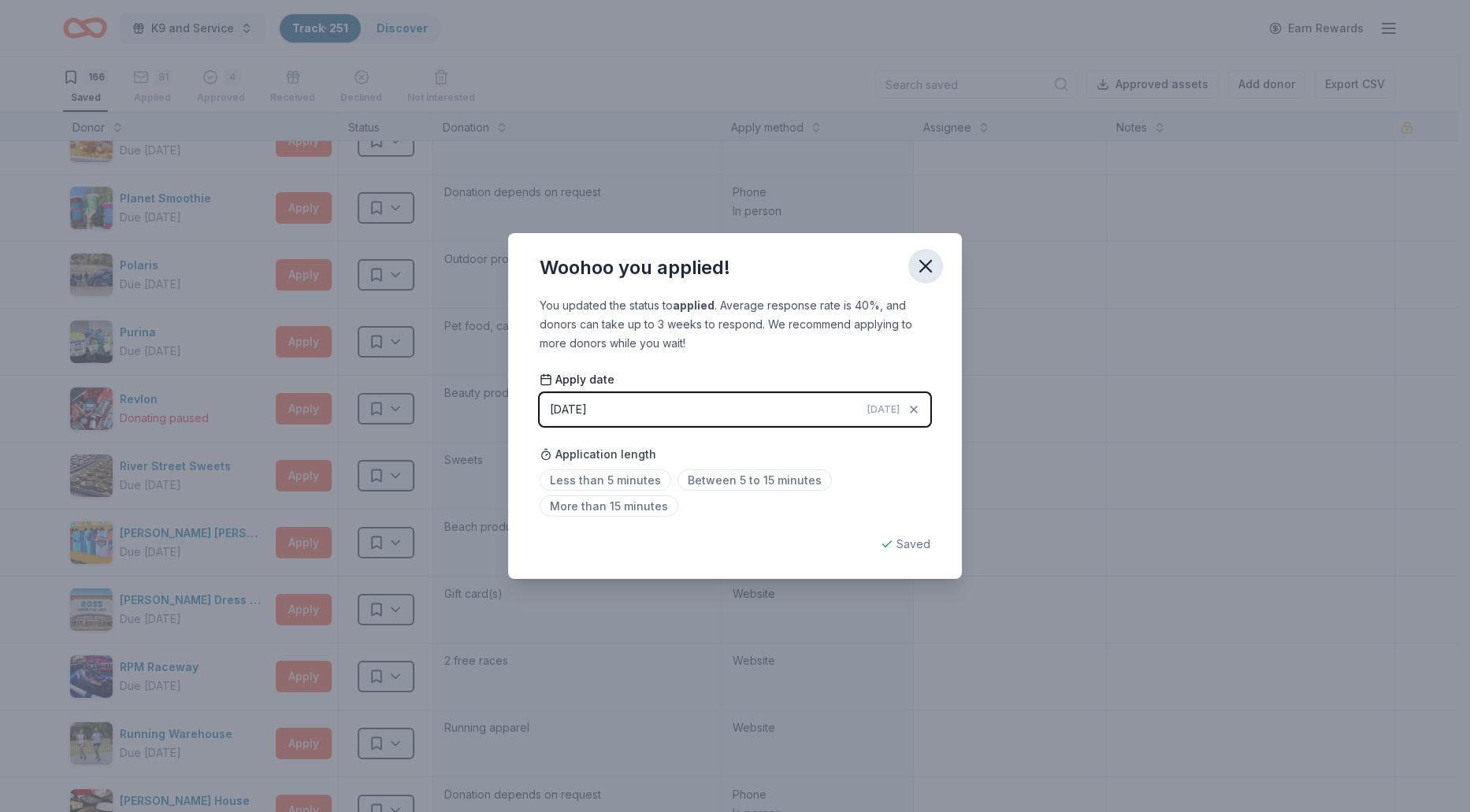
click at [927, 272] on icon "button" at bounding box center [925, 266] width 22 height 22
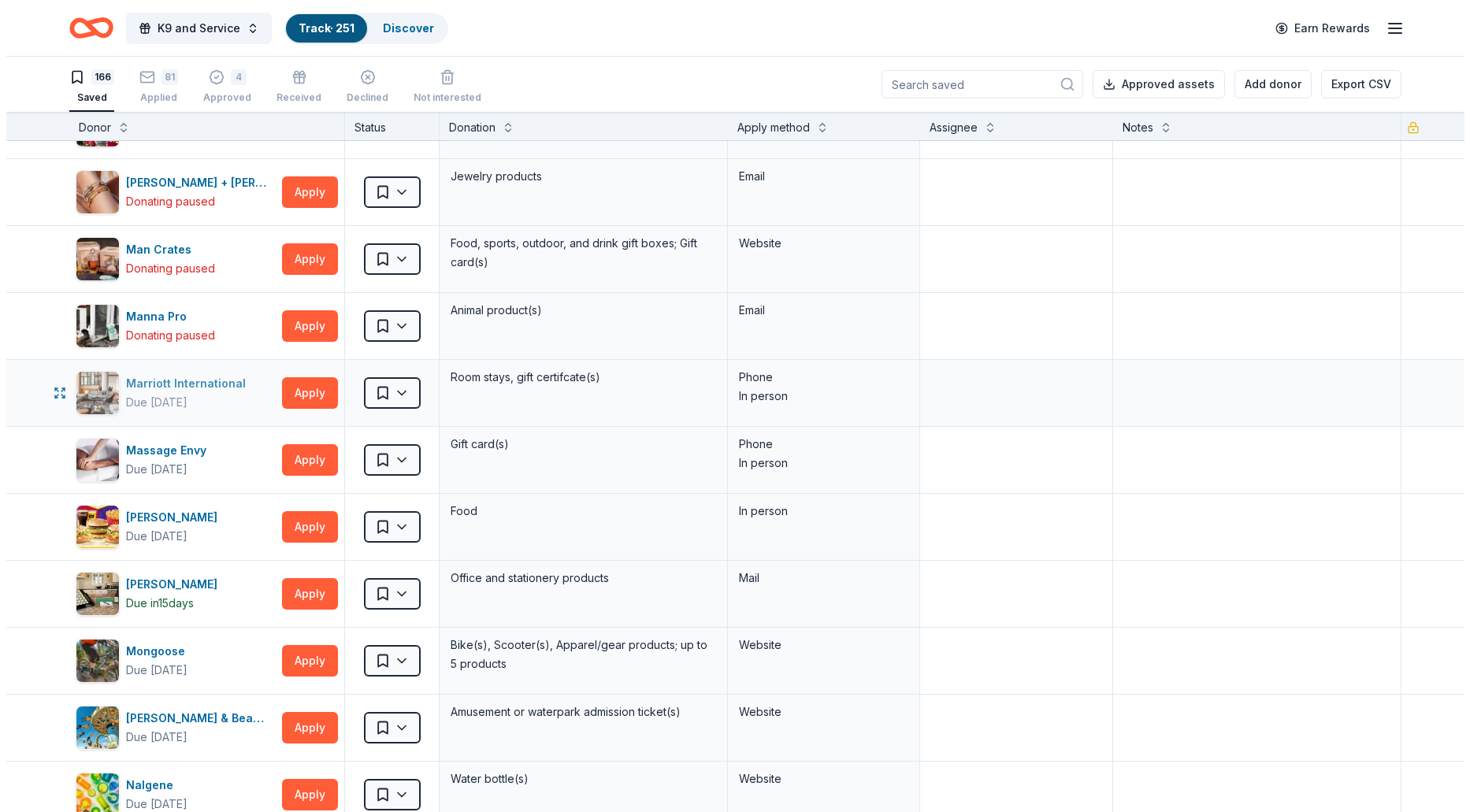
scroll to position [4735, 0]
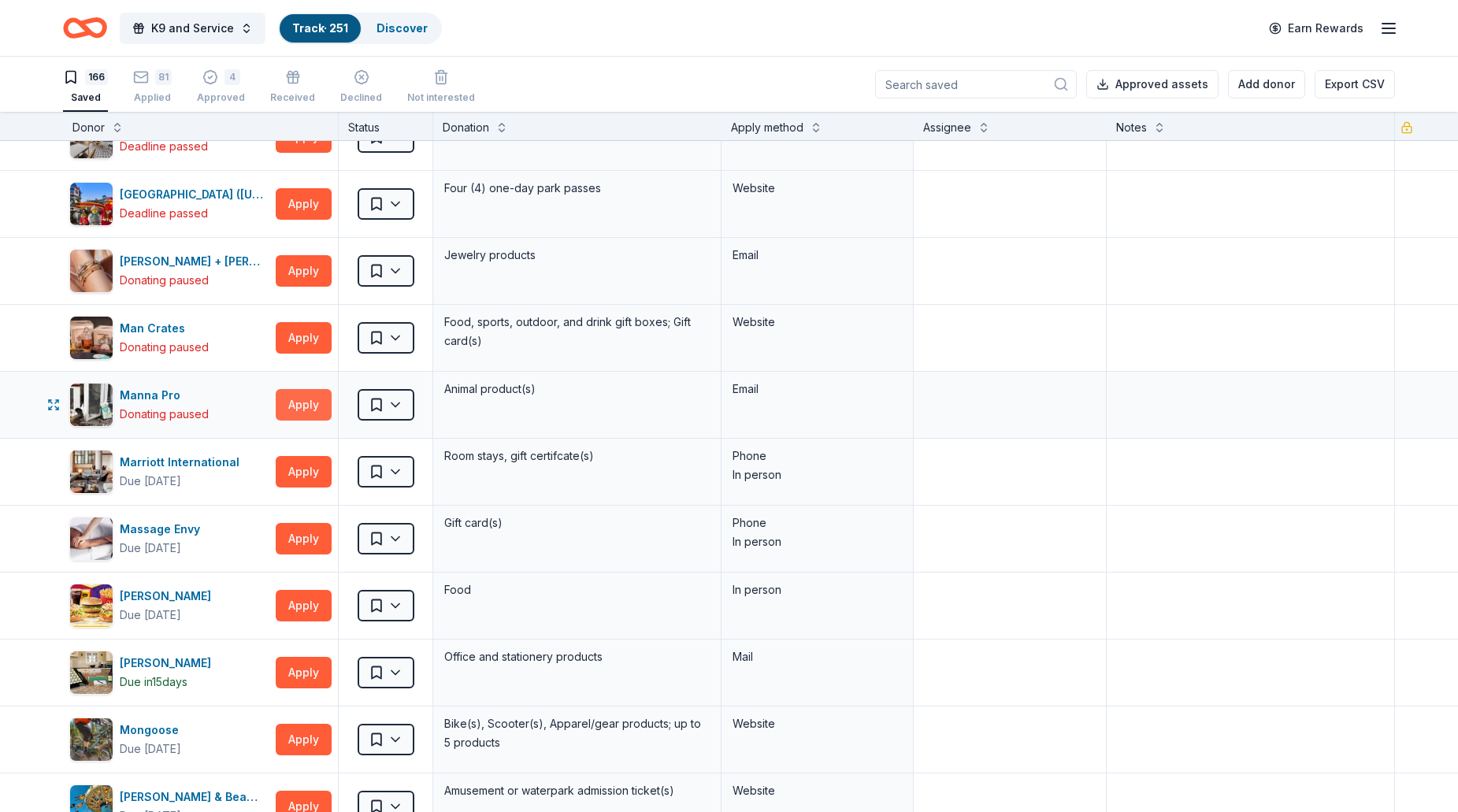
click at [298, 413] on button "Apply" at bounding box center [303, 405] width 56 height 32
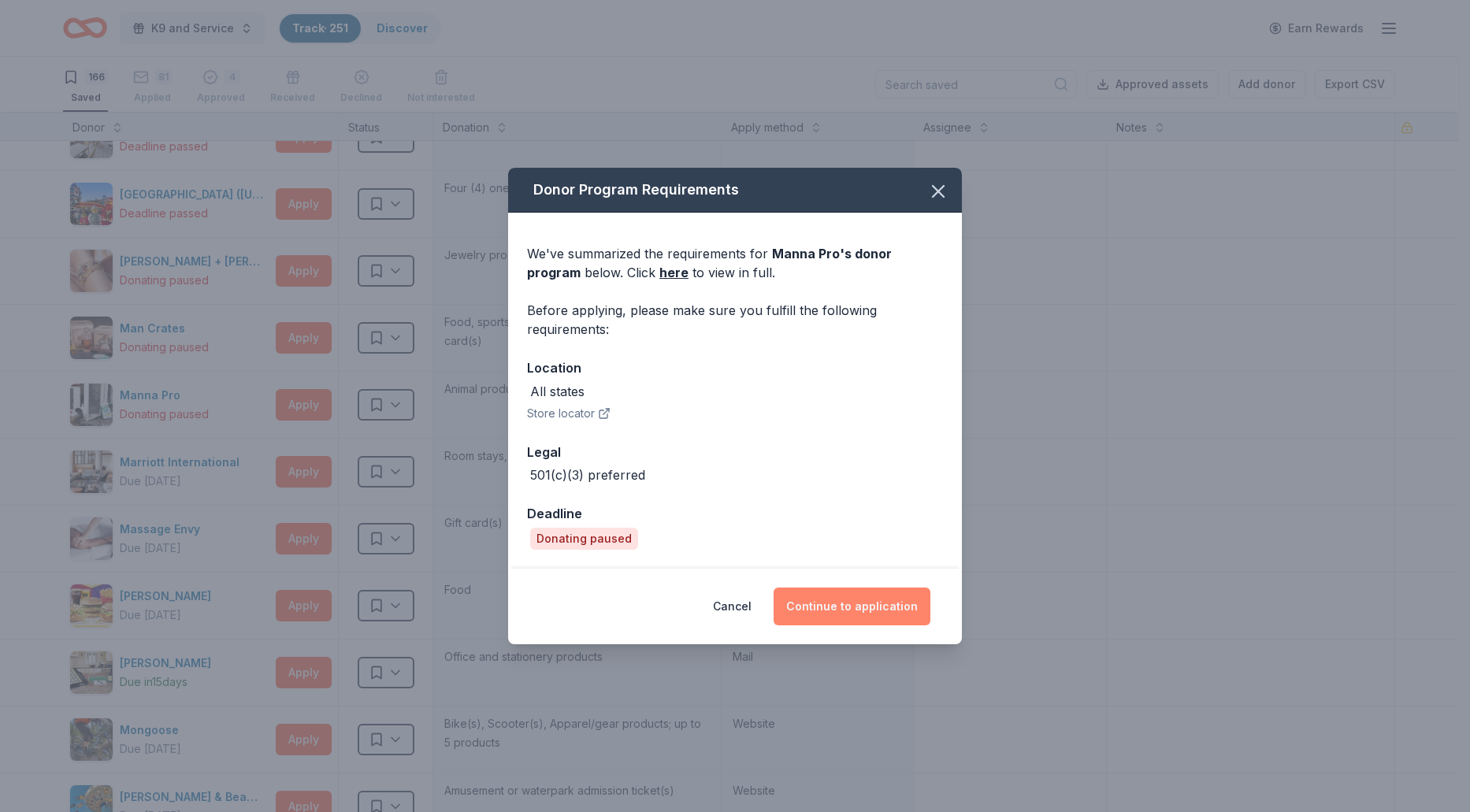
click at [820, 611] on button "Continue to application" at bounding box center [851, 606] width 157 height 38
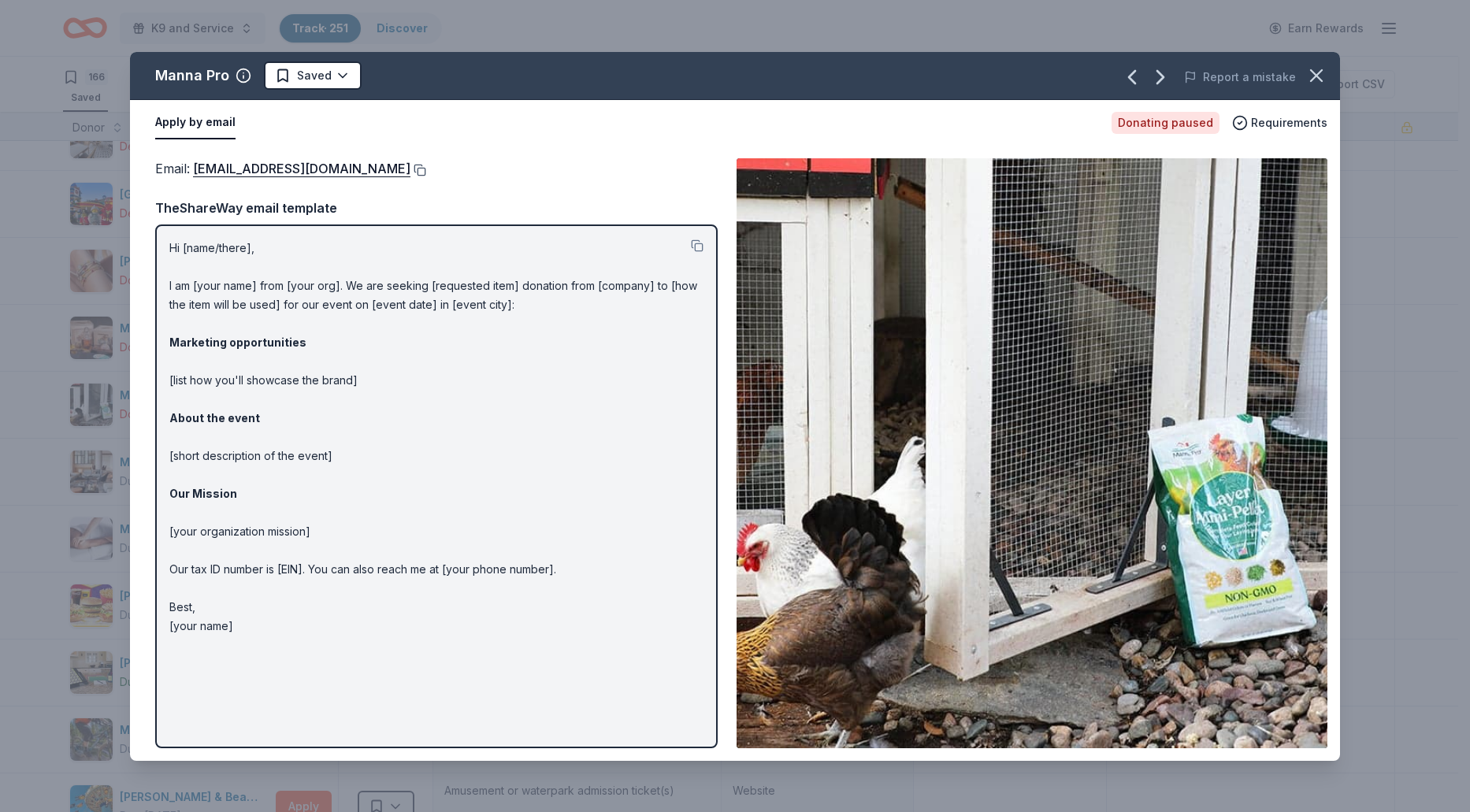
click at [411, 173] on button at bounding box center [418, 169] width 16 height 13
click at [353, 68] on html "K9 and Service Track · 251 Discover Earn Rewards 166 Saved 81 Applied 4 Approve…" at bounding box center [735, 406] width 1470 height 812
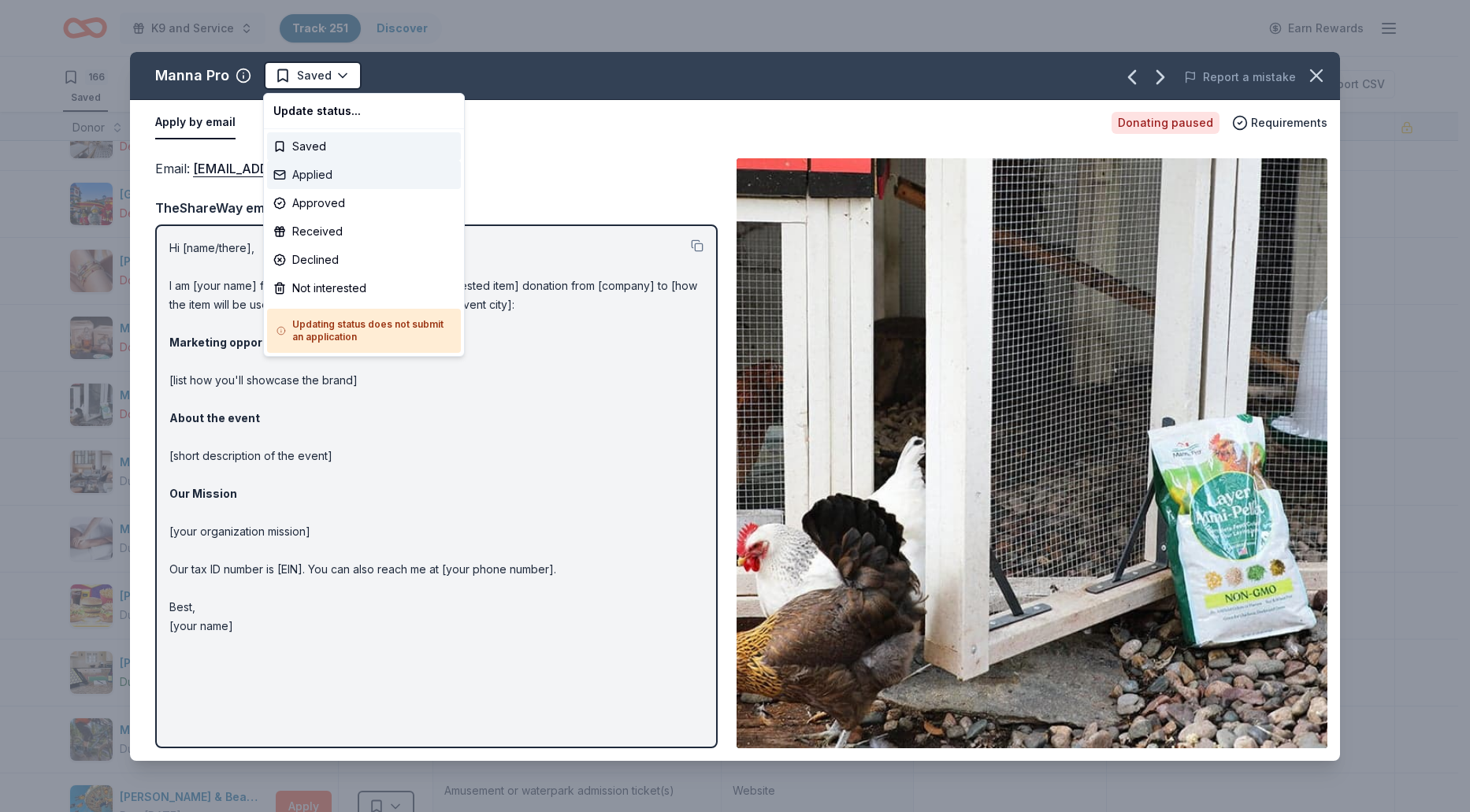
click at [321, 178] on div "Applied" at bounding box center [364, 175] width 194 height 28
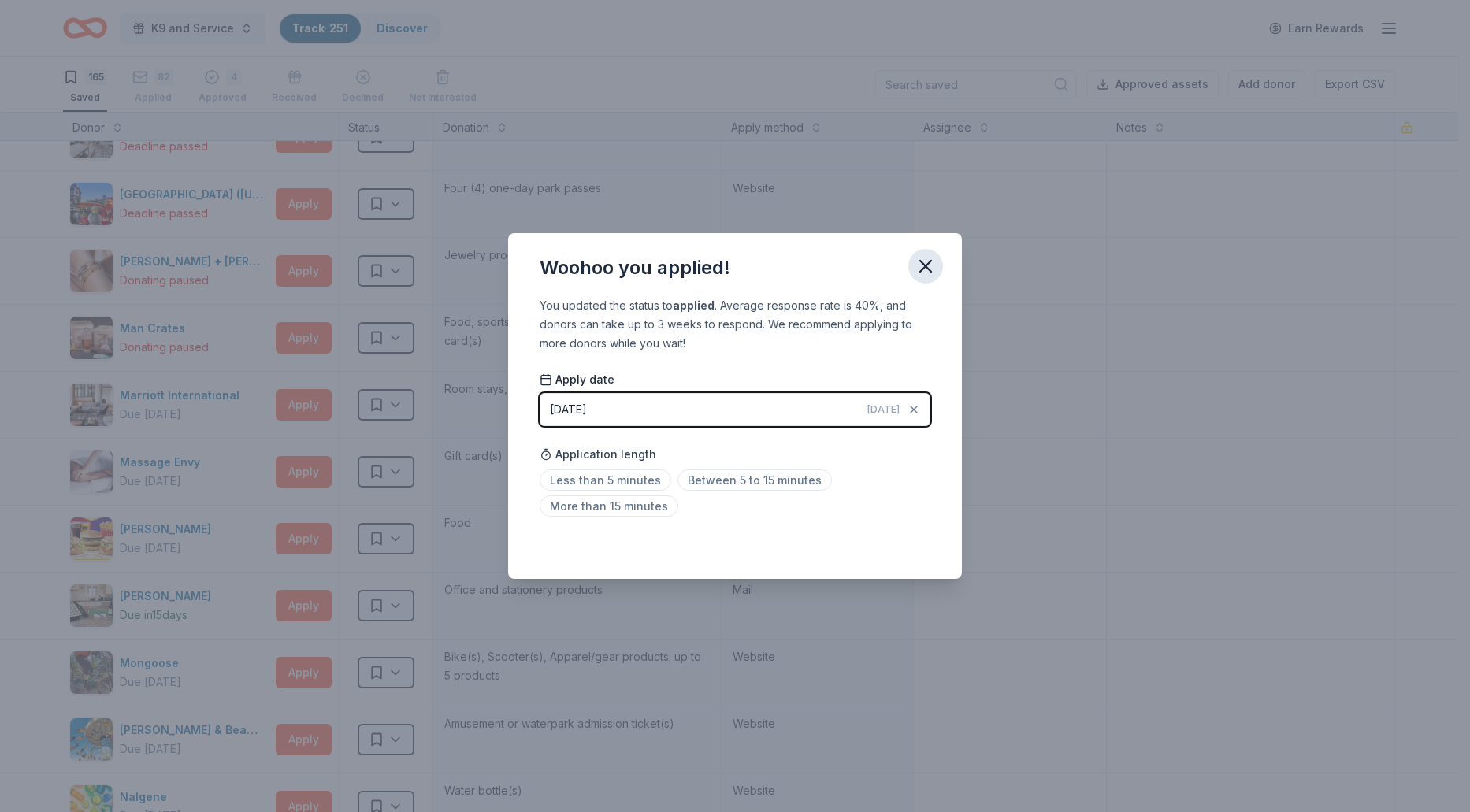
click at [917, 267] on icon "button" at bounding box center [925, 266] width 22 height 22
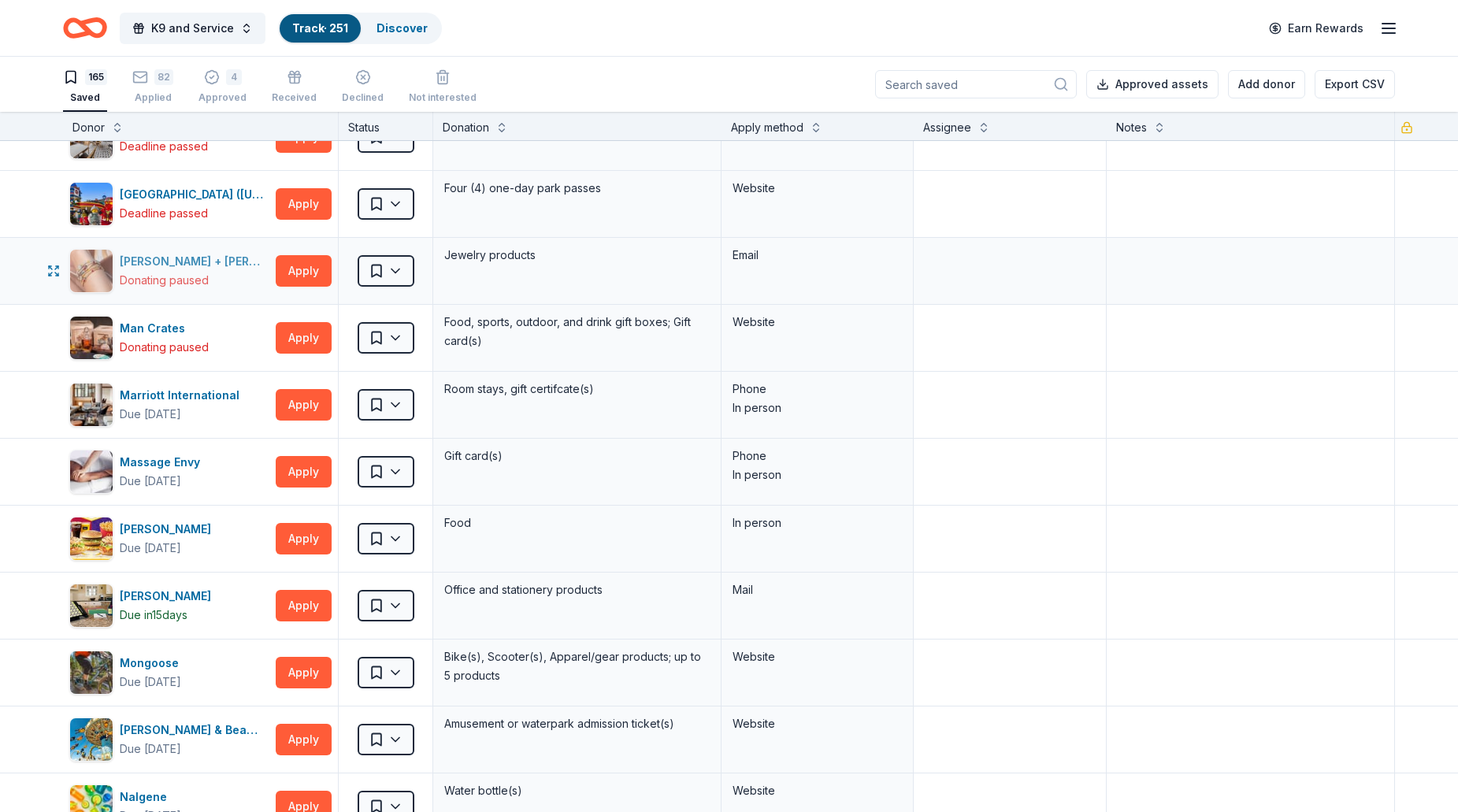
click at [205, 279] on div "Donating paused" at bounding box center [164, 280] width 89 height 19
click at [316, 279] on button "Apply" at bounding box center [303, 271] width 56 height 32
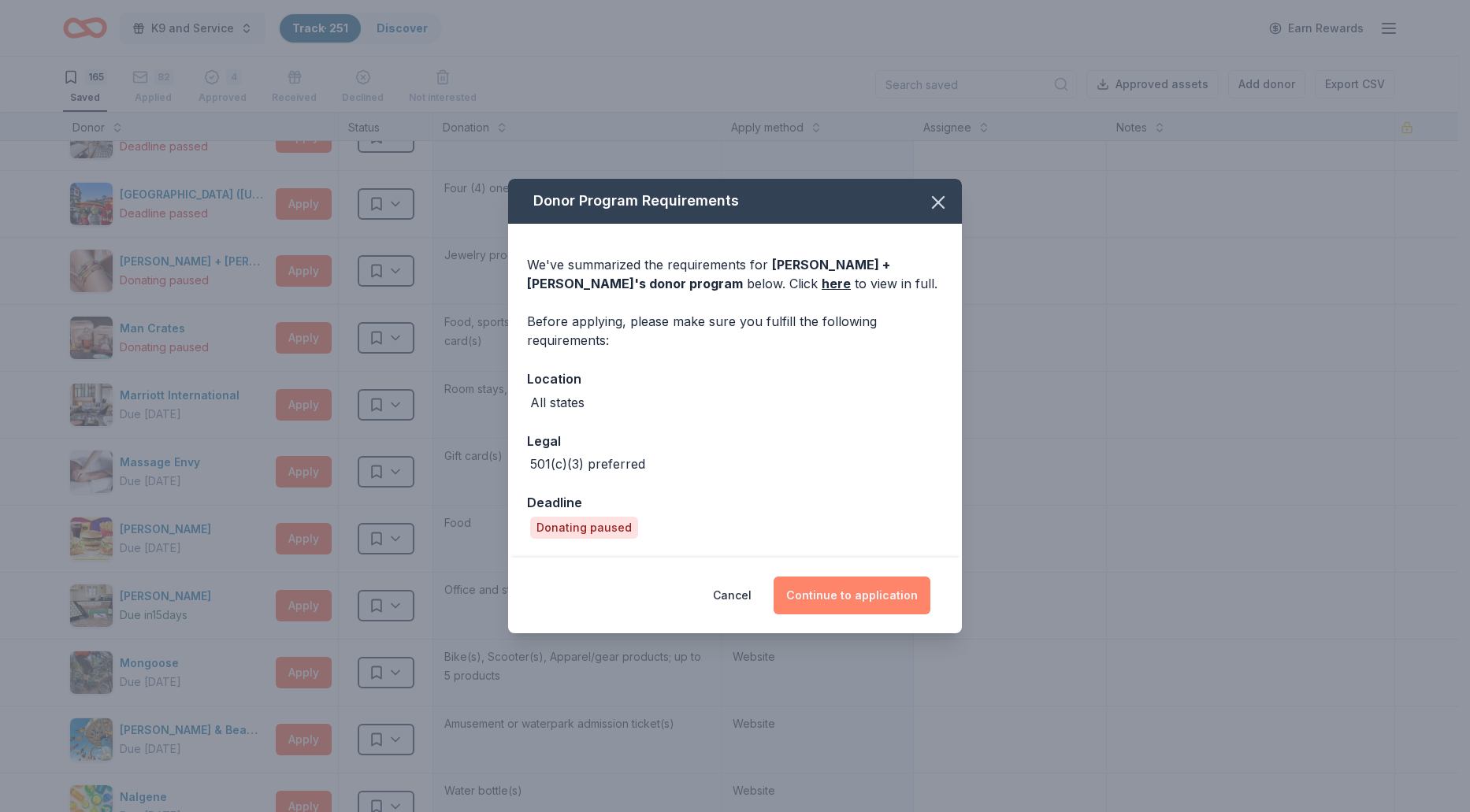
click at [854, 594] on button "Continue to application" at bounding box center [851, 595] width 157 height 38
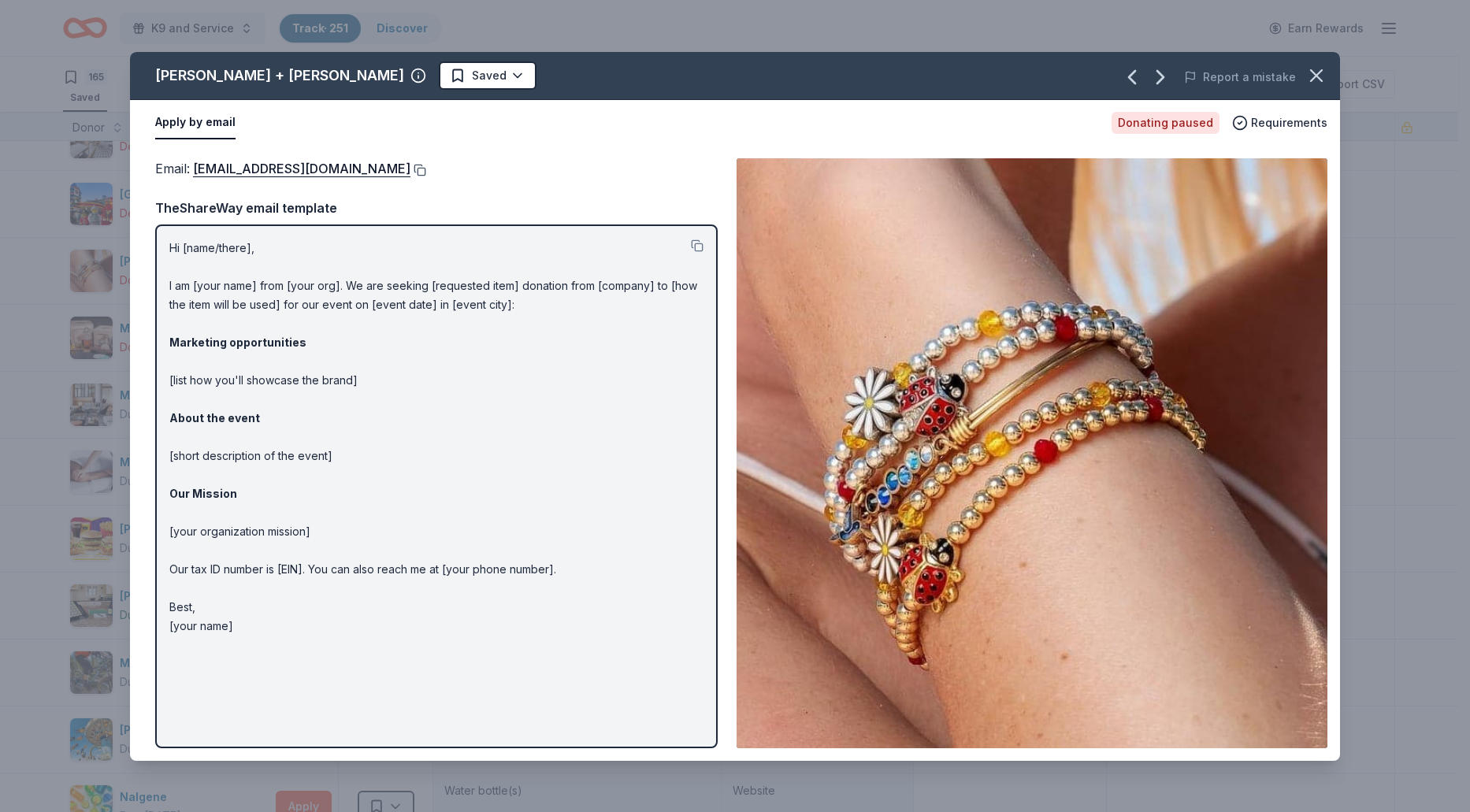
click at [411, 170] on button at bounding box center [418, 169] width 16 height 13
click at [352, 71] on html "K9 and Service Track · 251 Discover Earn Rewards 165 Saved 82 Applied 4 Approve…" at bounding box center [735, 406] width 1470 height 812
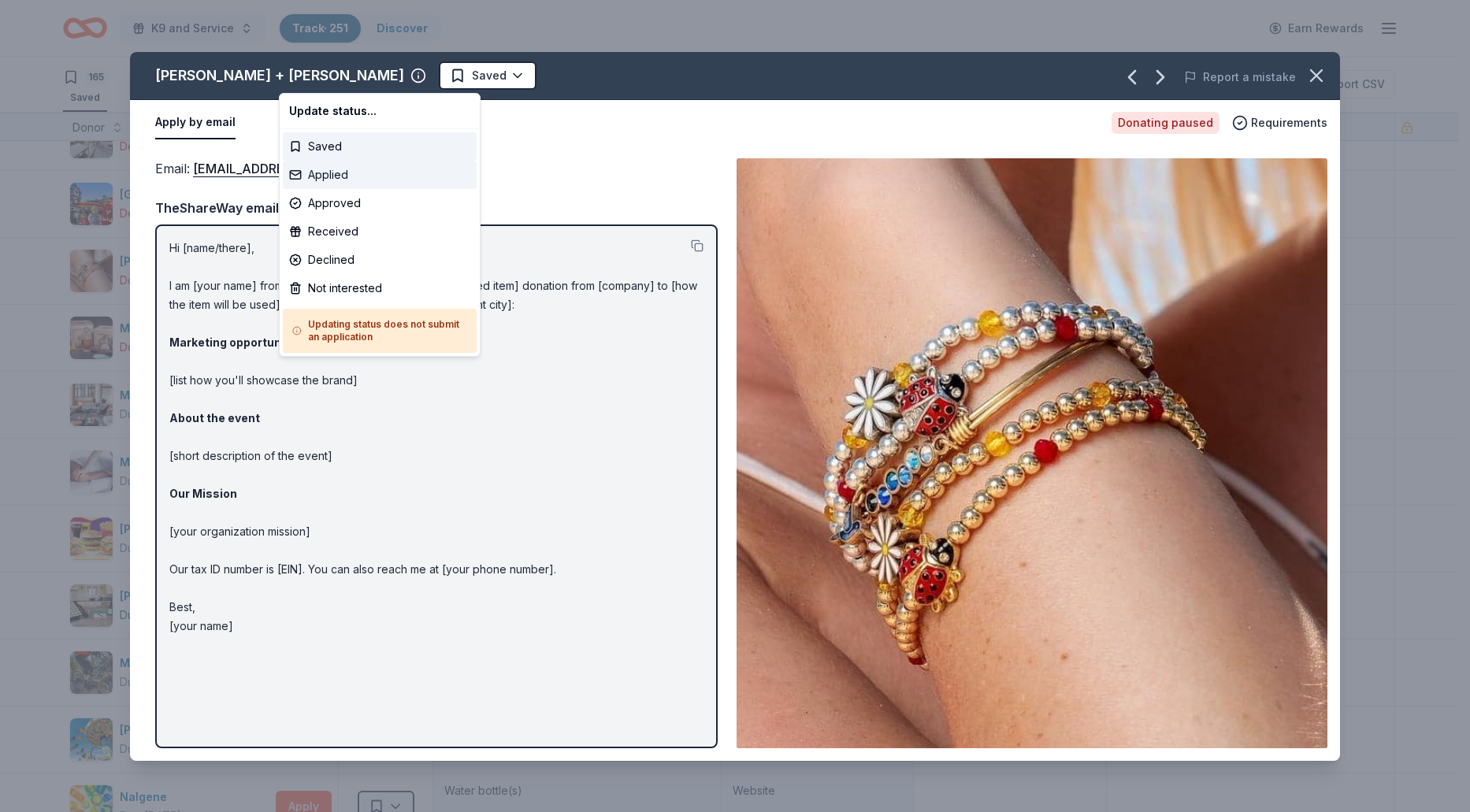
click at [322, 178] on div "Applied" at bounding box center [379, 175] width 194 height 28
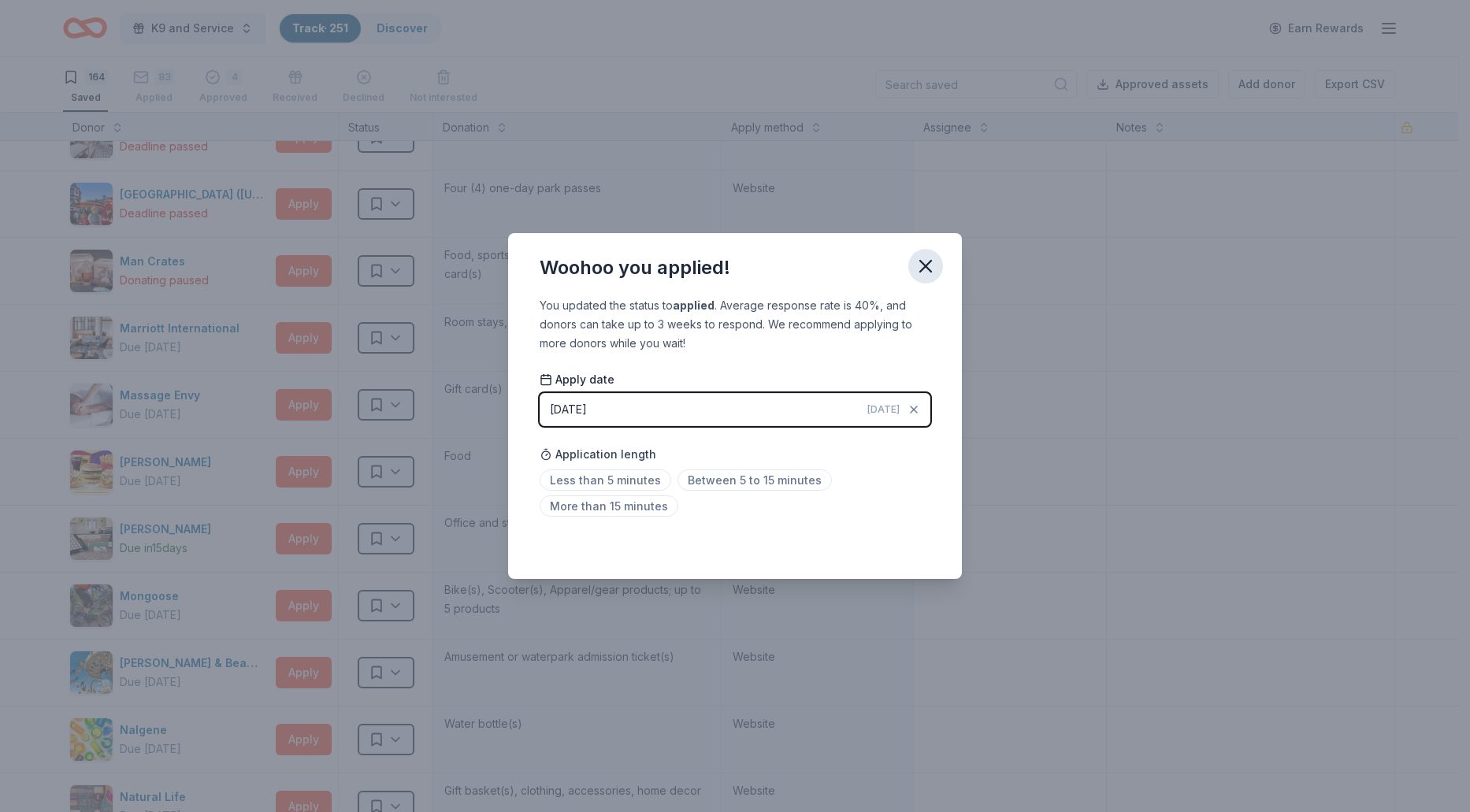
click at [929, 266] on icon "button" at bounding box center [925, 266] width 22 height 22
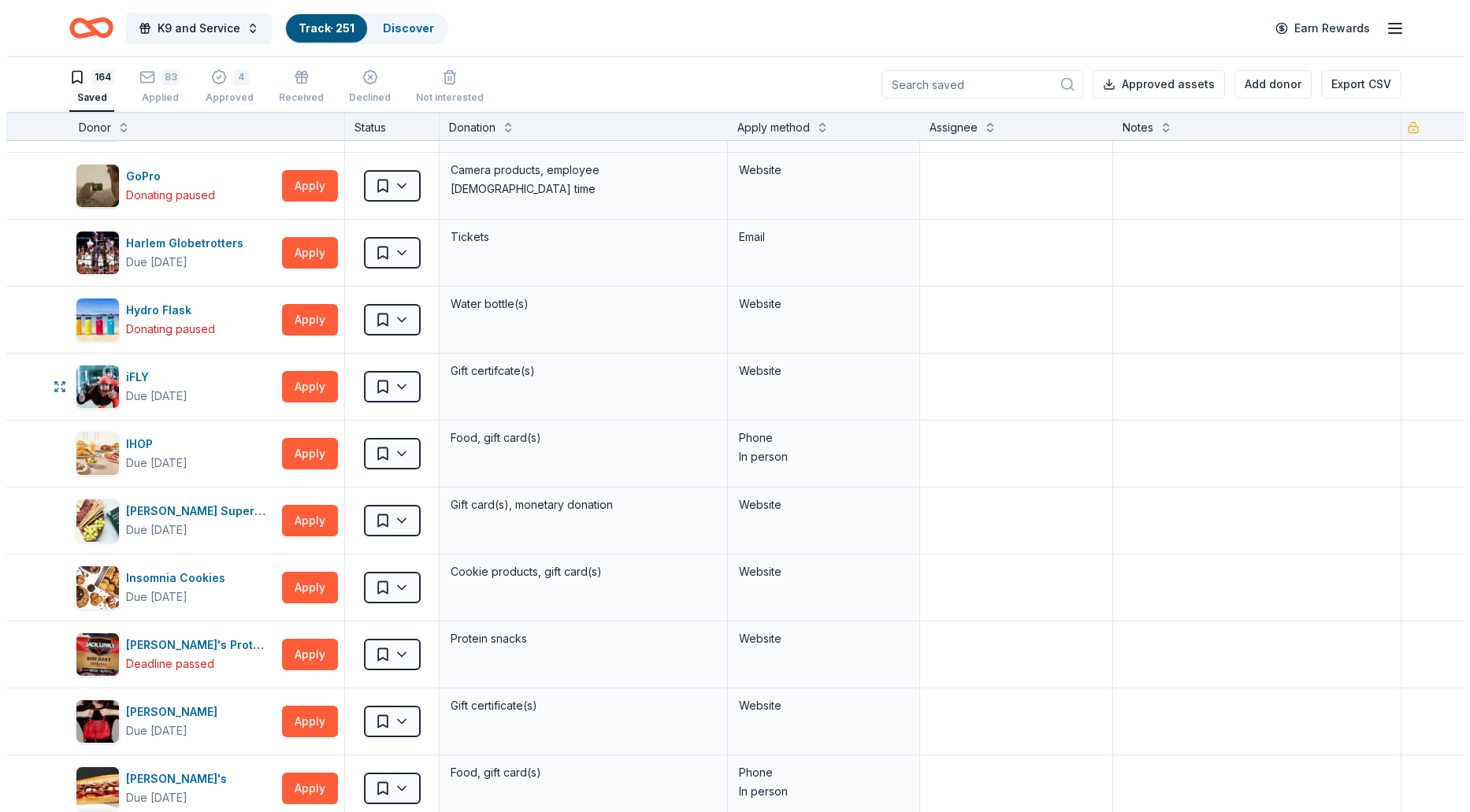
scroll to position [3396, 0]
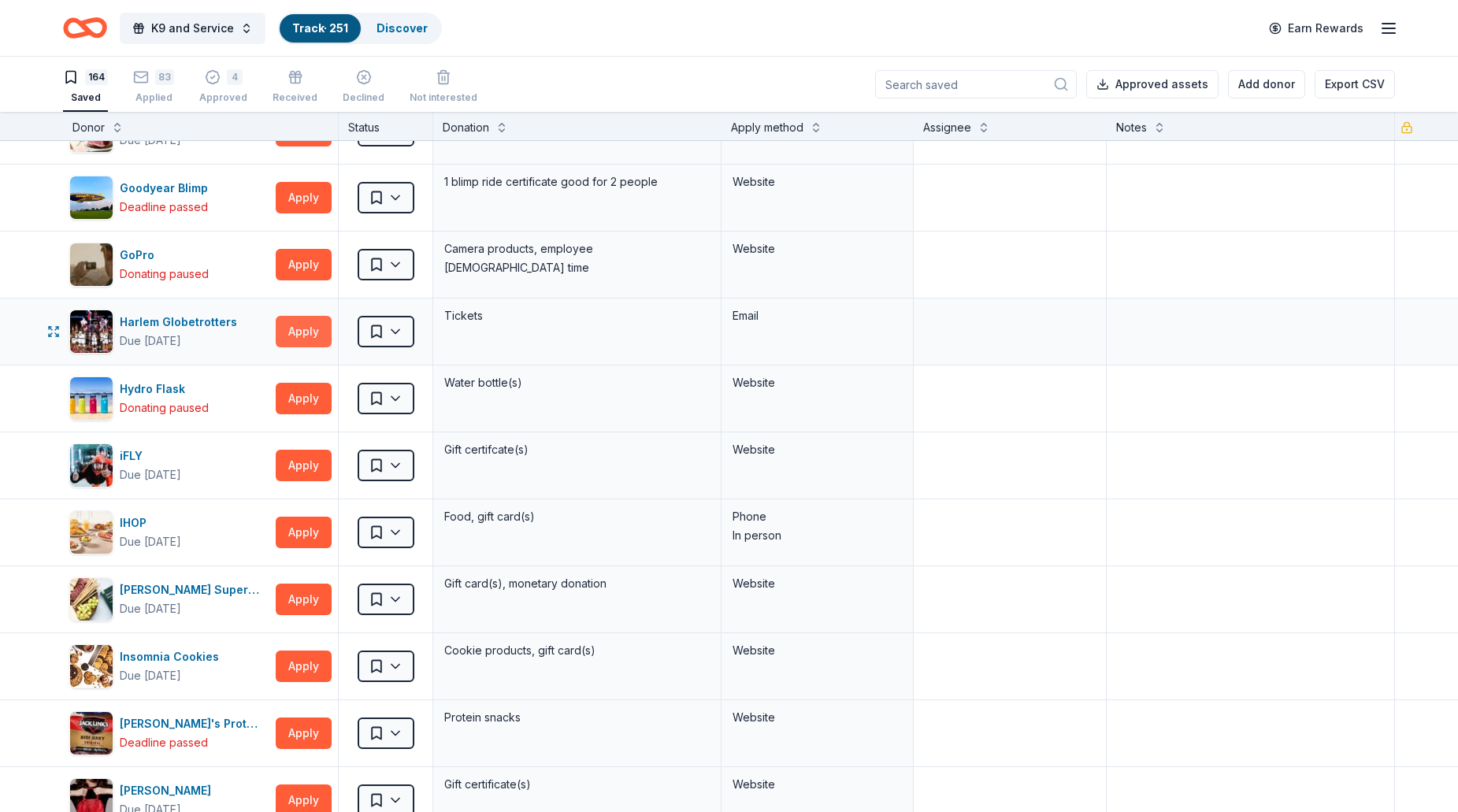
click at [311, 339] on button "Apply" at bounding box center [303, 332] width 56 height 32
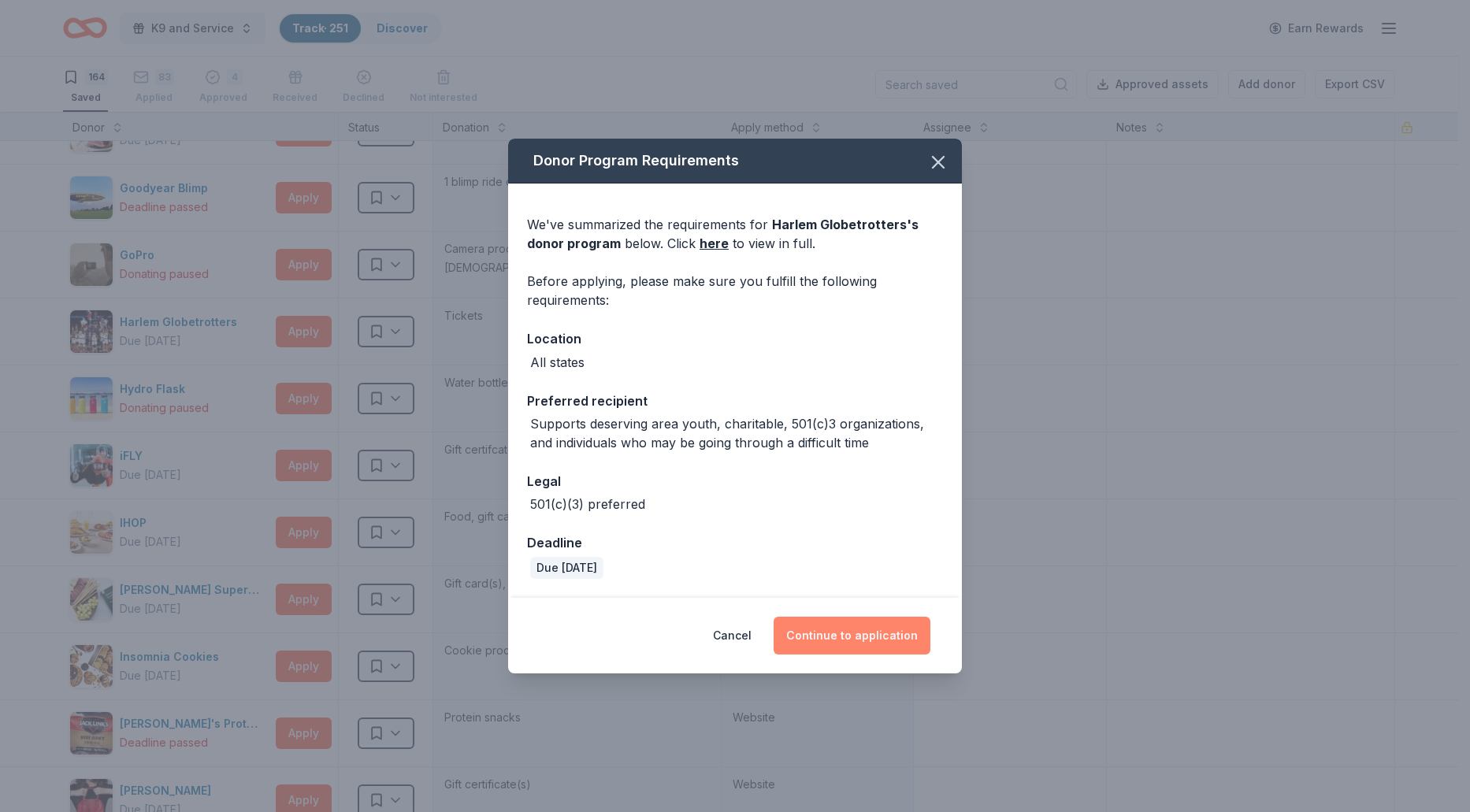
click at [830, 631] on button "Continue to application" at bounding box center [851, 635] width 157 height 38
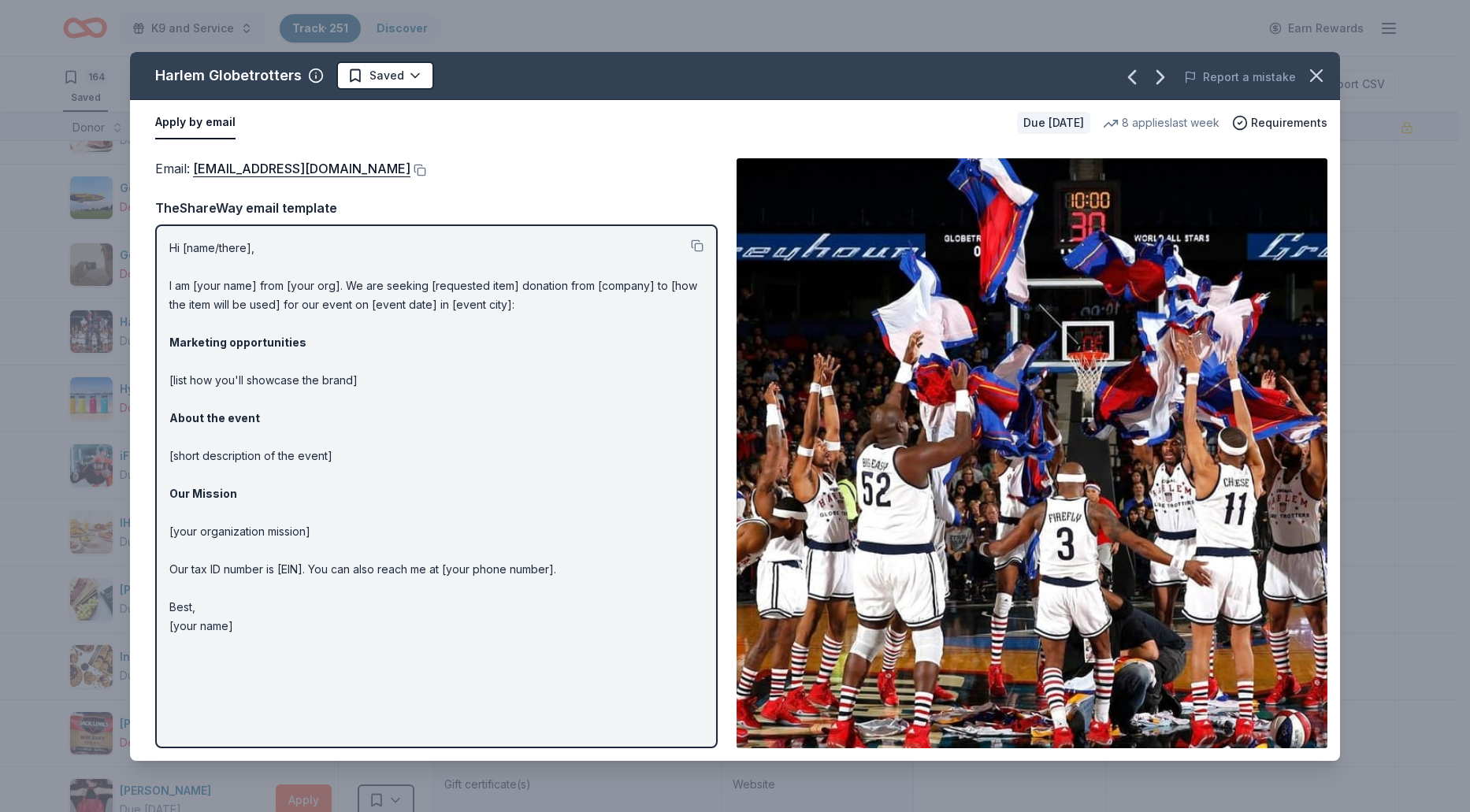
click at [392, 163] on div "Email : info@harlemglobetrotters.com" at bounding box center [436, 168] width 562 height 20
click at [411, 168] on button at bounding box center [418, 169] width 16 height 13
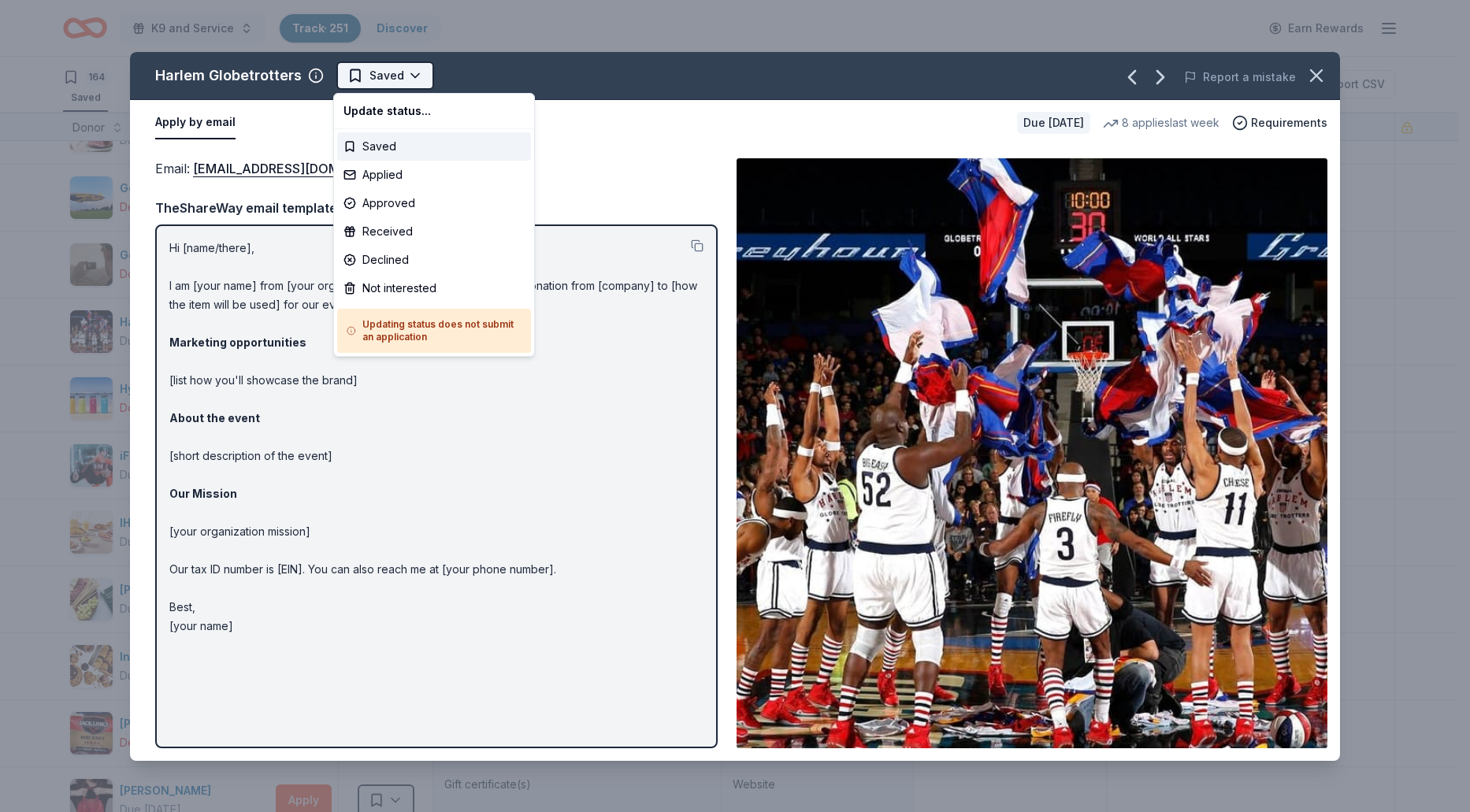
click at [421, 79] on html "K9 and Service Track · 251 Discover Earn Rewards 164 Saved 83 Applied 4 Approve…" at bounding box center [735, 406] width 1470 height 812
click at [396, 165] on div "Applied" at bounding box center [433, 175] width 194 height 28
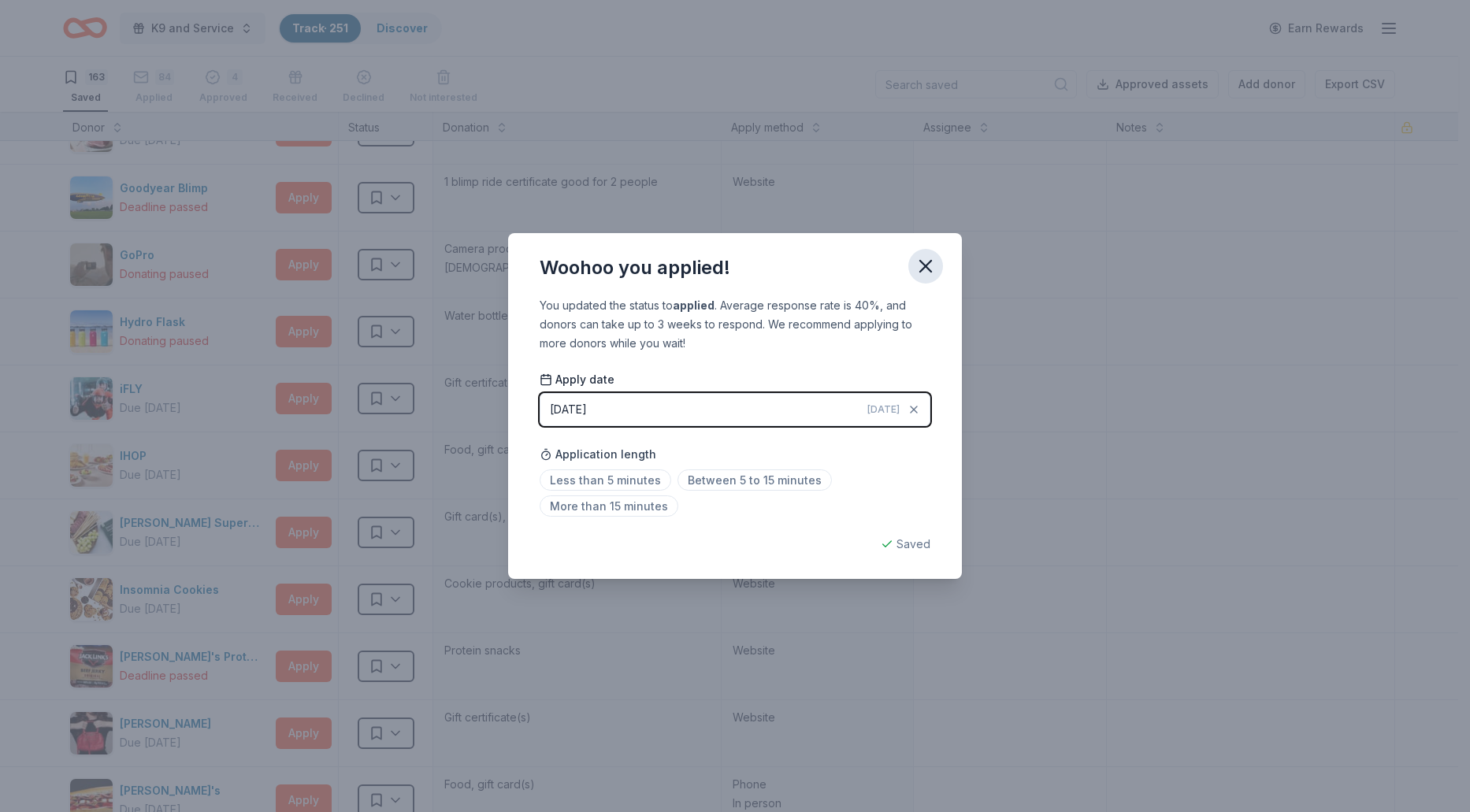
click at [924, 268] on icon "button" at bounding box center [925, 266] width 22 height 22
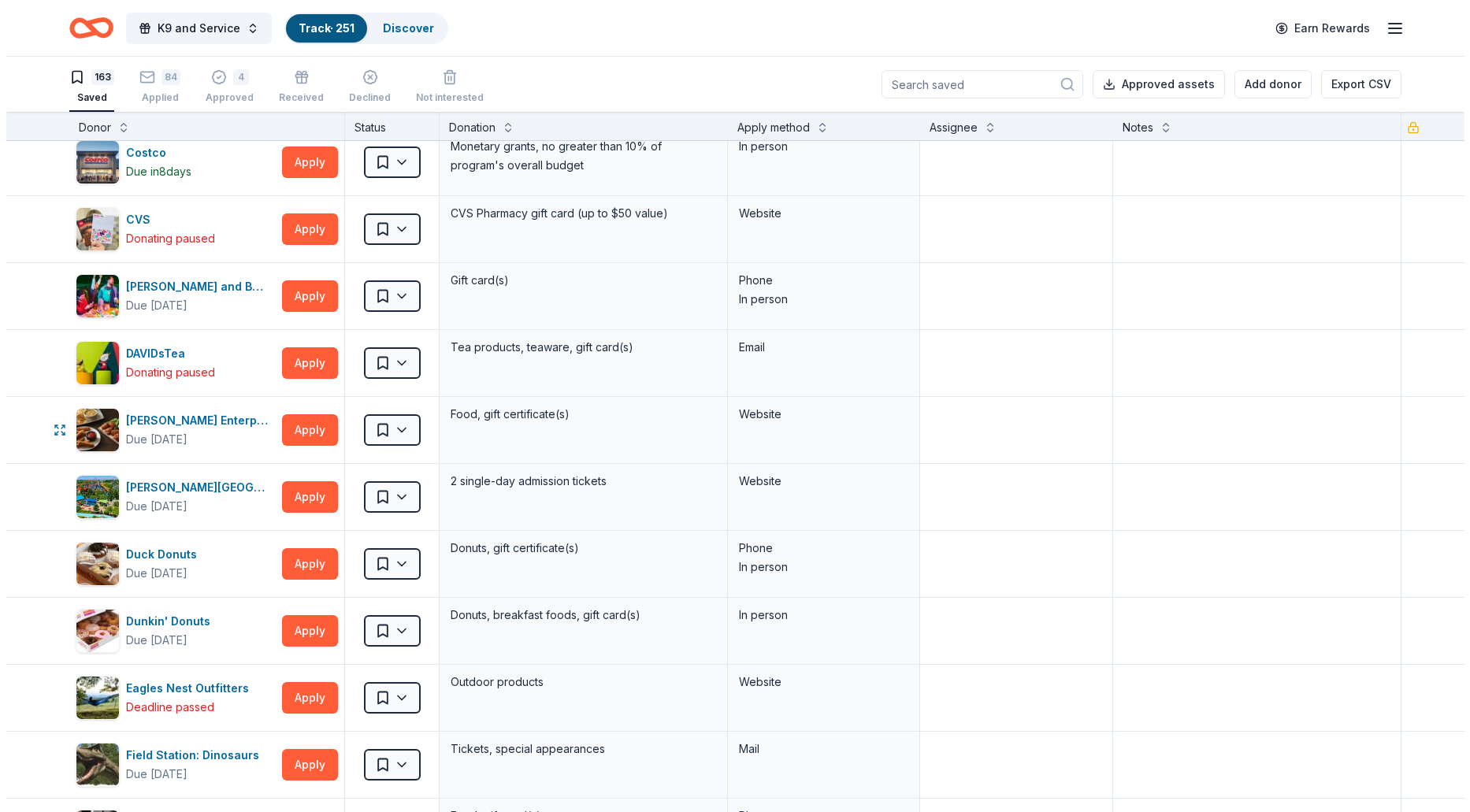
scroll to position [2216, 0]
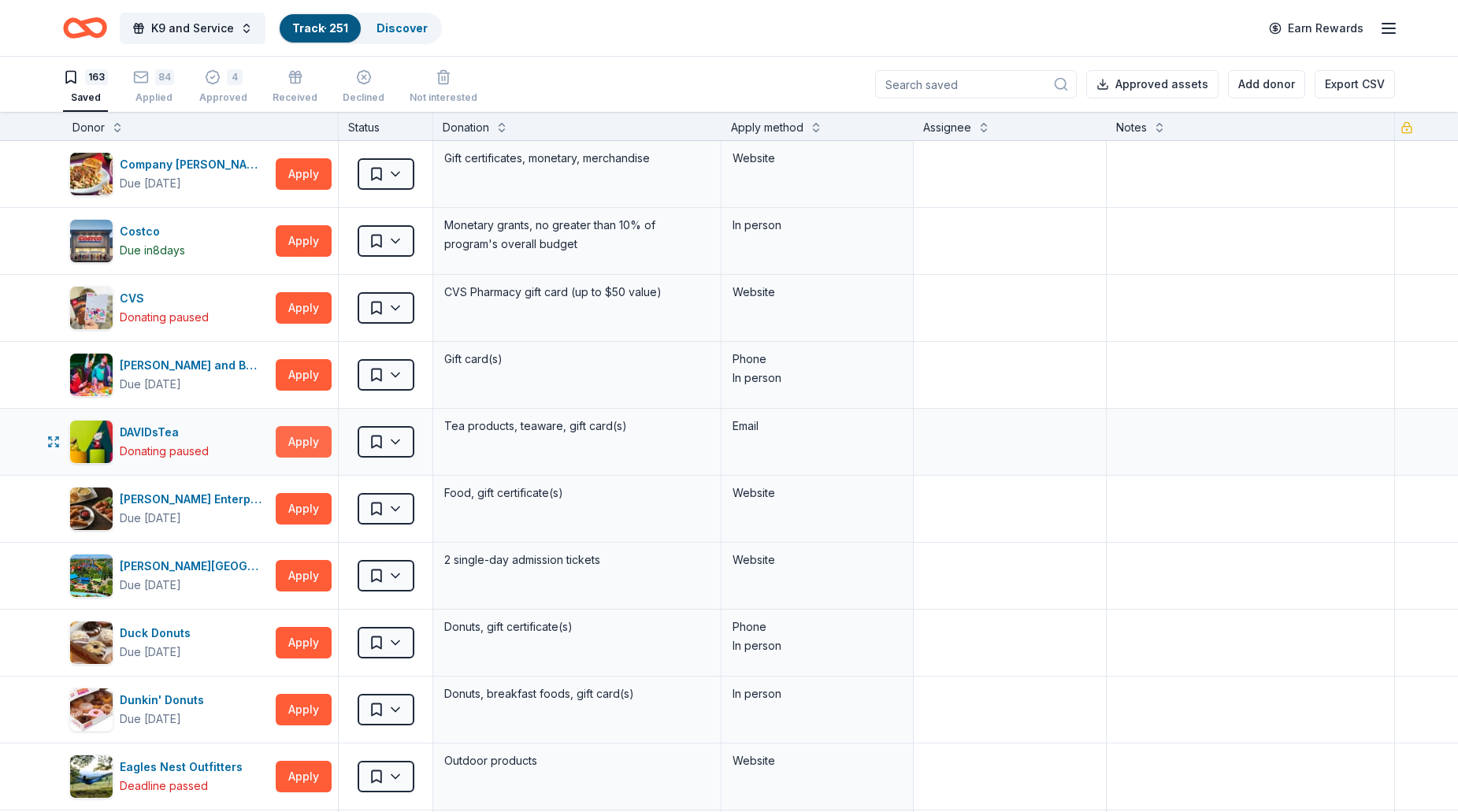
click at [308, 452] on button "Apply" at bounding box center [303, 442] width 56 height 32
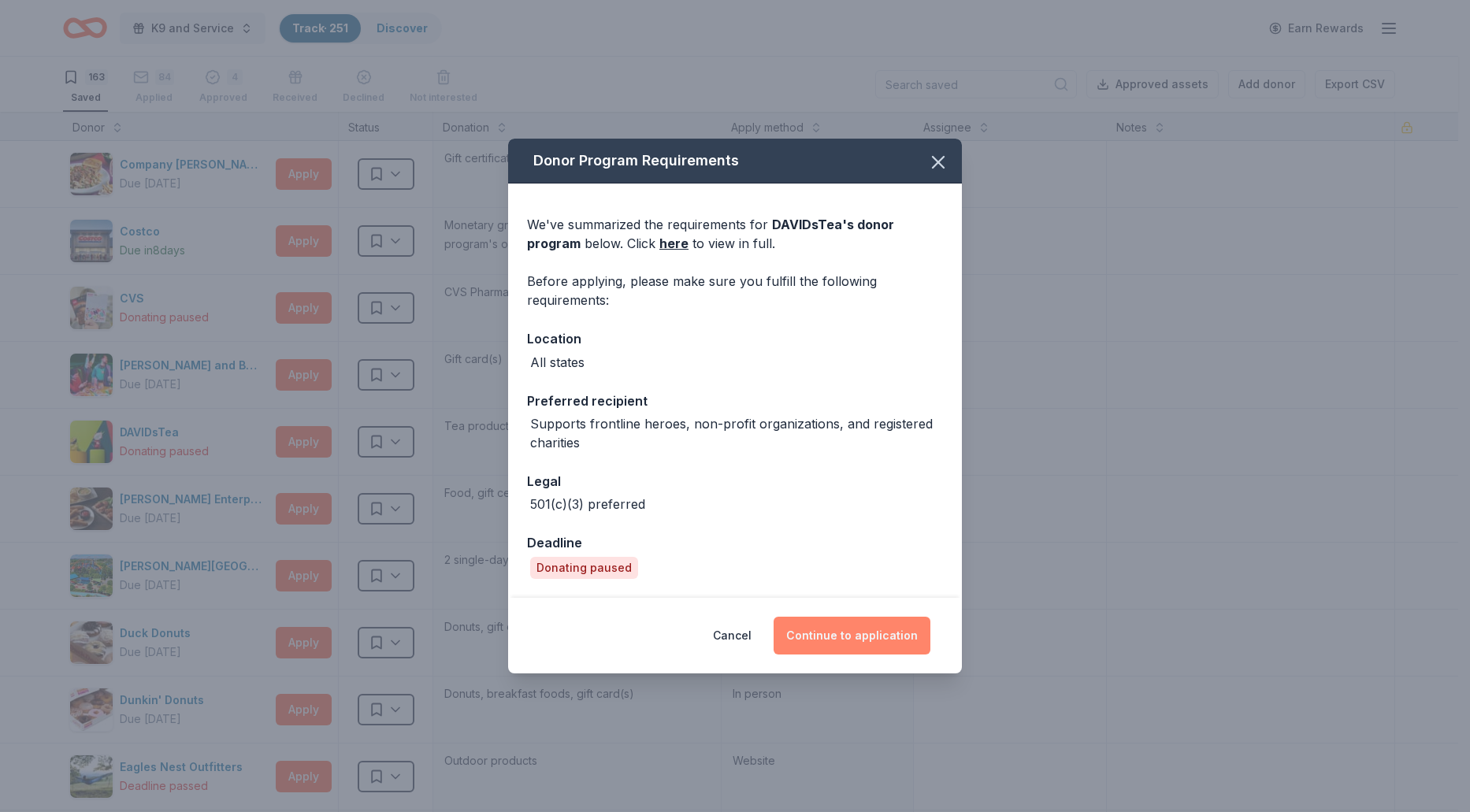
click at [855, 649] on button "Continue to application" at bounding box center [851, 635] width 157 height 38
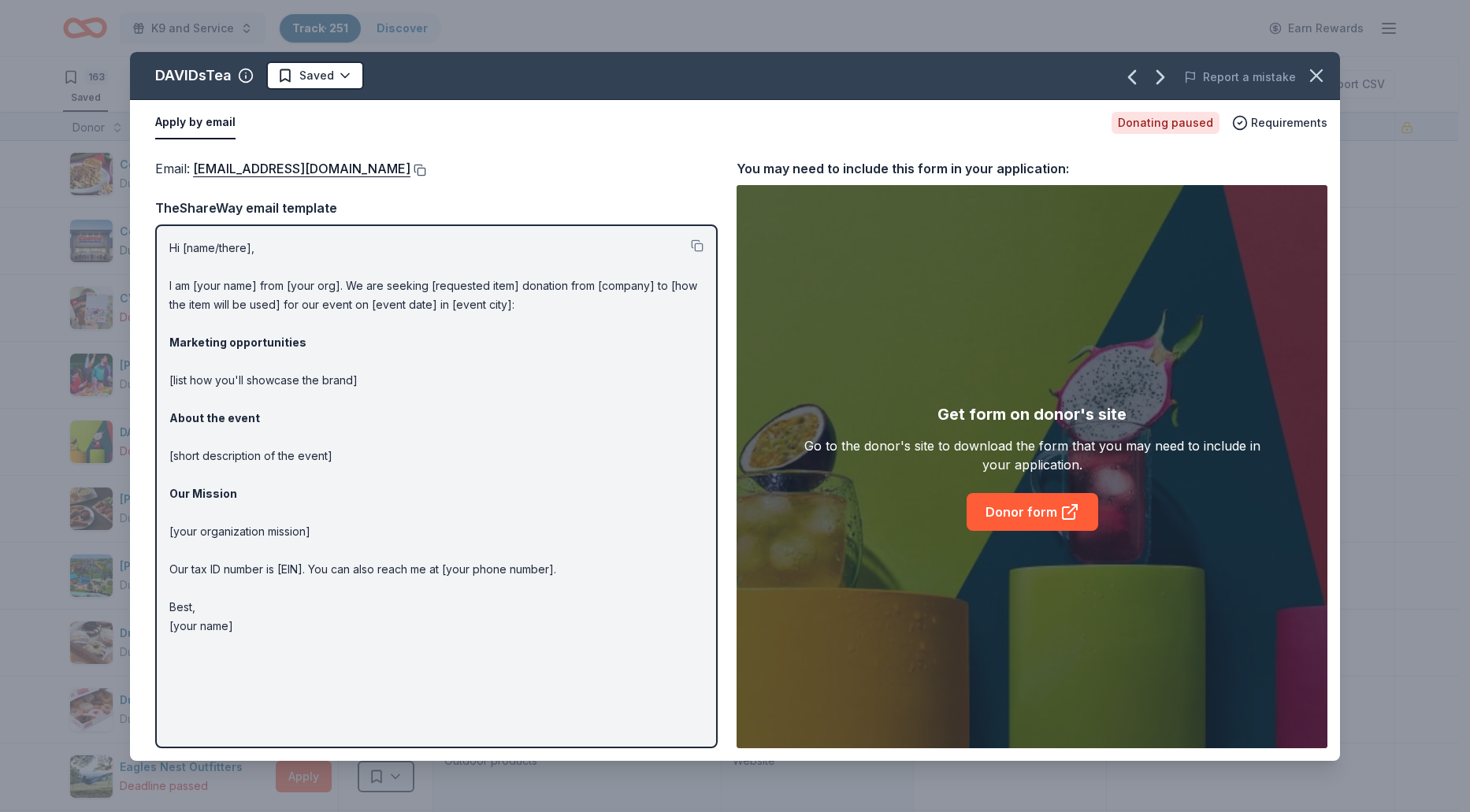
click at [411, 169] on button at bounding box center [418, 169] width 16 height 13
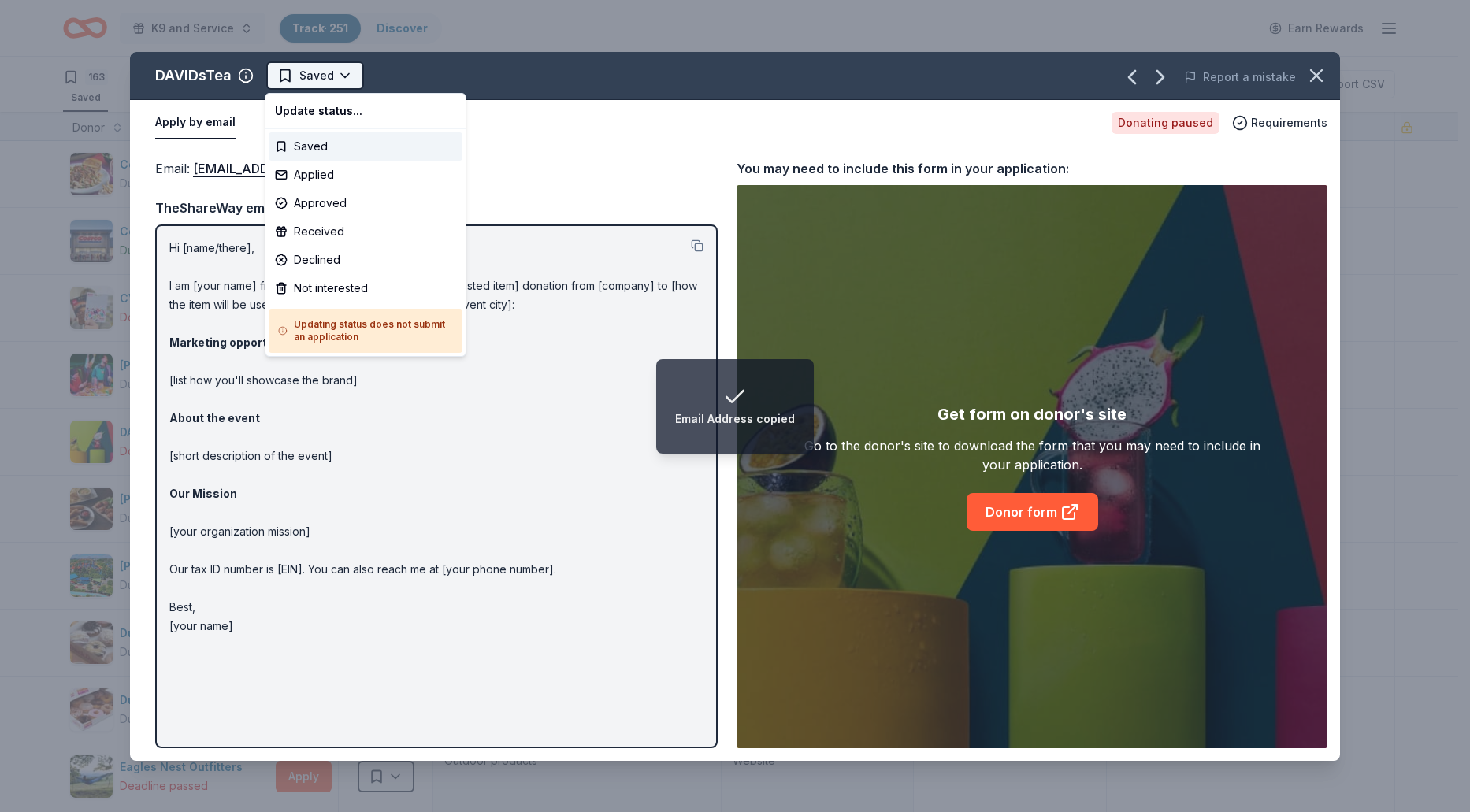
click at [343, 75] on html "Email Address copied K9 and Service Track · 251 Discover Earn Rewards 163 Saved…" at bounding box center [735, 406] width 1470 height 812
click at [317, 177] on div "Applied" at bounding box center [365, 175] width 194 height 28
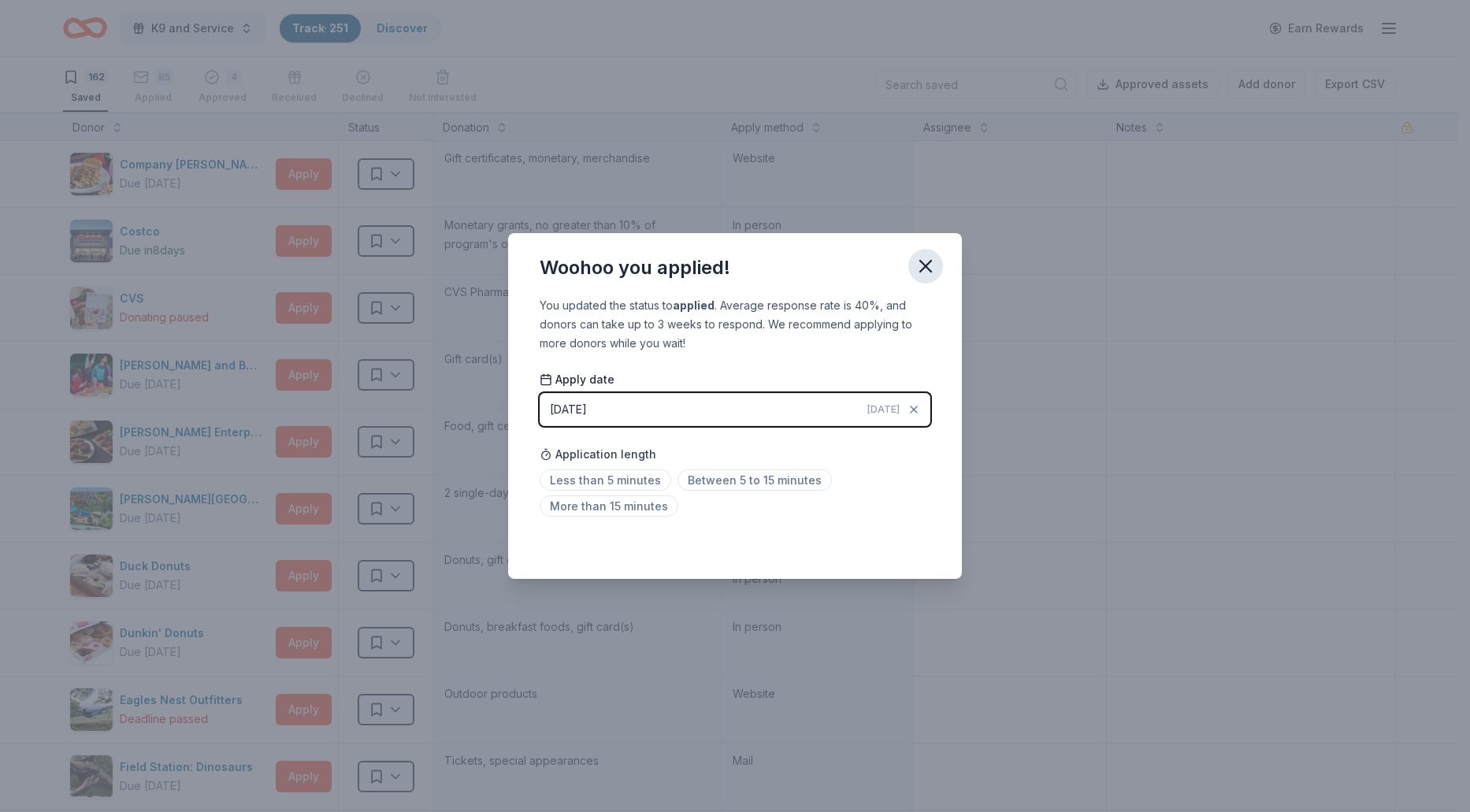
click at [924, 266] on icon "button" at bounding box center [925, 266] width 11 height 11
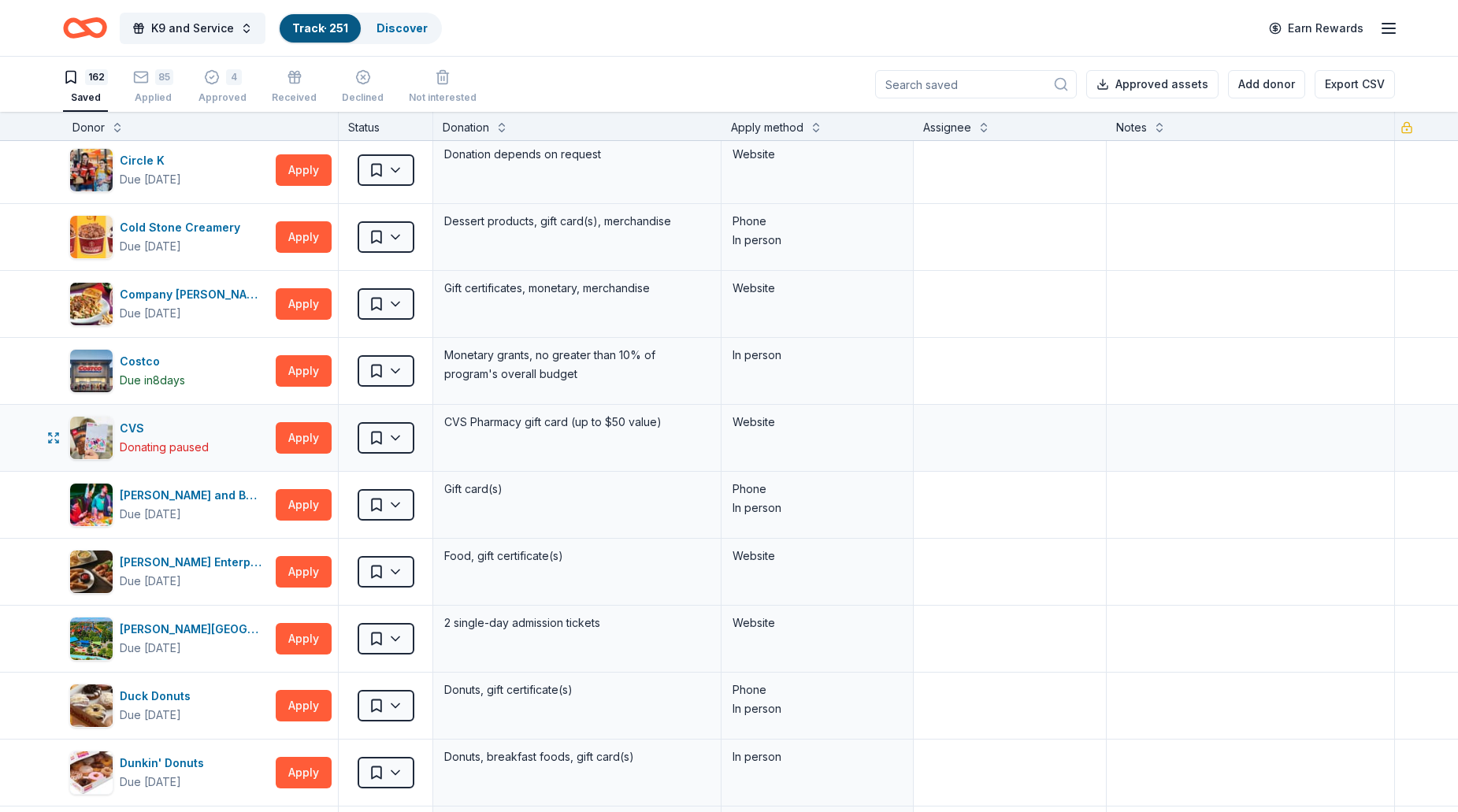
scroll to position [2058, 0]
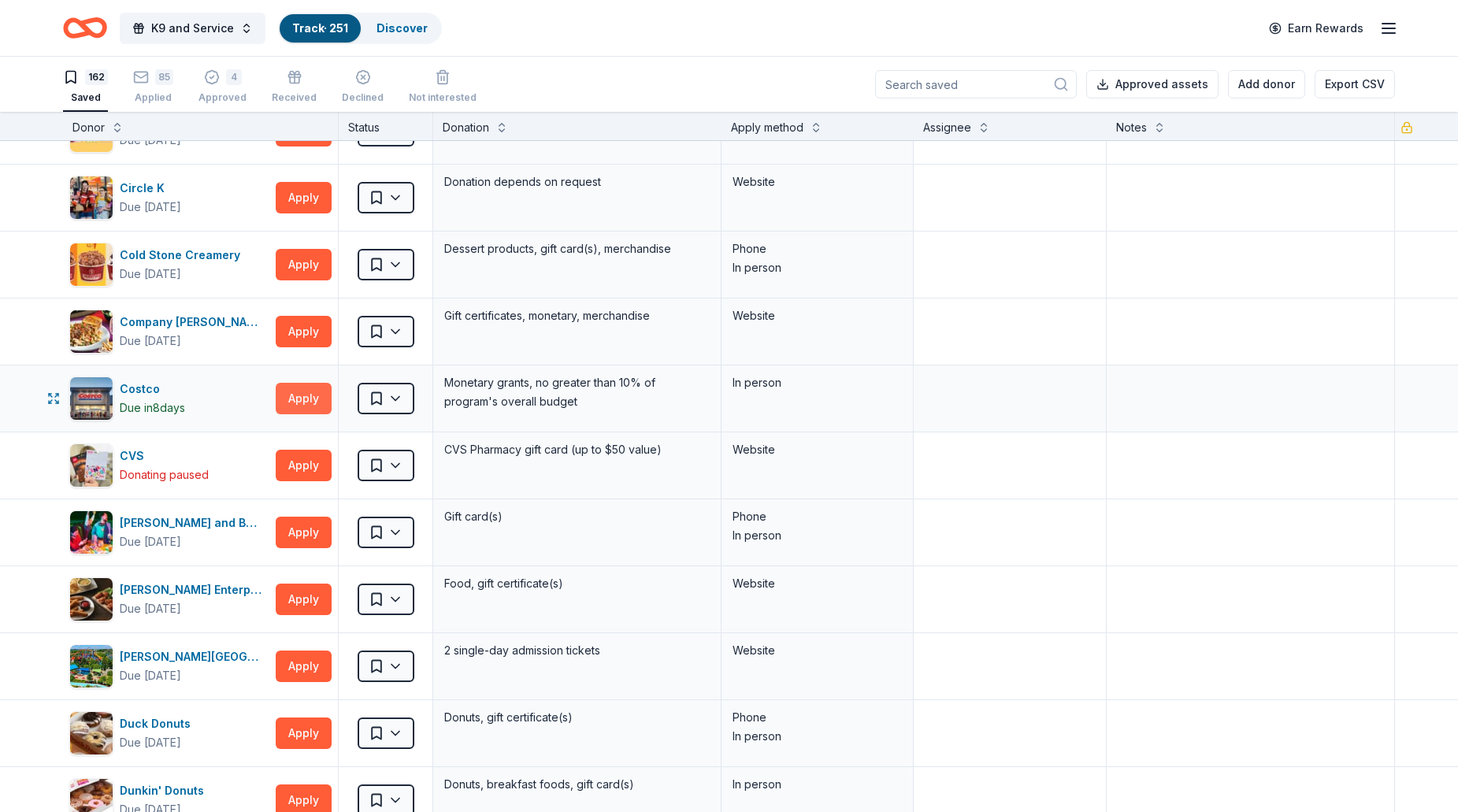
click at [295, 401] on button "Apply" at bounding box center [303, 399] width 56 height 32
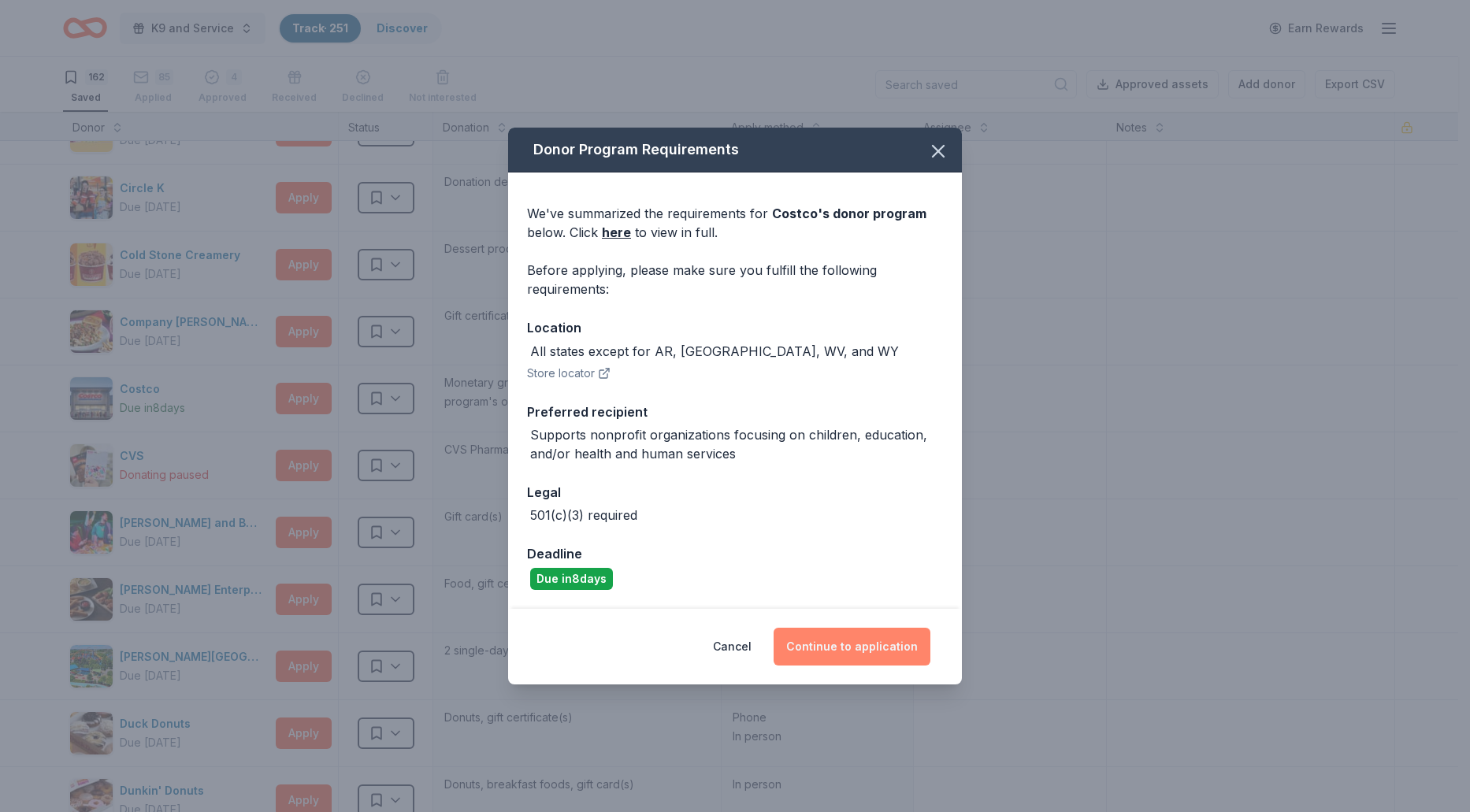
click at [836, 660] on button "Continue to application" at bounding box center [851, 646] width 157 height 38
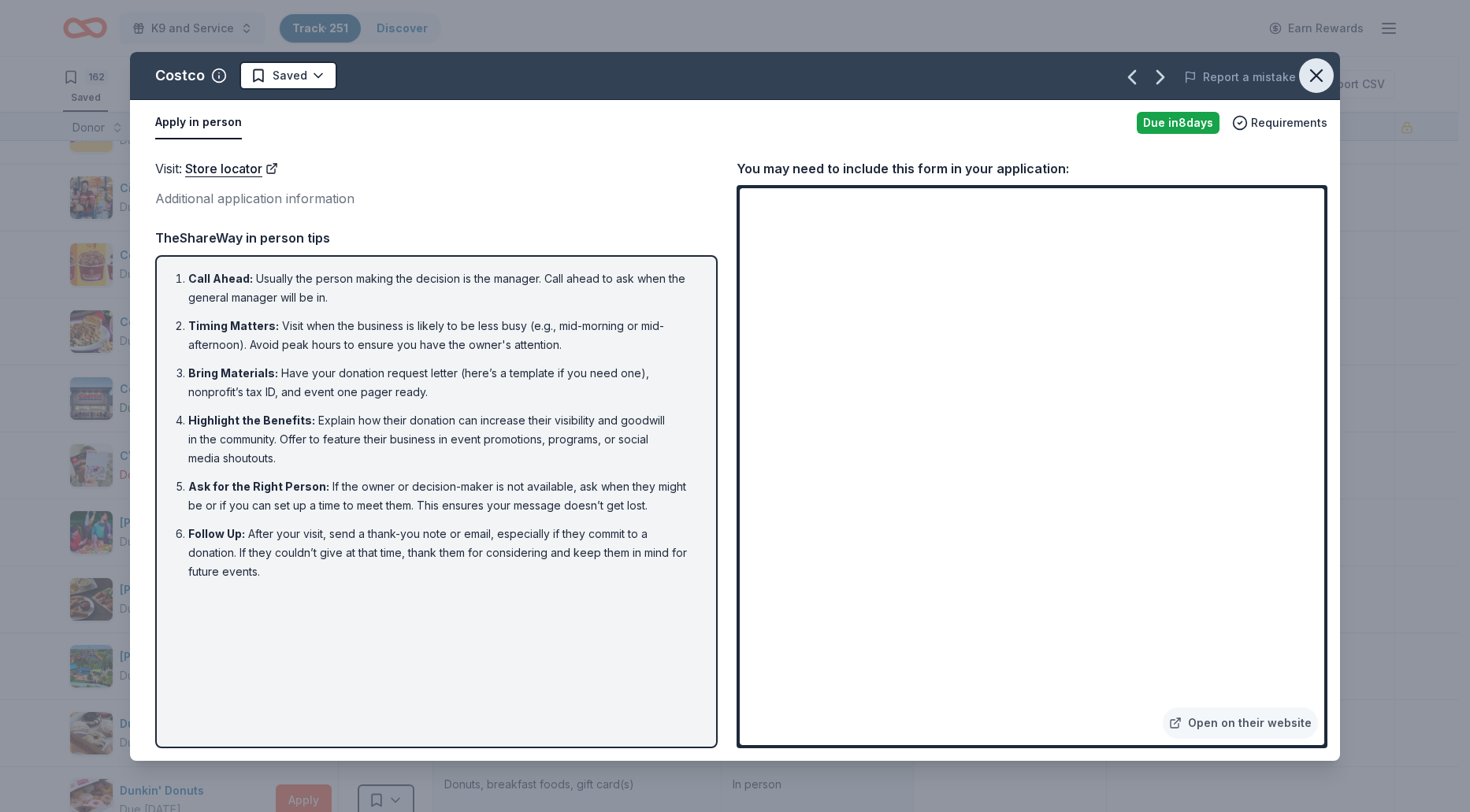
click at [1302, 81] on button "button" at bounding box center [1316, 75] width 34 height 34
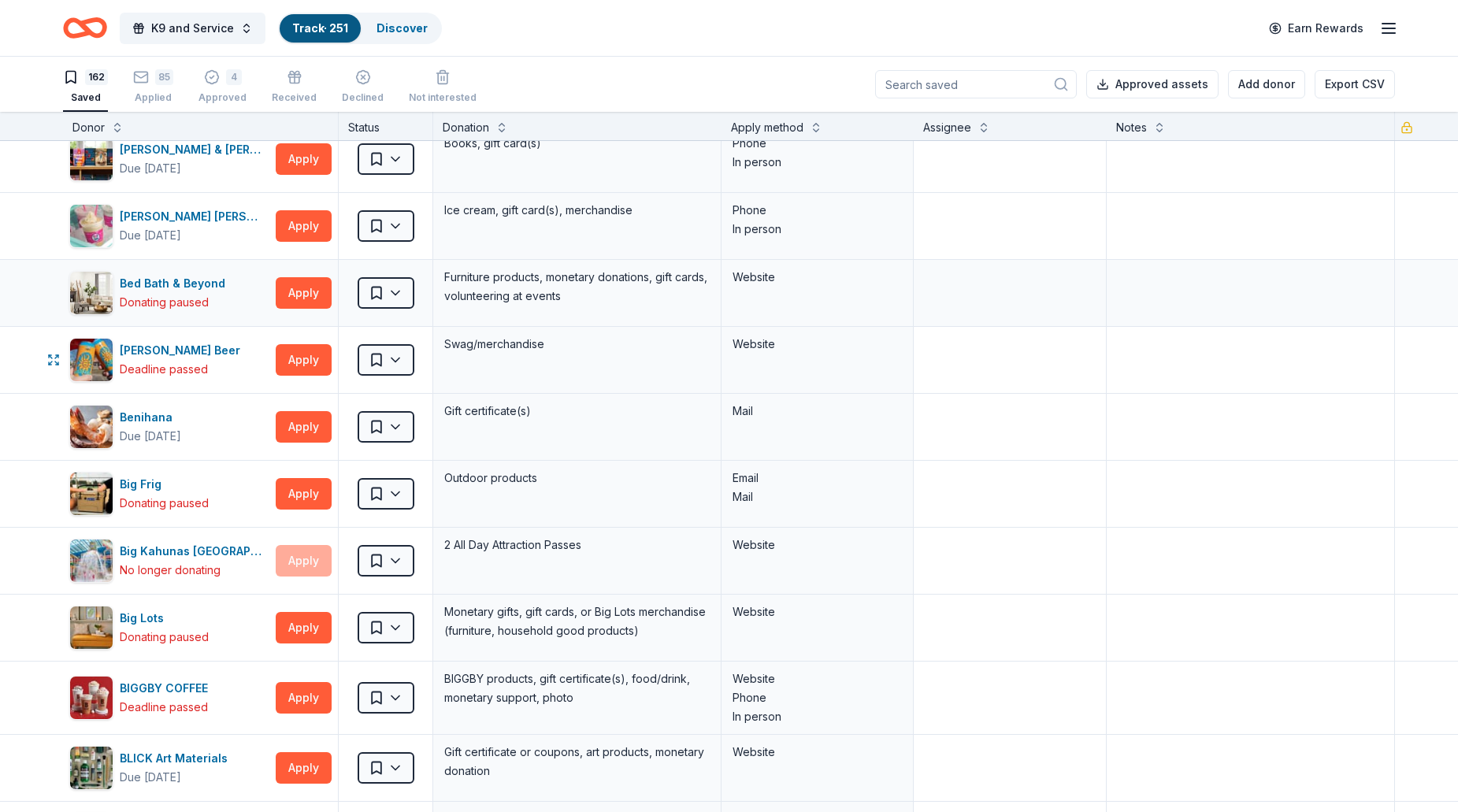
scroll to position [0, 0]
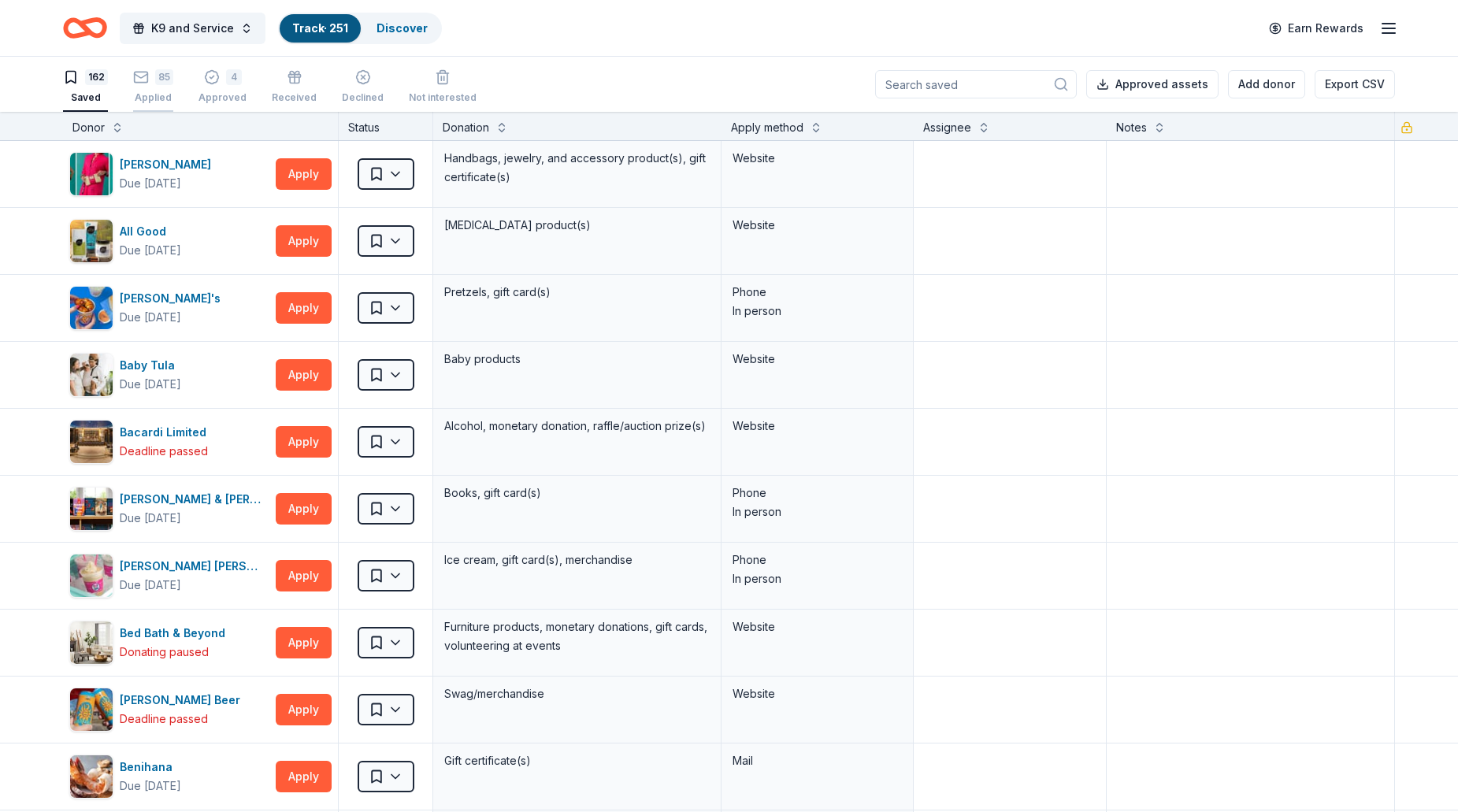
click at [158, 98] on div "Applied" at bounding box center [153, 91] width 40 height 13
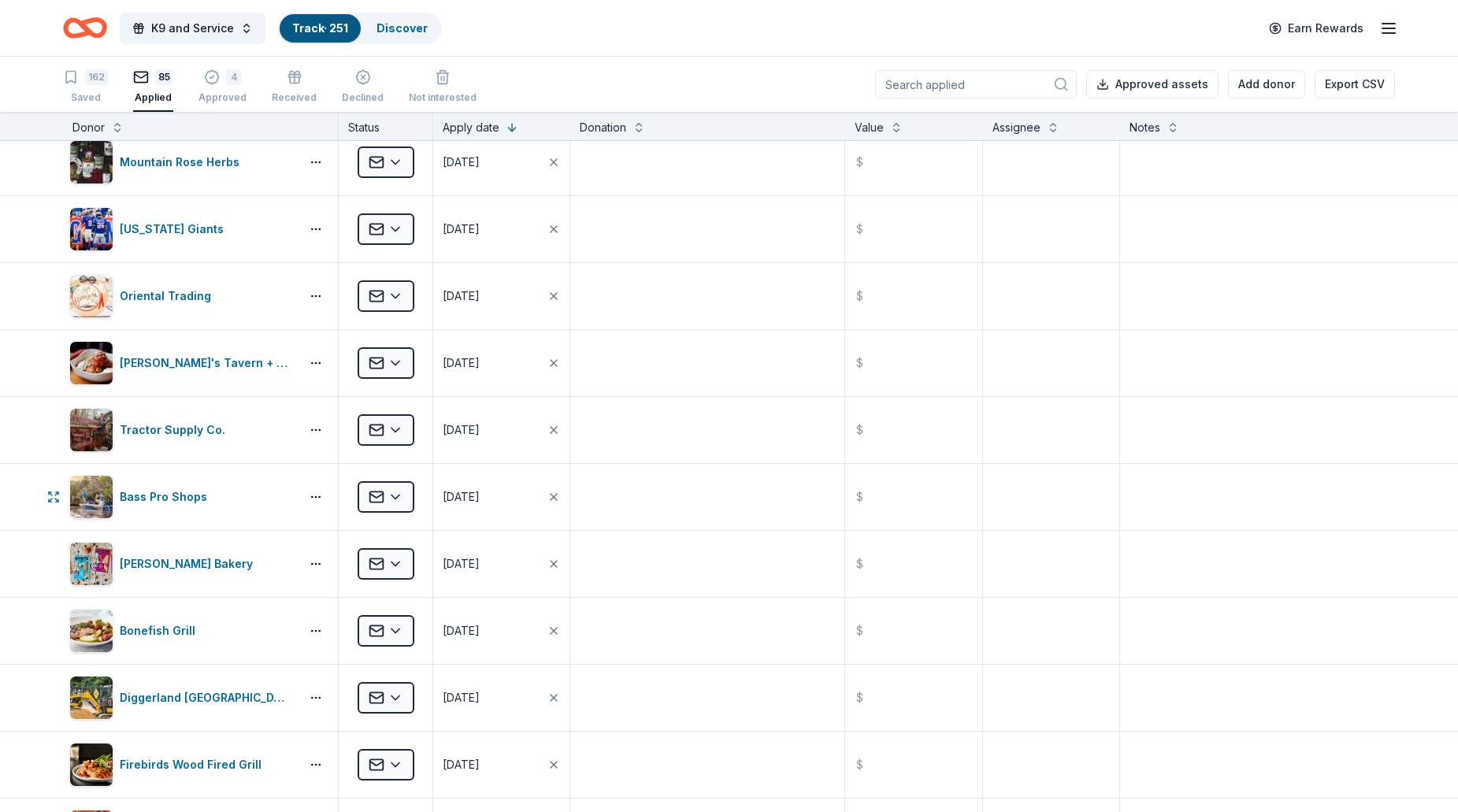
scroll to position [2677, 0]
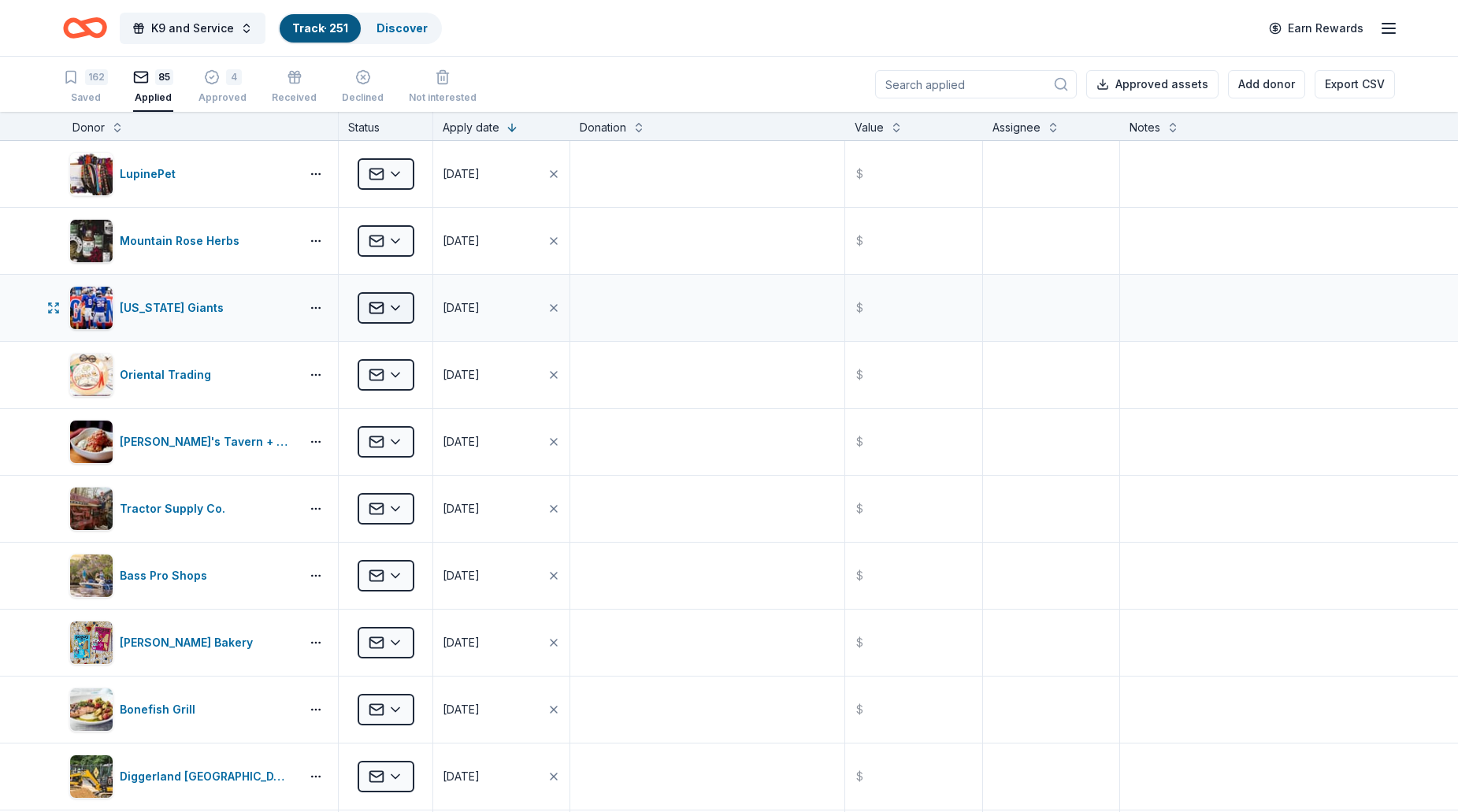
click at [392, 308] on html "K9 and Service Track · 251 Discover Earn Rewards 162 Saved 85 Applied 4 Approve…" at bounding box center [729, 406] width 1458 height 812
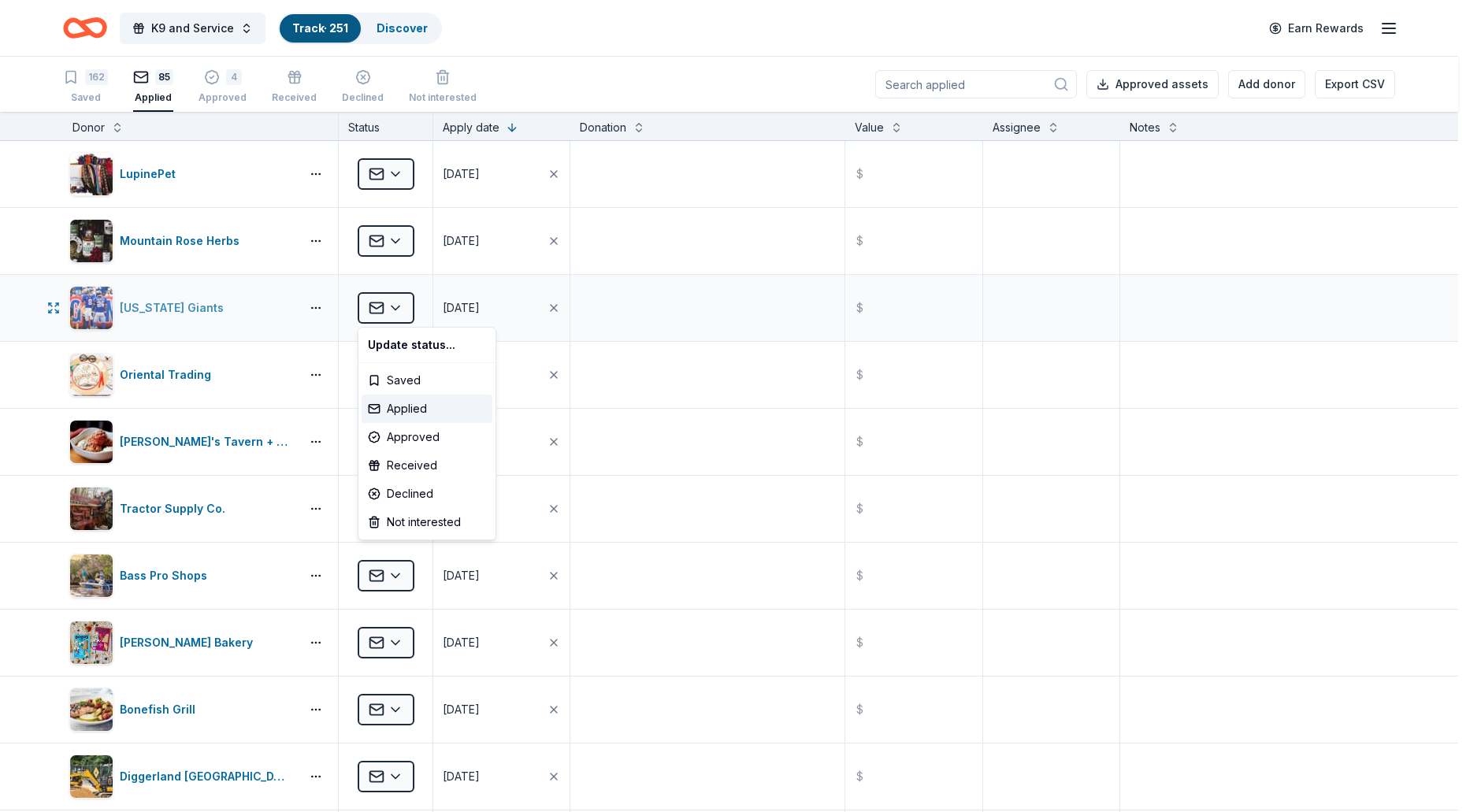
click at [225, 303] on html "K9 and Service Track · 251 Discover Earn Rewards 162 Saved 85 Applied 4 Approve…" at bounding box center [735, 406] width 1470 height 812
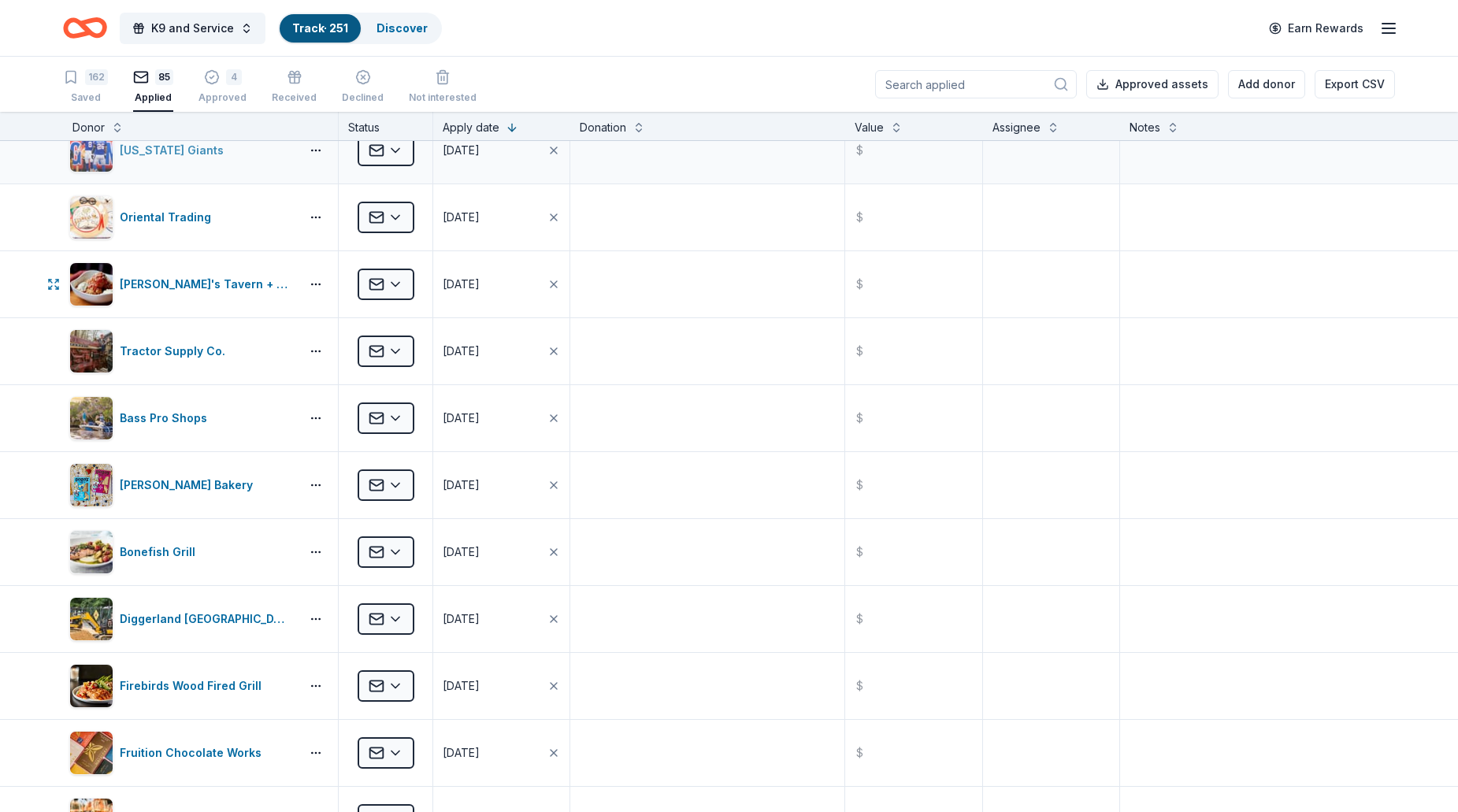
scroll to position [2756, 0]
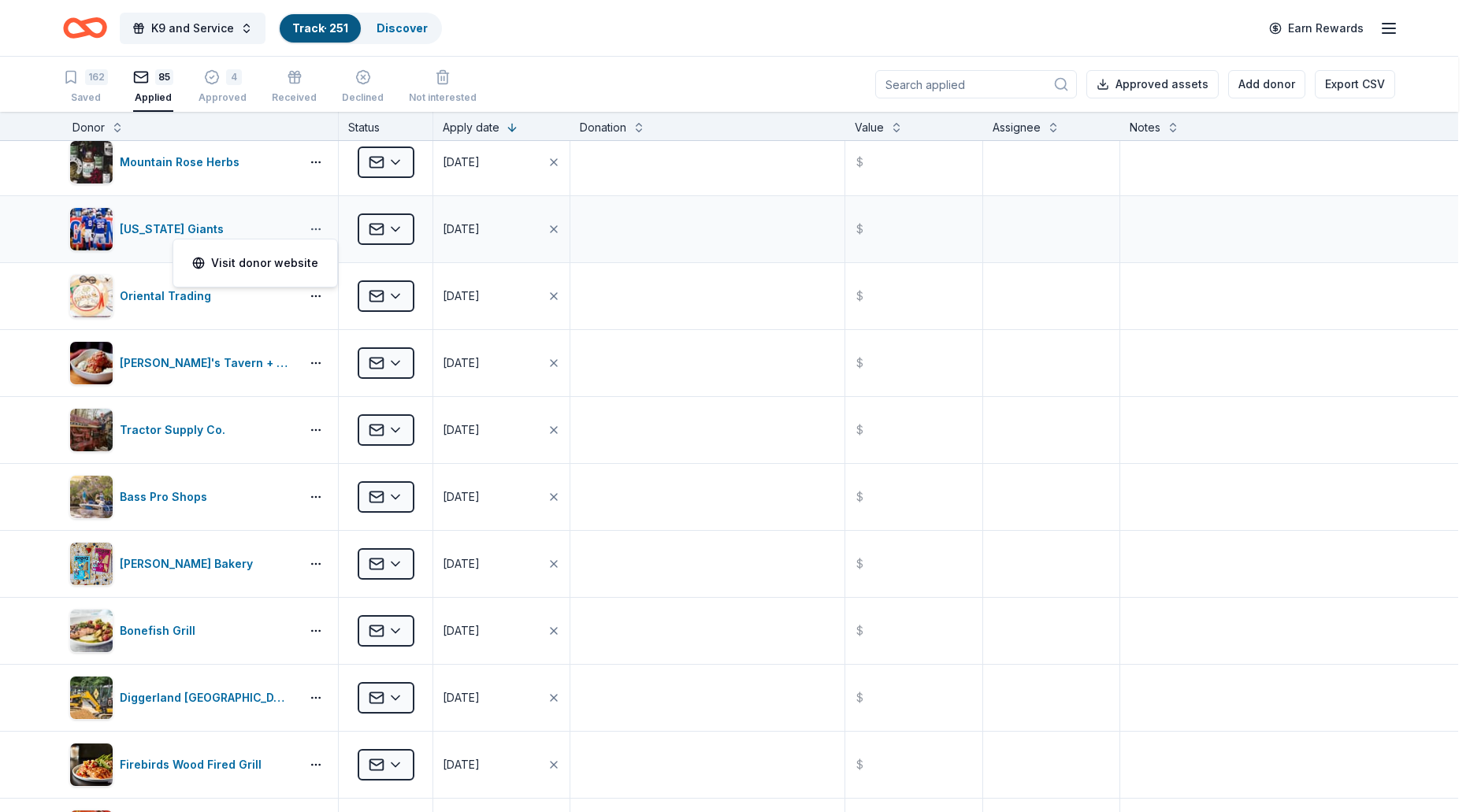
click at [310, 227] on html "K9 and Service Track · 251 Discover Earn Rewards 162 Saved 85 Applied 4 Approve…" at bounding box center [735, 406] width 1470 height 812
click at [247, 260] on link "Visit donor website" at bounding box center [255, 263] width 126 height 19
click at [319, 230] on html "K9 and Service Track · 251 Discover Earn Rewards 162 Saved 85 Applied 4 Approve…" at bounding box center [729, 406] width 1458 height 812
click at [184, 228] on html "K9 and Service Track · 251 Discover Earn Rewards 162 Saved 85 Applied 4 Approve…" at bounding box center [735, 406] width 1470 height 812
click at [184, 228] on div "New York Giants" at bounding box center [175, 229] width 111 height 19
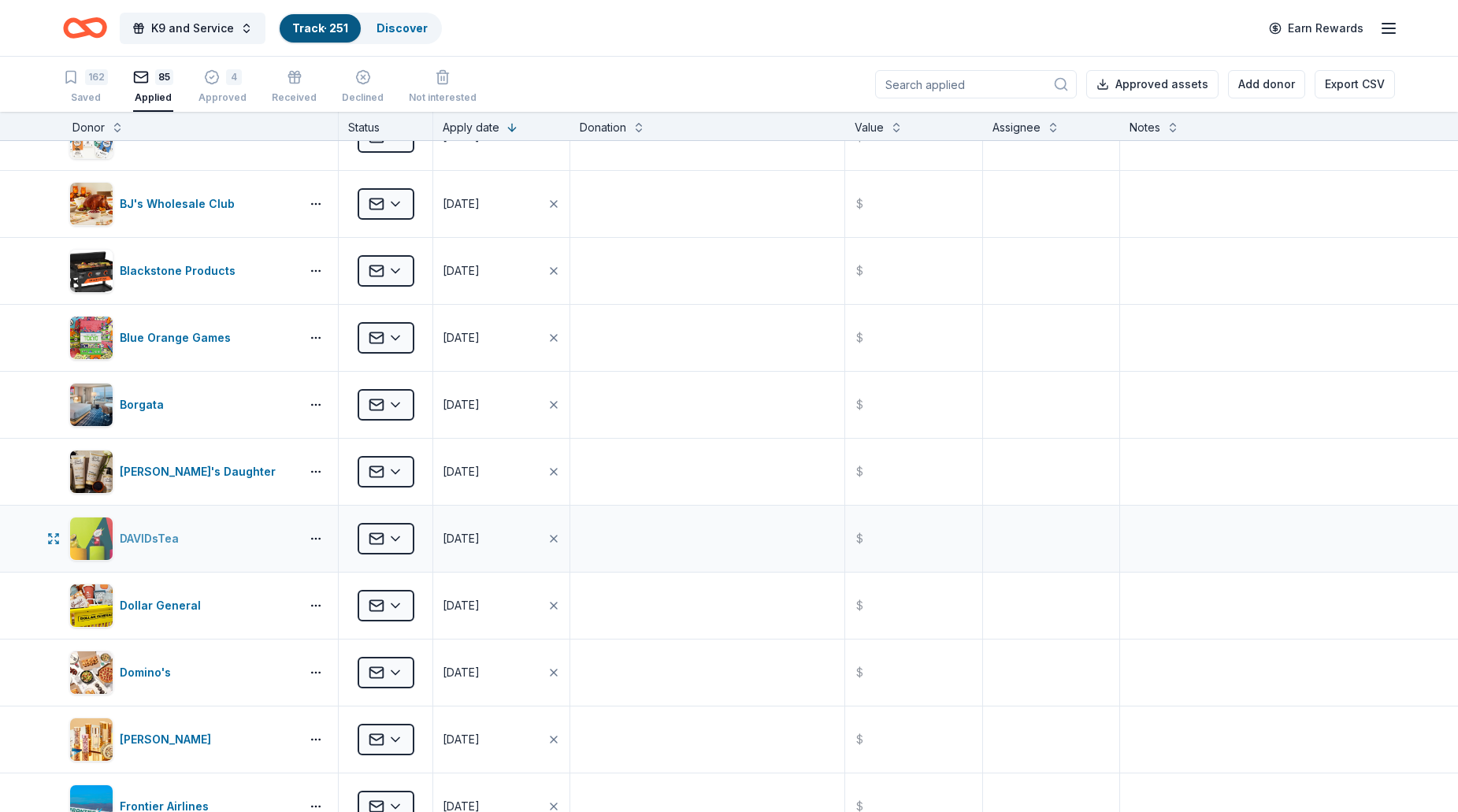
scroll to position [0, 0]
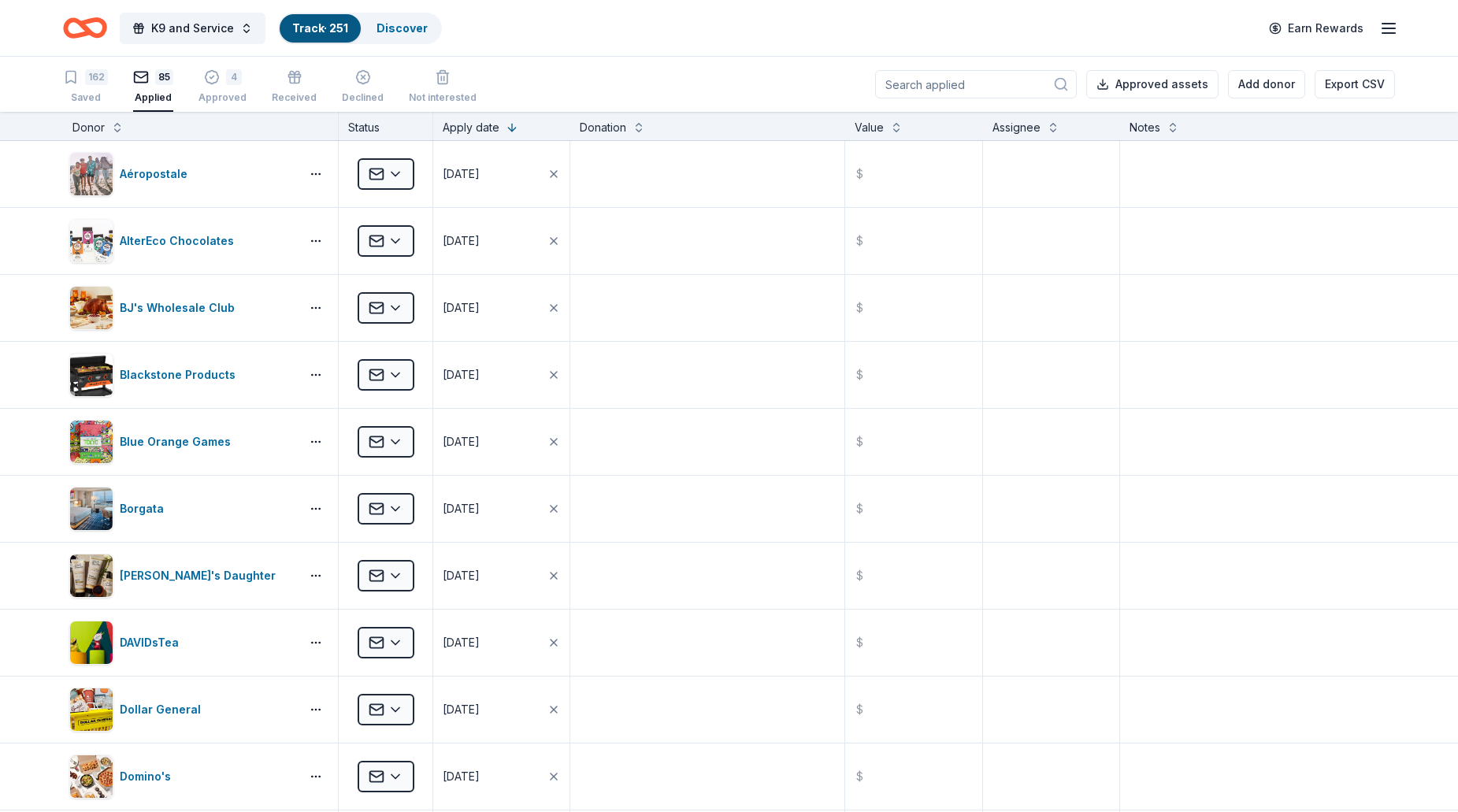
click at [540, 66] on div "162 Saved 85 Applied 4 Approved Received Declined Not interested Approved asset…" at bounding box center [728, 85] width 1331 height 55
click at [95, 92] on div "Saved" at bounding box center [85, 97] width 45 height 13
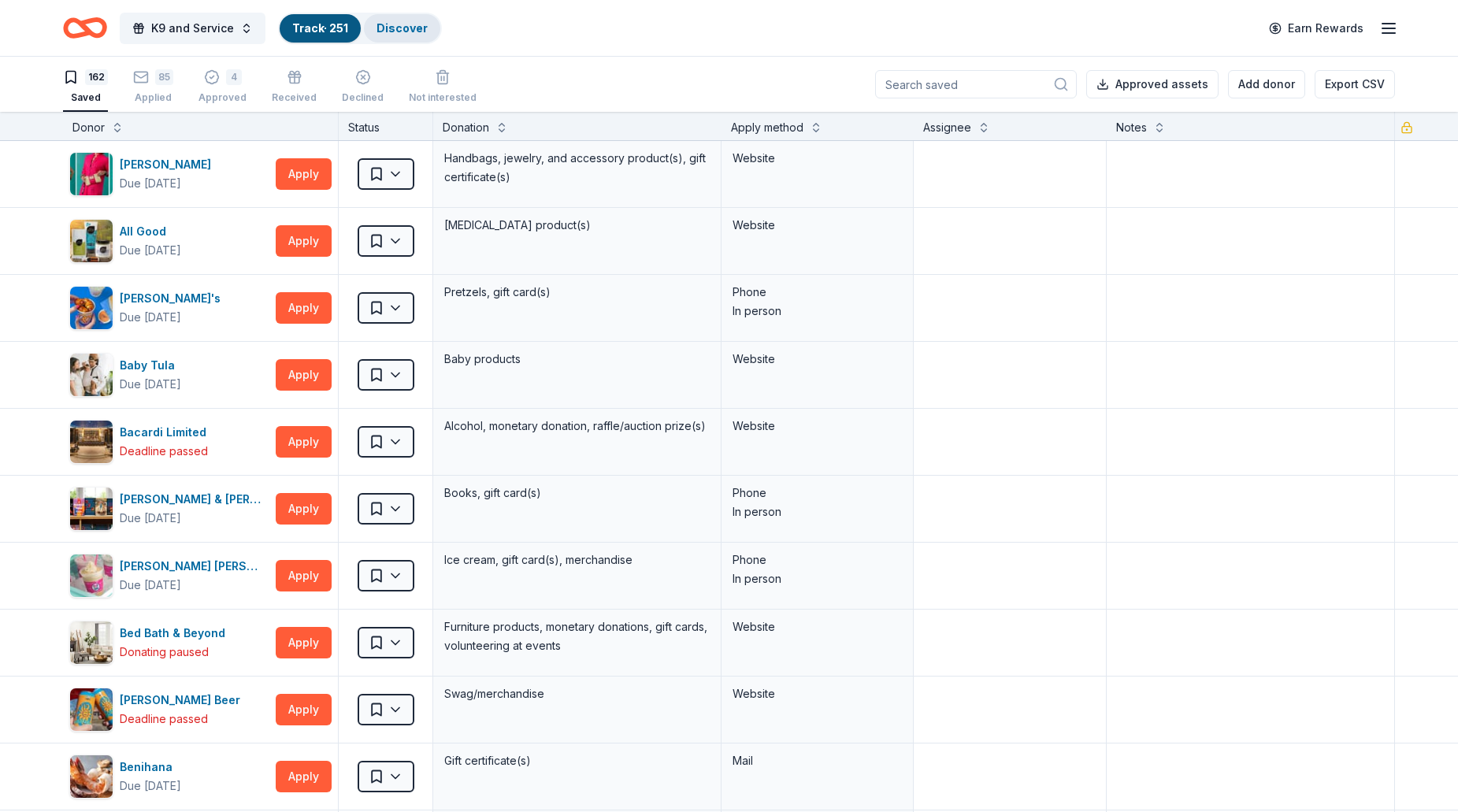
click at [392, 28] on link "Discover" at bounding box center [401, 28] width 51 height 13
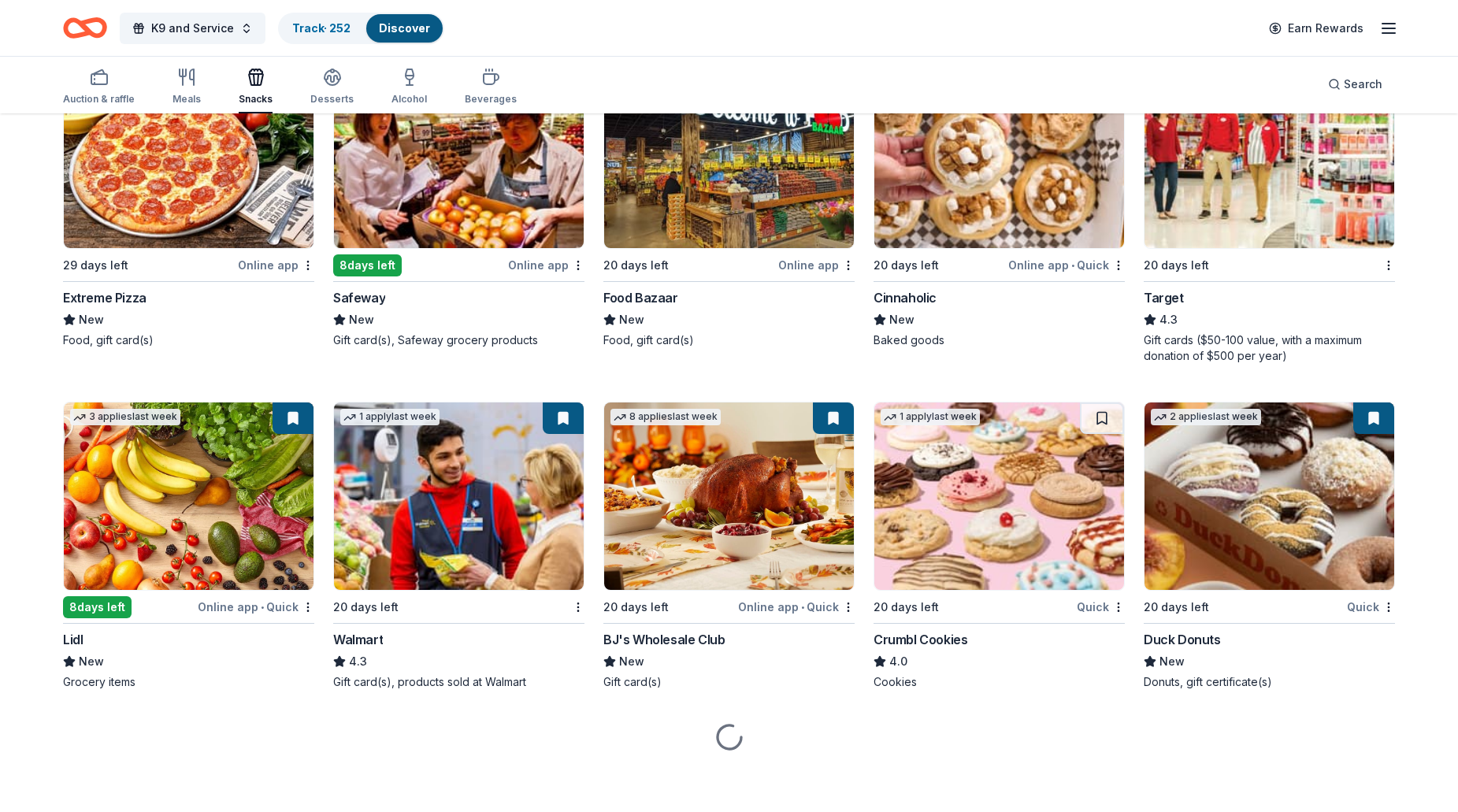
scroll to position [1554, 0]
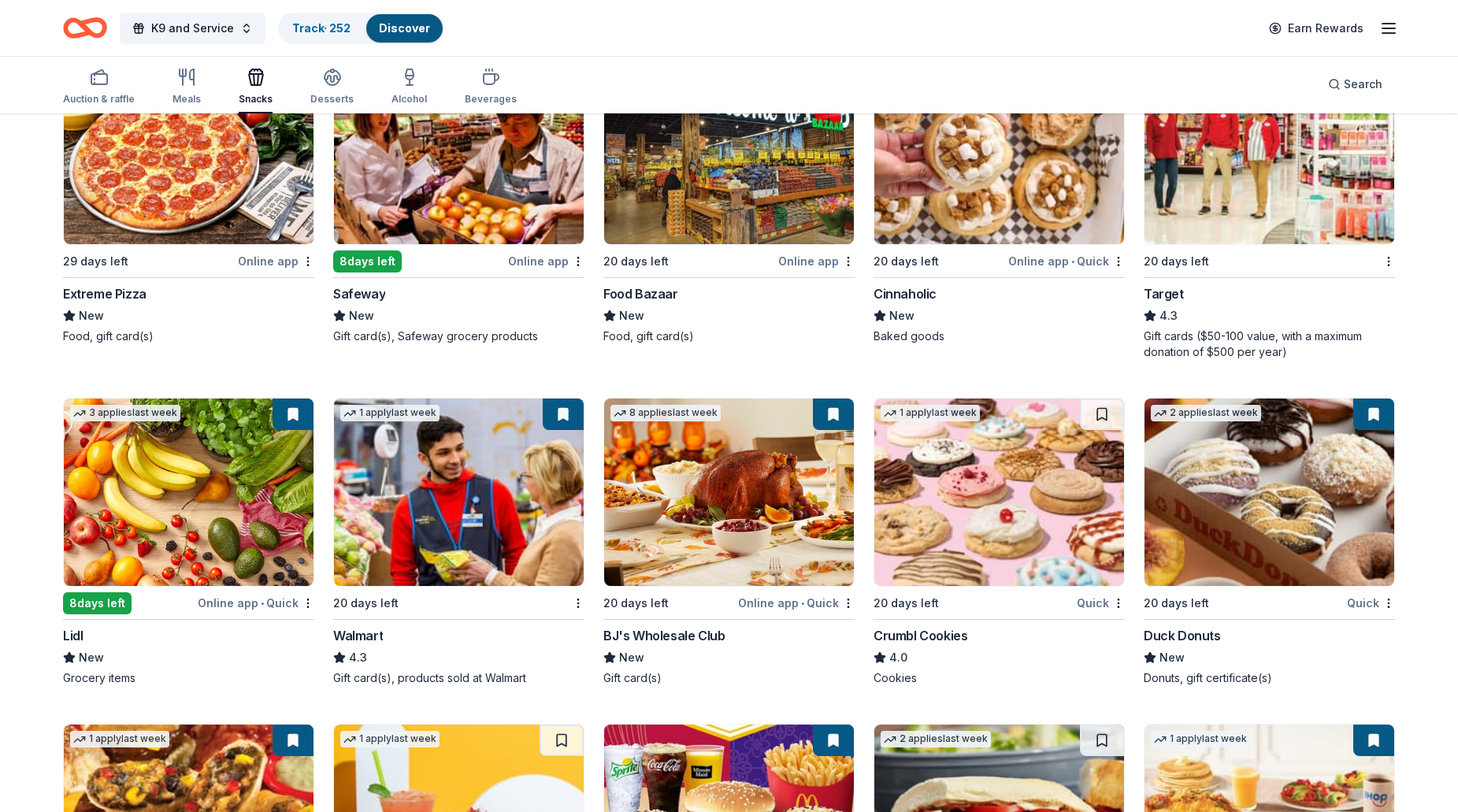
click at [1087, 604] on div "Quick" at bounding box center [1100, 603] width 48 height 19
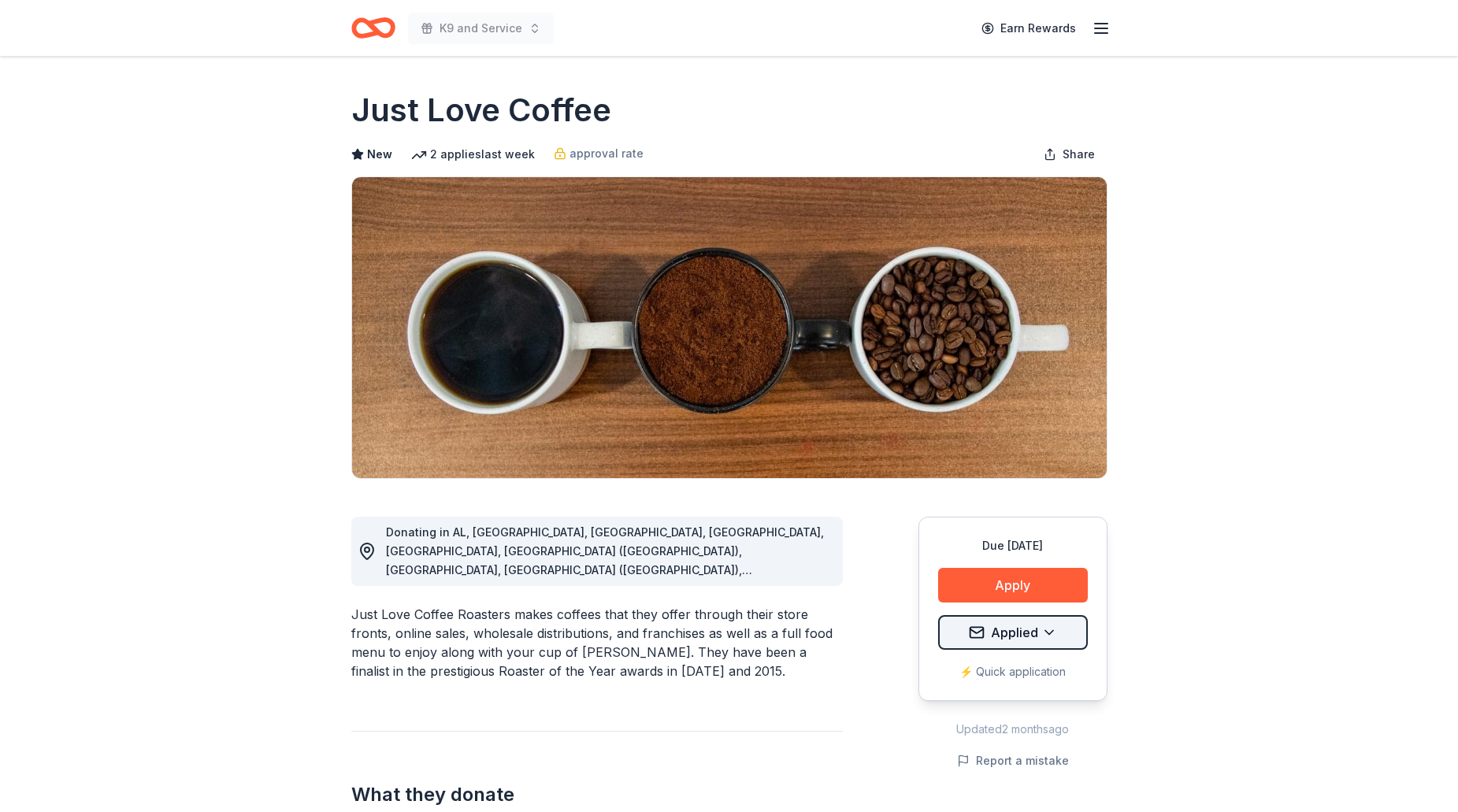
click at [1047, 632] on html "K9 and Service Earn Rewards Due in 20 days Share Just Love Coffee New 2 applies…" at bounding box center [729, 406] width 1458 height 812
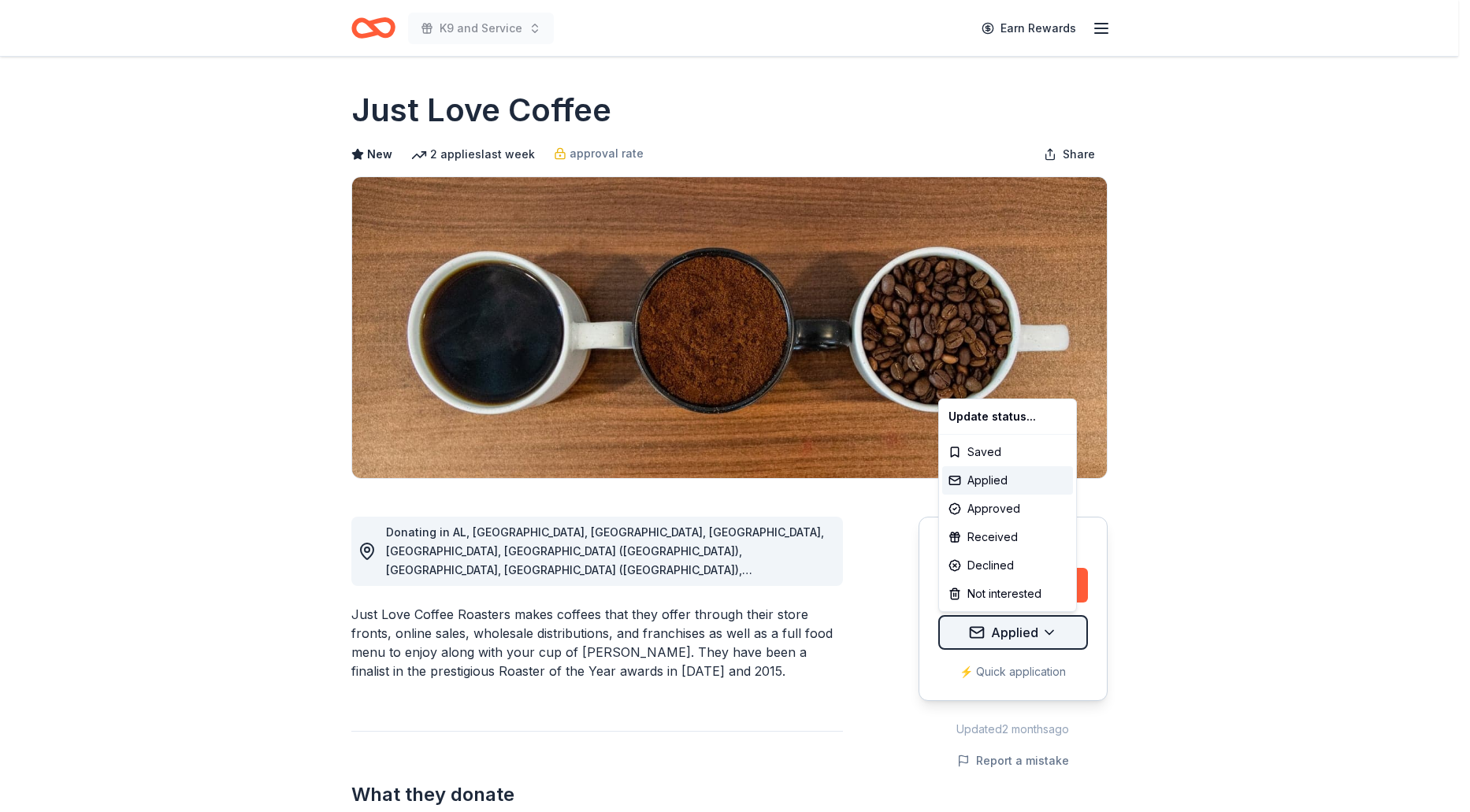
click at [1048, 632] on html "K9 and Service Earn Rewards Due in 20 days Share Just Love Coffee New 2 applies…" at bounding box center [735, 406] width 1470 height 812
click at [1010, 625] on html "K9 and Service Earn Rewards Due in 20 days Share Just Love Coffee New 2 applies…" at bounding box center [735, 406] width 1470 height 812
click at [989, 478] on div "Applied" at bounding box center [1007, 480] width 131 height 28
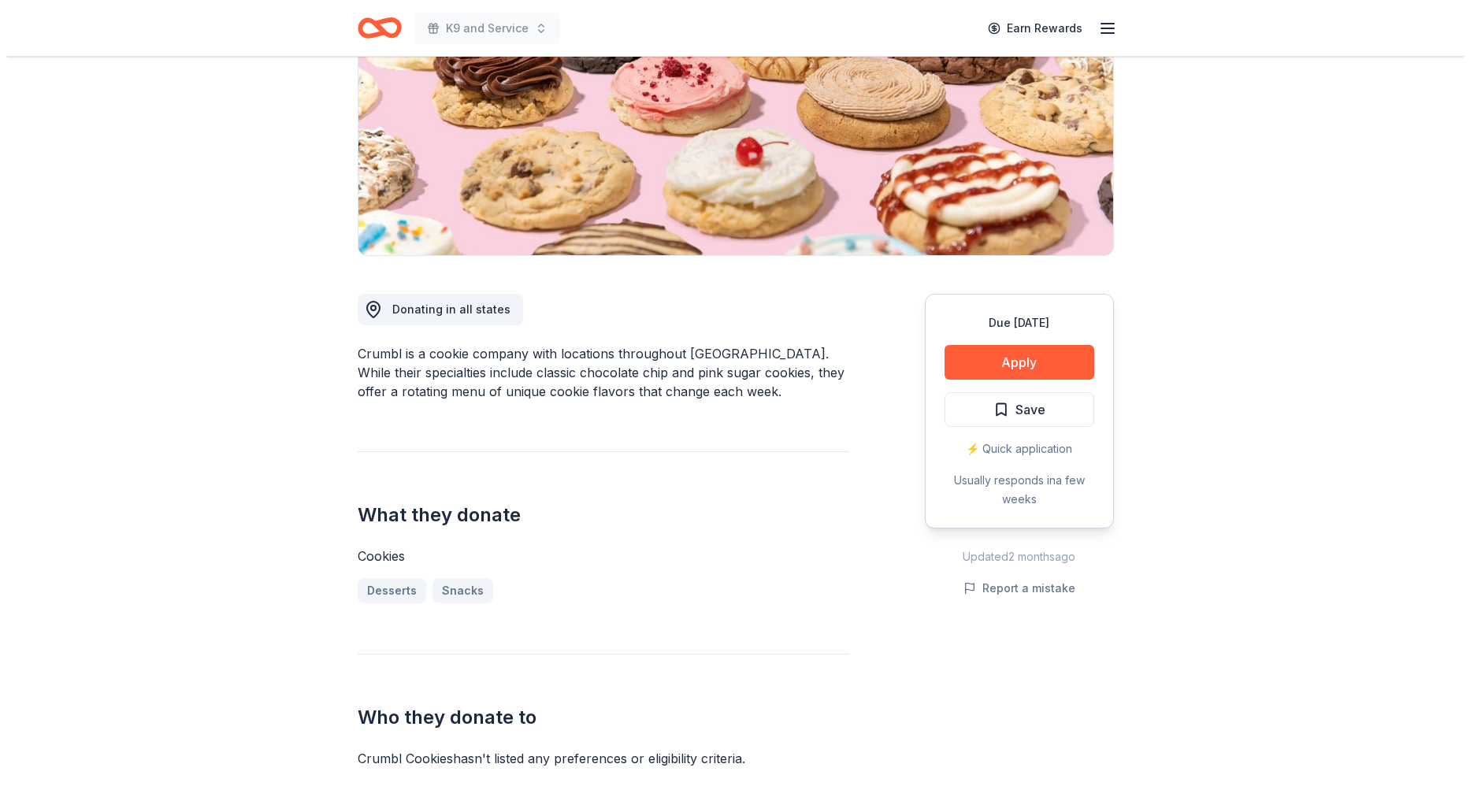
scroll to position [236, 0]
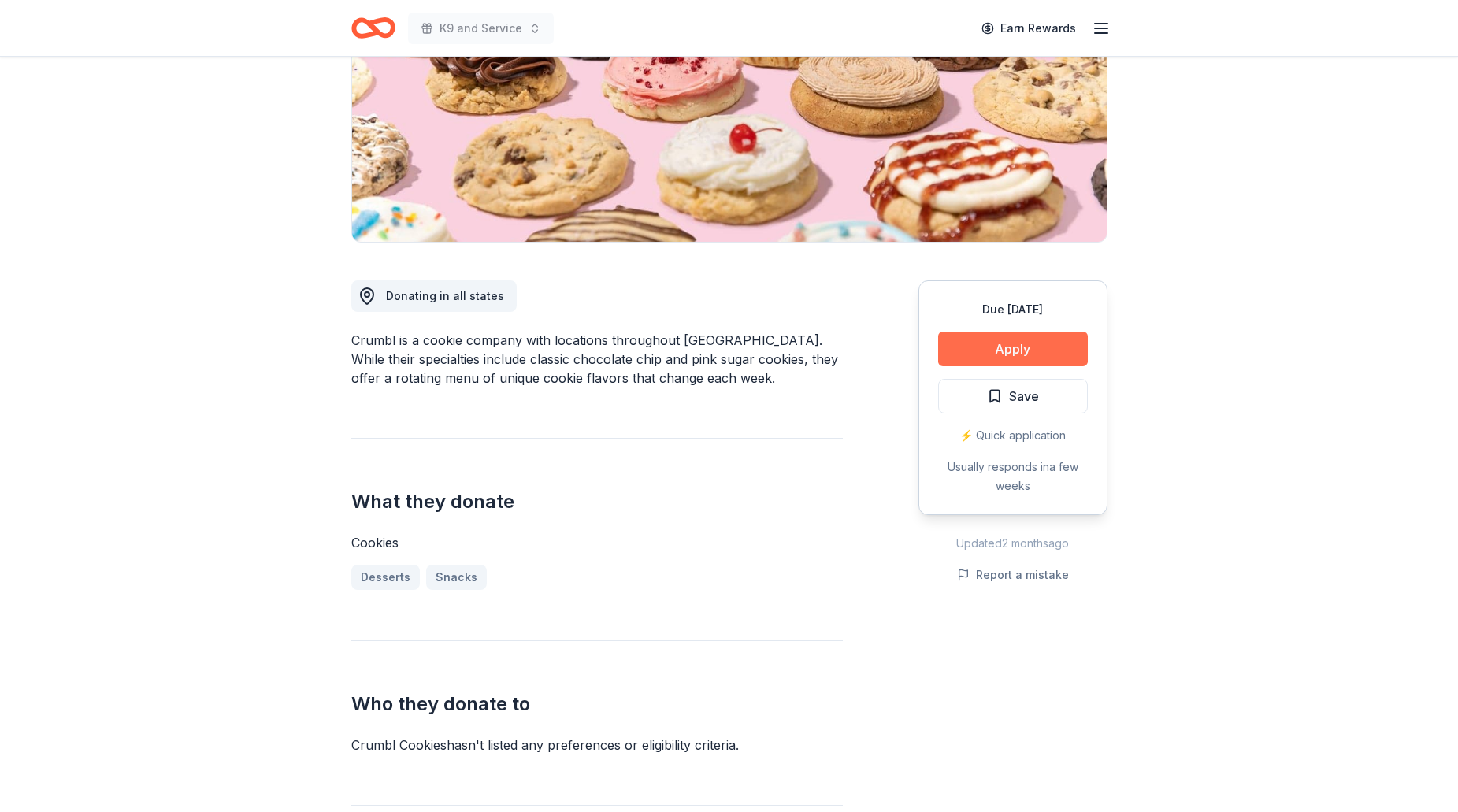
click at [986, 339] on button "Apply" at bounding box center [1012, 349] width 150 height 34
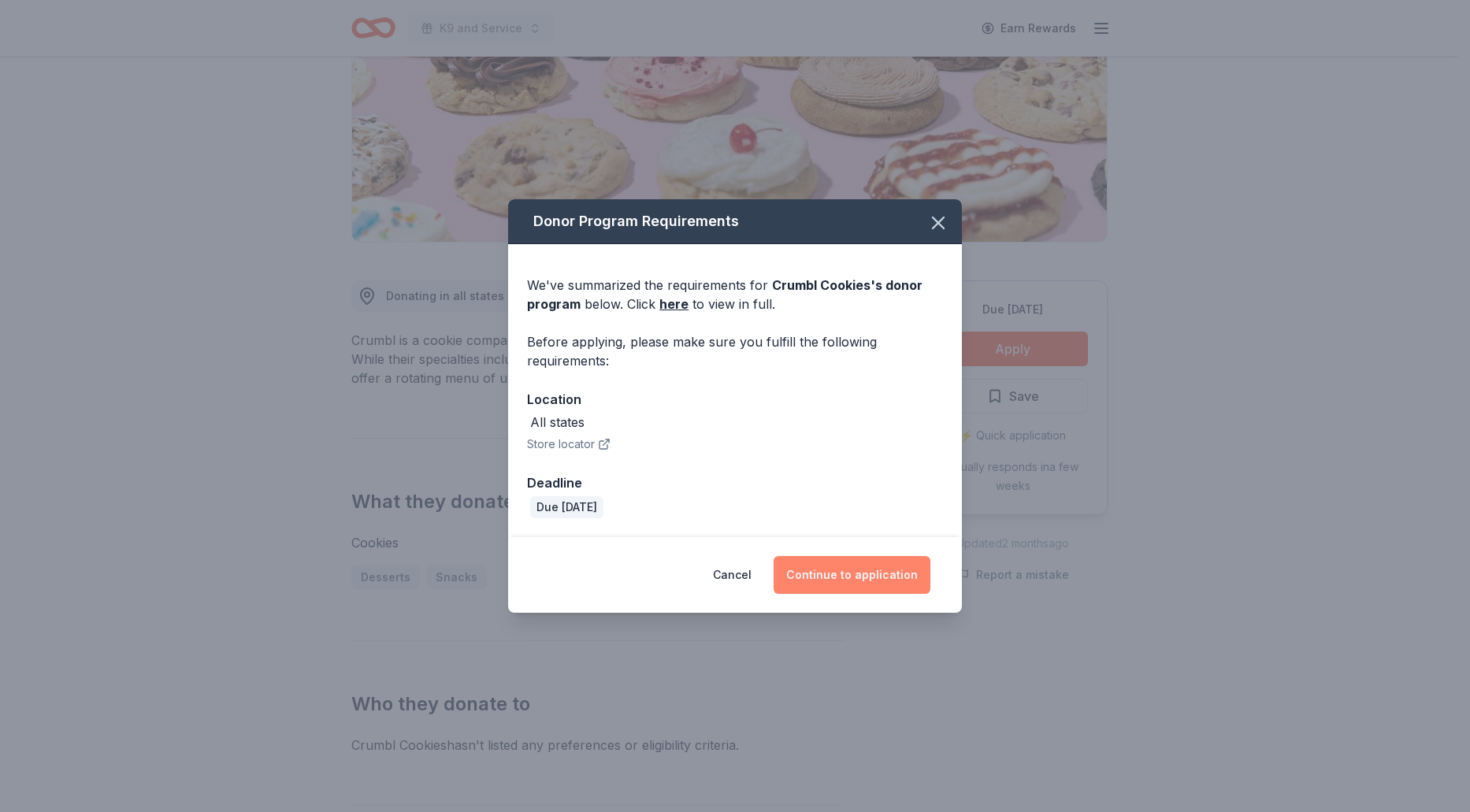
click at [866, 570] on button "Continue to application" at bounding box center [851, 574] width 157 height 38
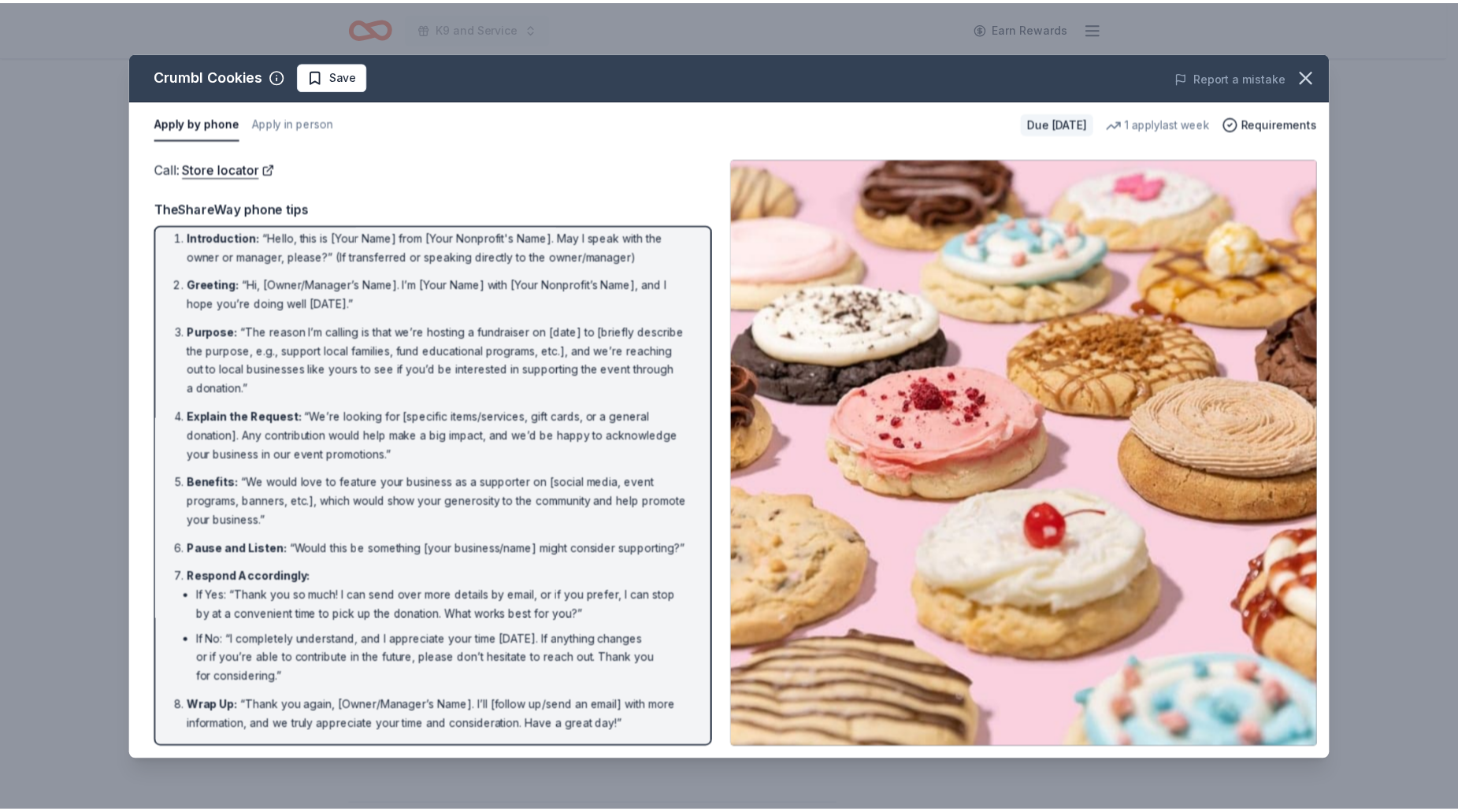
scroll to position [0, 0]
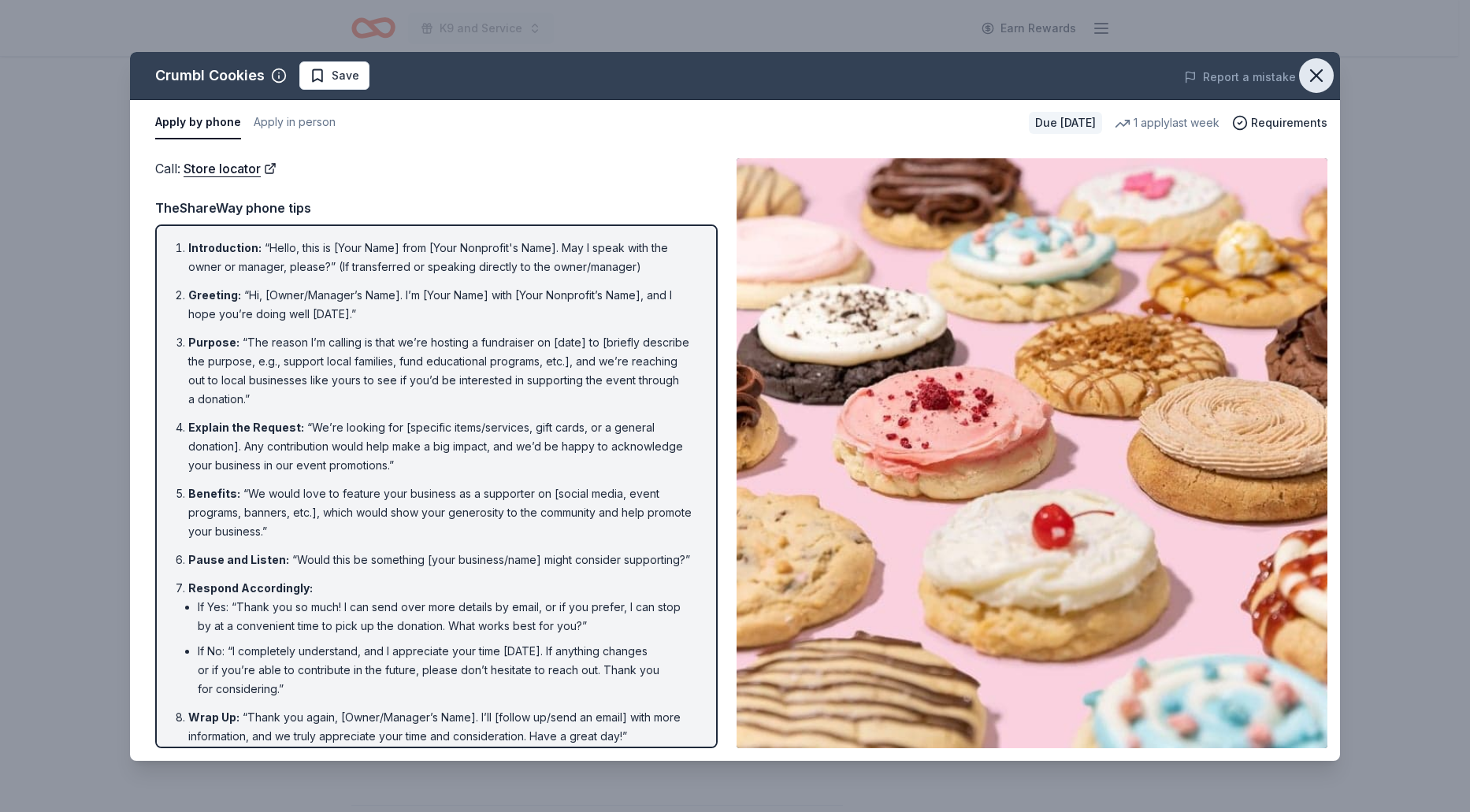
click at [1307, 70] on icon "button" at bounding box center [1316, 75] width 22 height 22
